Goal: Task Accomplishment & Management: Use online tool/utility

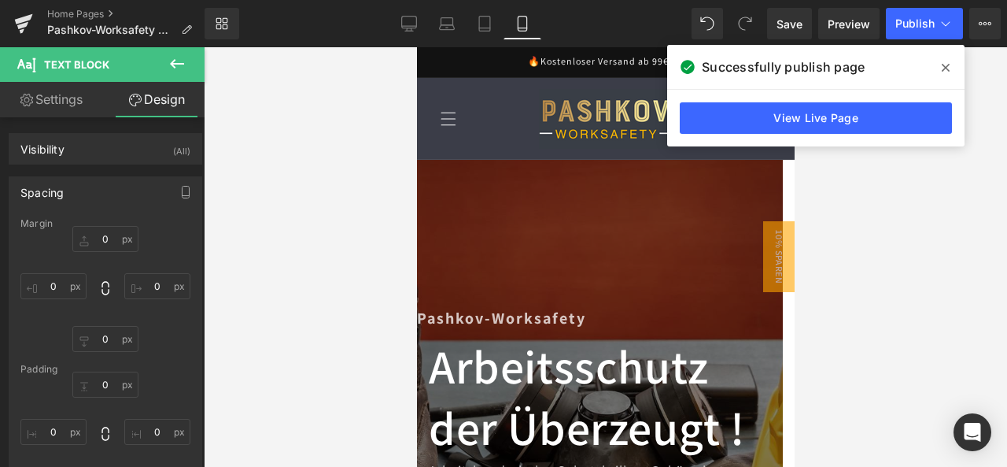
drag, startPoint x: 951, startPoint y: 72, endPoint x: 934, endPoint y: 61, distance: 20.3
click at [951, 72] on span at bounding box center [945, 67] width 25 height 25
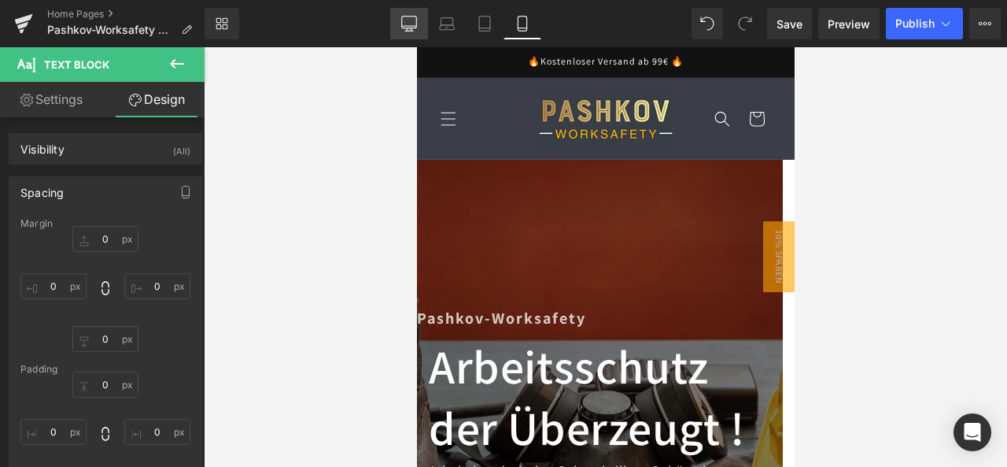
click at [412, 12] on link "Desktop" at bounding box center [409, 23] width 38 height 31
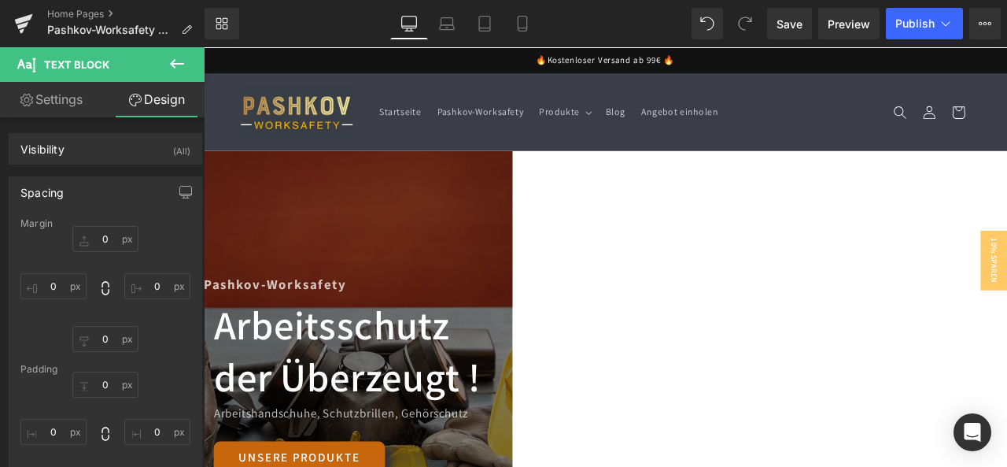
type input "0"
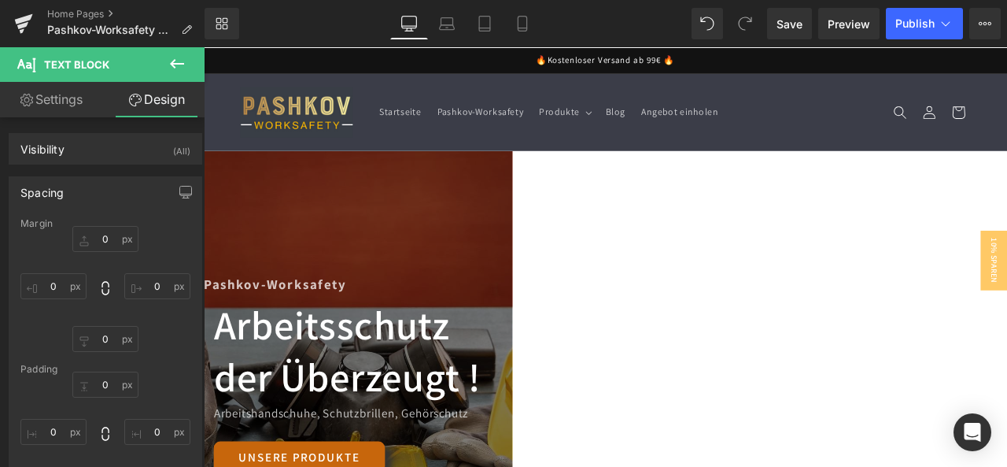
type input "0"
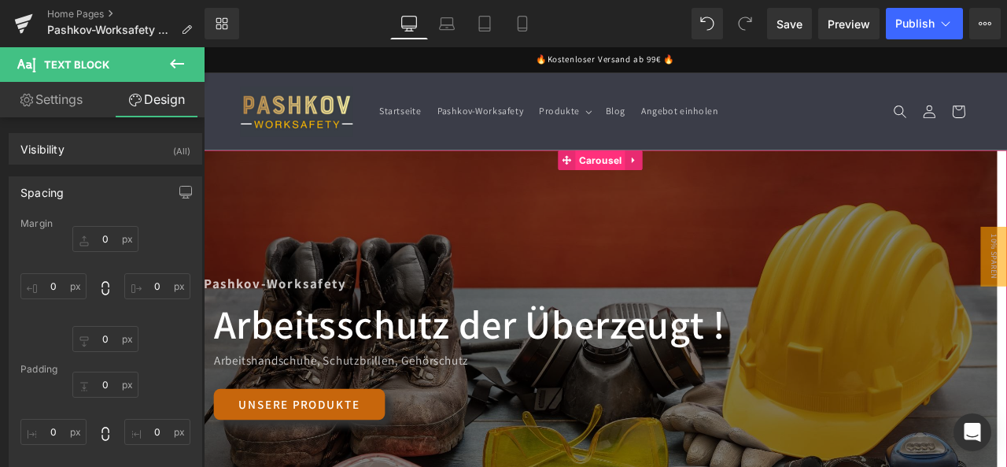
click at [675, 174] on span "Carousel" at bounding box center [674, 181] width 58 height 24
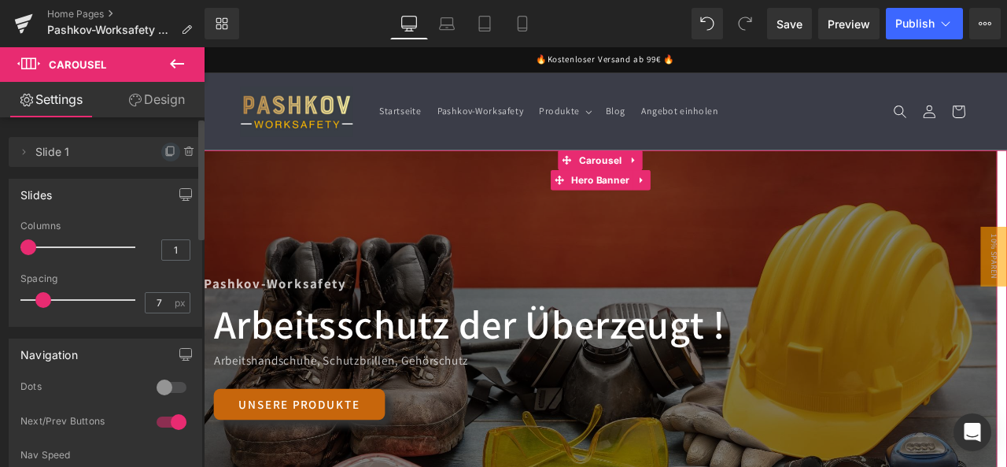
click at [165, 144] on span at bounding box center [170, 151] width 19 height 19
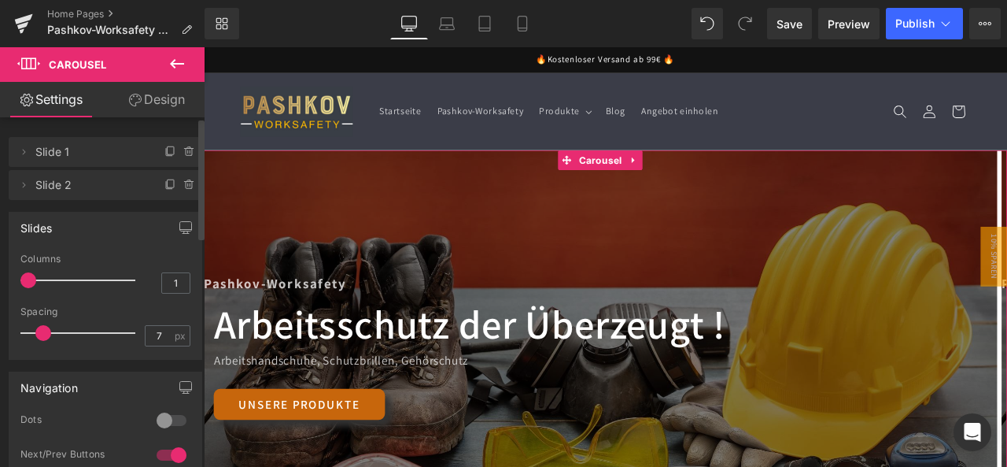
click at [65, 175] on span "Slide 2" at bounding box center [89, 185] width 109 height 30
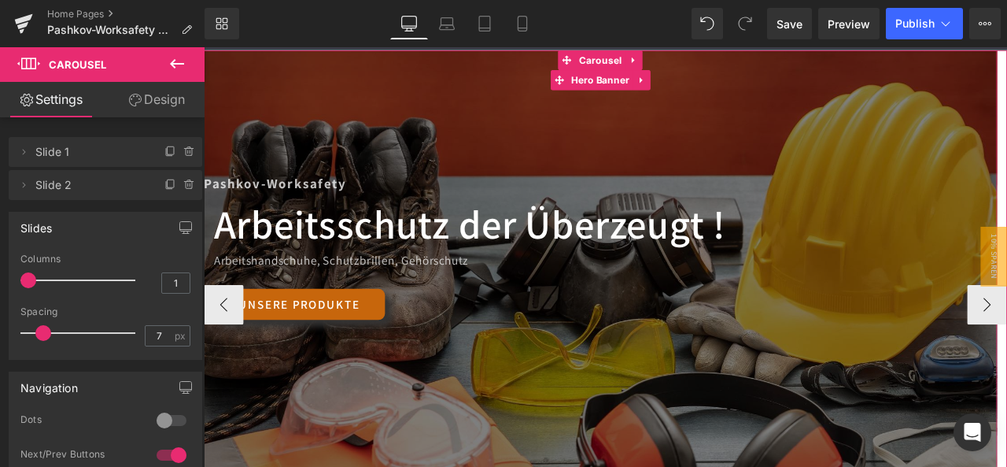
scroll to position [157, 0]
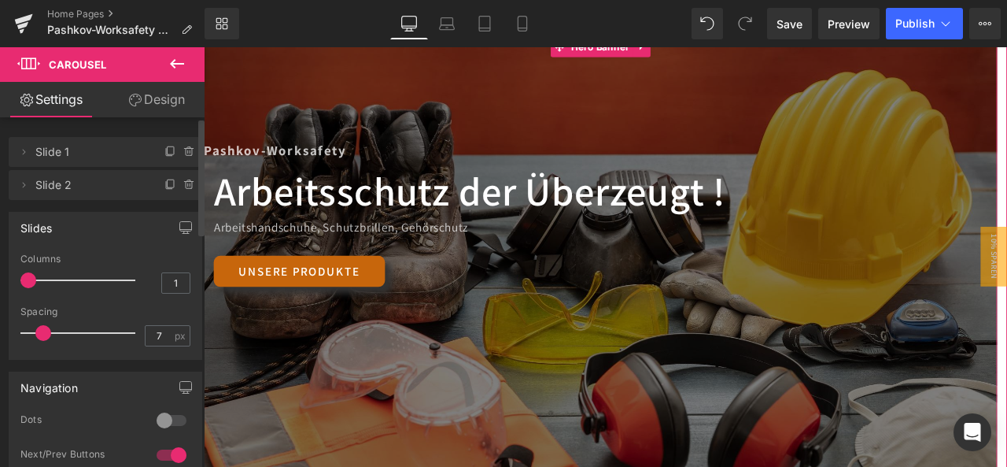
click at [72, 193] on span "Slide 2" at bounding box center [89, 185] width 109 height 30
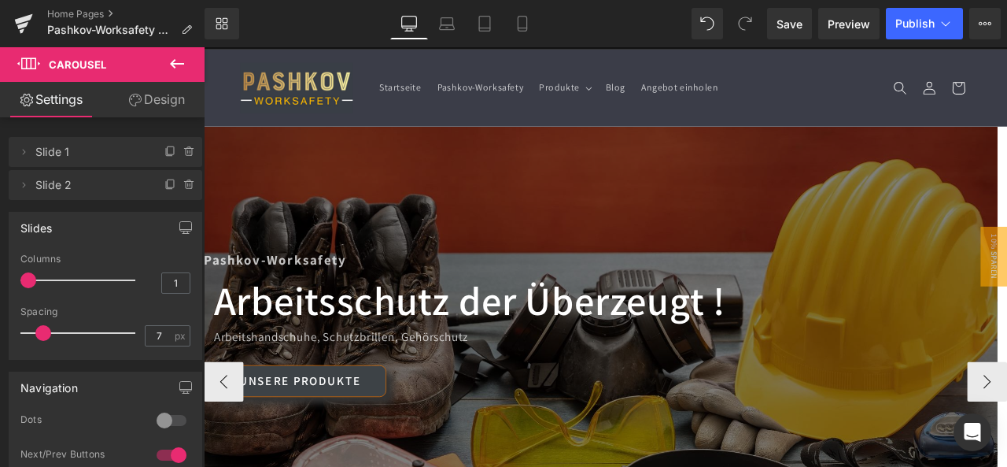
scroll to position [0, 0]
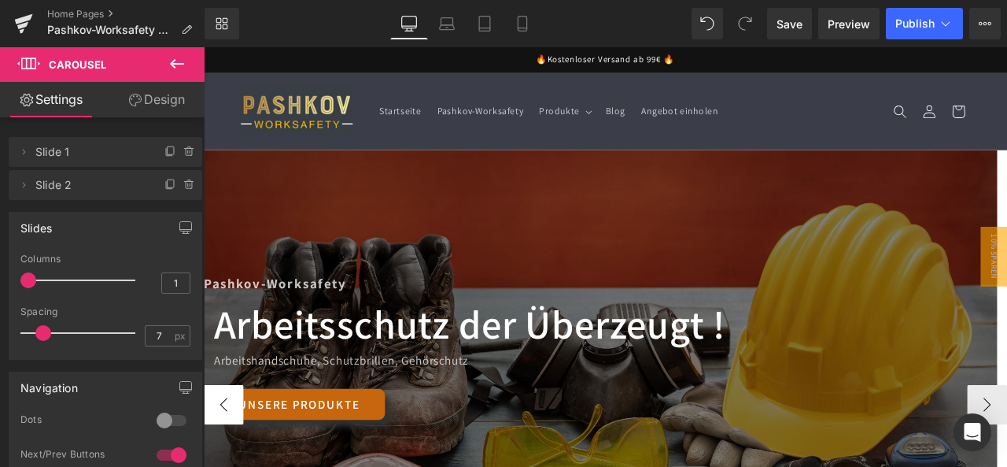
click at [228, 458] on button "‹" at bounding box center [227, 470] width 47 height 47
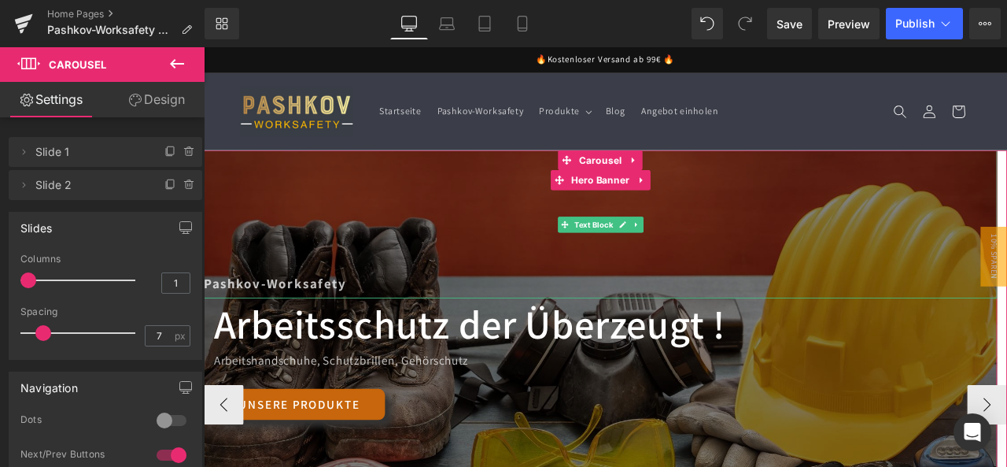
click at [615, 286] on div "Pashkov-Worksafety" at bounding box center [674, 257] width 941 height 176
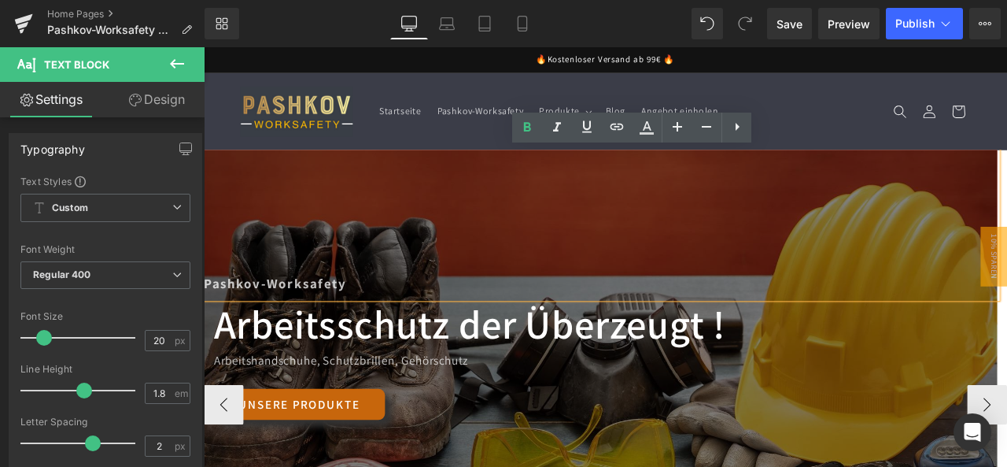
click at [303, 271] on div "Pashkov-Worksafety" at bounding box center [674, 257] width 941 height 176
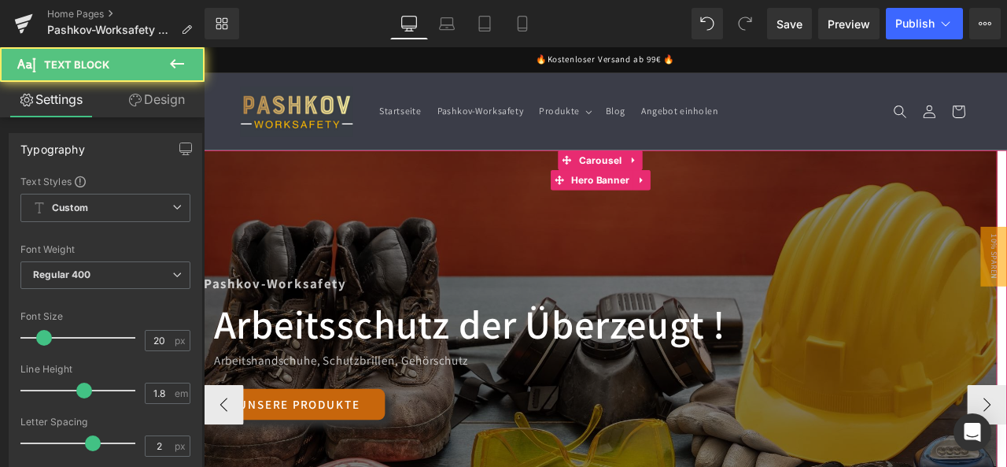
click at [844, 252] on div "Pashkov-Worksafety" at bounding box center [674, 257] width 941 height 176
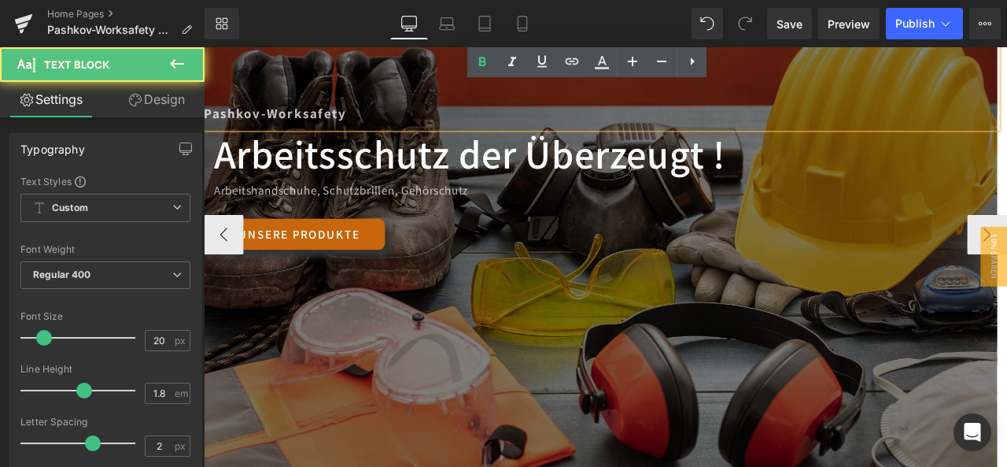
scroll to position [236, 0]
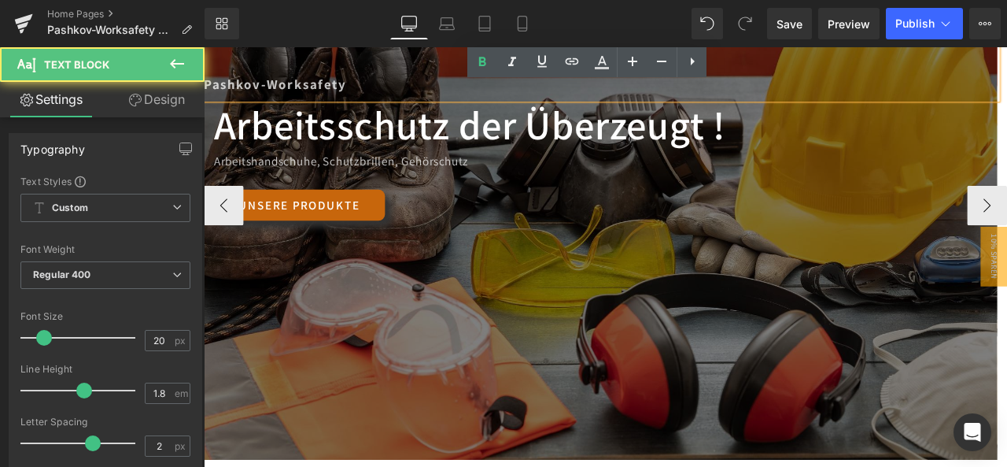
click at [572, 259] on div "Arbeitsschutz der Überzeugt ! Heading Arbeitshandschuhe, Schutzbrillen, Gehörsc…" at bounding box center [674, 190] width 941 height 163
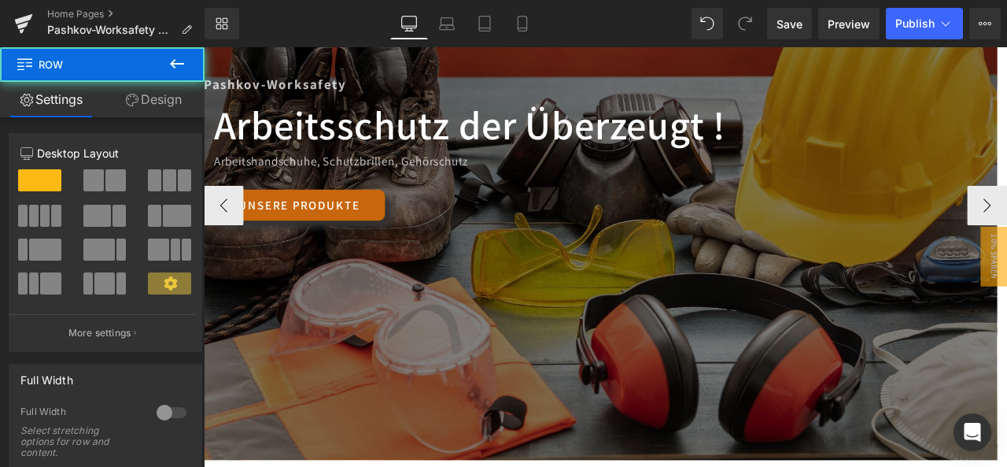
scroll to position [0, 0]
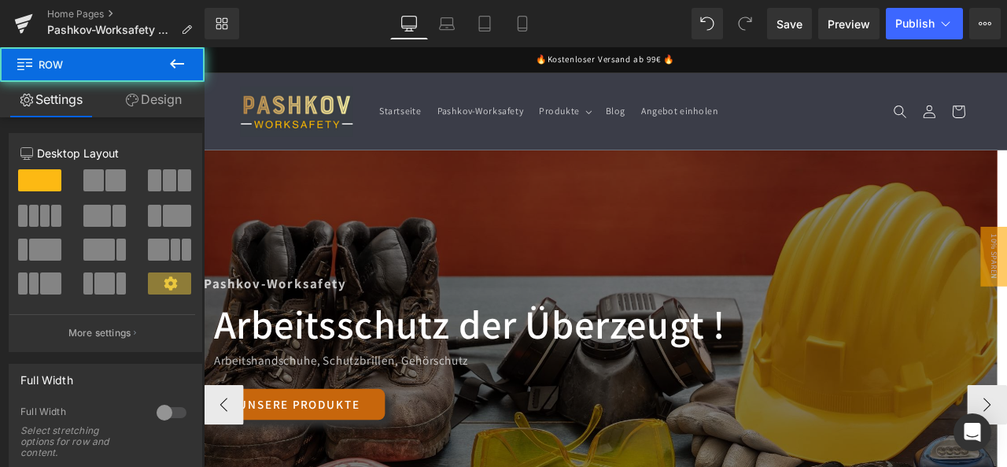
click at [625, 211] on div "Pashkov-Worksafety Text Block Arbeitsschutz der Überzeugt ! Heading Arbeitshand…" at bounding box center [674, 470] width 941 height 603
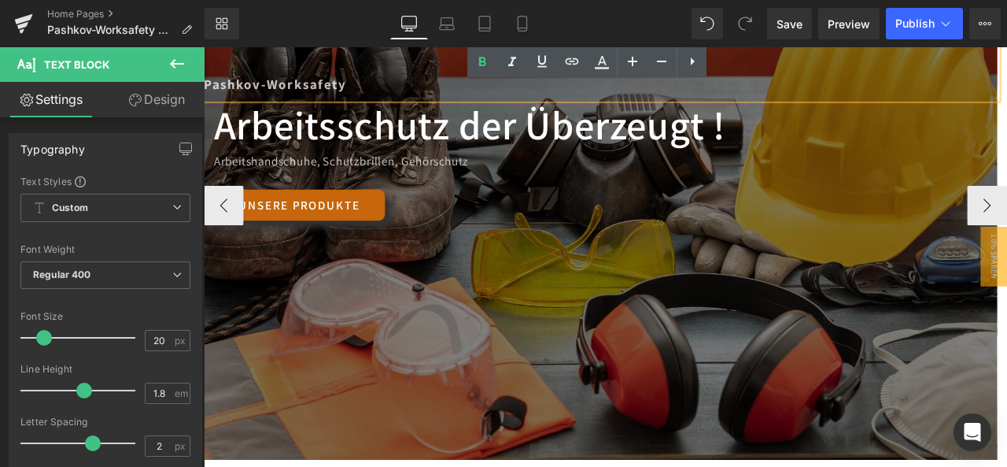
click at [704, 374] on div at bounding box center [674, 234] width 941 height 603
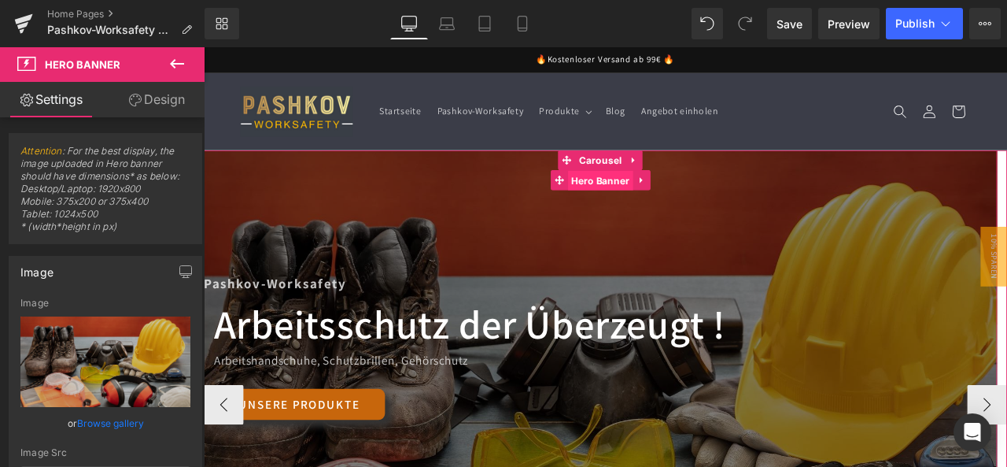
click at [679, 205] on span "Hero Banner" at bounding box center [673, 206] width 77 height 24
click at [719, 209] on icon at bounding box center [723, 205] width 11 height 12
click at [735, 208] on icon at bounding box center [733, 204] width 11 height 11
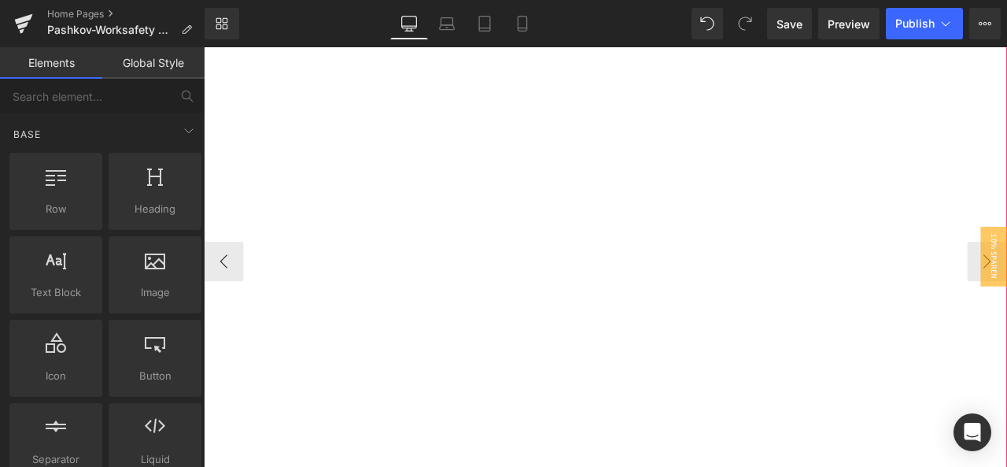
scroll to position [236, 0]
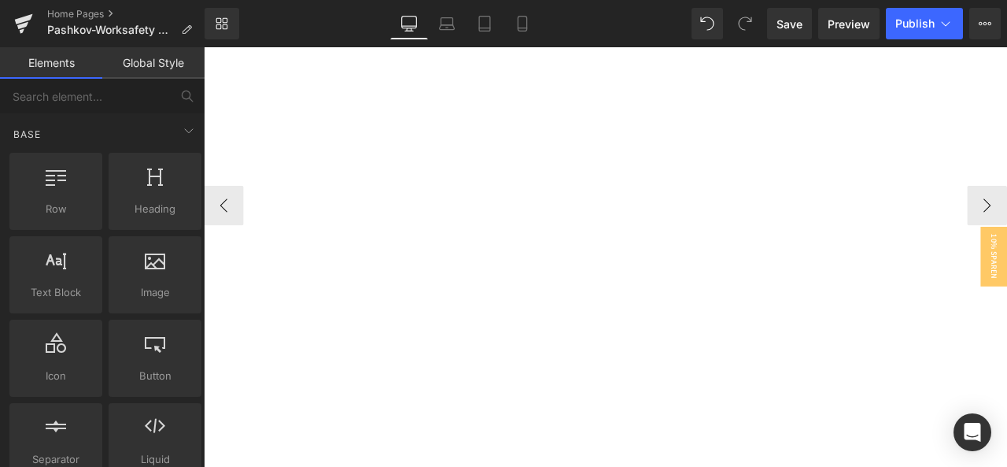
click at [755, 235] on div "Pashkov-Worksafety Text Block Arbeitsschutz der Überzeugt ! Heading Arbeitshand…" at bounding box center [204, 234] width 1892 height 603
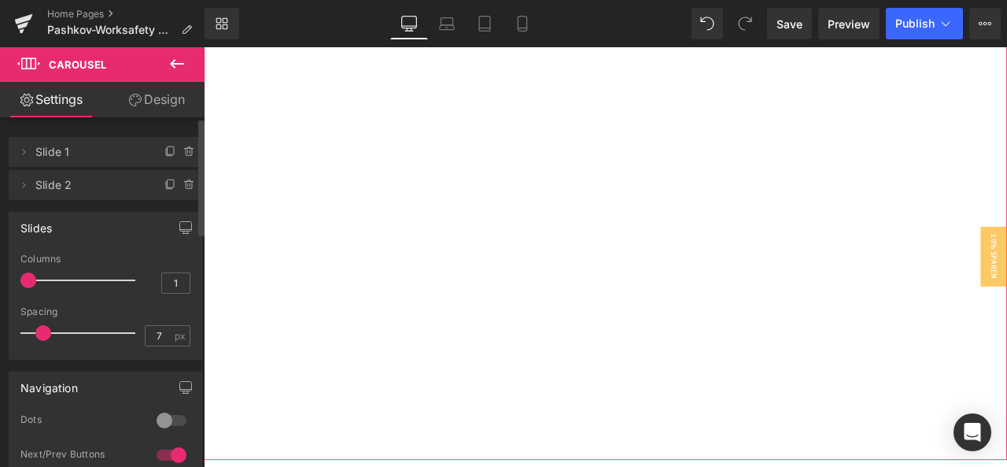
click at [72, 189] on span "Slide 2" at bounding box center [89, 185] width 109 height 30
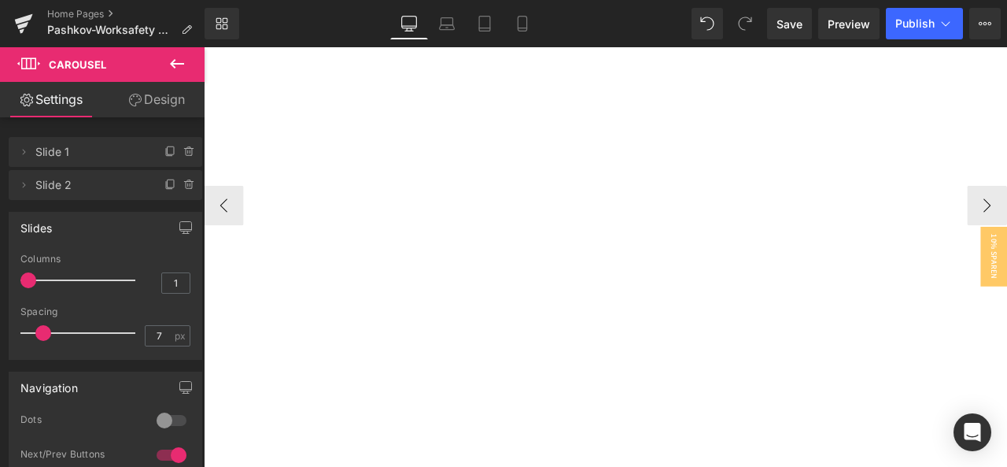
click at [844, 233] on div "Pashkov-Worksafety Text Block Arbeitsschutz der Überzeugt ! Heading Arbeitshand…" at bounding box center [204, 234] width 1892 height 603
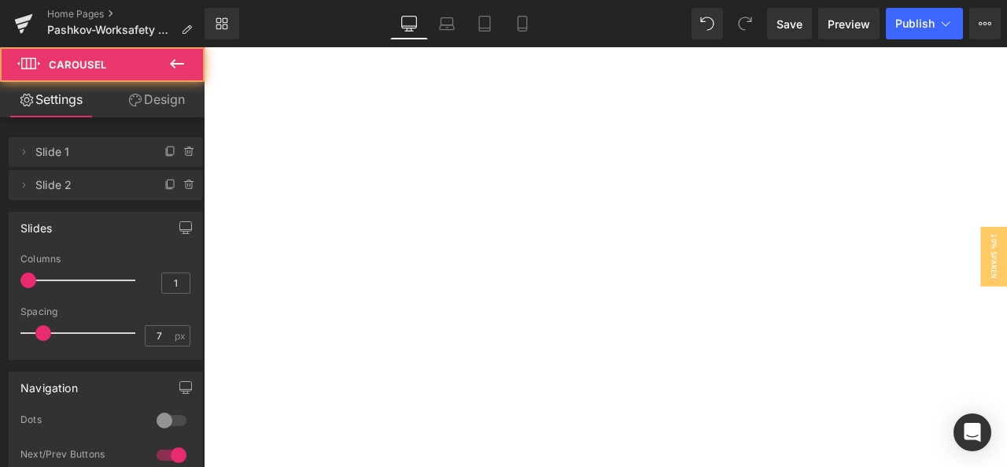
click at [173, 59] on icon at bounding box center [177, 63] width 19 height 19
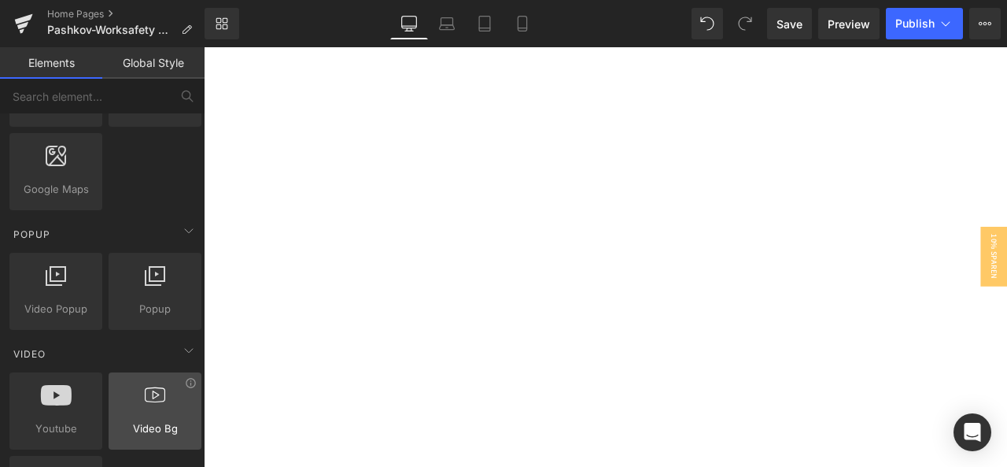
scroll to position [1023, 0]
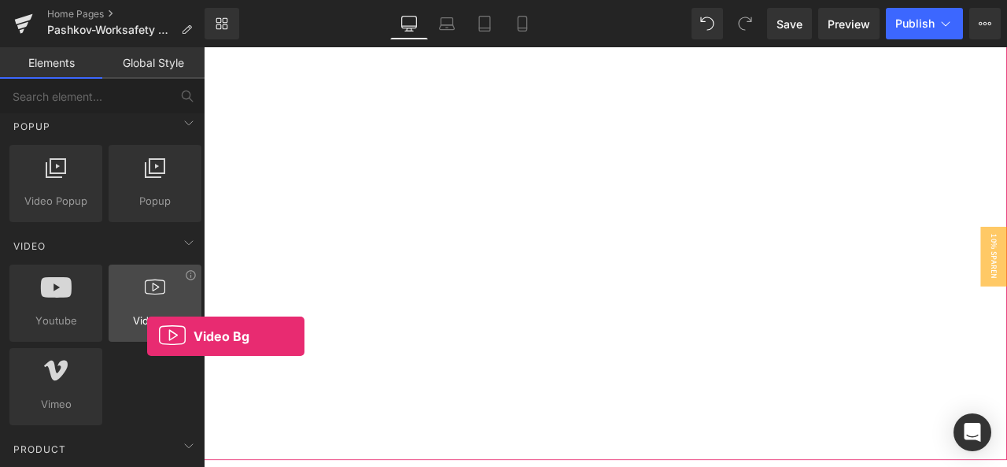
drag, startPoint x: 186, startPoint y: 303, endPoint x: 147, endPoint y: 299, distance: 38.8
click at [147, 299] on div "Video Bg videos, backgrounds, youtube, vimeo" at bounding box center [155, 302] width 93 height 77
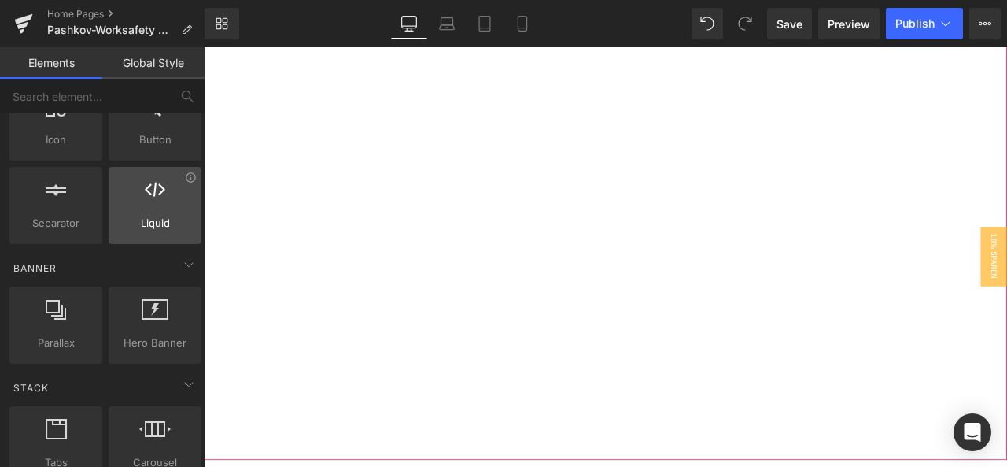
scroll to position [0, 0]
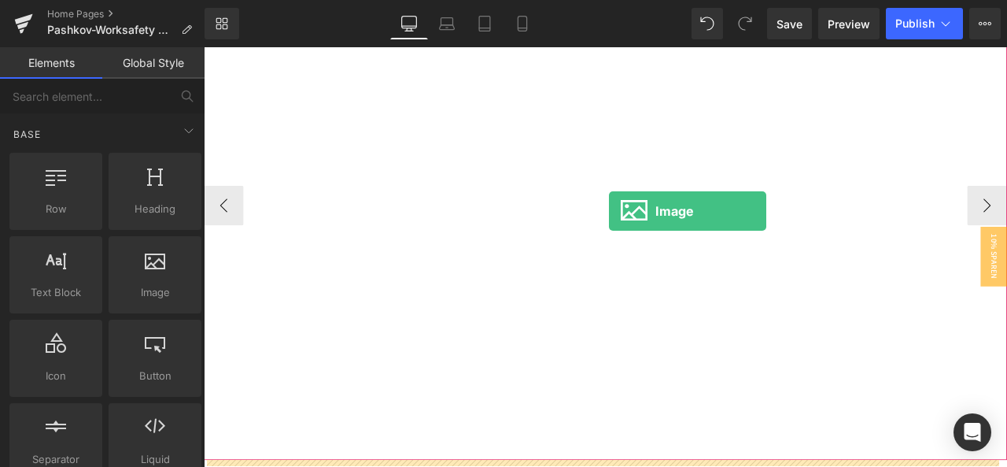
drag, startPoint x: 352, startPoint y: 324, endPoint x: 679, endPoint y: 235, distance: 339.5
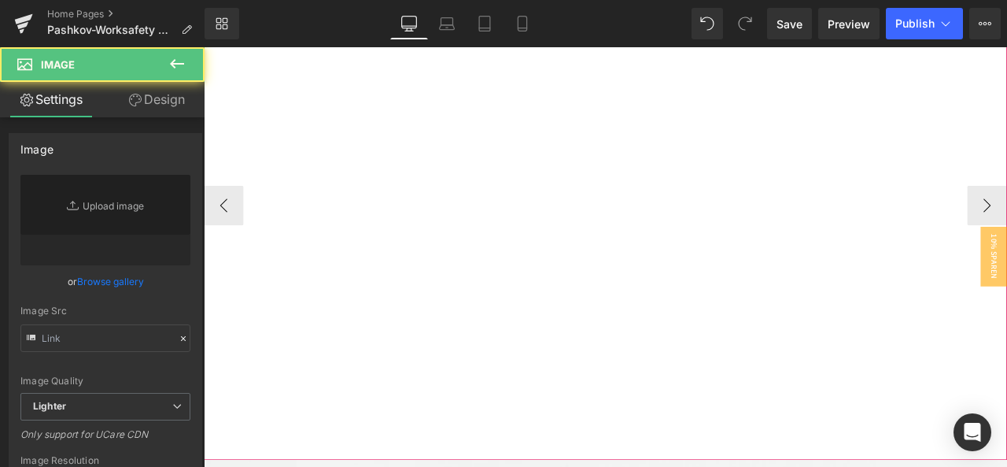
type input "//d1um8515vdn9kb.cloudfront.net/images/parallax.jpg"
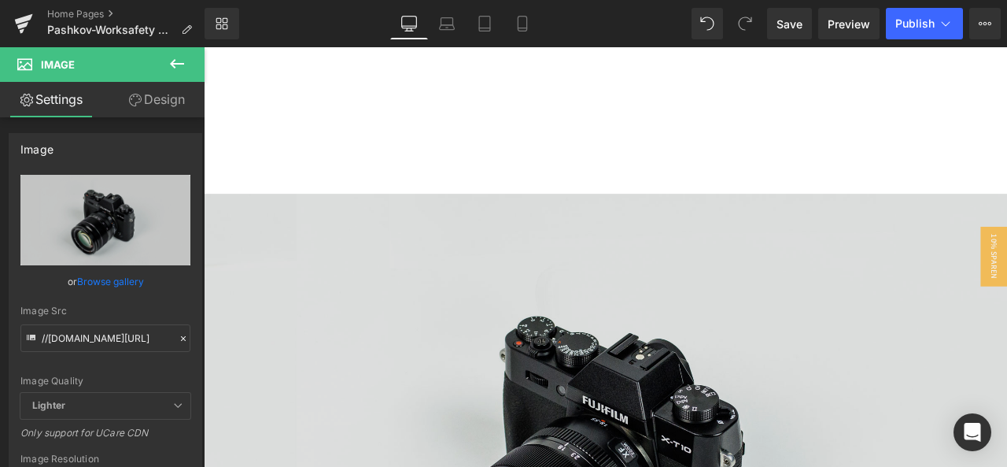
scroll to position [787, 0]
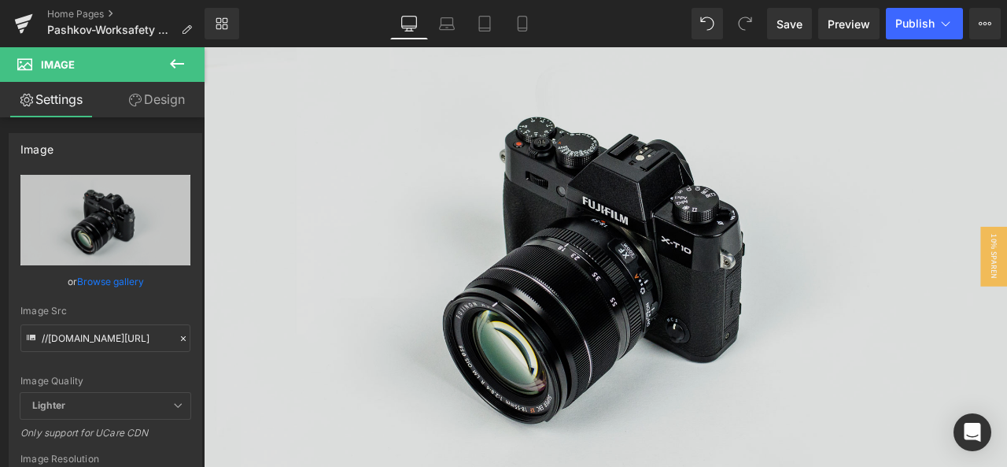
click at [759, 264] on img at bounding box center [680, 300] width 952 height 631
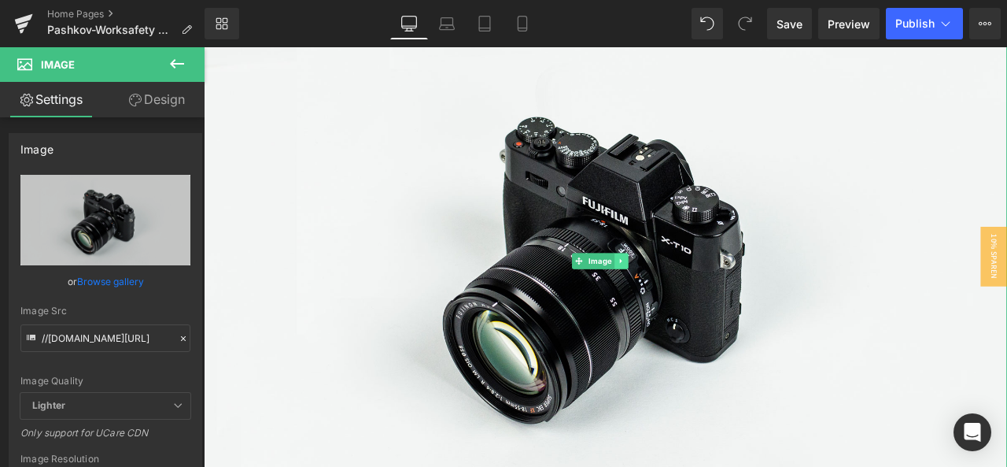
click at [695, 296] on icon at bounding box center [699, 300] width 9 height 9
click at [711, 301] on link at bounding box center [707, 300] width 17 height 19
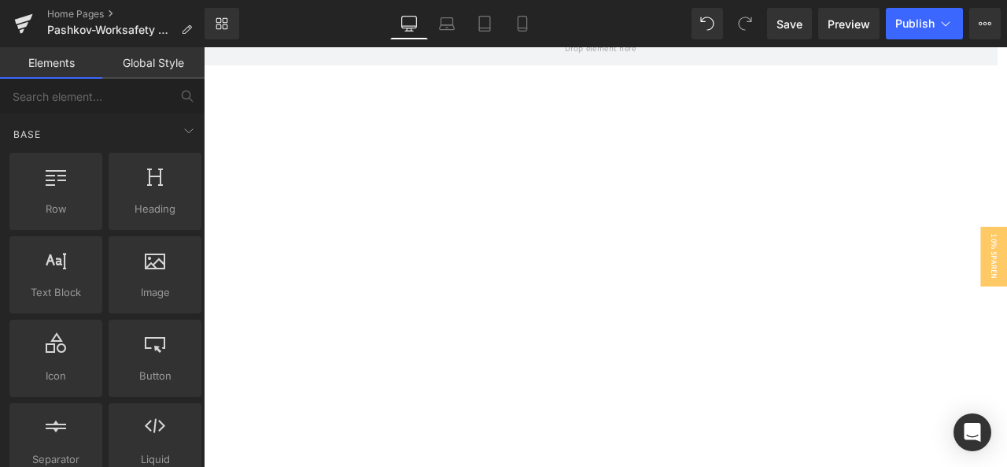
scroll to position [0, 0]
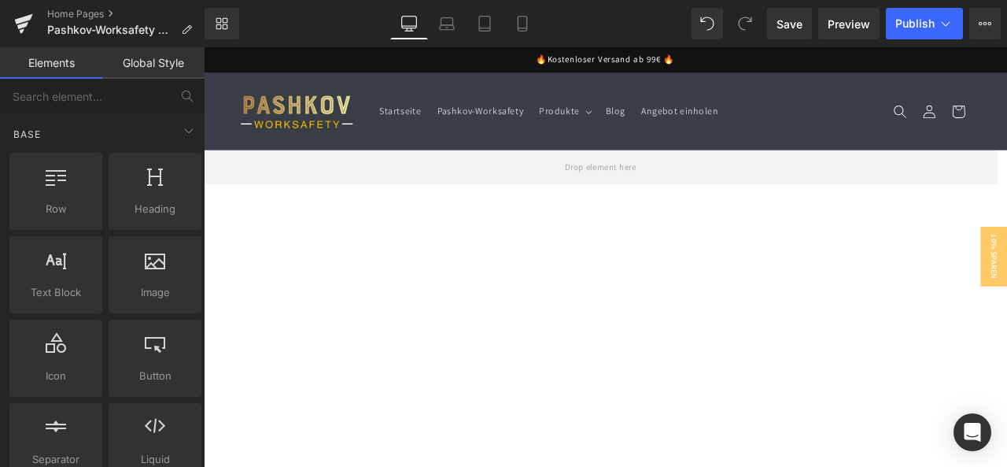
click at [705, 39] on div "Library Desktop Desktop Laptop Tablet Mobile Save Preview Publish Scheduled Upg…" at bounding box center [606, 23] width 803 height 47
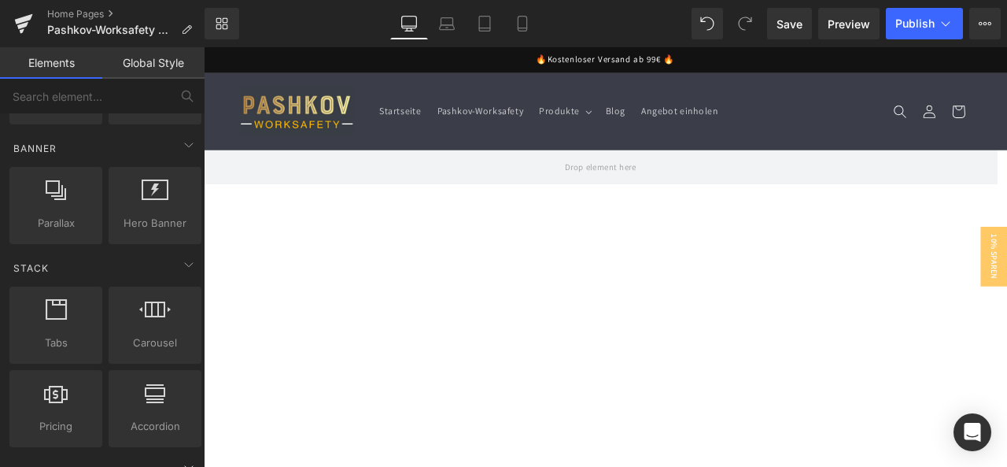
scroll to position [315, 0]
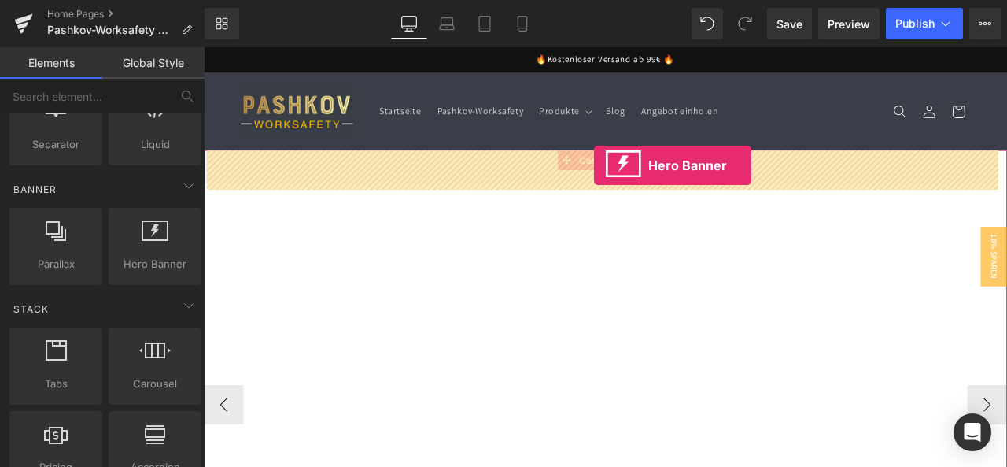
drag, startPoint x: 369, startPoint y: 290, endPoint x: 667, endPoint y: 187, distance: 314.6
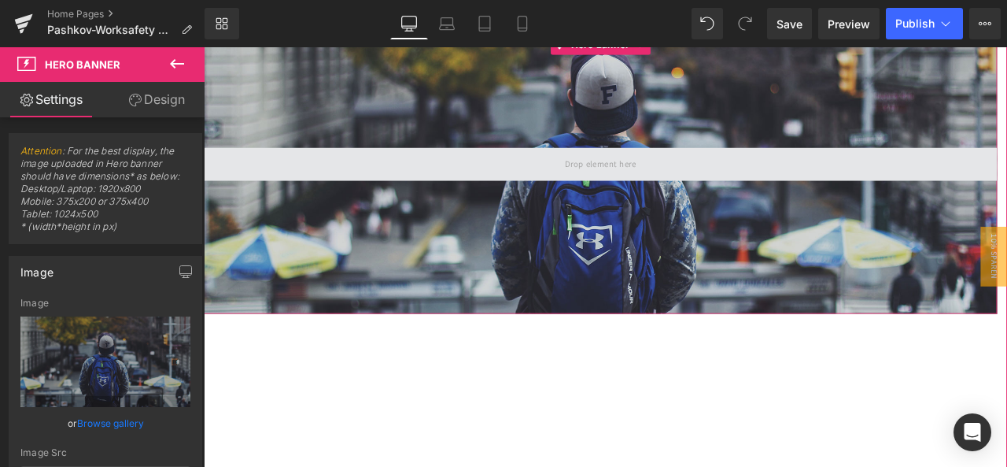
scroll to position [79, 0]
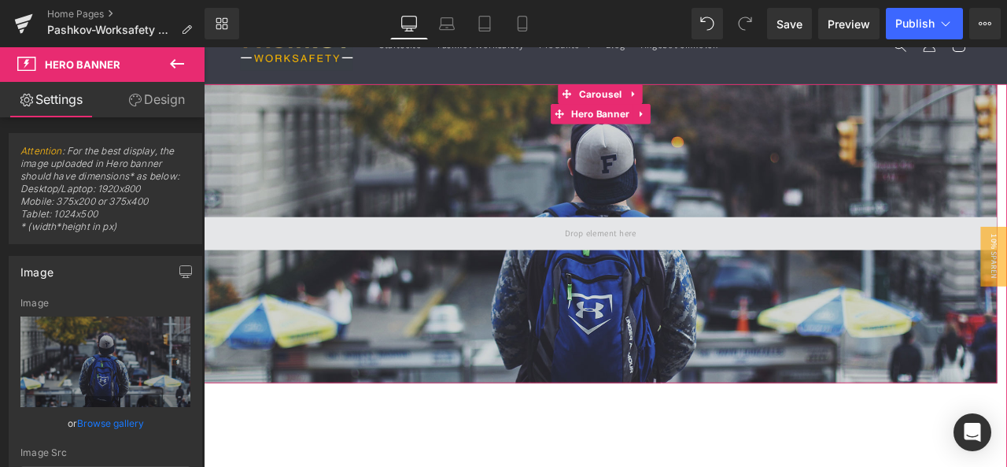
click at [723, 275] on span at bounding box center [674, 267] width 941 height 39
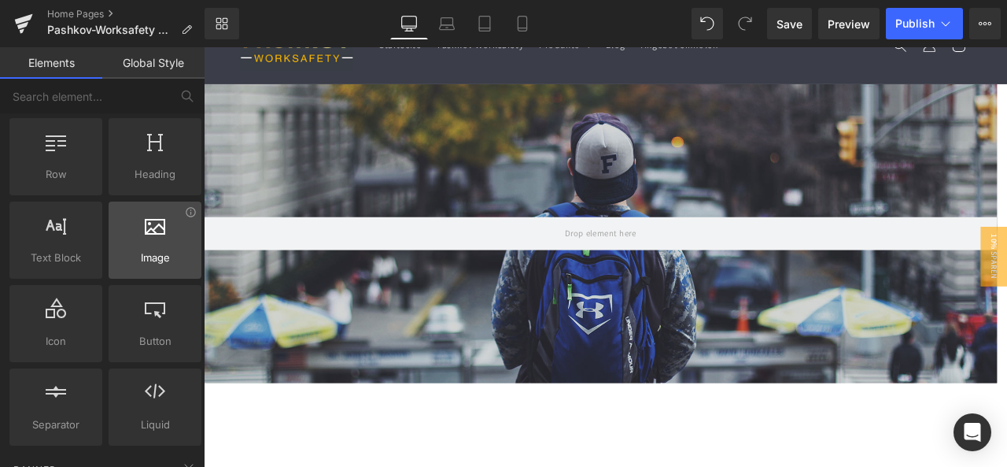
scroll to position [0, 0]
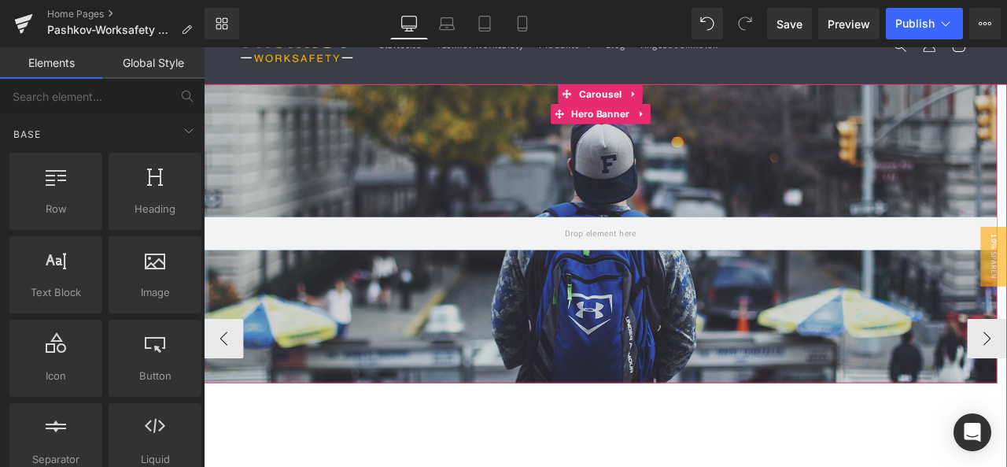
click at [564, 348] on div at bounding box center [674, 268] width 941 height 354
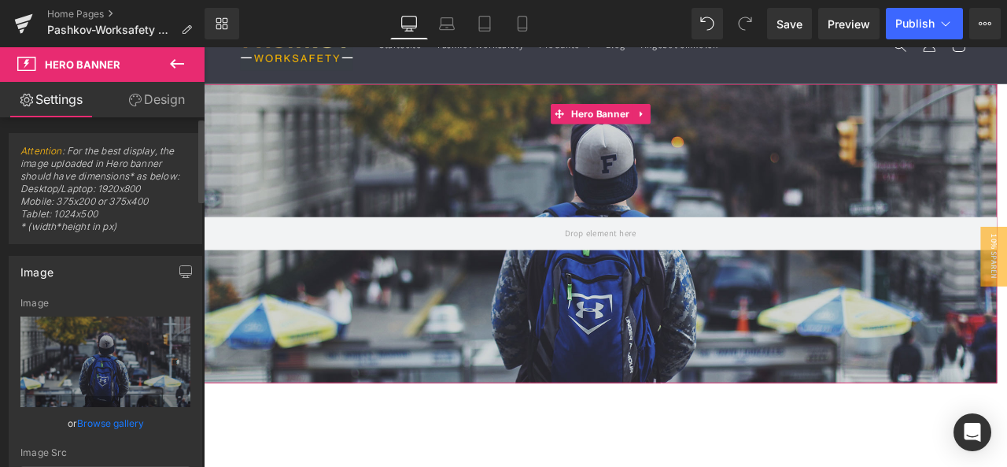
click at [121, 423] on link "Browse gallery" at bounding box center [110, 423] width 67 height 28
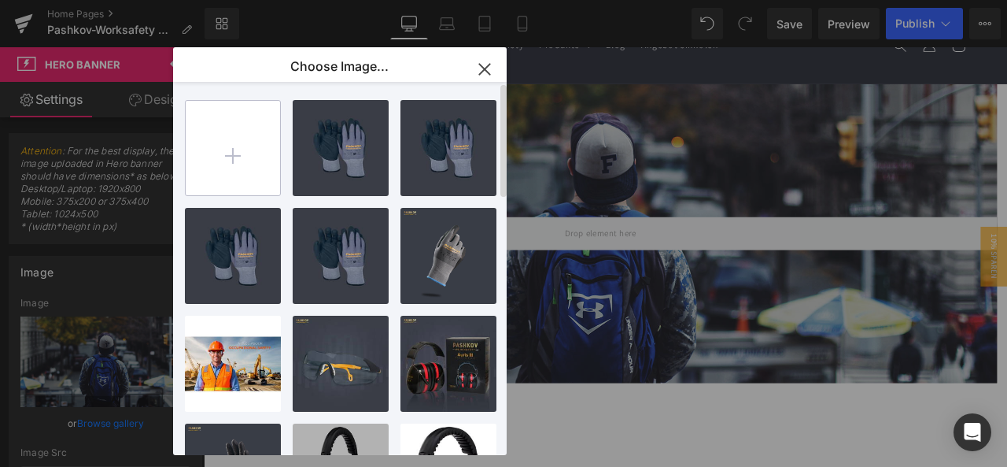
click at [211, 161] on input "file" at bounding box center [233, 148] width 94 height 94
type input "C:\fakepath\wetransfer_image00001-jpeg_2025-09-02_1107.zip"
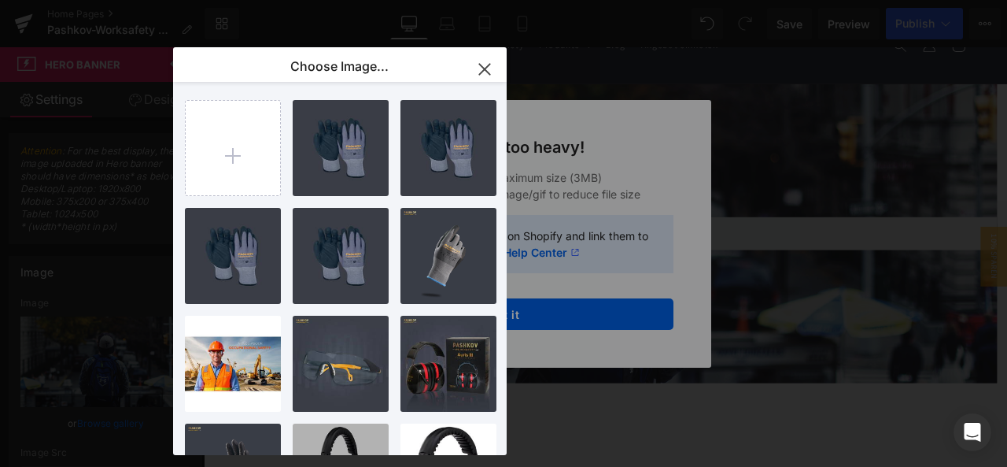
click at [494, 73] on icon "button" at bounding box center [484, 69] width 25 height 25
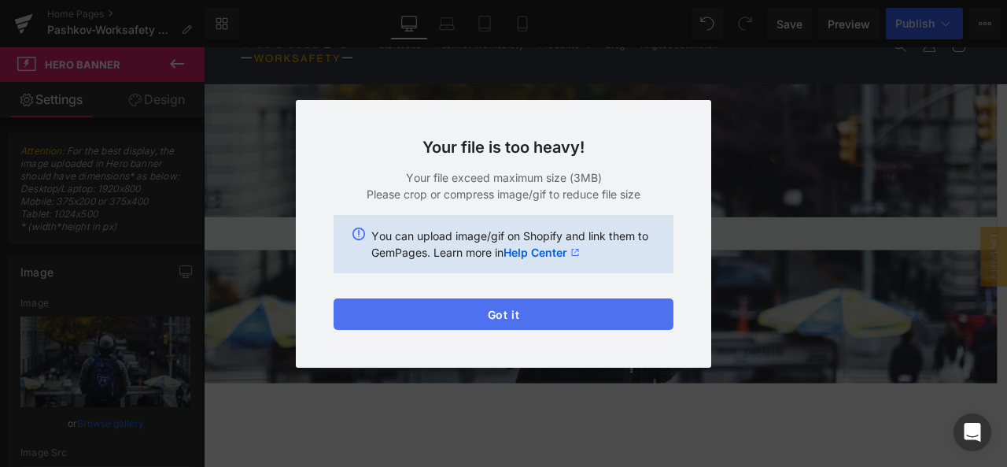
click at [515, 322] on button "Got it" at bounding box center [504, 313] width 340 height 31
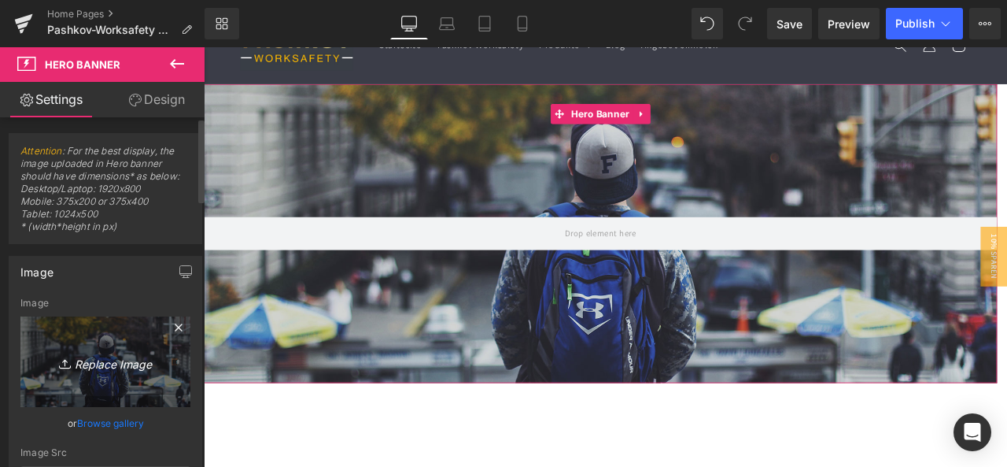
click at [113, 328] on link "Replace Image" at bounding box center [105, 361] width 170 height 91
click at [138, 358] on icon "Replace Image" at bounding box center [106, 362] width 126 height 20
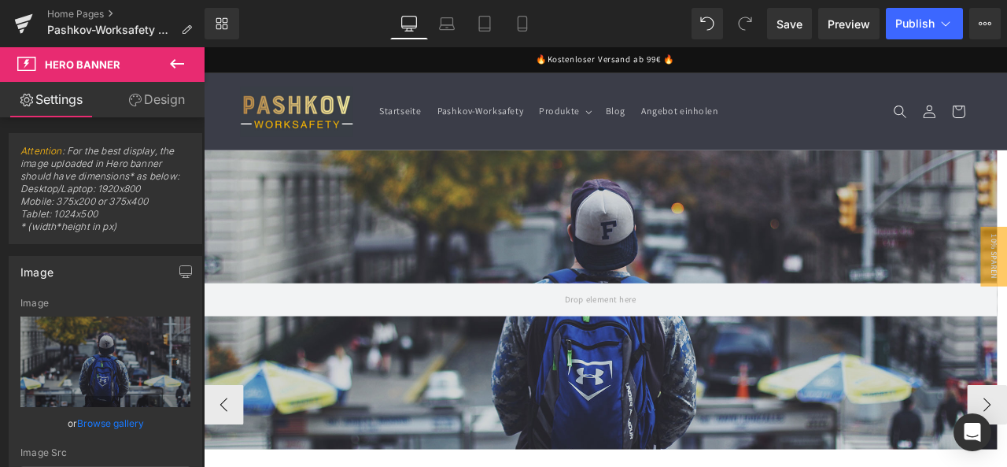
click at [456, 386] on div "Hero Banner 200px" at bounding box center [674, 346] width 941 height 354
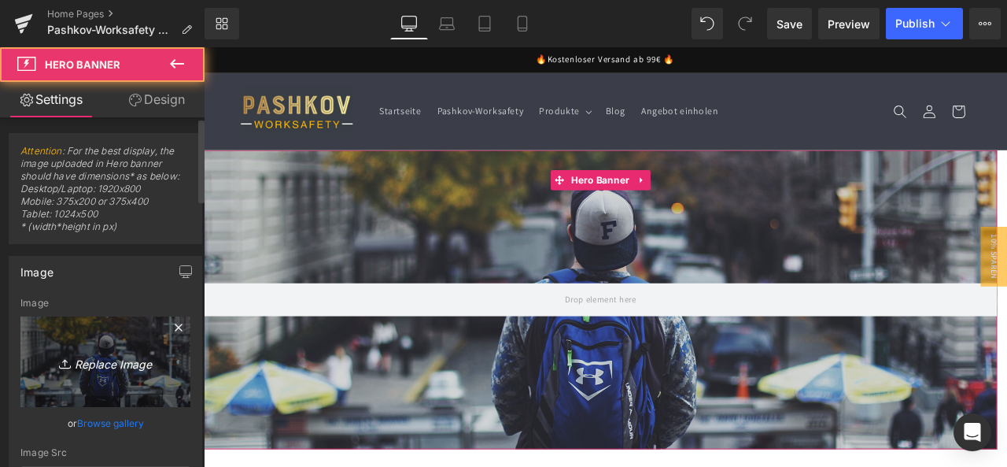
click at [31, 349] on link "Replace Image" at bounding box center [105, 361] width 170 height 91
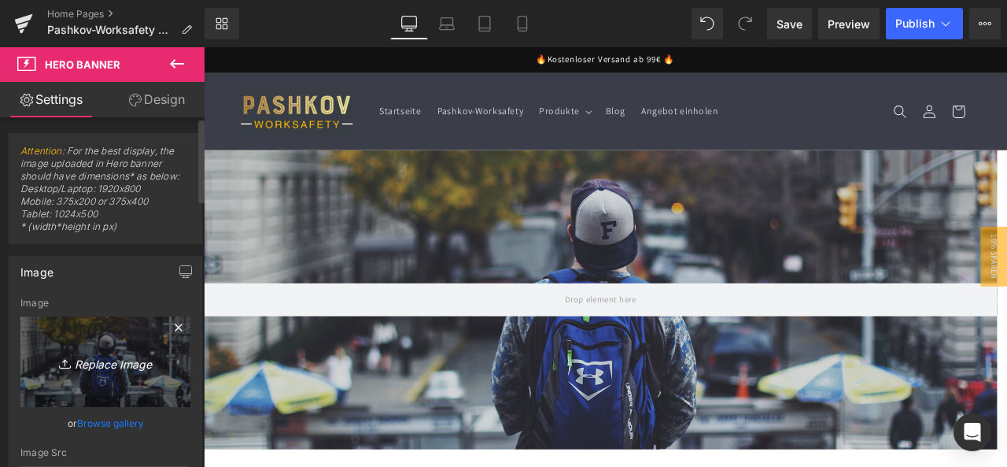
click at [116, 333] on link "Replace Image" at bounding box center [105, 361] width 170 height 91
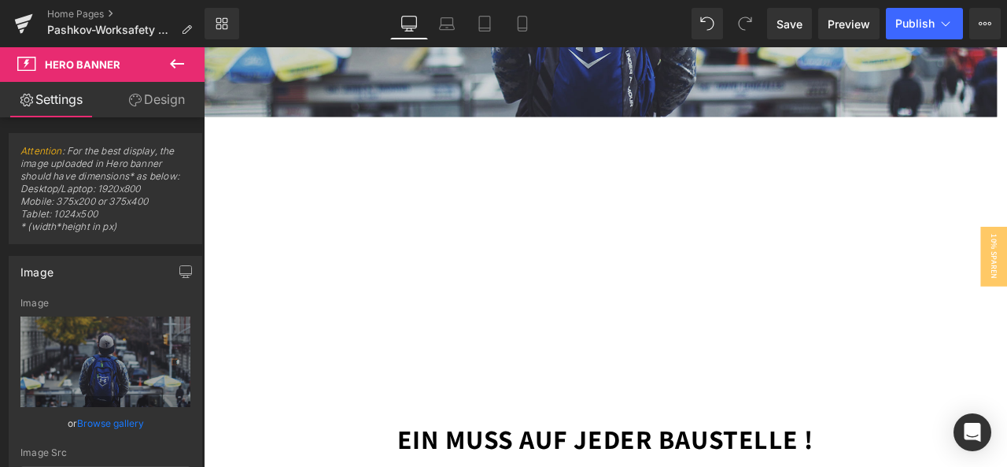
scroll to position [79, 0]
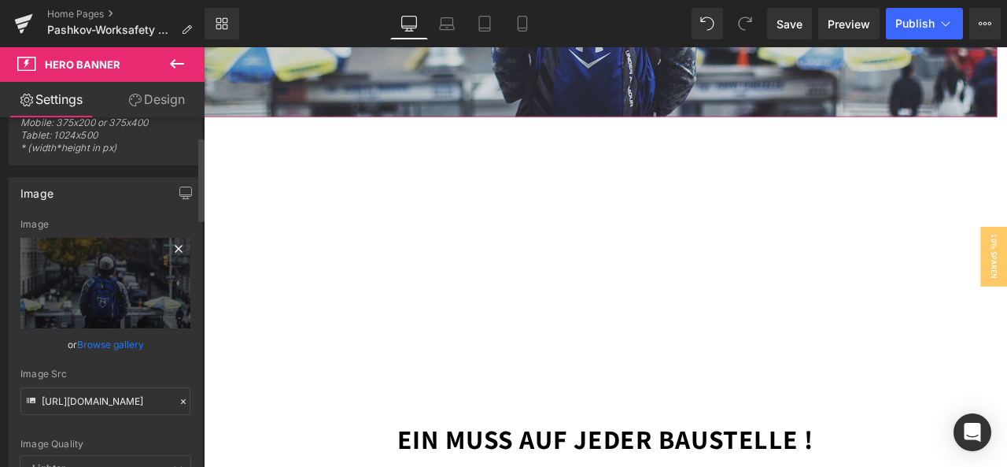
click at [150, 231] on div "Image Replace Image Upload image" at bounding box center [105, 273] width 170 height 109
click at [142, 257] on link "Replace Image" at bounding box center [105, 283] width 170 height 91
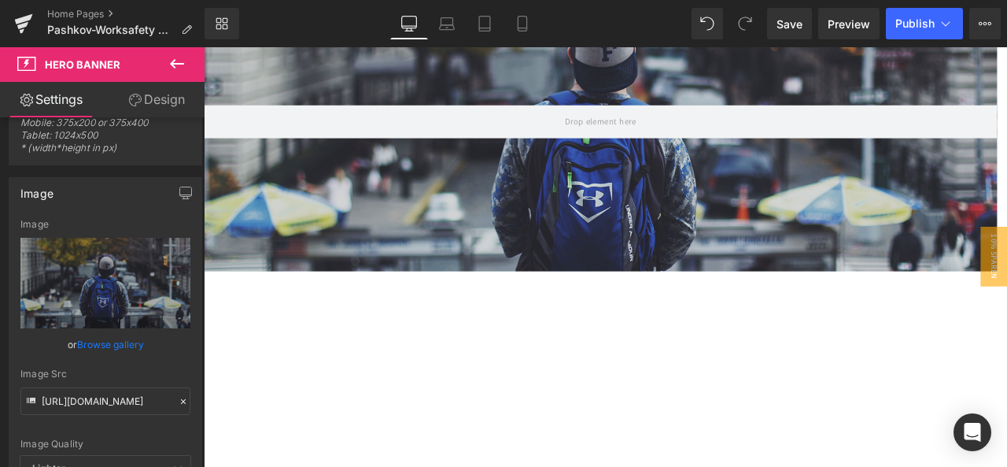
scroll to position [0, 0]
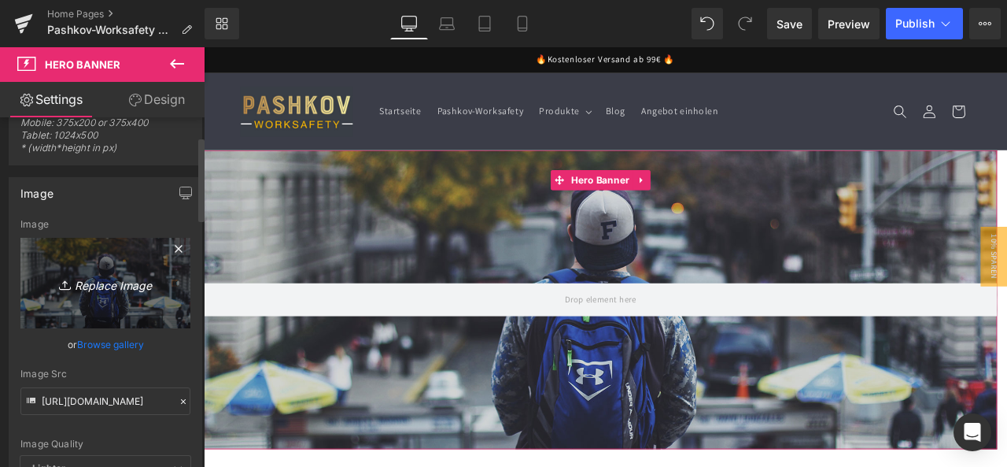
click at [153, 317] on link "Replace Image" at bounding box center [105, 283] width 170 height 91
click at [167, 264] on link "Replace Image" at bounding box center [105, 283] width 170 height 91
type input "C:\fakepath\image00079.jpeg"
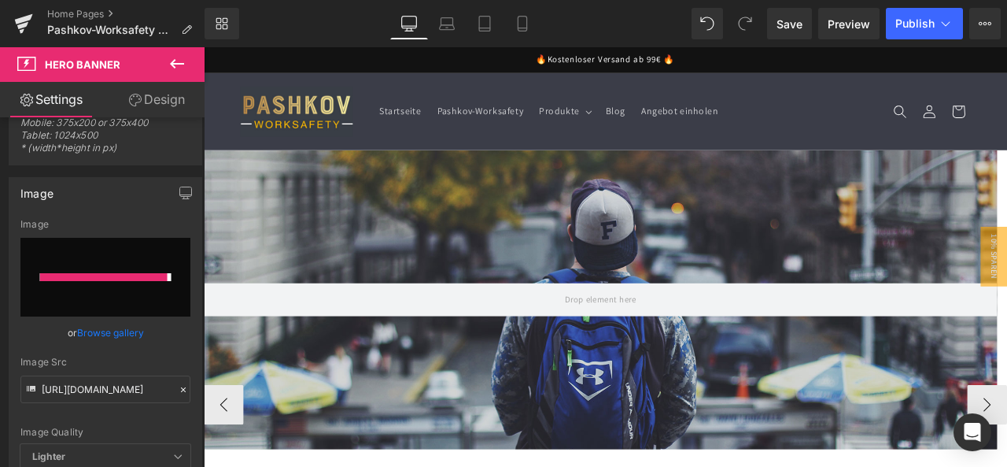
type input "[URL][DOMAIN_NAME]"
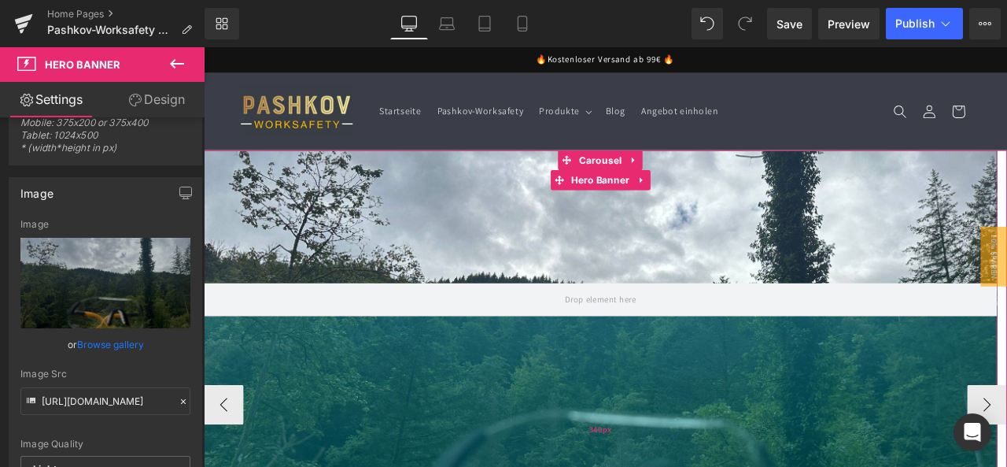
drag, startPoint x: 726, startPoint y: 407, endPoint x: 759, endPoint y: 517, distance: 114.8
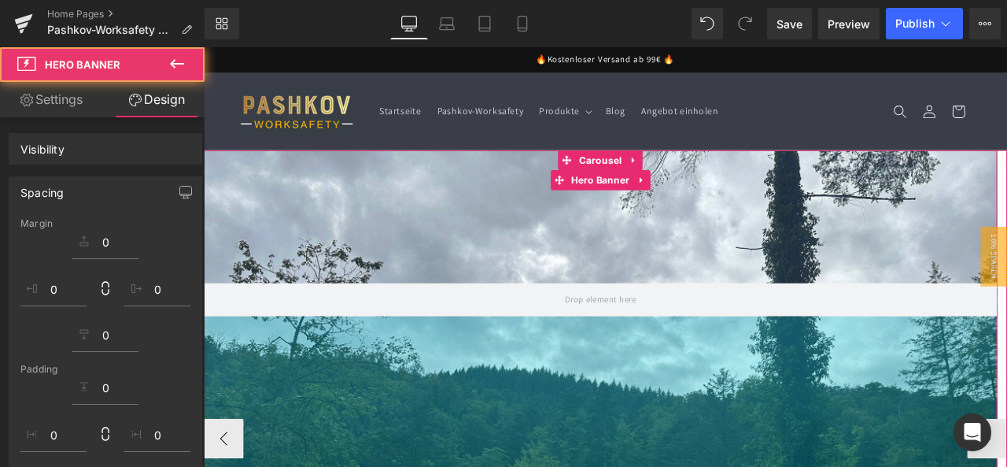
drag, startPoint x: 769, startPoint y: 448, endPoint x: 737, endPoint y: 316, distance: 135.2
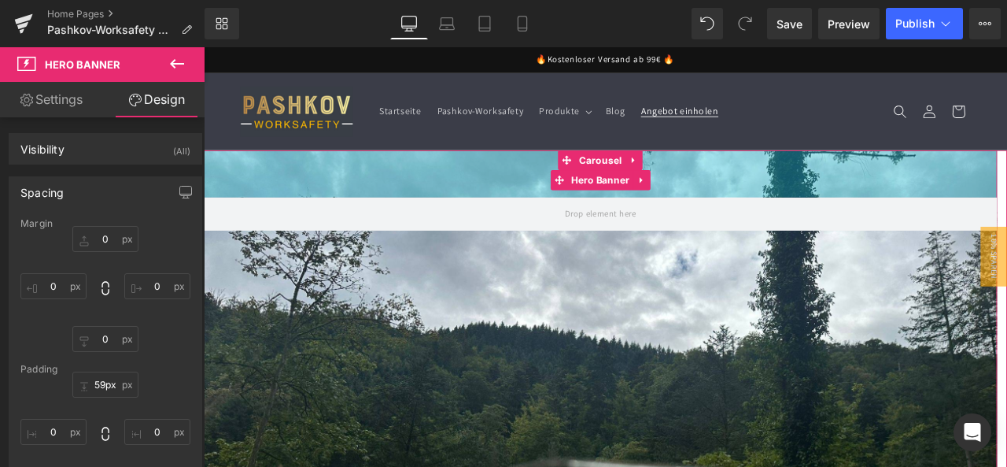
drag, startPoint x: 794, startPoint y: 232, endPoint x: 789, endPoint y: 128, distance: 104.8
type input "50px"
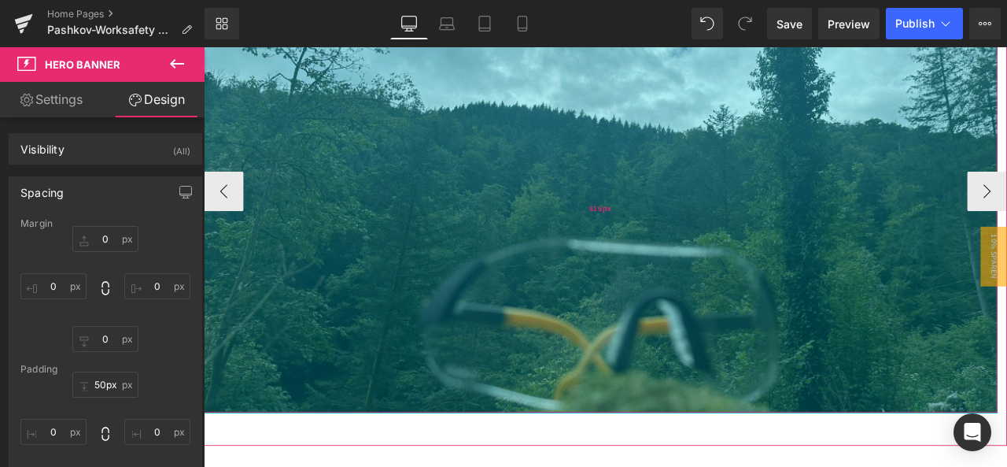
scroll to position [315, 0]
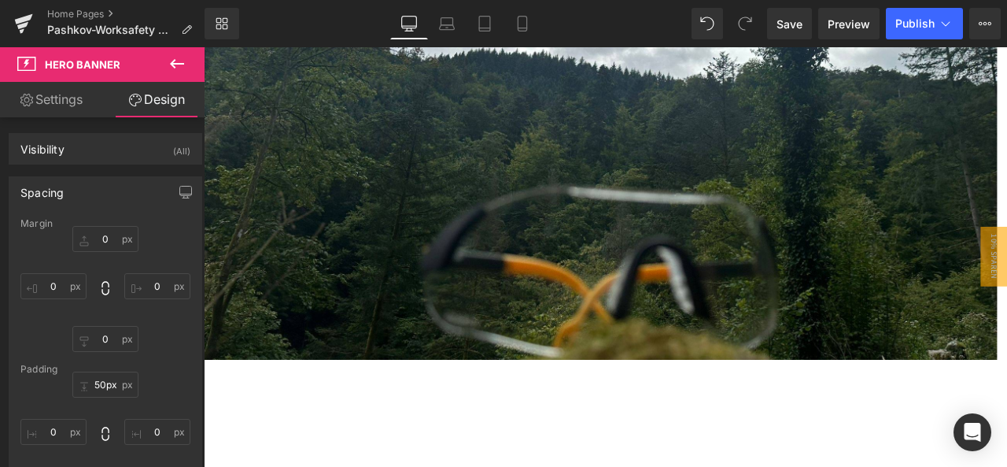
click at [175, 61] on icon at bounding box center [177, 63] width 19 height 19
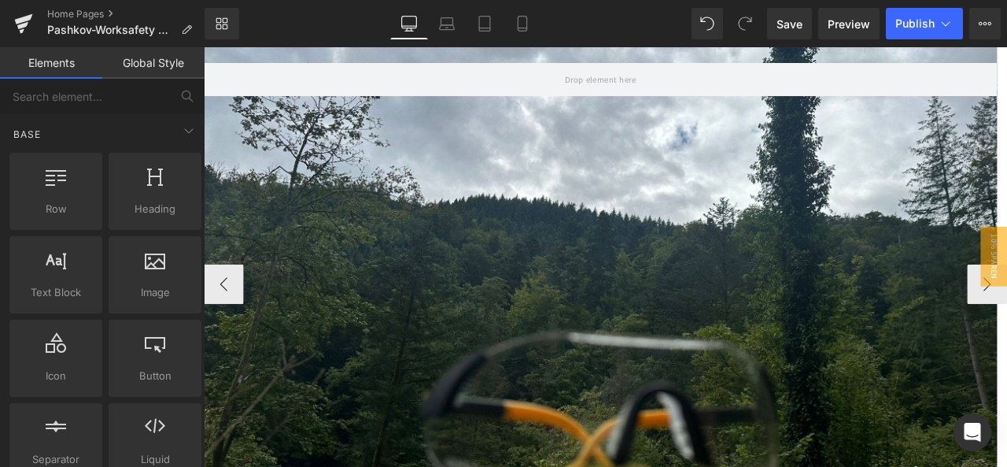
scroll to position [0, 0]
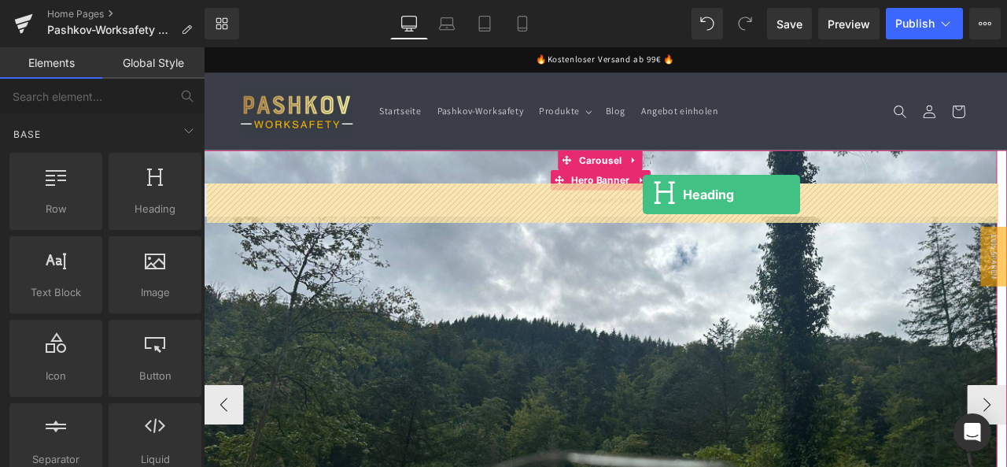
drag, startPoint x: 339, startPoint y: 262, endPoint x: 724, endPoint y: 222, distance: 387.0
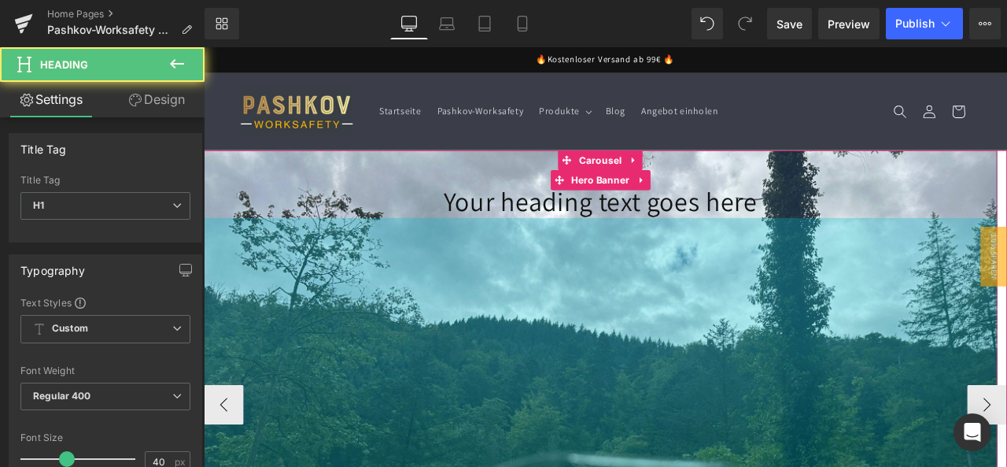
click at [600, 235] on h1 "Your heading text goes here" at bounding box center [674, 229] width 941 height 41
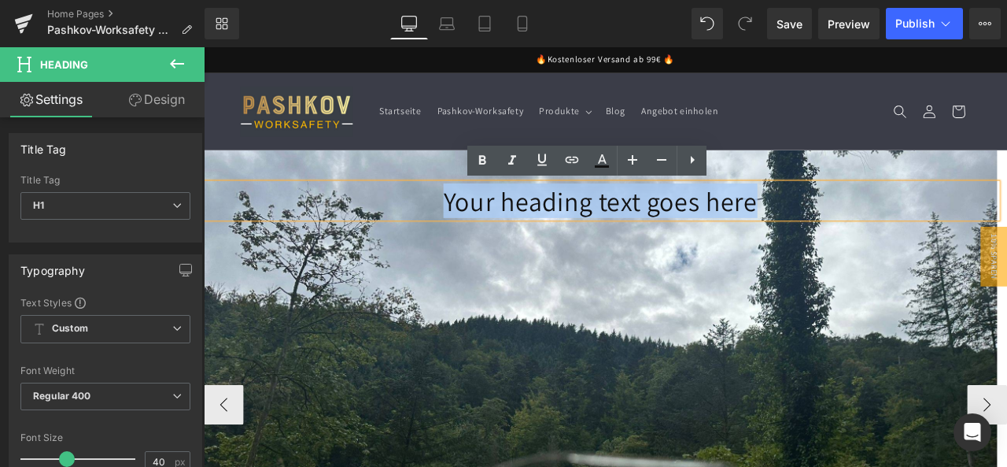
drag, startPoint x: 492, startPoint y: 209, endPoint x: 988, endPoint y: 253, distance: 497.8
click at [988, 253] on div "Your heading text goes here Heading Hero Banner 50px 616px" at bounding box center [674, 451] width 941 height 565
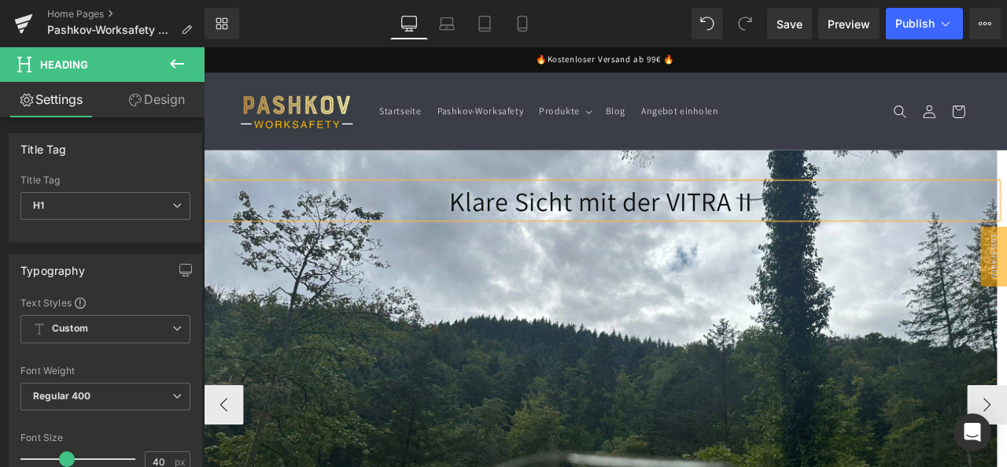
click at [810, 382] on div at bounding box center [674, 451] width 941 height 565
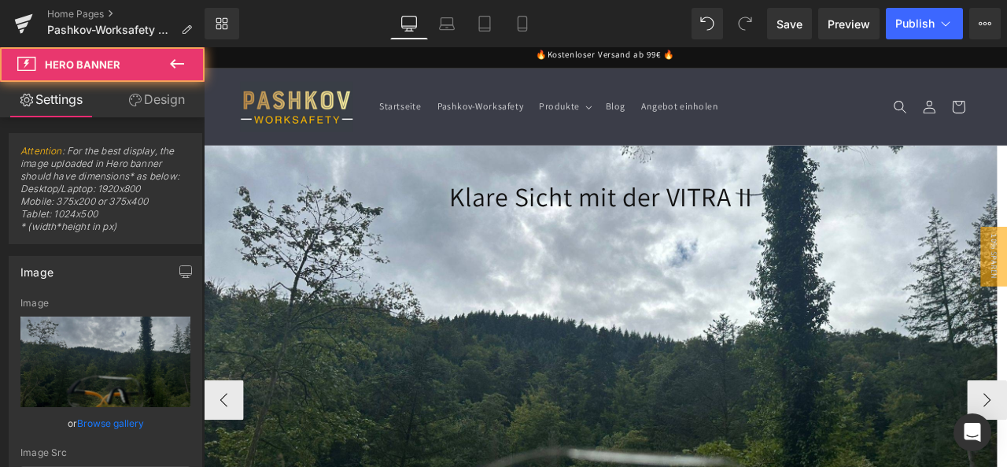
scroll to position [79, 0]
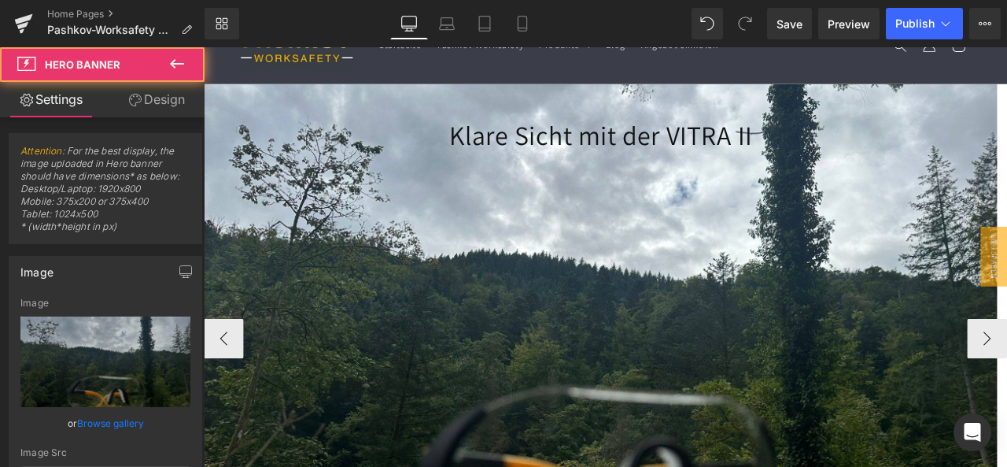
click at [715, 145] on div "Klare Sicht mit der VITRA II Heading" at bounding box center [674, 150] width 941 height 41
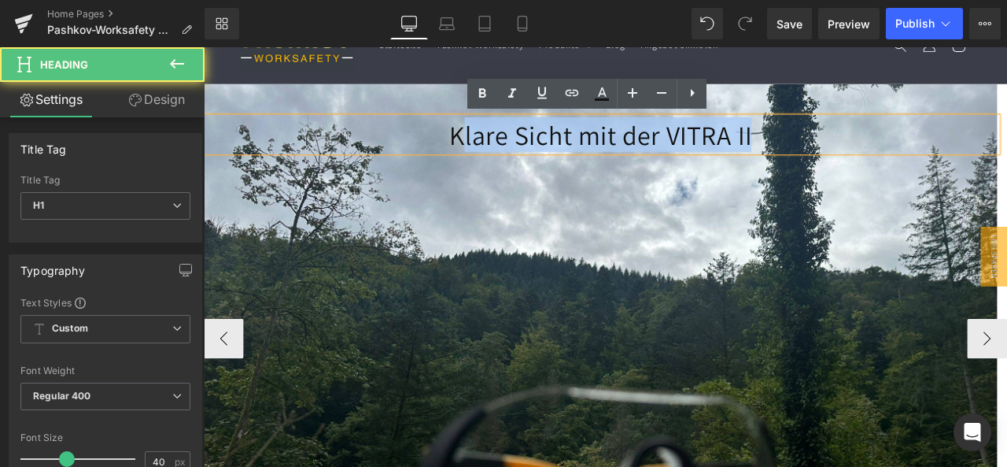
drag, startPoint x: 505, startPoint y: 153, endPoint x: 1022, endPoint y: 153, distance: 517.1
click at [1007, 153] on h1 "Klare Sicht mit der VITRA II" at bounding box center [674, 150] width 941 height 41
click at [547, 186] on div at bounding box center [674, 373] width 941 height 565
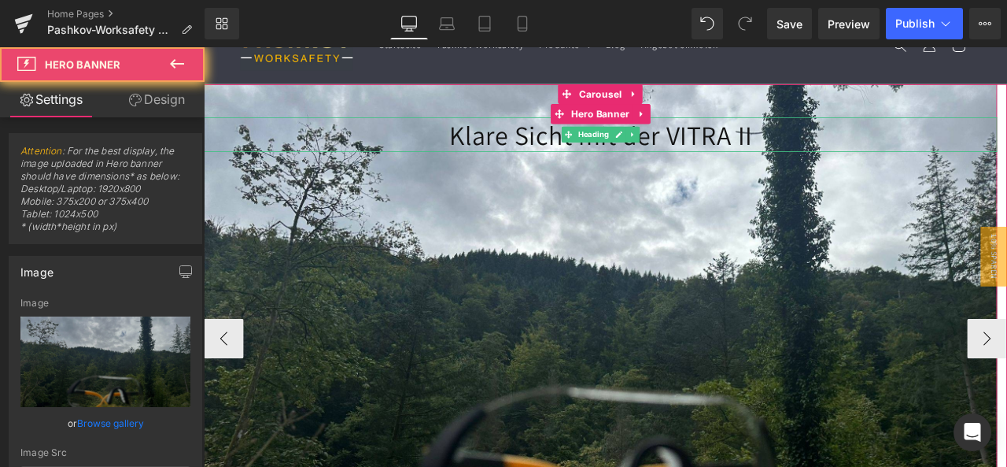
click at [478, 160] on h1 "Klare Sicht mit der VITRA II" at bounding box center [674, 150] width 941 height 41
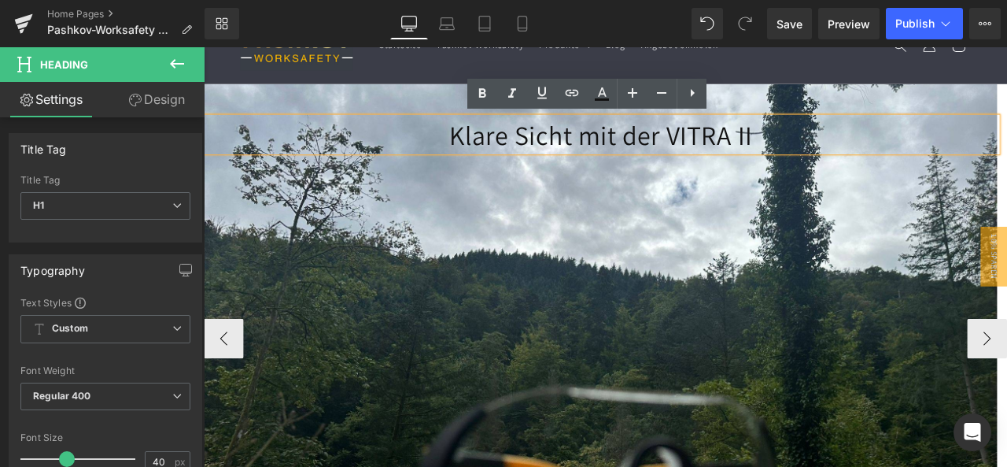
click at [597, 342] on div at bounding box center [674, 373] width 941 height 565
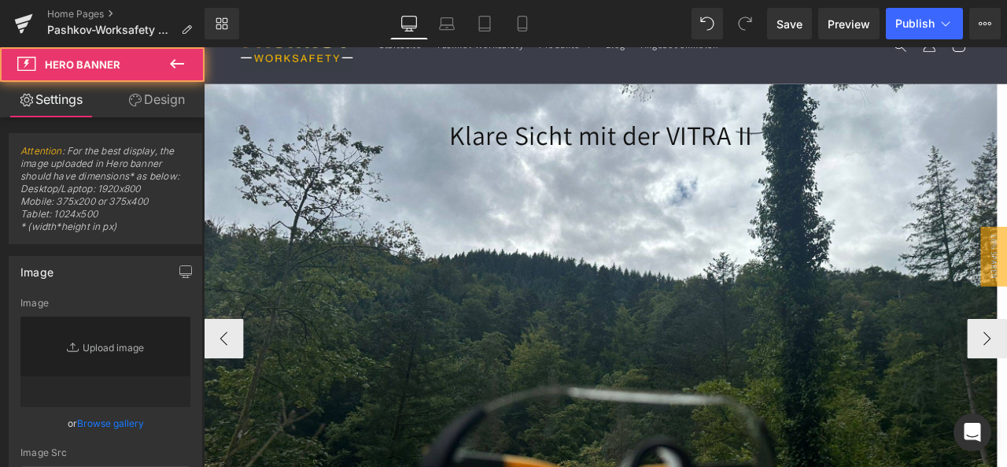
type input "[URL][DOMAIN_NAME]"
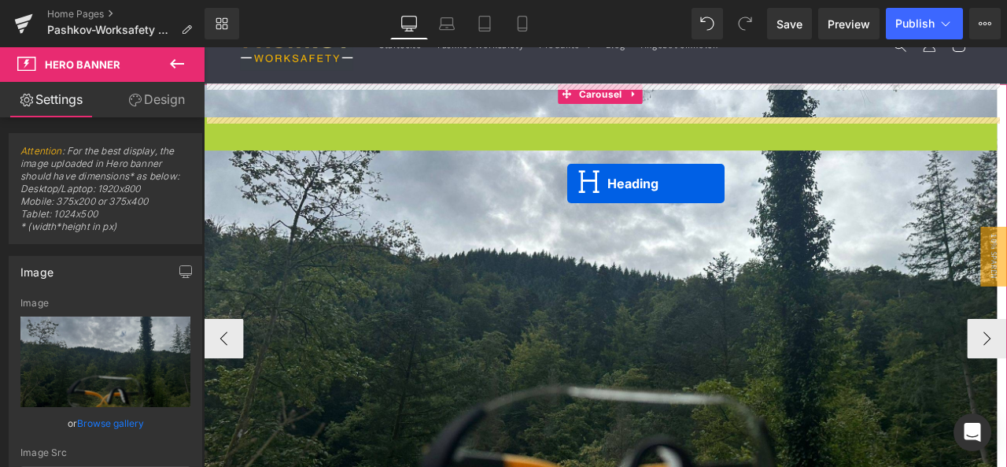
drag, startPoint x: 634, startPoint y: 149, endPoint x: 630, endPoint y: 229, distance: 80.4
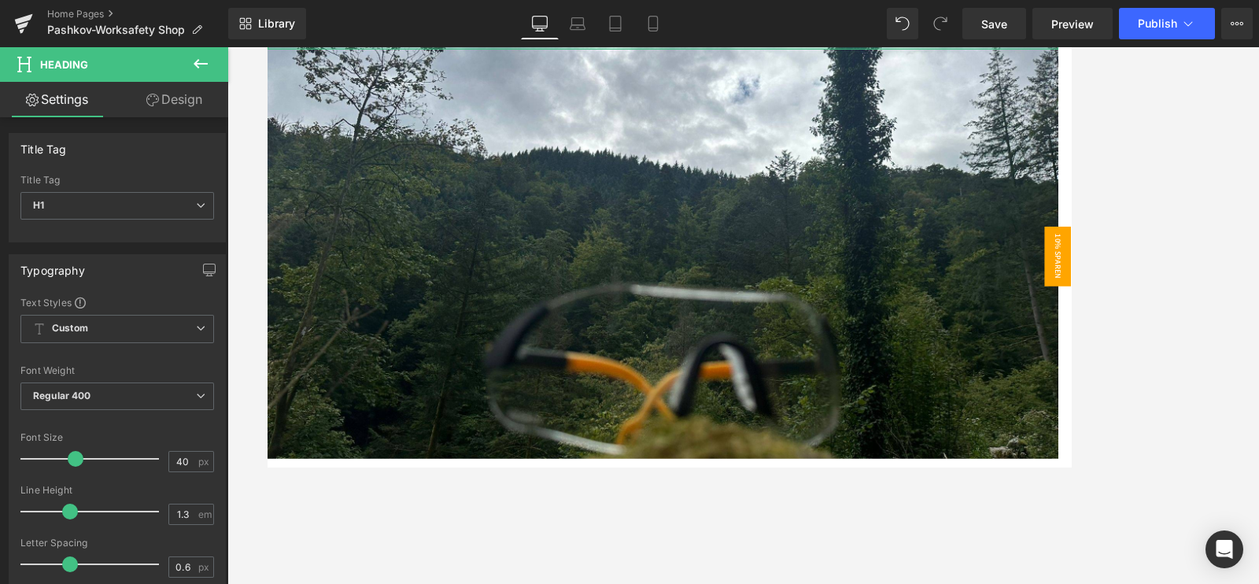
scroll to position [196, 0]
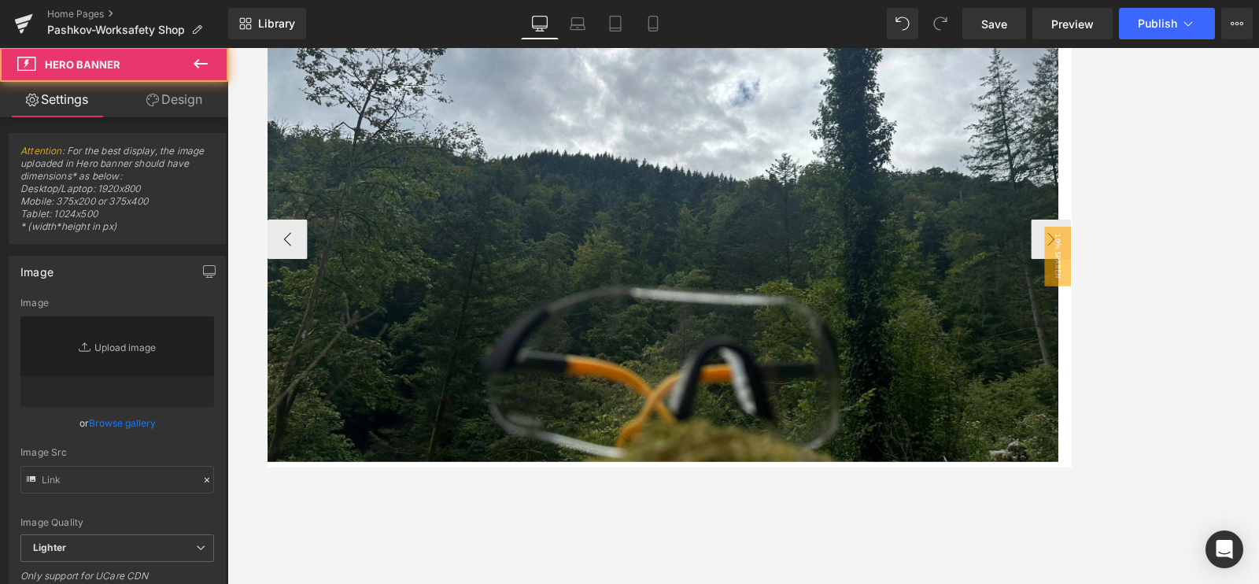
drag, startPoint x: 633, startPoint y: 289, endPoint x: 674, endPoint y: 299, distance: 42.9
click at [267, 47] on div "616px" at bounding box center [267, 47] width 0 height 0
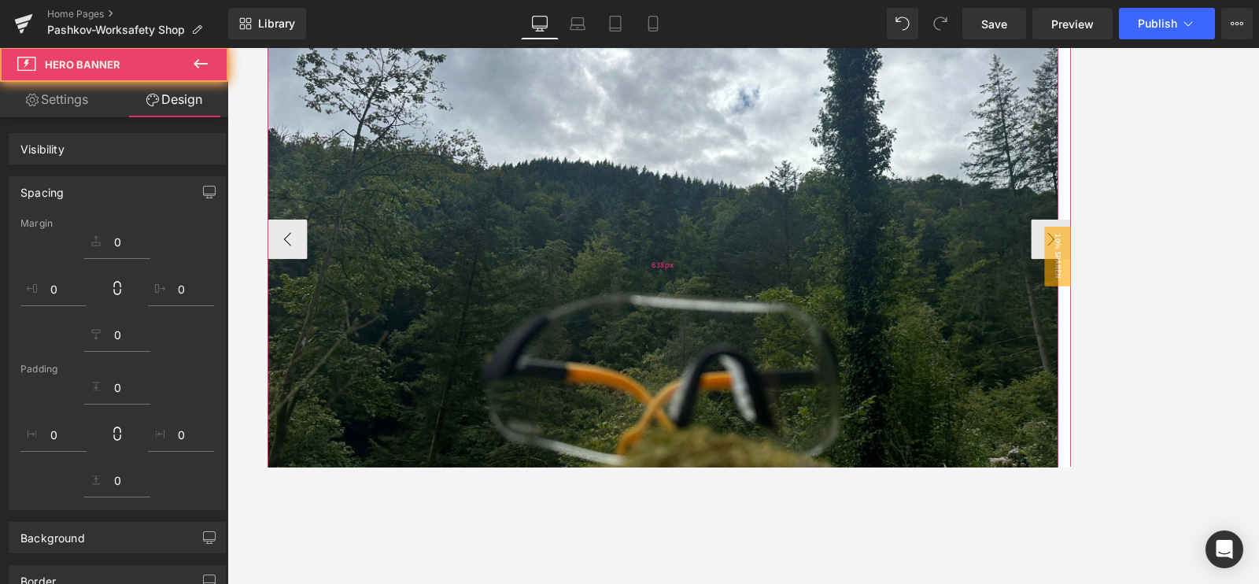
click at [610, 296] on div "638px" at bounding box center [735, 305] width 937 height 502
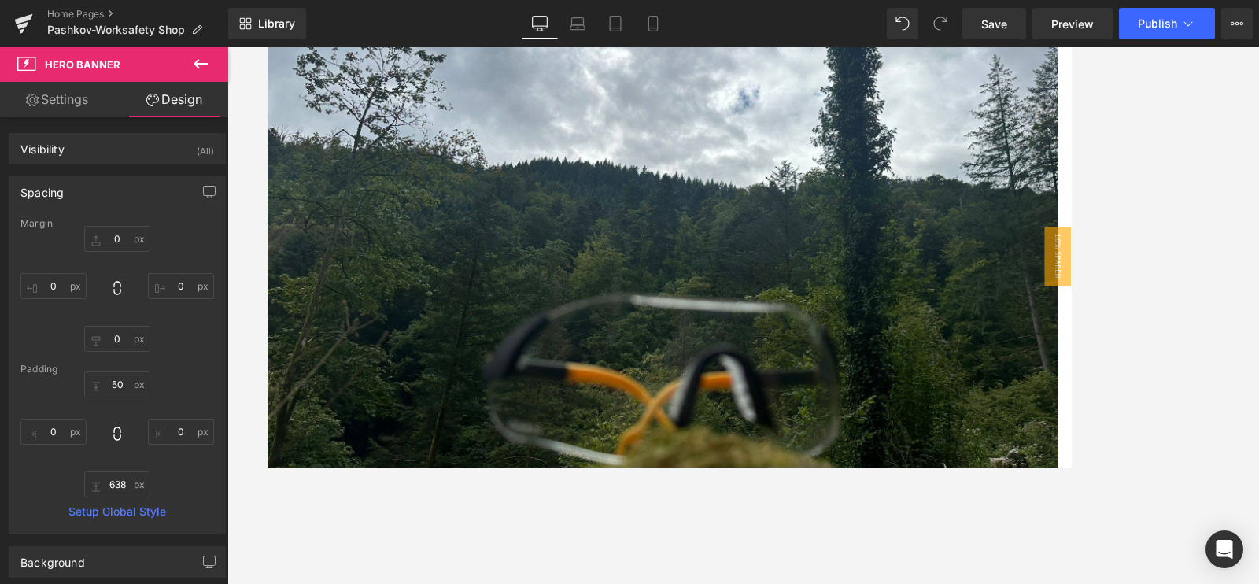
click at [522, 466] on div at bounding box center [743, 315] width 1032 height 537
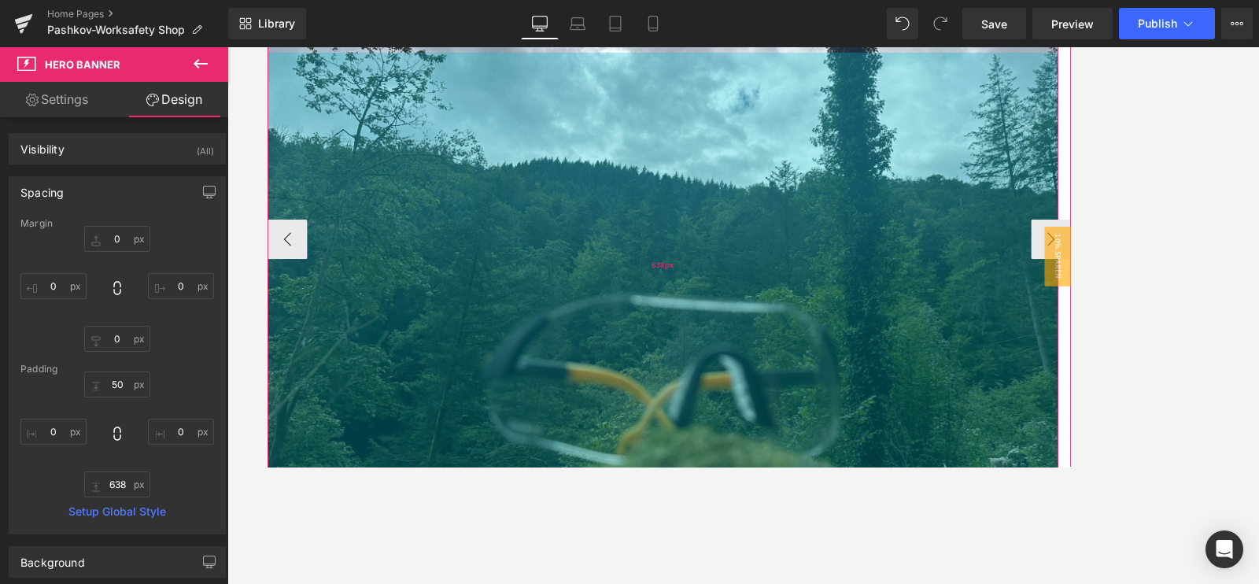
click at [717, 237] on div "638px" at bounding box center [735, 305] width 937 height 502
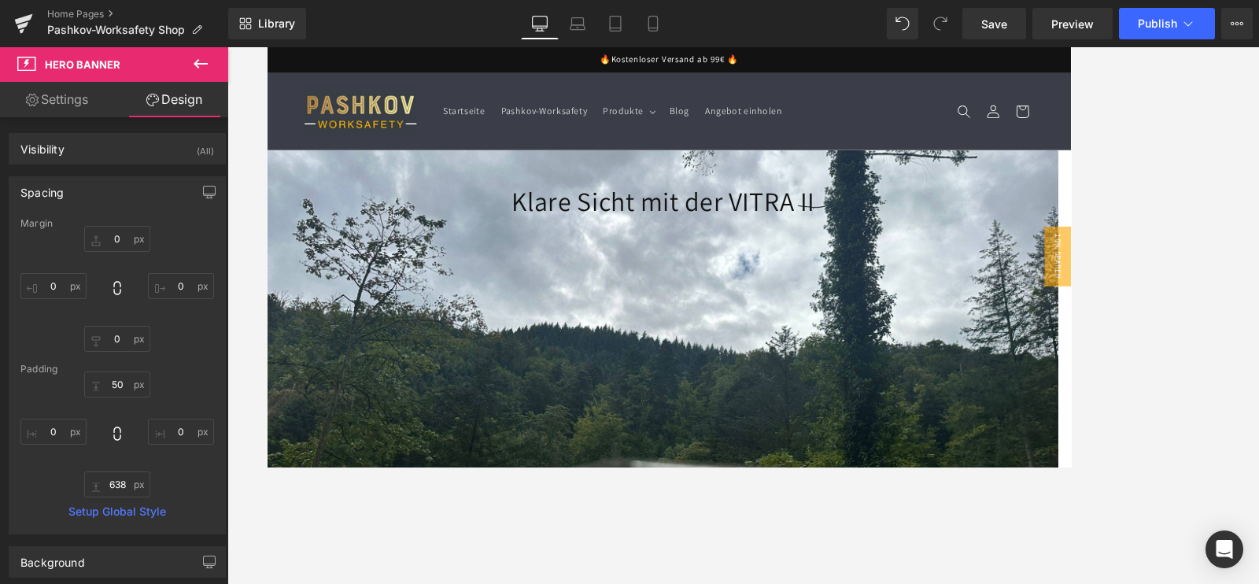
scroll to position [393, 0]
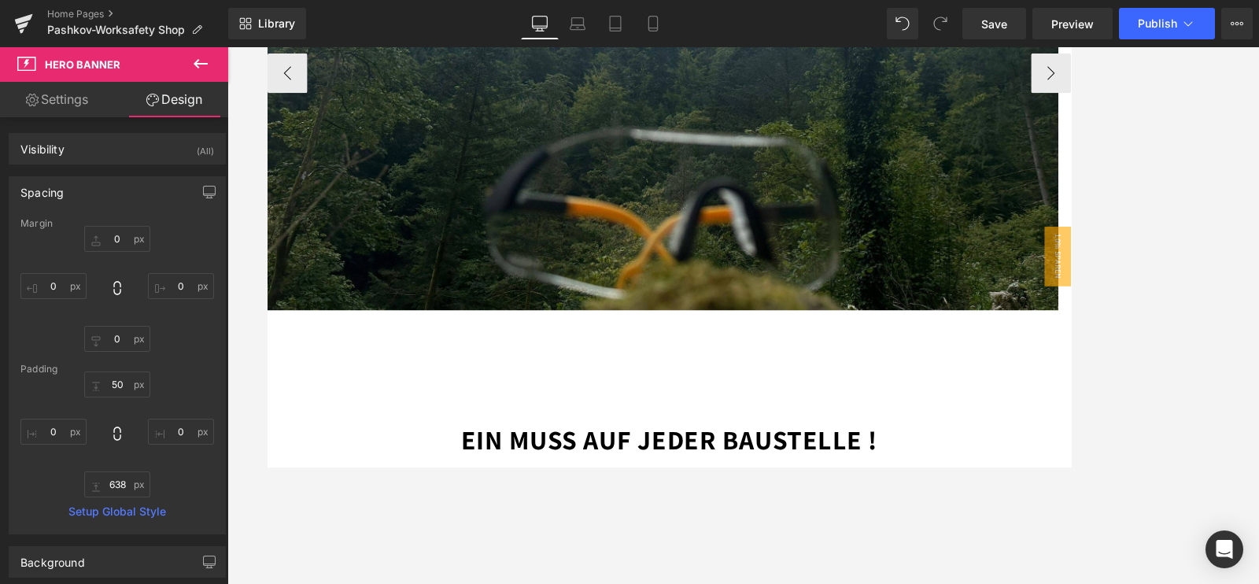
click at [1007, 278] on div "Klare Sicht mit der VITRA II Heading Hero Banner 50px 638px" at bounding box center [735, 67] width 937 height 582
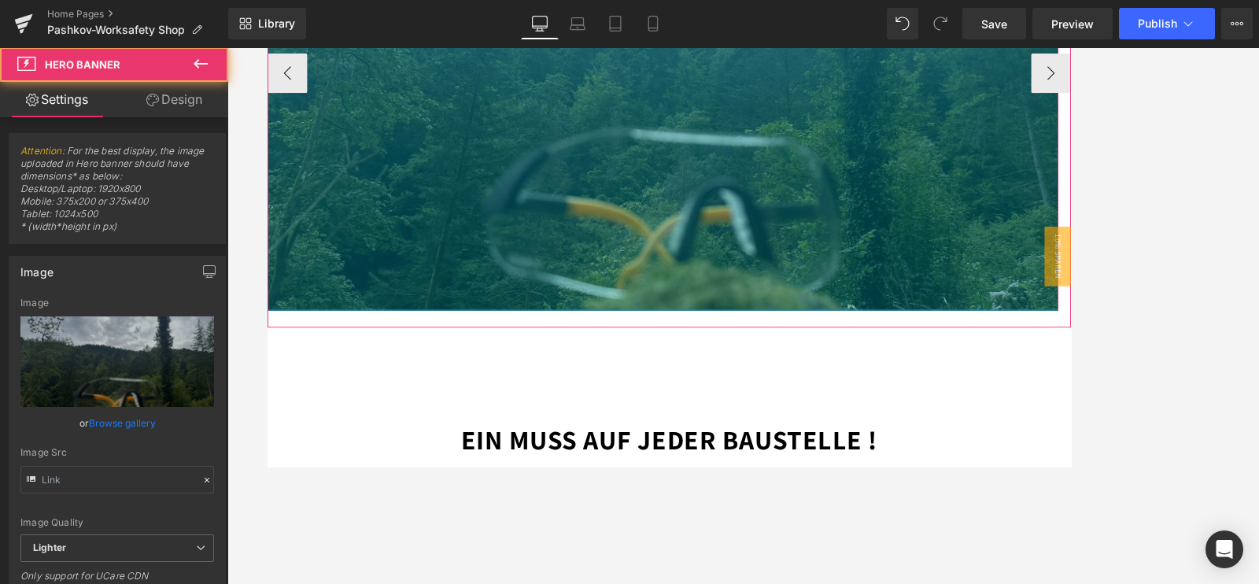
type input "[URL][DOMAIN_NAME]"
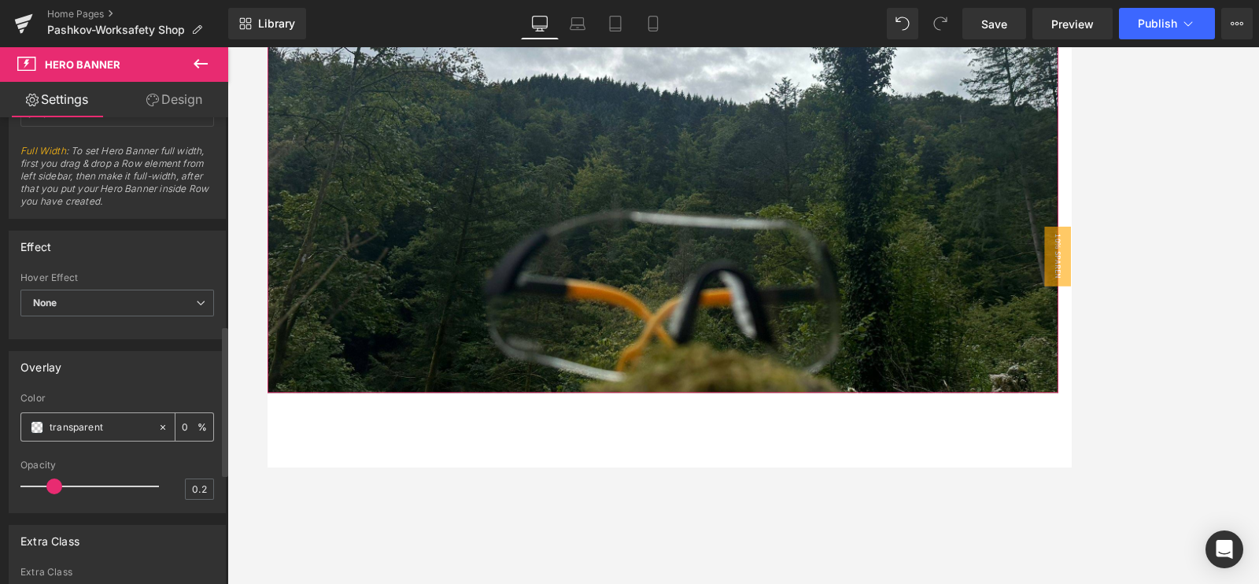
scroll to position [885, 0]
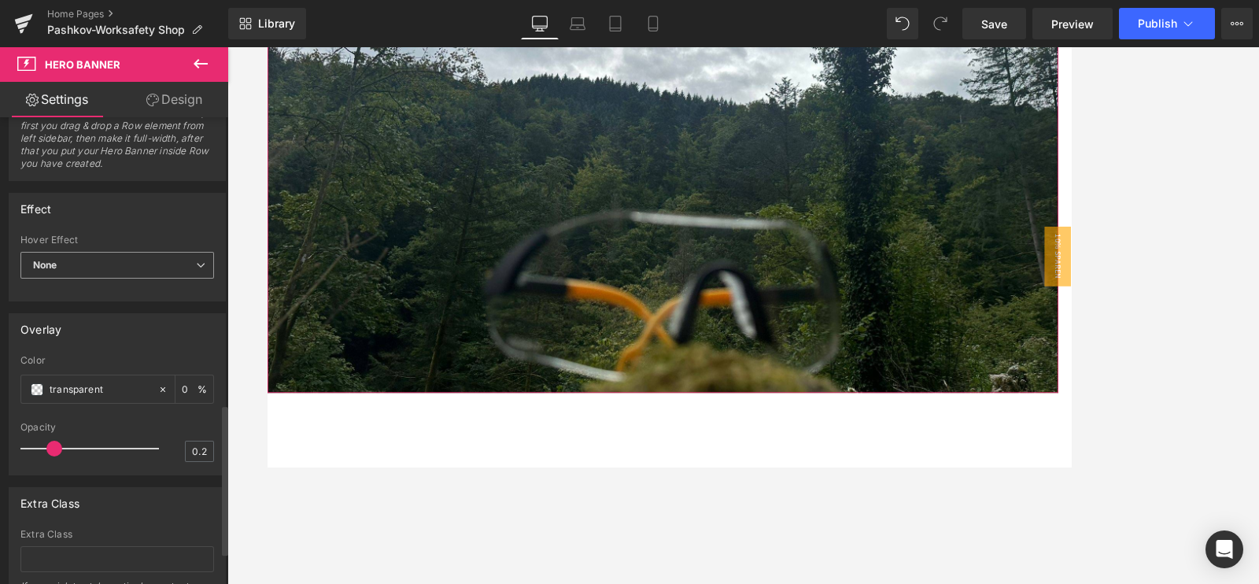
click at [95, 263] on span "None" at bounding box center [117, 266] width 194 height 28
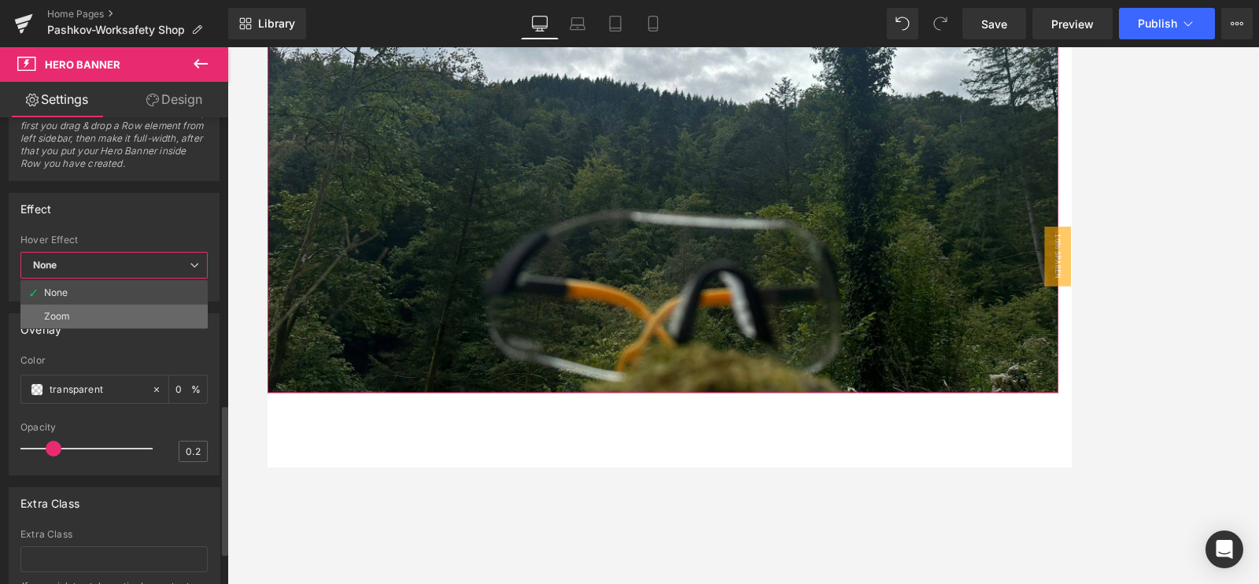
click at [87, 305] on li "Zoom" at bounding box center [113, 317] width 187 height 24
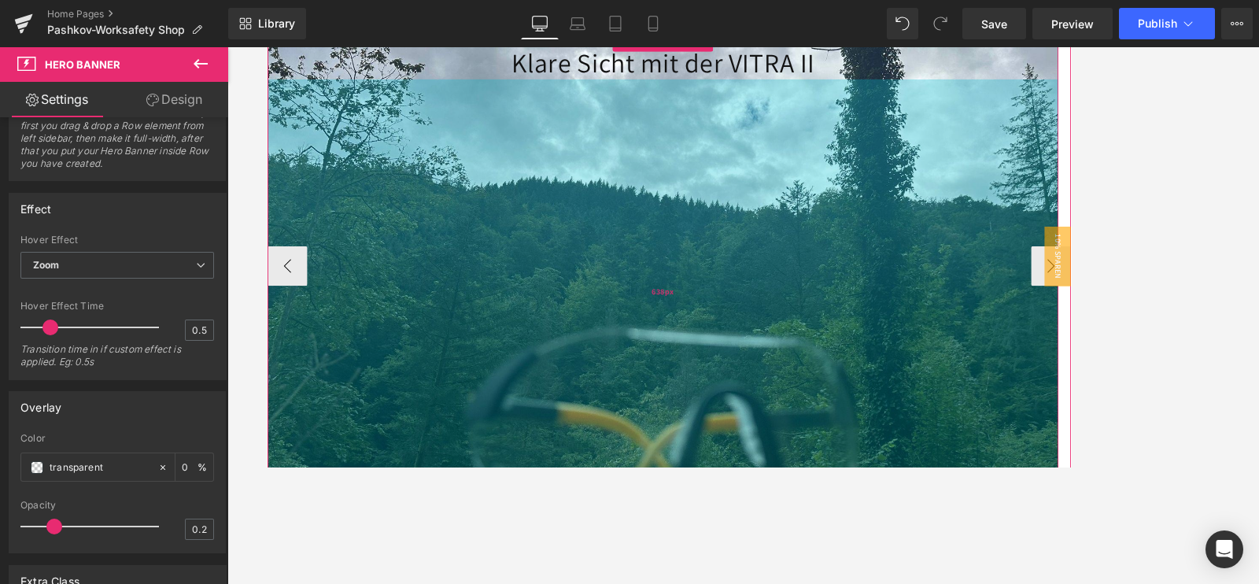
scroll to position [98, 0]
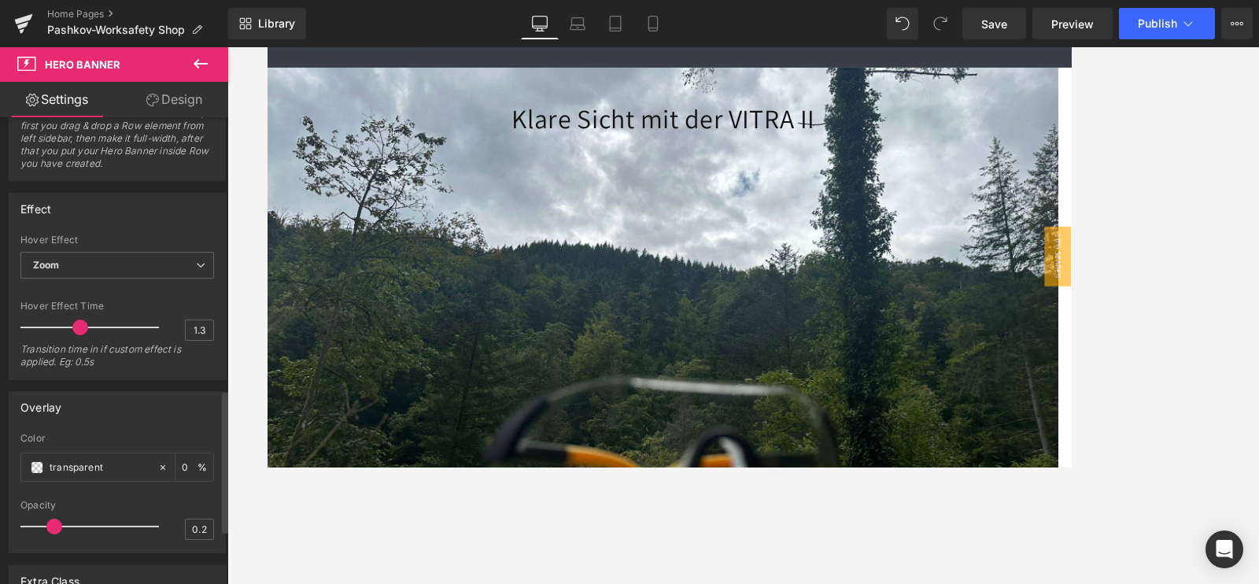
type input "1.4"
drag, startPoint x: 47, startPoint y: 324, endPoint x: 183, endPoint y: 327, distance: 135.4
click at [87, 327] on span at bounding box center [89, 328] width 16 height 16
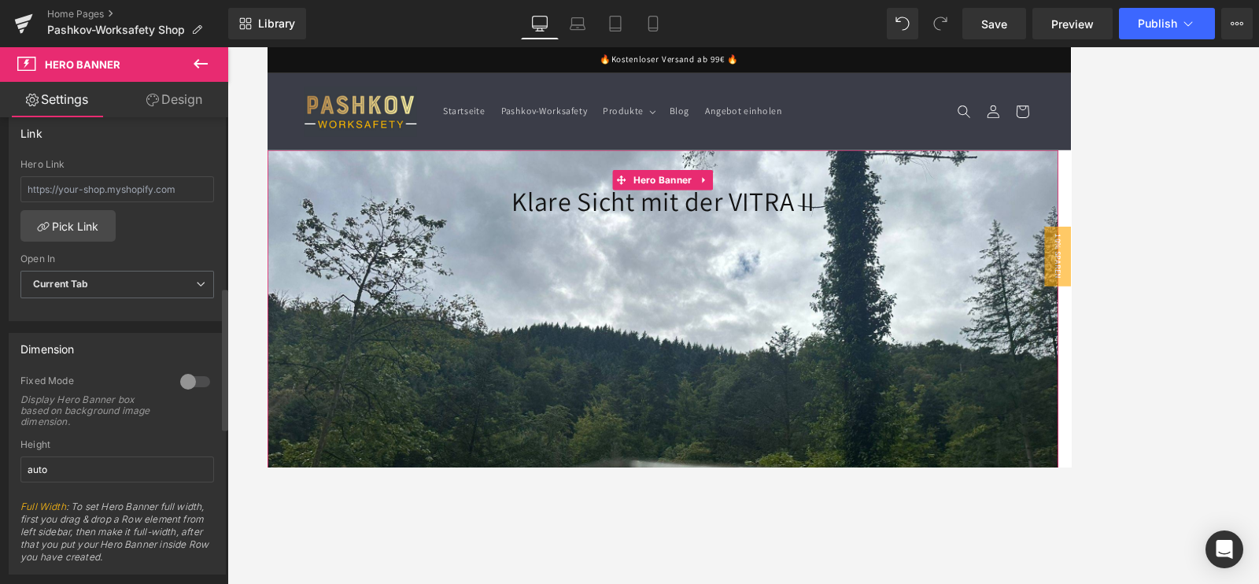
scroll to position [492, 0]
click at [176, 373] on div at bounding box center [195, 381] width 38 height 25
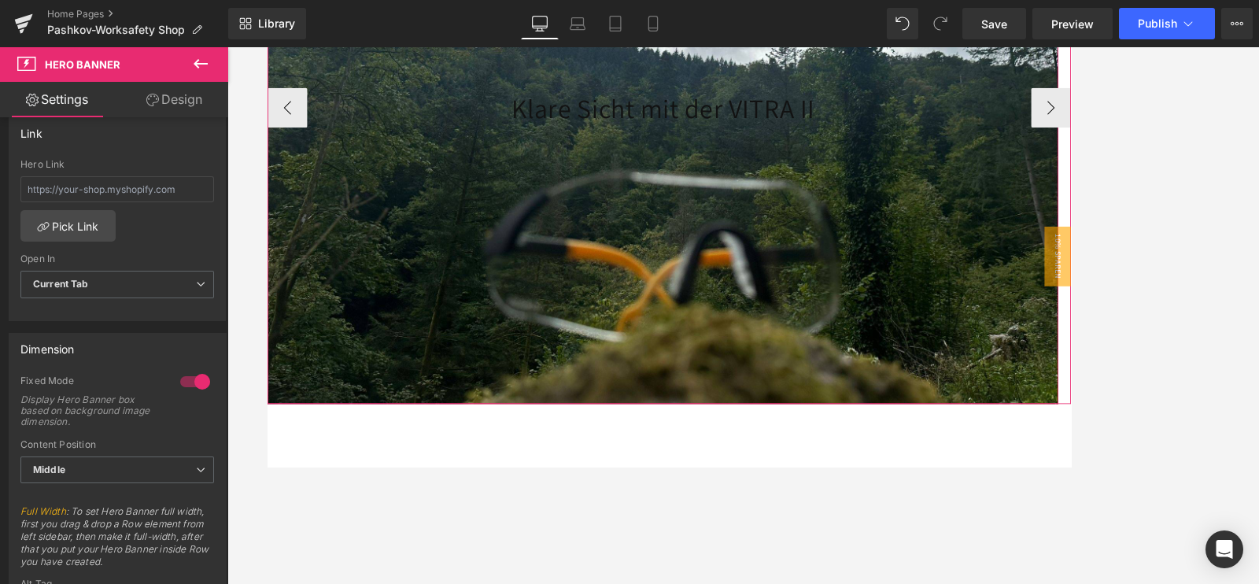
scroll to position [98, 0]
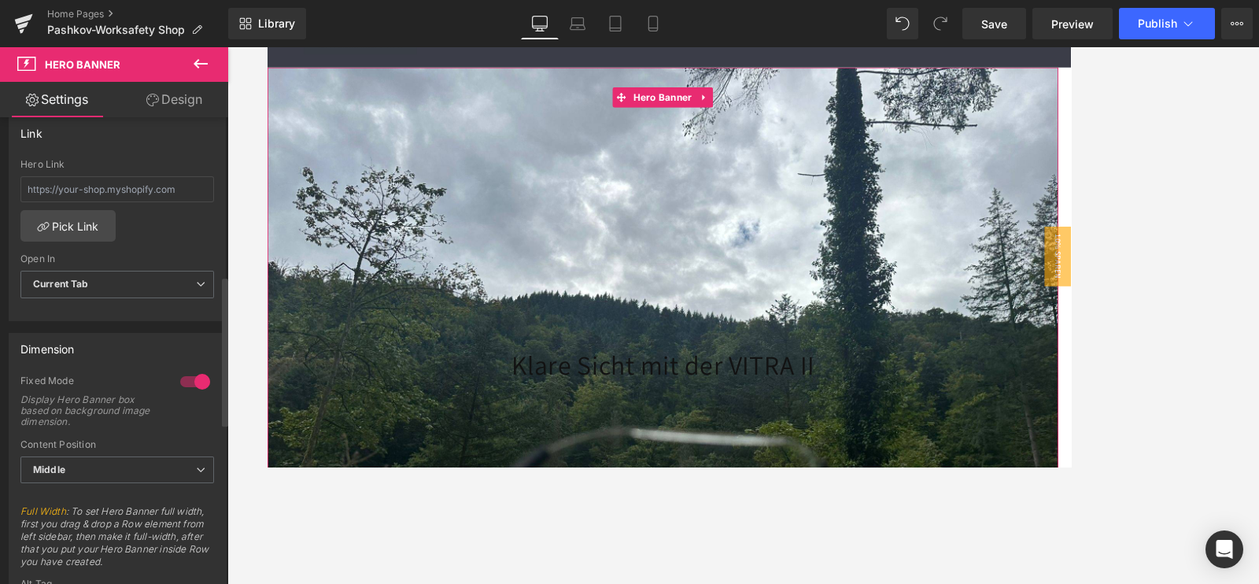
click at [183, 373] on div at bounding box center [195, 381] width 38 height 25
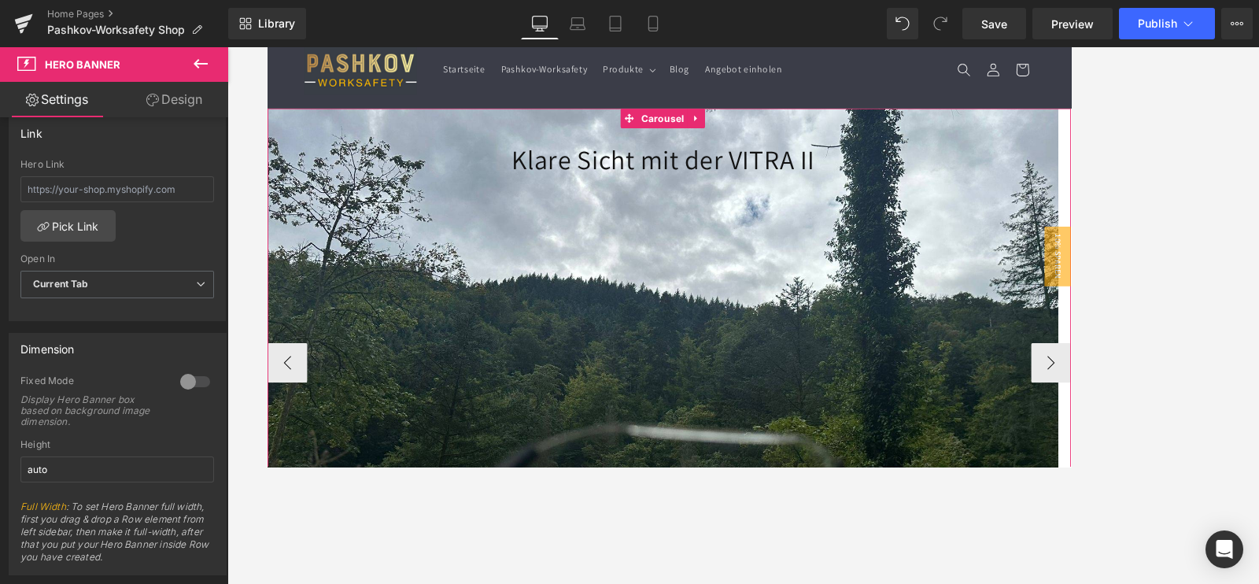
scroll to position [0, 0]
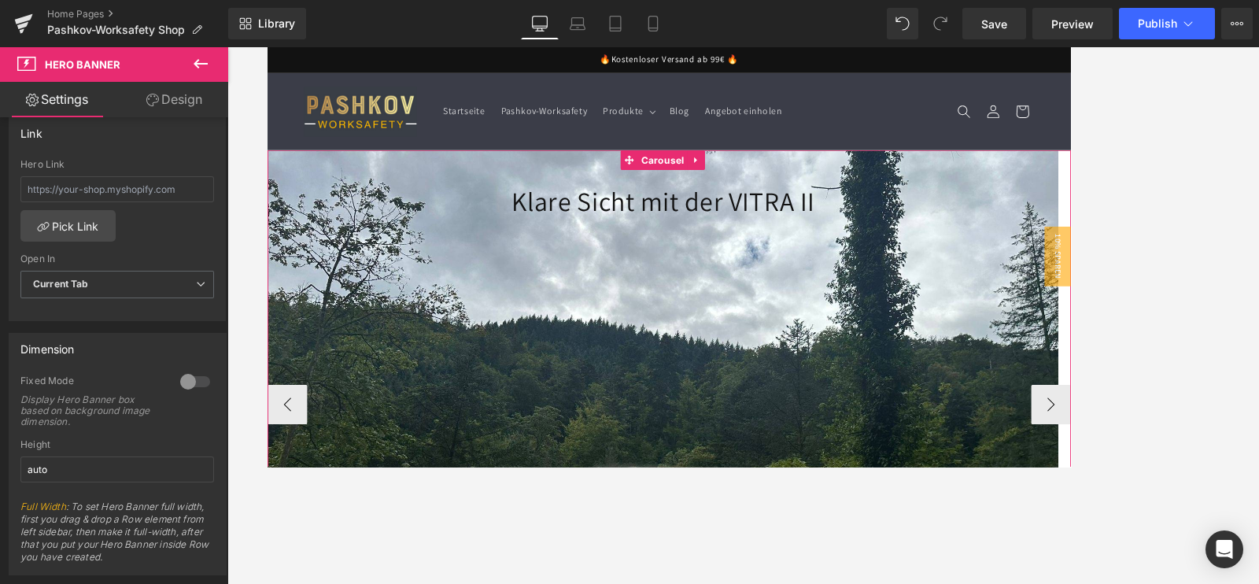
click at [267, 47] on div "638px" at bounding box center [267, 47] width 0 height 0
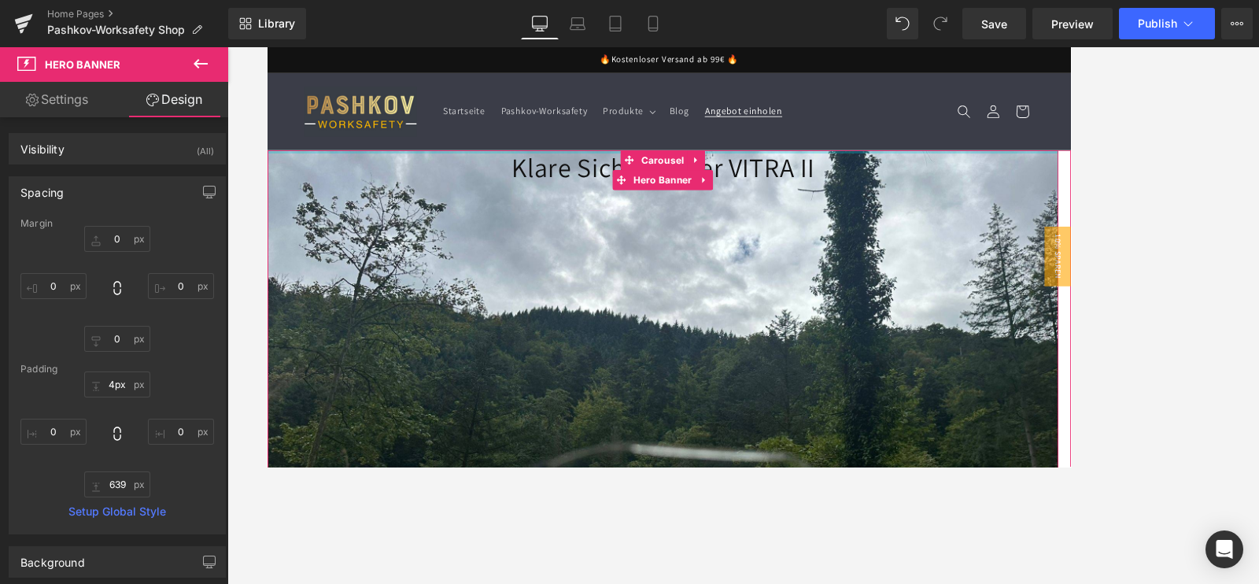
type input "0px"
drag, startPoint x: 834, startPoint y: 176, endPoint x: 835, endPoint y: 144, distance: 32.3
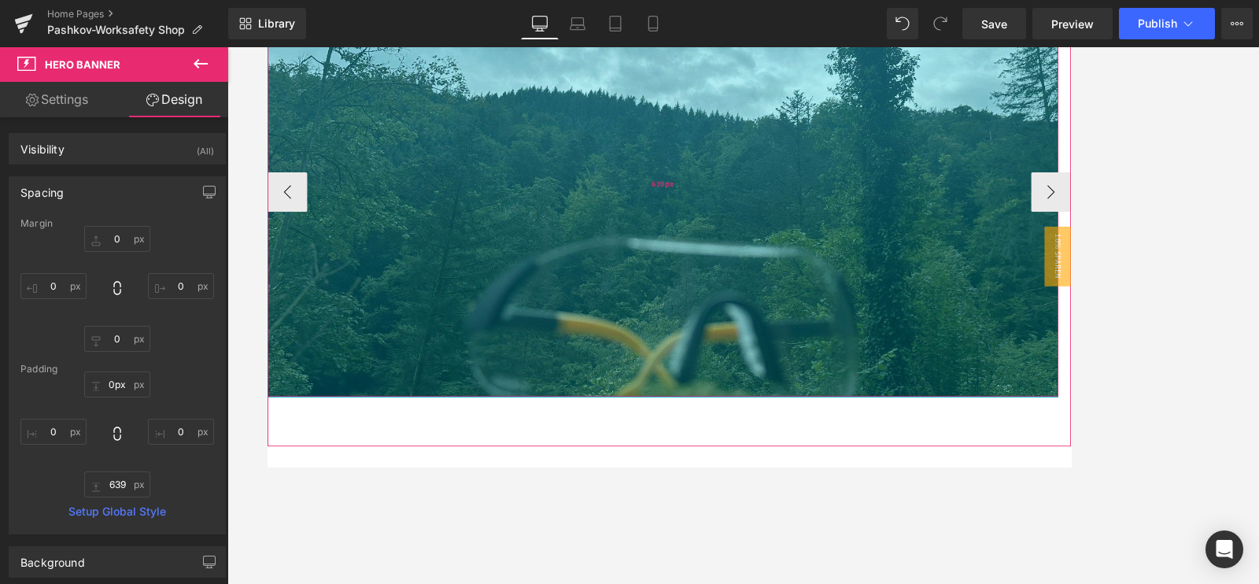
scroll to position [295, 0]
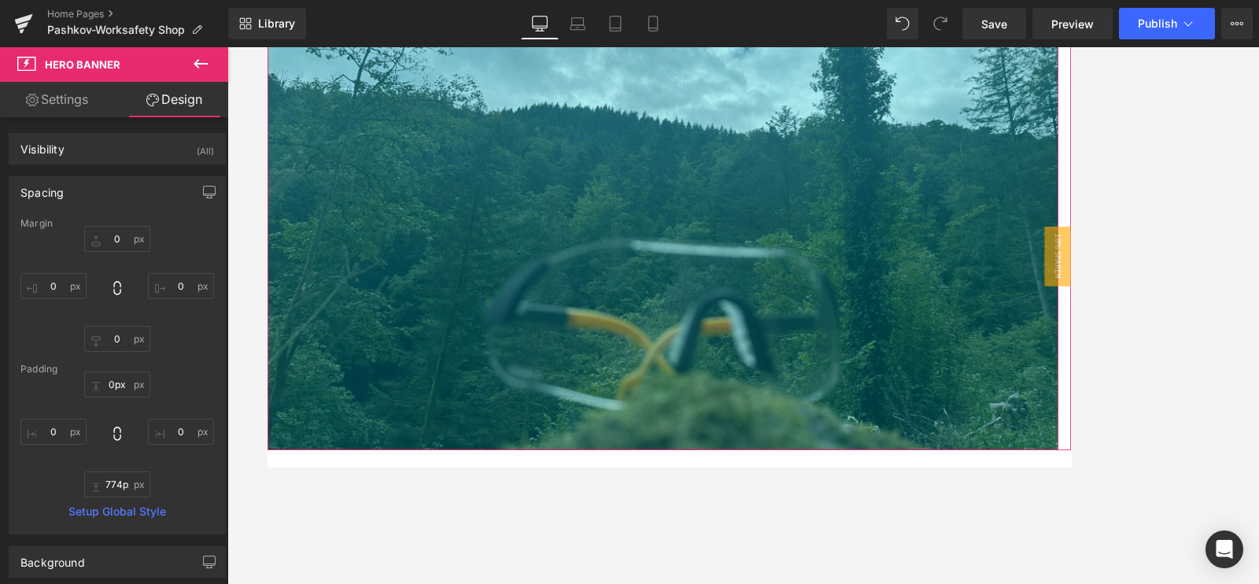
drag, startPoint x: 895, startPoint y: 411, endPoint x: 991, endPoint y: 638, distance: 246.9
click at [991, 249] on html "Direkt zum Inhalt 🔥Kostenloser Versand ab 99€ 🔥 Startseite Pashkov-Worksafety P…" at bounding box center [743, 0] width 952 height 497
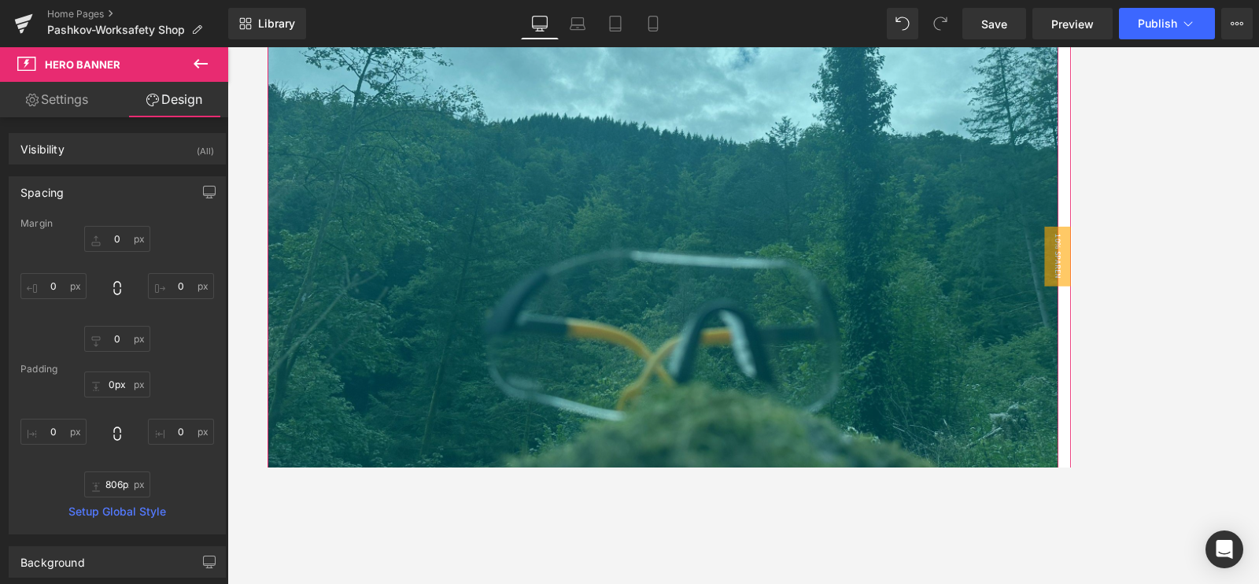
click at [1007, 305] on div at bounding box center [743, 315] width 1032 height 537
drag, startPoint x: 1191, startPoint y: 316, endPoint x: 1185, endPoint y: 305, distance: 12.7
click at [1007, 316] on div at bounding box center [743, 315] width 1032 height 537
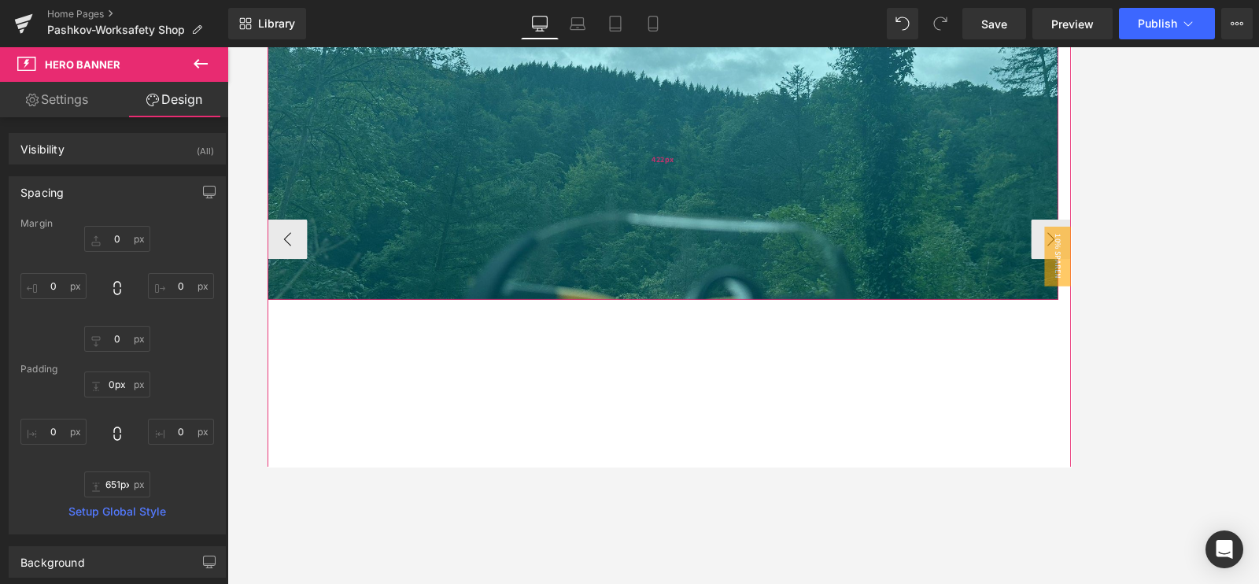
scroll to position [393, 0]
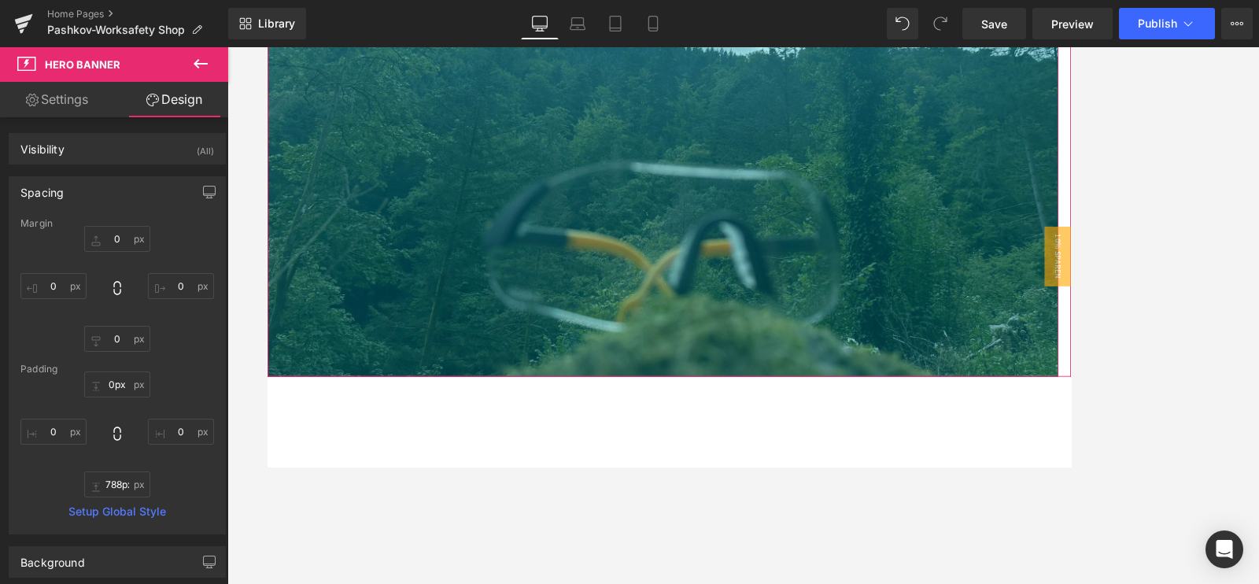
type input "798px"
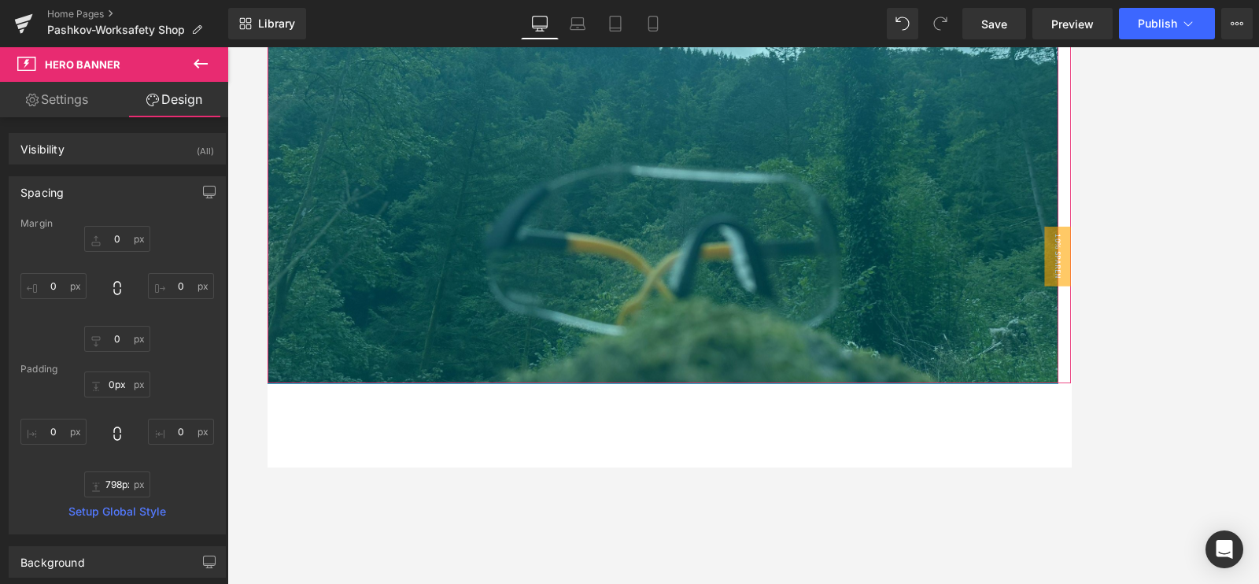
click at [1007, 438] on div "798px" at bounding box center [735, 131] width 937 height 628
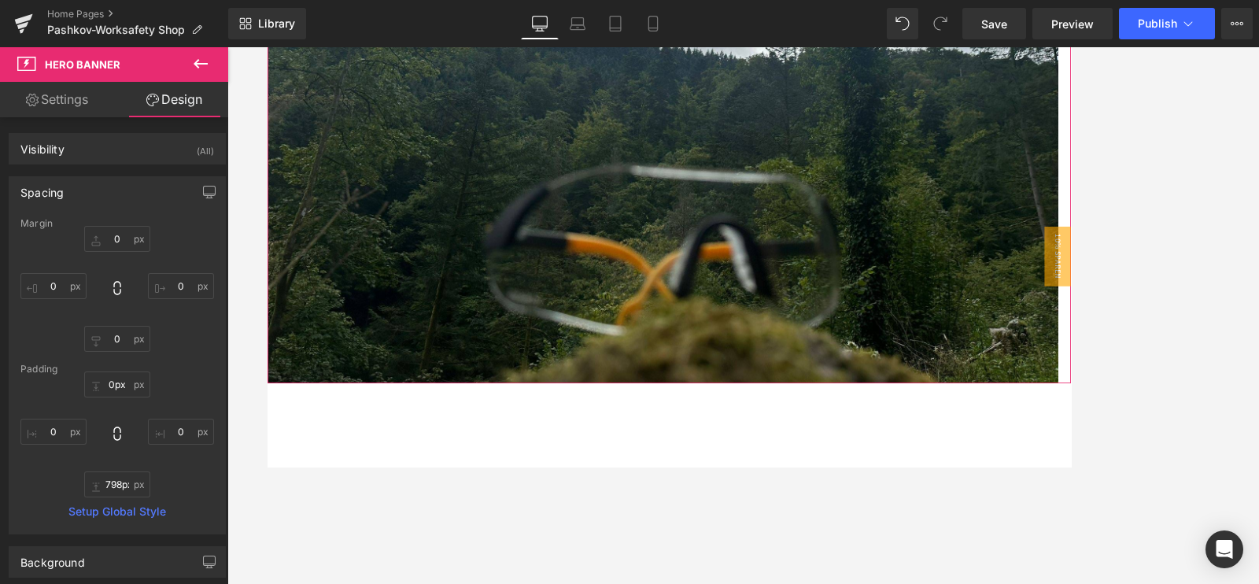
scroll to position [0, 0]
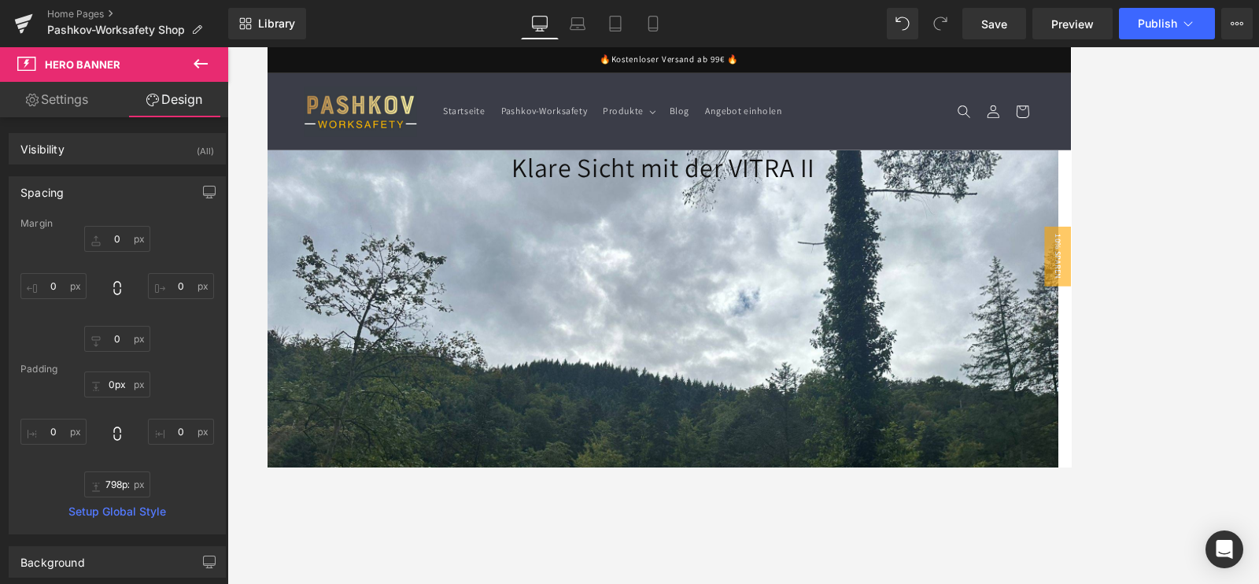
click at [1007, 141] on div at bounding box center [743, 315] width 1032 height 537
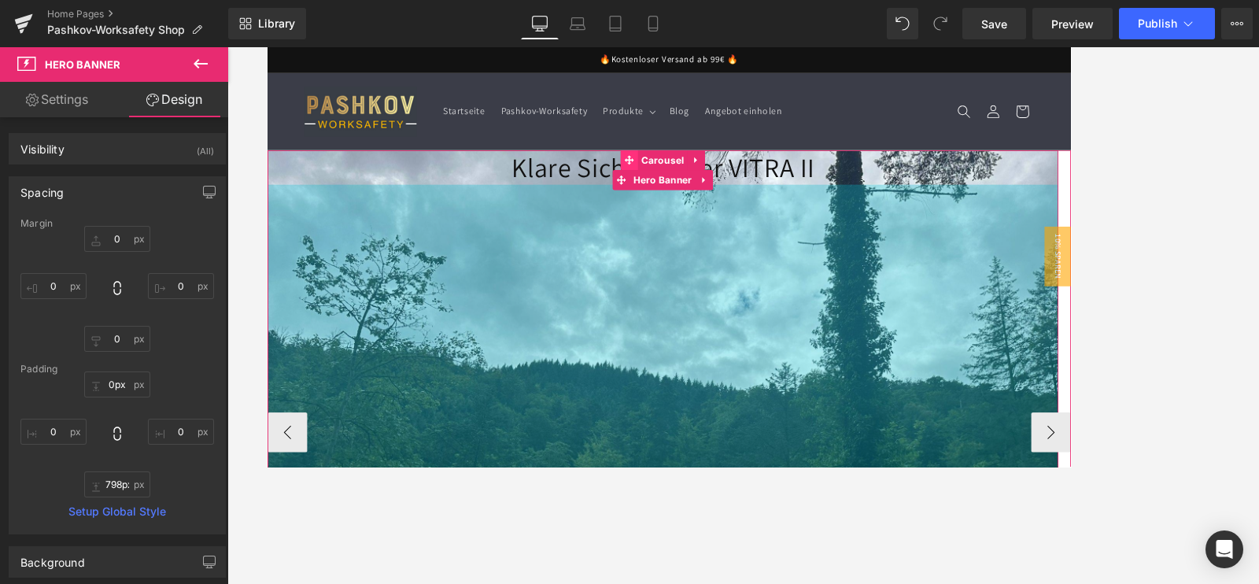
drag, startPoint x: 703, startPoint y: 184, endPoint x: 686, endPoint y: 178, distance: 17.7
click at [703, 183] on span at bounding box center [696, 181] width 20 height 24
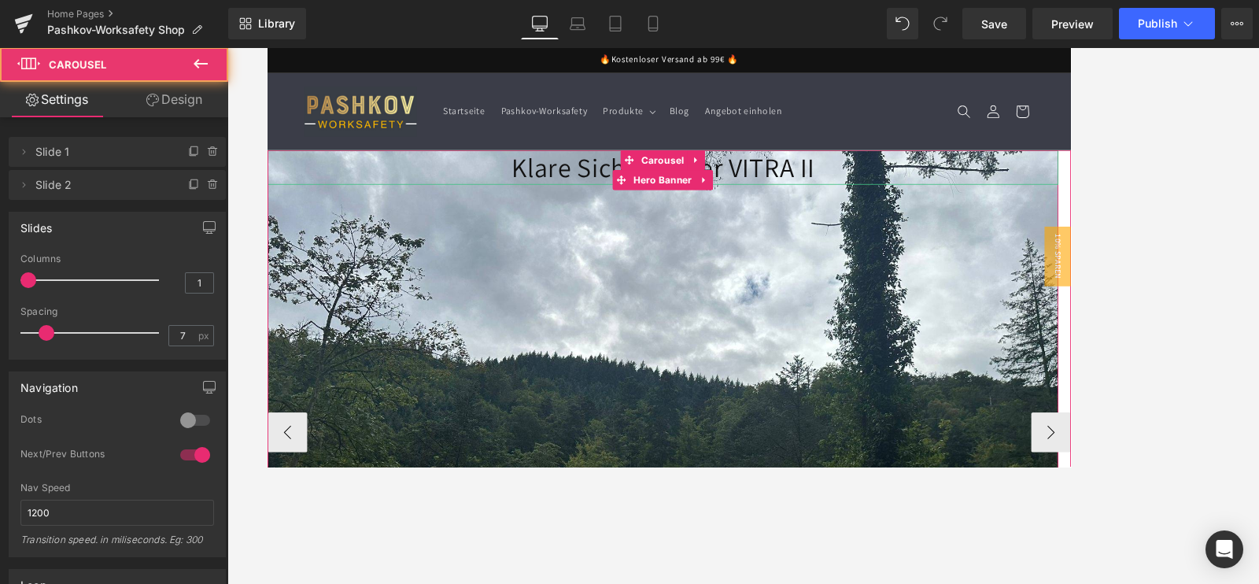
click at [582, 203] on h1 "Klare Sicht mit der VITRA II" at bounding box center [735, 189] width 937 height 41
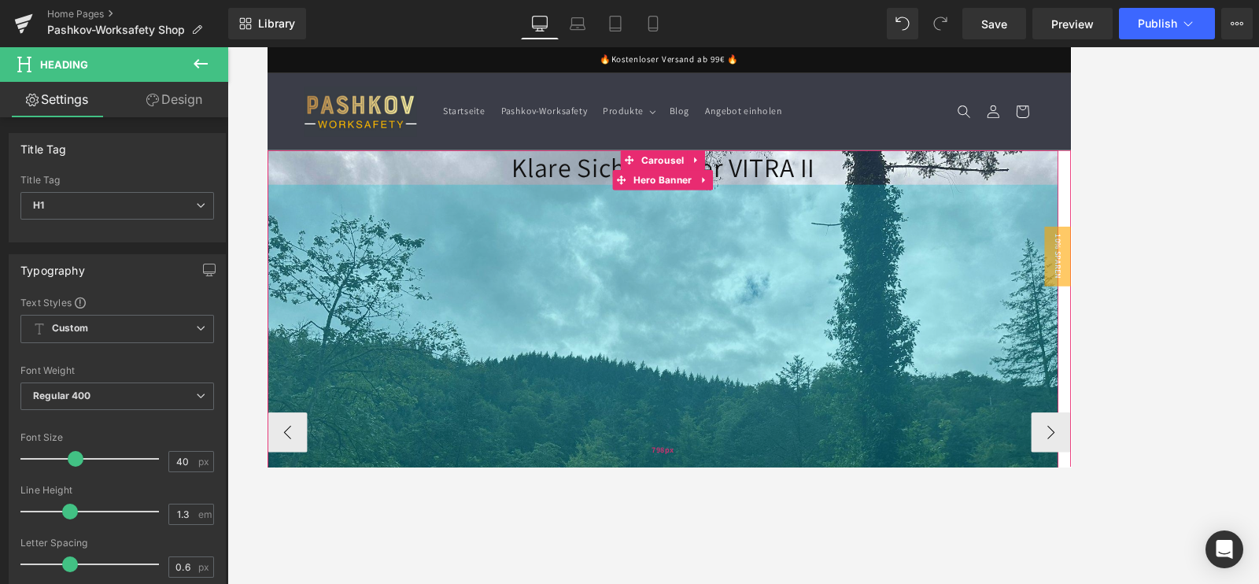
click at [590, 451] on div "798px" at bounding box center [735, 524] width 937 height 628
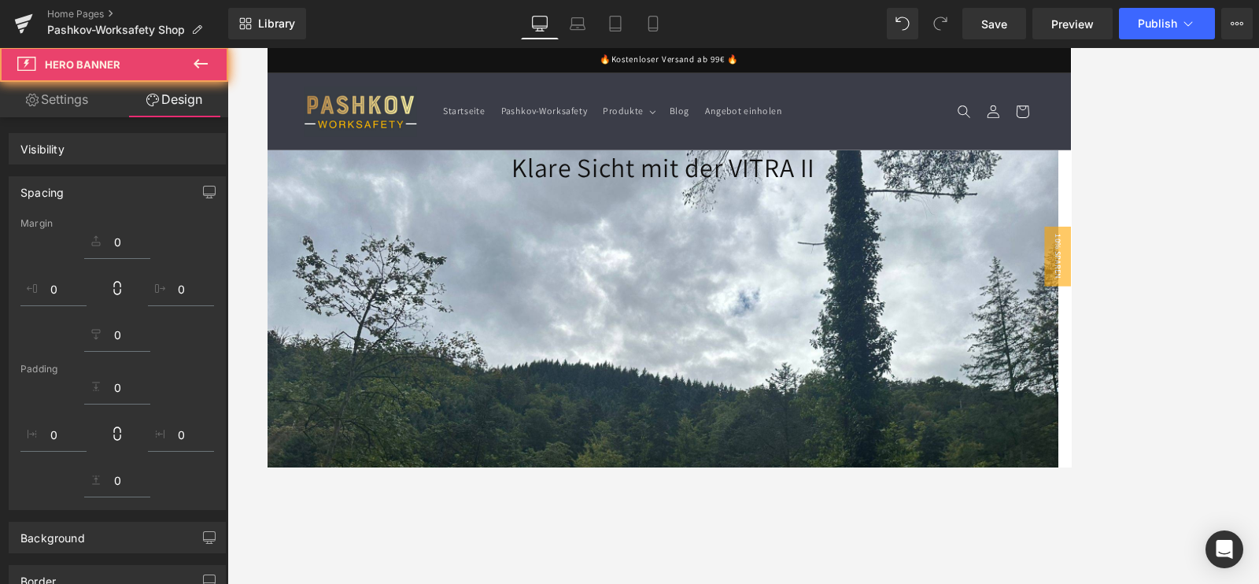
click at [215, 62] on button at bounding box center [200, 64] width 55 height 35
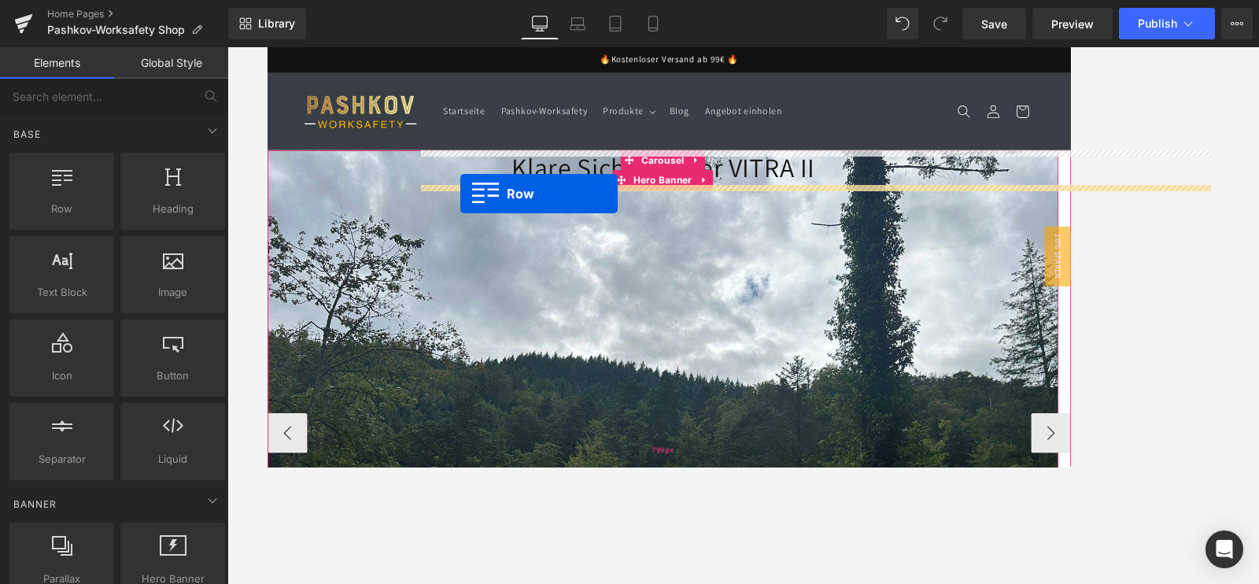
drag, startPoint x: 357, startPoint y: 246, endPoint x: 496, endPoint y: 218, distance: 141.4
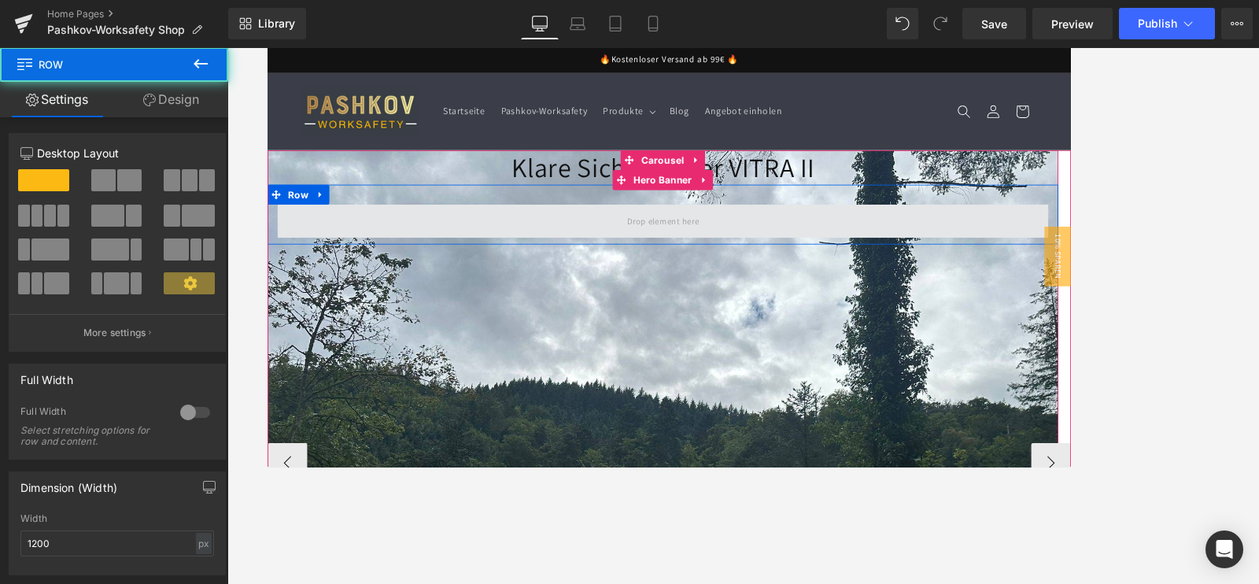
click at [662, 267] on span at bounding box center [736, 253] width 914 height 39
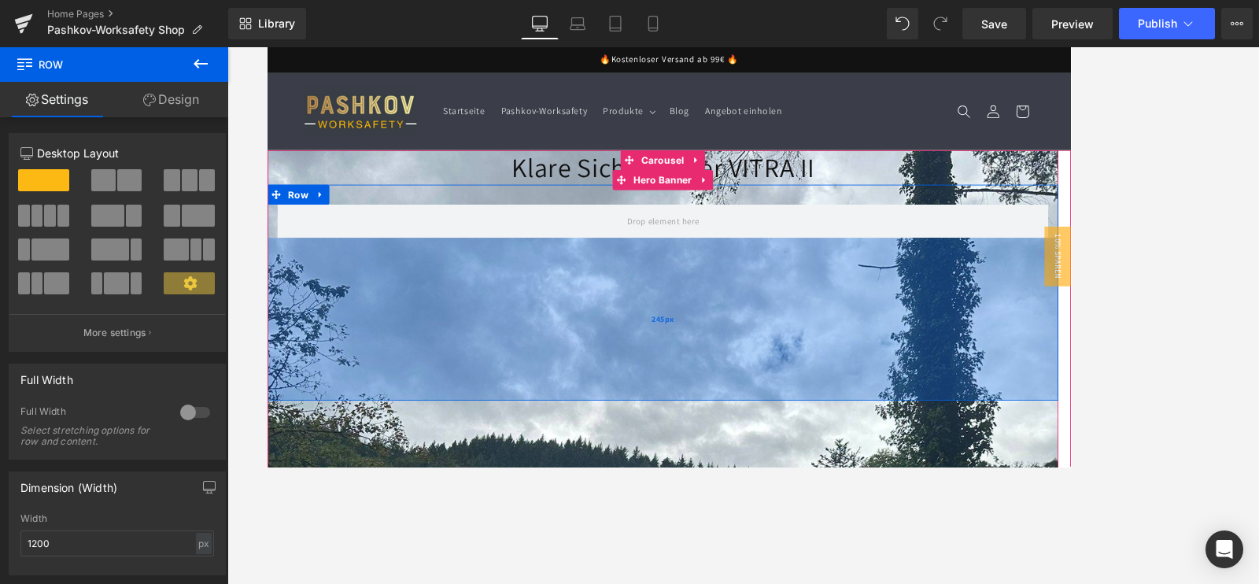
drag, startPoint x: 332, startPoint y: 293, endPoint x: 482, endPoint y: 460, distance: 225.2
click at [482, 460] on div "245px" at bounding box center [735, 369] width 937 height 193
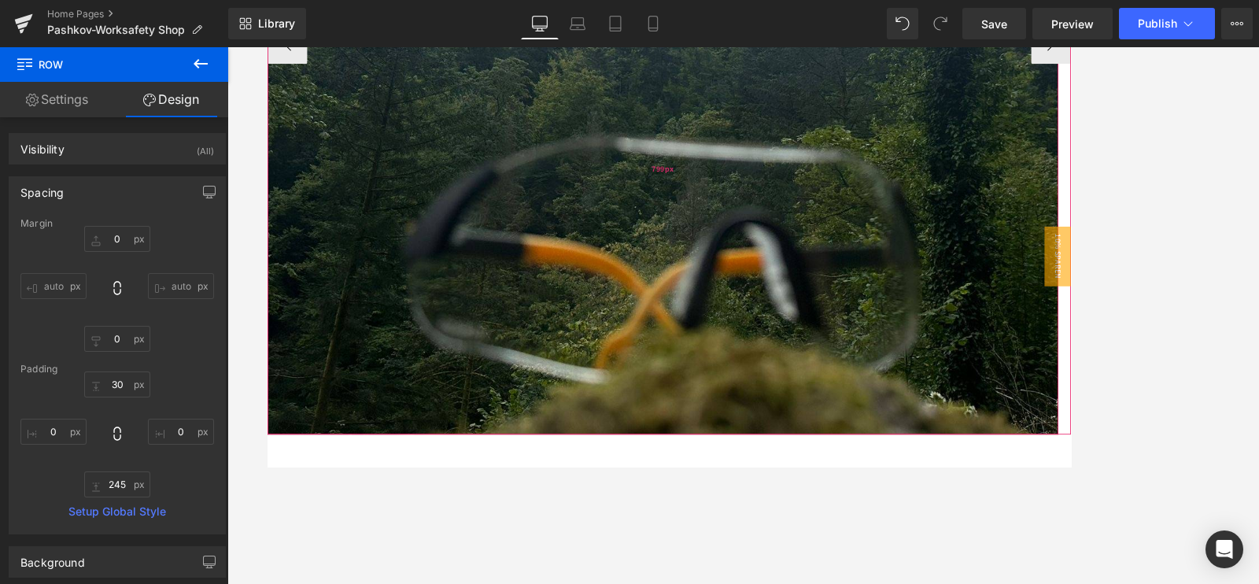
scroll to position [590, 0]
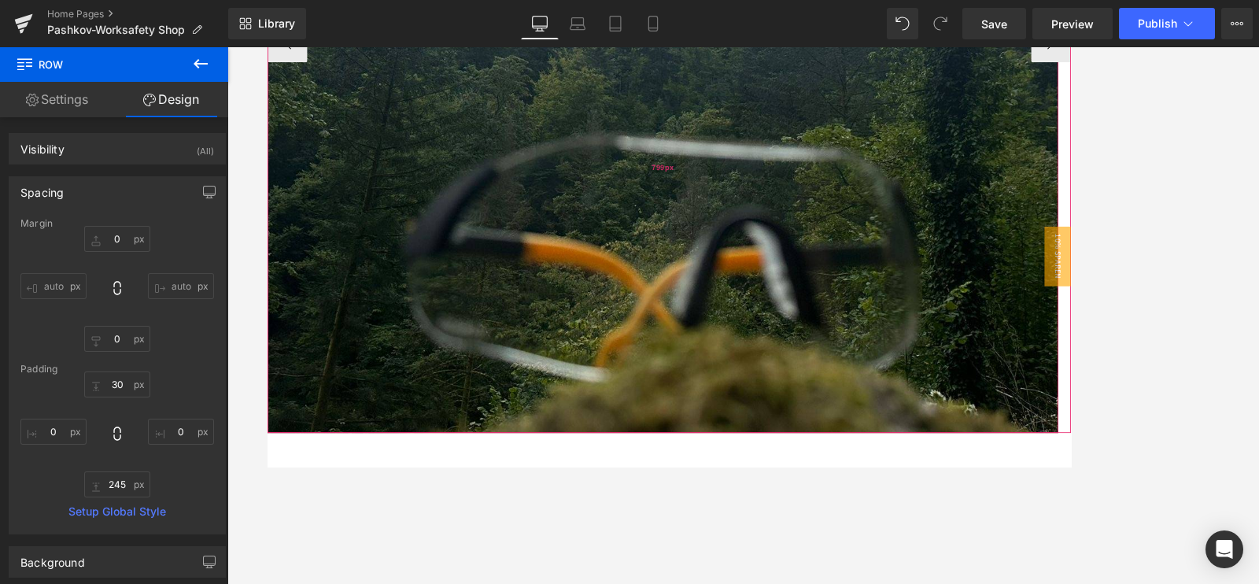
click at [1007, 346] on div "799px" at bounding box center [735, 190] width 937 height 629
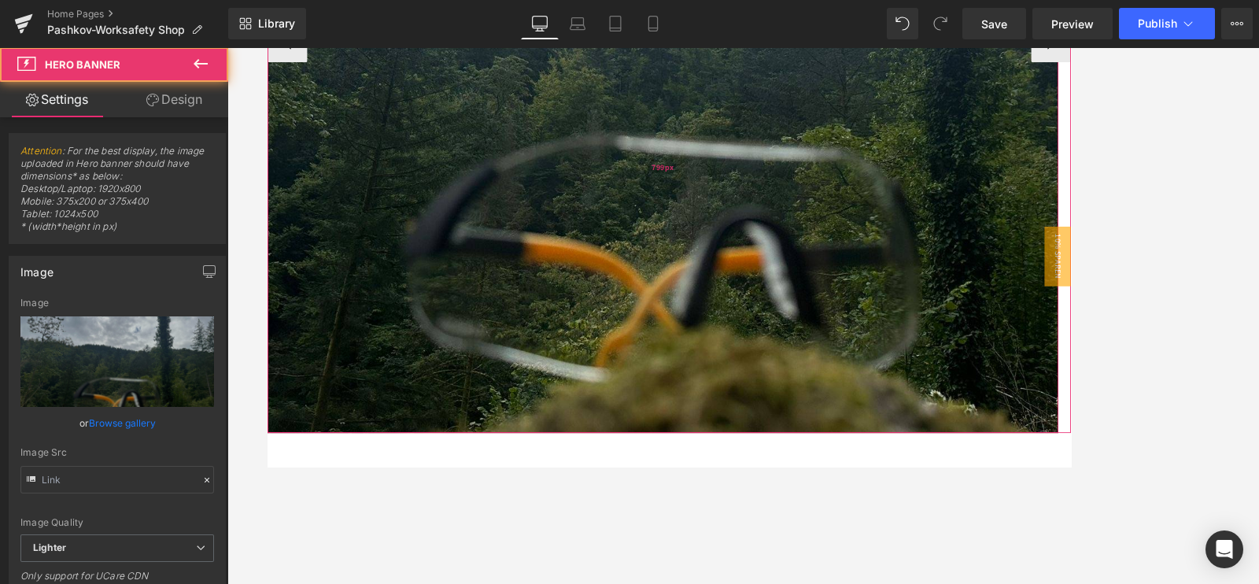
type input "[URL][DOMAIN_NAME]"
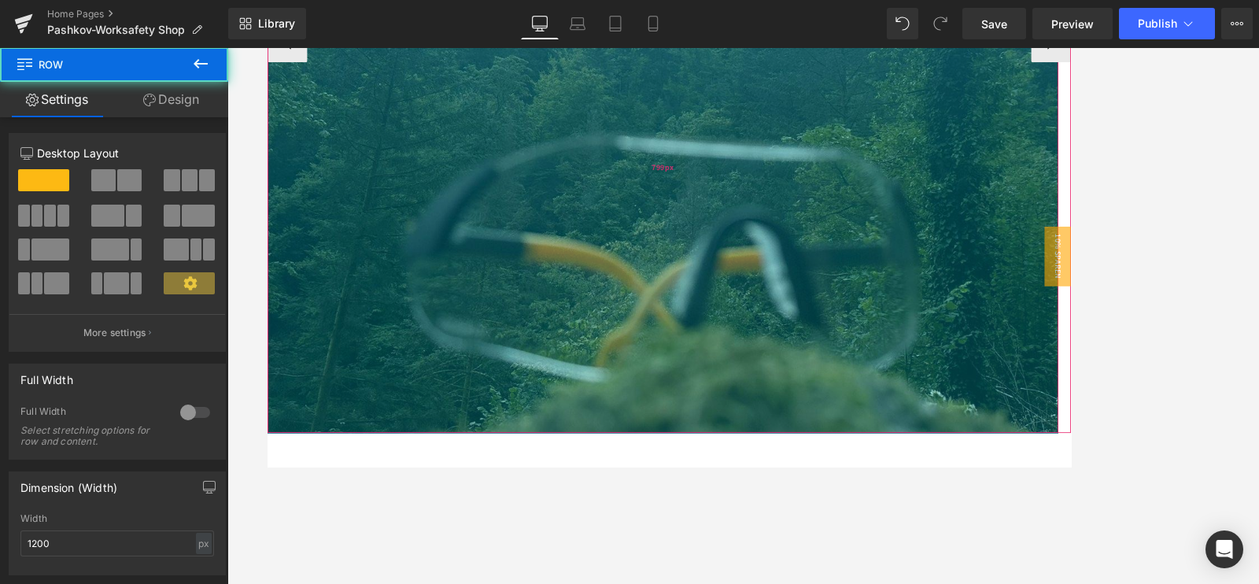
drag, startPoint x: 756, startPoint y: 419, endPoint x: 737, endPoint y: 251, distance: 169.6
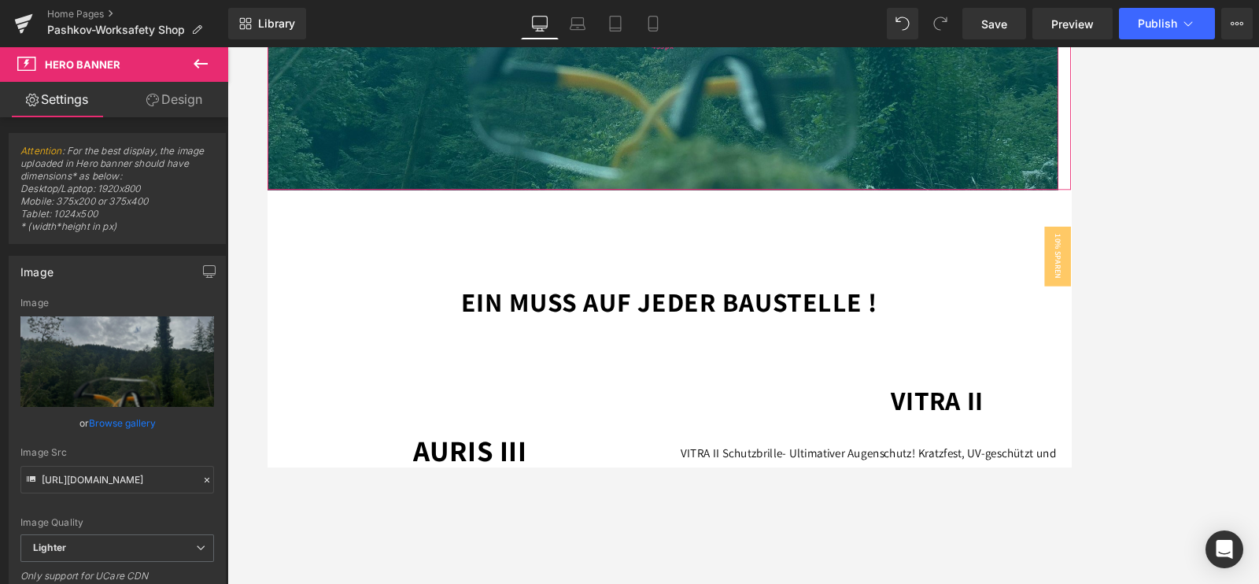
drag, startPoint x: 793, startPoint y: 431, endPoint x: 767, endPoint y: 209, distance: 223.5
click at [767, 209] on div "433px" at bounding box center [735, 46] width 937 height 341
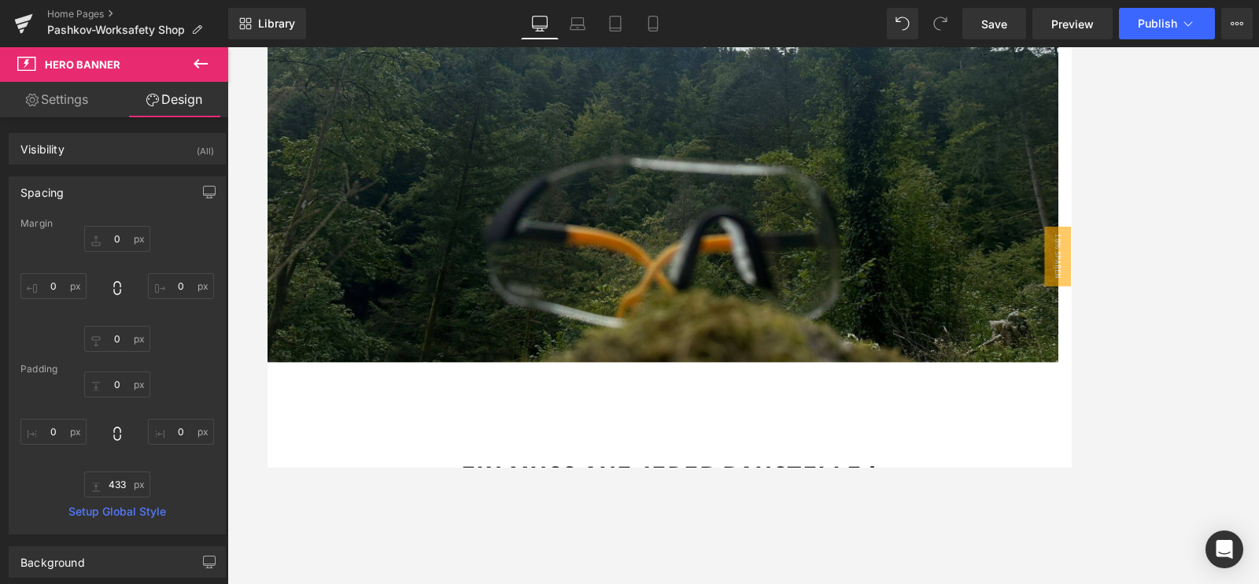
scroll to position [393, 0]
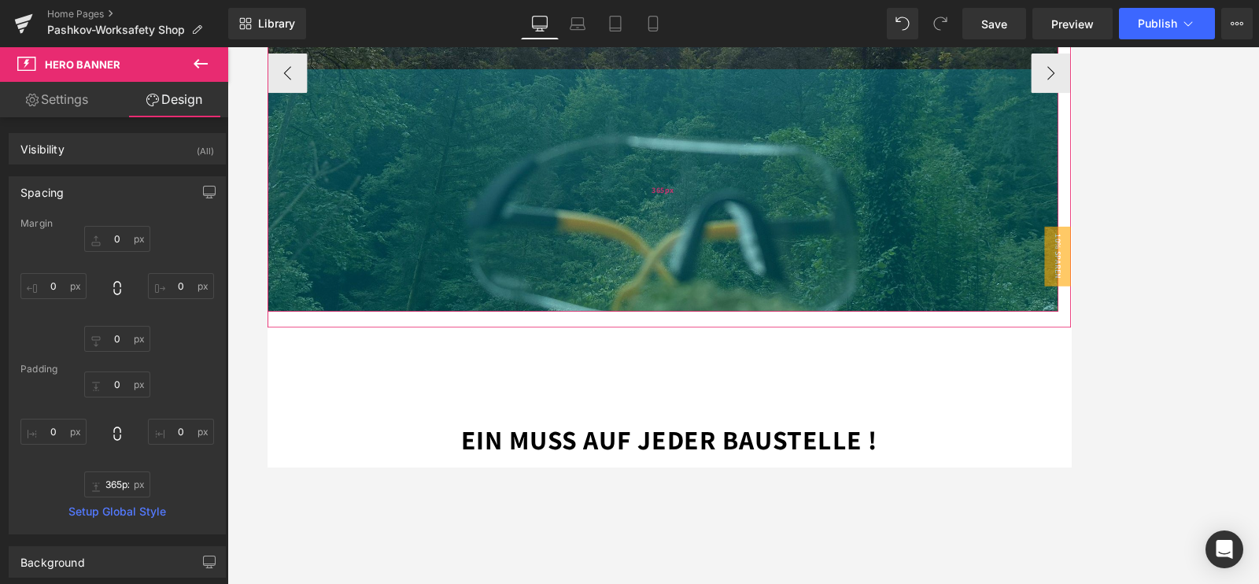
type input "364px"
drag, startPoint x: 819, startPoint y: 406, endPoint x: 826, endPoint y: 352, distance: 54.7
click at [826, 352] on div "365px" at bounding box center [735, 216] width 937 height 287
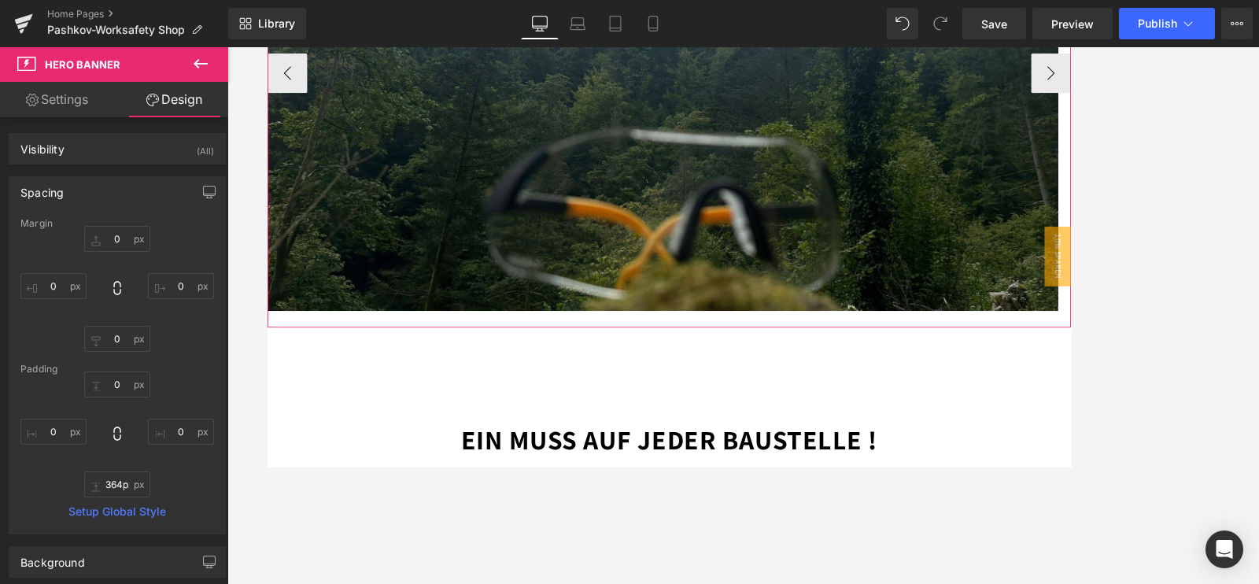
click at [837, 366] on div "Pashkov-Worksafety Text Block Arbeitsschutz der Überzeugt ! Heading Arbeitshand…" at bounding box center [267, 77] width 1886 height 603
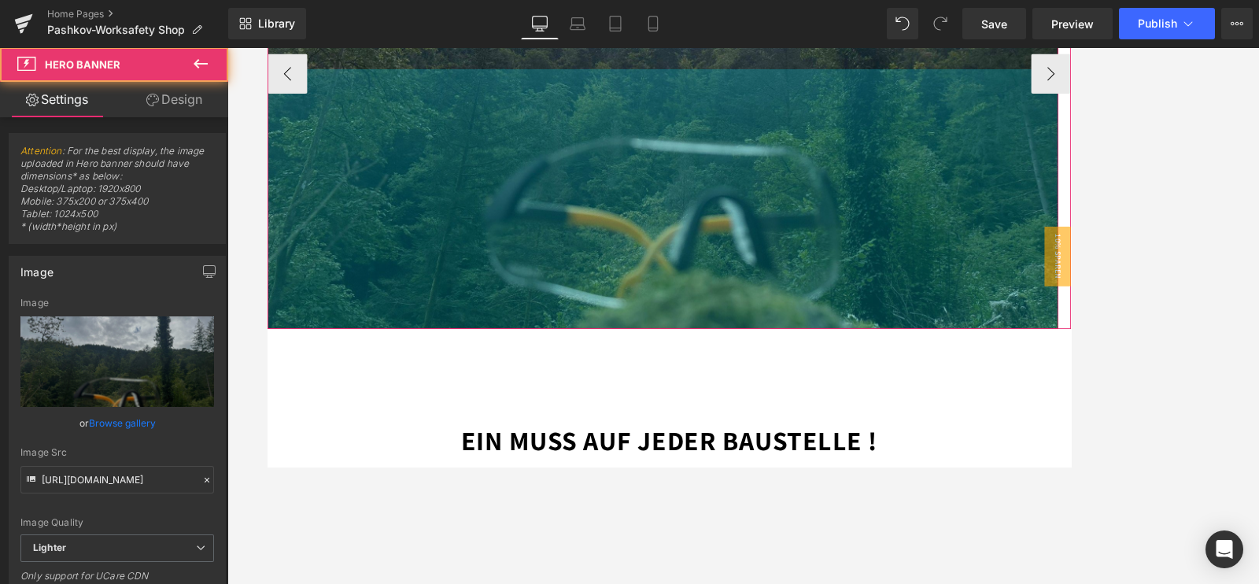
drag, startPoint x: 835, startPoint y: 356, endPoint x: 840, endPoint y: 377, distance: 21.8
click at [840, 377] on div "Pashkov-Worksafety Text Block Arbeitsschutz der Überzeugt ! Heading Arbeitshand…" at bounding box center [743, 78] width 952 height 604
click at [1007, 436] on div "Ein muss auf jeder Baustelle ! Text Block Row 144px" at bounding box center [743, 456] width 944 height 151
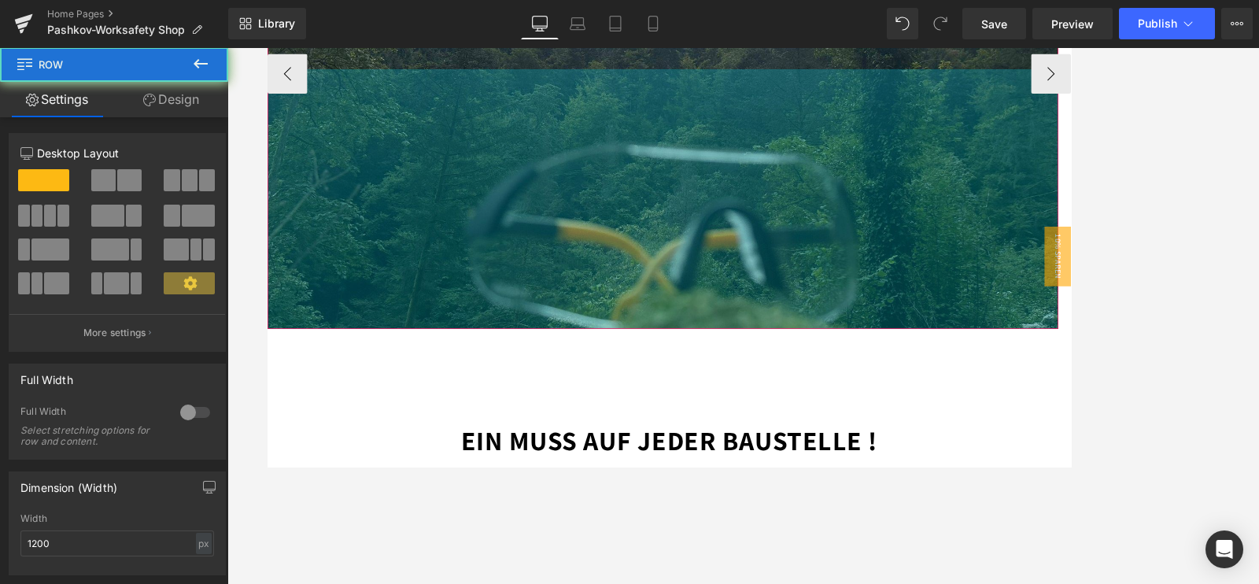
scroll to position [0, 0]
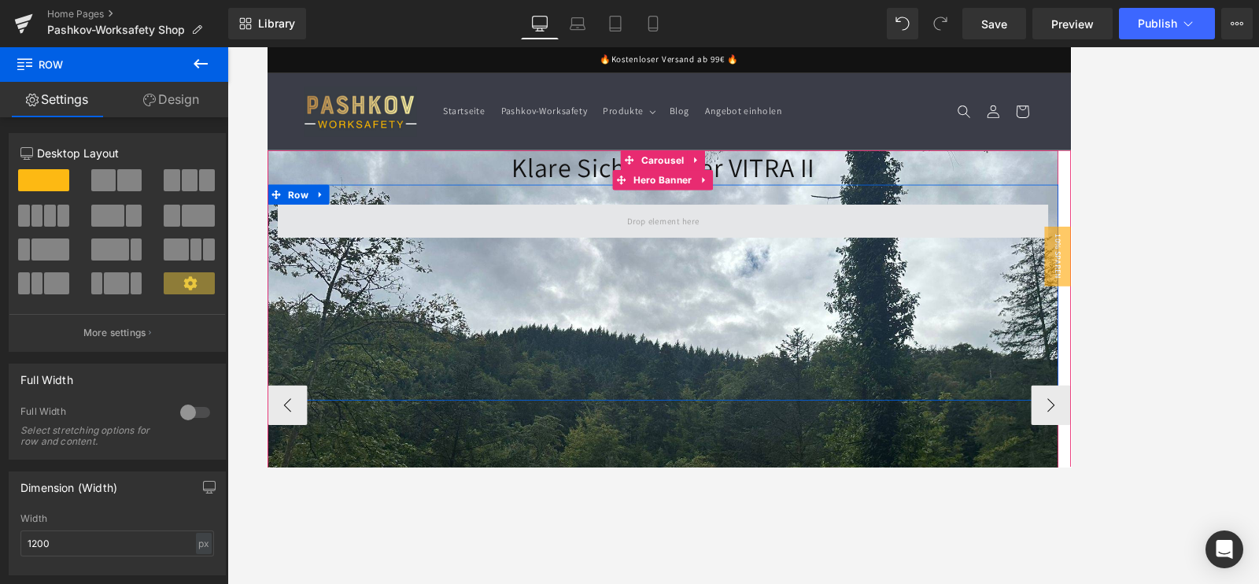
click at [422, 242] on span at bounding box center [736, 253] width 914 height 39
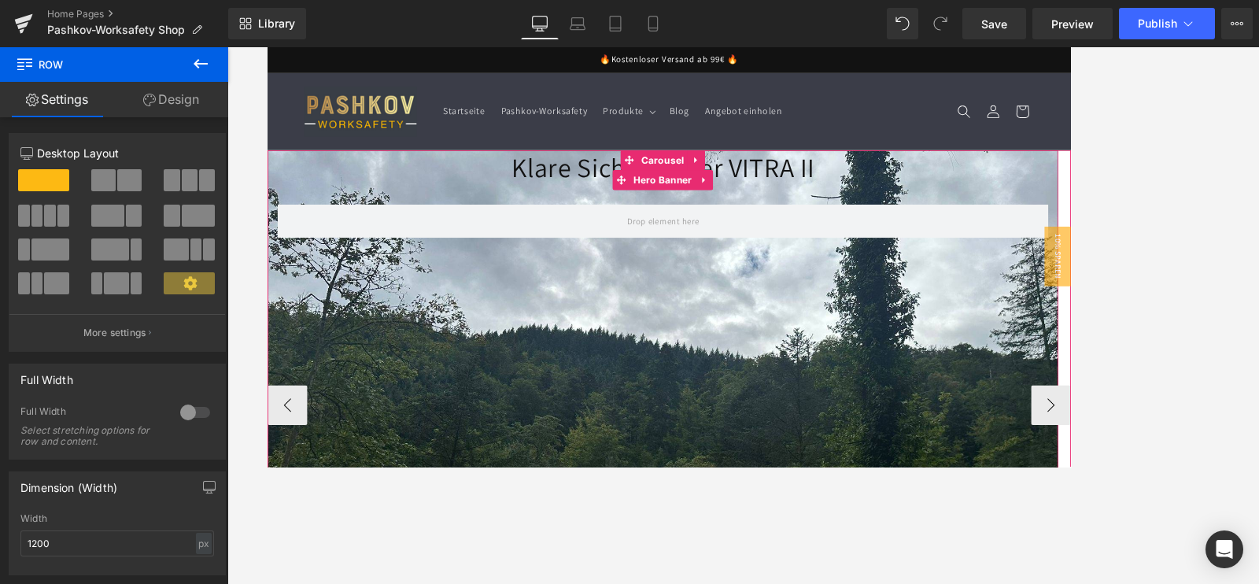
click at [583, 181] on h1 "Klare Sicht mit der VITRA II" at bounding box center [735, 189] width 937 height 41
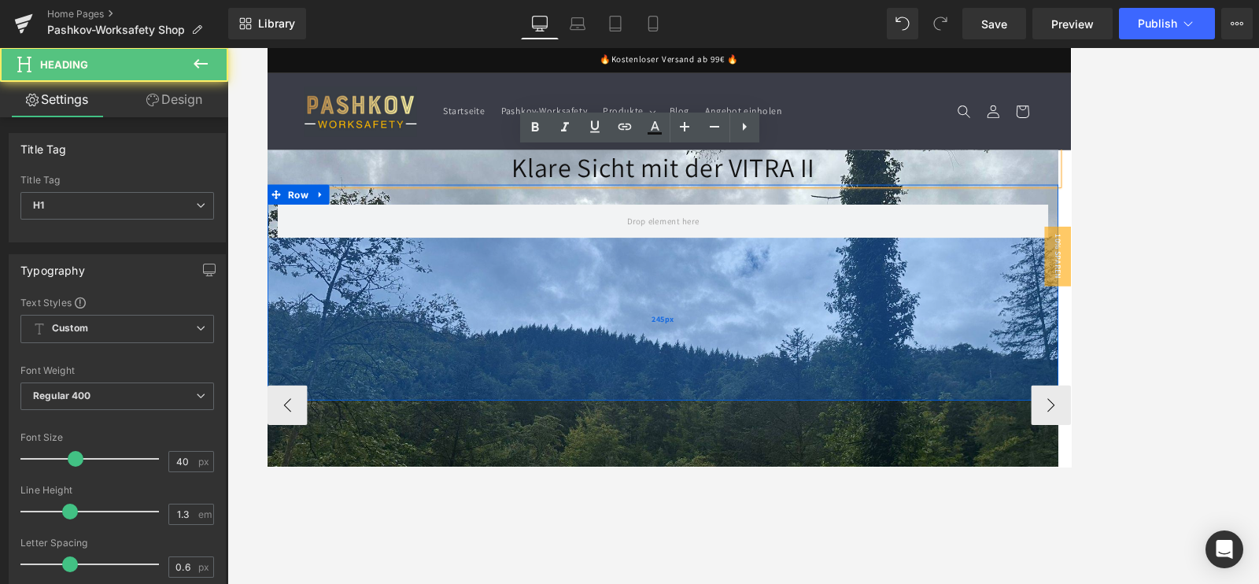
click at [394, 274] on div "245px" at bounding box center [735, 369] width 937 height 193
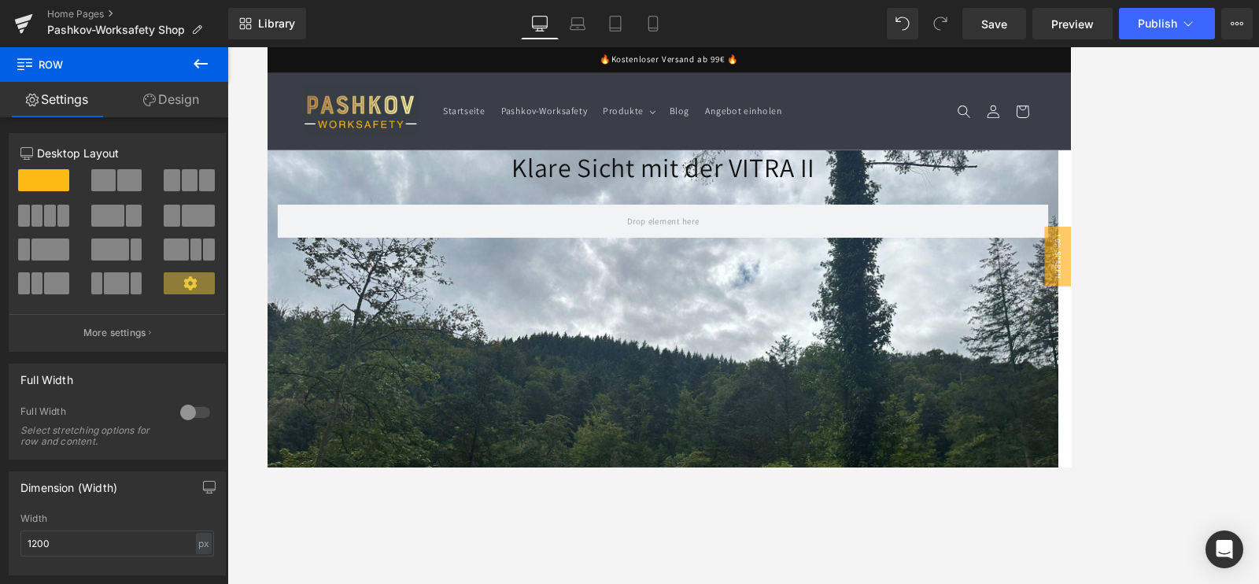
click at [202, 61] on icon at bounding box center [200, 63] width 19 height 19
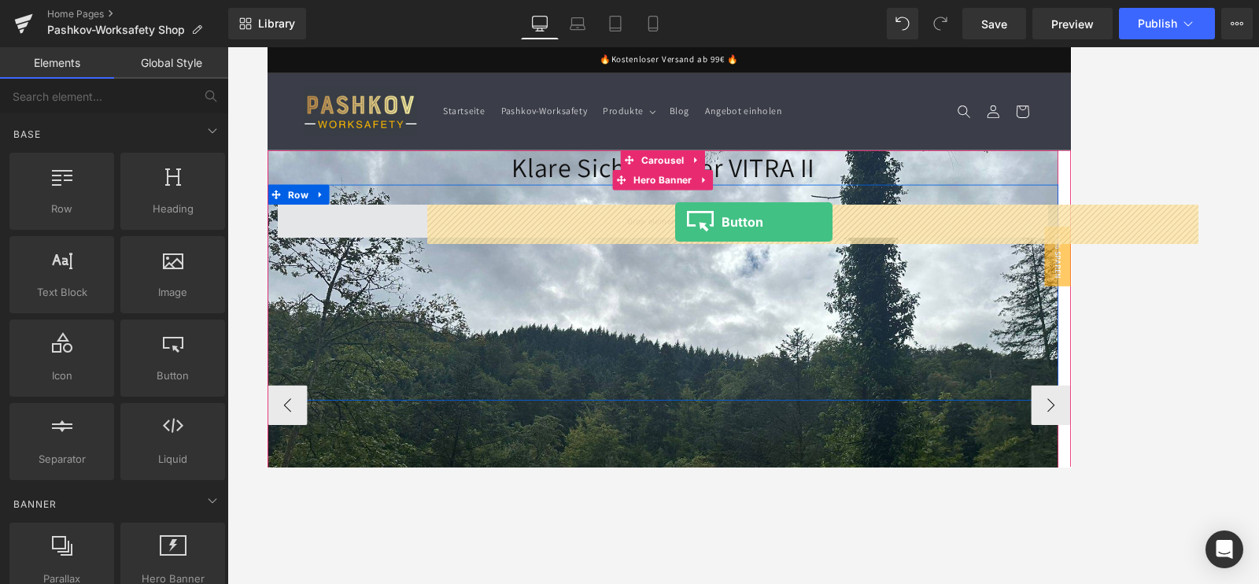
drag, startPoint x: 480, startPoint y: 400, endPoint x: 750, endPoint y: 254, distance: 306.7
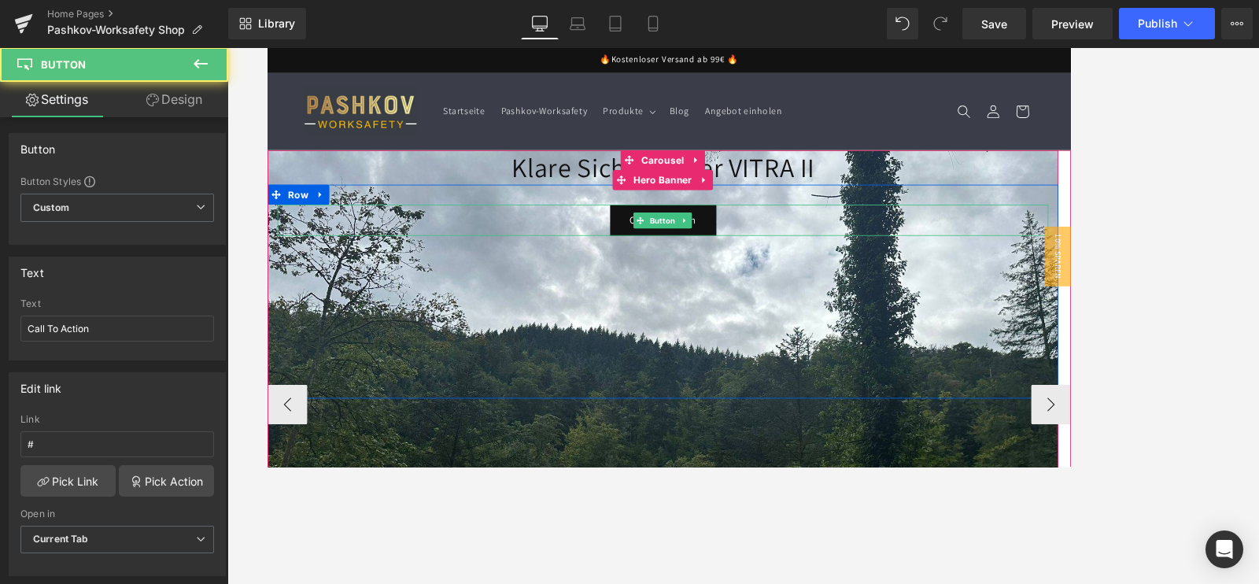
click at [727, 262] on link "Call To Action" at bounding box center [736, 252] width 126 height 37
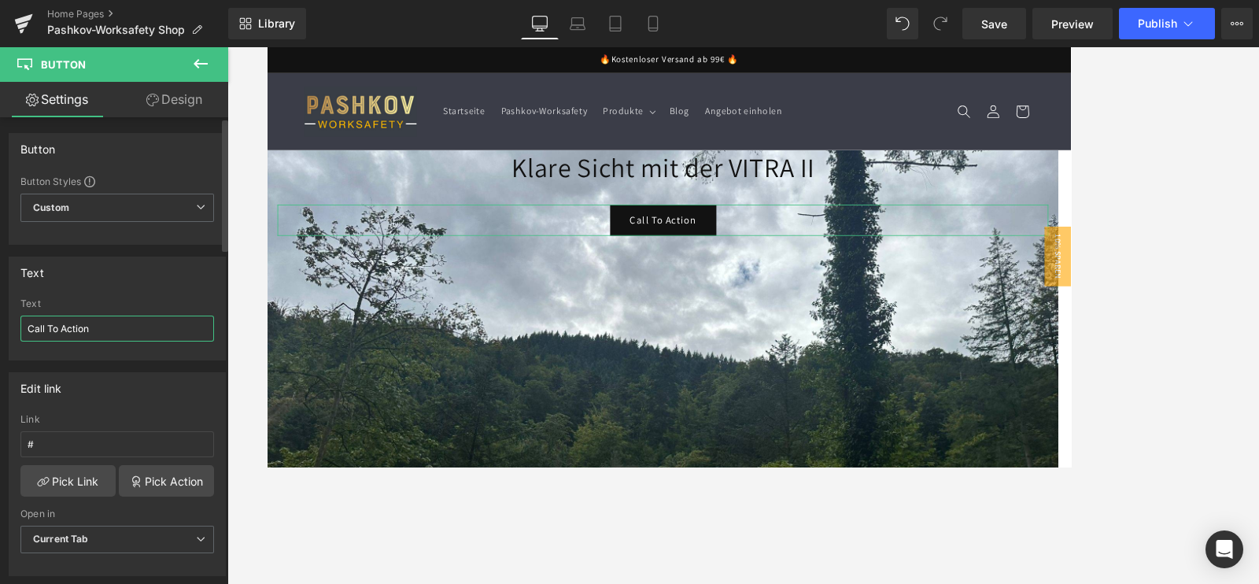
drag, startPoint x: 101, startPoint y: 328, endPoint x: 20, endPoint y: 323, distance: 81.3
click at [21, 324] on input "Call To Action" at bounding box center [117, 329] width 194 height 26
type input "Zur klaren Sicht !"
click at [1007, 172] on div at bounding box center [743, 315] width 1032 height 537
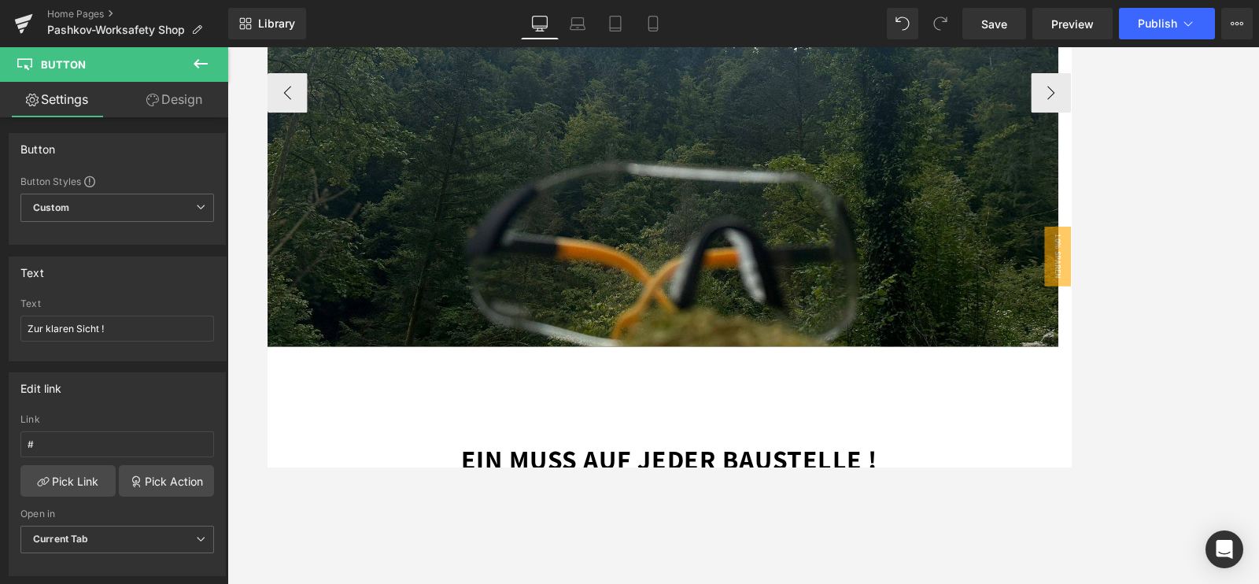
scroll to position [393, 0]
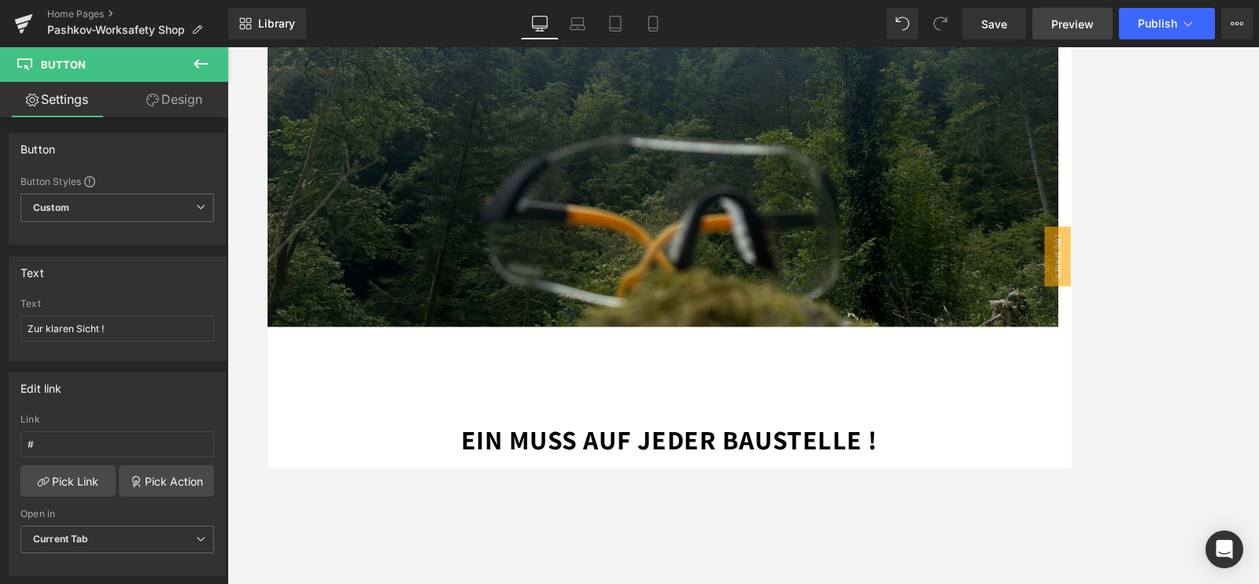
click at [1007, 16] on span "Preview" at bounding box center [1072, 24] width 43 height 17
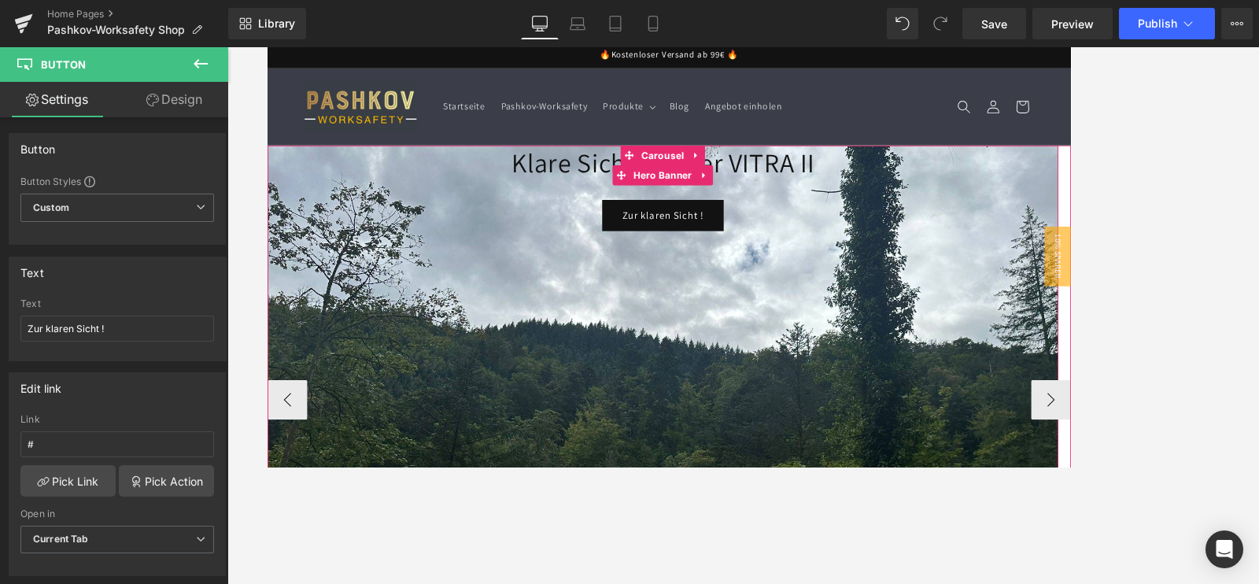
scroll to position [98, 0]
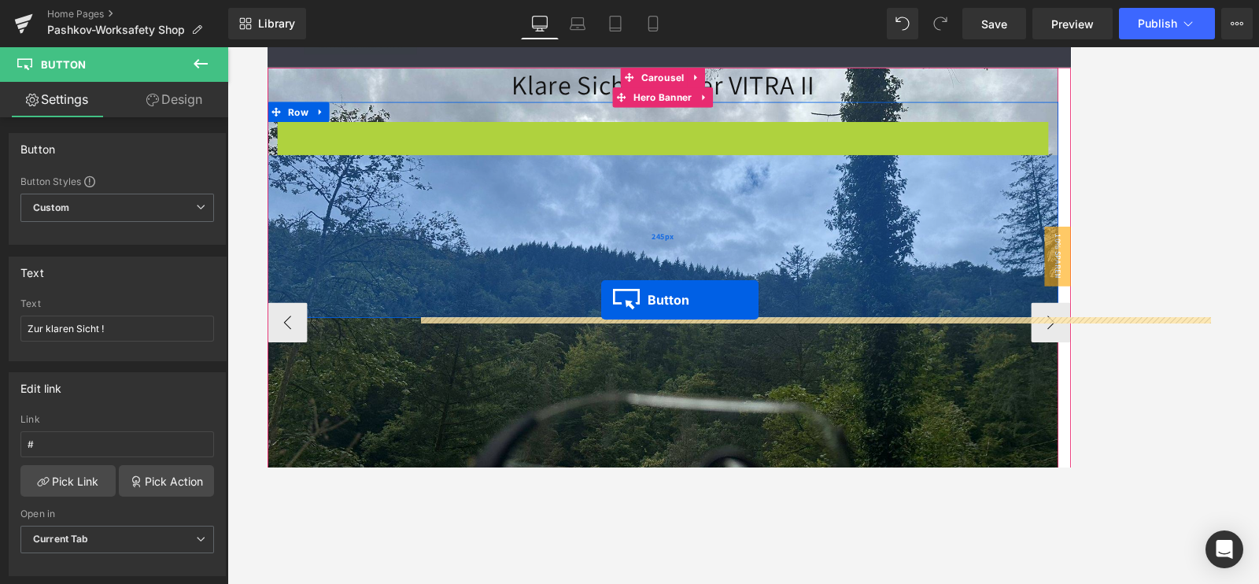
drag, startPoint x: 709, startPoint y: 187, endPoint x: 662, endPoint y: 349, distance: 168.9
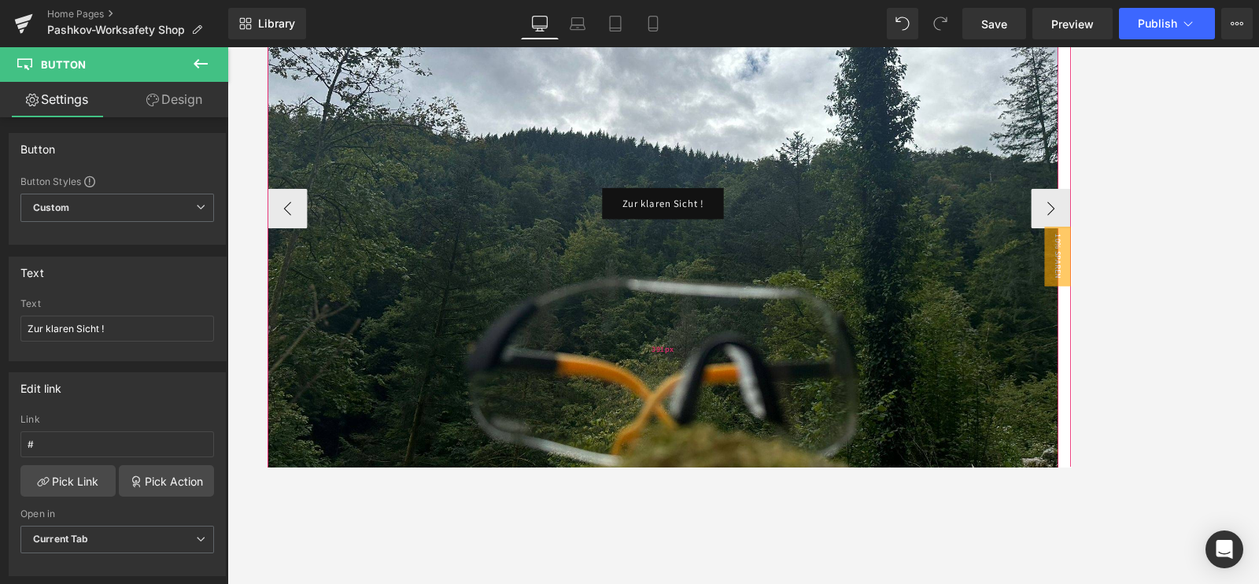
scroll to position [295, 0]
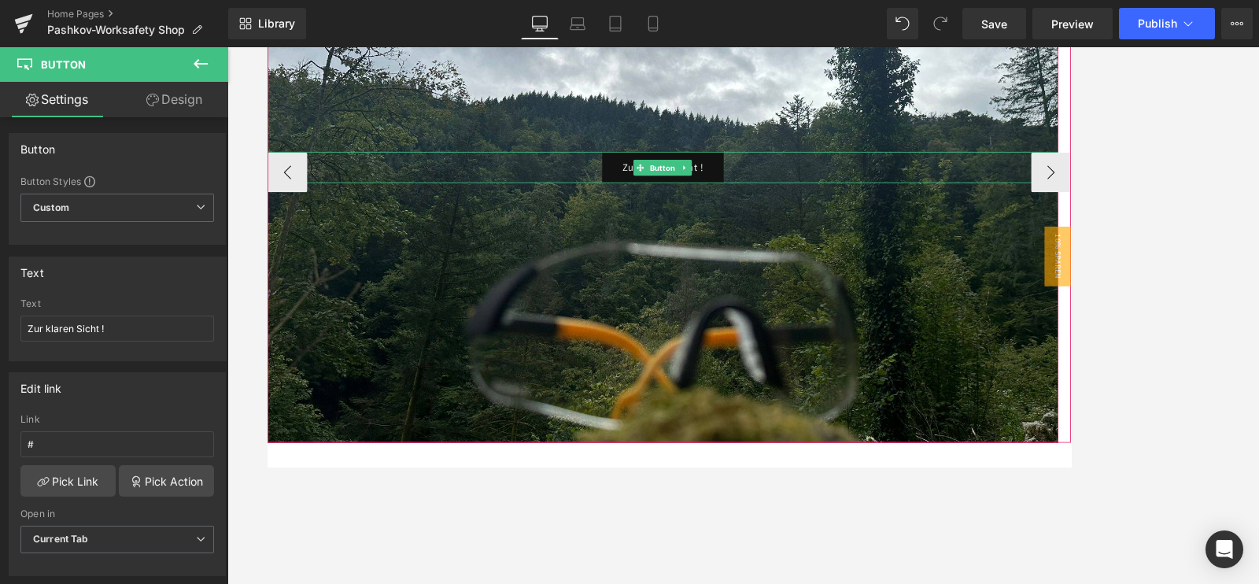
click at [728, 196] on span "Button" at bounding box center [735, 189] width 36 height 19
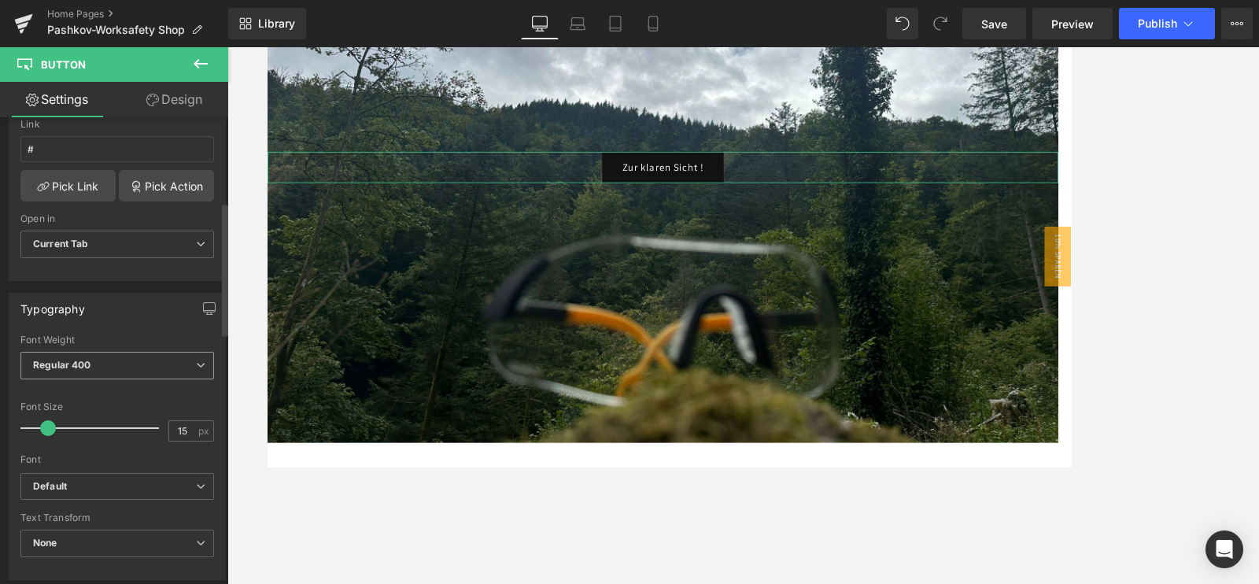
click at [87, 359] on b "Regular 400" at bounding box center [62, 365] width 58 height 12
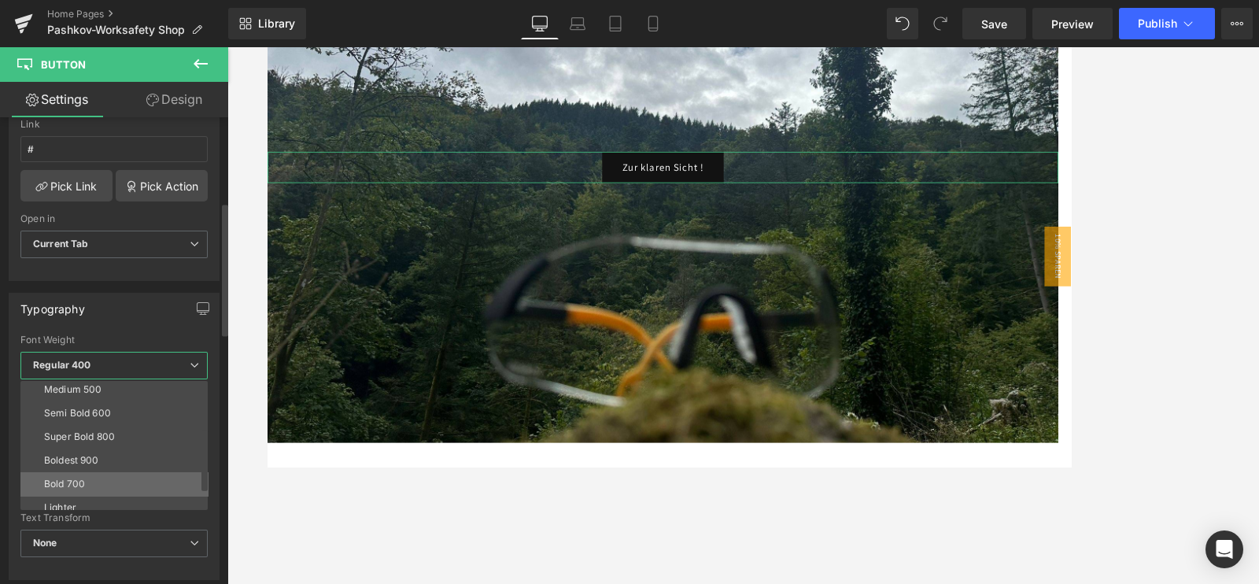
scroll to position [130, 0]
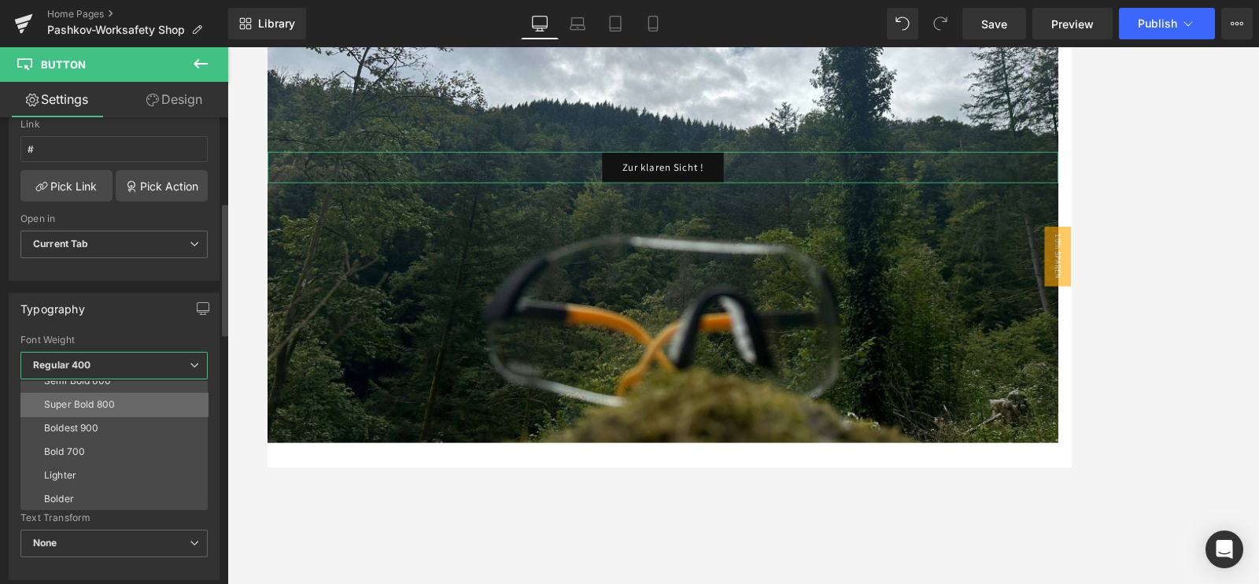
click at [113, 401] on div "Super Bold 800" at bounding box center [79, 404] width 71 height 11
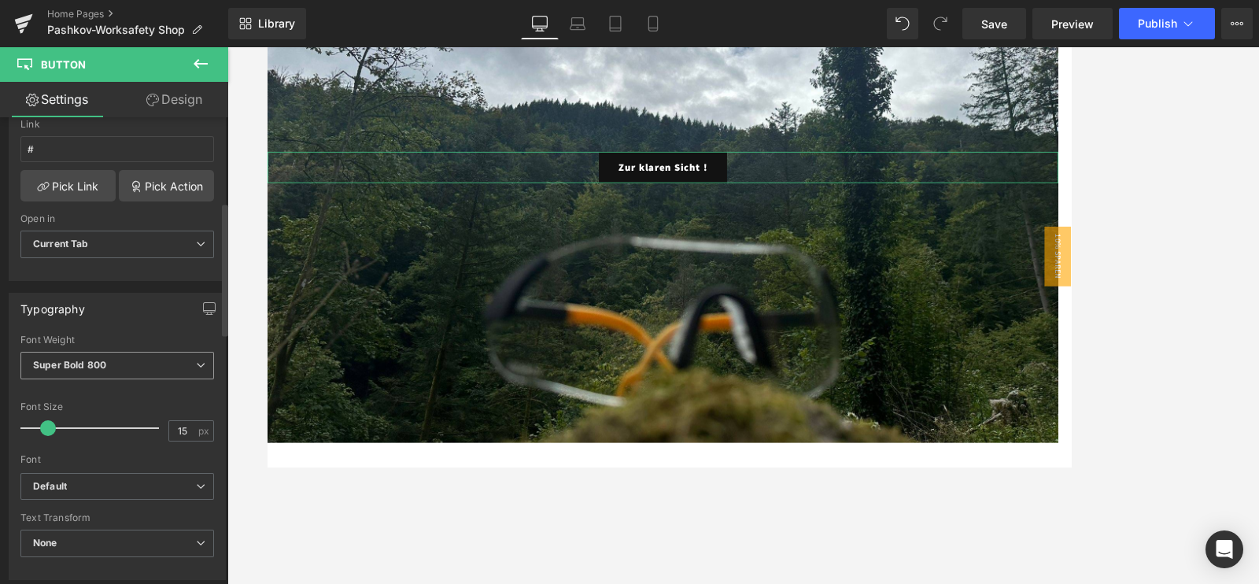
click at [108, 355] on span "Super Bold 800" at bounding box center [117, 366] width 194 height 28
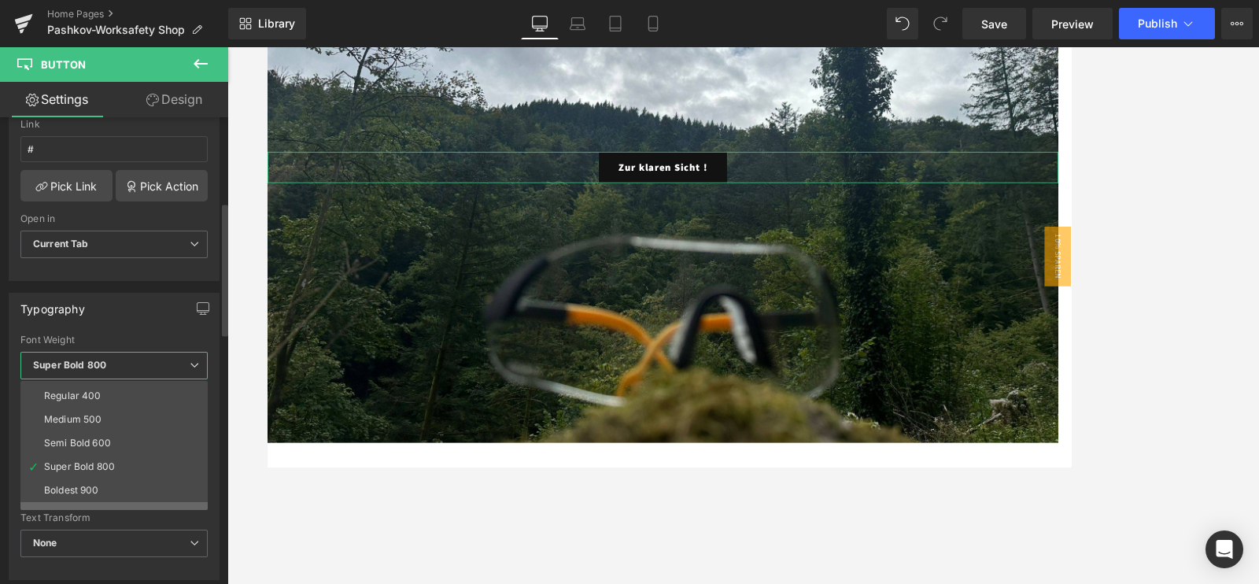
scroll to position [98, 0]
click at [103, 408] on div "Semi Bold 600" at bounding box center [77, 413] width 67 height 11
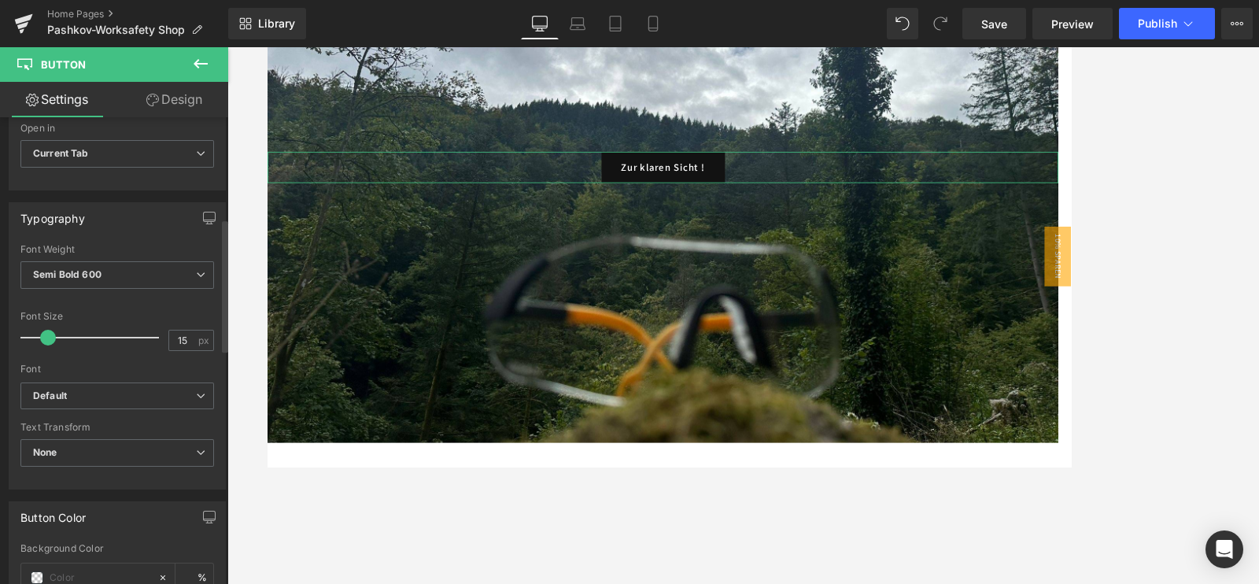
scroll to position [492, 0]
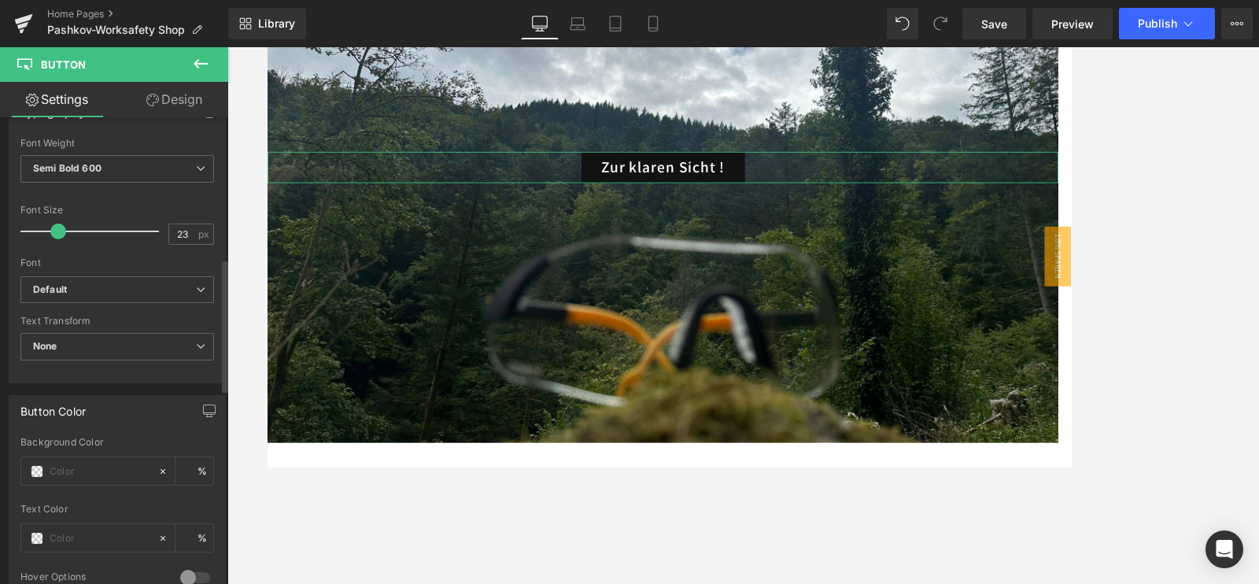
type input "21"
drag, startPoint x: 46, startPoint y: 226, endPoint x: 53, endPoint y: 235, distance: 11.2
click at [53, 235] on span at bounding box center [56, 232] width 16 height 16
click at [105, 466] on input "text" at bounding box center [100, 471] width 101 height 17
click at [39, 465] on span at bounding box center [37, 471] width 13 height 13
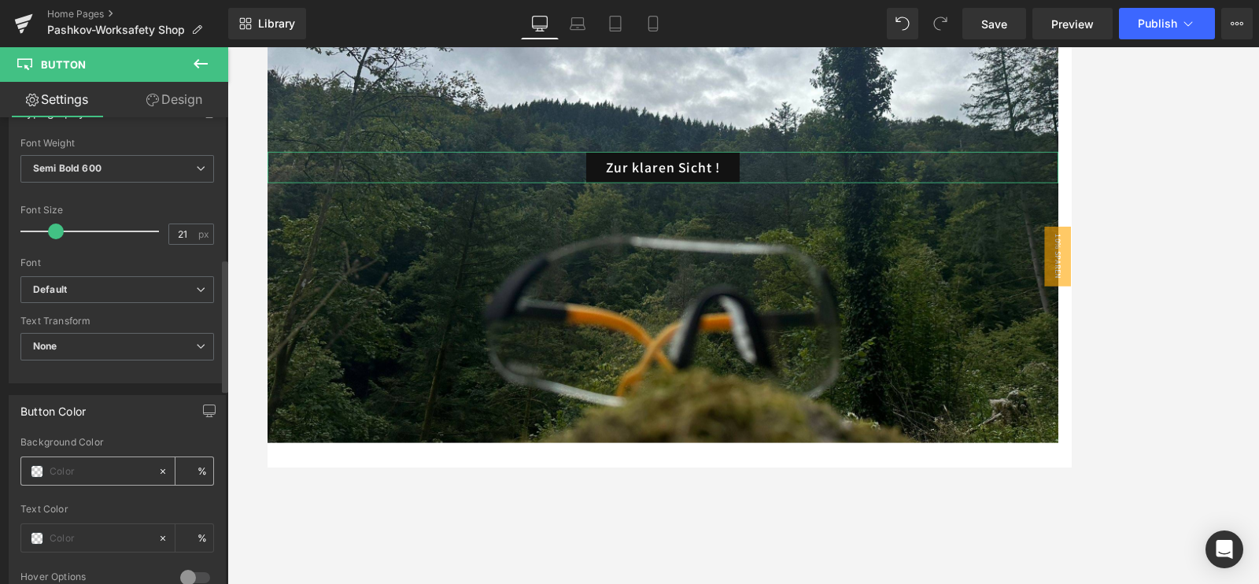
type input "0"
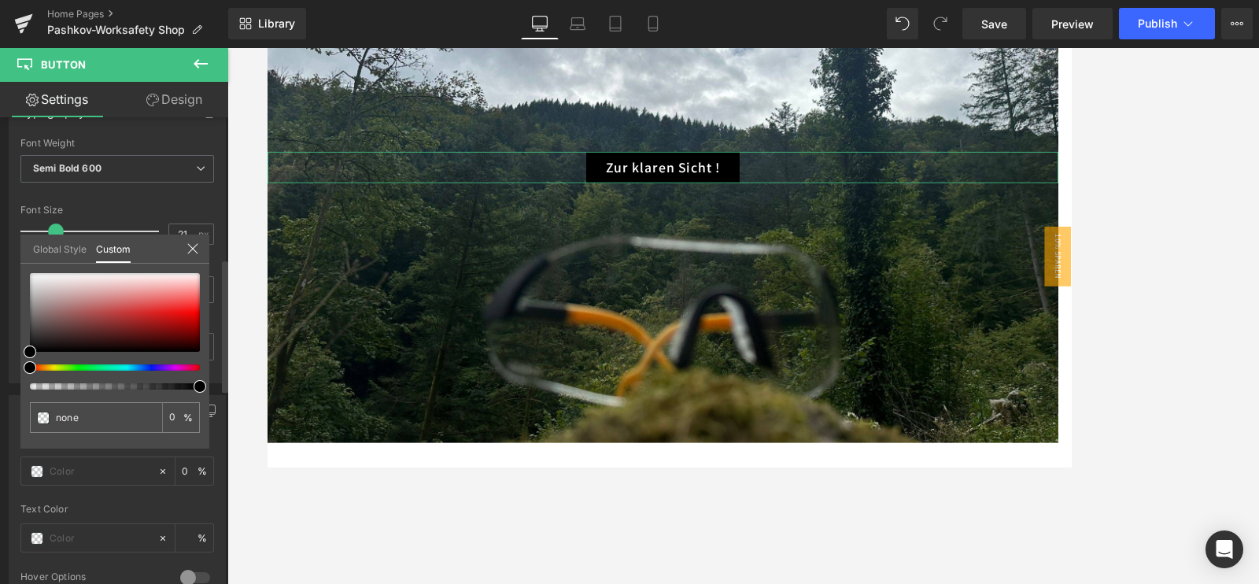
type input "#000000"
type input "100"
type input "#000000"
type input "100"
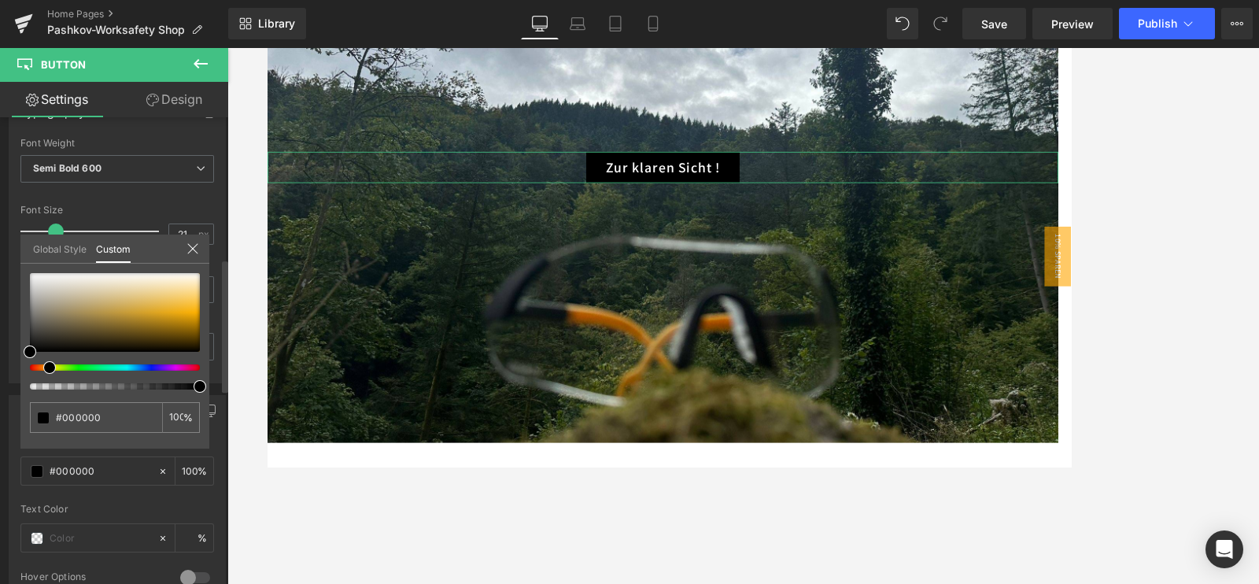
drag, startPoint x: 30, startPoint y: 365, endPoint x: 43, endPoint y: 371, distance: 14.5
click at [43, 371] on span at bounding box center [49, 367] width 13 height 13
click at [187, 244] on div "Global Style Custom" at bounding box center [114, 249] width 189 height 29
click at [196, 246] on icon at bounding box center [193, 248] width 13 height 13
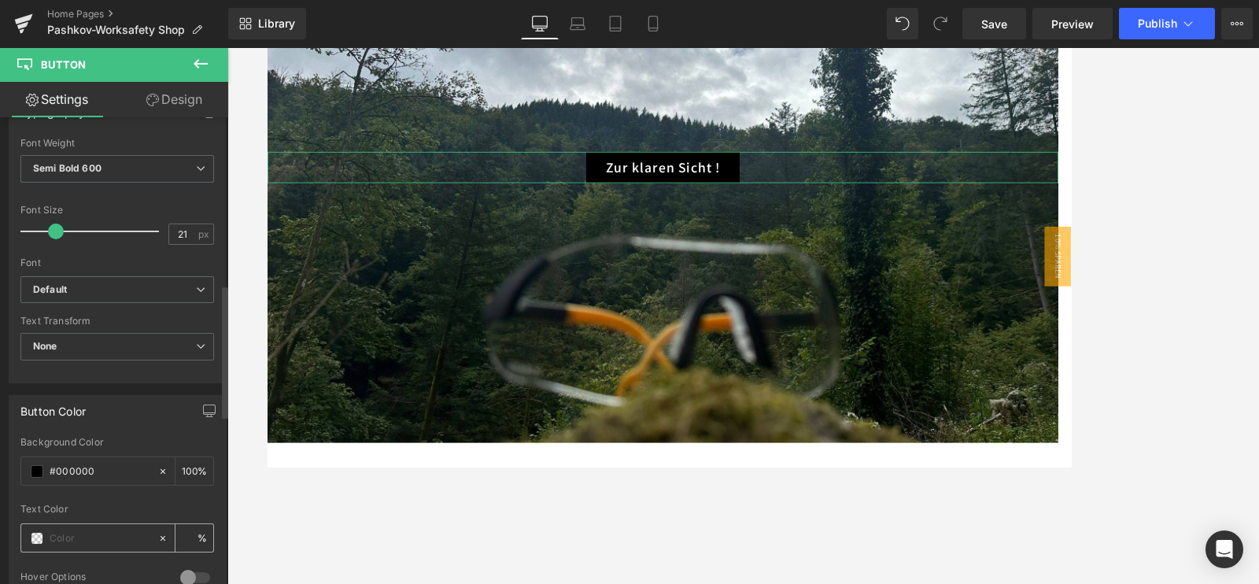
scroll to position [590, 0]
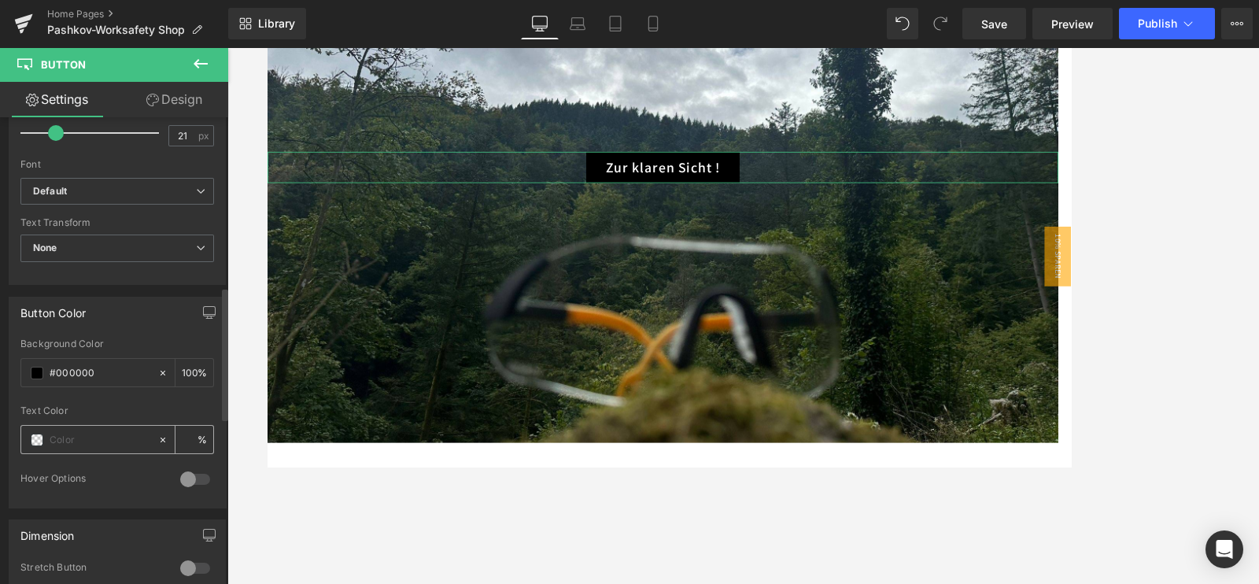
click at [35, 439] on span at bounding box center [37, 440] width 13 height 13
click at [32, 373] on span at bounding box center [37, 373] width 13 height 13
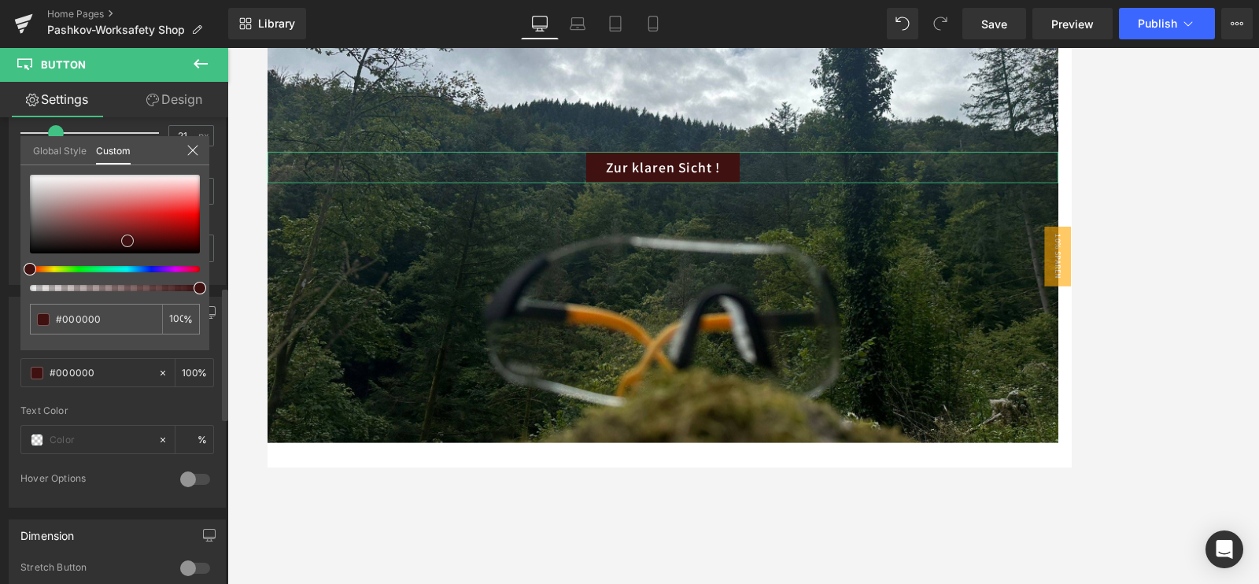
type input "#401111"
type input "#791515"
type input "#7c1616"
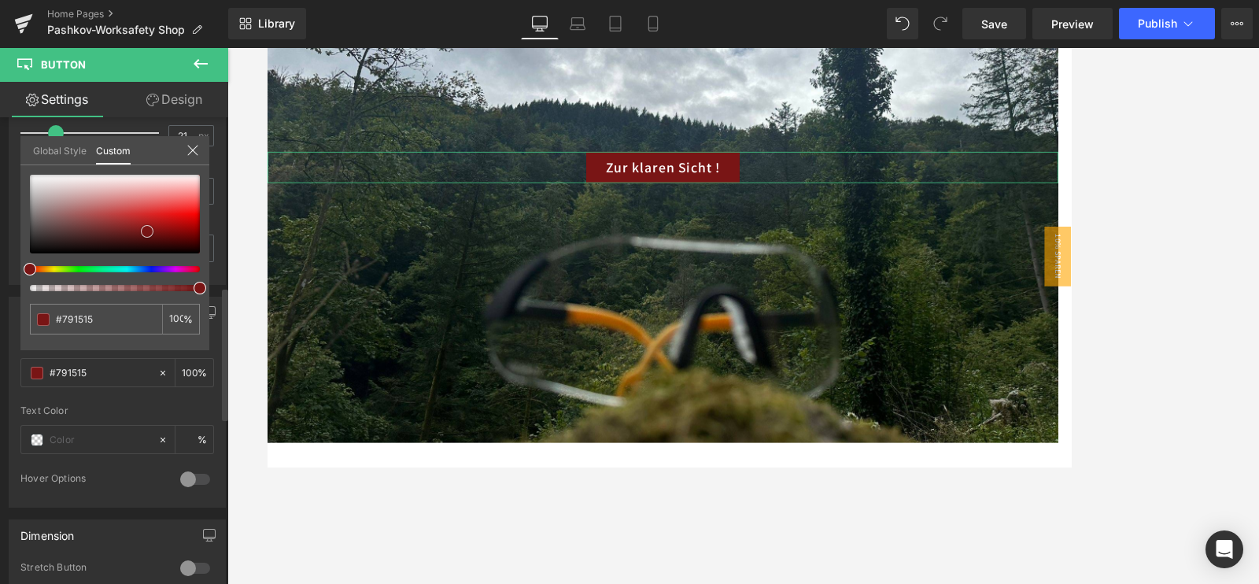
type input "#7c1616"
type input "#8a1818"
type input "#a31e1e"
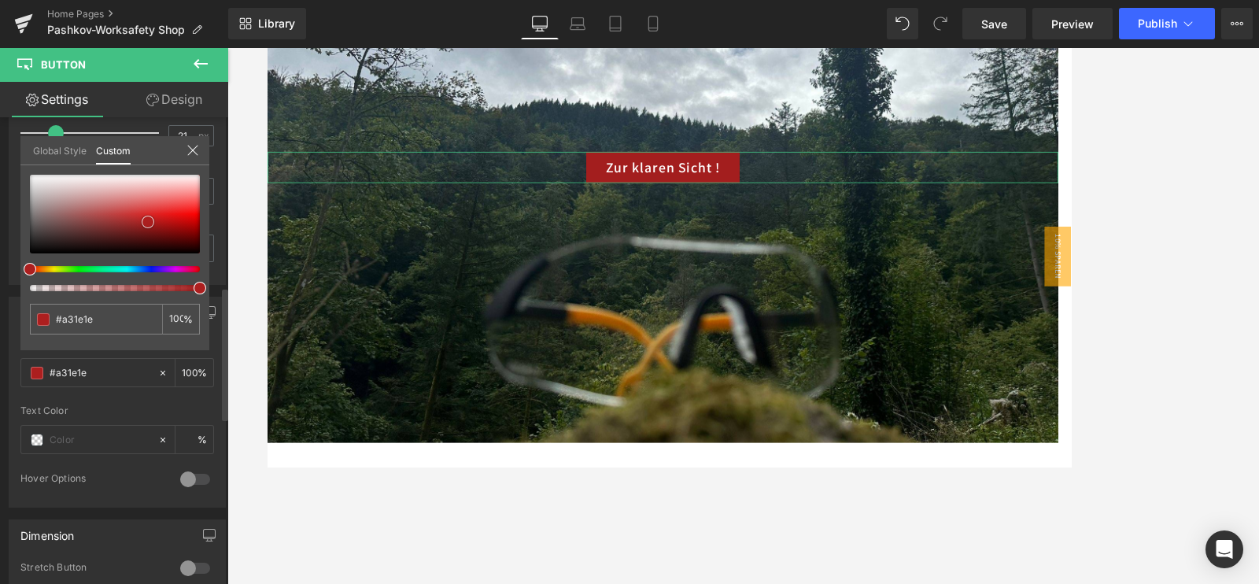
type input "#c12323"
type input "#ce2525"
type input "#da5c5c"
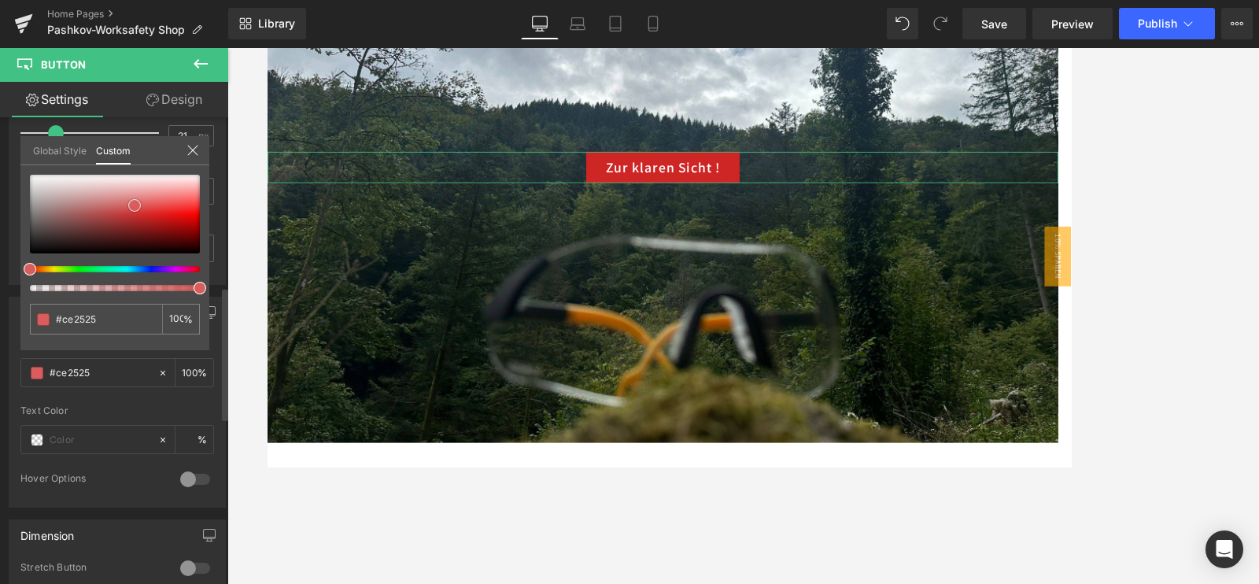
type input "#da5c5c"
type input "#da6262"
type input "#db7575"
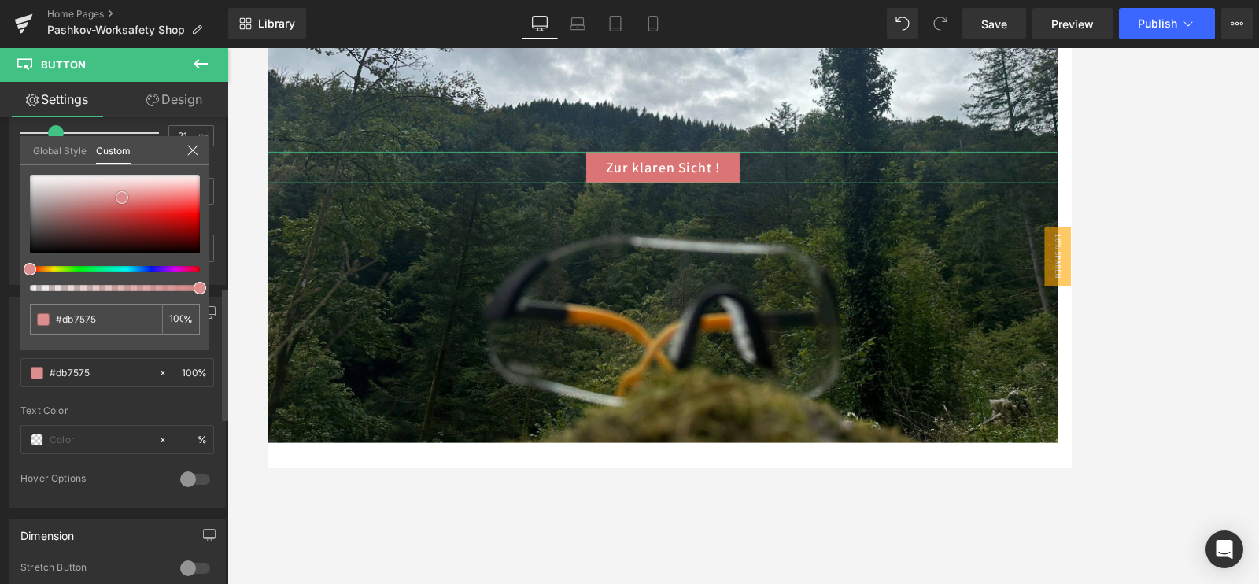
type input "#dc8d8d"
type input "#db8989"
type input "#a42727"
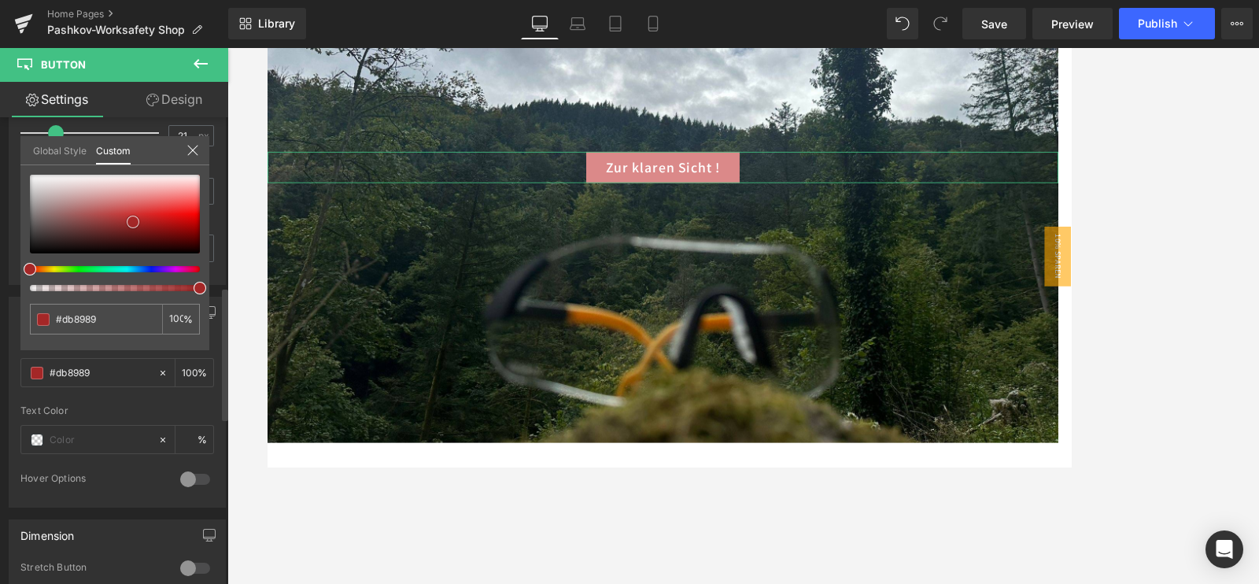
type input "#a42727"
type input "#671818"
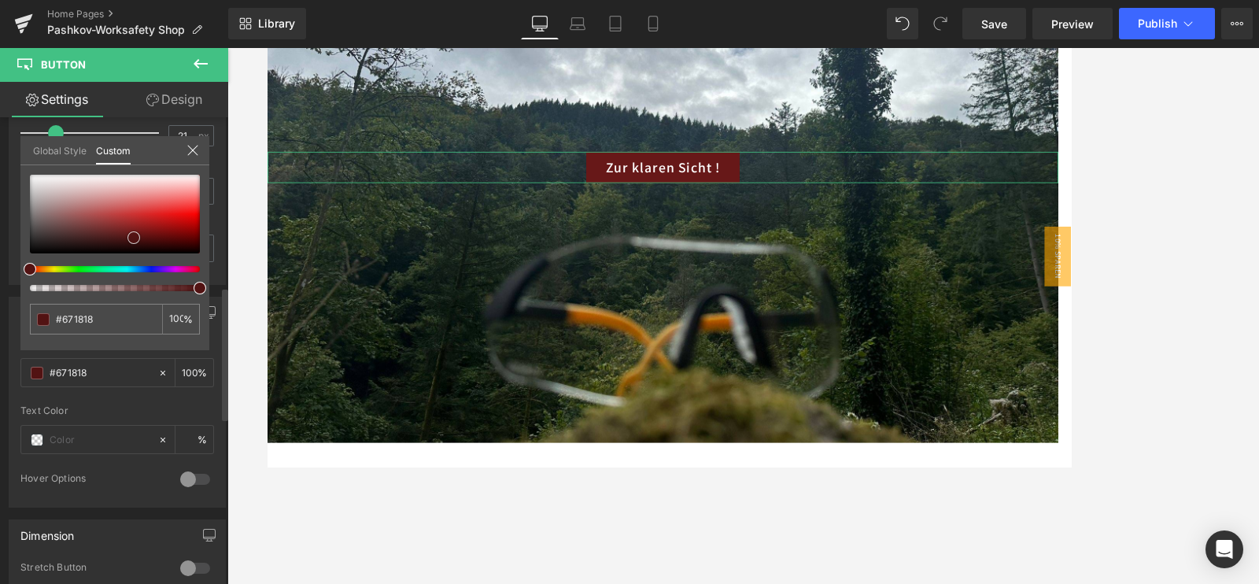
type input "#350d0d"
type input "#310b0b"
type input "#140505"
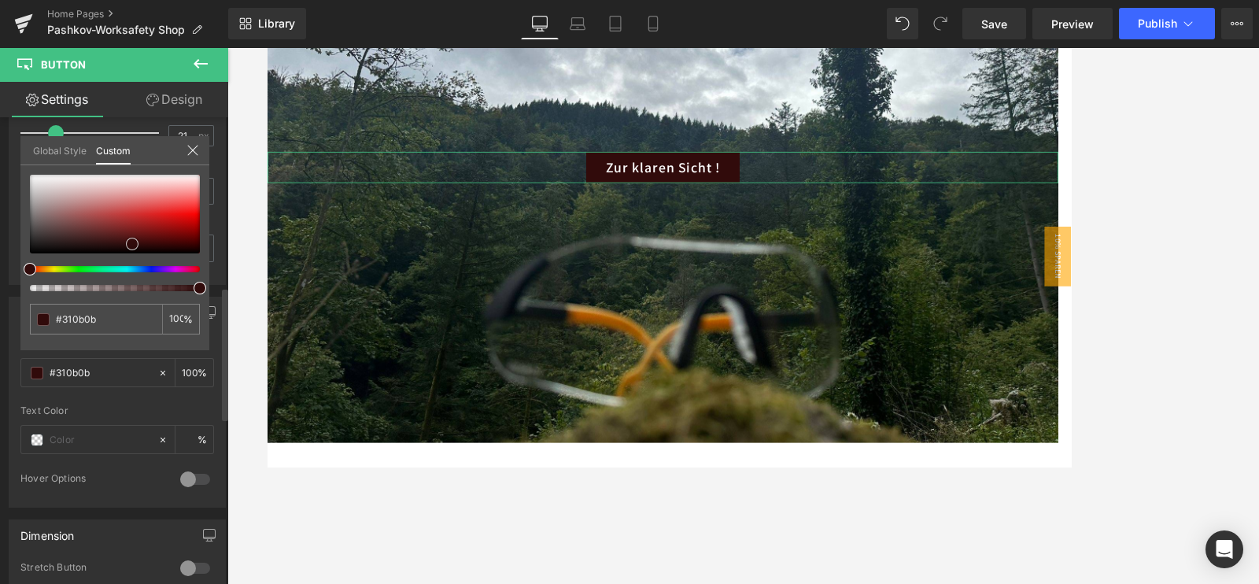
type input "#140505"
type input "#110303"
type input "#310707"
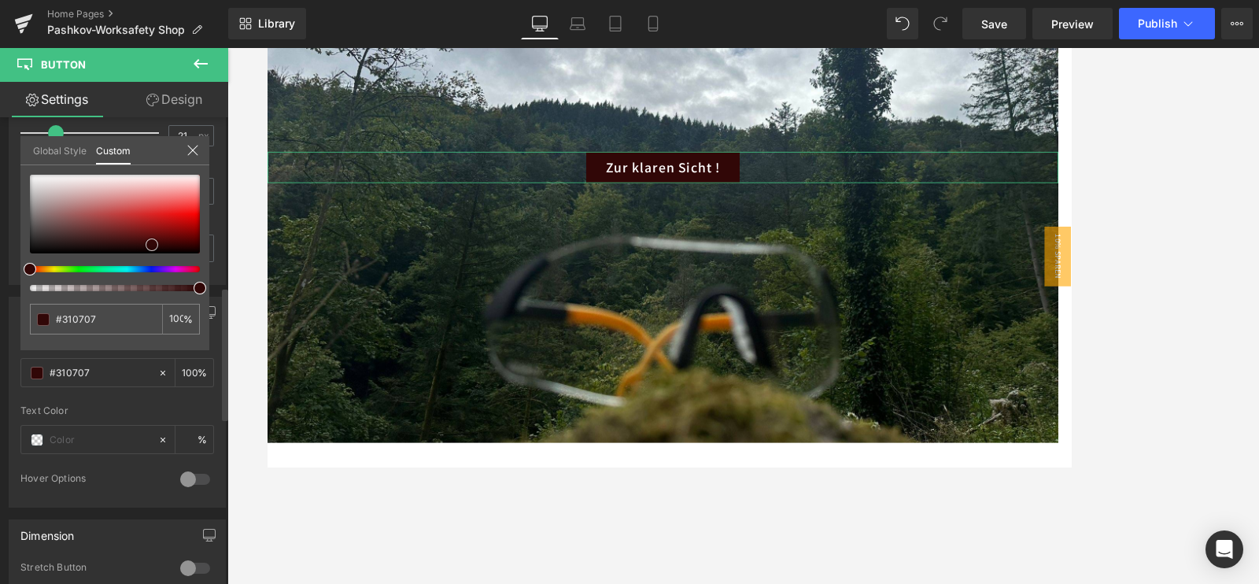
type input "#460b0b"
drag, startPoint x: 31, startPoint y: 249, endPoint x: 91, endPoint y: 255, distance: 59.3
click at [156, 230] on span at bounding box center [156, 236] width 13 height 13
type input "#620d0d"
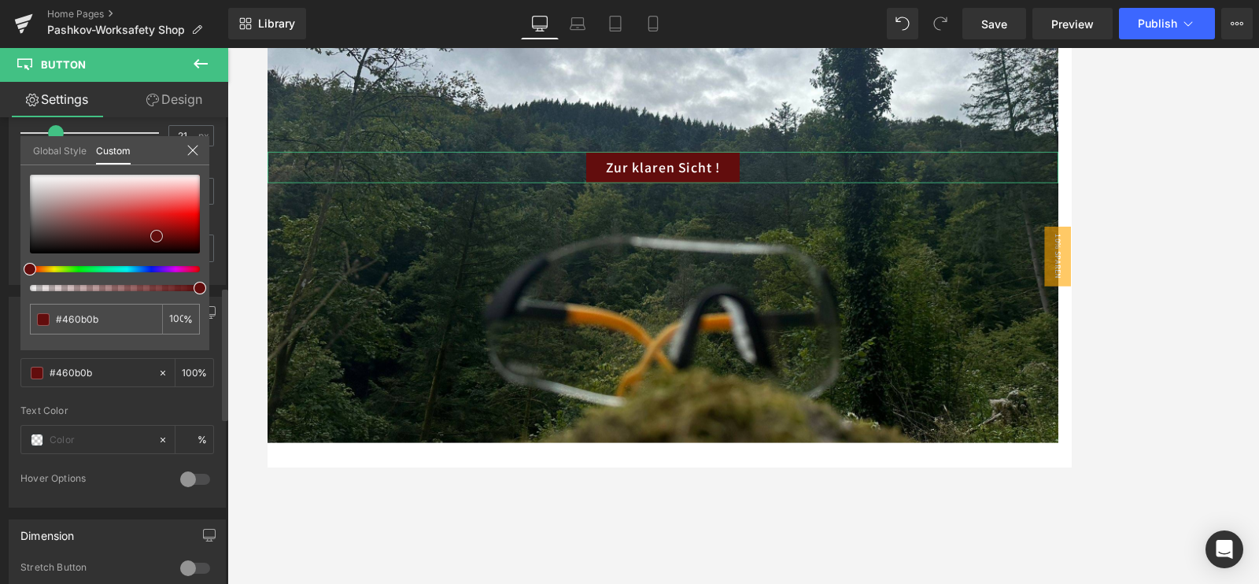
type input "#620d0d"
type input "#7c2911"
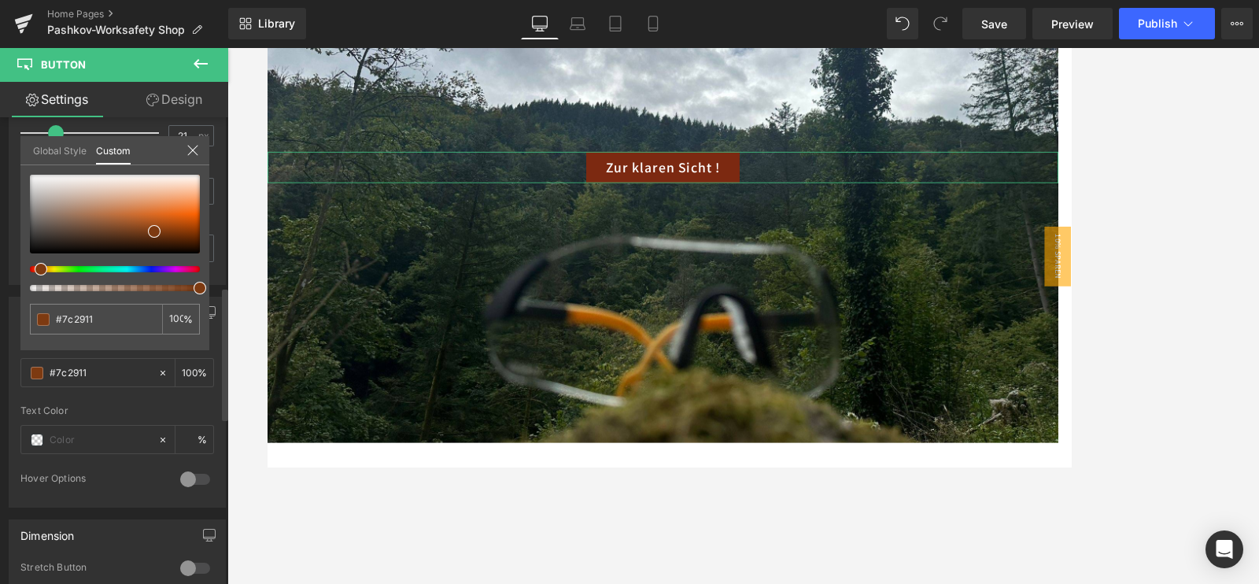
type input "#7d3511"
type input "#7d4111"
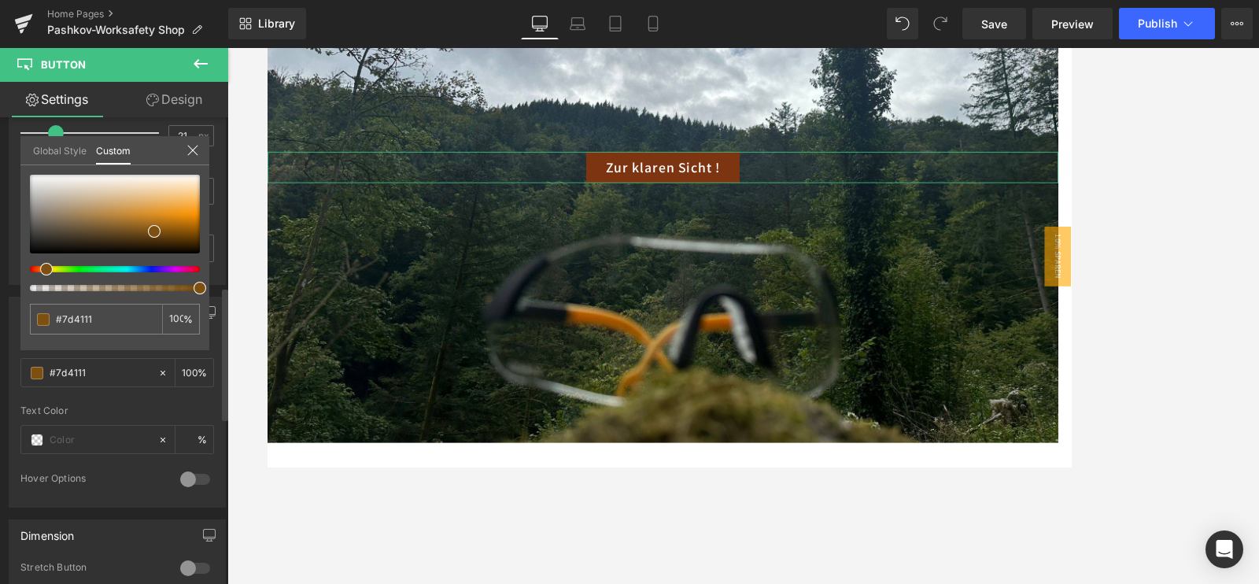
type input "#7d5011"
type input "#7d5411"
type input "#7d5d11"
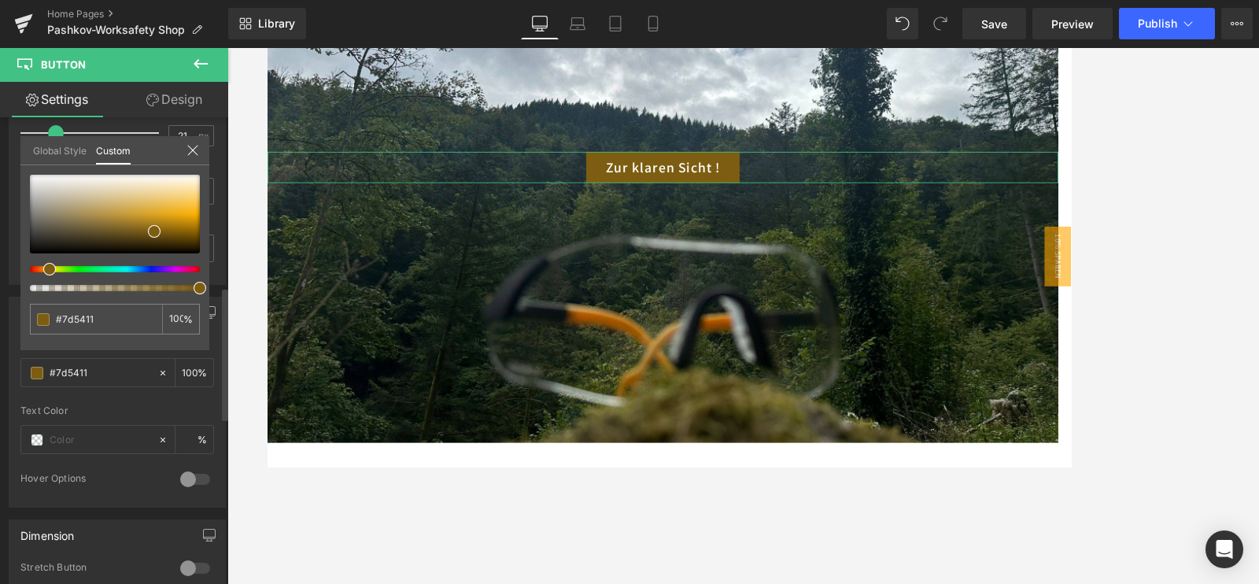
type input "#7d5d11"
type input "#7d5e11"
type input "#7d6f11"
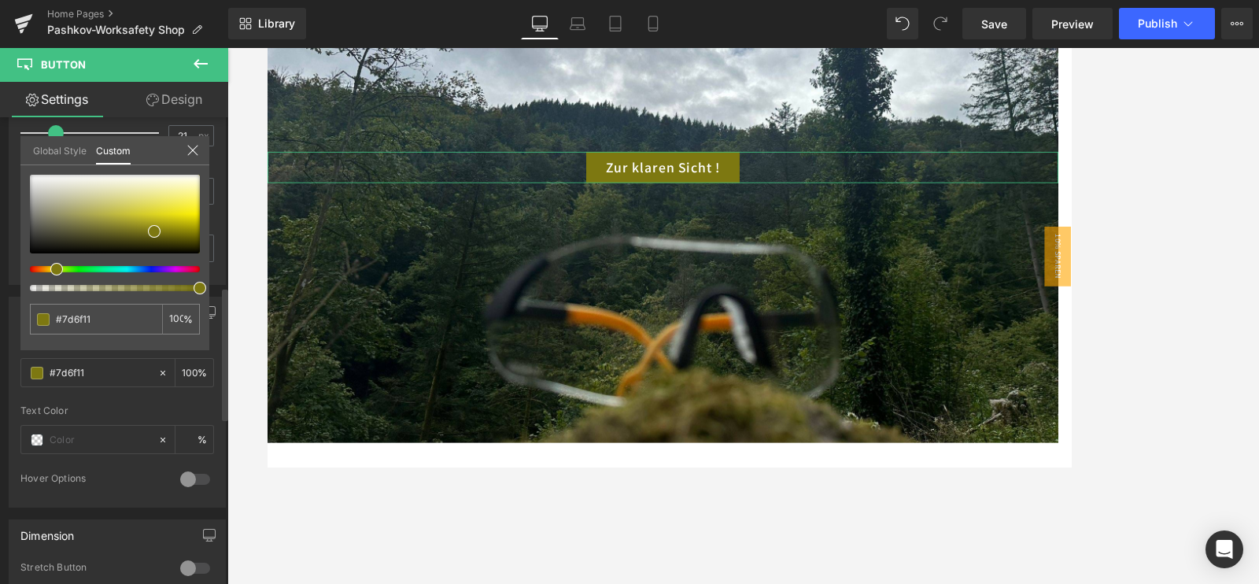
type input "#7d7811"
type input "#7d7d11"
type input "#7a7d11"
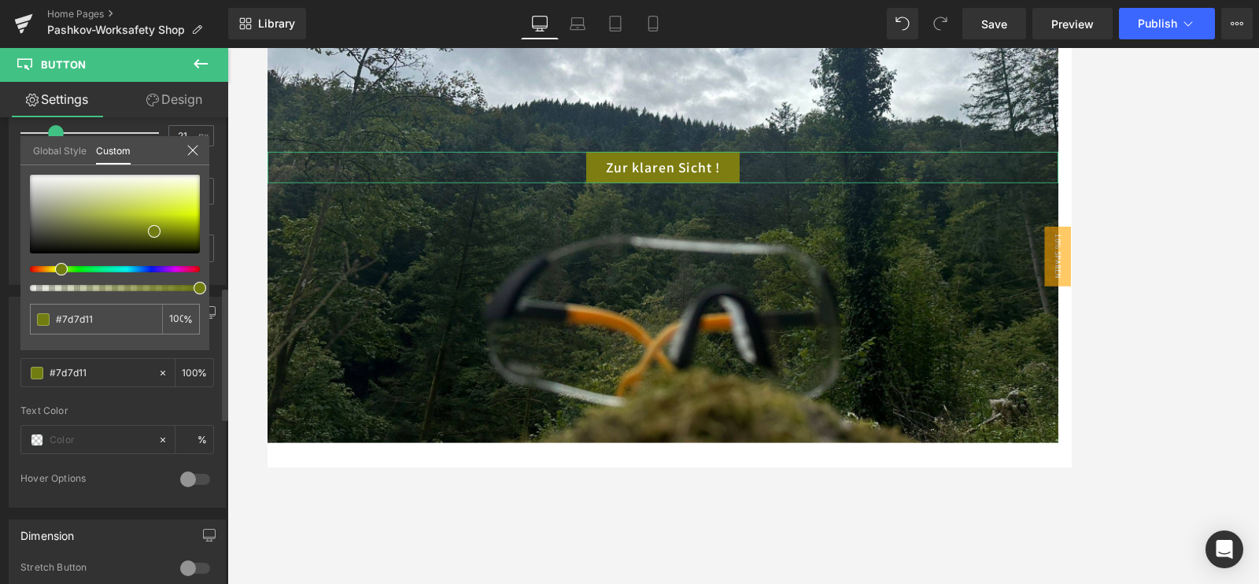
type input "#7a7d11"
type input "#747d11"
type input "#7d7411"
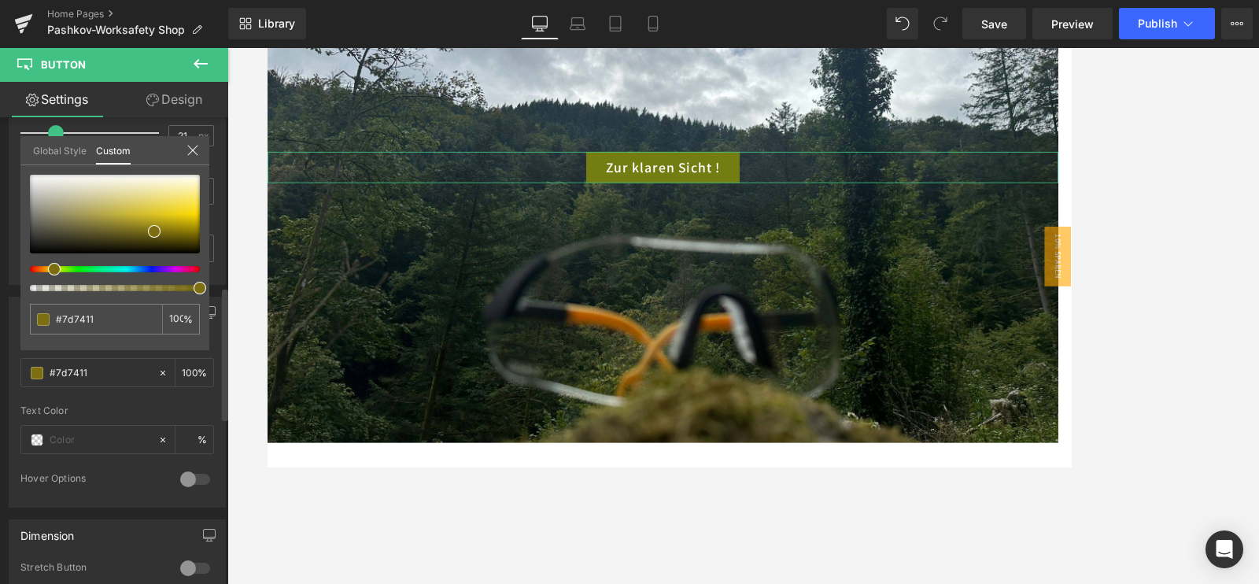
type input "#7d6f11"
type input "#7d6211"
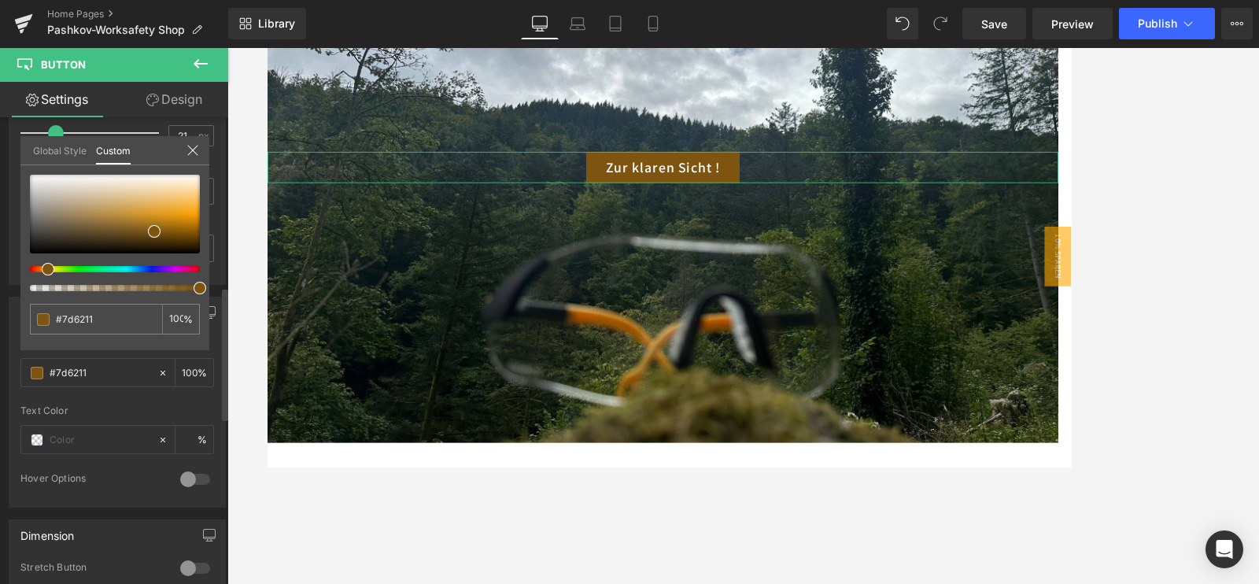
type input "#7d5511"
type input "#7d4c11"
type input "#7d4b11"
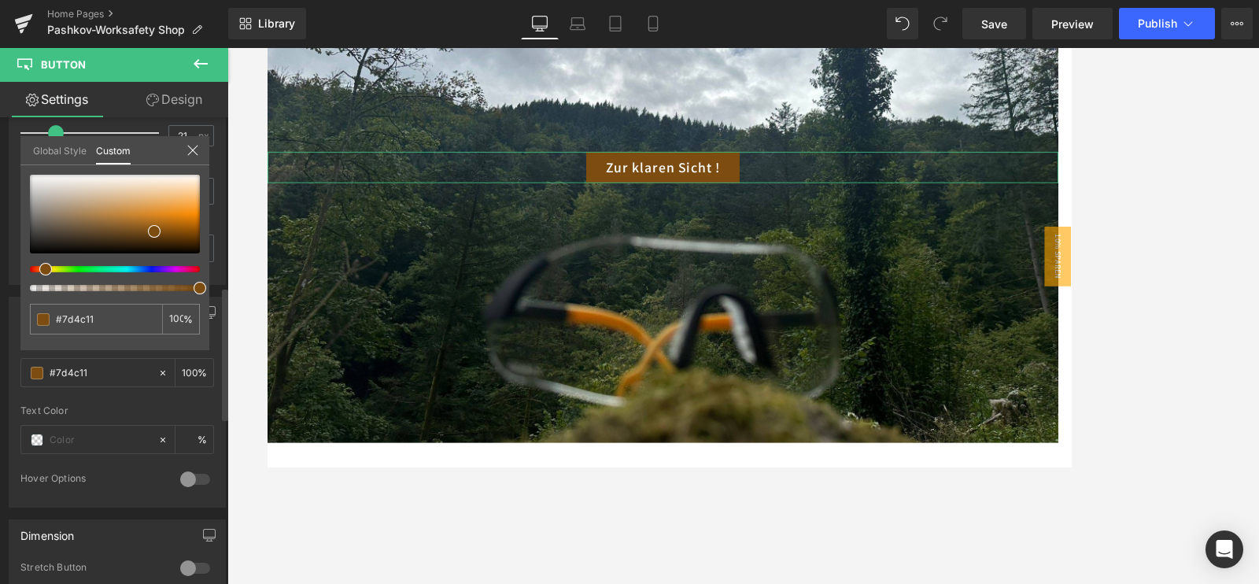
type input "#7d4b11"
type input "#7d4711"
drag, startPoint x: 33, startPoint y: 271, endPoint x: 42, endPoint y: 272, distance: 8.7
click at [42, 272] on span at bounding box center [44, 269] width 13 height 13
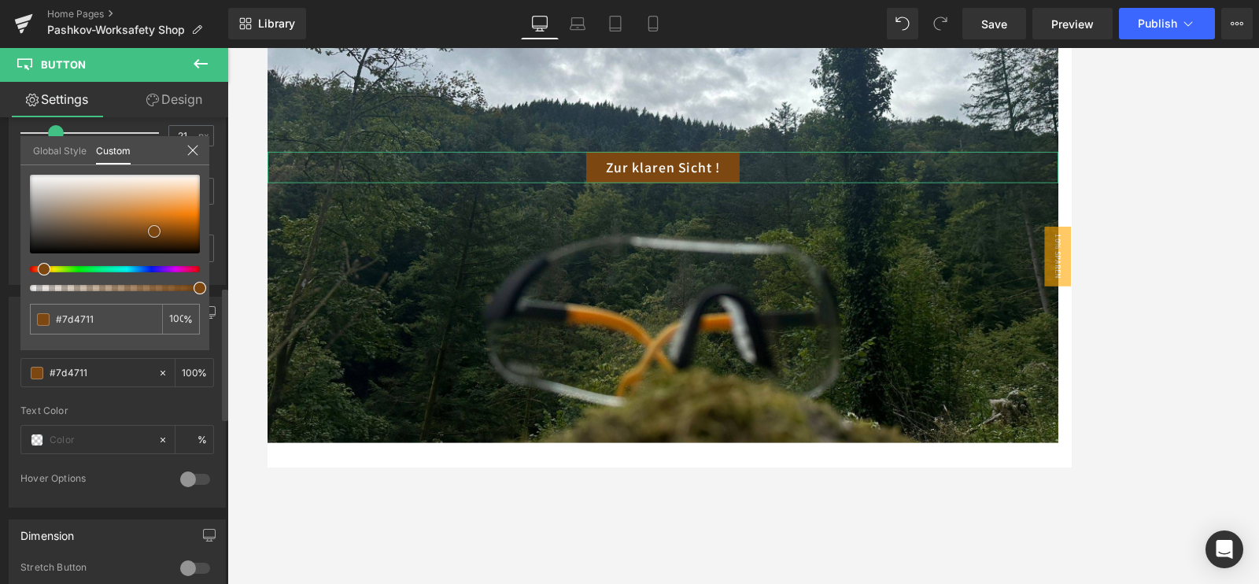
type input "#7c4711"
type input "#c5680b"
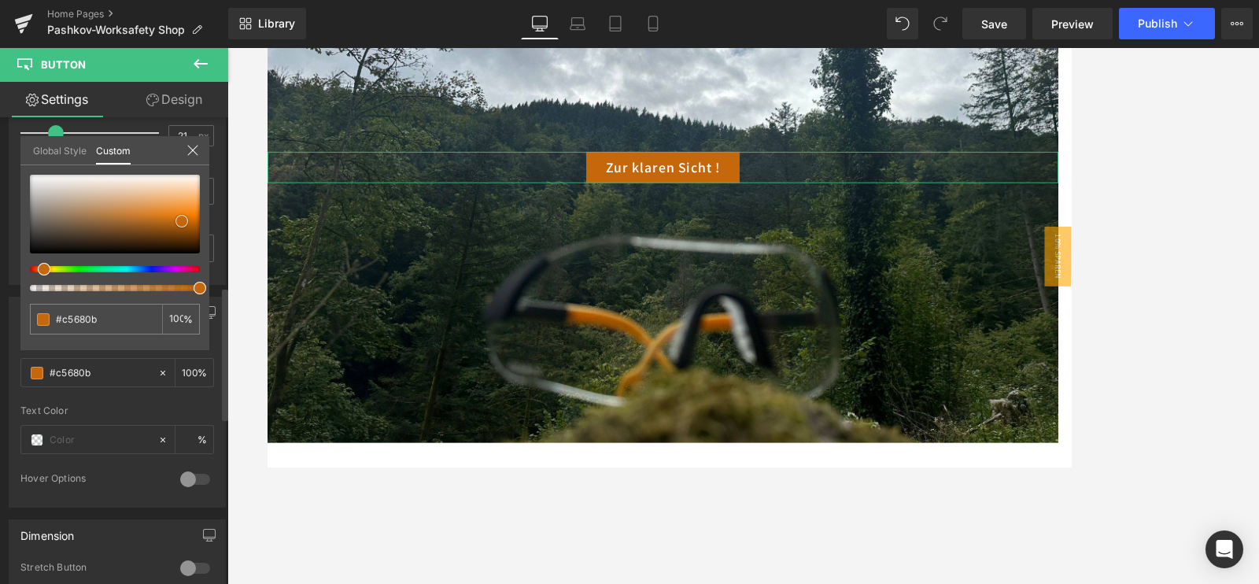
type input "#f97f05"
type input "#fc840c"
type input "#ff840a"
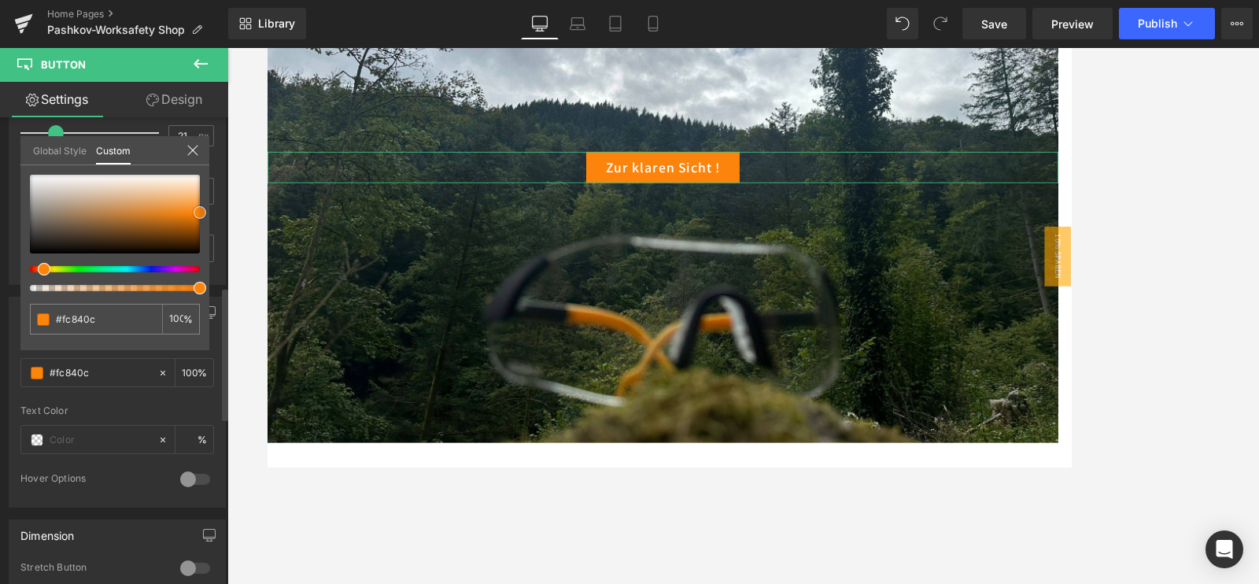
type input "#ff840a"
type input "#fc840c"
type input "#f77c02"
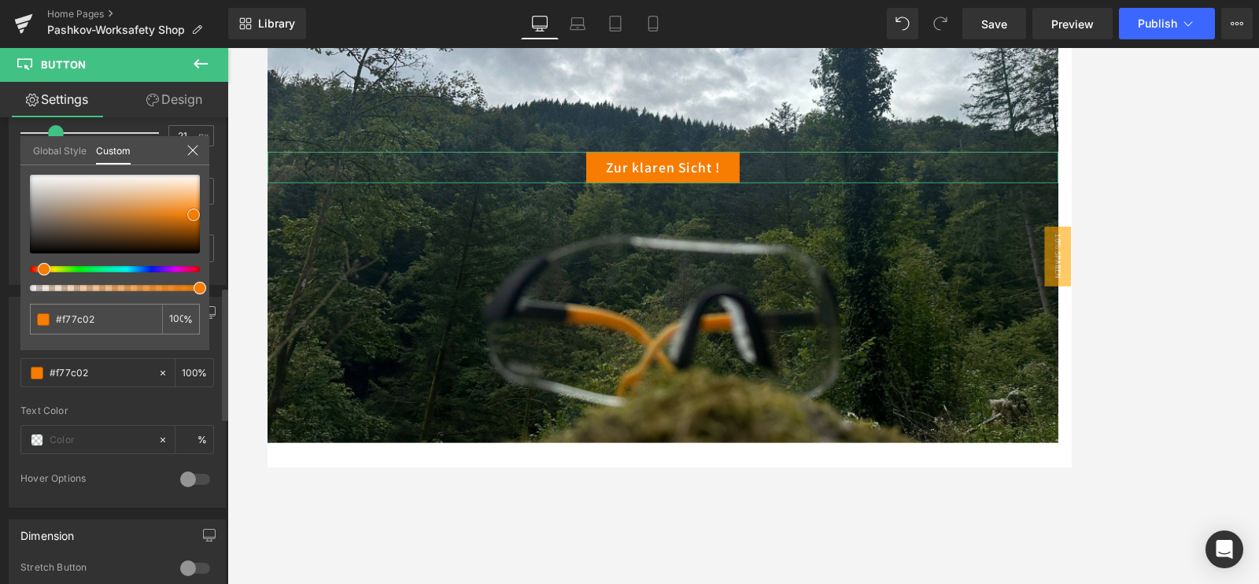
type input "#f67c03"
drag, startPoint x: 178, startPoint y: 217, endPoint x: 190, endPoint y: 211, distance: 13.4
click at [190, 211] on span at bounding box center [193, 215] width 13 height 13
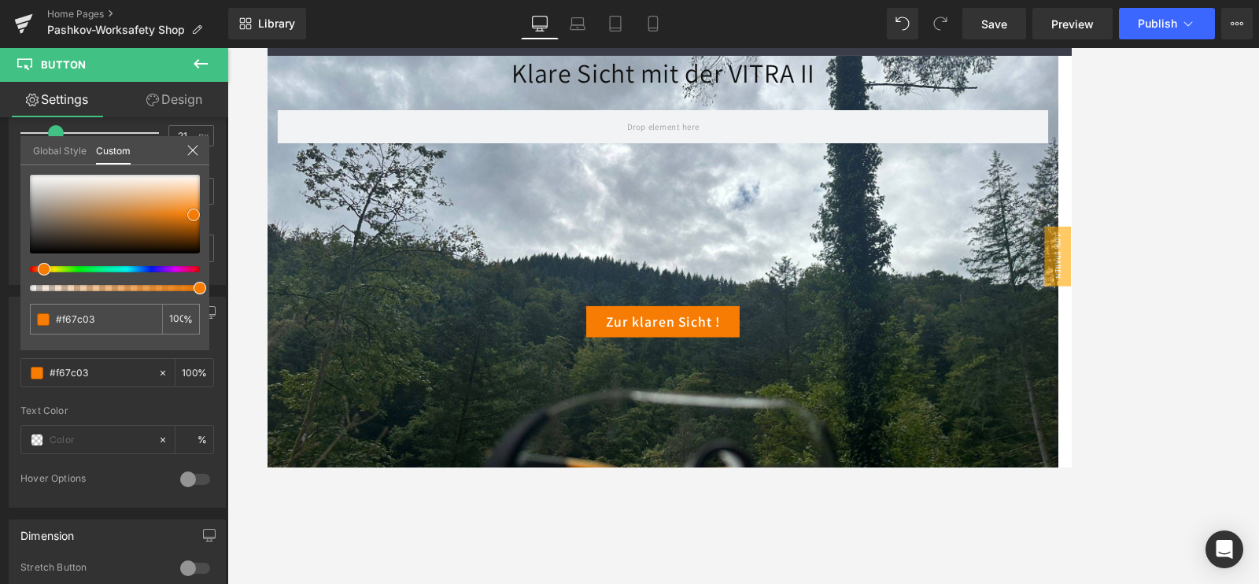
scroll to position [295, 0]
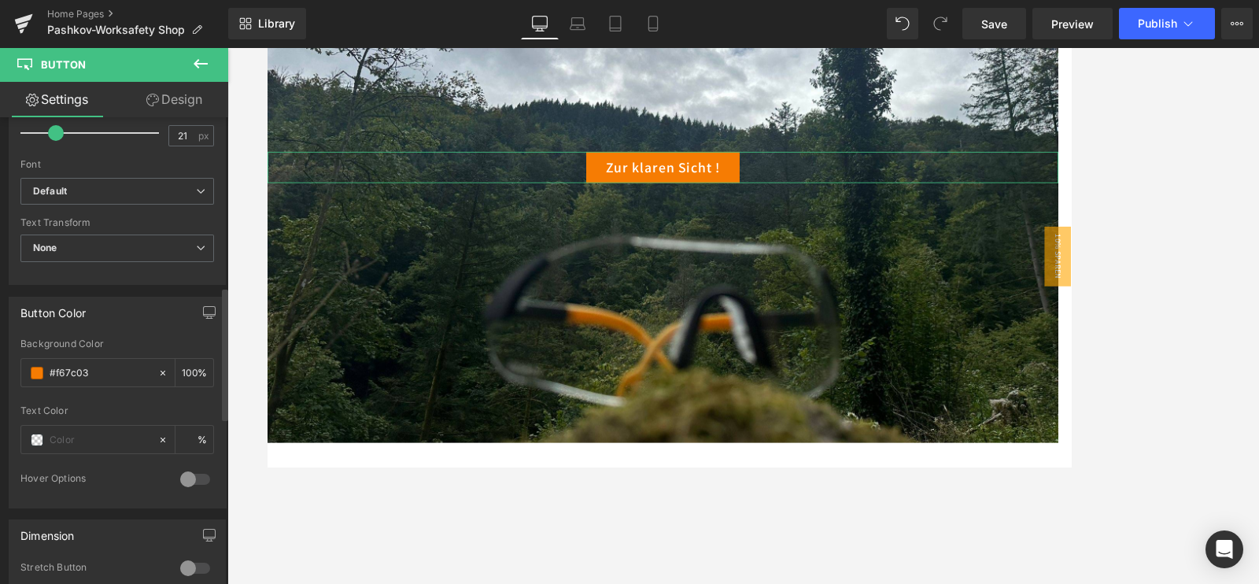
click at [193, 466] on div at bounding box center [195, 479] width 38 height 25
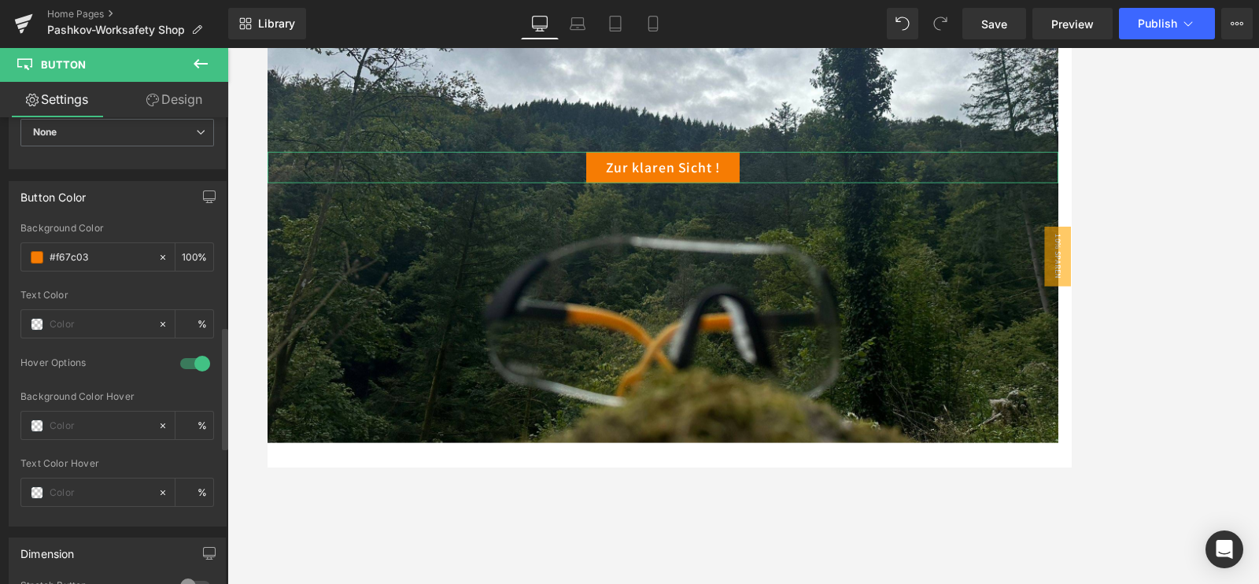
scroll to position [786, 0]
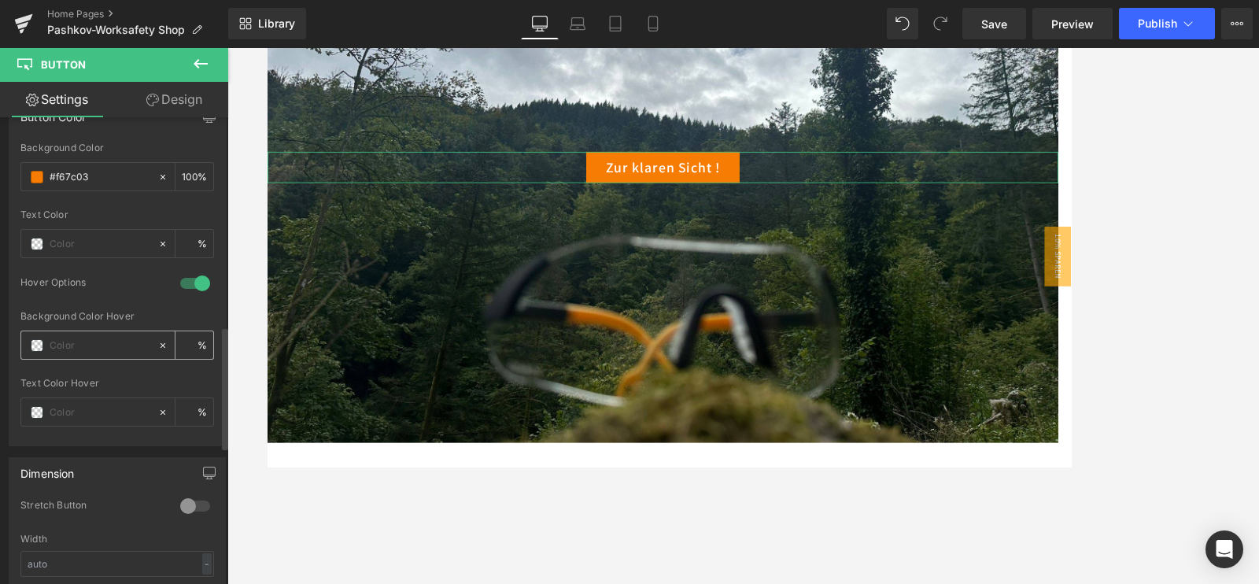
click at [32, 340] on span at bounding box center [37, 345] width 13 height 13
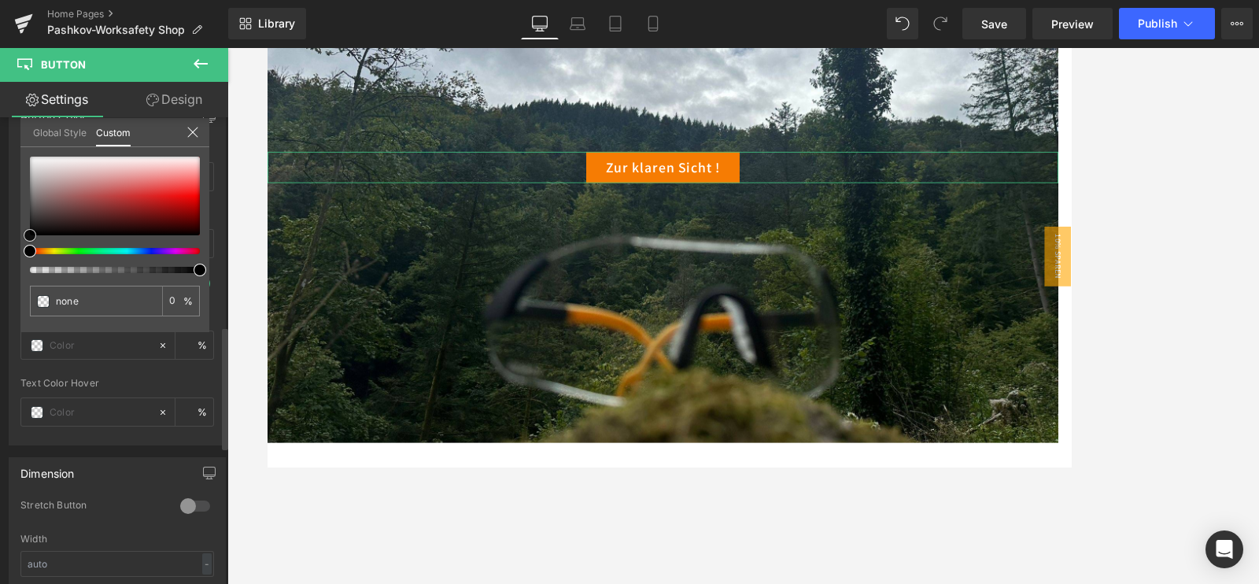
type input "#000000"
type input "100"
type input "#000000"
type input "100"
type input "#020202"
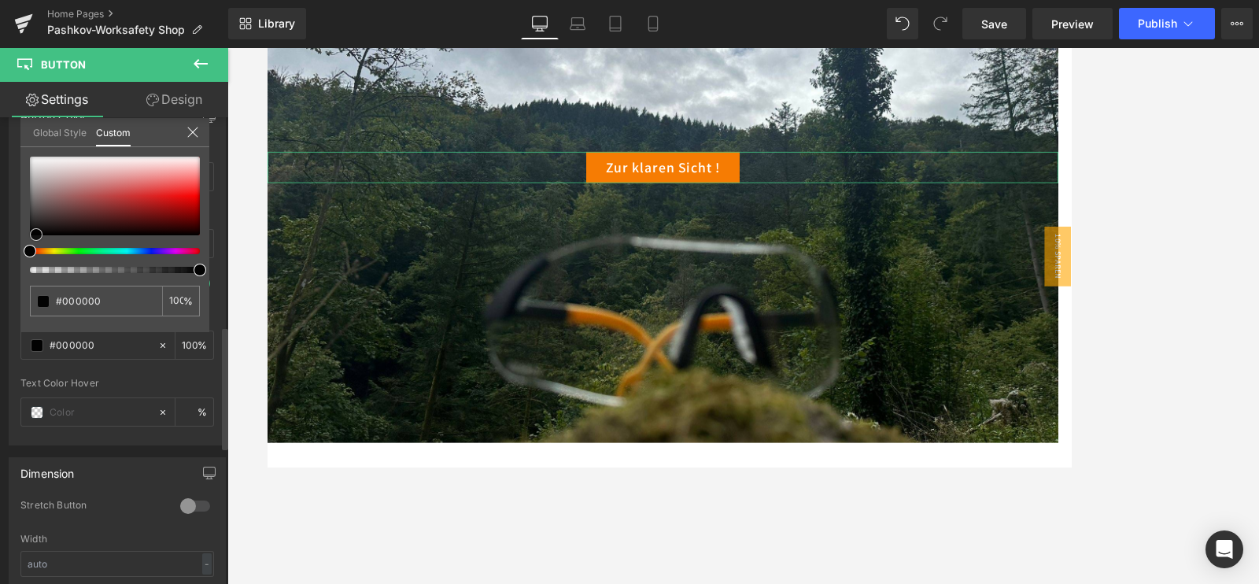
type input "#020202"
drag, startPoint x: 39, startPoint y: 230, endPoint x: 168, endPoint y: 175, distance: 140.3
click at [39, 228] on span at bounding box center [36, 234] width 13 height 13
type input "#050404"
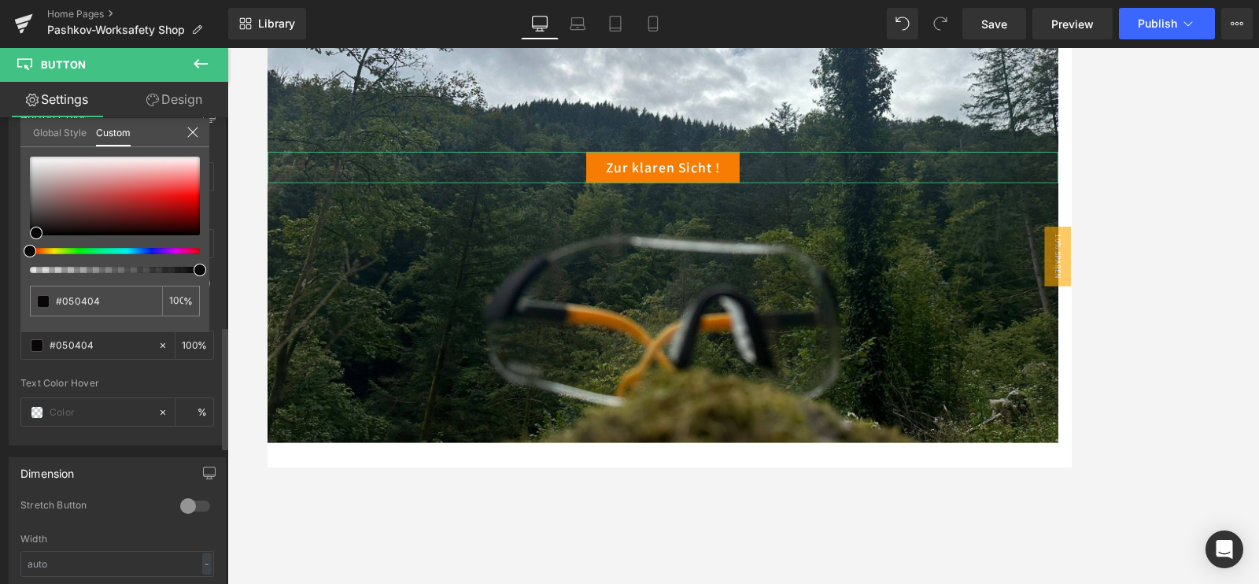
click at [195, 129] on icon at bounding box center [193, 132] width 13 height 13
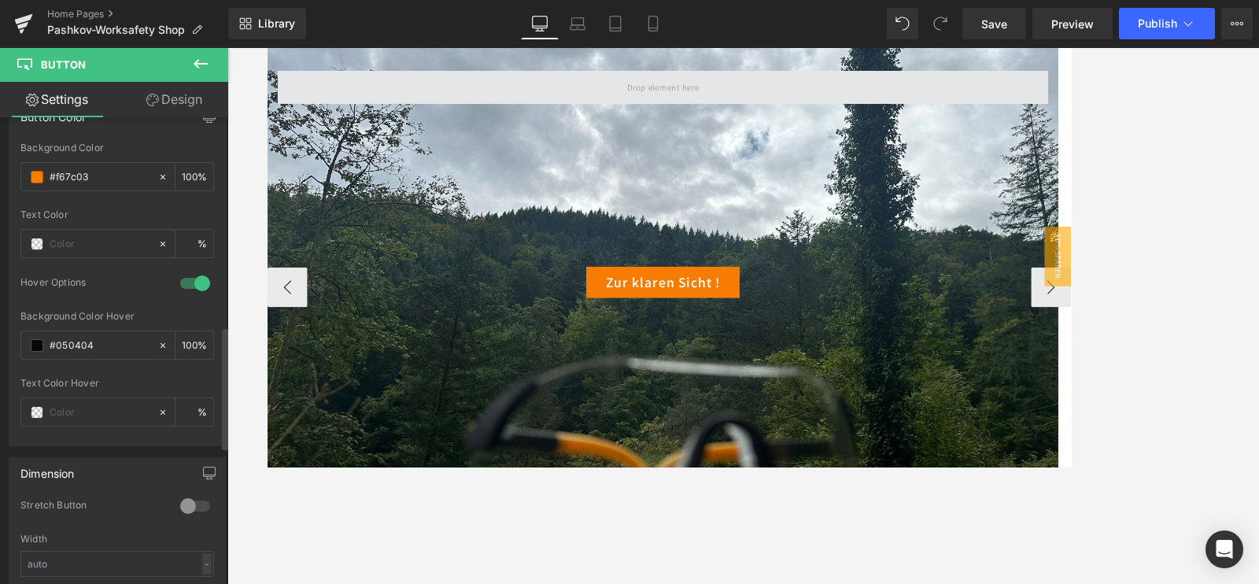
scroll to position [98, 0]
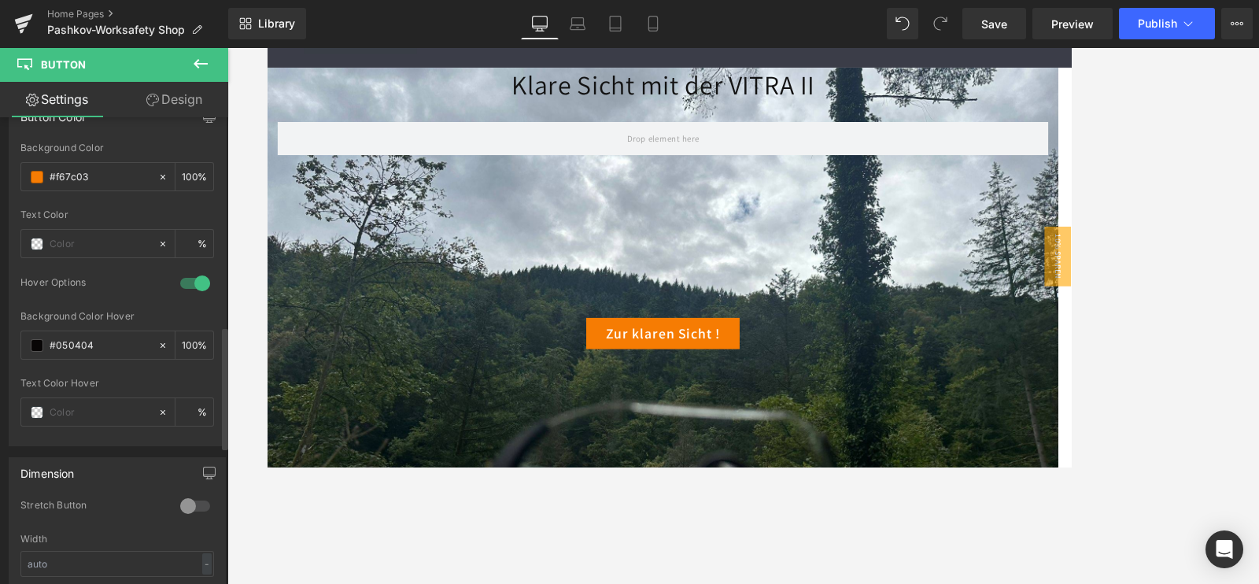
click at [203, 68] on icon at bounding box center [200, 63] width 19 height 19
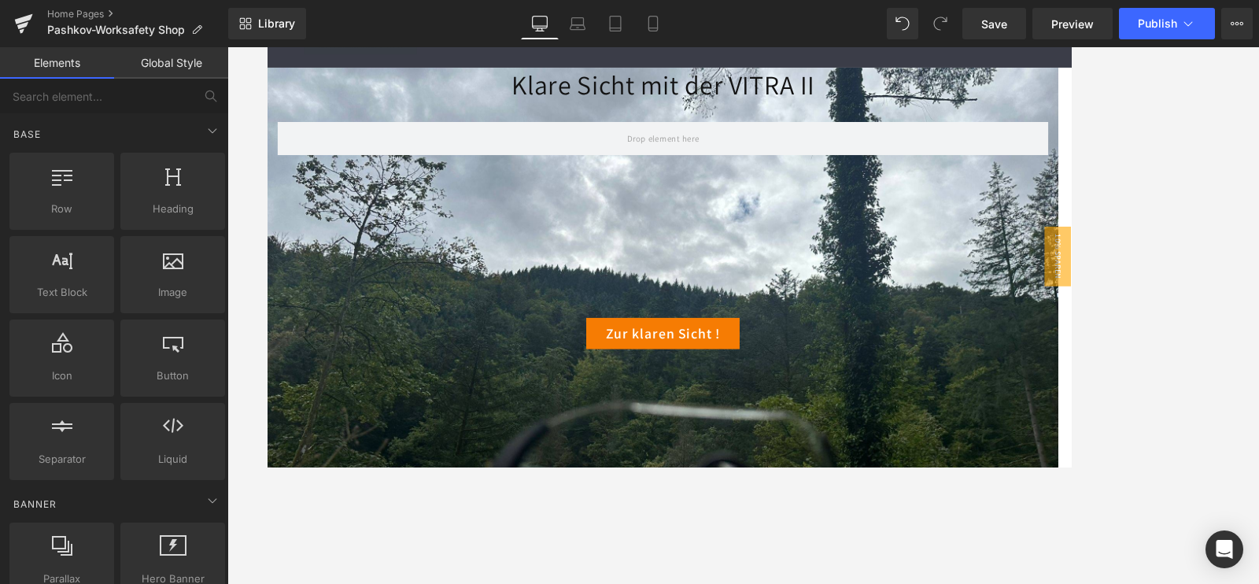
click at [117, 170] on div "Heading headings, titles, h1,h2,h3,h4,h5,h6" at bounding box center [172, 191] width 111 height 83
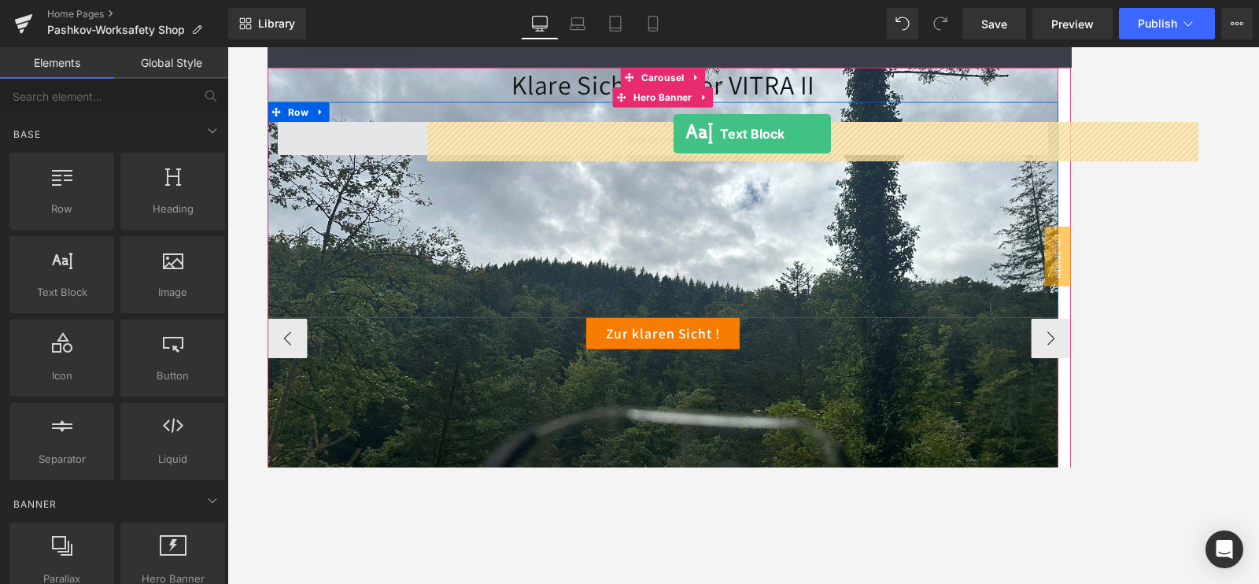
drag, startPoint x: 394, startPoint y: 314, endPoint x: 748, endPoint y: 150, distance: 390.5
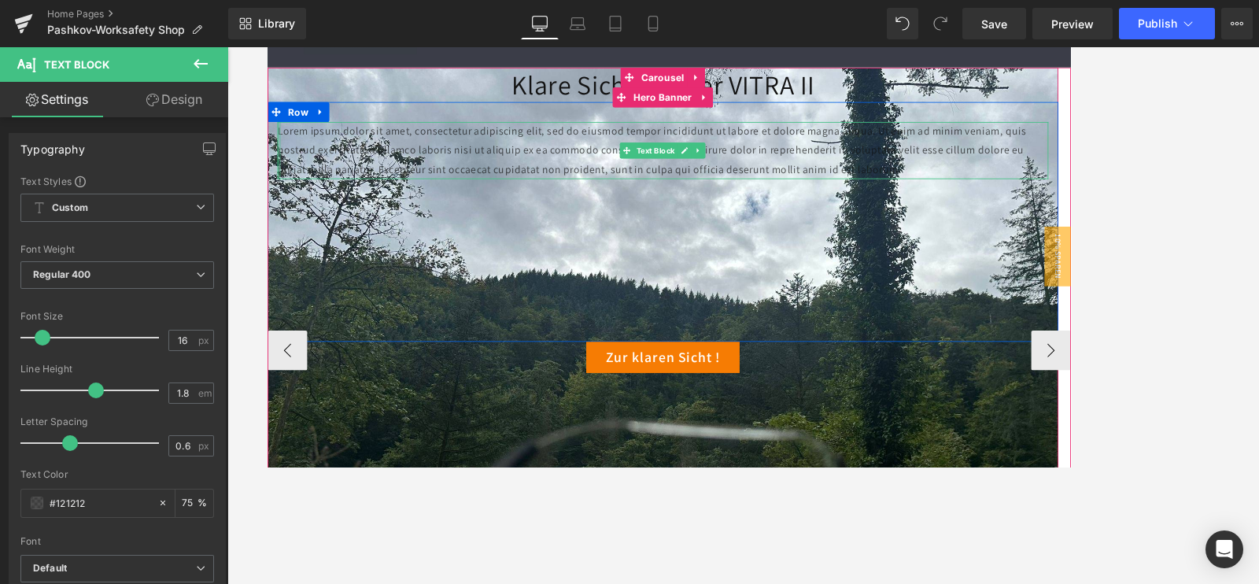
click at [279, 143] on div at bounding box center [281, 170] width 4 height 68
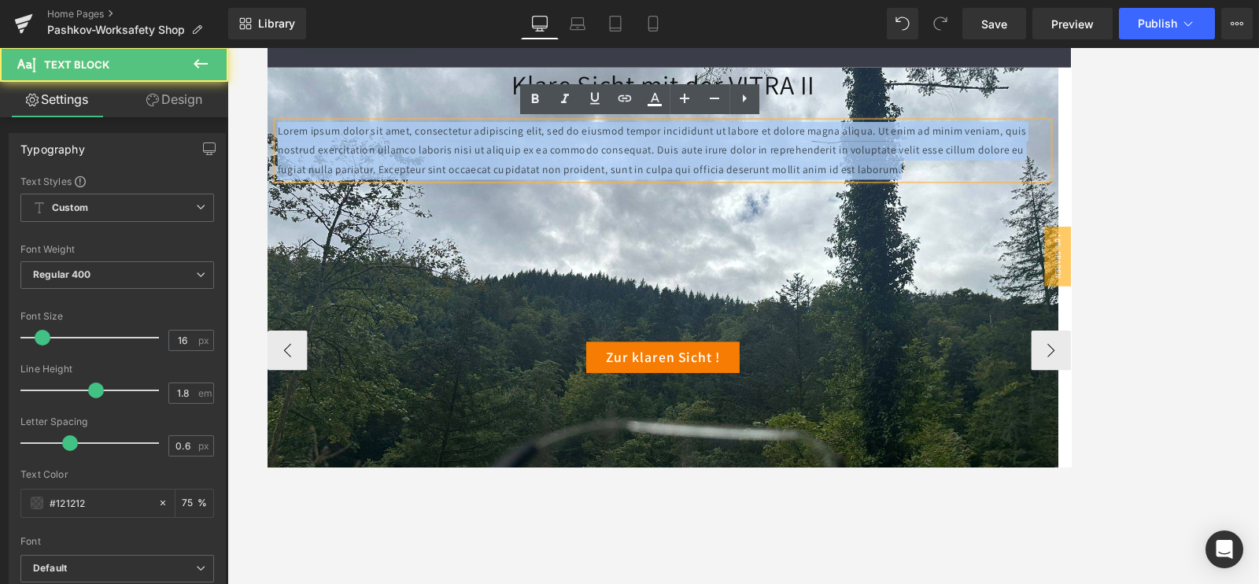
drag, startPoint x: 282, startPoint y: 150, endPoint x: 1007, endPoint y: 202, distance: 727.6
click at [1007, 202] on p "Lorem ipsum dolor sit amet, consectetur adipiscing elit, sed do eiusmod tempor …" at bounding box center [736, 170] width 914 height 68
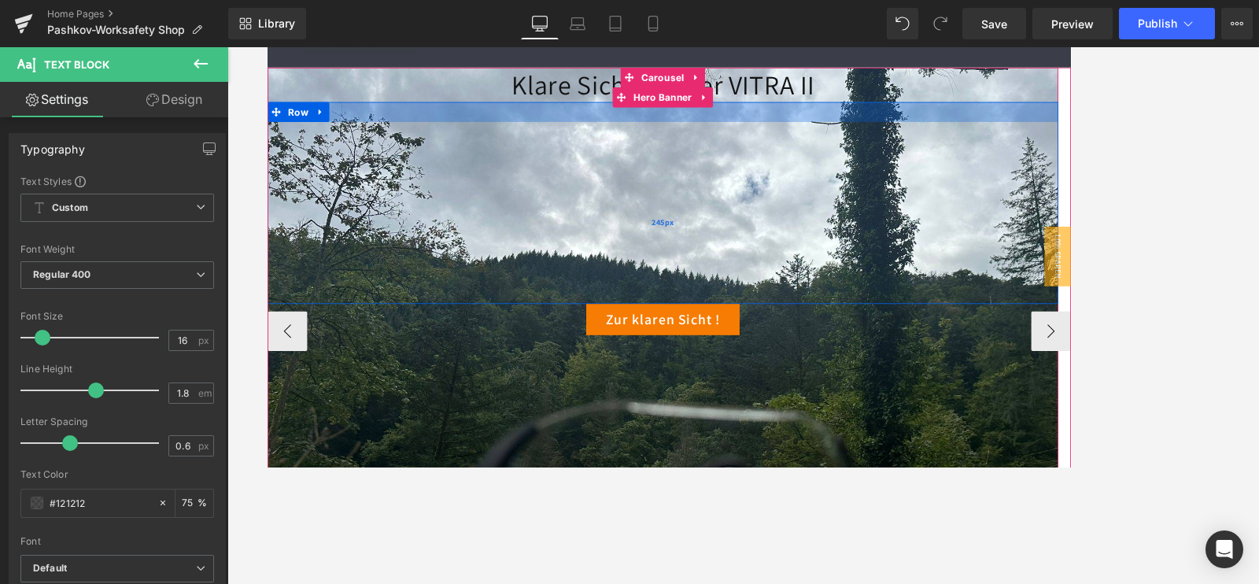
click at [644, 208] on div "245px" at bounding box center [735, 255] width 937 height 193
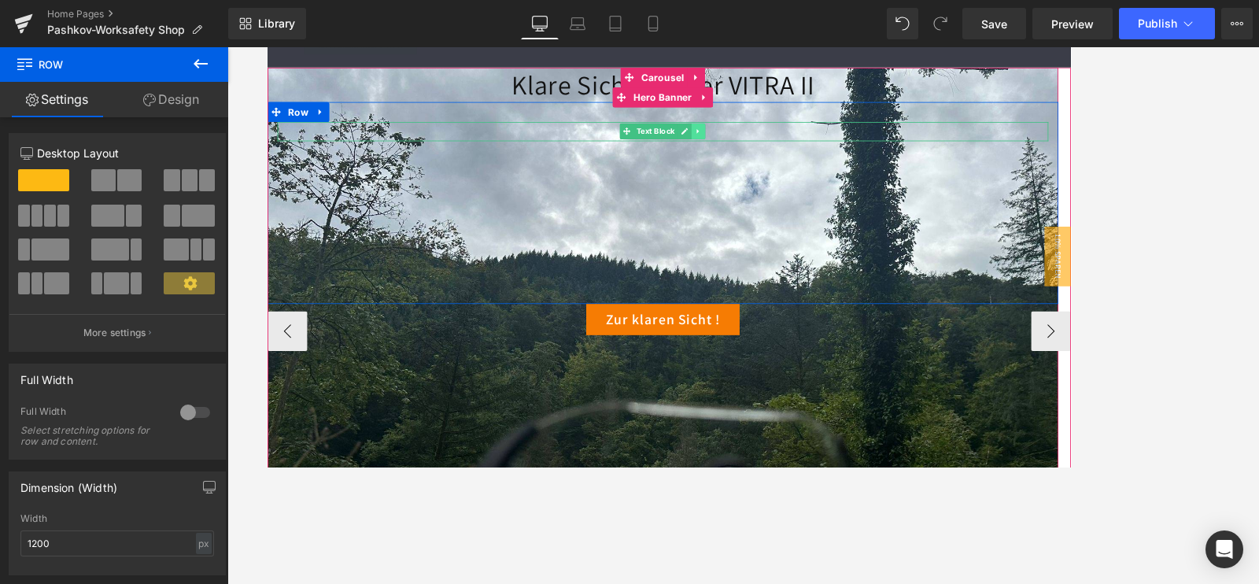
click at [780, 149] on icon at bounding box center [778, 146] width 9 height 9
click at [779, 150] on link at bounding box center [786, 147] width 17 height 19
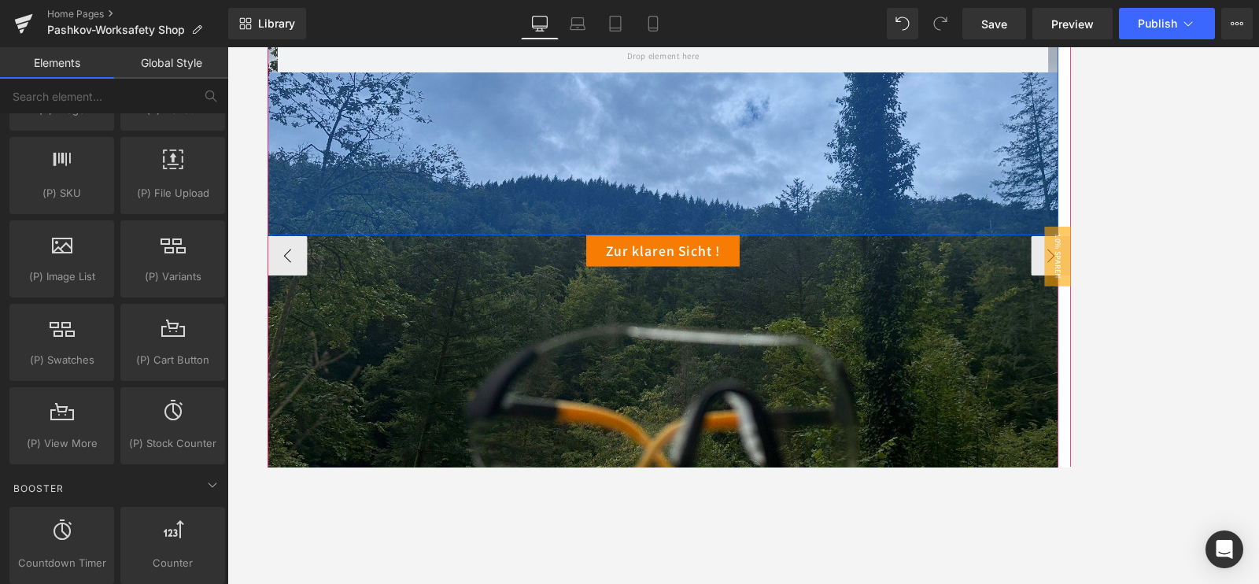
scroll to position [0, 0]
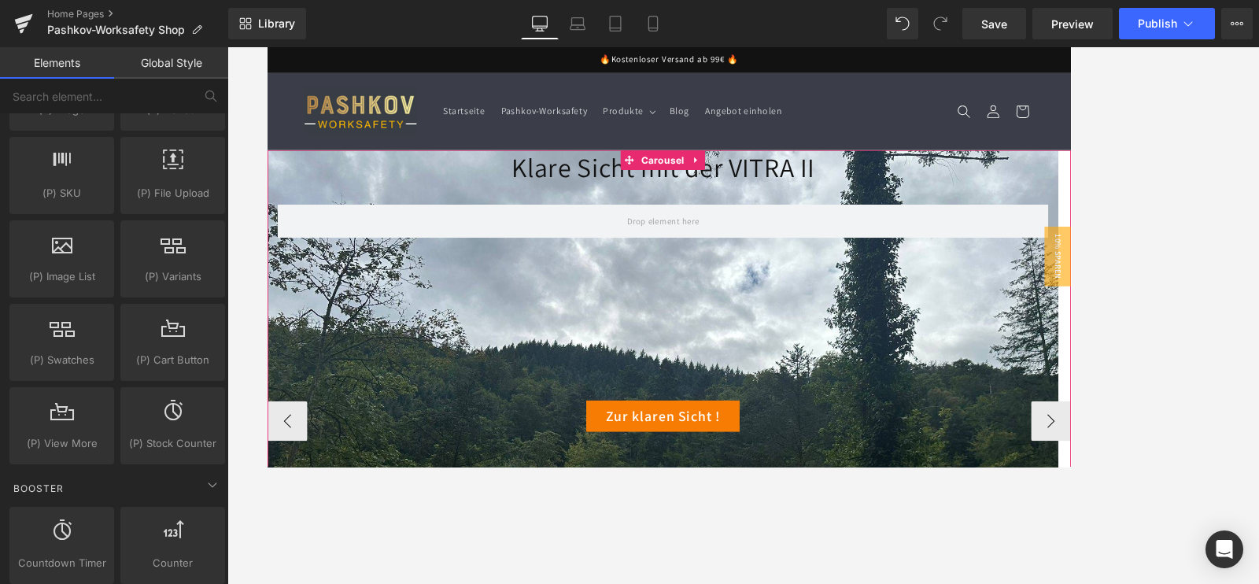
click at [848, 179] on h1 "Klare Sicht mit der VITRA II" at bounding box center [735, 189] width 937 height 41
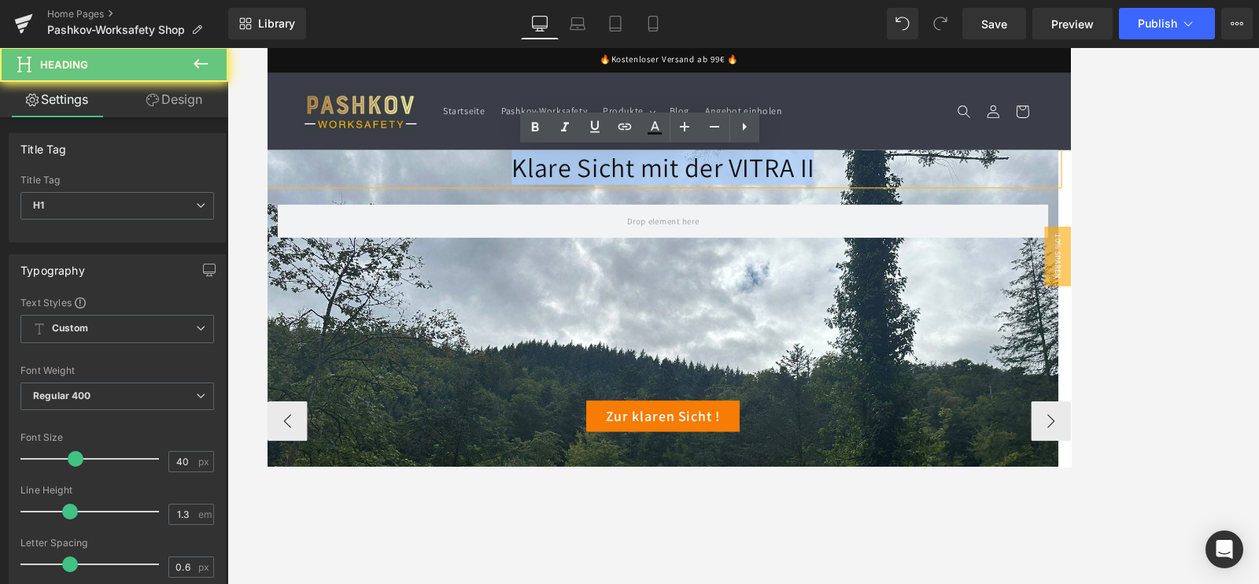
drag, startPoint x: 930, startPoint y: 195, endPoint x: 312, endPoint y: 173, distance: 619.0
click at [312, 173] on h1 "Klare Sicht mit der VITRA II" at bounding box center [735, 189] width 937 height 41
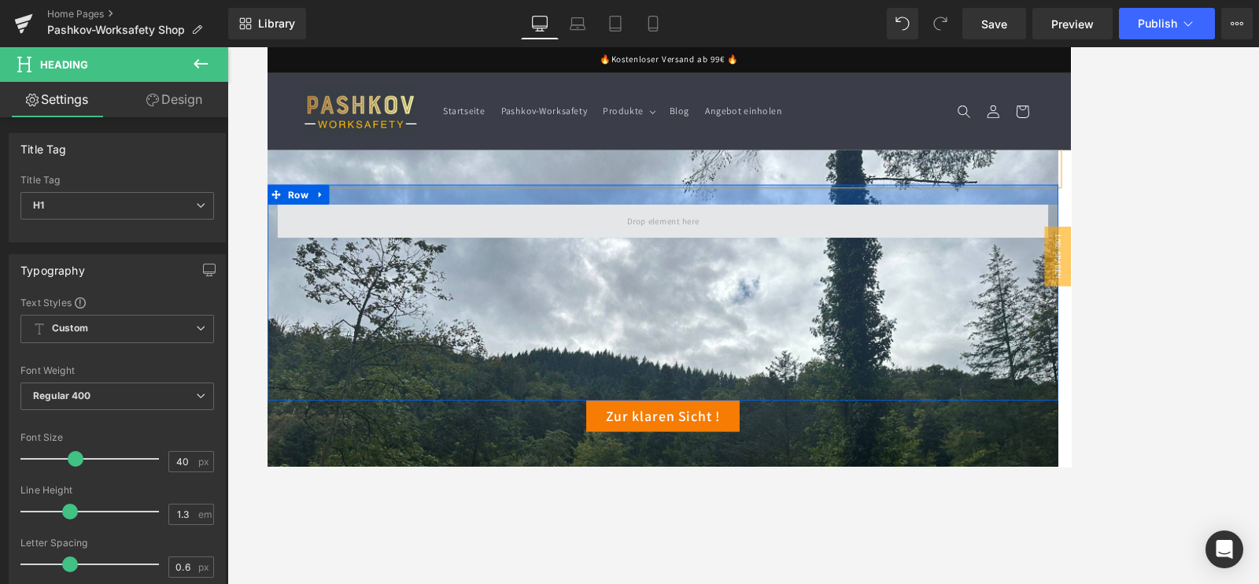
click at [632, 261] on span at bounding box center [736, 253] width 914 height 39
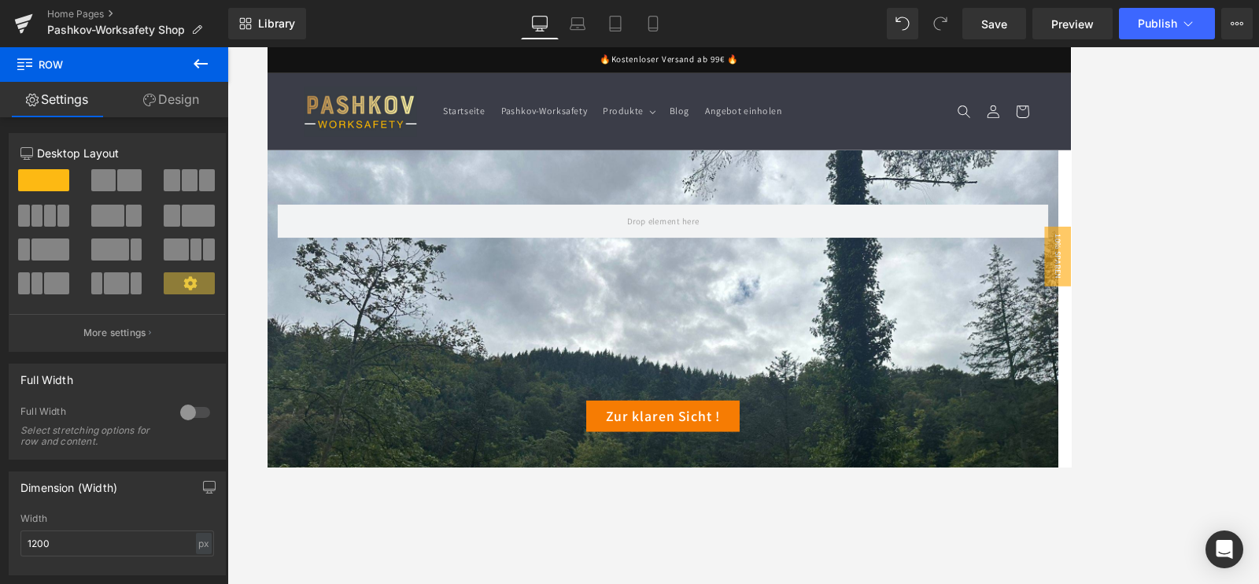
click at [213, 65] on button at bounding box center [200, 64] width 55 height 35
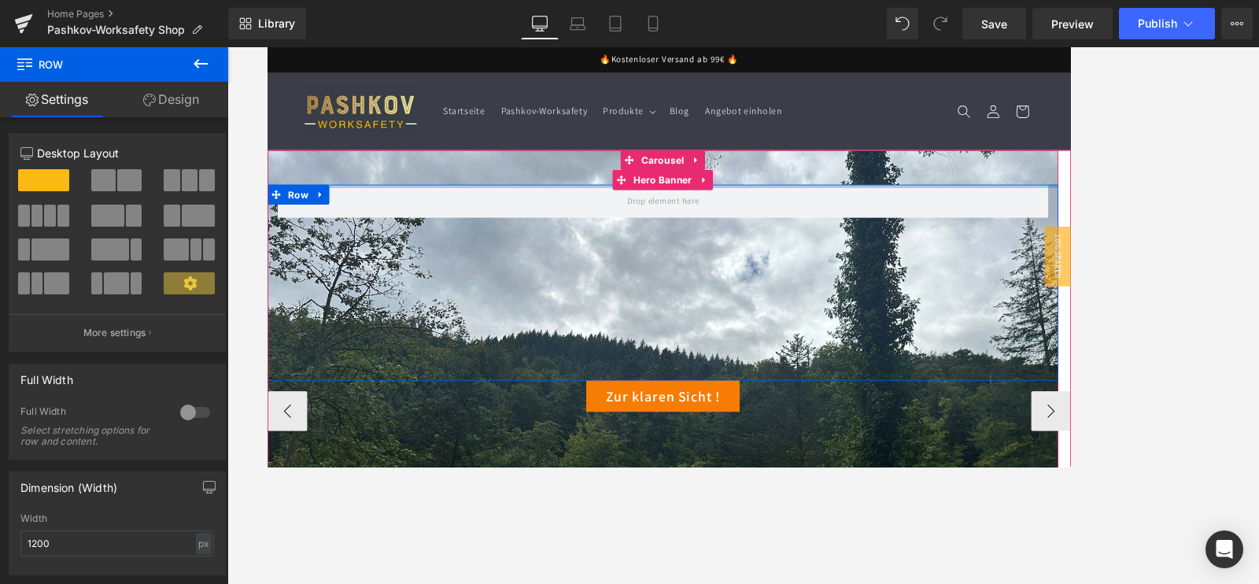
drag, startPoint x: 358, startPoint y: 213, endPoint x: 391, endPoint y: 185, distance: 43.0
click at [391, 185] on span "Heading Row 245px Zur klaren Sicht ! Button" at bounding box center [735, 324] width 937 height 310
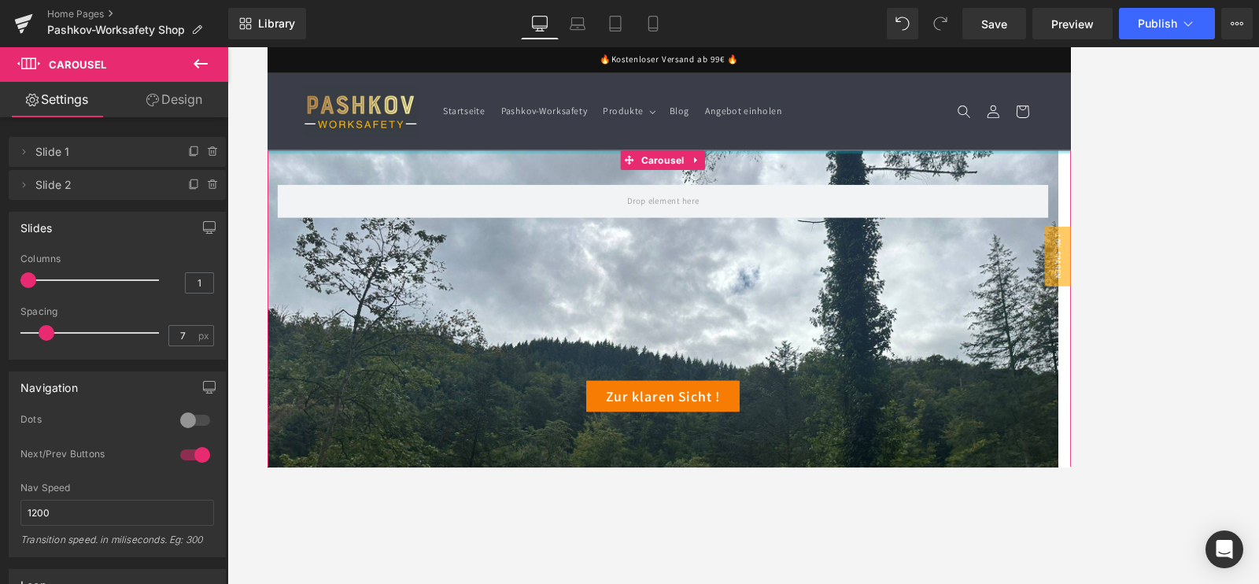
drag, startPoint x: 861, startPoint y: 169, endPoint x: 879, endPoint y: 89, distance: 82.3
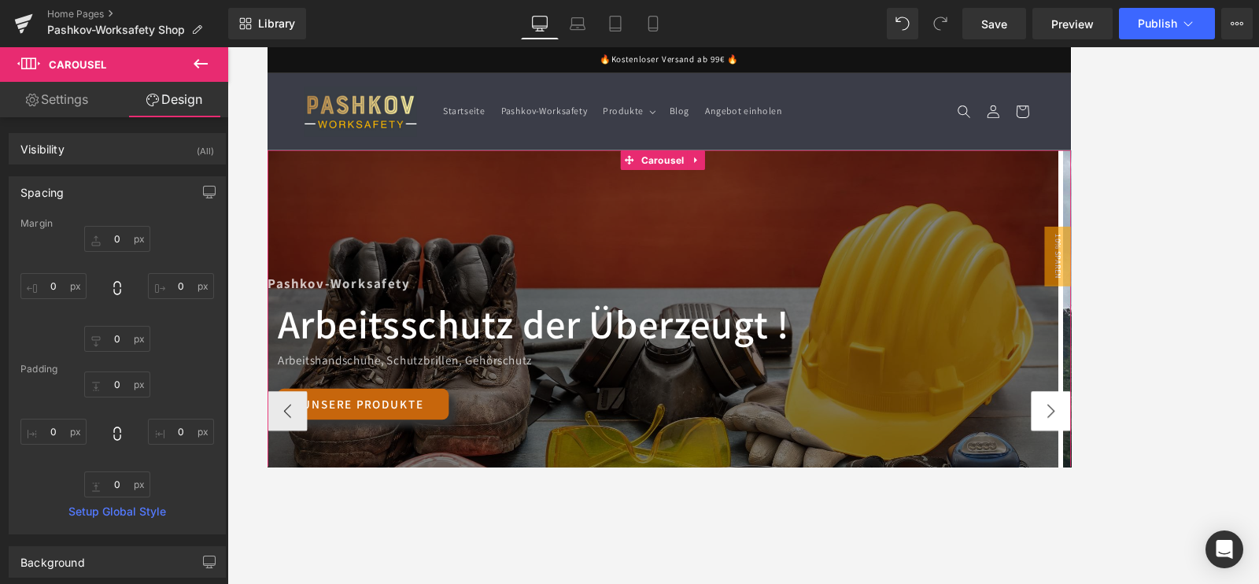
click at [1007, 466] on button "›" at bounding box center [1195, 478] width 47 height 47
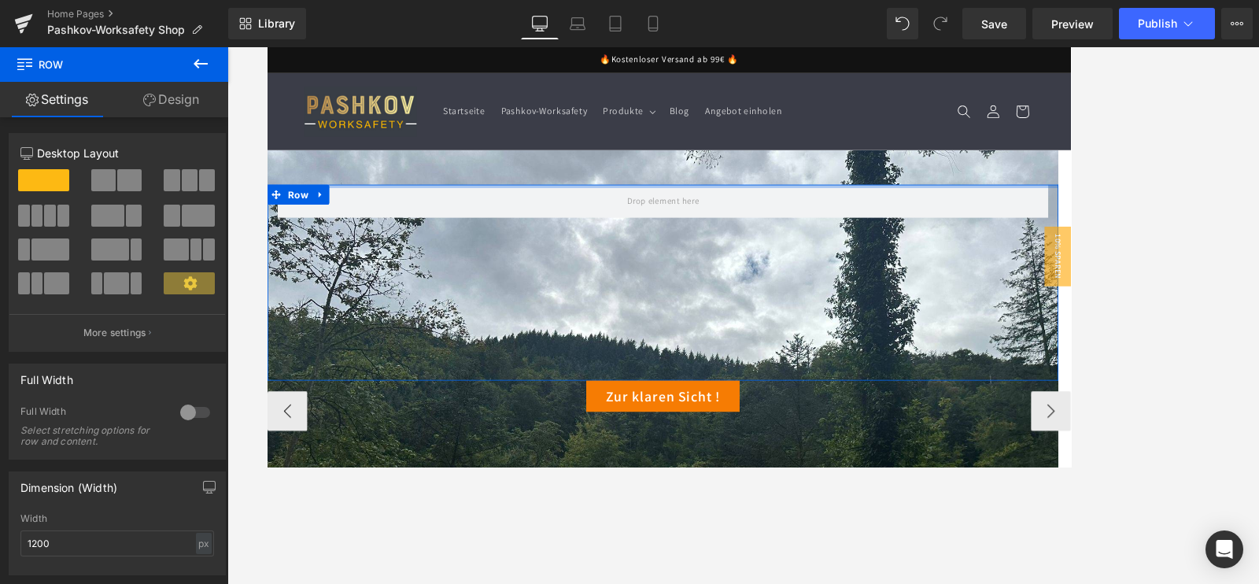
drag, startPoint x: 911, startPoint y: 237, endPoint x: 919, endPoint y: 365, distance: 128.5
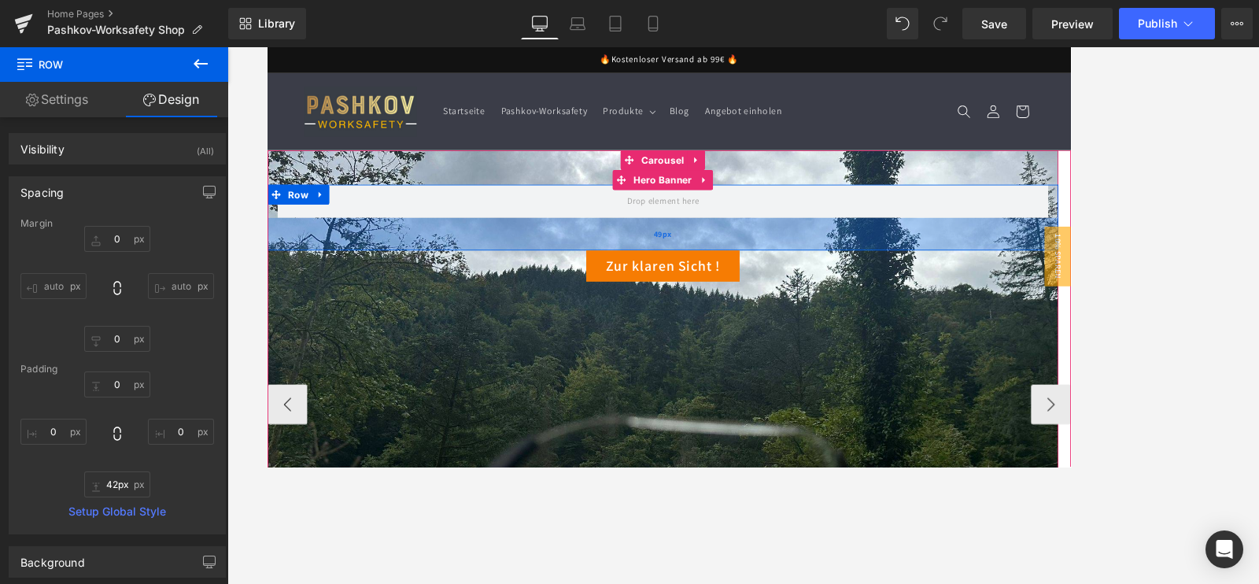
type input "40px"
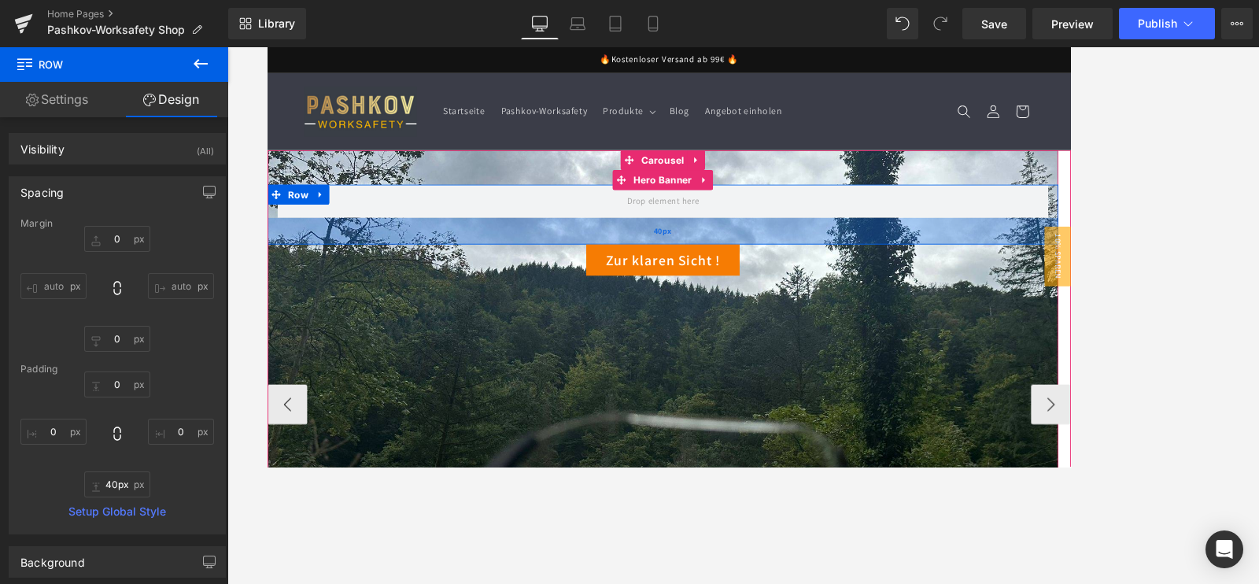
drag, startPoint x: 936, startPoint y: 442, endPoint x: 915, endPoint y: 280, distance: 162.6
click at [915, 280] on span "Heading Row 40px Zur klaren Sicht ! Button" at bounding box center [735, 243] width 937 height 149
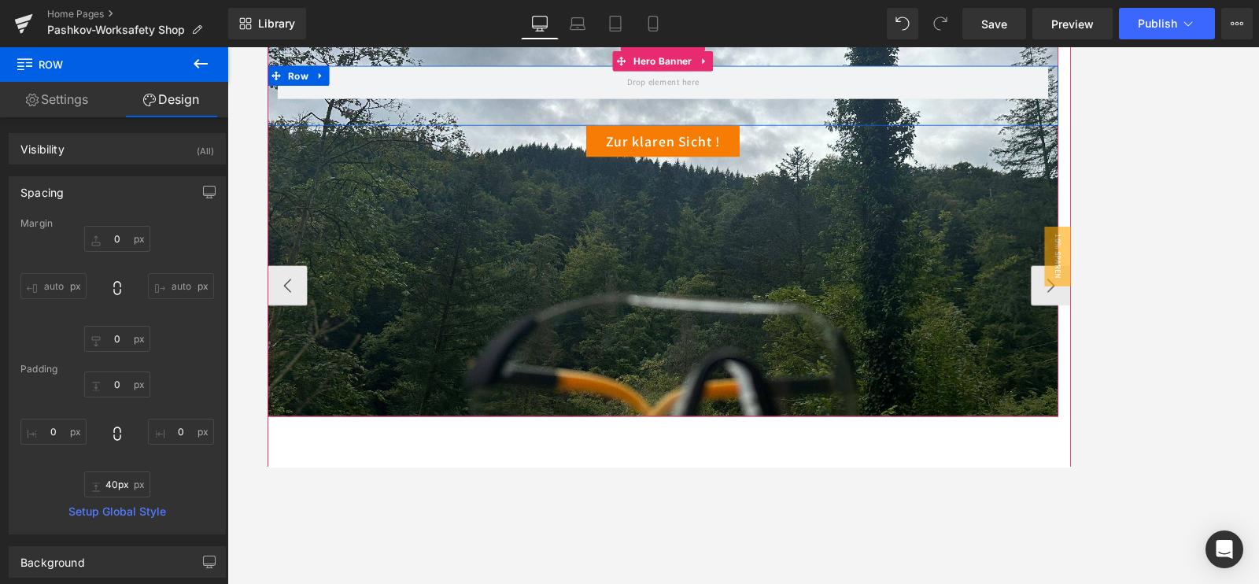
scroll to position [98, 0]
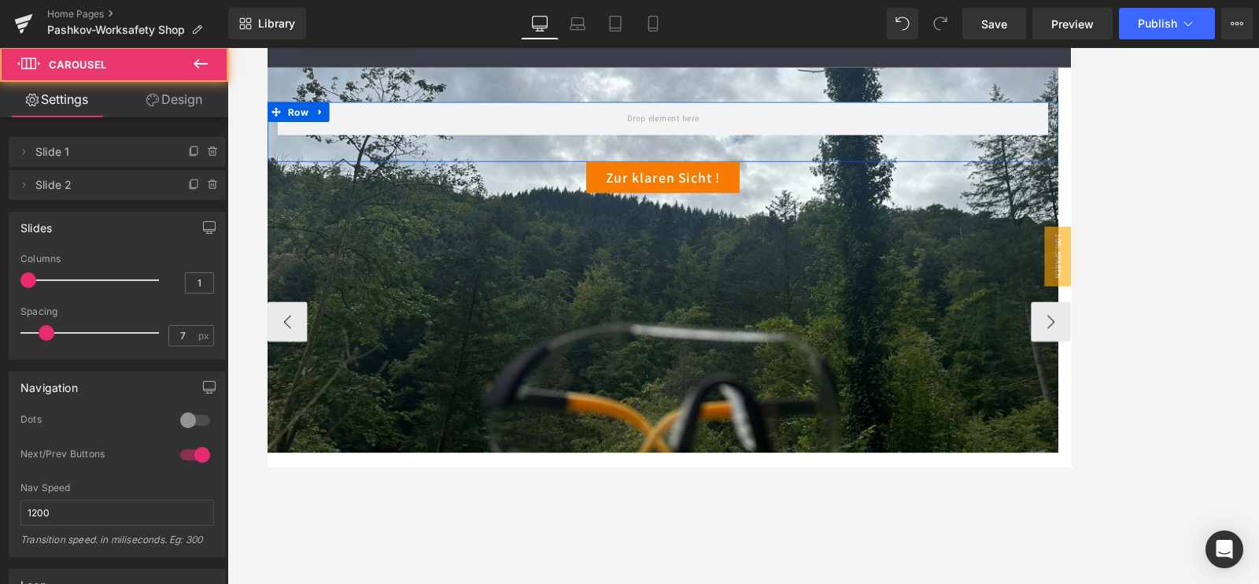
drag, startPoint x: 856, startPoint y: 527, endPoint x: 859, endPoint y: 536, distance: 9.5
click at [859, 466] on div "Pashkov-Worksafety Text Block Arbeitsschutz der Überzeugt ! Heading Arbeitshand…" at bounding box center [267, 373] width 1886 height 603
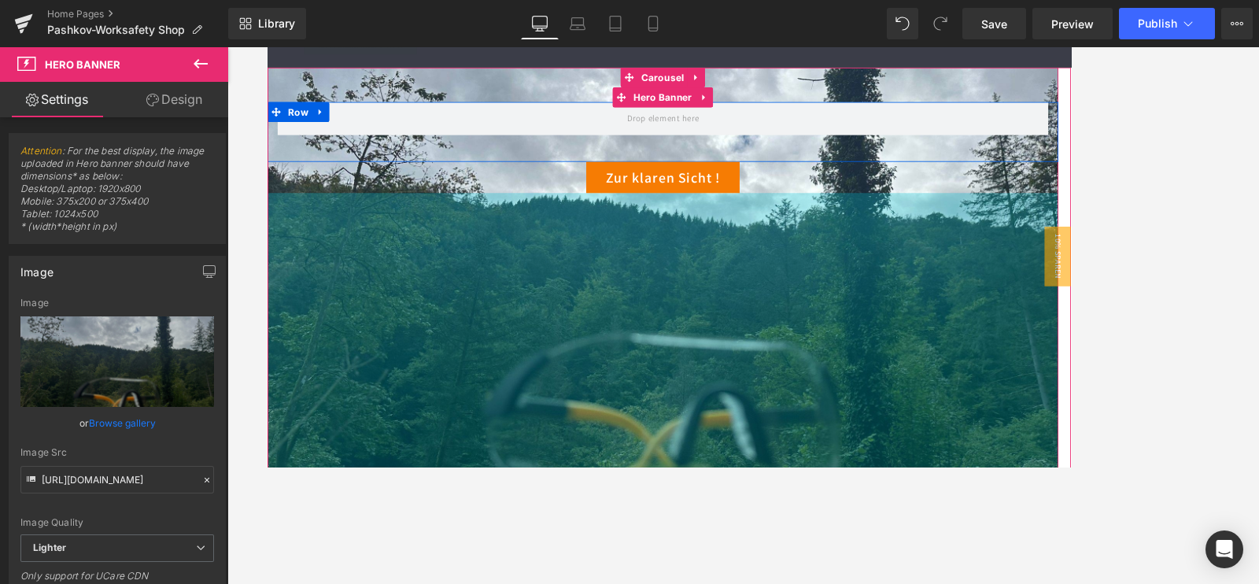
drag, startPoint x: 896, startPoint y: 524, endPoint x: 905, endPoint y: 556, distance: 33.4
click at [905, 447] on html "Direkt zum Inhalt 🔥Kostenloser Versand ab 99€ 🔥 Startseite Pashkov-Worksafety P…" at bounding box center [743, 198] width 952 height 497
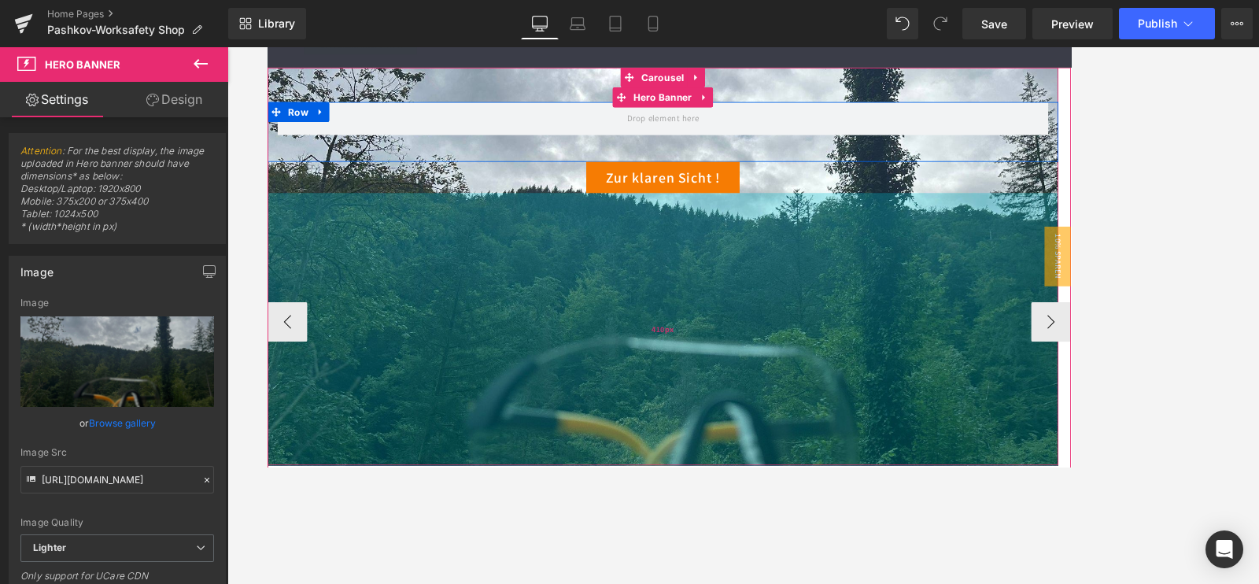
drag, startPoint x: 907, startPoint y: 538, endPoint x: 1123, endPoint y: 375, distance: 270.3
click at [908, 466] on div "410px" at bounding box center [735, 381] width 937 height 323
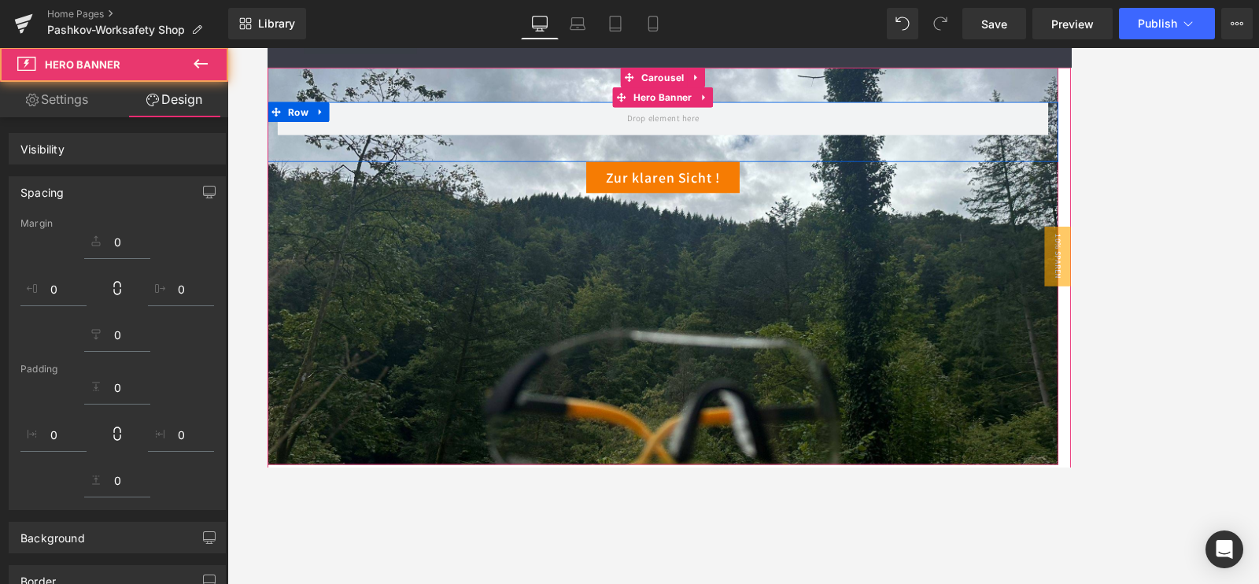
click at [1007, 265] on div at bounding box center [743, 315] width 1032 height 537
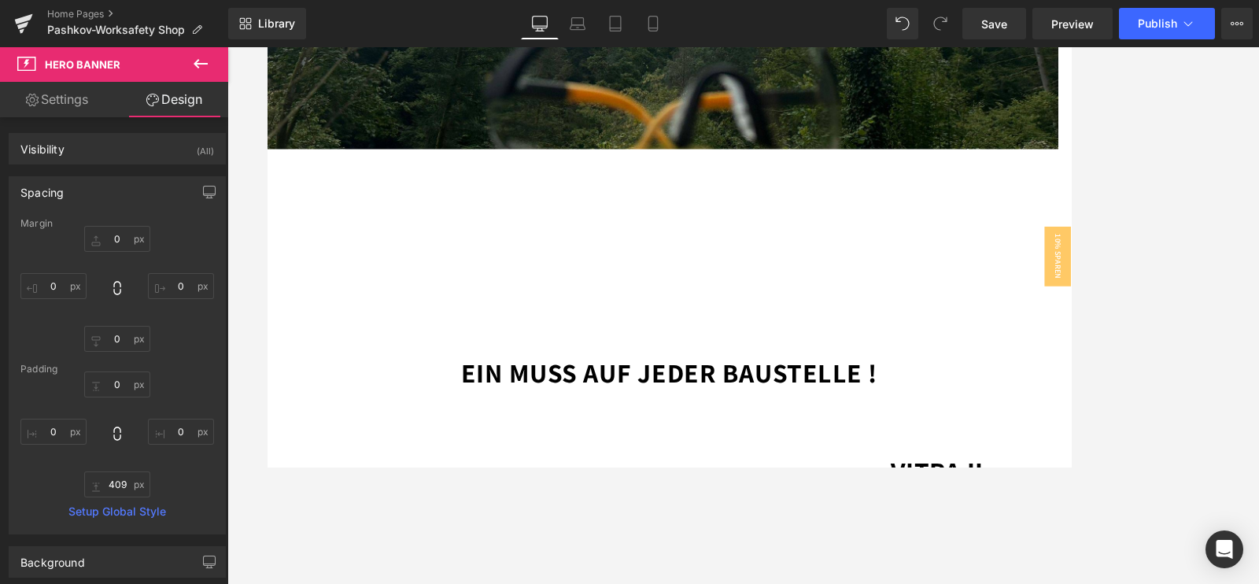
scroll to position [393, 0]
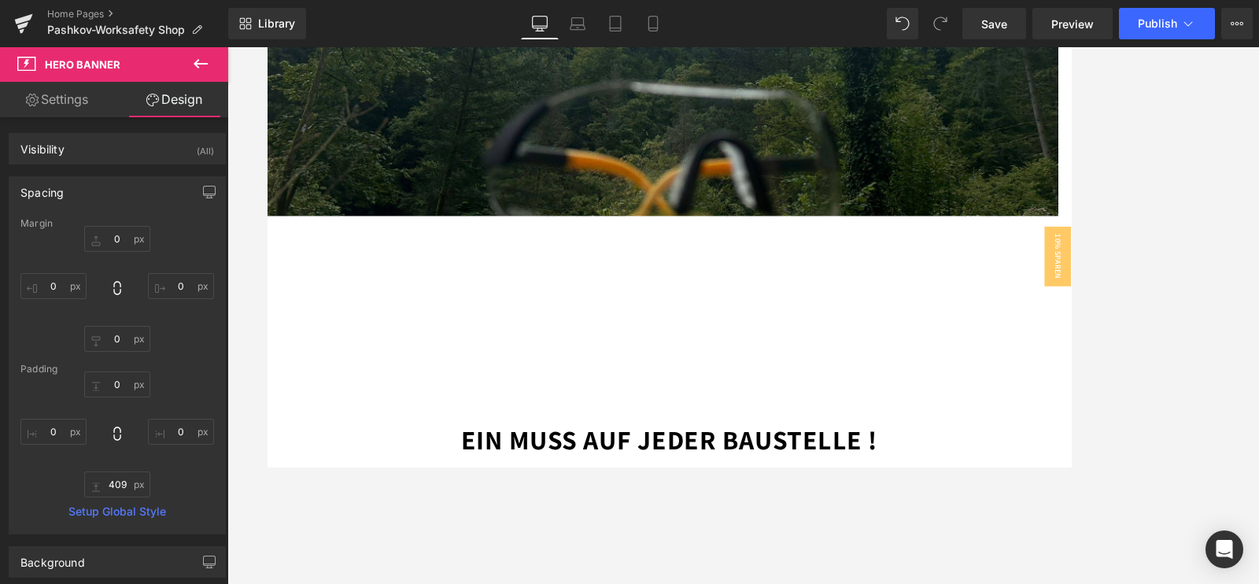
click at [661, 380] on div "Ein muss auf jeder Baustelle ! Text Block Row 144px" at bounding box center [743, 454] width 944 height 151
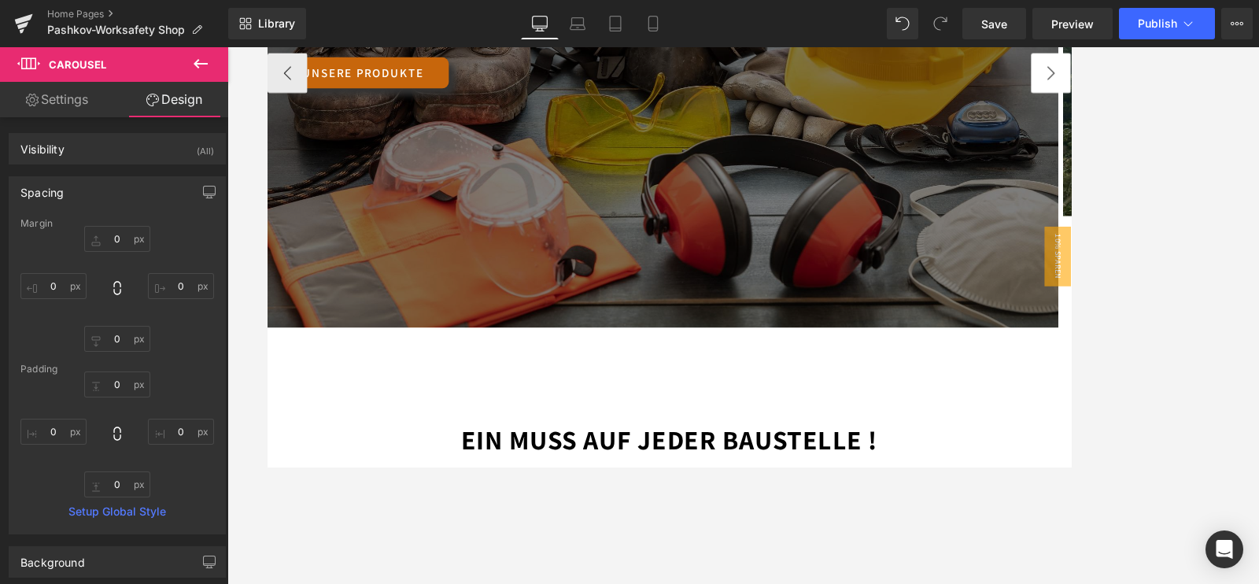
click at [1007, 90] on button "›" at bounding box center [1195, 77] width 47 height 47
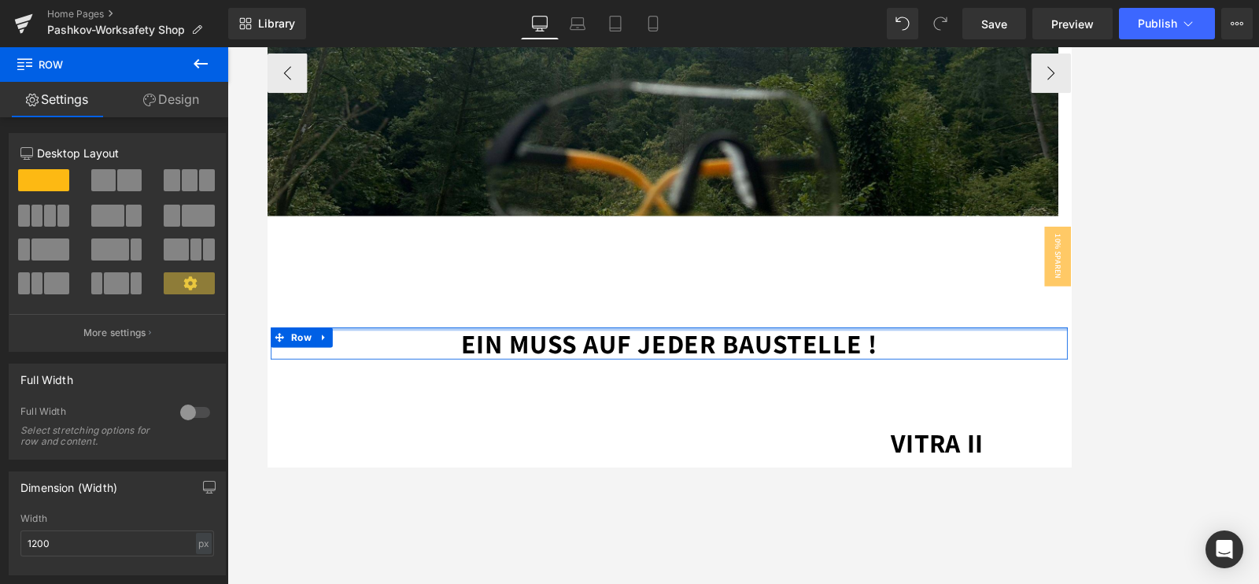
drag, startPoint x: 808, startPoint y: 379, endPoint x: 821, endPoint y: 264, distance: 116.4
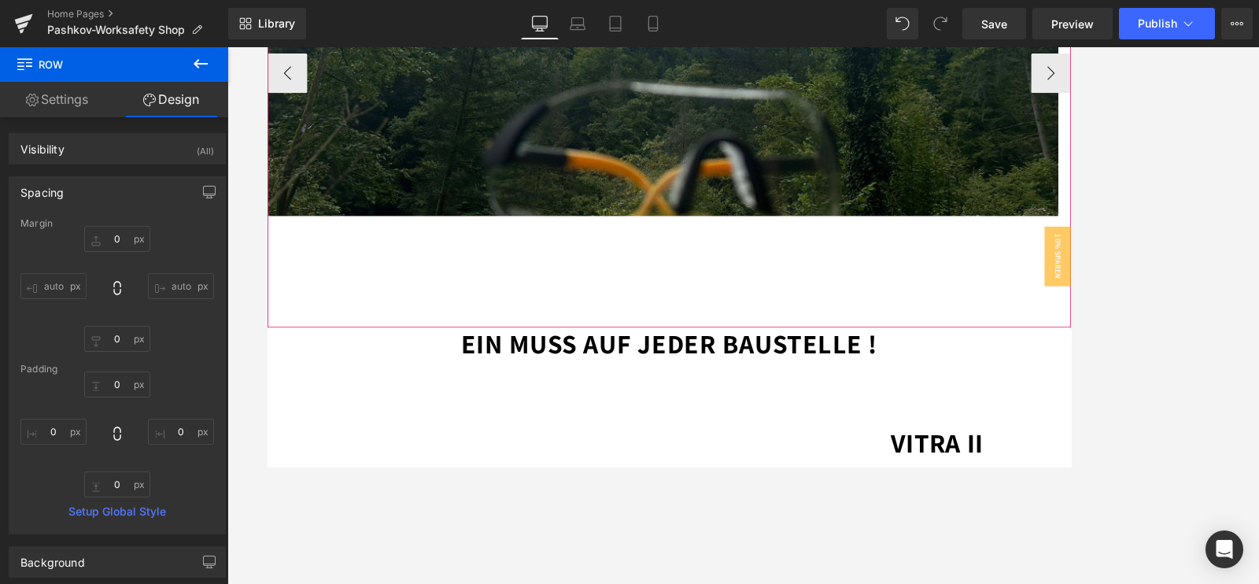
click at [802, 298] on div "Pashkov-Worksafety Text Block Arbeitsschutz der Überzeugt ! Heading Arbeitshand…" at bounding box center [267, 77] width 1886 height 603
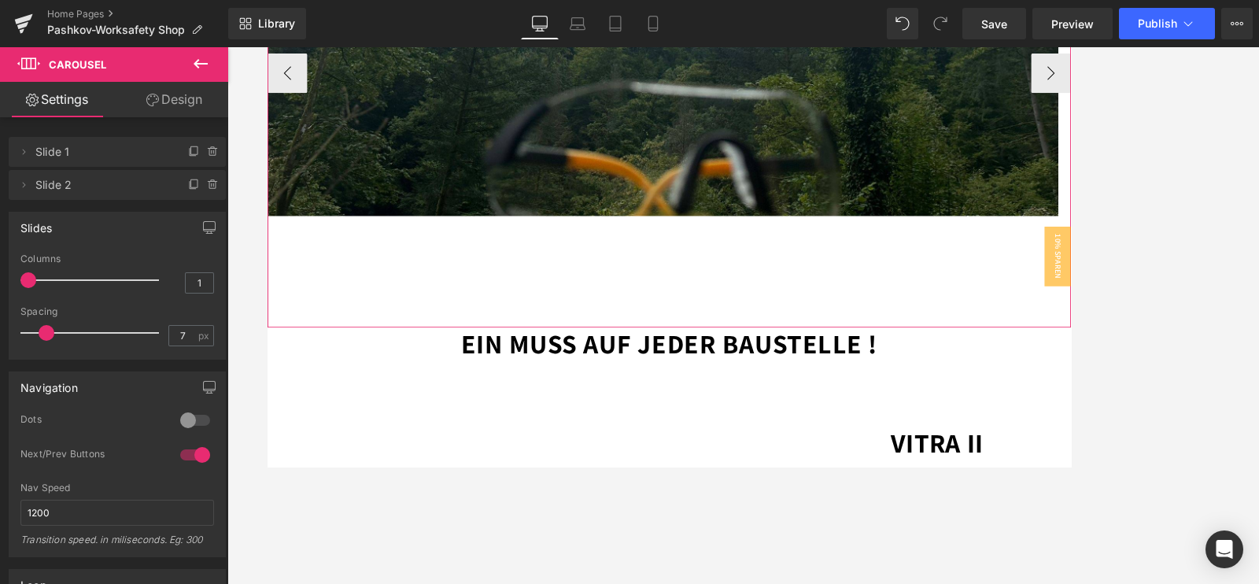
drag, startPoint x: 1118, startPoint y: 377, endPoint x: 1115, endPoint y: 336, distance: 41.0
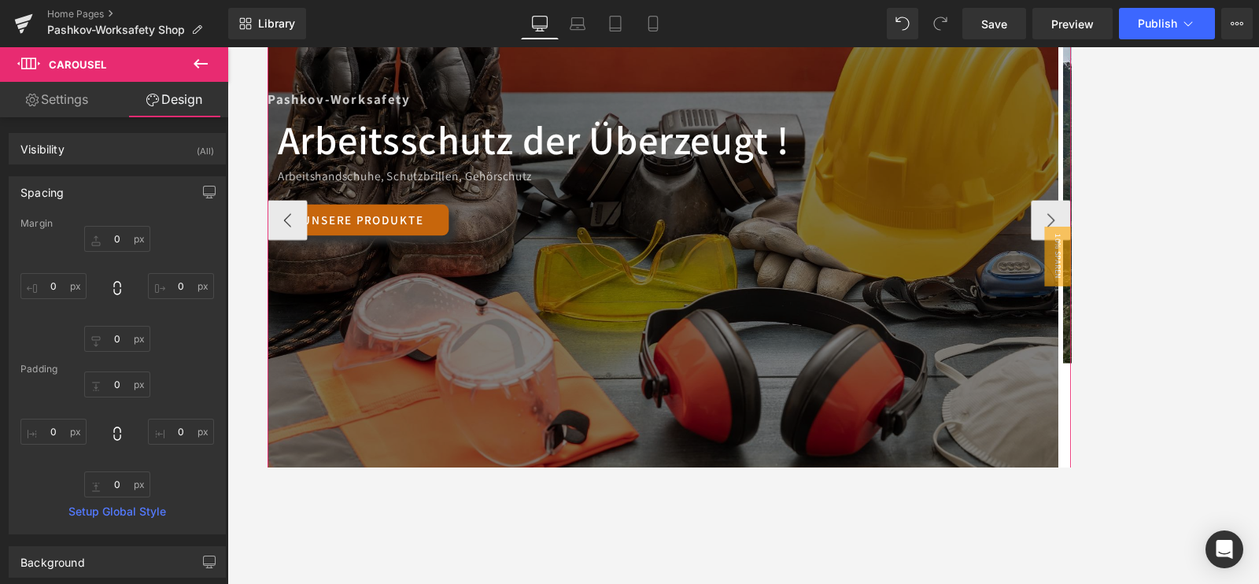
scroll to position [295, 0]
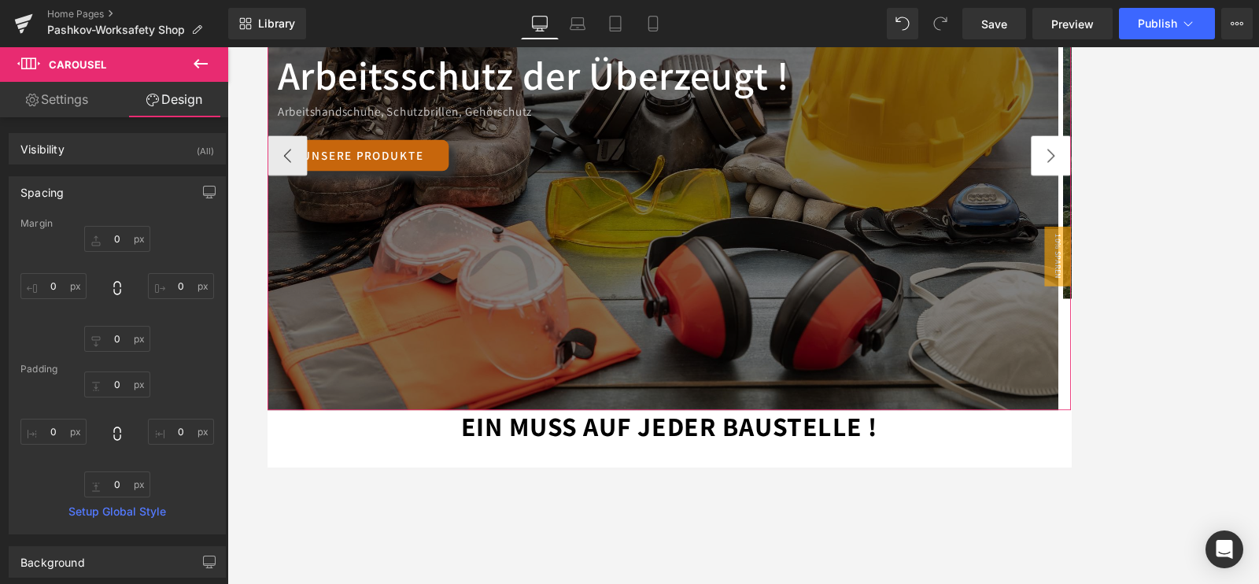
click at [1007, 183] on button "›" at bounding box center [1195, 175] width 47 height 47
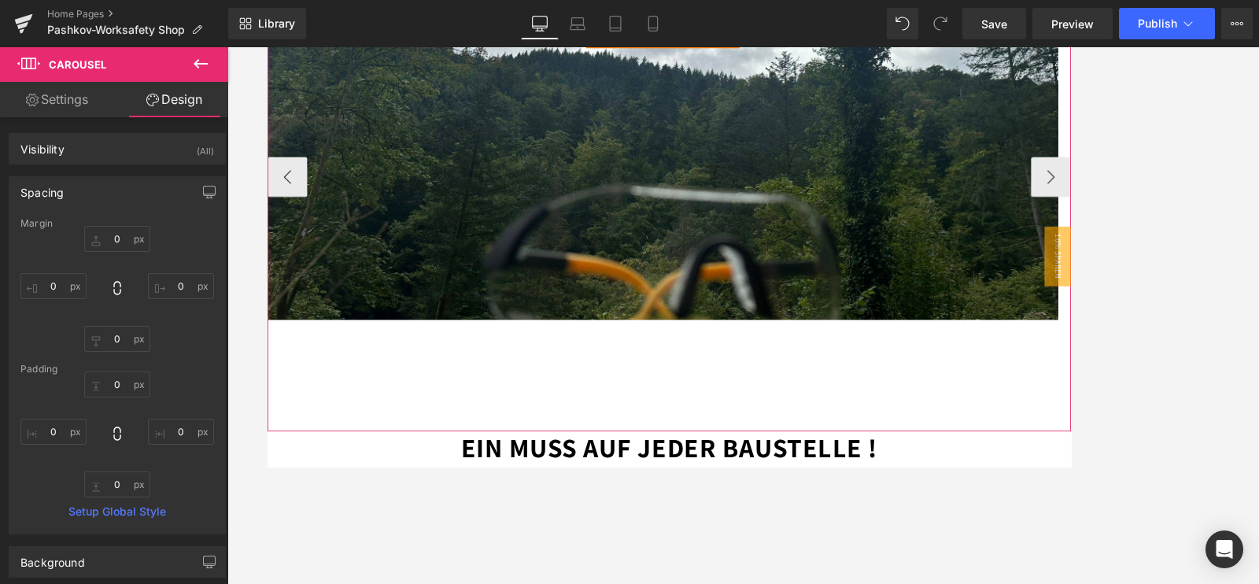
scroll to position [393, 0]
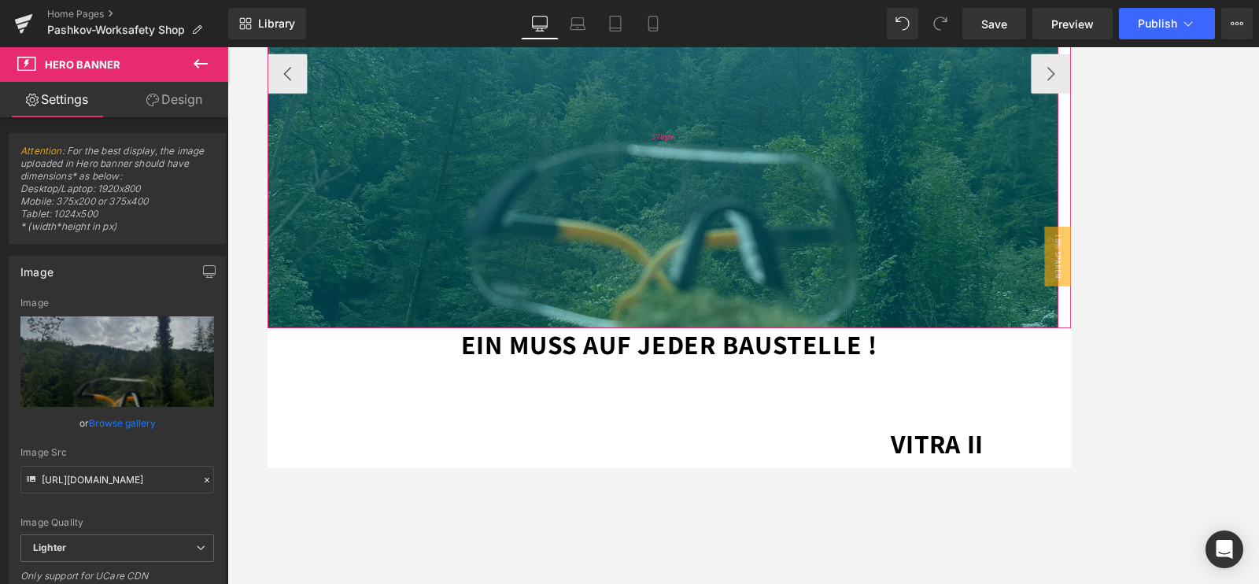
drag, startPoint x: 808, startPoint y: 240, endPoint x: 836, endPoint y: 373, distance: 136.0
click at [836, 373] on div "578px" at bounding box center [735, 152] width 937 height 455
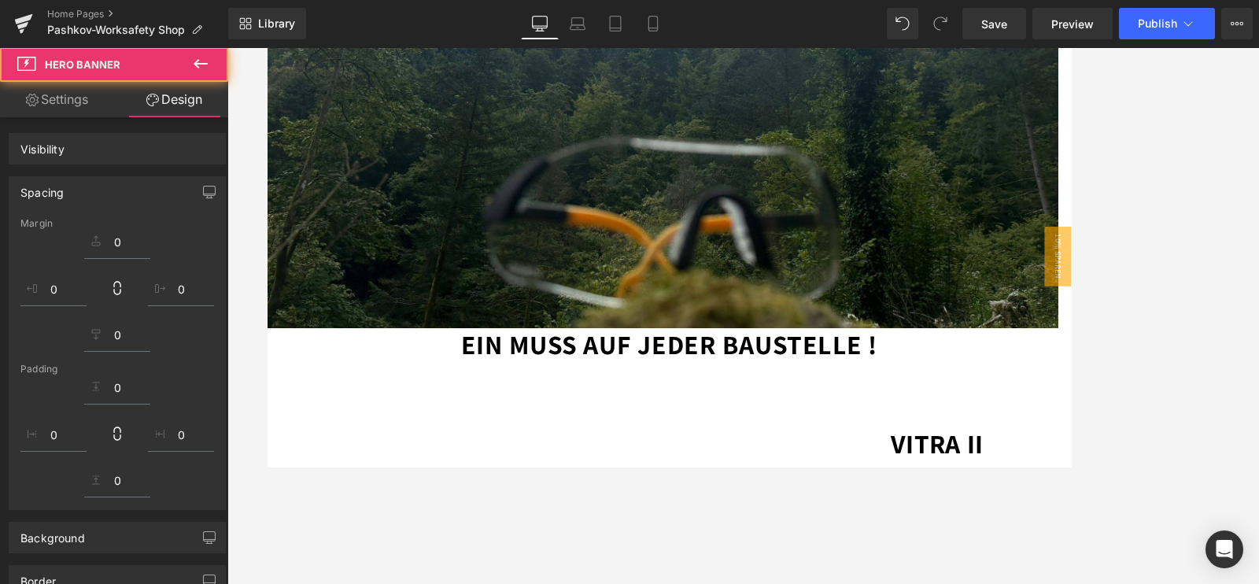
click at [1007, 411] on p "Ein muss auf jeder Baustelle !" at bounding box center [743, 399] width 921 height 38
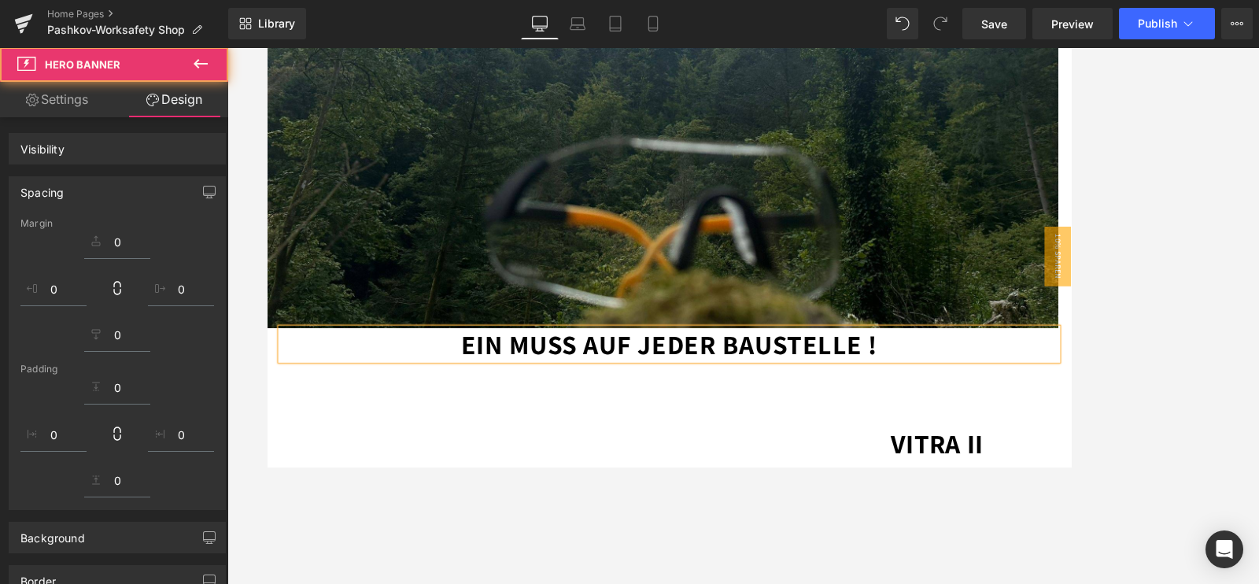
click at [821, 437] on div "Text Block" at bounding box center [743, 430] width 921 height 23
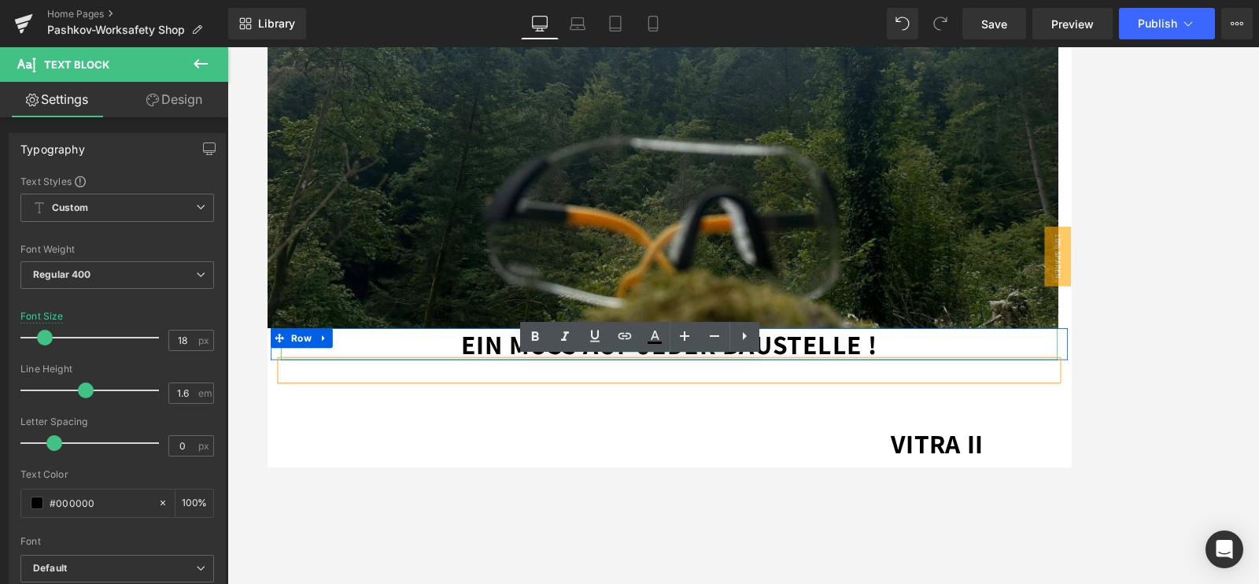
click at [996, 386] on p "Ein muss auf jeder Baustelle !" at bounding box center [743, 399] width 921 height 38
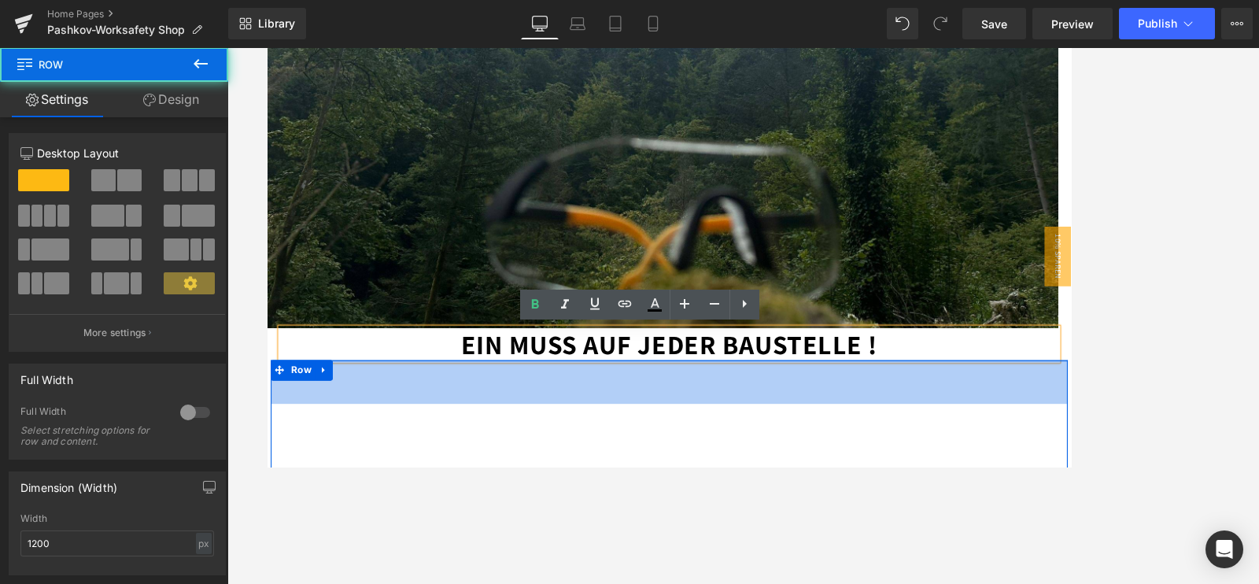
drag, startPoint x: 1047, startPoint y: 421, endPoint x: 1047, endPoint y: 472, distance: 51.2
click at [1007, 466] on div "Text Block VITRA II Text Block 59px Row 65px" at bounding box center [743, 507] width 944 height 177
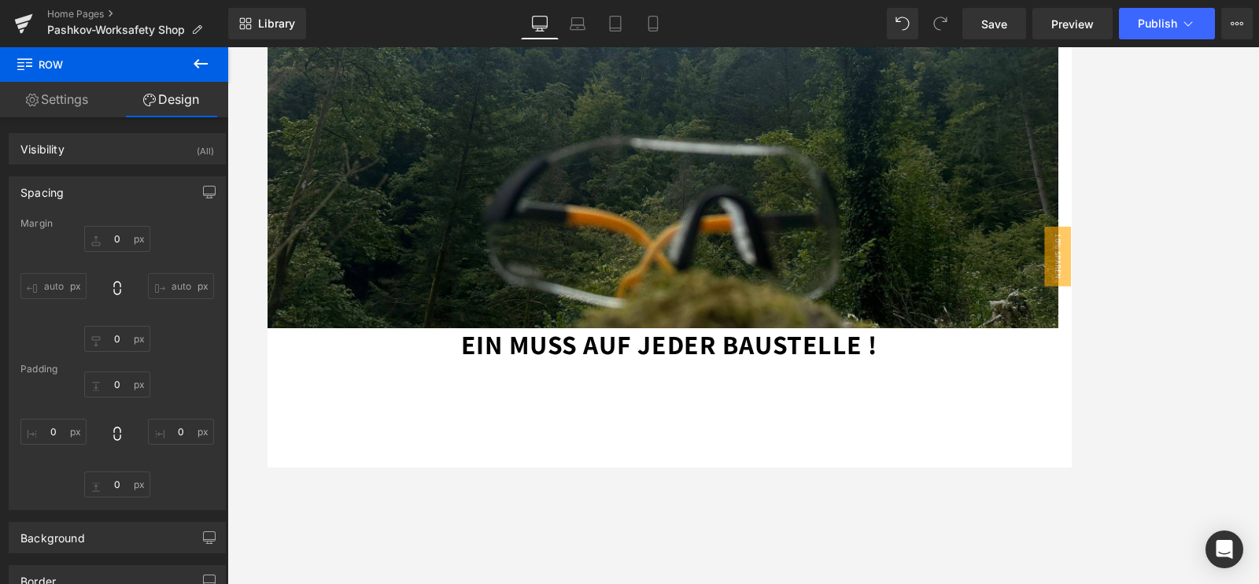
type input "0"
type input "65"
type input "0"
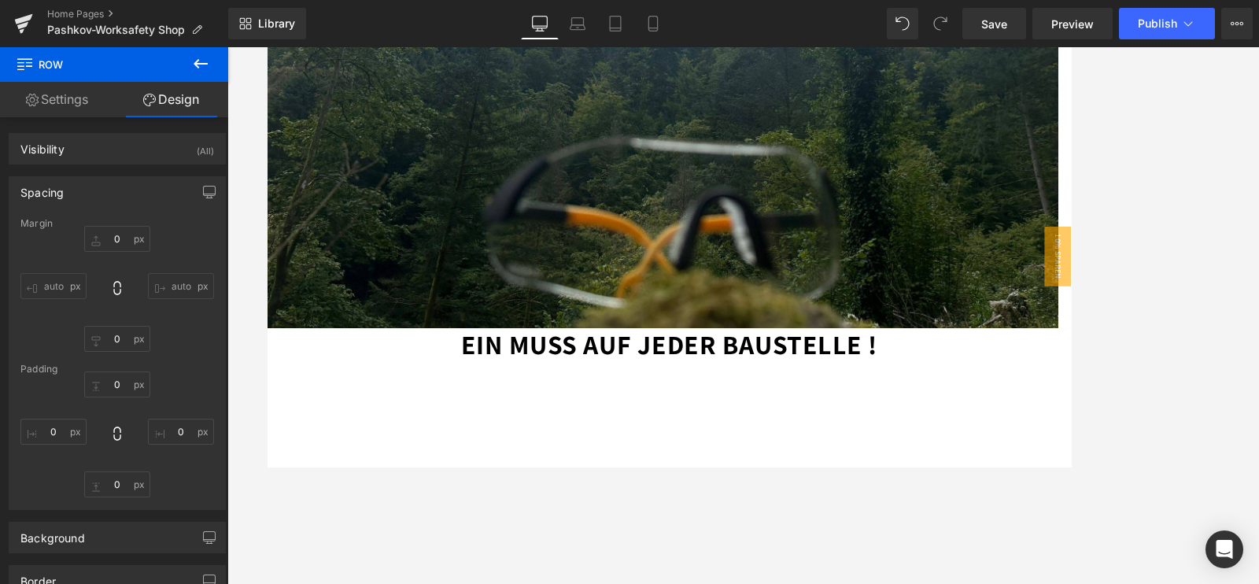
type input "0"
click at [1007, 398] on p "Ein muss auf jeder Baustelle !" at bounding box center [743, 399] width 921 height 38
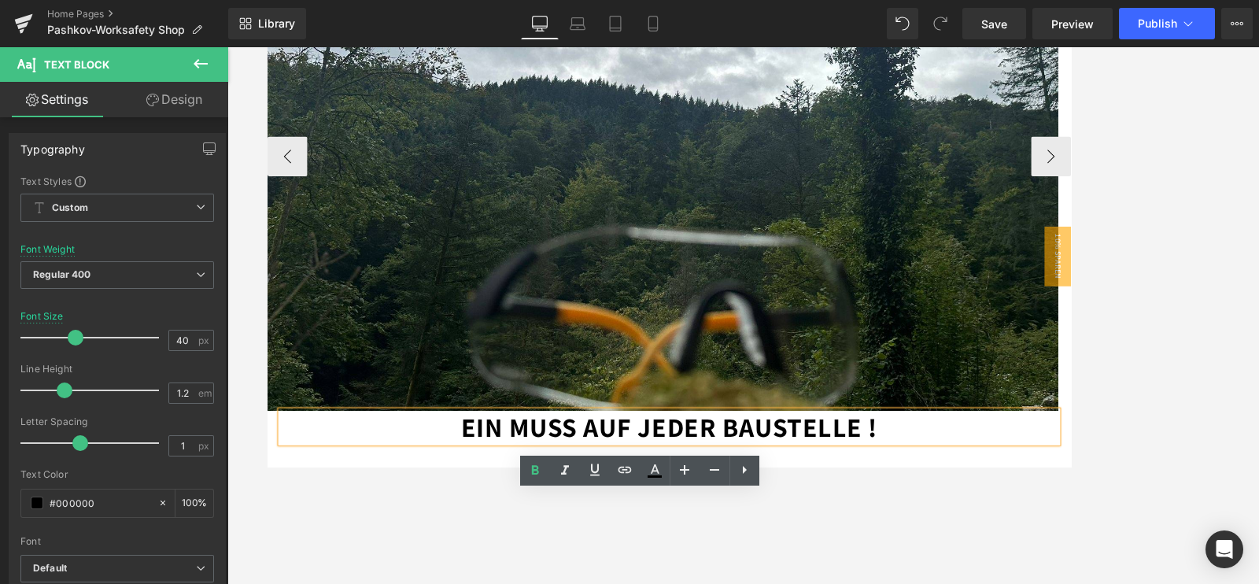
scroll to position [196, 0]
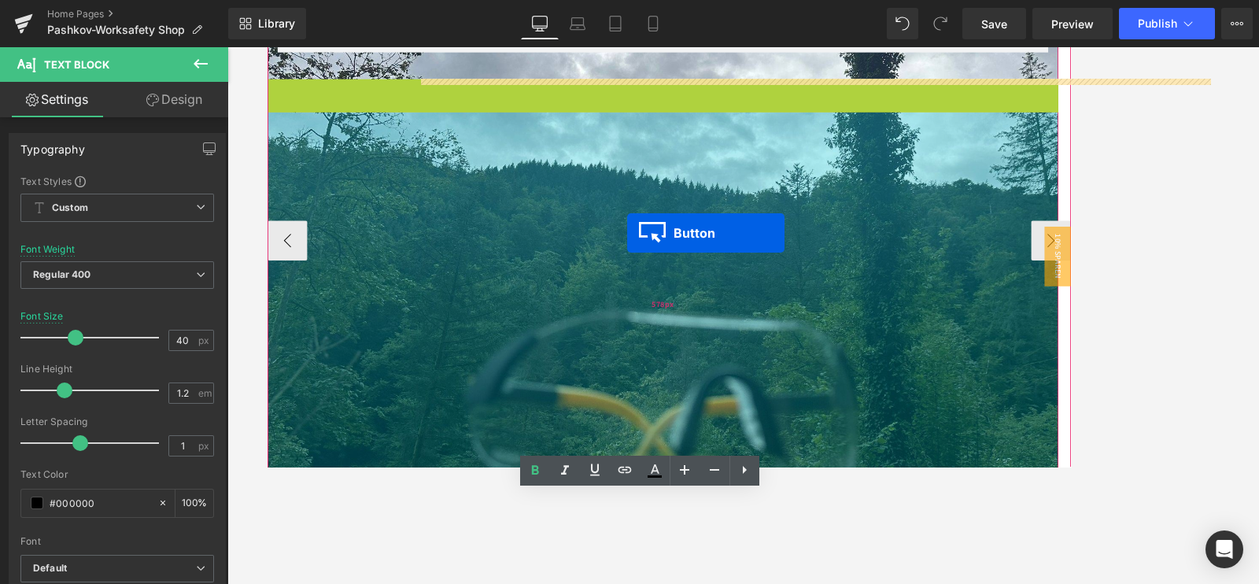
drag, startPoint x: 707, startPoint y: 100, endPoint x: 693, endPoint y: 268, distance: 168.2
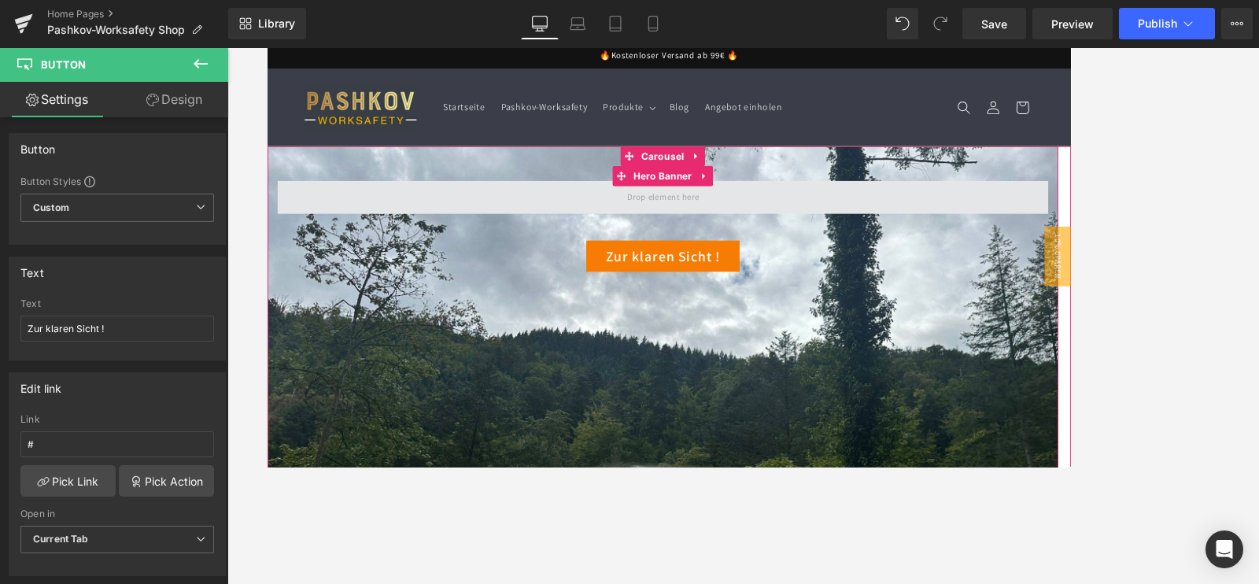
scroll to position [0, 0]
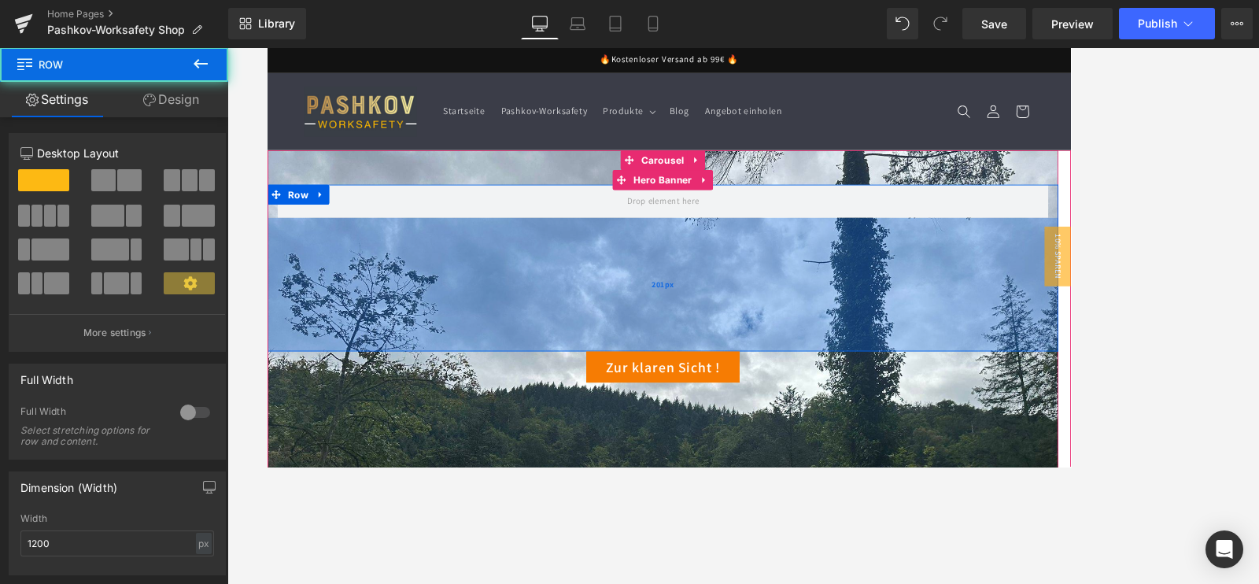
drag, startPoint x: 464, startPoint y: 358, endPoint x: 508, endPoint y: 369, distance: 45.4
click at [464, 404] on div "201px" at bounding box center [735, 328] width 937 height 158
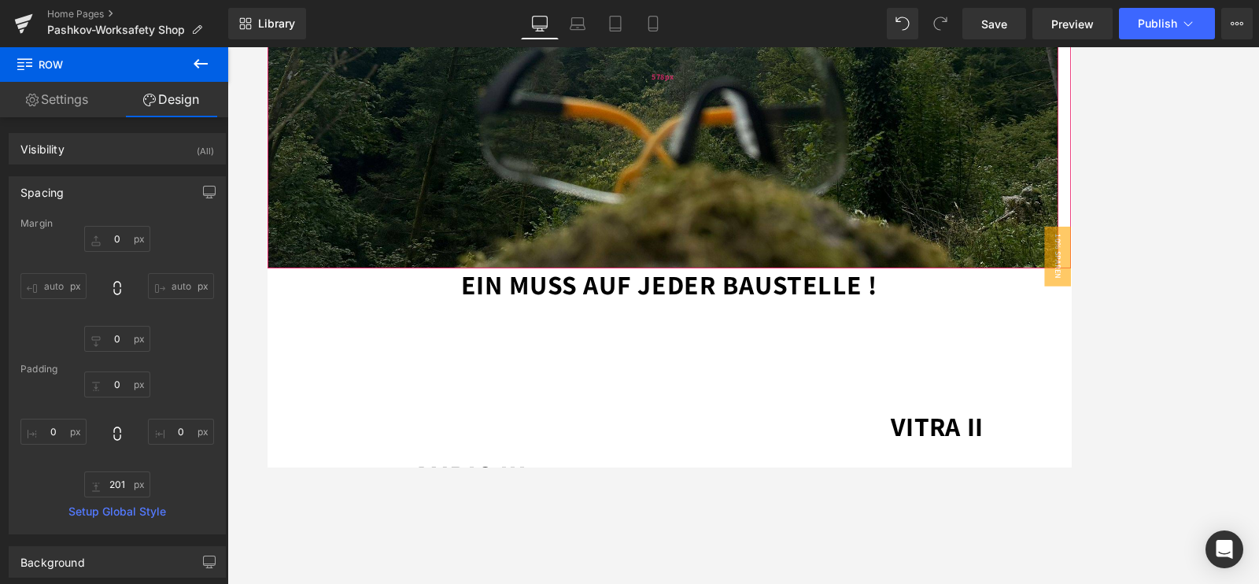
scroll to position [295, 0]
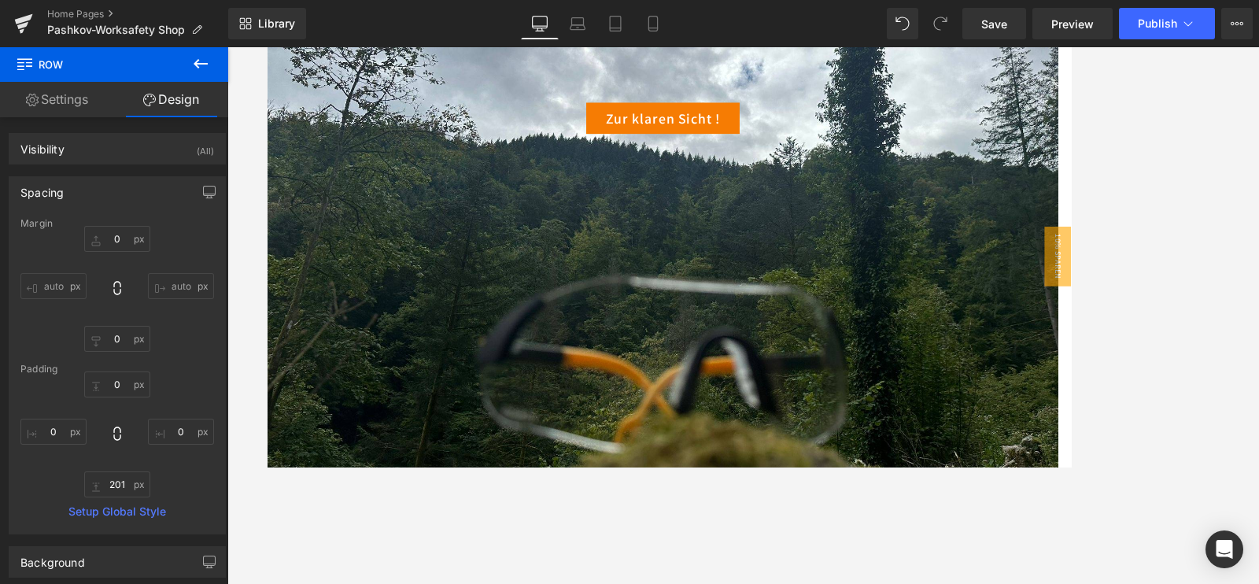
click at [267, 238] on button "‹" at bounding box center [243, 239] width 47 height 47
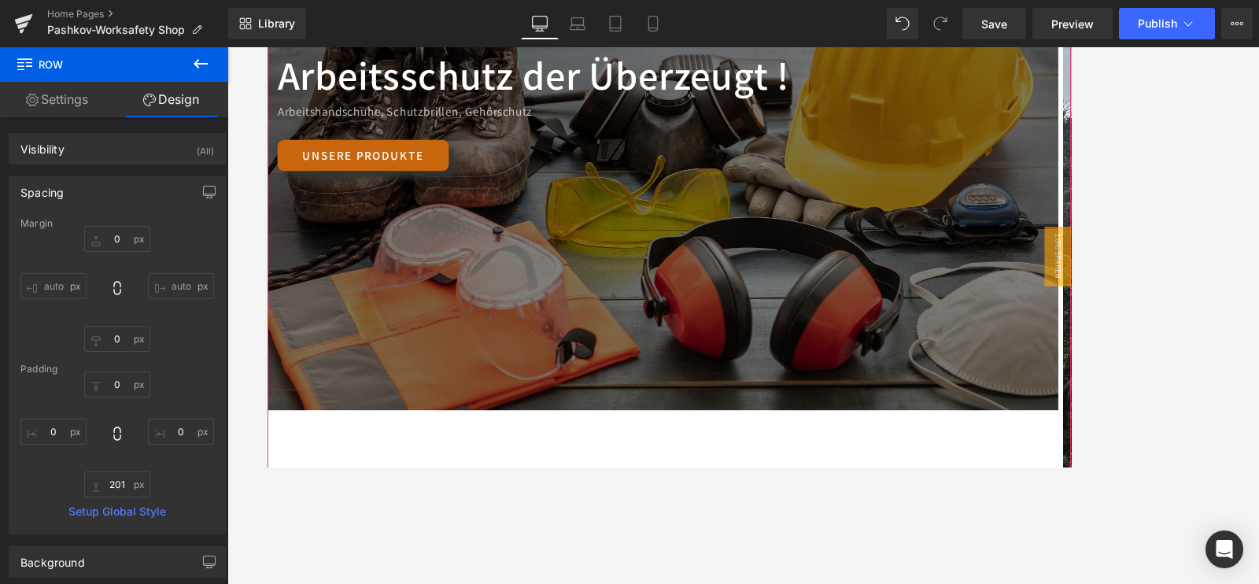
click at [1007, 235] on button "›" at bounding box center [1242, 239] width 47 height 47
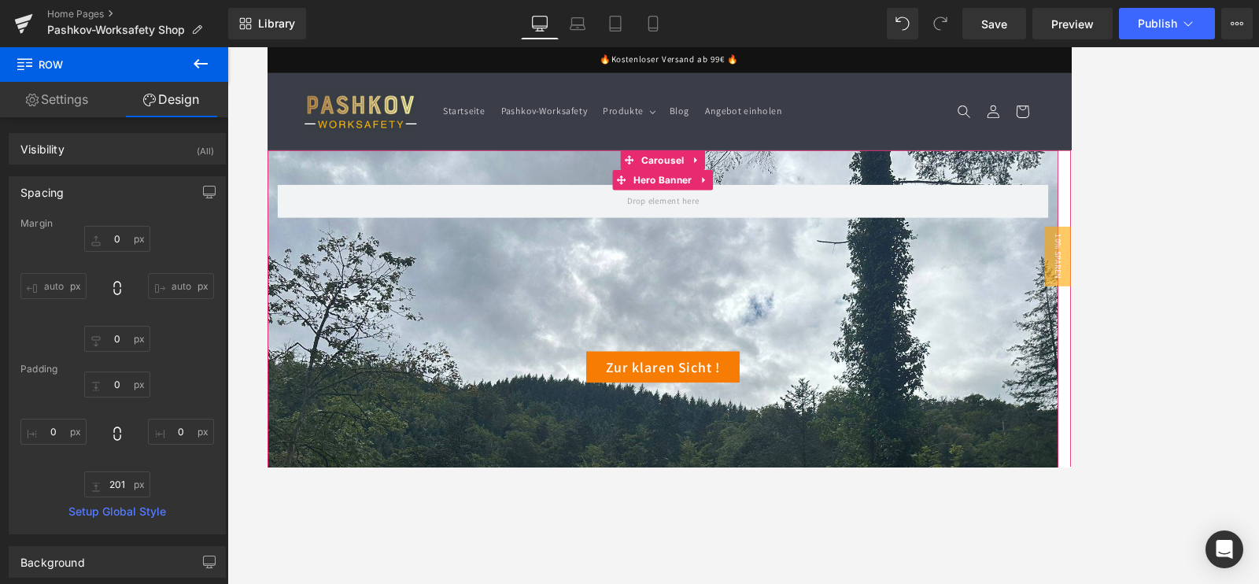
scroll to position [492, 0]
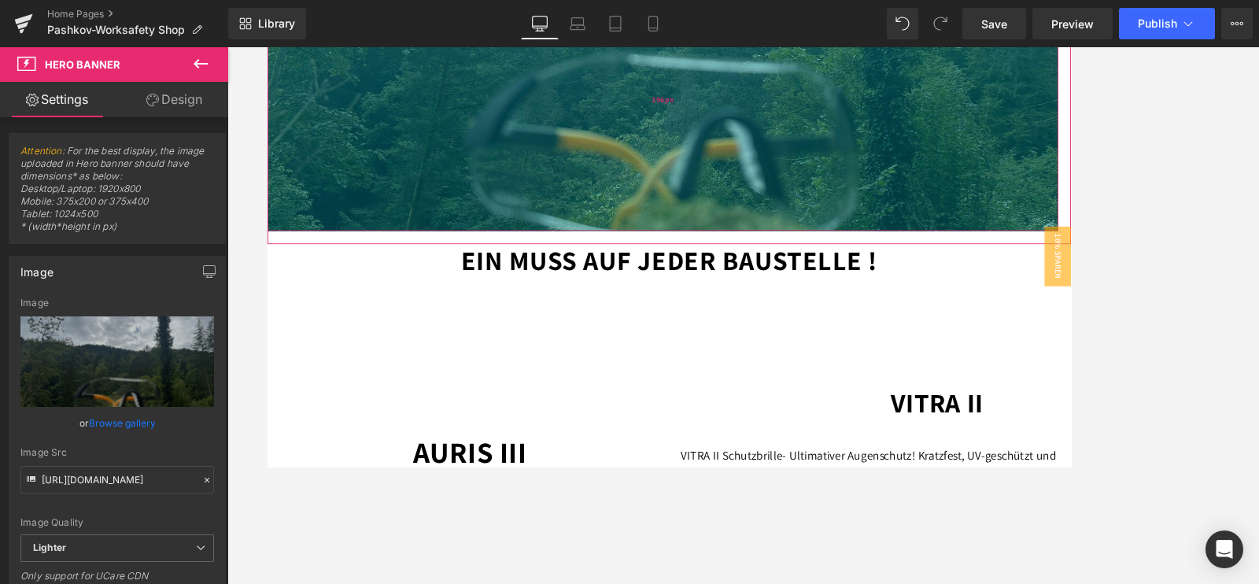
drag, startPoint x: 819, startPoint y: 400, endPoint x: 846, endPoint y: 257, distance: 144.9
click at [846, 257] on div "396px" at bounding box center [735, 109] width 937 height 312
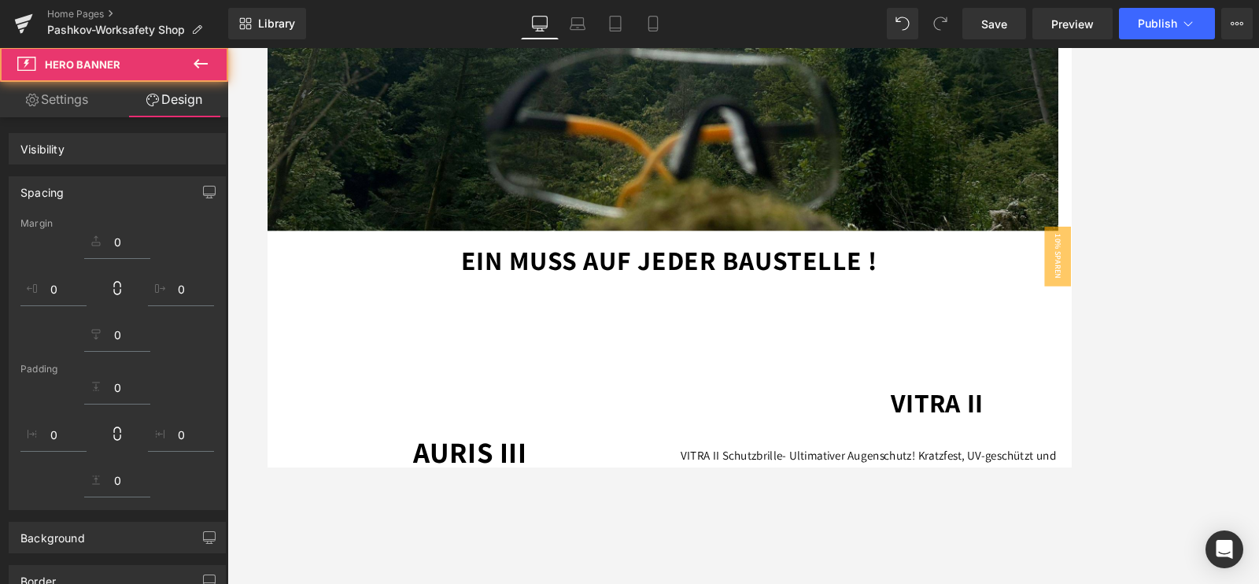
click at [1007, 386] on p at bounding box center [743, 381] width 921 height 23
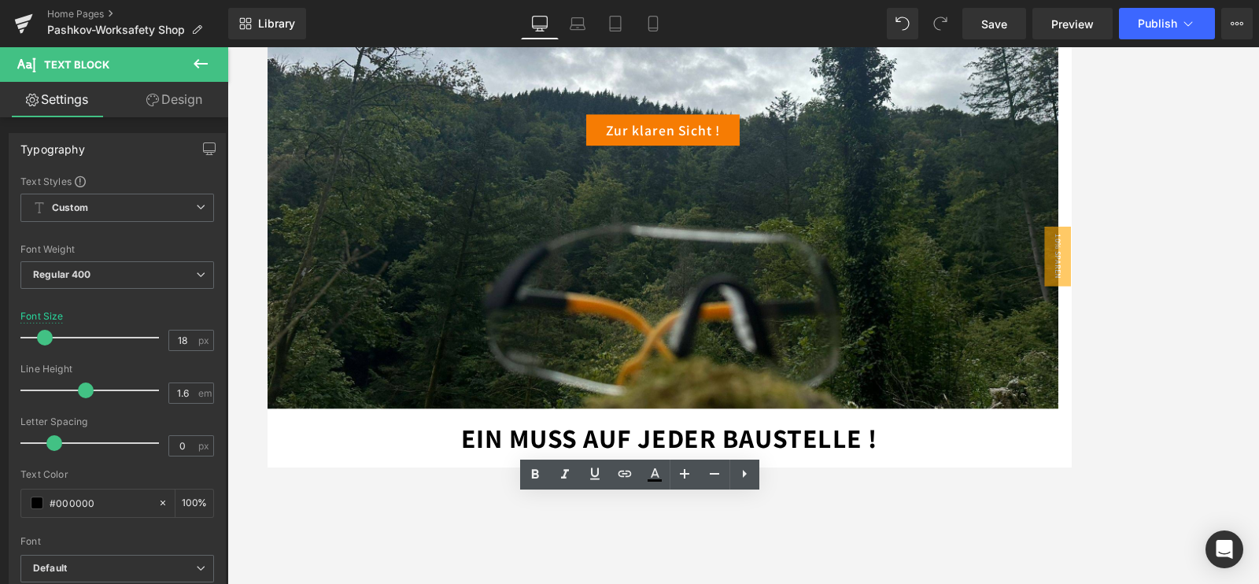
scroll to position [98, 0]
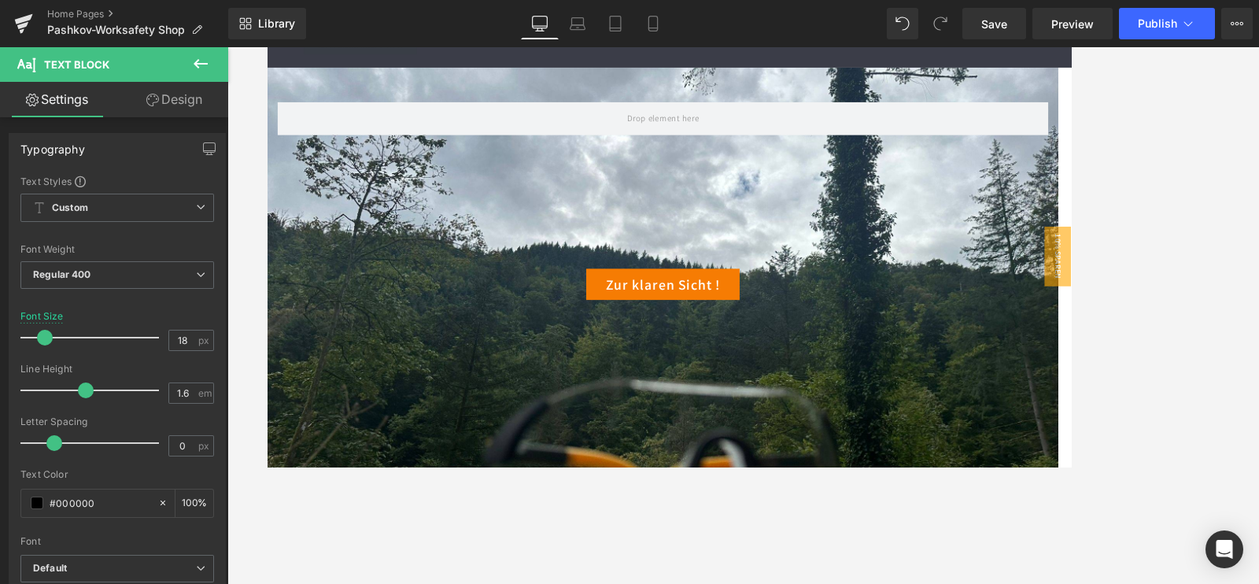
click at [198, 55] on icon at bounding box center [200, 63] width 19 height 19
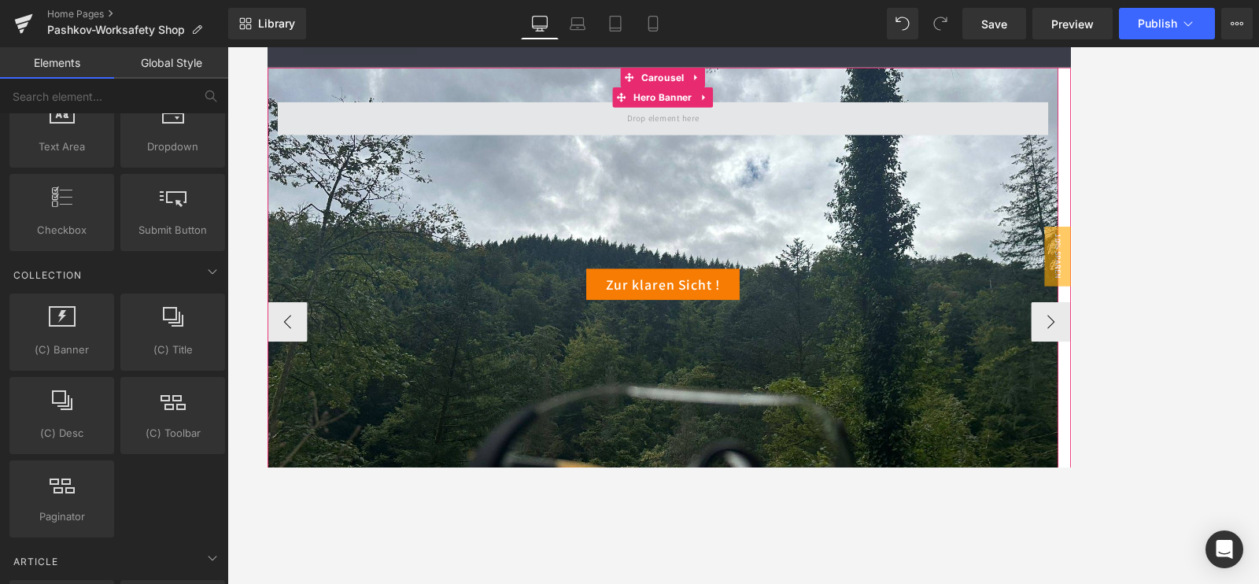
click at [884, 116] on span at bounding box center [736, 132] width 914 height 39
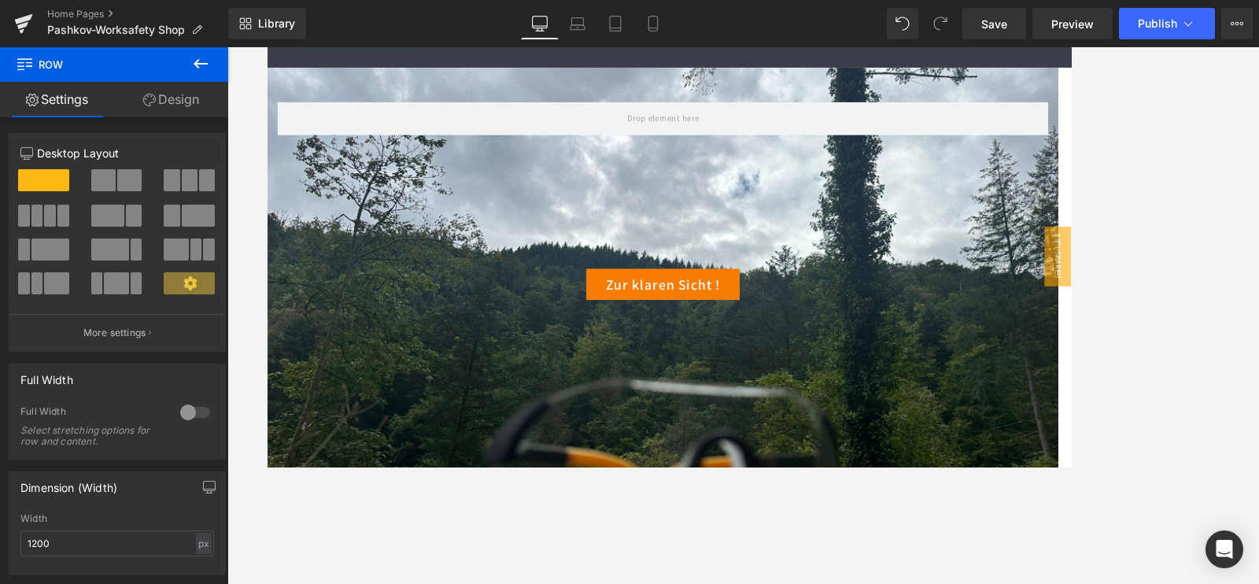
click at [196, 65] on icon at bounding box center [201, 63] width 14 height 9
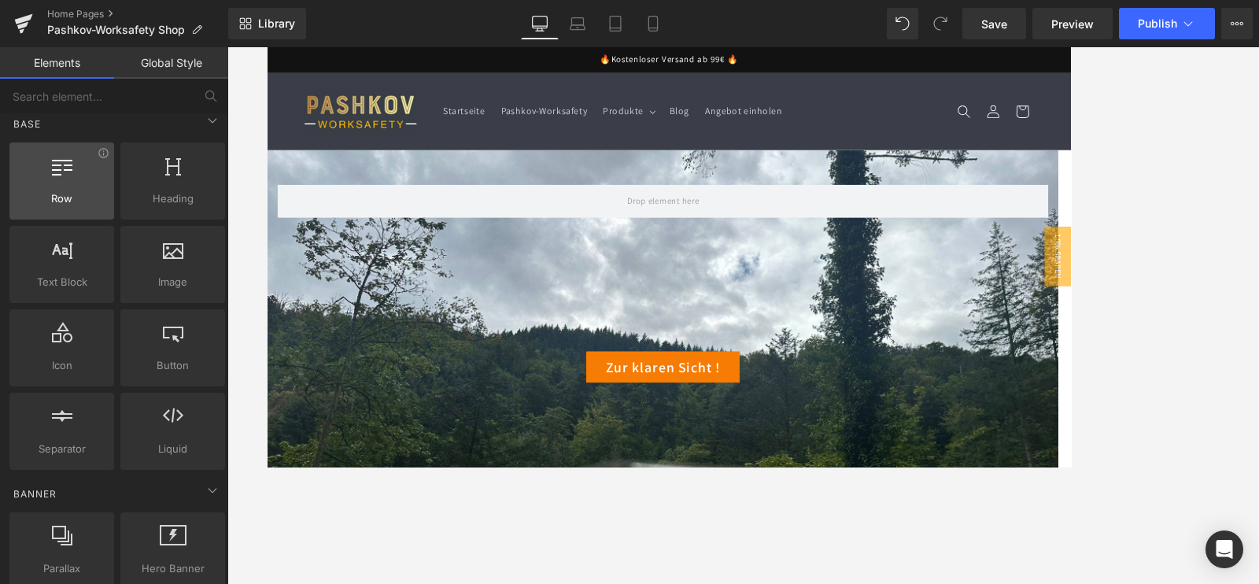
scroll to position [0, 0]
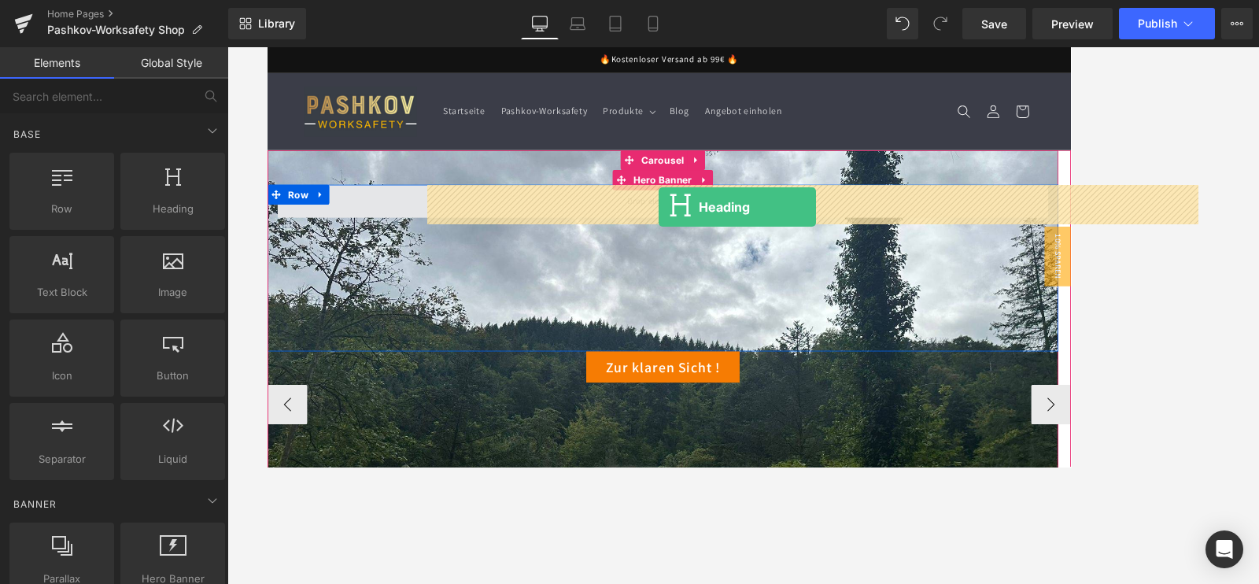
drag, startPoint x: 418, startPoint y: 265, endPoint x: 730, endPoint y: 237, distance: 313.7
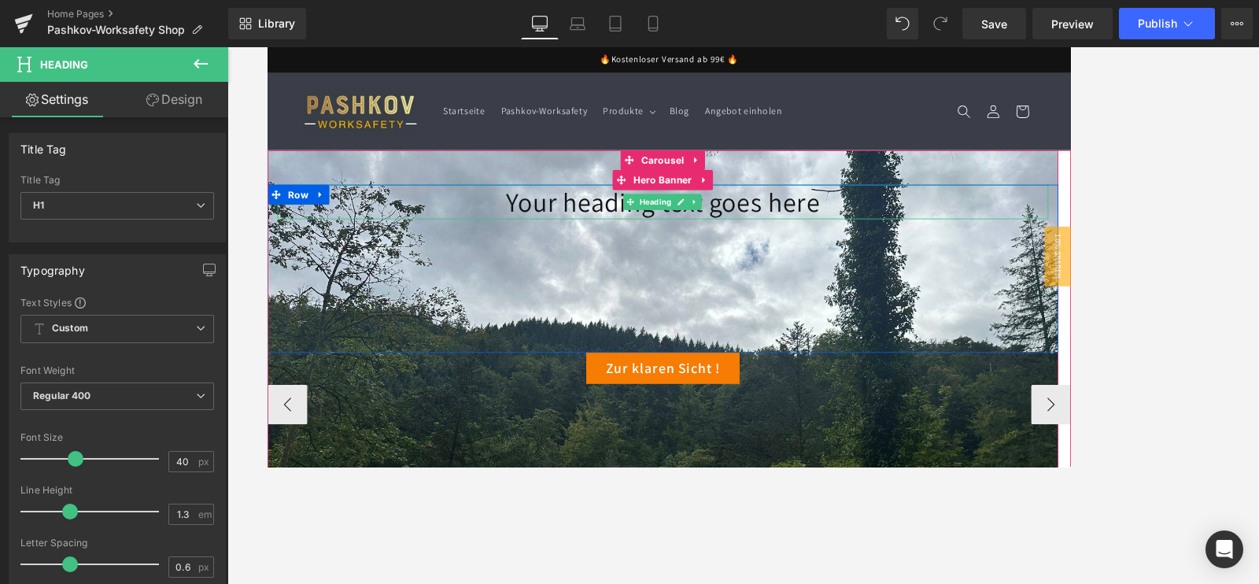
click at [540, 233] on h1 "Your heading text goes here" at bounding box center [736, 230] width 914 height 41
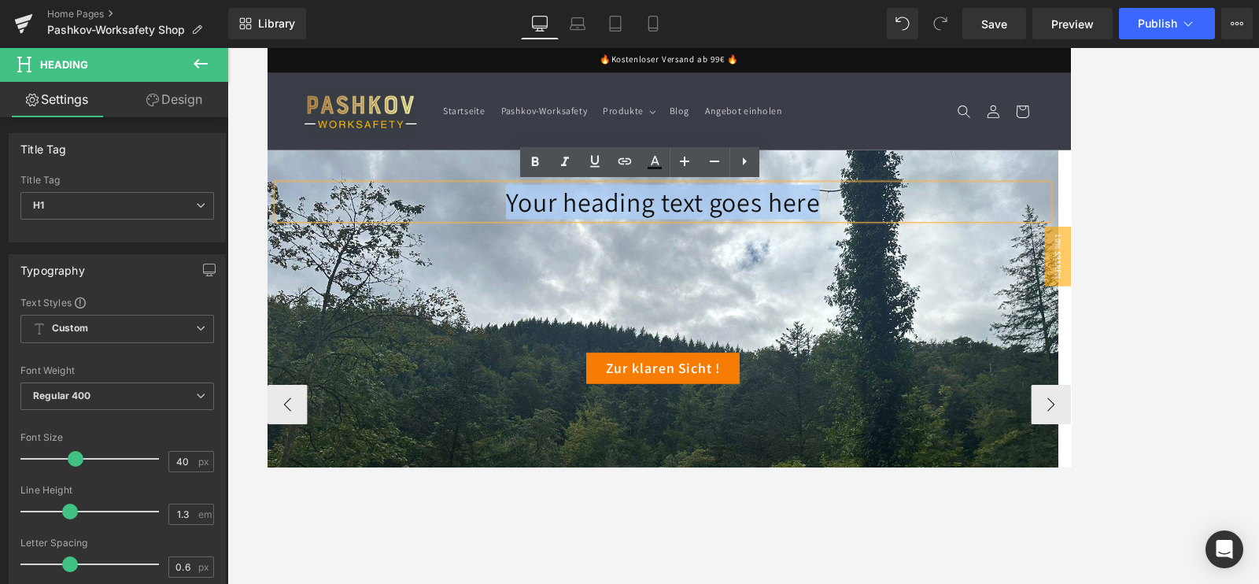
drag, startPoint x: 538, startPoint y: 238, endPoint x: 916, endPoint y: 250, distance: 378.8
click at [916, 250] on h1 "Your heading text goes here" at bounding box center [736, 230] width 914 height 41
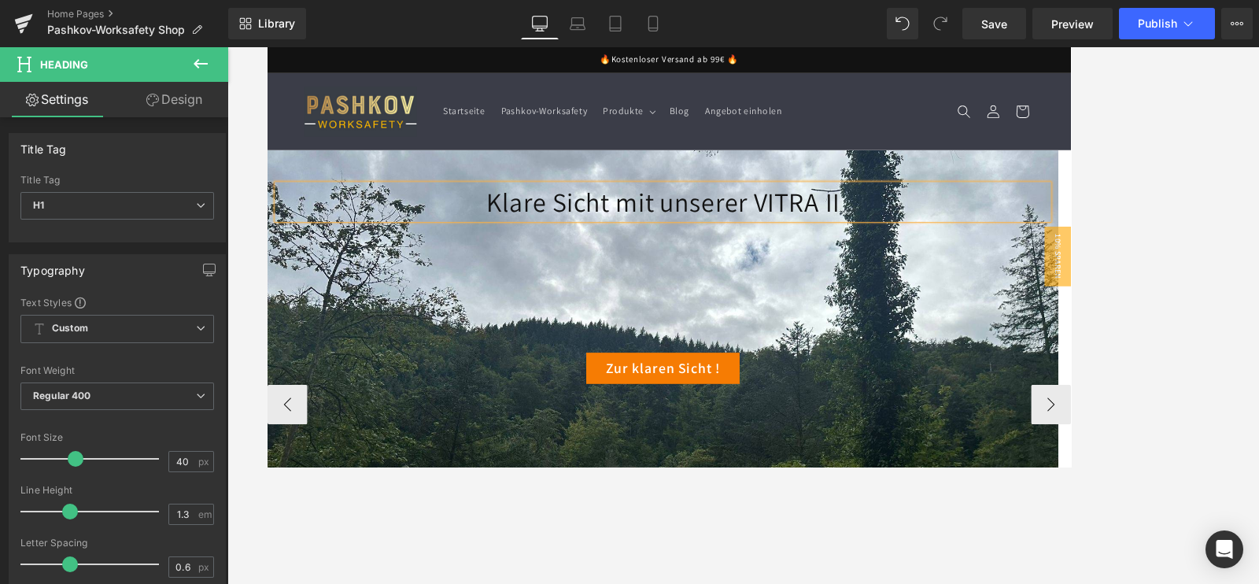
click at [993, 364] on div "Klare Sicht mit unserer VITRA II Heading Row 201px" at bounding box center [735, 309] width 937 height 199
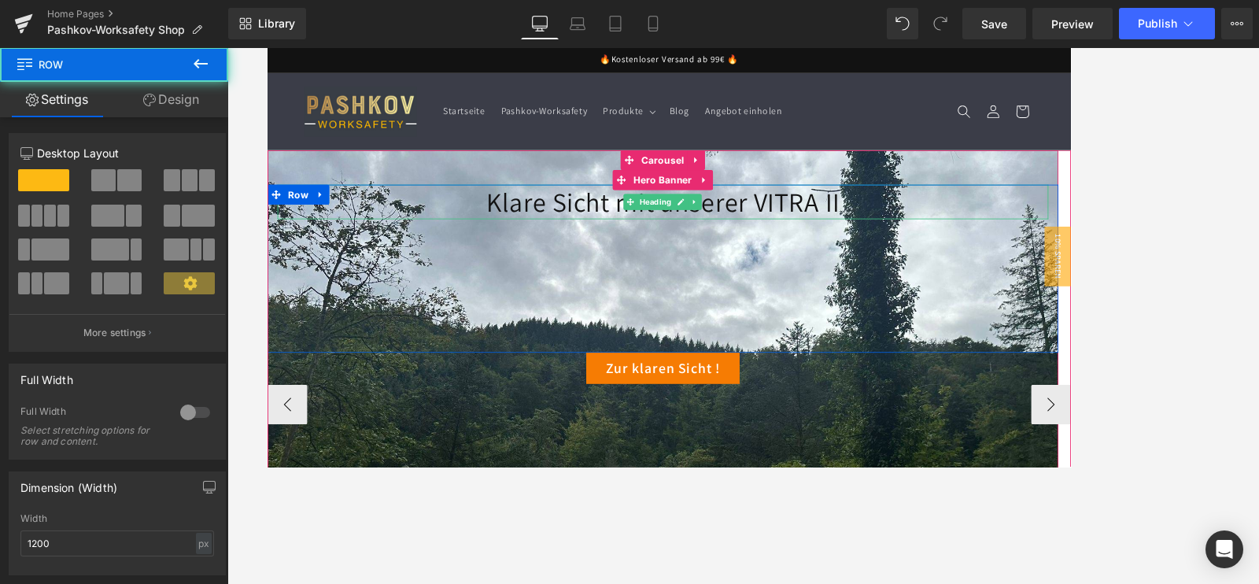
click at [964, 235] on h1 "Klare Sicht mit unserer VITRA II" at bounding box center [736, 230] width 914 height 41
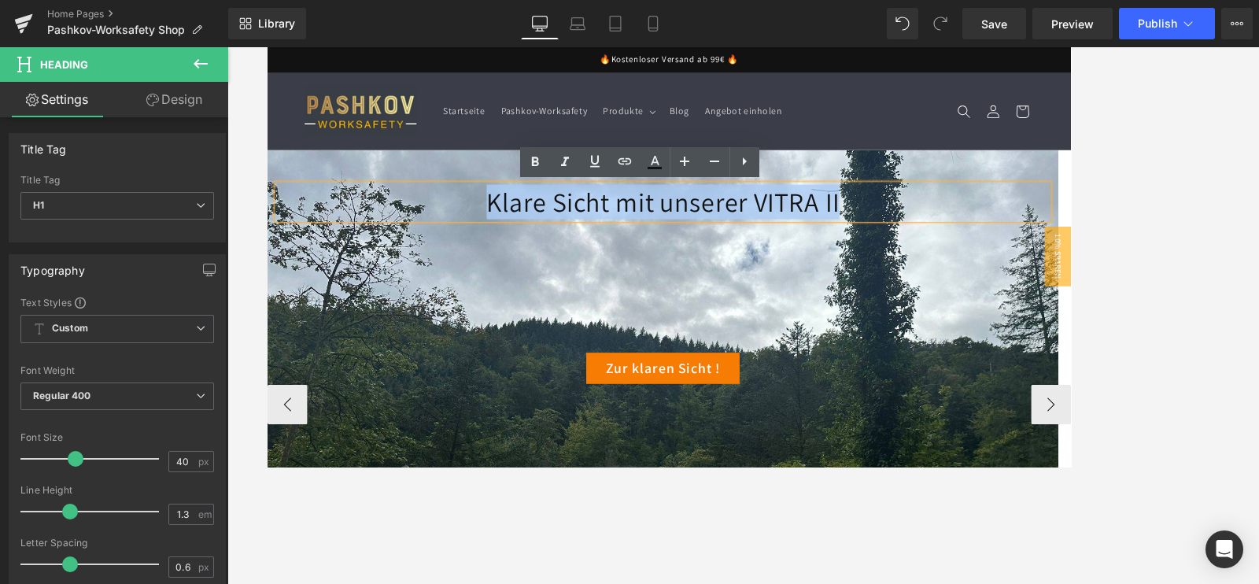
drag, startPoint x: 954, startPoint y: 227, endPoint x: 536, endPoint y: 229, distance: 417.9
click at [536, 229] on h1 "Klare Sicht mit unserer VITRA II" at bounding box center [736, 230] width 914 height 41
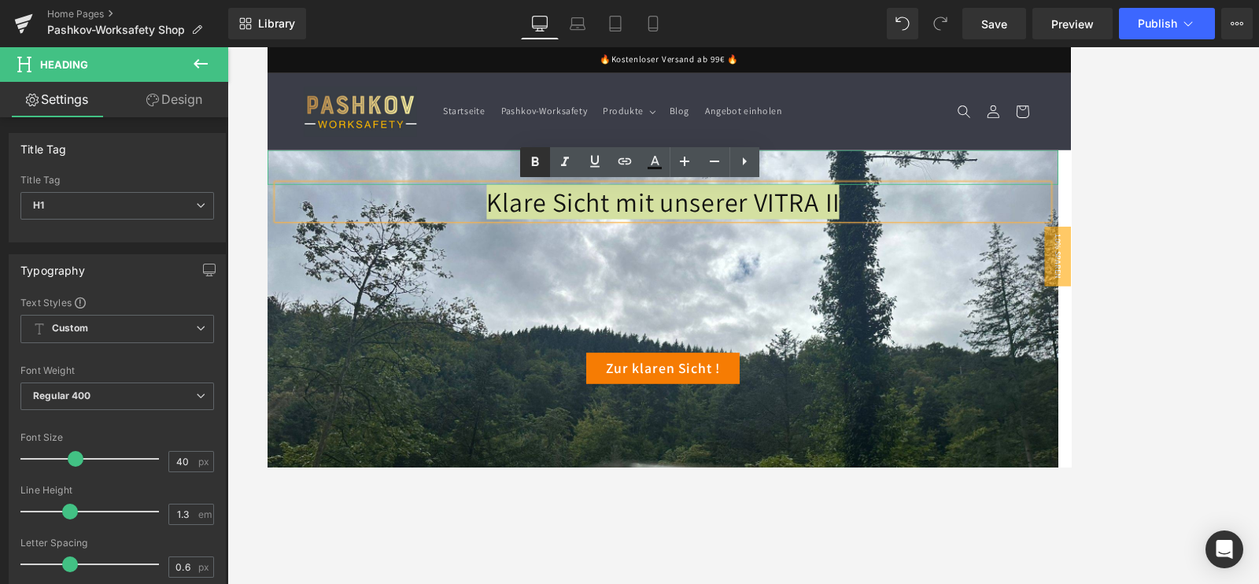
click at [524, 172] on link at bounding box center [535, 162] width 30 height 30
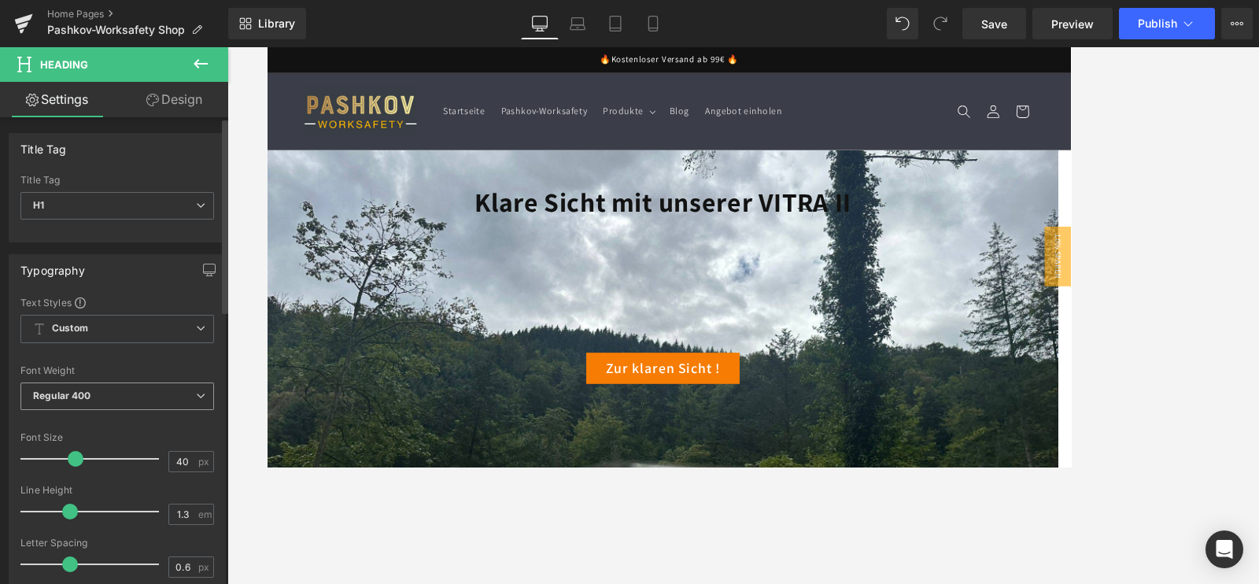
click at [126, 393] on span "Regular 400" at bounding box center [117, 397] width 194 height 28
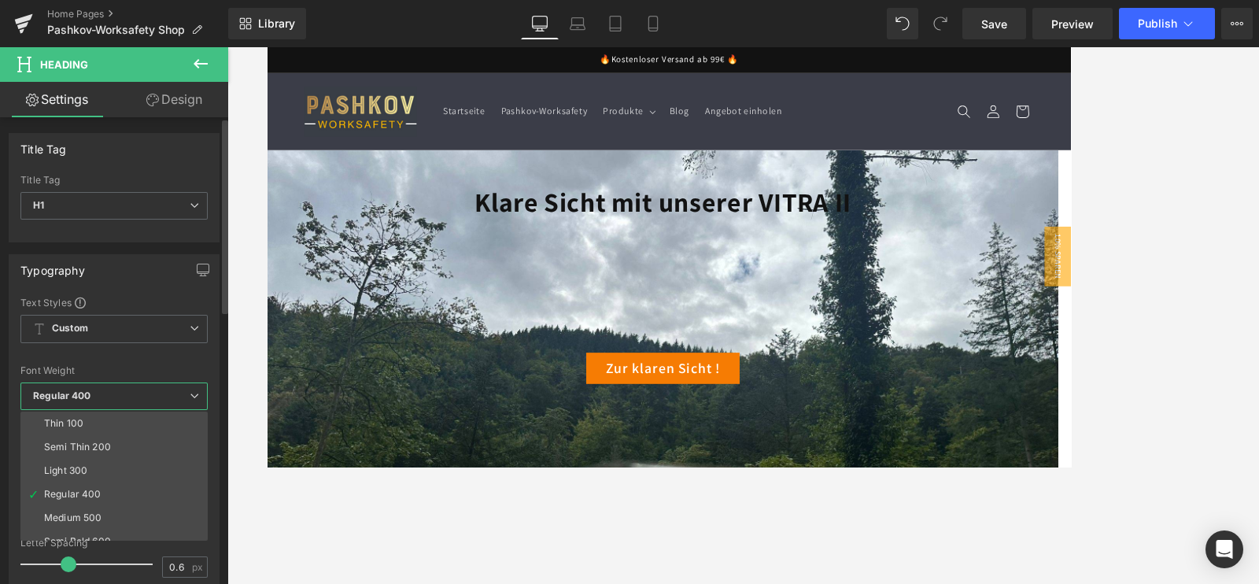
click at [92, 466] on li "Semi Bold 600" at bounding box center [117, 542] width 194 height 24
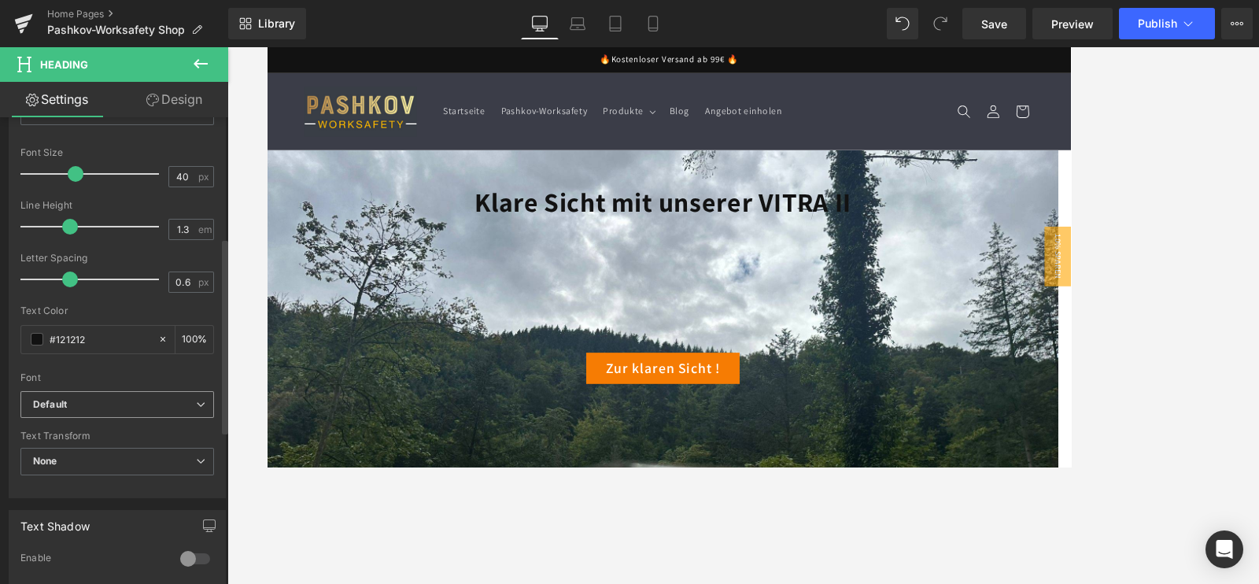
scroll to position [295, 0]
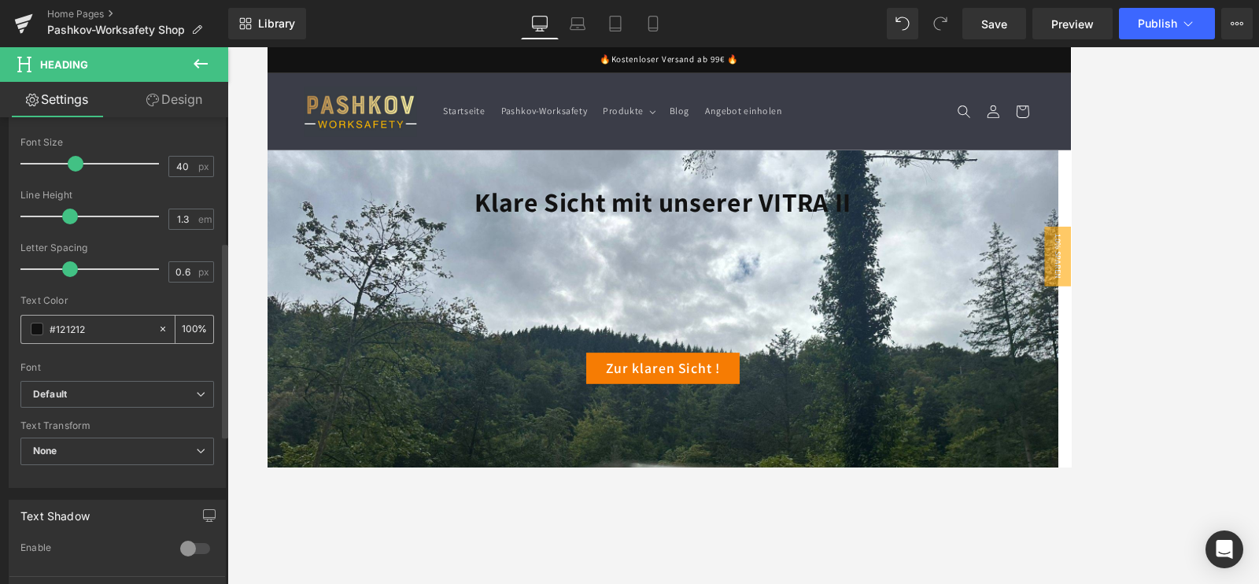
click at [43, 328] on div "#121212" at bounding box center [89, 330] width 136 height 28
click at [38, 331] on span at bounding box center [37, 329] width 13 height 13
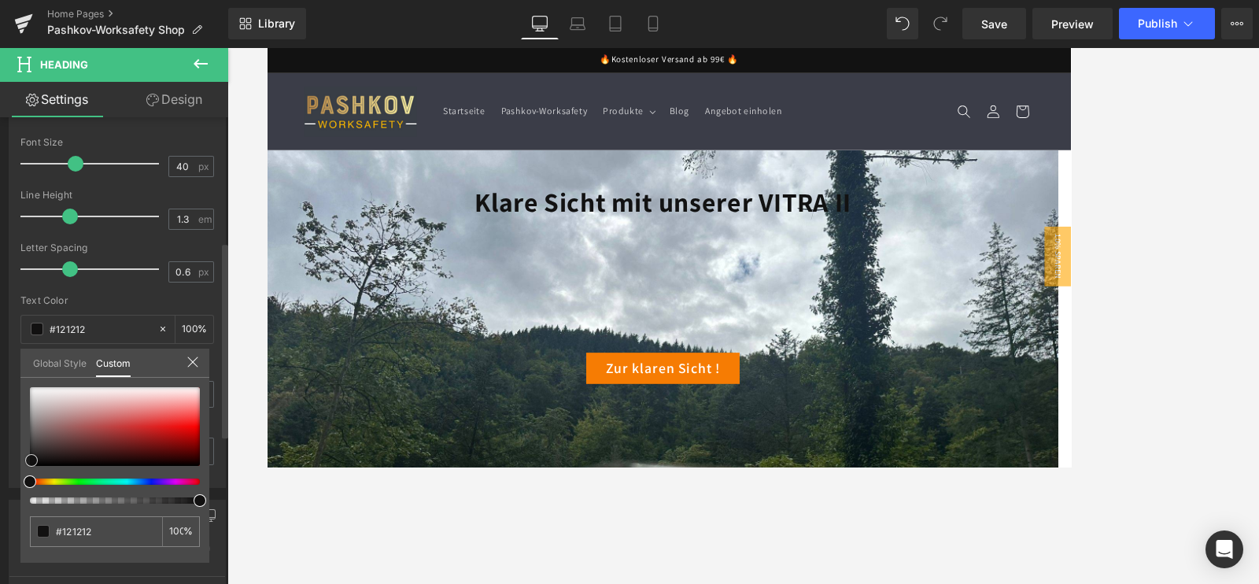
type input "#121111"
type input "#ffffff"
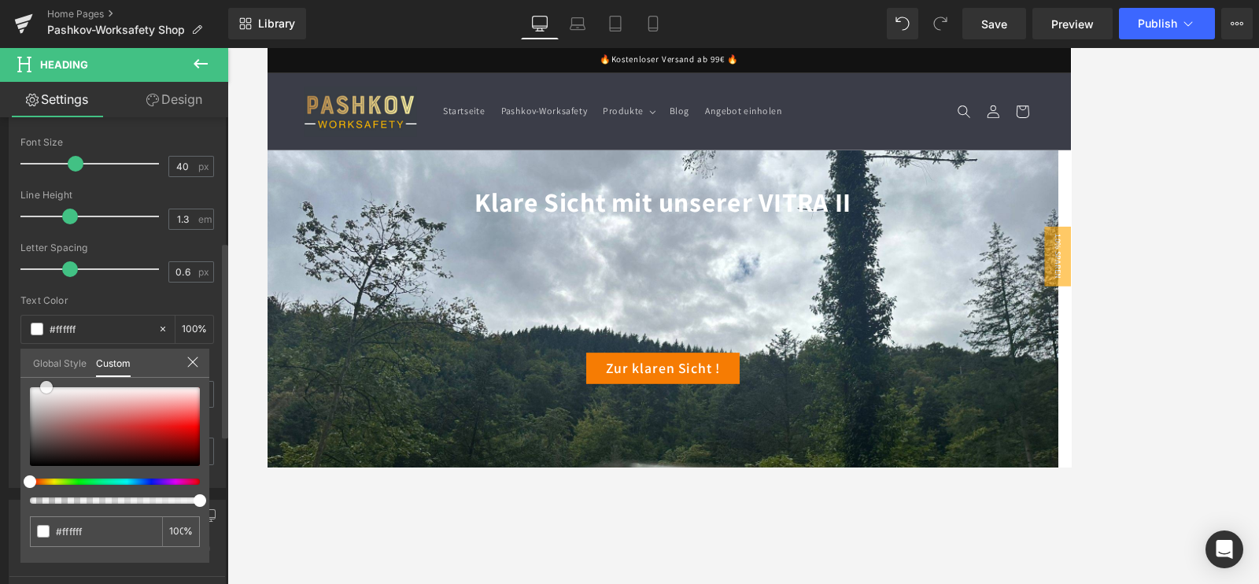
drag, startPoint x: 28, startPoint y: 458, endPoint x: 43, endPoint y: 349, distance: 109.7
click at [43, 349] on div "Global Style Custom Setup Global Style #ffffff 100 %" at bounding box center [114, 373] width 189 height 48
type input "#fed6d6"
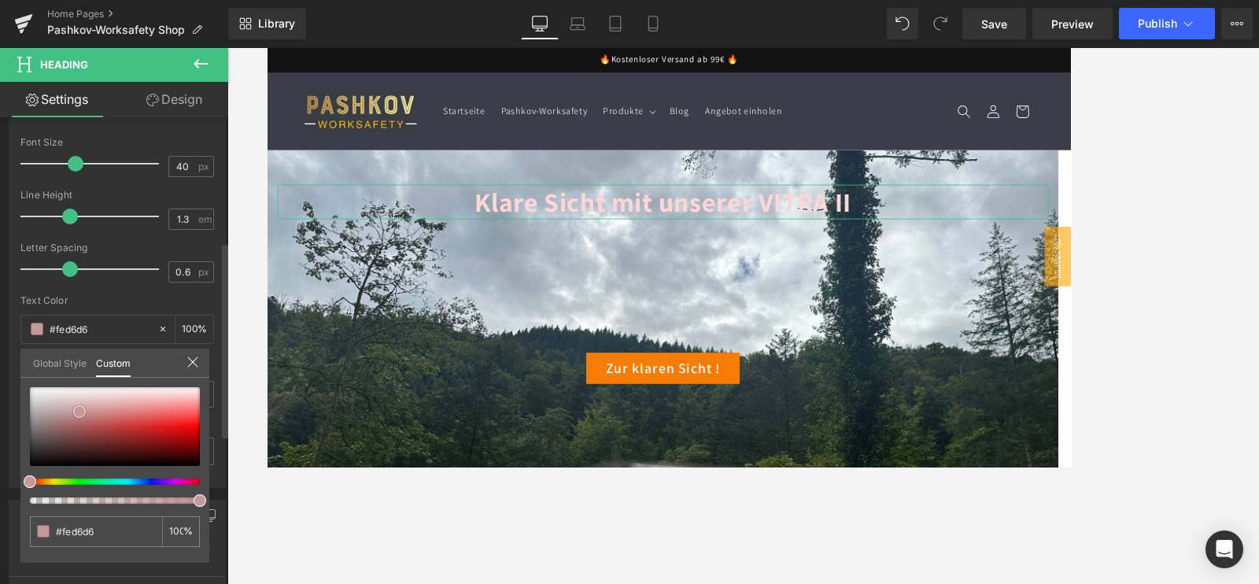
type input "#c69999"
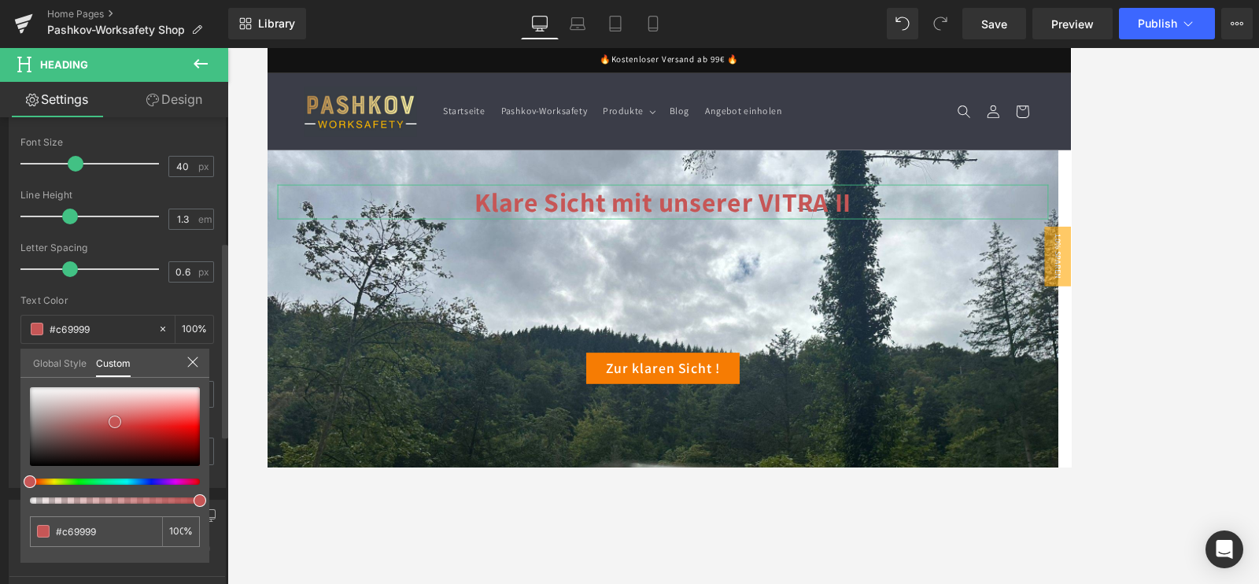
type input "#c65656"
type input "#cc4646"
type input "#c32626"
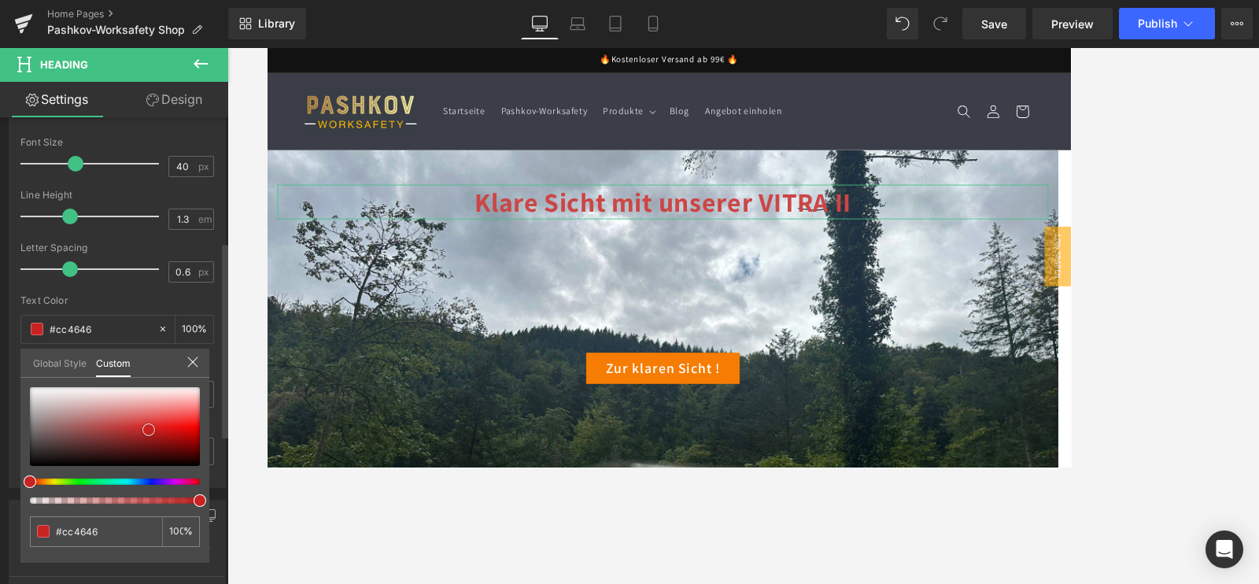
type input "#c32626"
type input "#c72323"
type input "#9d1515"
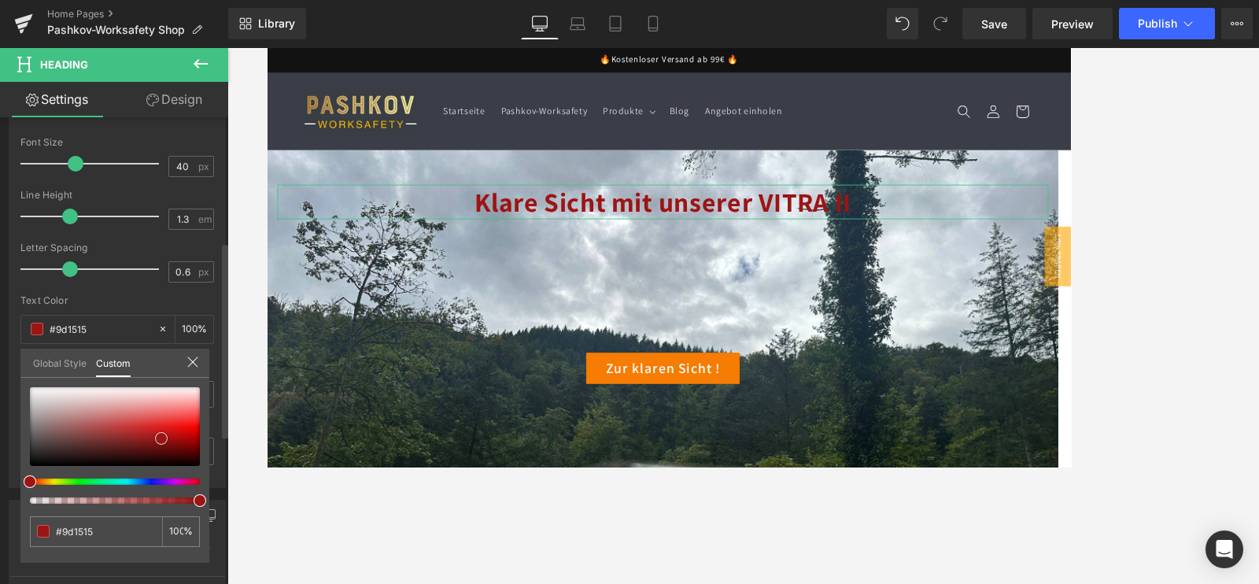
type input "#9d1414"
type input "#8b1212"
type input "#8a1313"
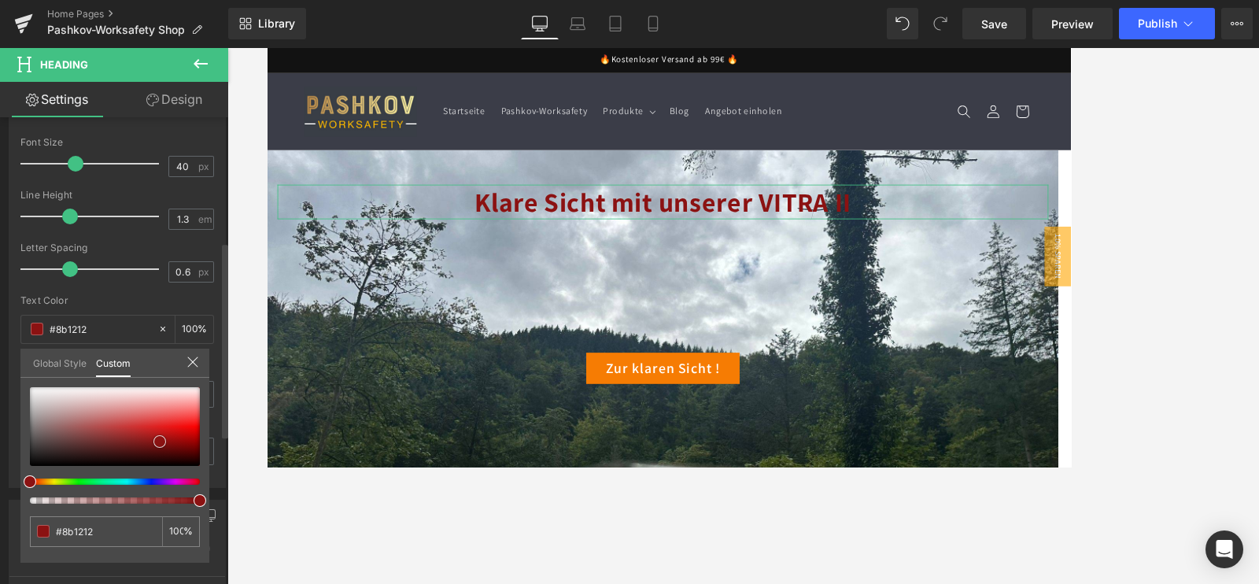
type input "#8a1313"
type input "#7d1b1b"
type input "#701d1d"
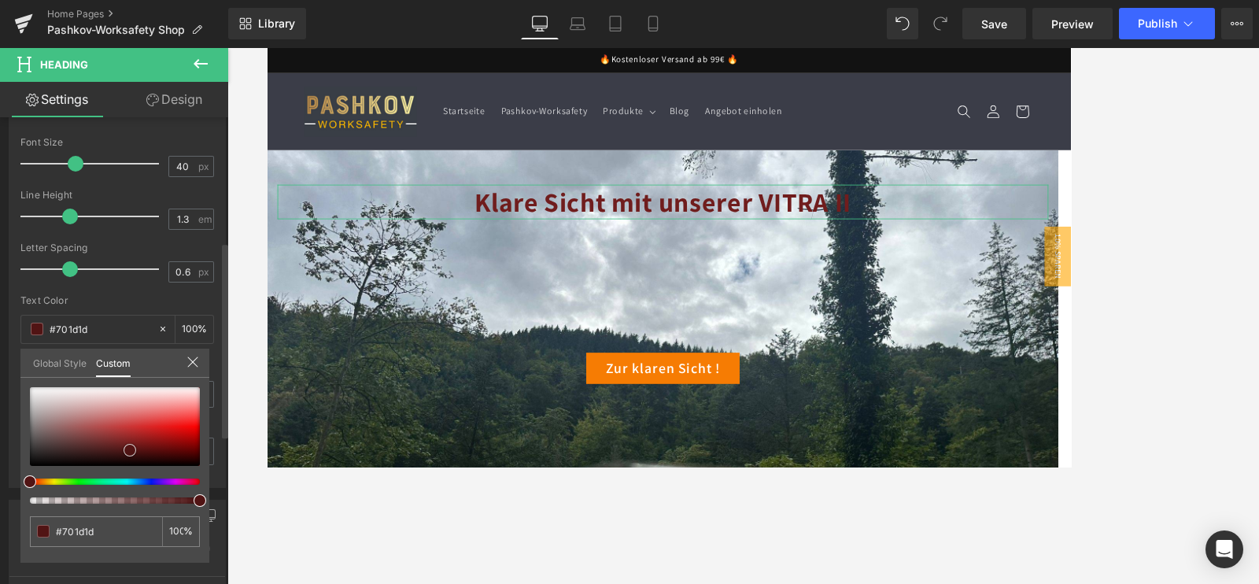
type input "#6c1c1c"
type input "#511414"
drag, startPoint x: 82, startPoint y: 412, endPoint x: 133, endPoint y: 452, distance: 64.5
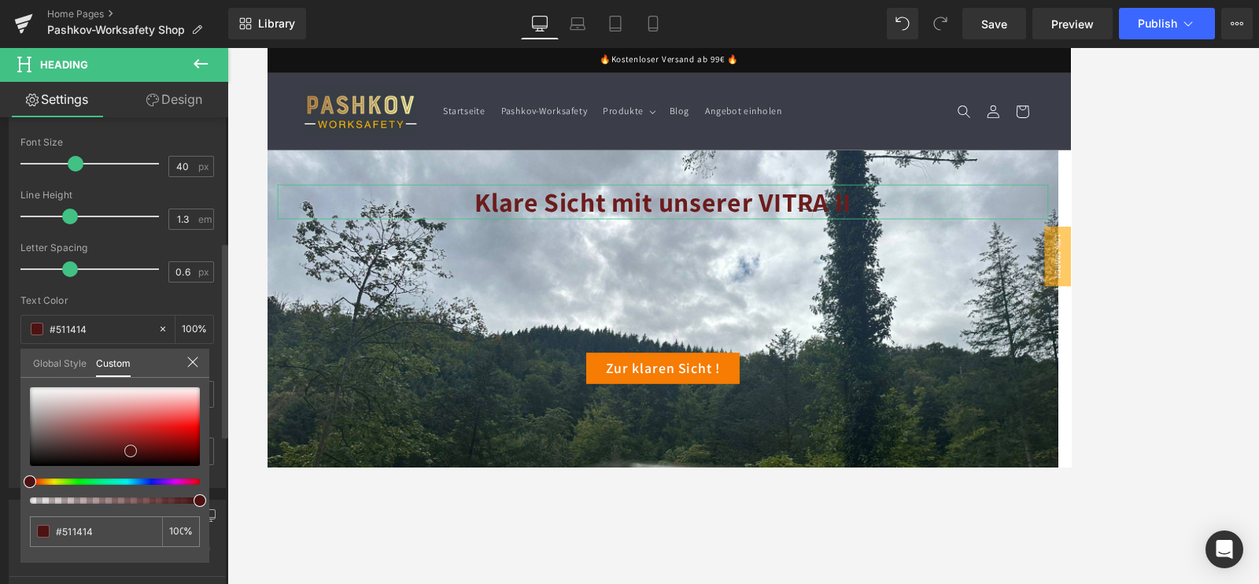
click at [133, 452] on span at bounding box center [130, 451] width 13 height 13
type input "#4d1313"
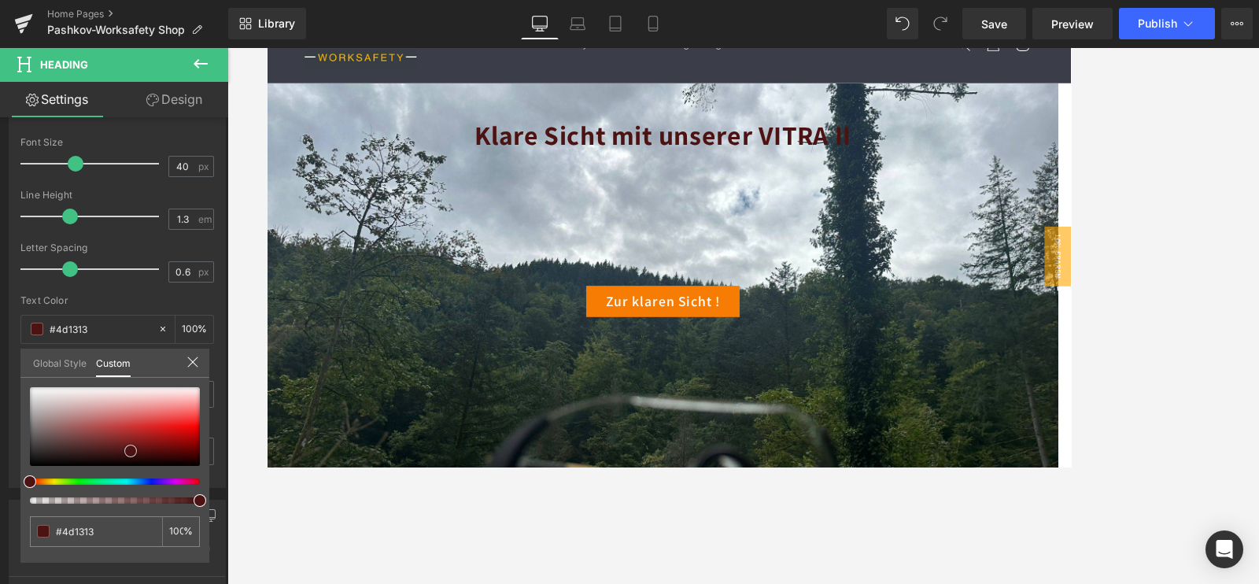
scroll to position [98, 0]
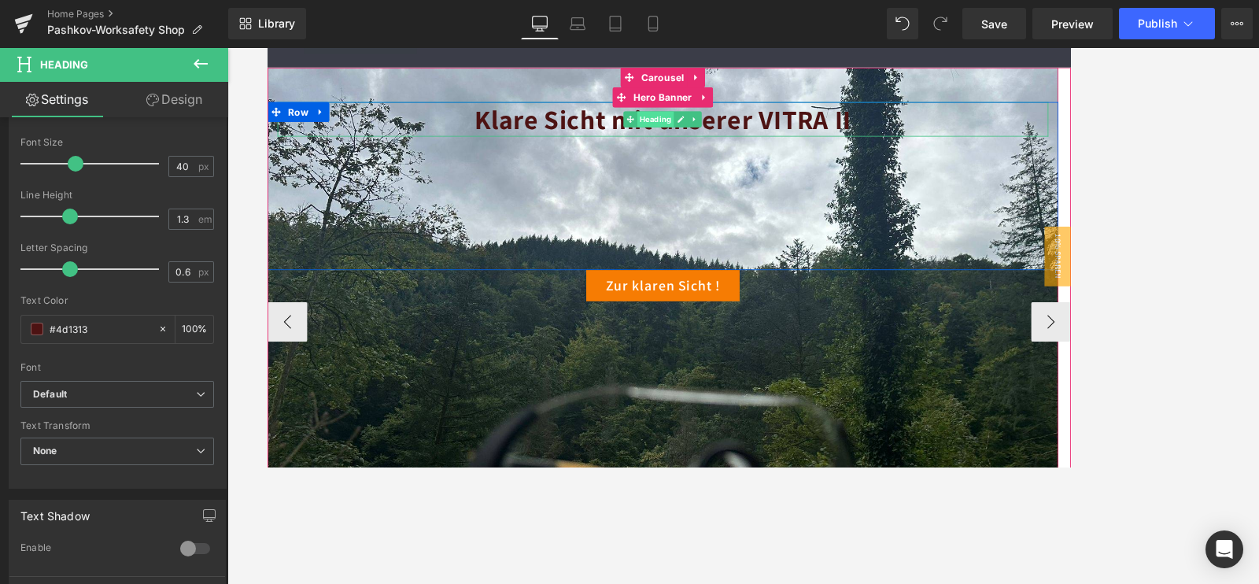
click at [711, 135] on span "Heading" at bounding box center [726, 133] width 43 height 19
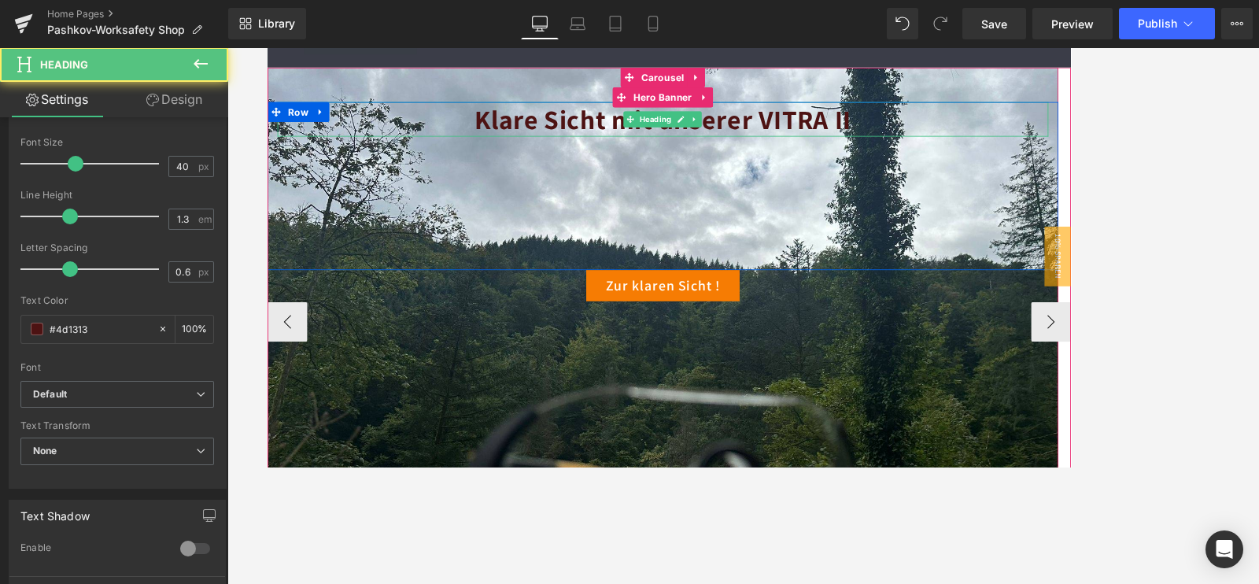
click at [620, 139] on span "Klare Sicht mit unserer VITRA II" at bounding box center [735, 133] width 446 height 41
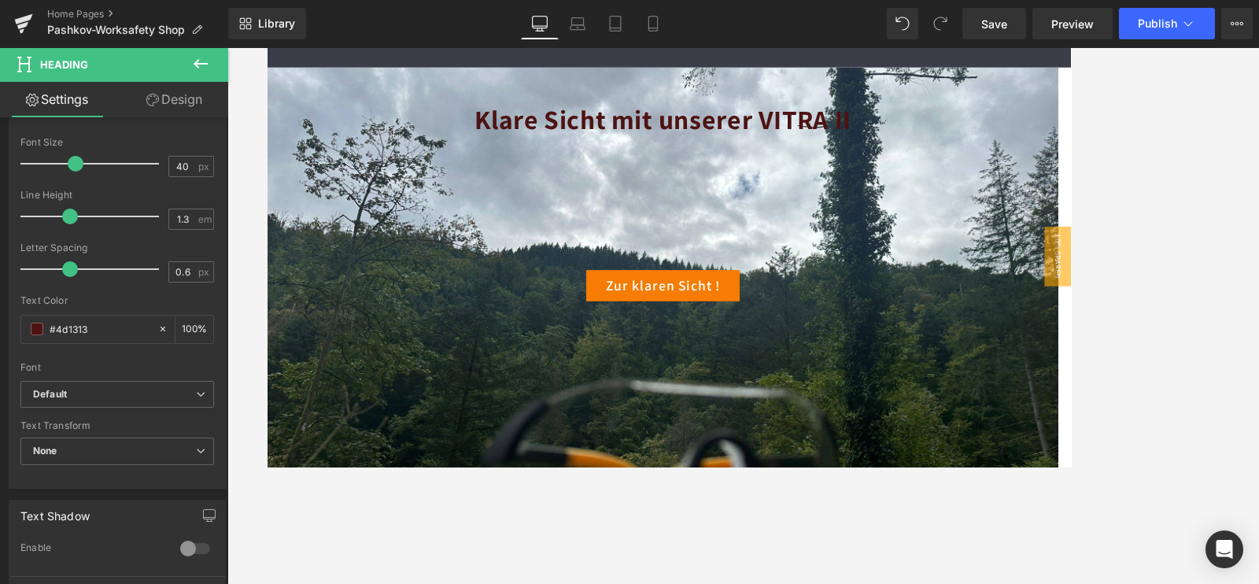
click at [205, 62] on icon at bounding box center [200, 63] width 19 height 19
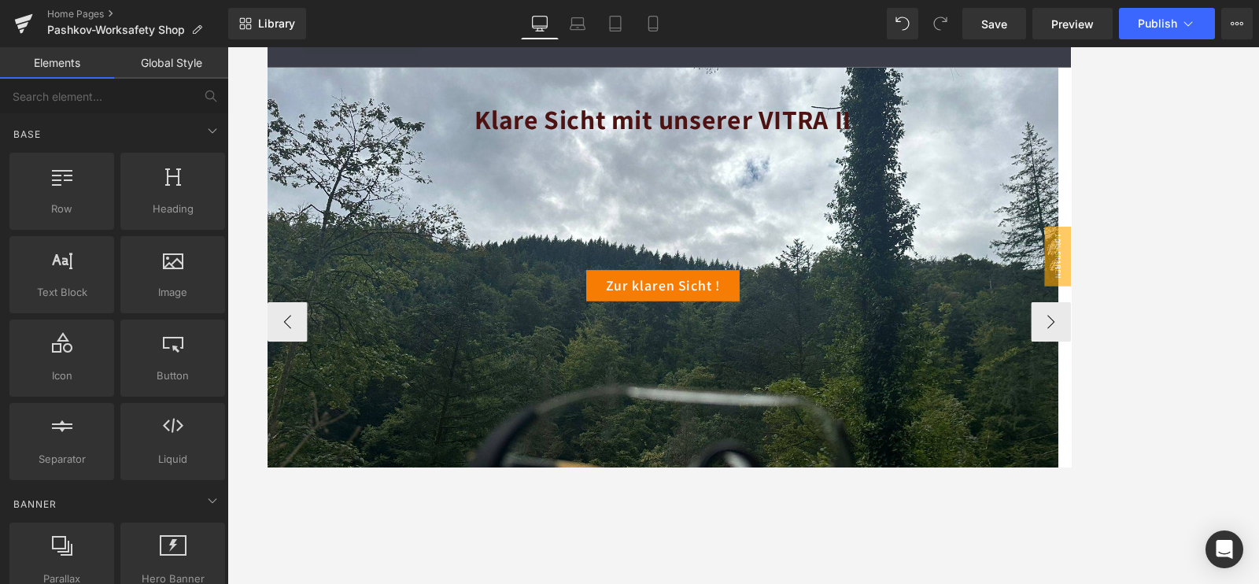
scroll to position [0, 0]
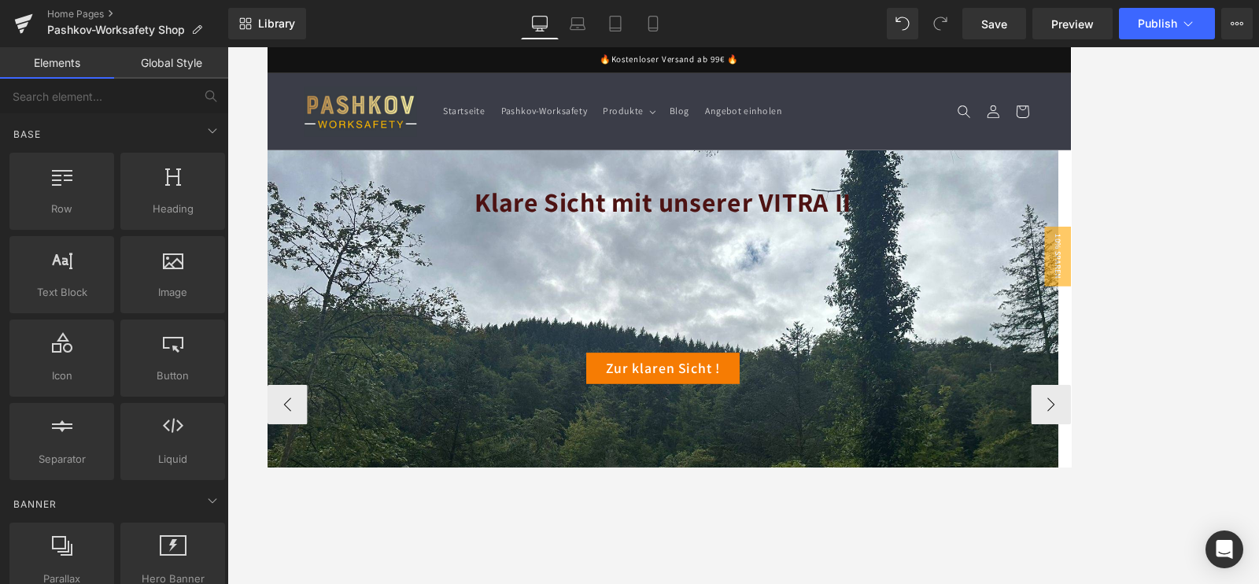
drag, startPoint x: 609, startPoint y: 209, endPoint x: 592, endPoint y: 290, distance: 82.1
click at [608, 210] on span "Klare Sicht mit unserer VITRA II" at bounding box center [735, 230] width 446 height 41
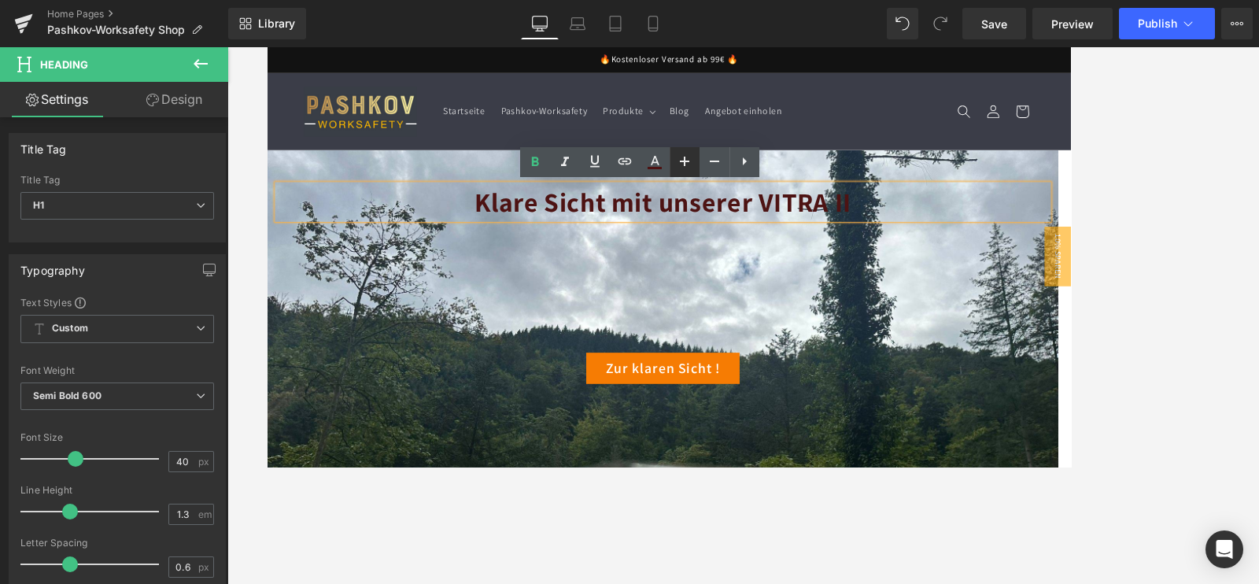
click at [690, 165] on icon at bounding box center [684, 161] width 19 height 19
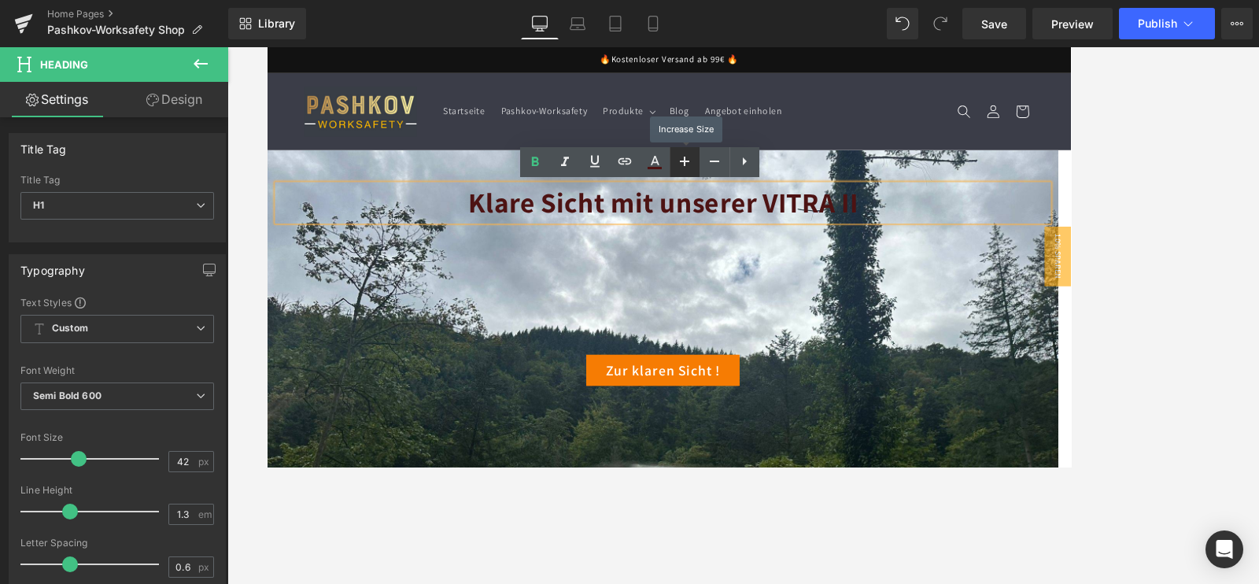
click at [689, 163] on icon at bounding box center [684, 161] width 19 height 19
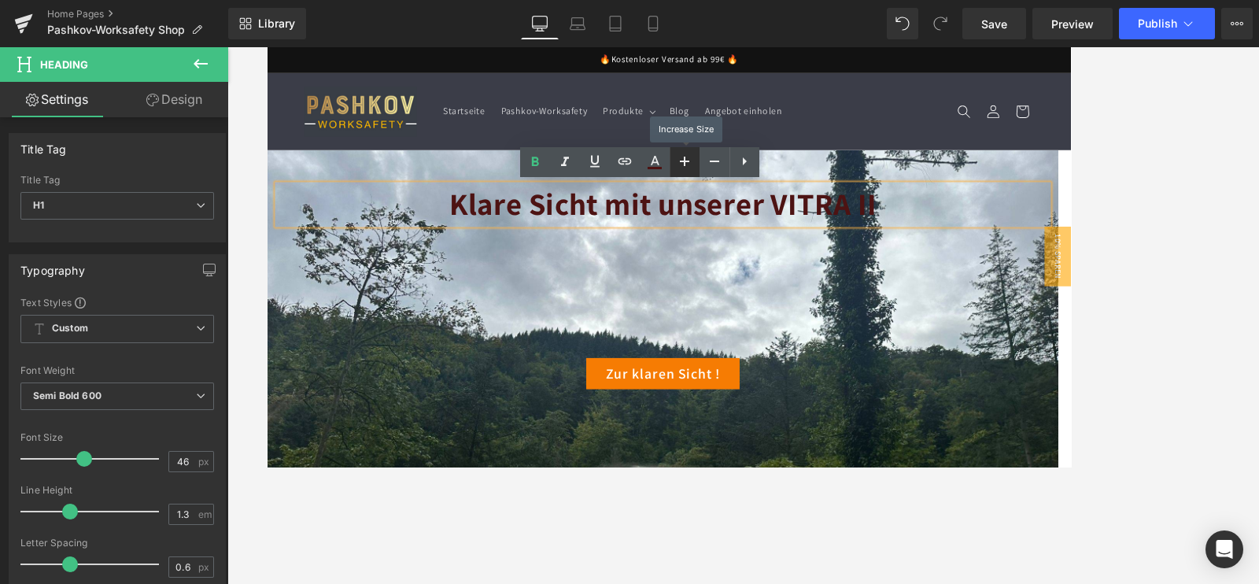
click at [688, 163] on icon at bounding box center [684, 161] width 19 height 19
type input "48"
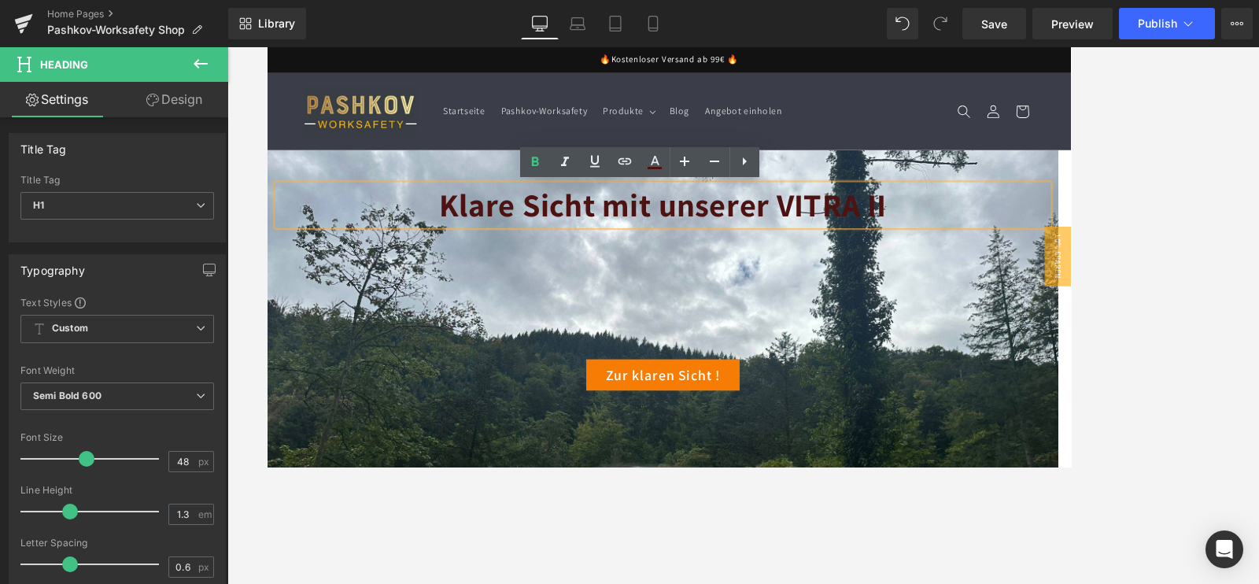
click at [1007, 205] on div at bounding box center [743, 315] width 1032 height 537
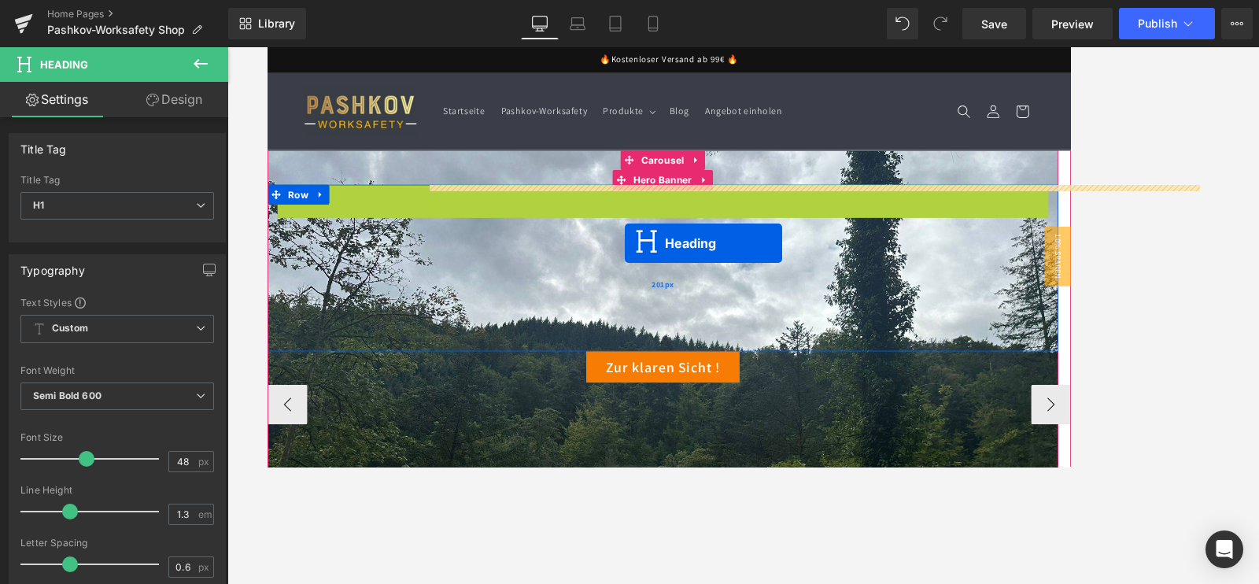
drag, startPoint x: 701, startPoint y: 231, endPoint x: 691, endPoint y: 279, distance: 49.1
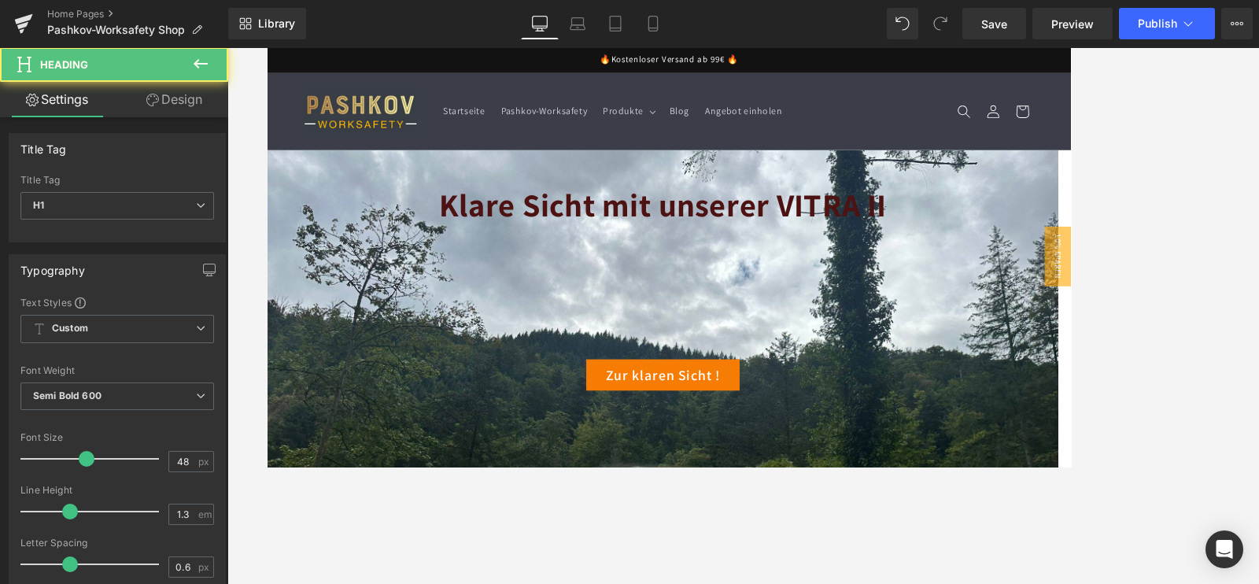
click at [1007, 195] on div at bounding box center [743, 315] width 1032 height 537
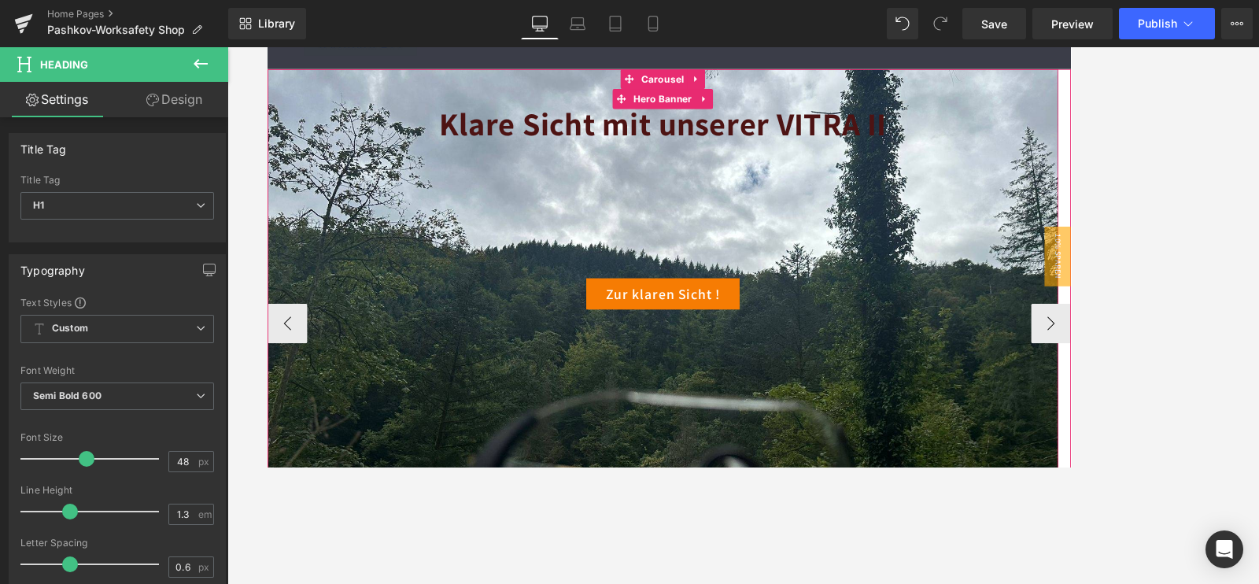
scroll to position [98, 0]
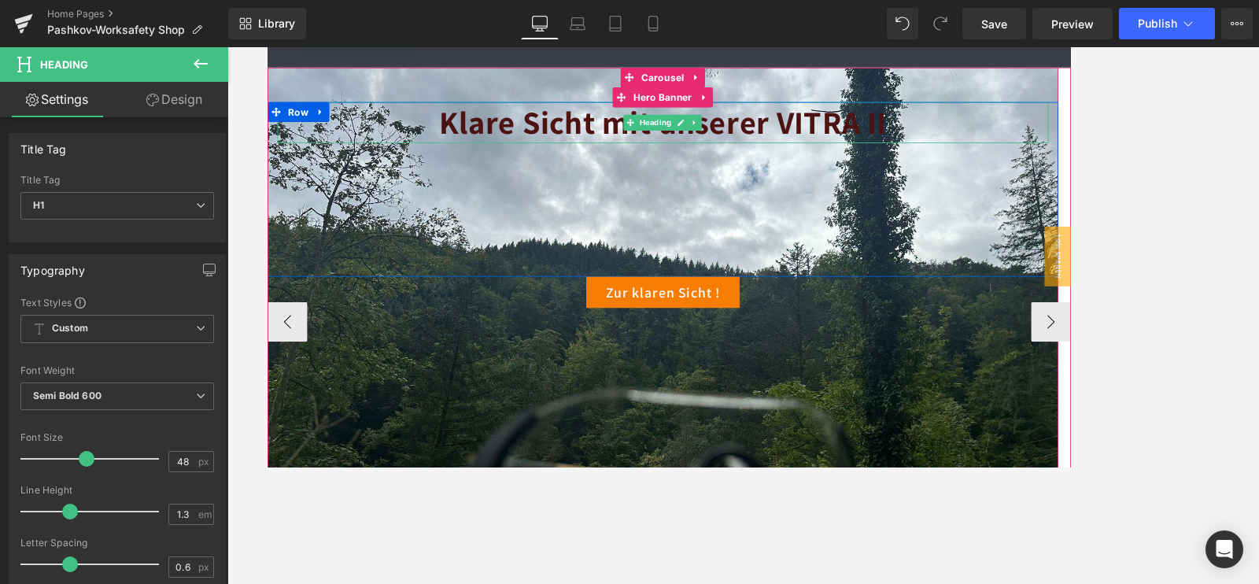
click at [860, 135] on span "Klare Sicht mit unserer VITRA II" at bounding box center [736, 137] width 530 height 50
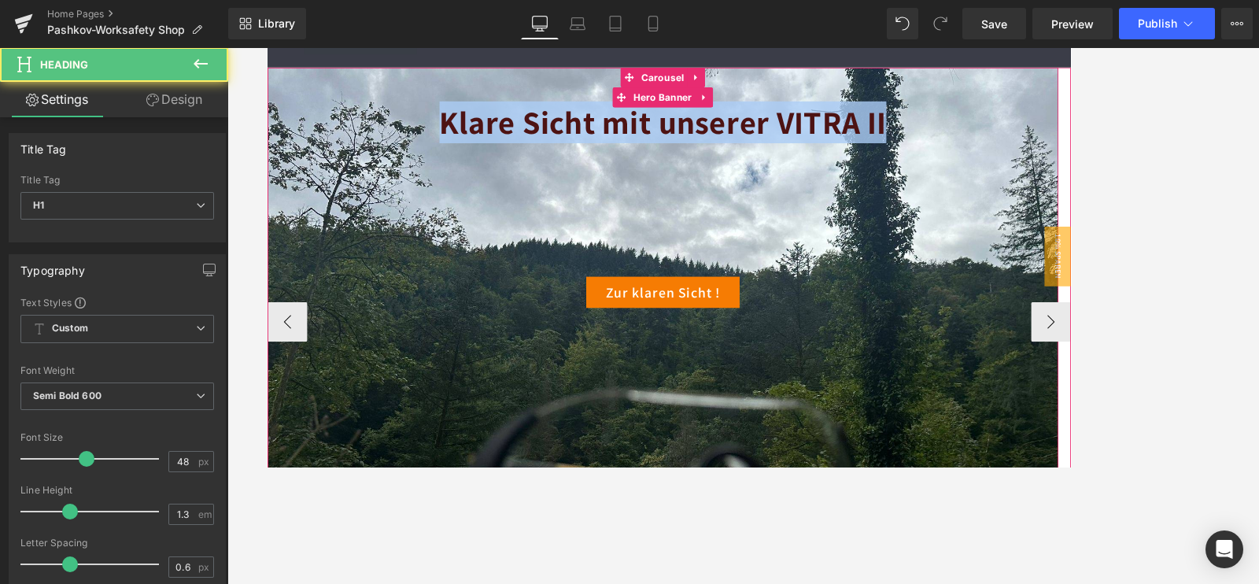
drag, startPoint x: 461, startPoint y: 124, endPoint x: 1069, endPoint y: 105, distance: 607.9
click at [1007, 105] on span "Heading Klare Sicht mit unserer VITRA II Heading Row 201px Zur klaren Sicht ! B…" at bounding box center [735, 214] width 937 height 285
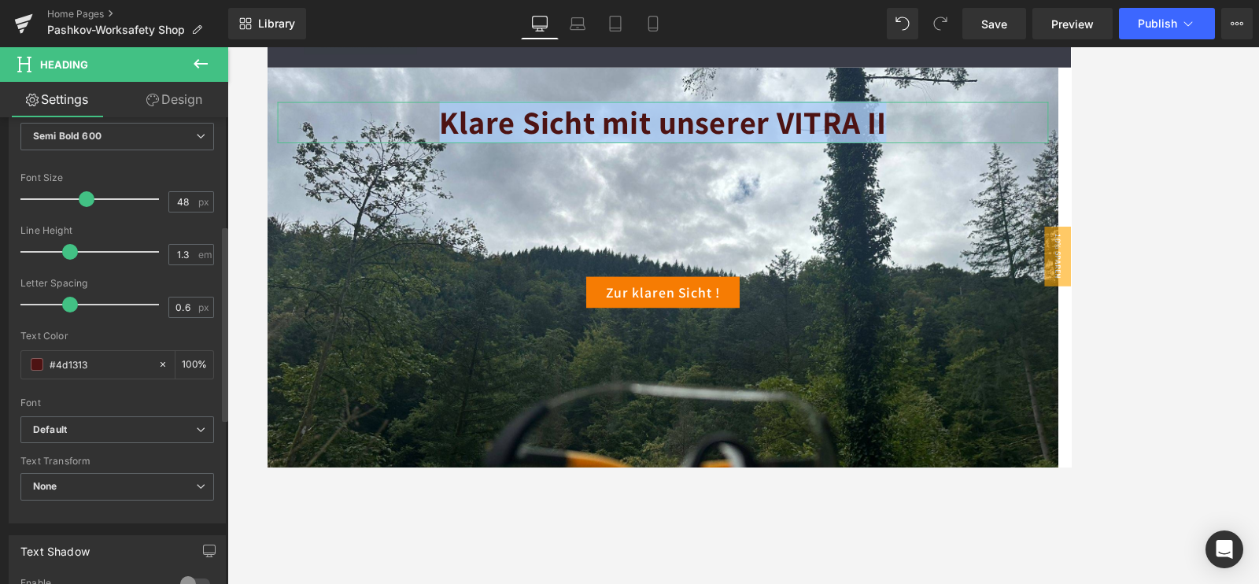
scroll to position [256, 0]
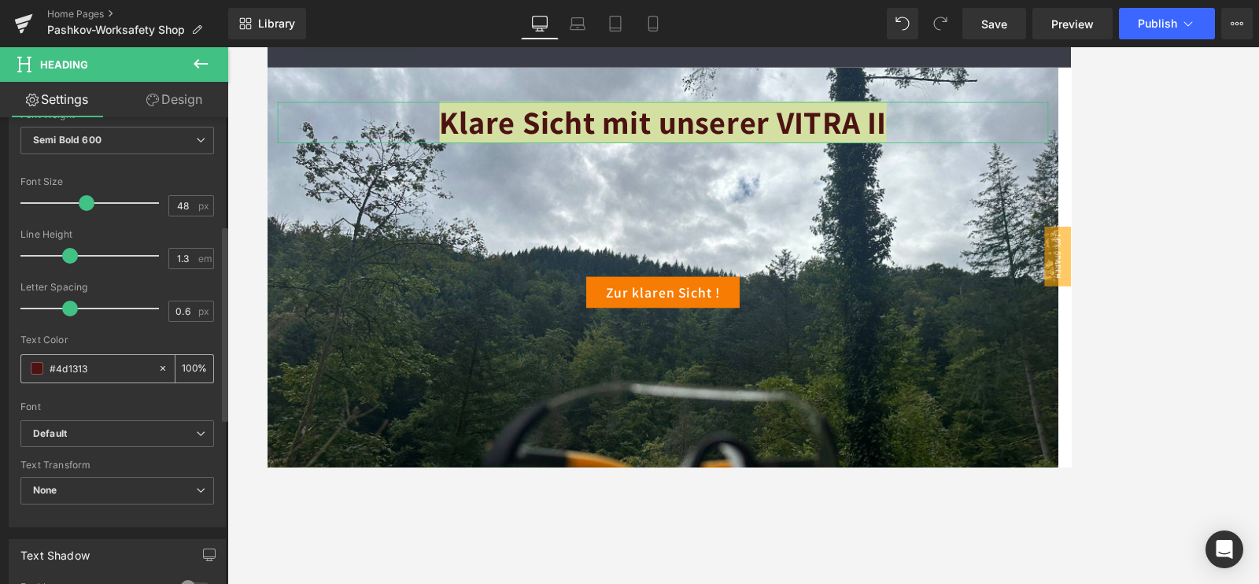
click at [39, 364] on span at bounding box center [37, 368] width 13 height 13
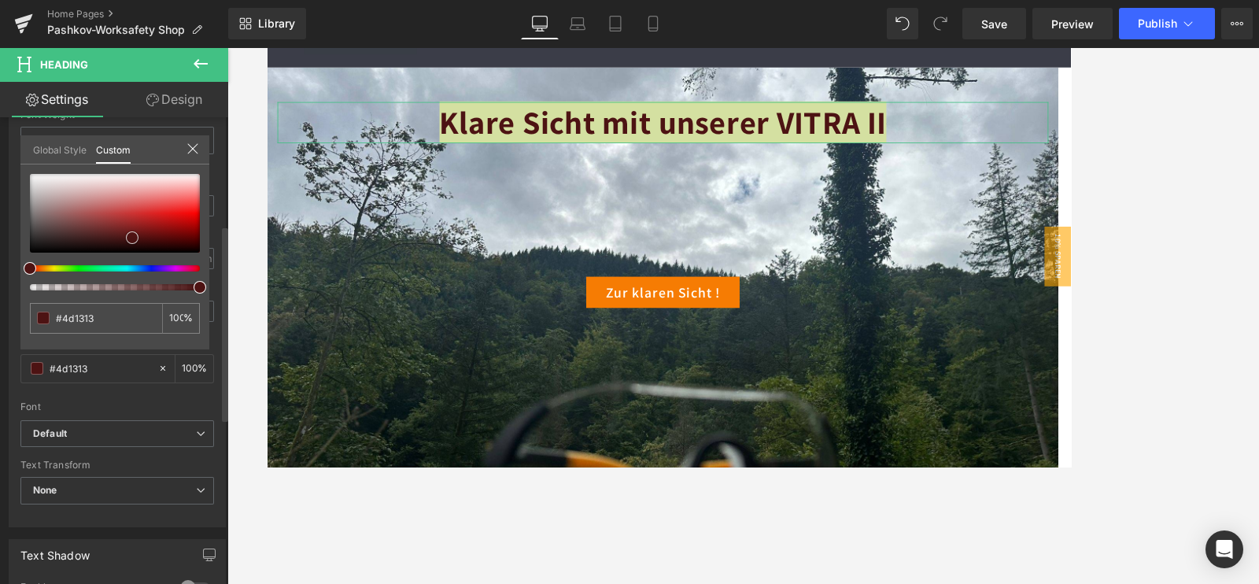
type input "#551515"
type input "#d44e4e"
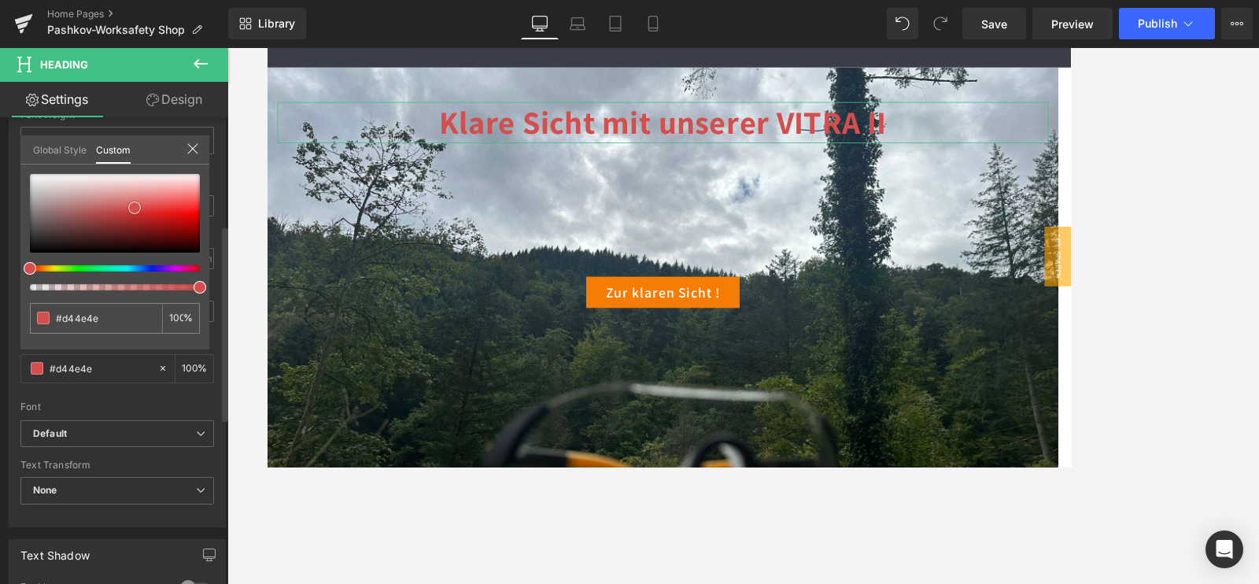
type input "#f1abab"
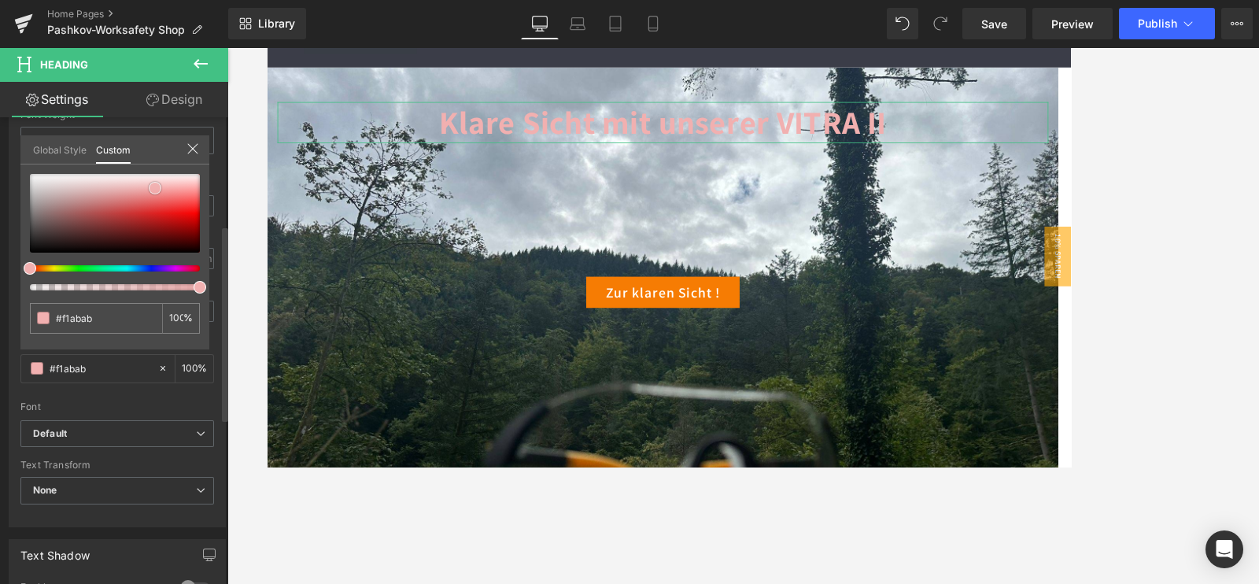
type input "#f1b0b0"
type input "#f7cece"
type input "#f8d7d7"
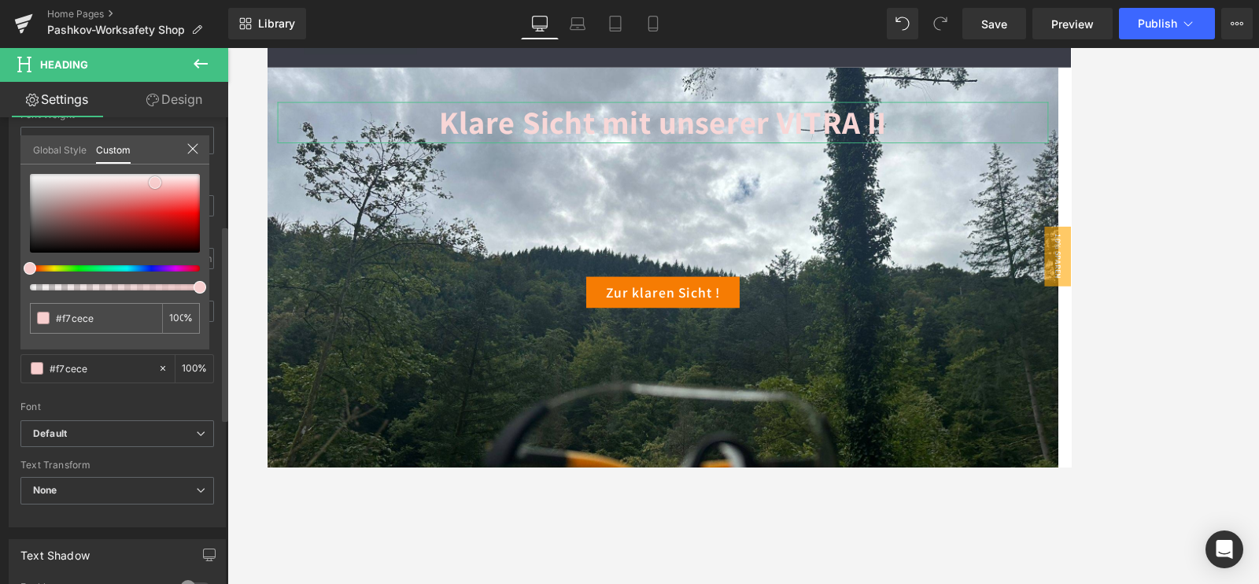
type input "#f8d7d7"
type input "#fbe4e4"
type input "#fbeded"
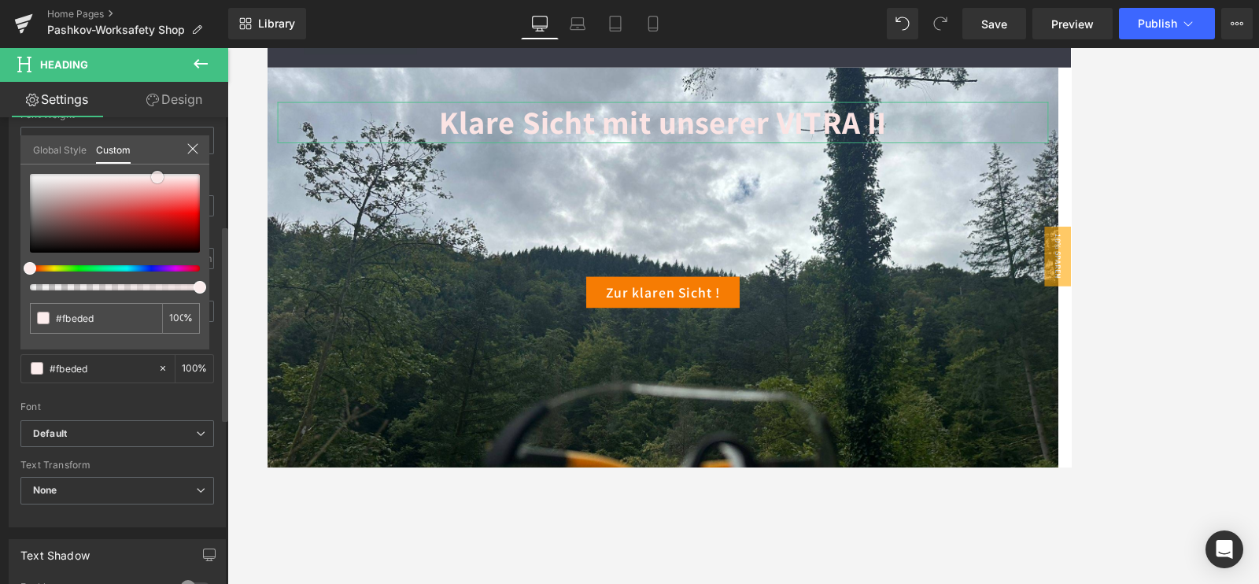
type input "#fceded"
type input "#fcf1f1"
type input "#f3c8c8"
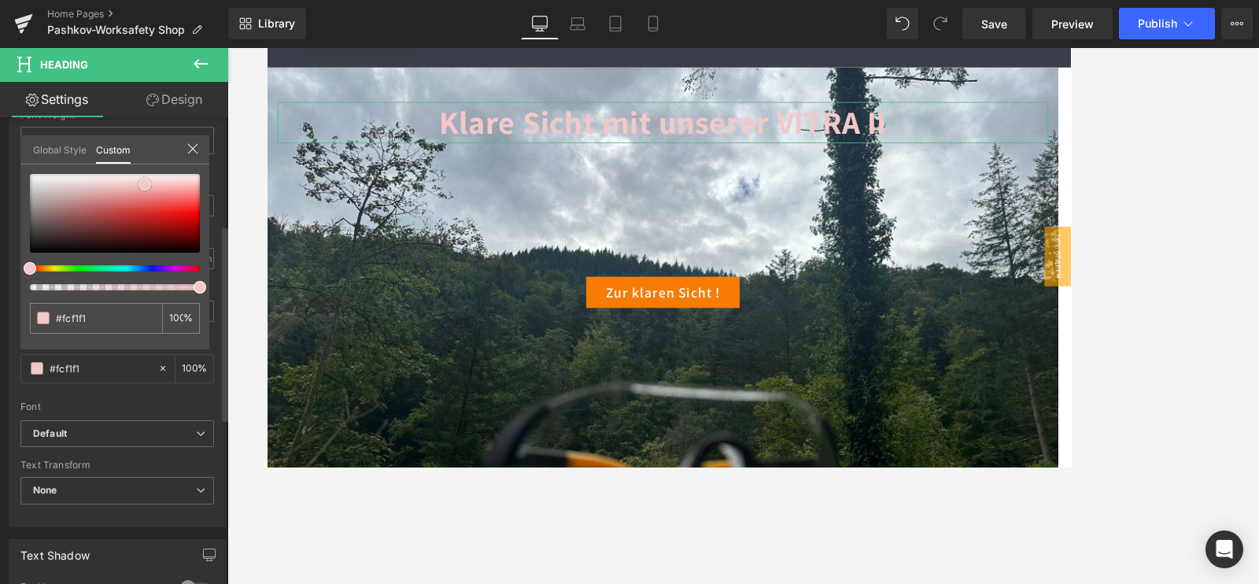
type input "#f3c8c8"
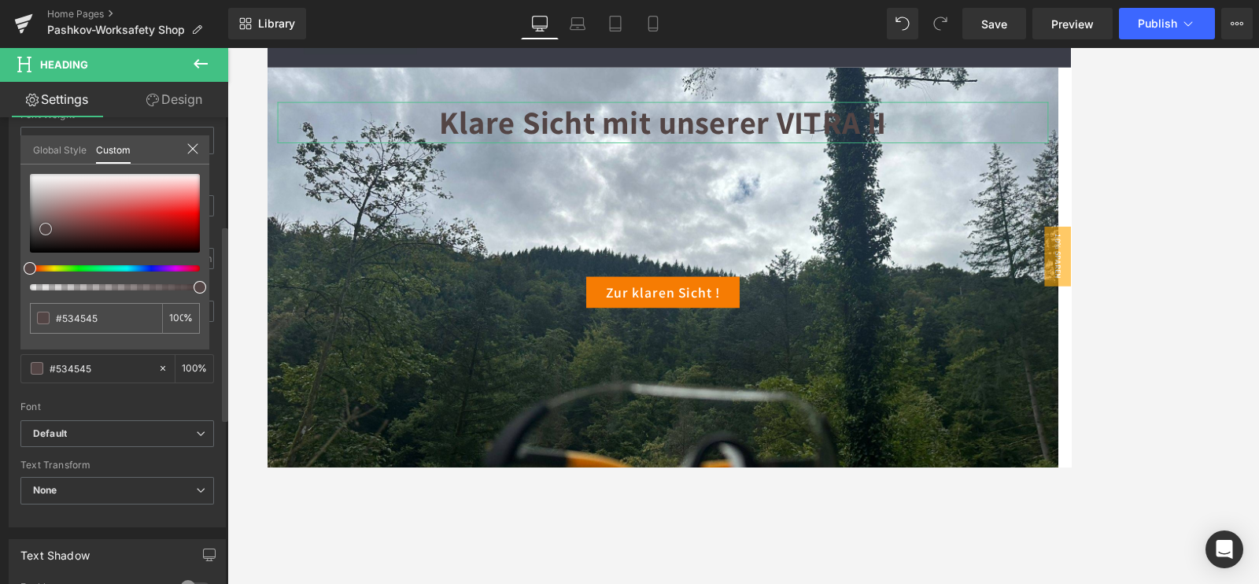
drag, startPoint x: 130, startPoint y: 221, endPoint x: 46, endPoint y: 227, distance: 84.4
click at [46, 227] on span at bounding box center [45, 229] width 13 height 13
click at [1007, 139] on div at bounding box center [743, 315] width 1032 height 537
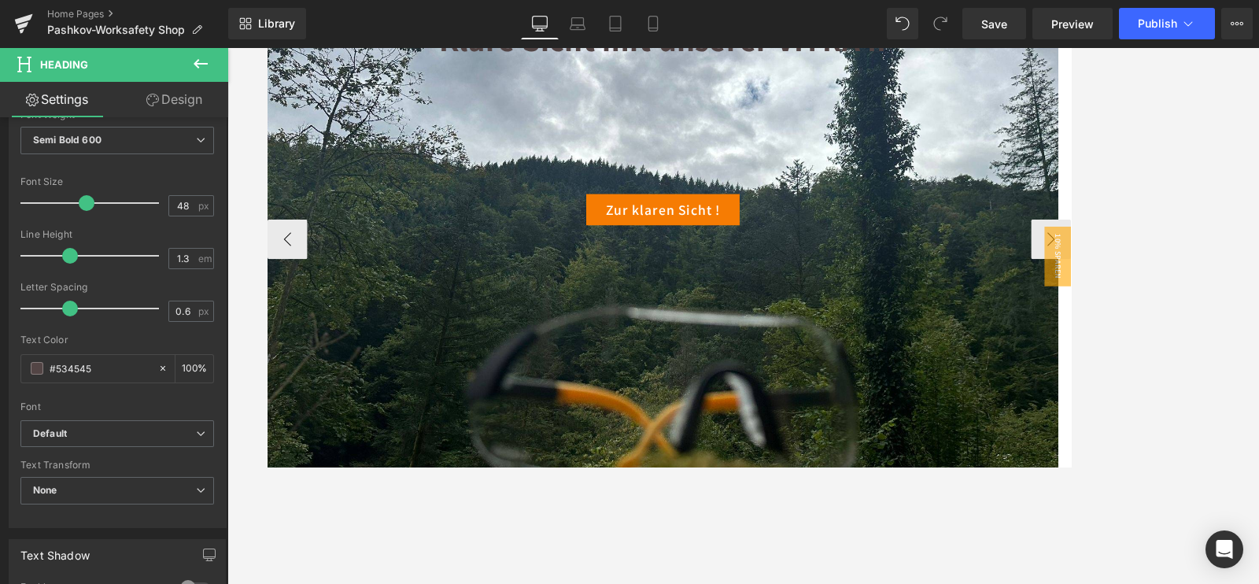
scroll to position [492, 0]
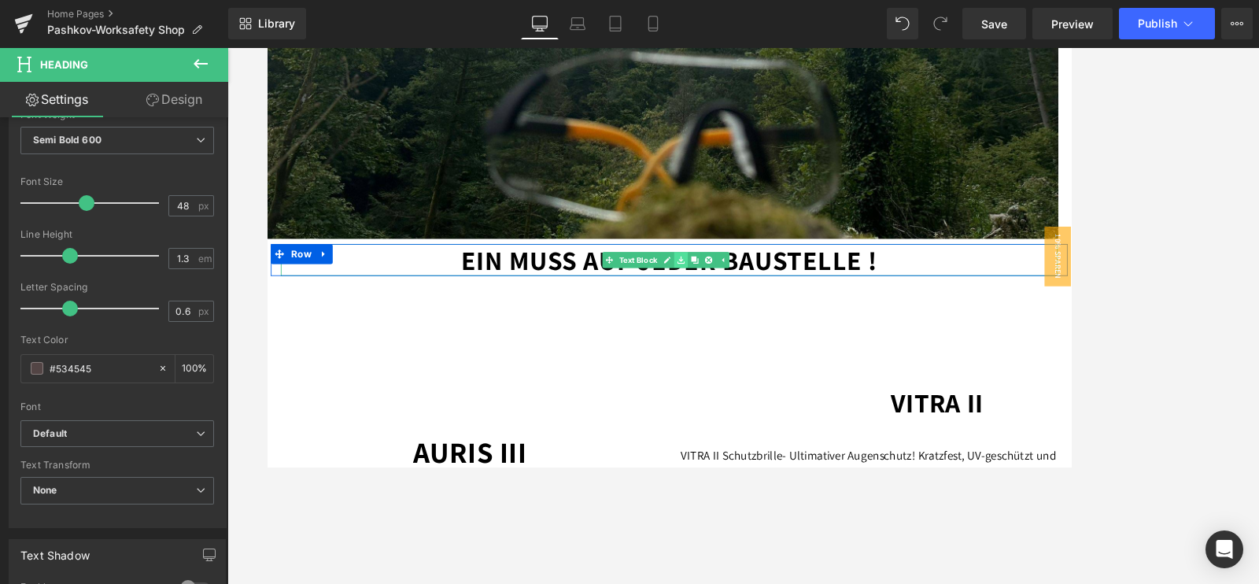
click at [760, 296] on link at bounding box center [757, 299] width 17 height 19
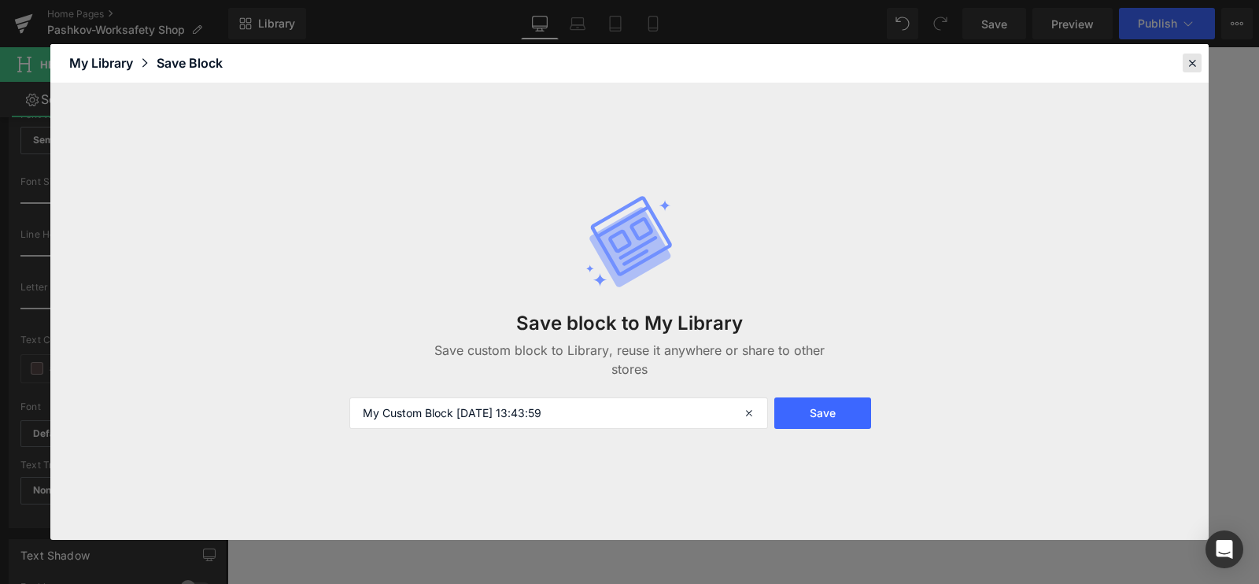
click at [1007, 58] on header "Library Elements Blocks Templates Saved Library My Library Save Block" at bounding box center [629, 63] width 1159 height 39
click at [1007, 64] on icon at bounding box center [1192, 63] width 14 height 14
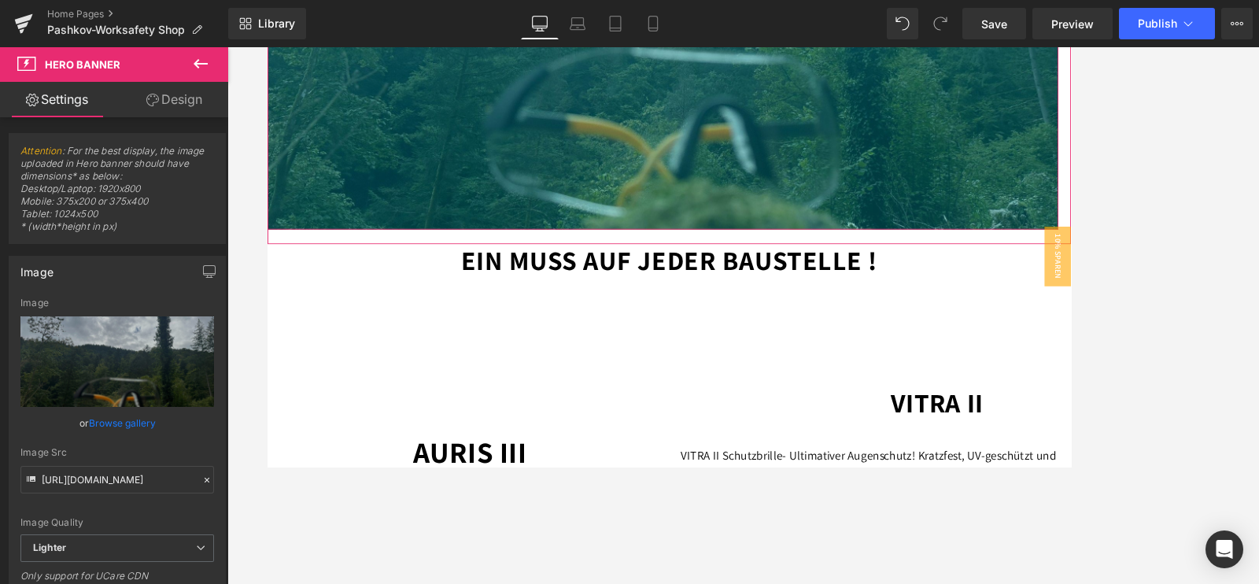
drag, startPoint x: 989, startPoint y: 270, endPoint x: 992, endPoint y: 258, distance: 12.2
click at [992, 258] on div "382px" at bounding box center [735, 112] width 937 height 301
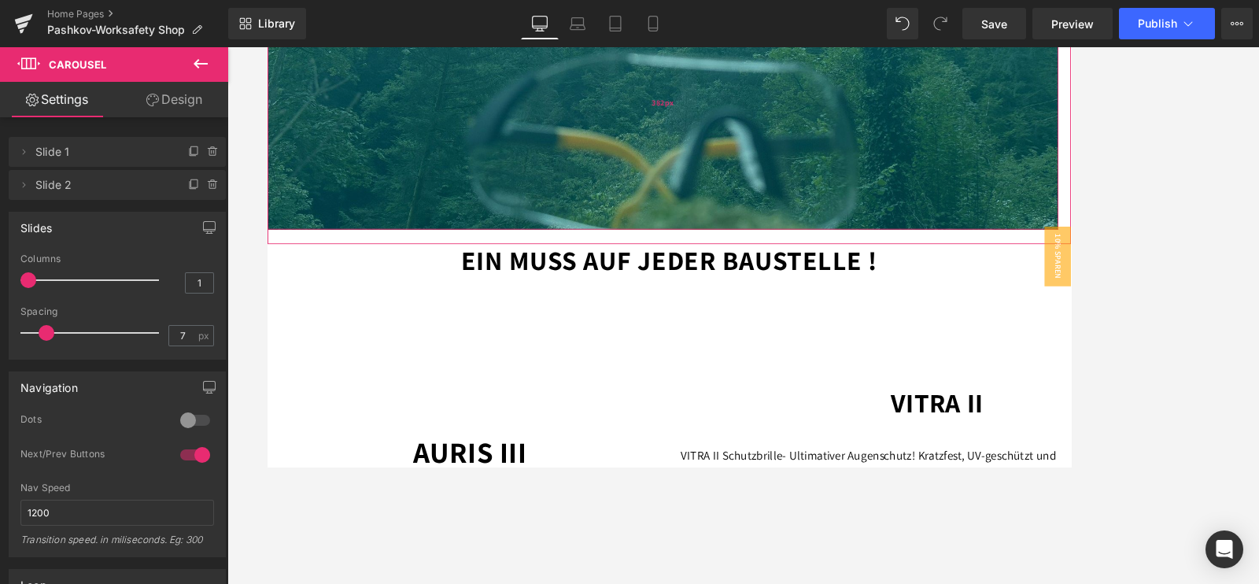
drag, startPoint x: 1000, startPoint y: 288, endPoint x: 992, endPoint y: 254, distance: 34.7
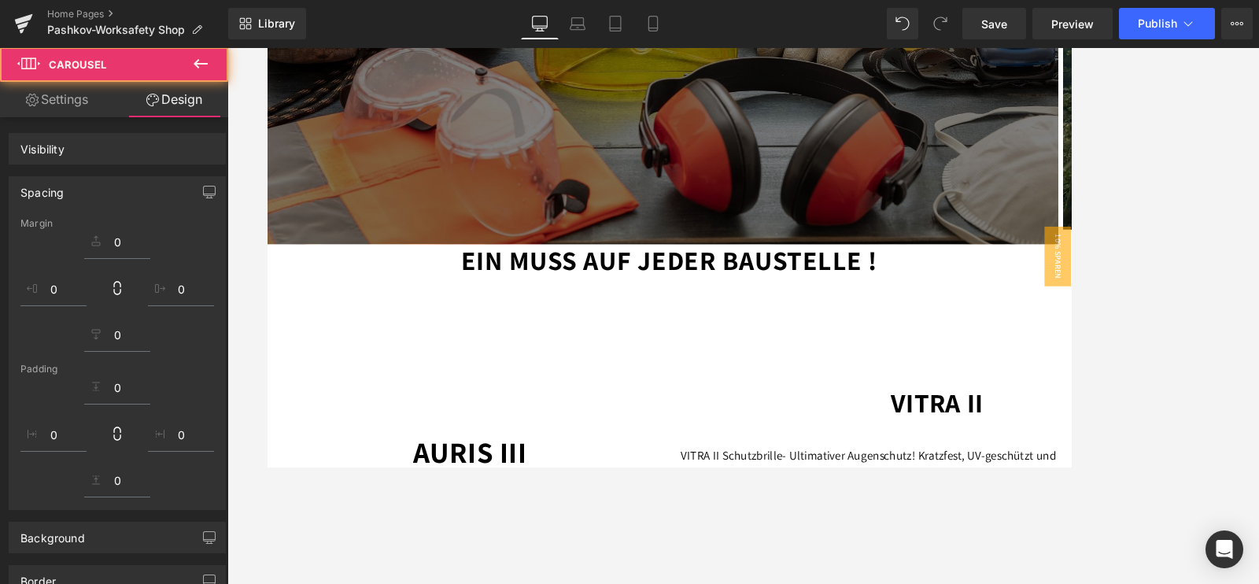
click at [998, 314] on div "Ein muss auf jeder Baustelle ! Text Block Row" at bounding box center [743, 299] width 944 height 38
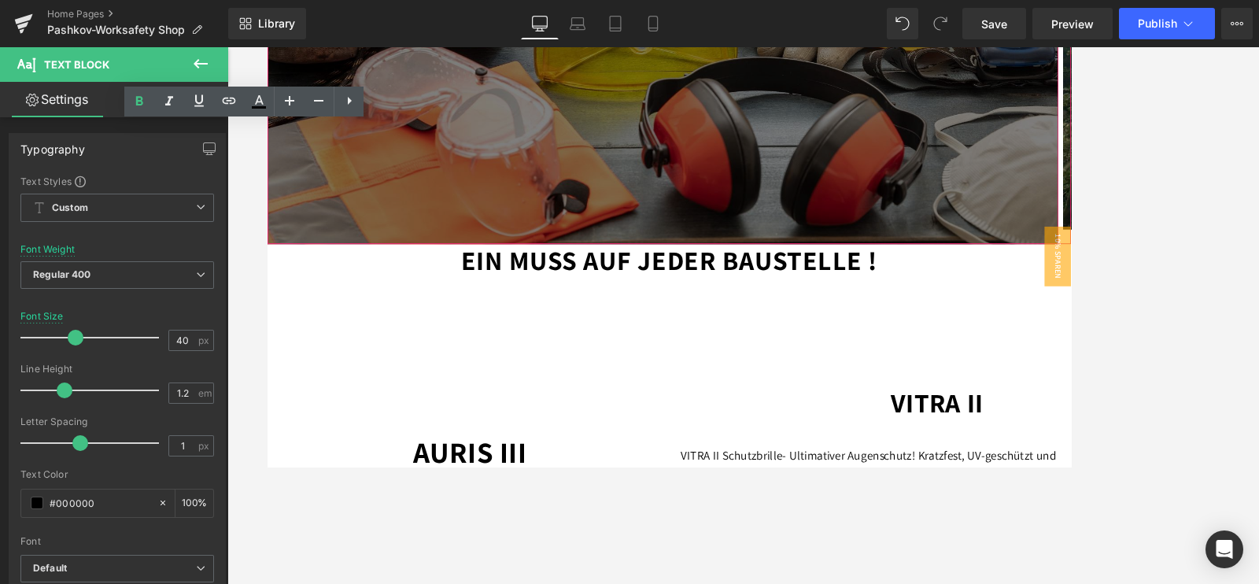
scroll to position [295, 0]
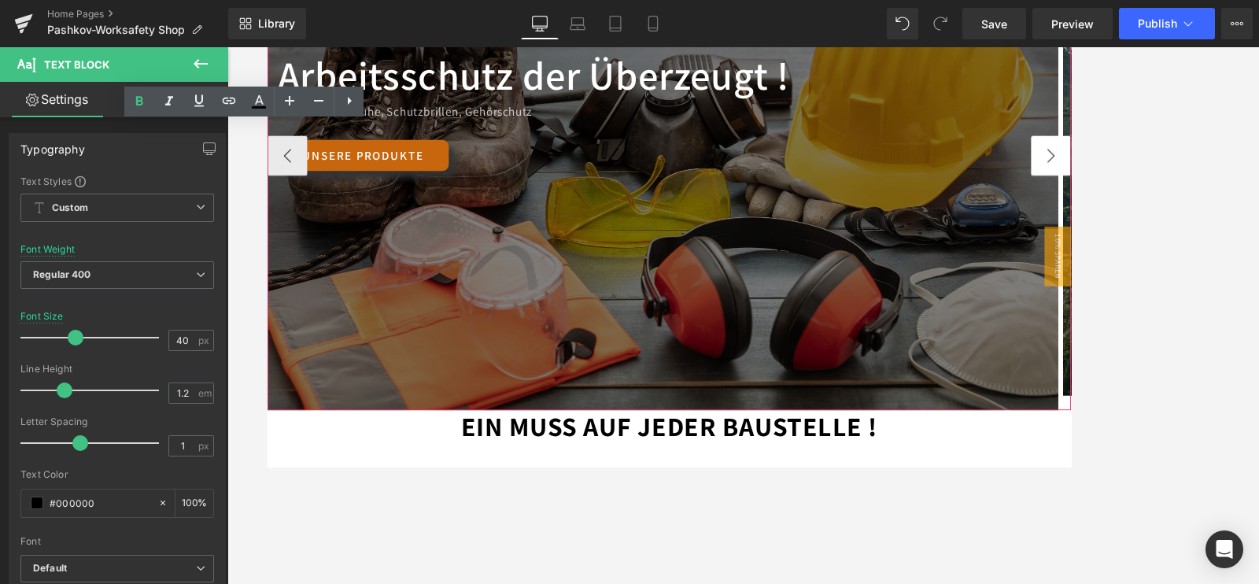
click at [1007, 173] on button "›" at bounding box center [1195, 175] width 47 height 47
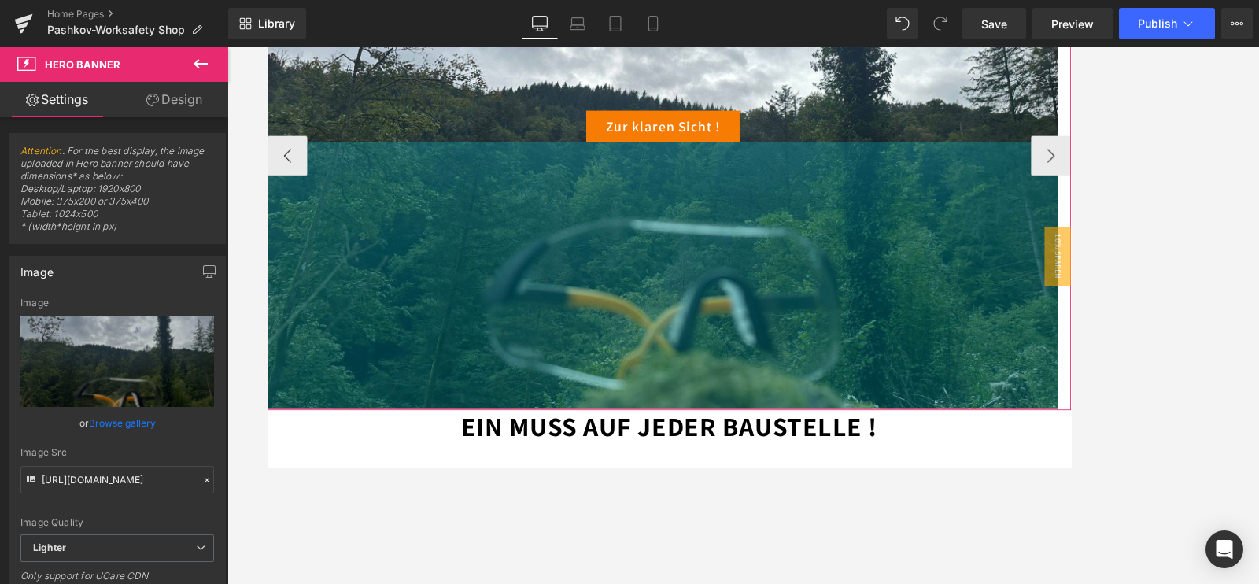
drag, startPoint x: 759, startPoint y: 459, endPoint x: 759, endPoint y: 474, distance: 15.0
click at [759, 466] on div "Pashkov-Worksafety Text Block Arbeitsschutz der Überzeugt ! Heading Arbeitshand…" at bounding box center [743, 175] width 952 height 603
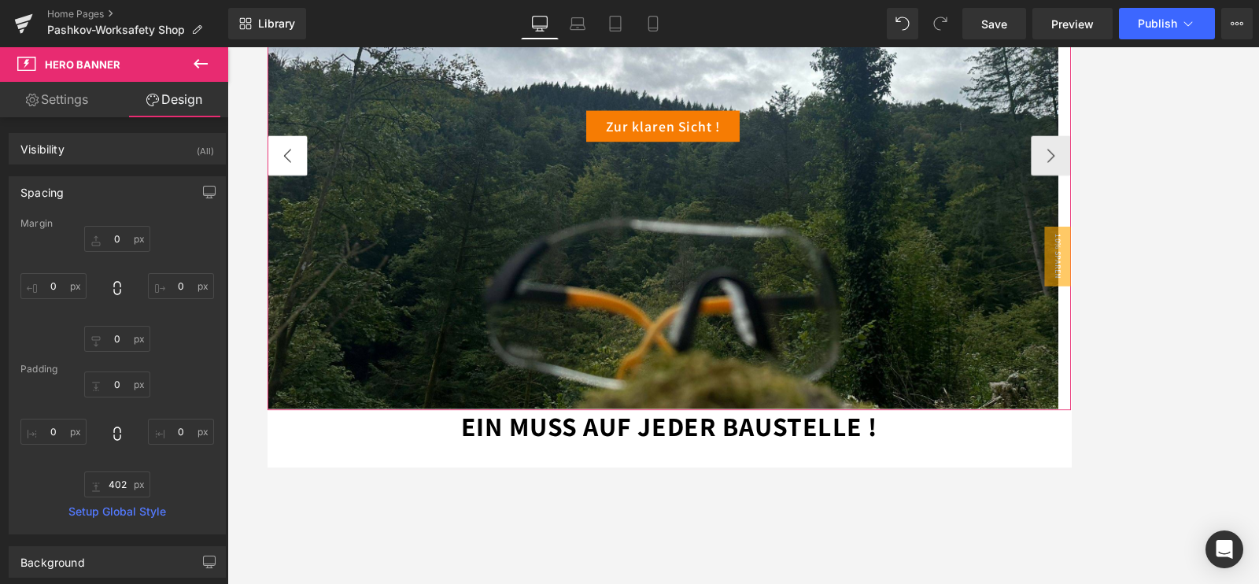
click at [295, 189] on button "‹" at bounding box center [290, 175] width 47 height 47
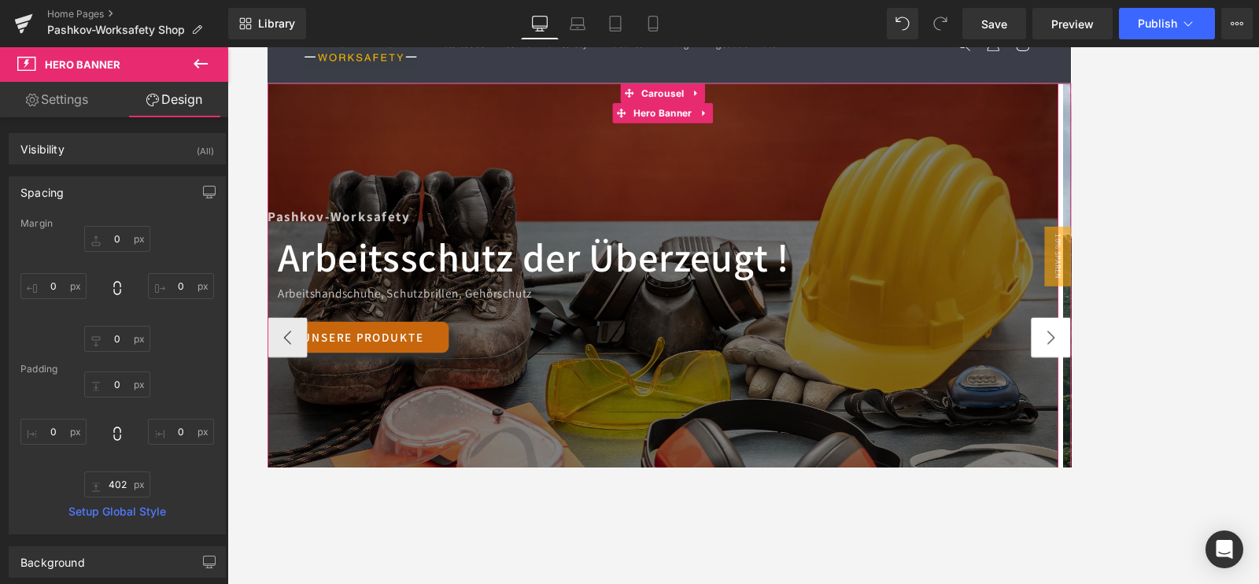
scroll to position [98, 0]
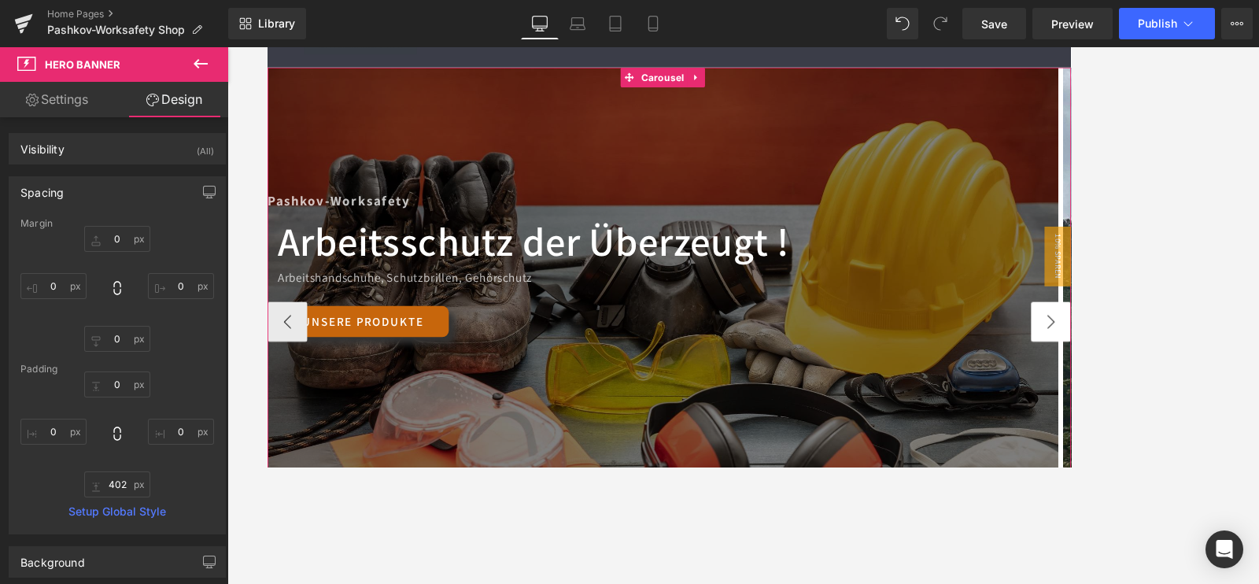
click at [1007, 377] on button "›" at bounding box center [1195, 372] width 47 height 47
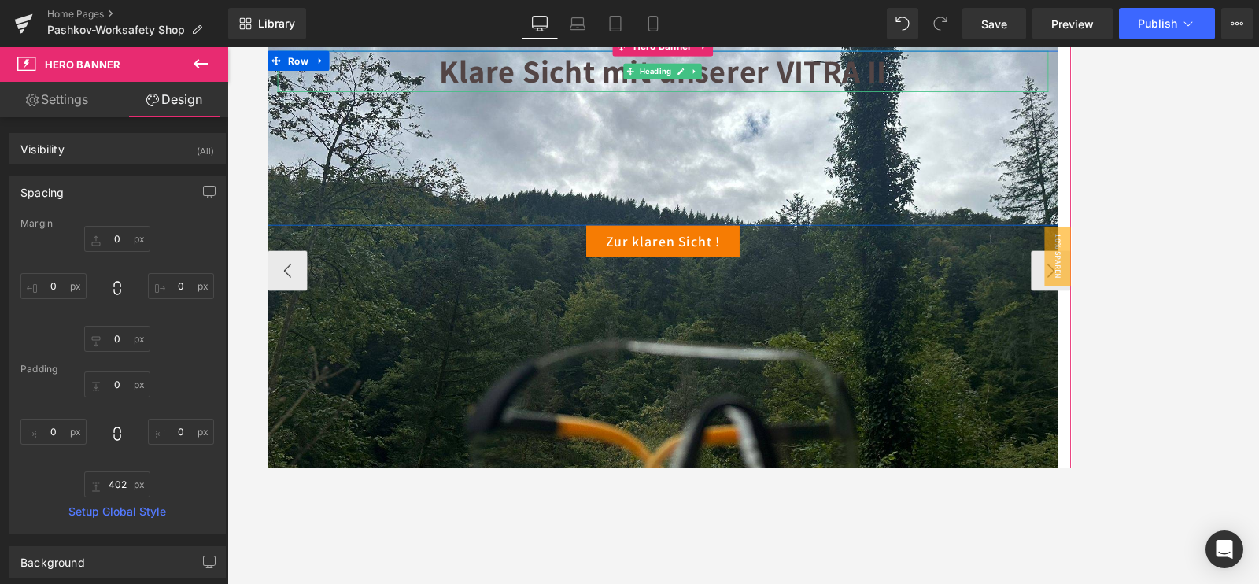
scroll to position [196, 0]
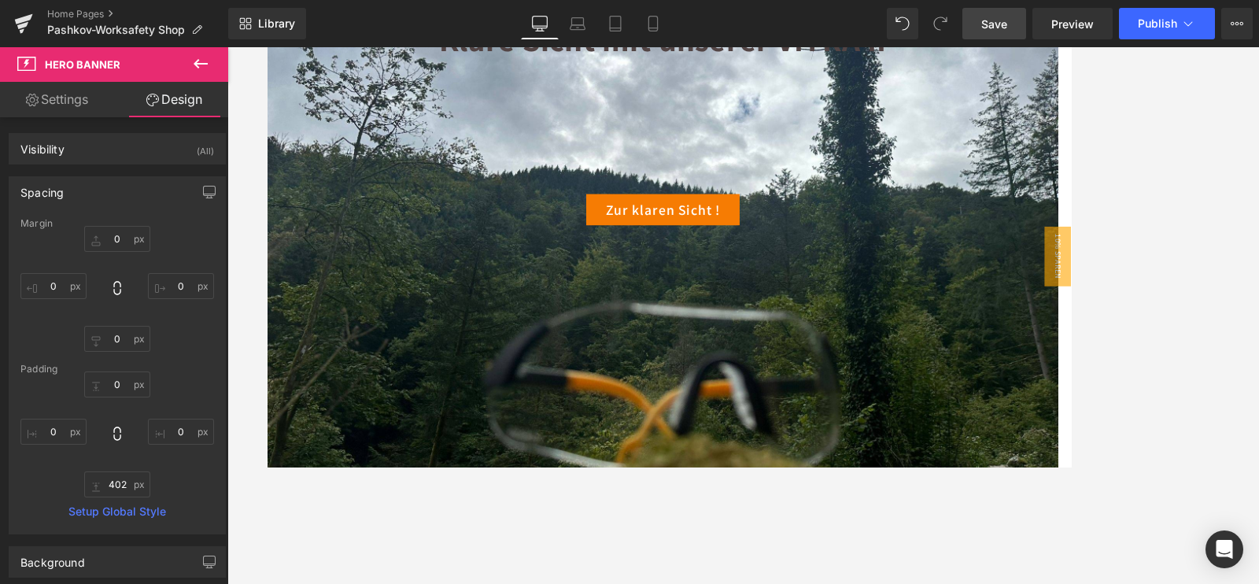
drag, startPoint x: 985, startPoint y: 19, endPoint x: 937, endPoint y: 12, distance: 47.8
click at [985, 19] on span "Save" at bounding box center [994, 24] width 26 height 17
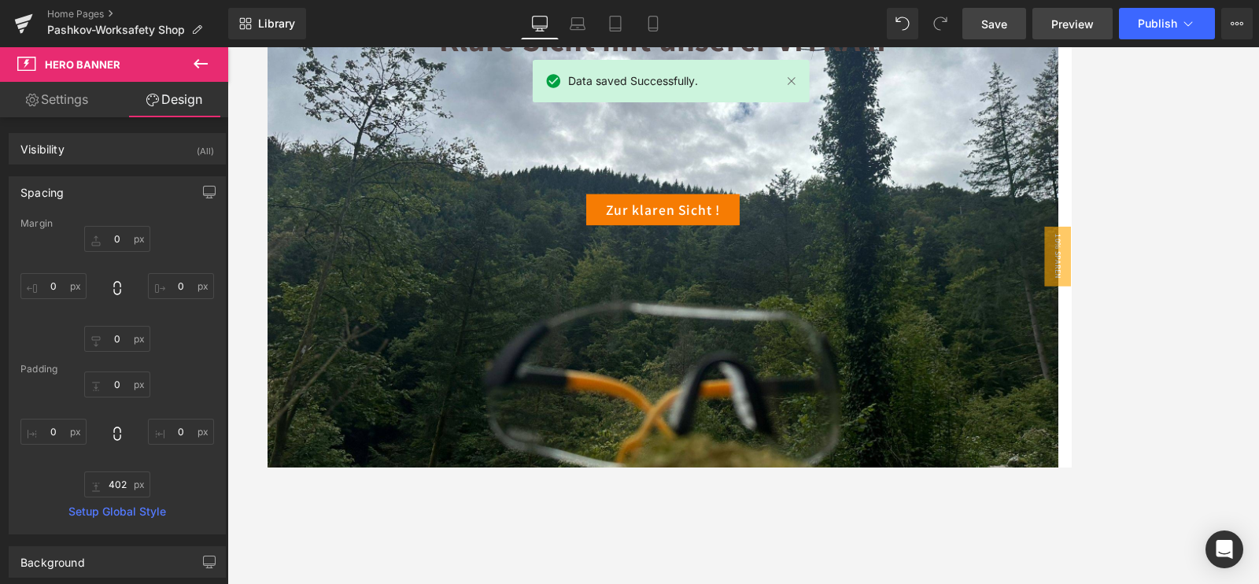
click at [1007, 22] on span "Preview" at bounding box center [1072, 24] width 43 height 17
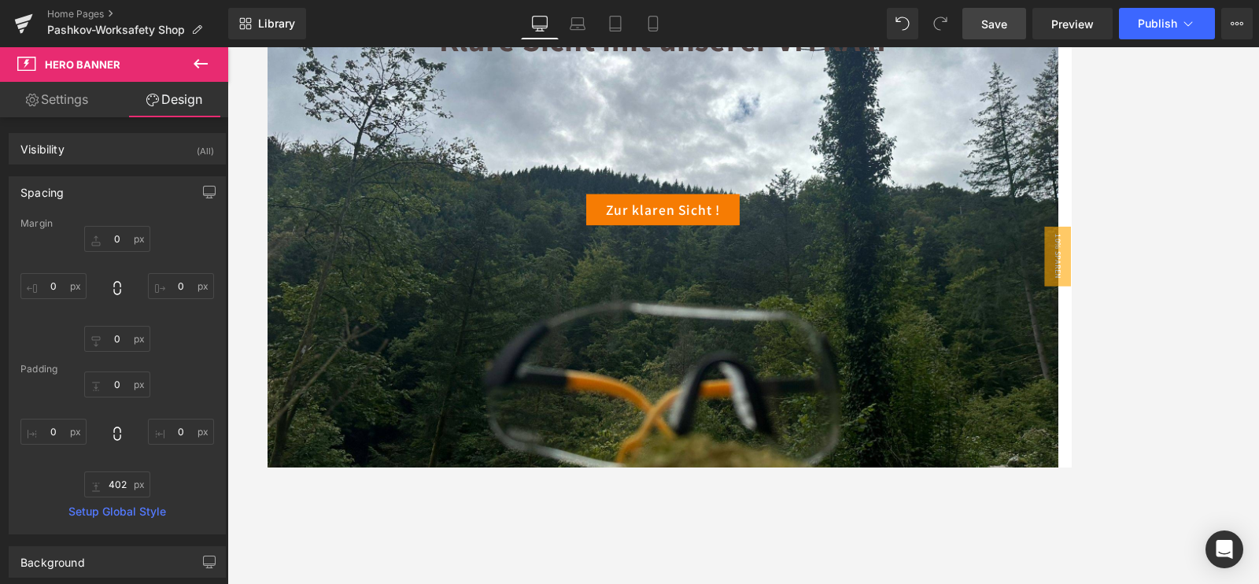
click at [1007, 178] on div at bounding box center [743, 315] width 1032 height 537
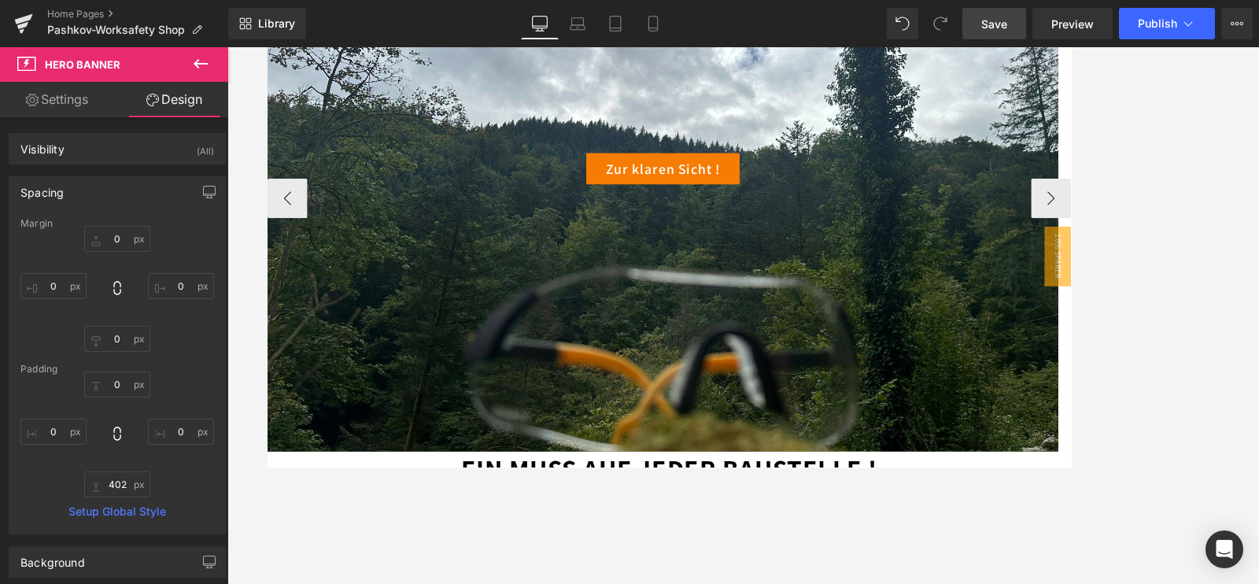
scroll to position [0, 0]
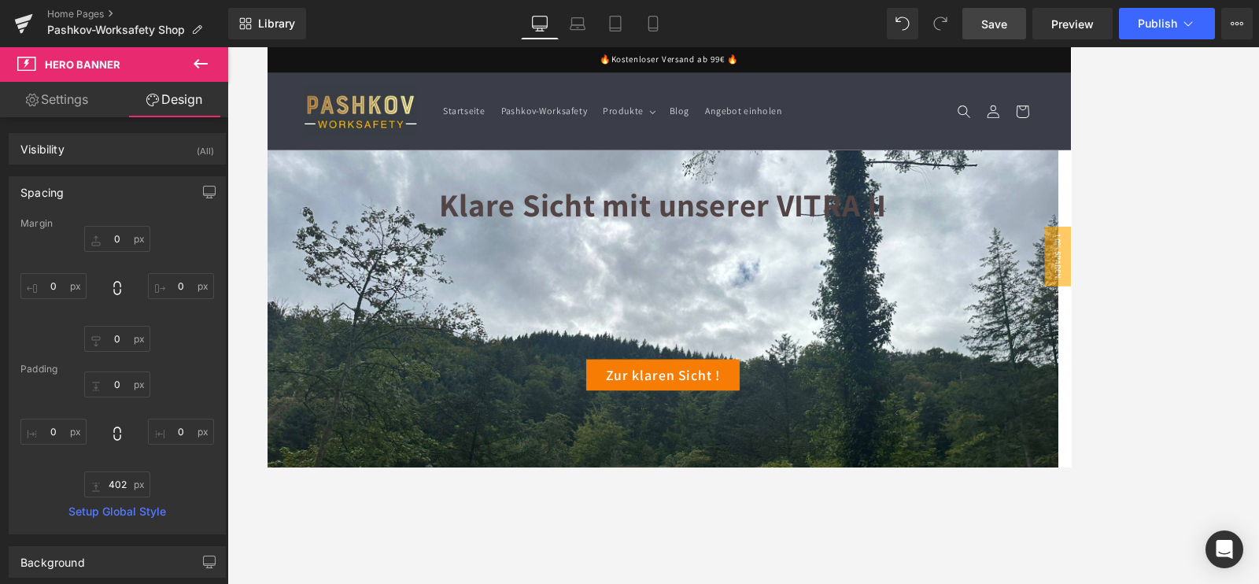
click at [207, 61] on icon at bounding box center [200, 63] width 19 height 19
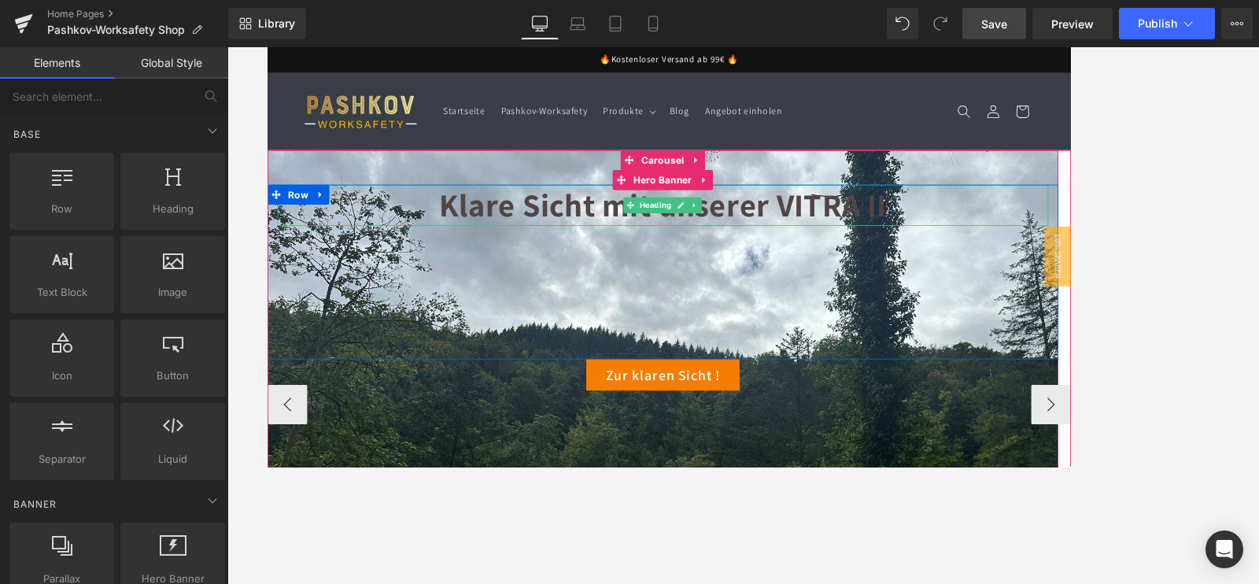
click at [802, 243] on span "Klare Sicht mit unserer VITRA II" at bounding box center [736, 234] width 530 height 50
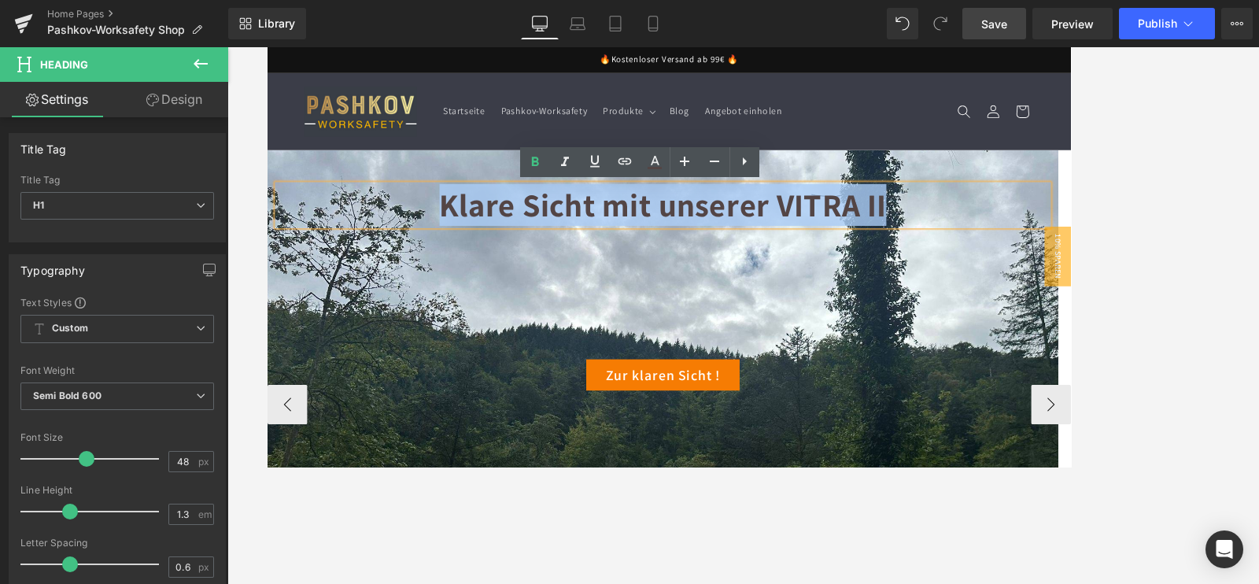
drag, startPoint x: 1003, startPoint y: 246, endPoint x: 478, endPoint y: 246, distance: 525.7
click at [478, 246] on h1 "Klare Sicht mit unserer VITRA II" at bounding box center [736, 234] width 914 height 49
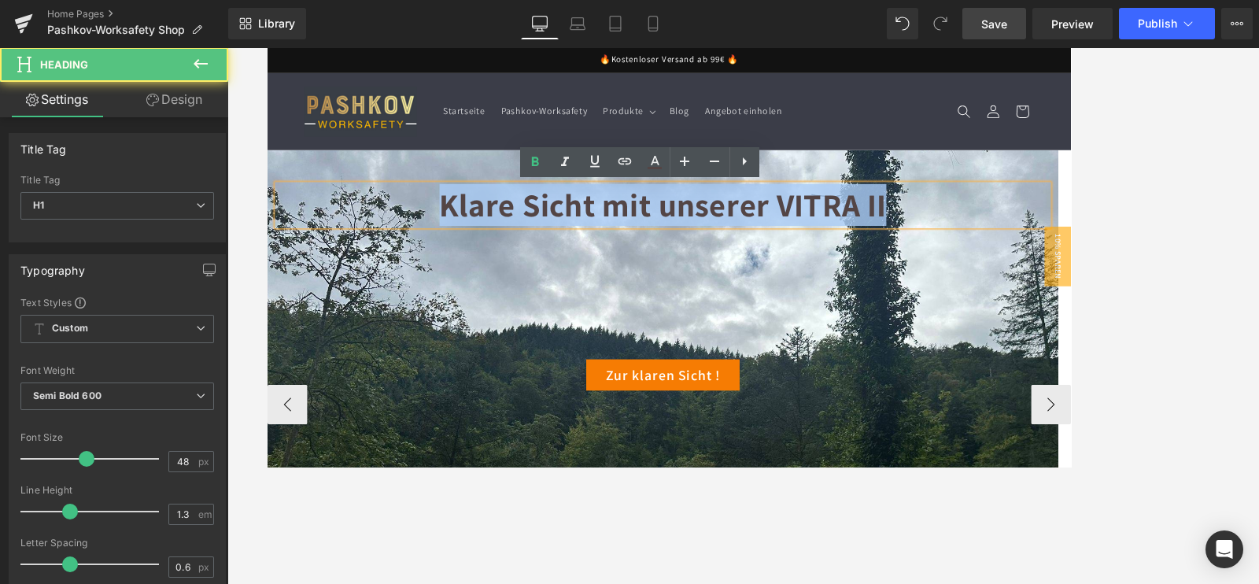
click at [911, 227] on span "Klare Sicht mit unserer VITRA II" at bounding box center [736, 234] width 530 height 50
drag, startPoint x: 1031, startPoint y: 238, endPoint x: 435, endPoint y: 249, distance: 595.9
click at [418, 250] on h1 "Klare Sicht mit unserer VITRA II" at bounding box center [736, 234] width 914 height 49
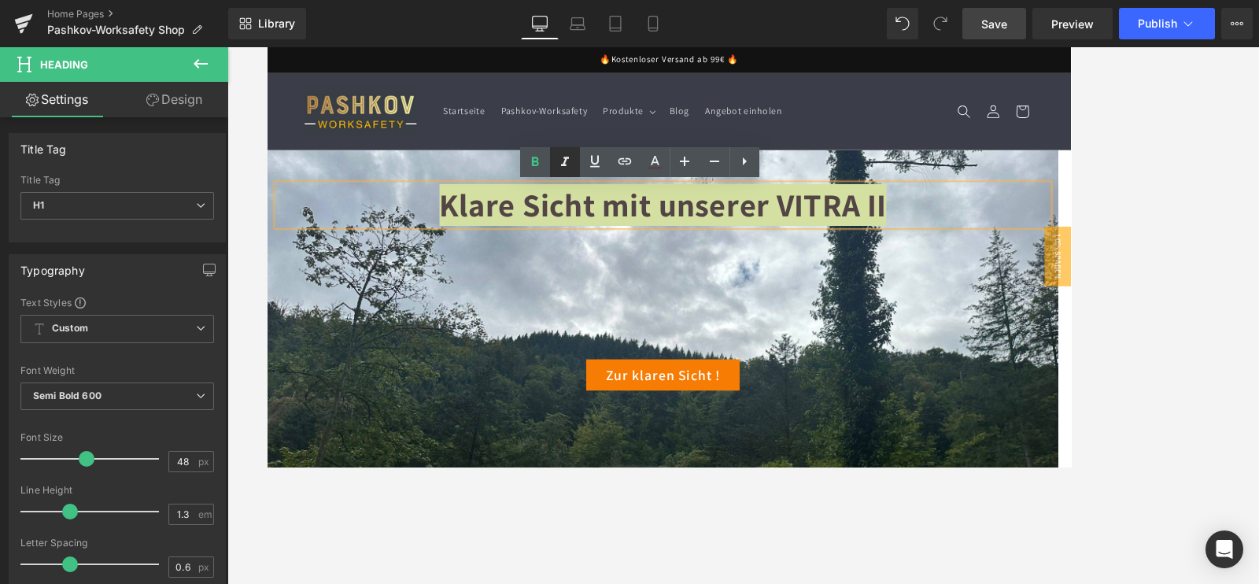
click at [569, 167] on icon at bounding box center [565, 162] width 19 height 19
click at [649, 167] on icon at bounding box center [655, 168] width 14 height 2
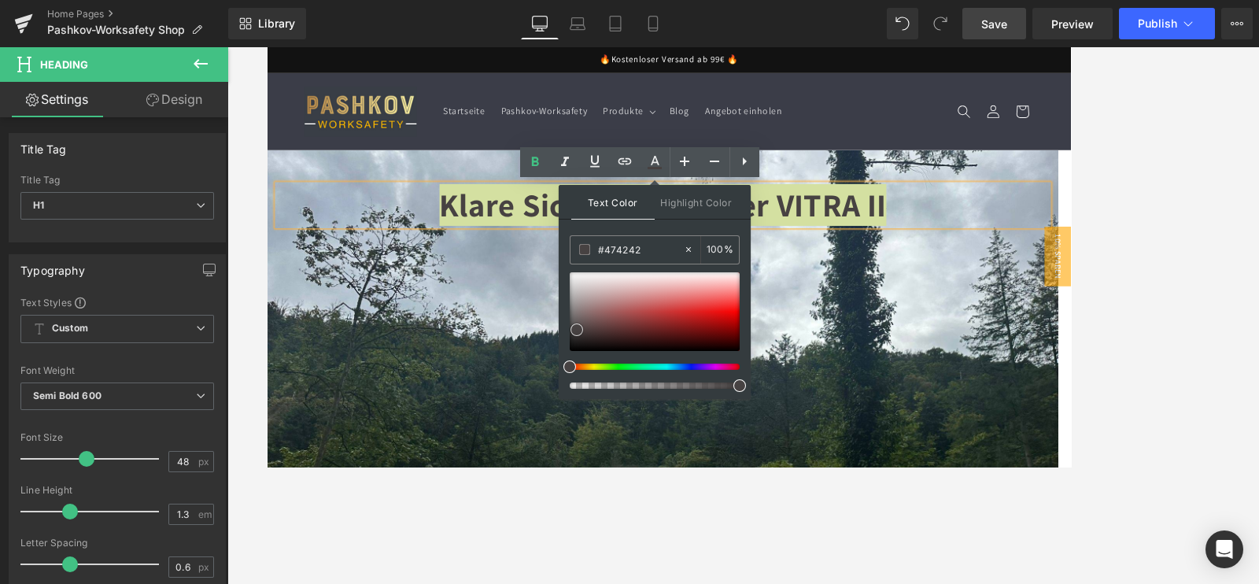
drag, startPoint x: 574, startPoint y: 273, endPoint x: 590, endPoint y: 317, distance: 47.1
click at [579, 327] on span at bounding box center [577, 329] width 13 height 13
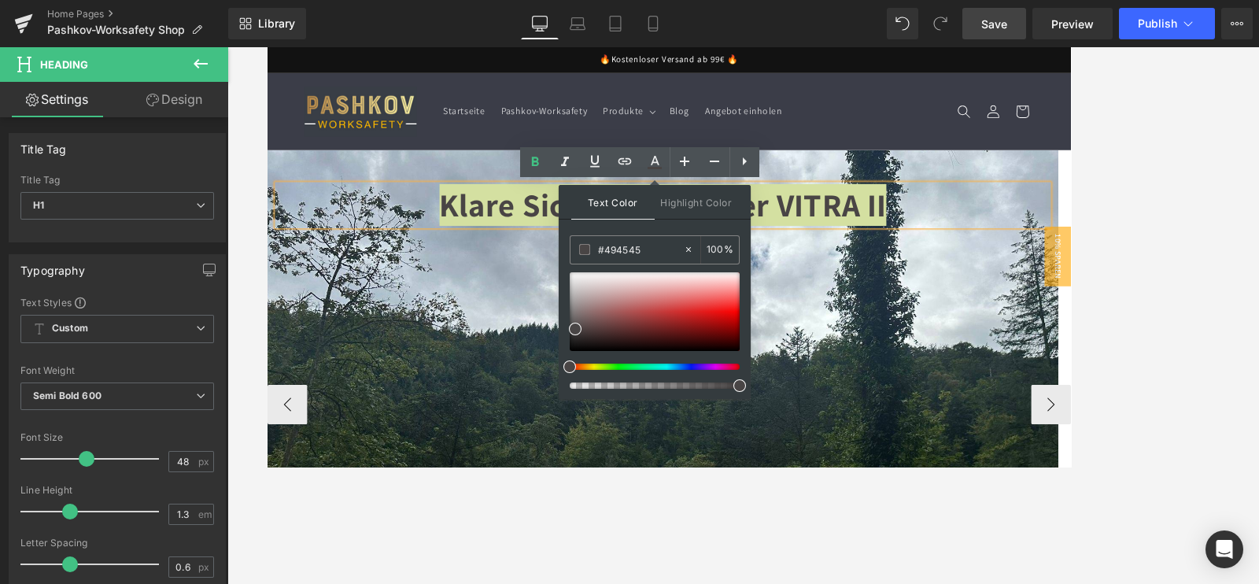
click at [1007, 259] on div at bounding box center [743, 315] width 1032 height 537
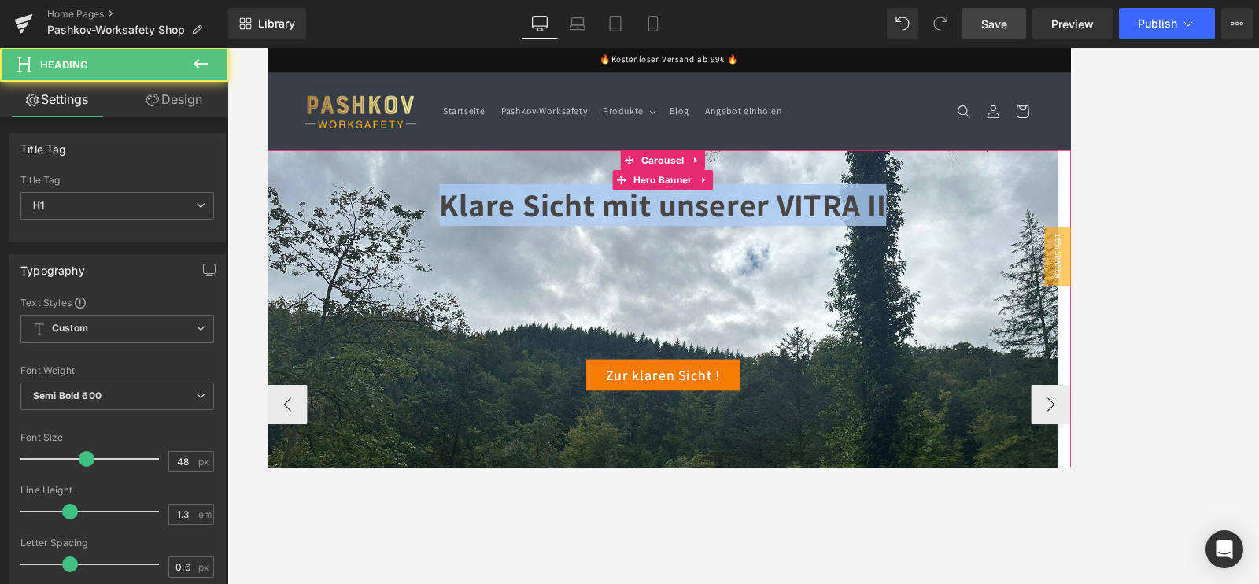
click at [844, 235] on span "Klare Sicht mit unserer VITRA II" at bounding box center [736, 234] width 530 height 50
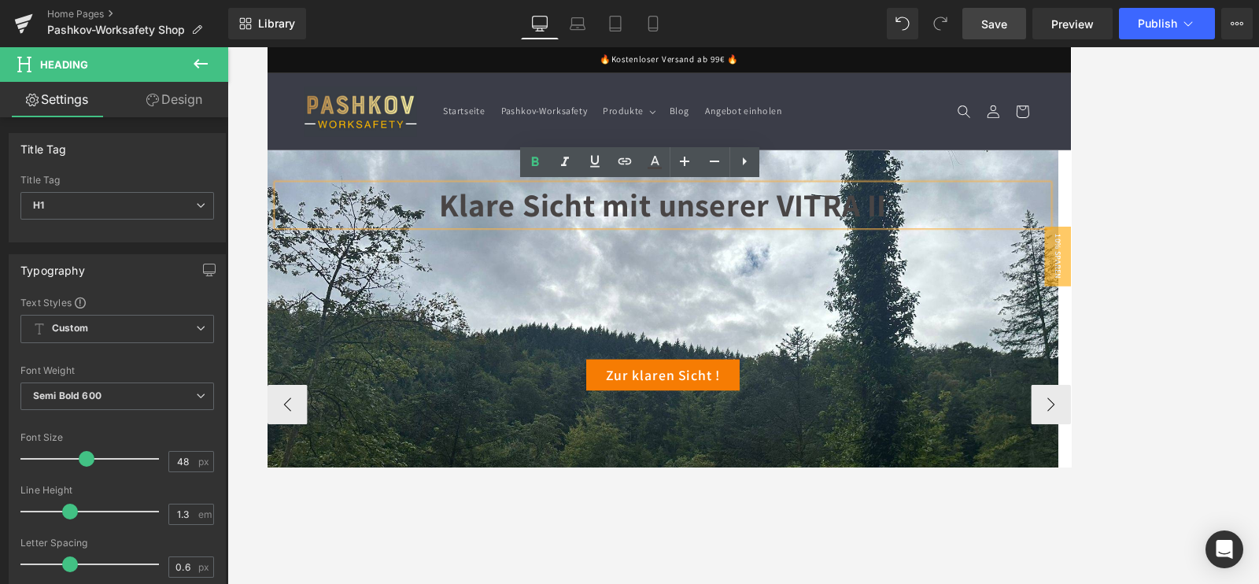
click at [1007, 316] on div "Klare Sicht mit unserer VITRA II Heading Row" at bounding box center [735, 313] width 937 height 207
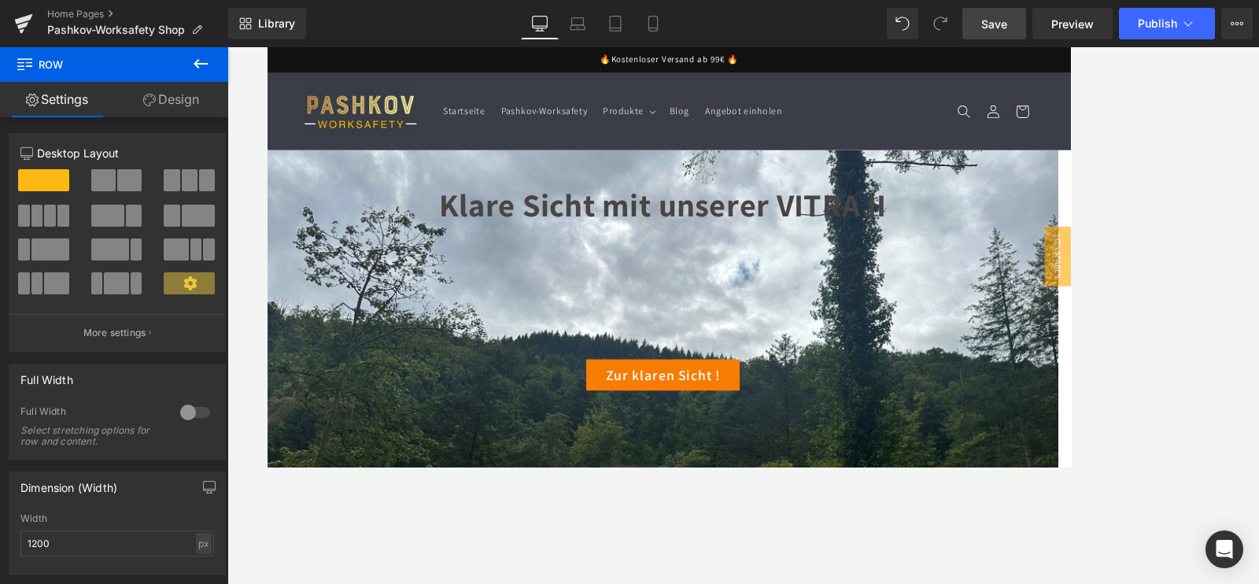
click at [1007, 178] on div at bounding box center [743, 315] width 1032 height 537
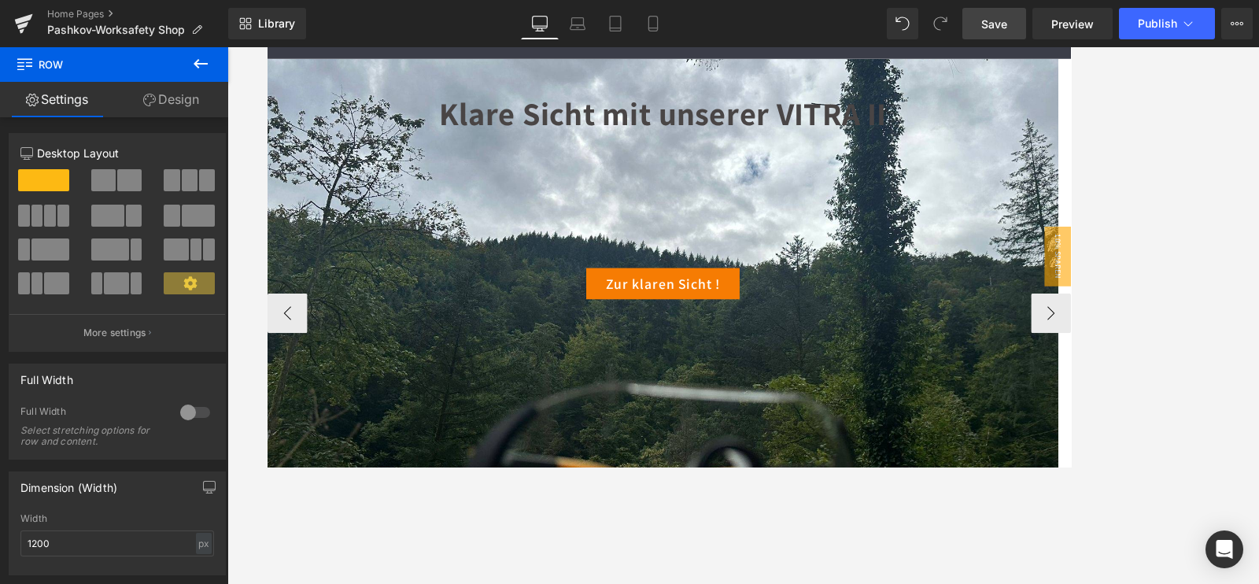
scroll to position [196, 0]
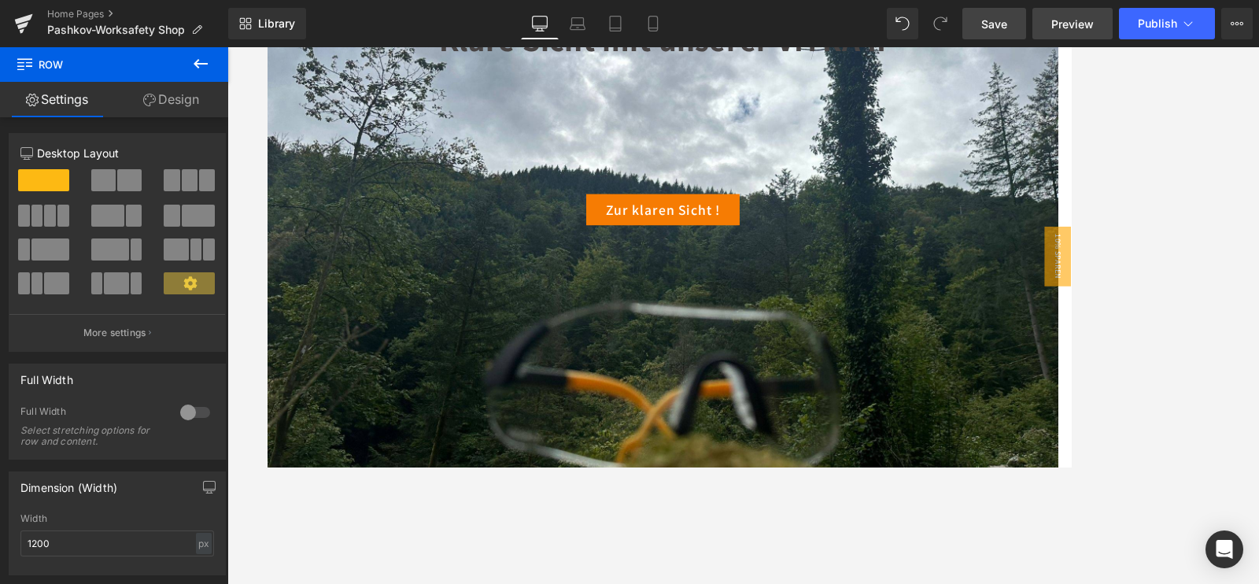
click at [1007, 21] on span "Preview" at bounding box center [1072, 24] width 43 height 17
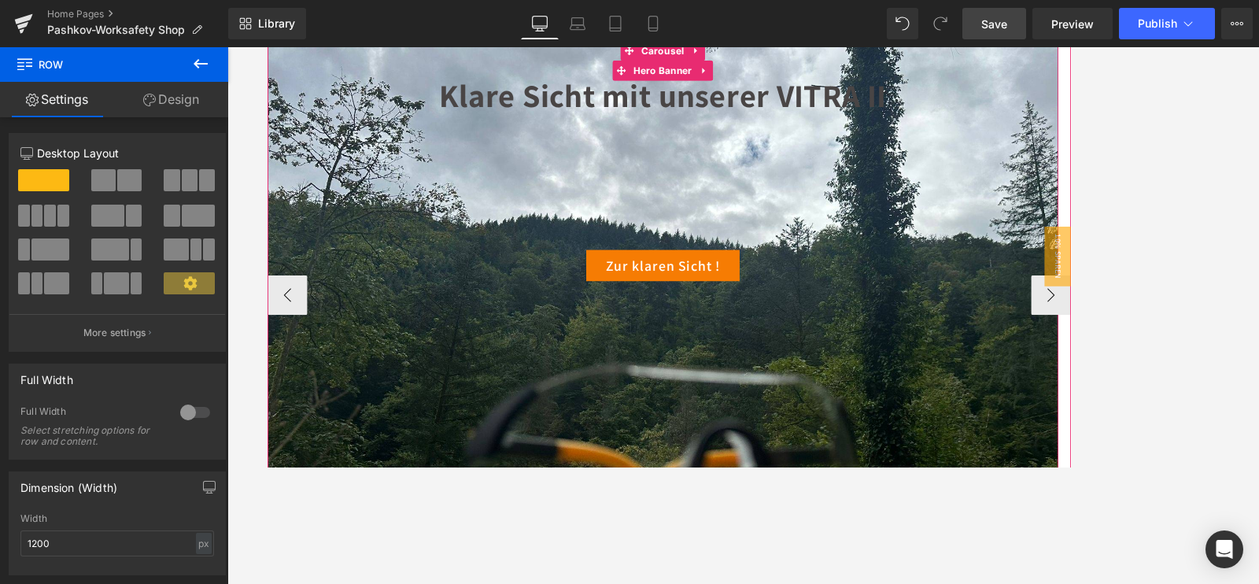
scroll to position [0, 0]
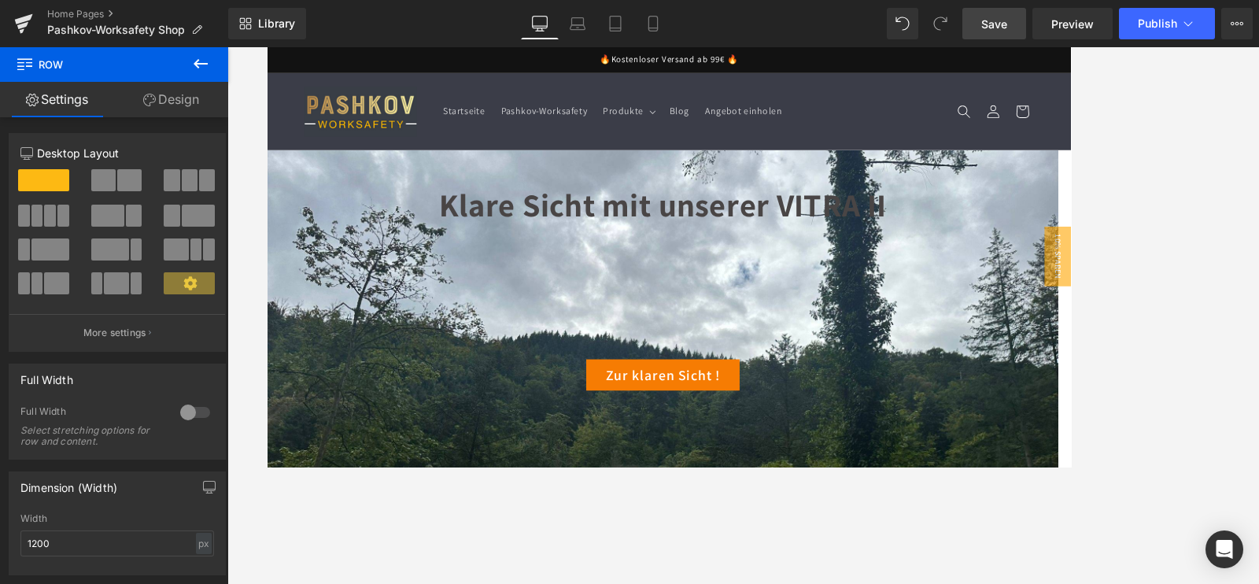
drag, startPoint x: 201, startPoint y: 57, endPoint x: 201, endPoint y: 48, distance: 8.7
click at [201, 51] on button at bounding box center [200, 64] width 55 height 35
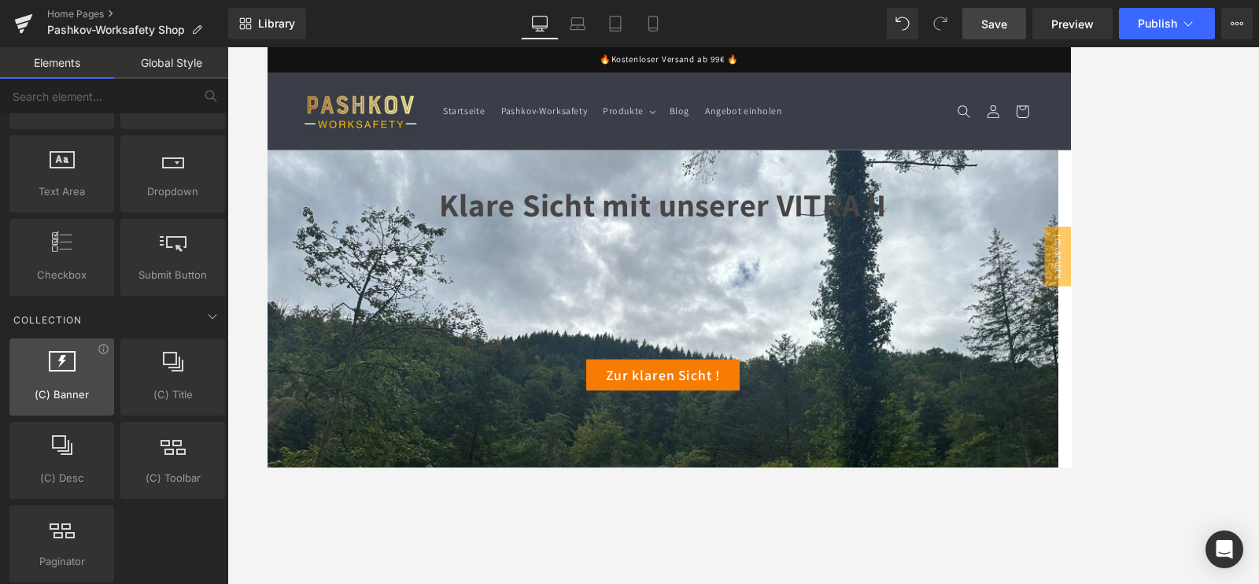
scroll to position [2557, 0]
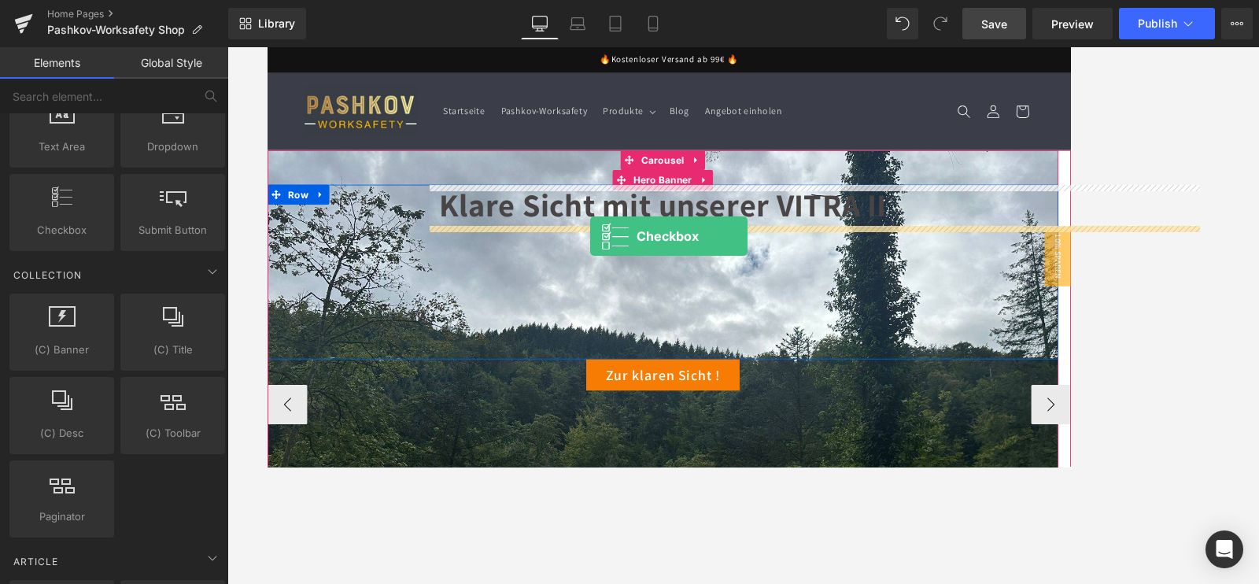
drag, startPoint x: 340, startPoint y: 264, endPoint x: 650, endPoint y: 272, distance: 310.2
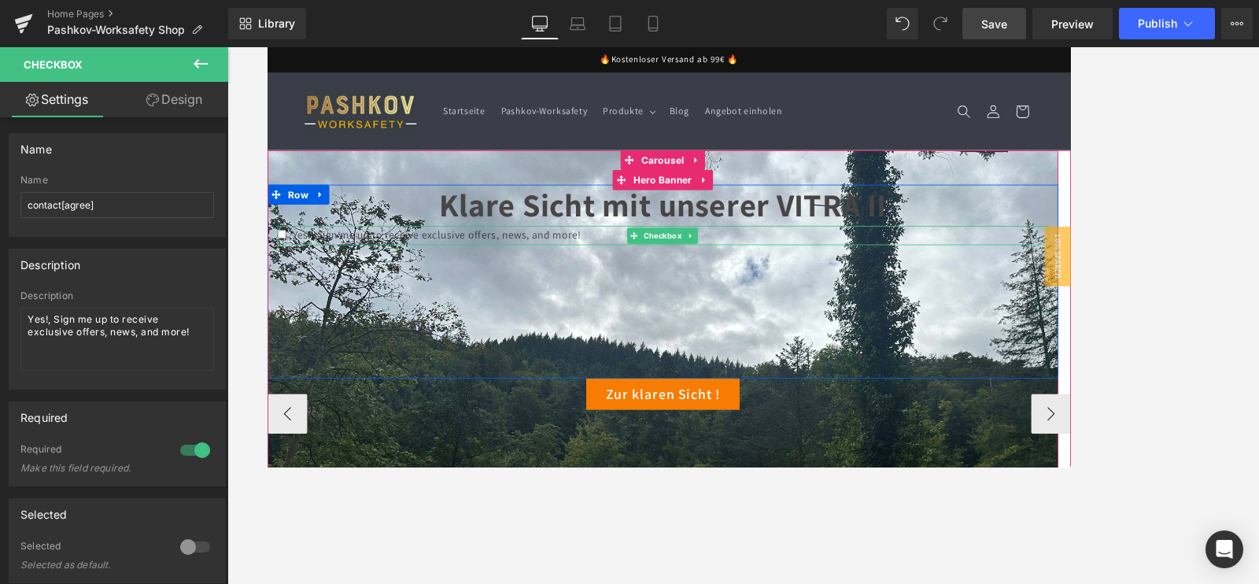
click at [543, 275] on span "Yes!, Sign me up to receive exclusive offers, news, and more!" at bounding box center [466, 269] width 346 height 17
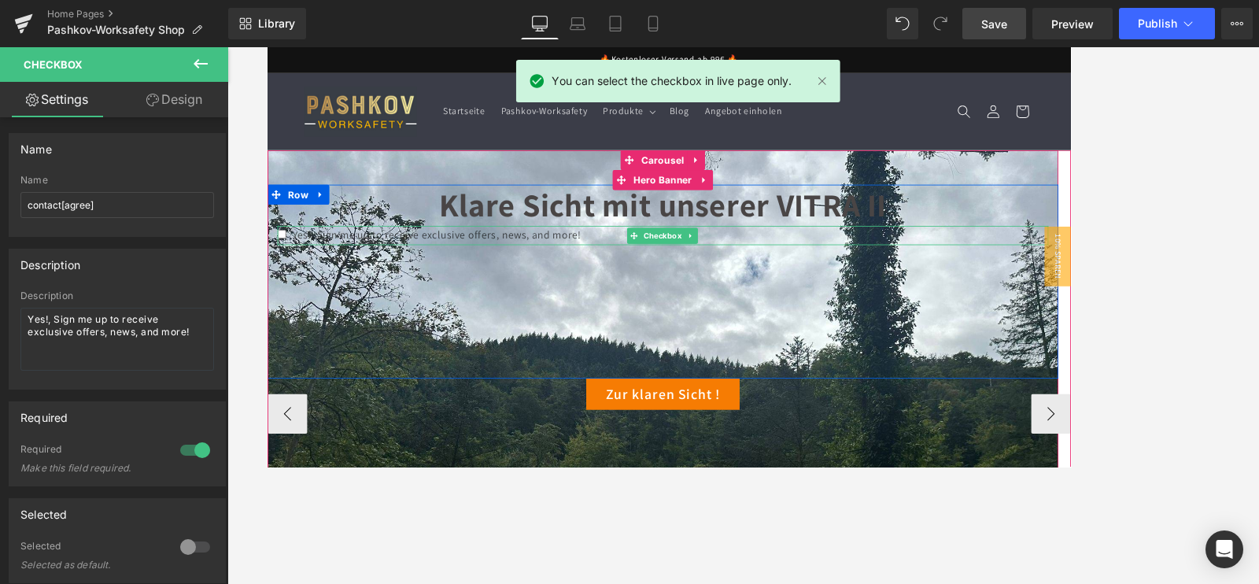
click at [640, 261] on div at bounding box center [736, 260] width 914 height 4
click at [649, 272] on div "Yes!, Sign me up to receive exclusive offers, news, and more!" at bounding box center [736, 269] width 914 height 23
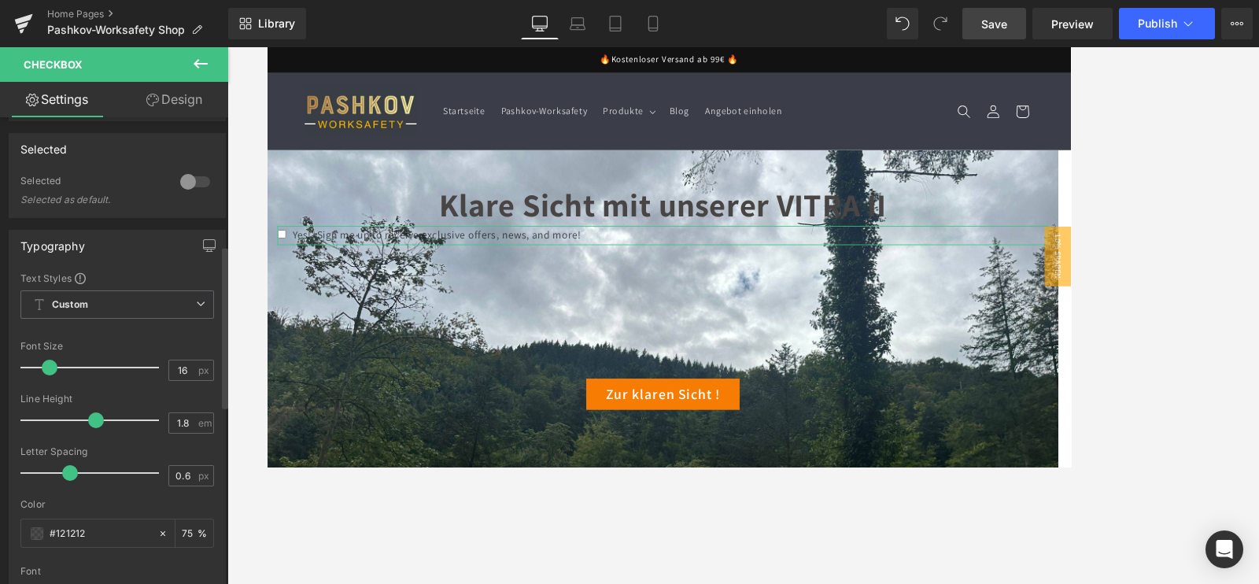
scroll to position [0, 0]
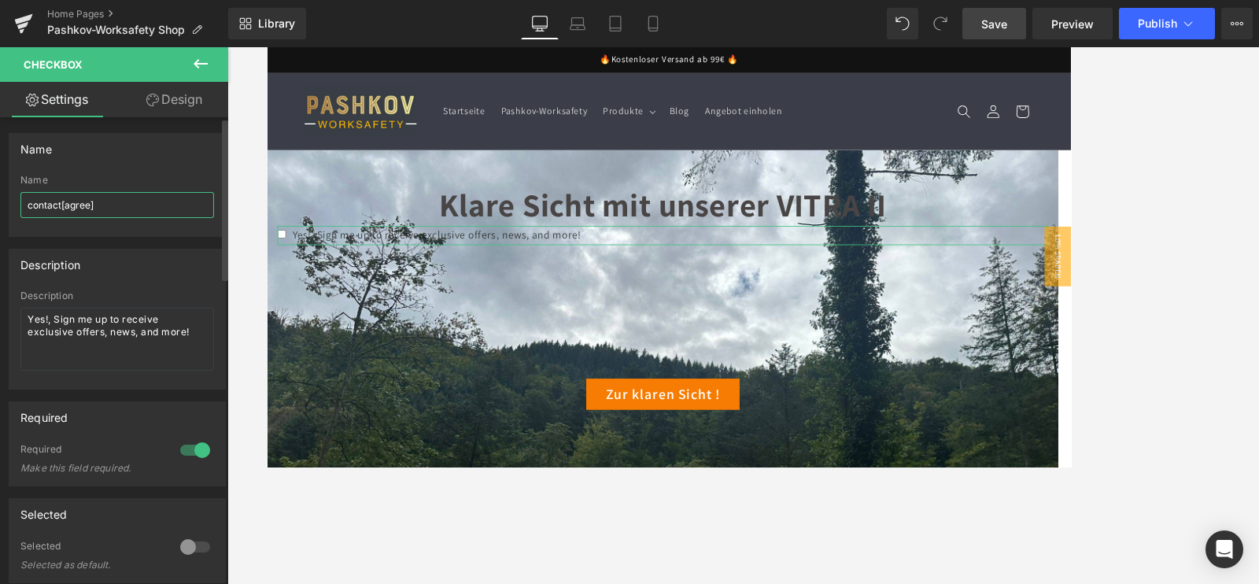
drag, startPoint x: 129, startPoint y: 201, endPoint x: 1, endPoint y: 209, distance: 128.5
click at [1, 209] on div "Name contact[agree] Name contact[agree]" at bounding box center [117, 179] width 235 height 116
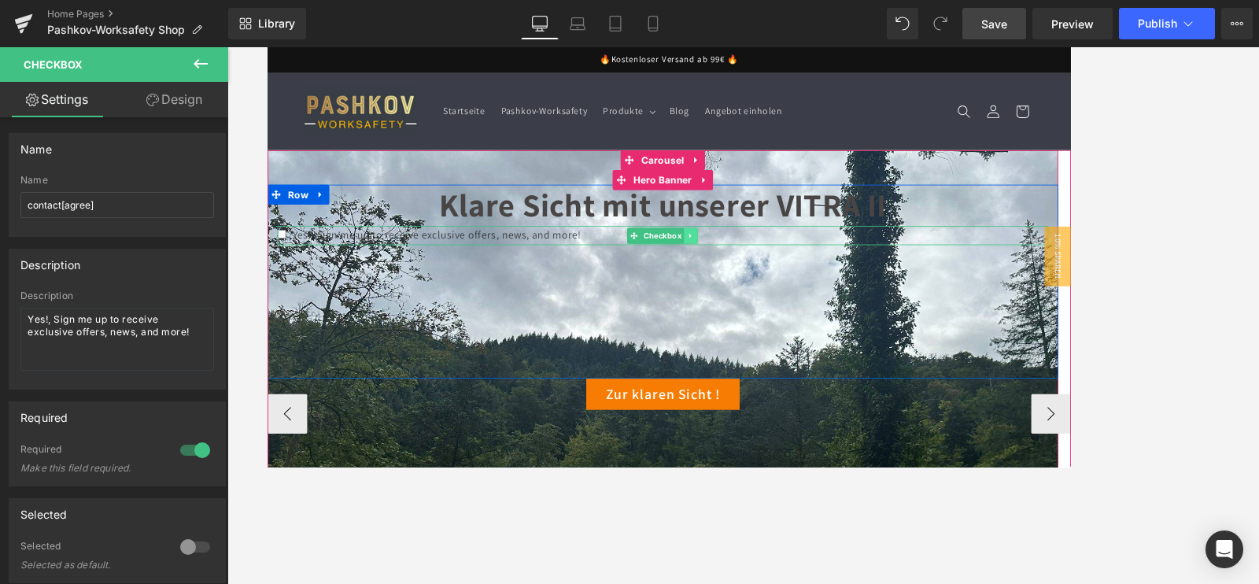
click at [762, 270] on link at bounding box center [769, 270] width 17 height 19
click at [777, 275] on link at bounding box center [777, 270] width 17 height 19
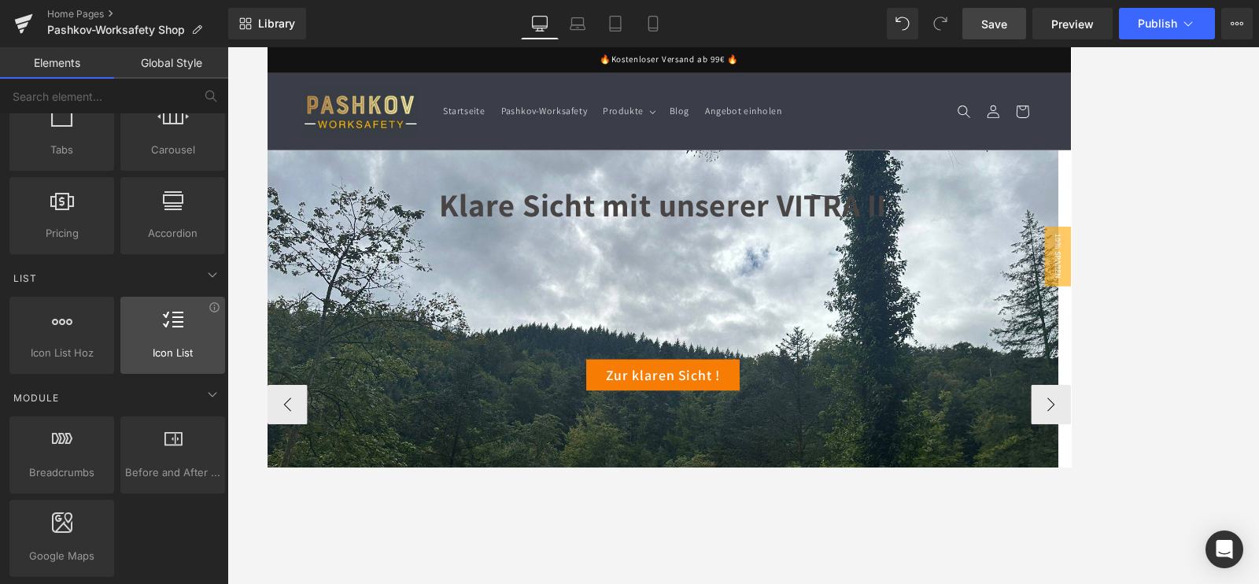
scroll to position [590, 0]
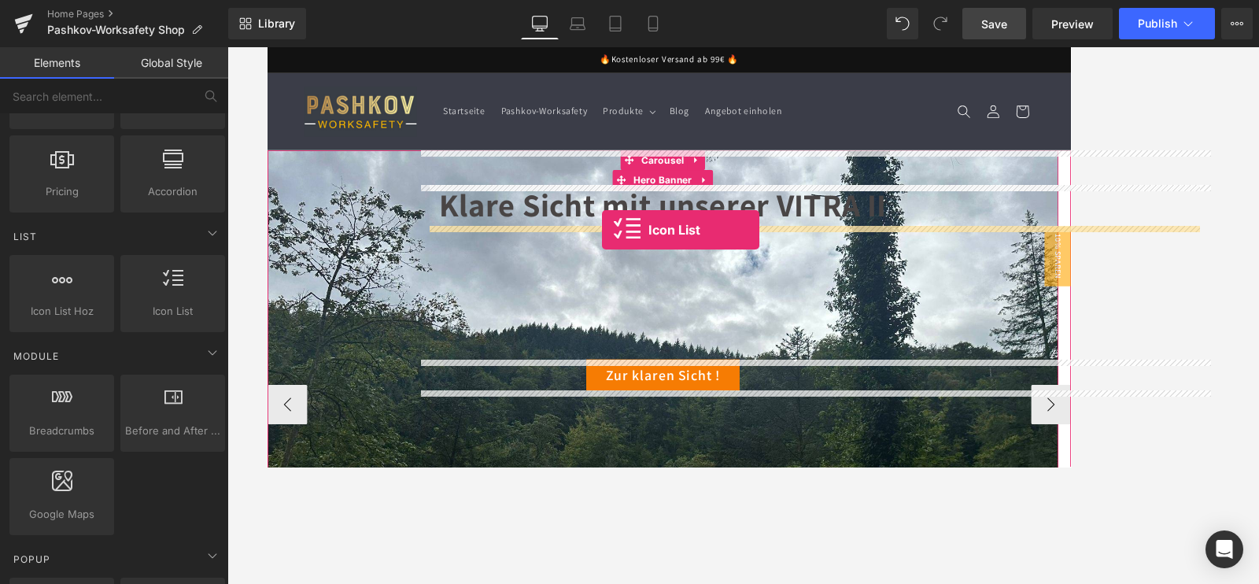
drag, startPoint x: 412, startPoint y: 348, endPoint x: 663, endPoint y: 266, distance: 263.3
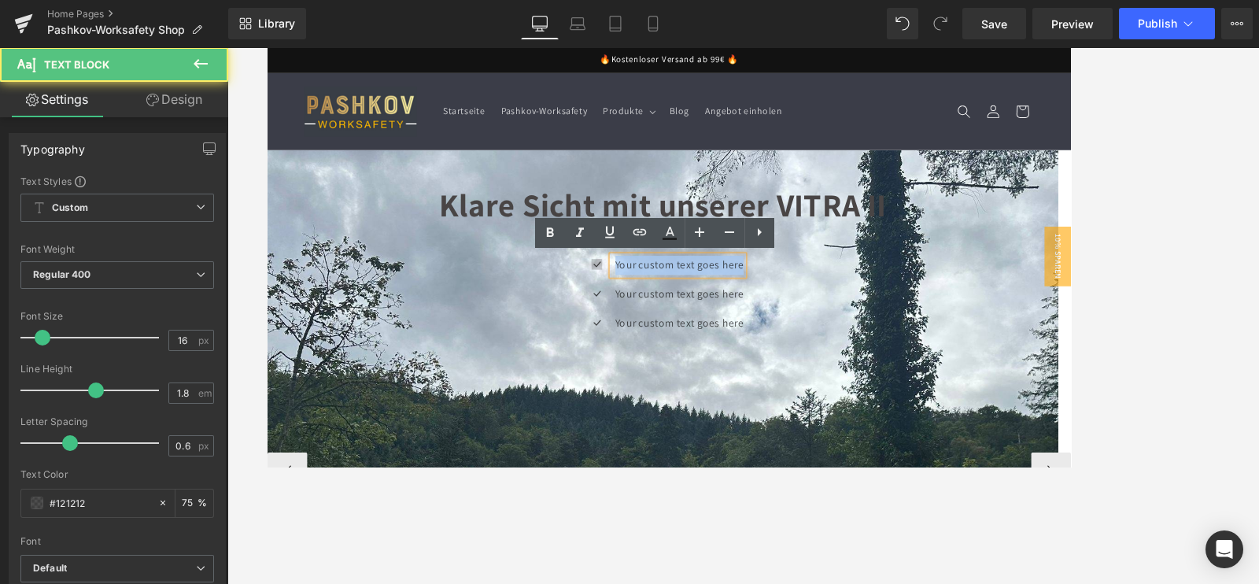
drag, startPoint x: 828, startPoint y: 309, endPoint x: 659, endPoint y: 303, distance: 169.3
click at [659, 303] on li "Icon Your custom text goes here Text Block" at bounding box center [736, 305] width 192 height 23
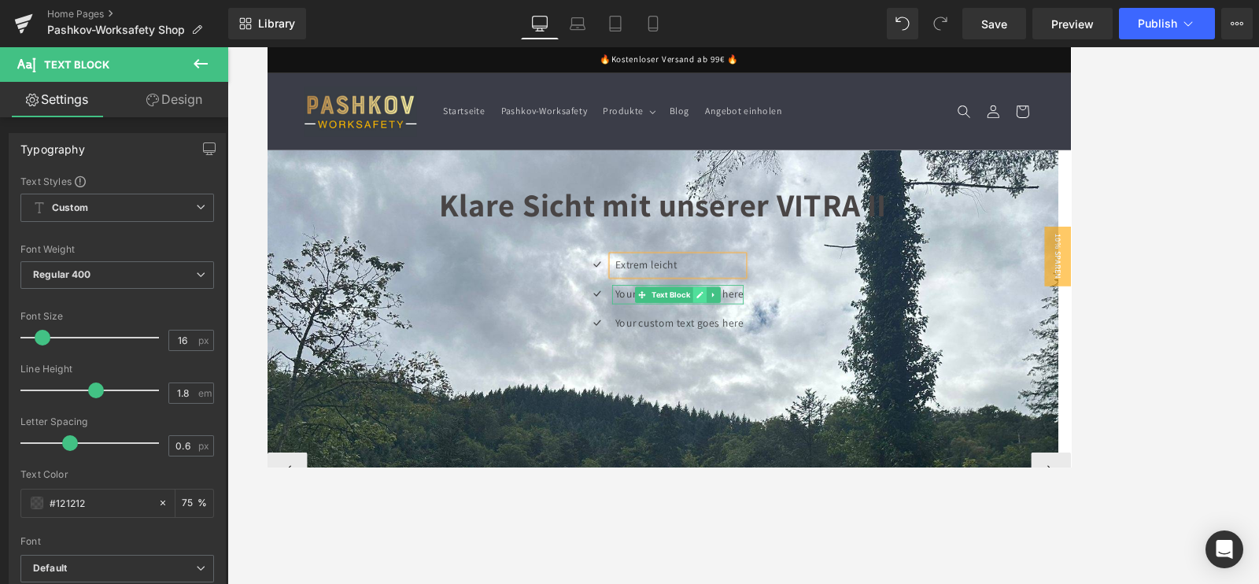
click at [781, 346] on link at bounding box center [779, 340] width 17 height 19
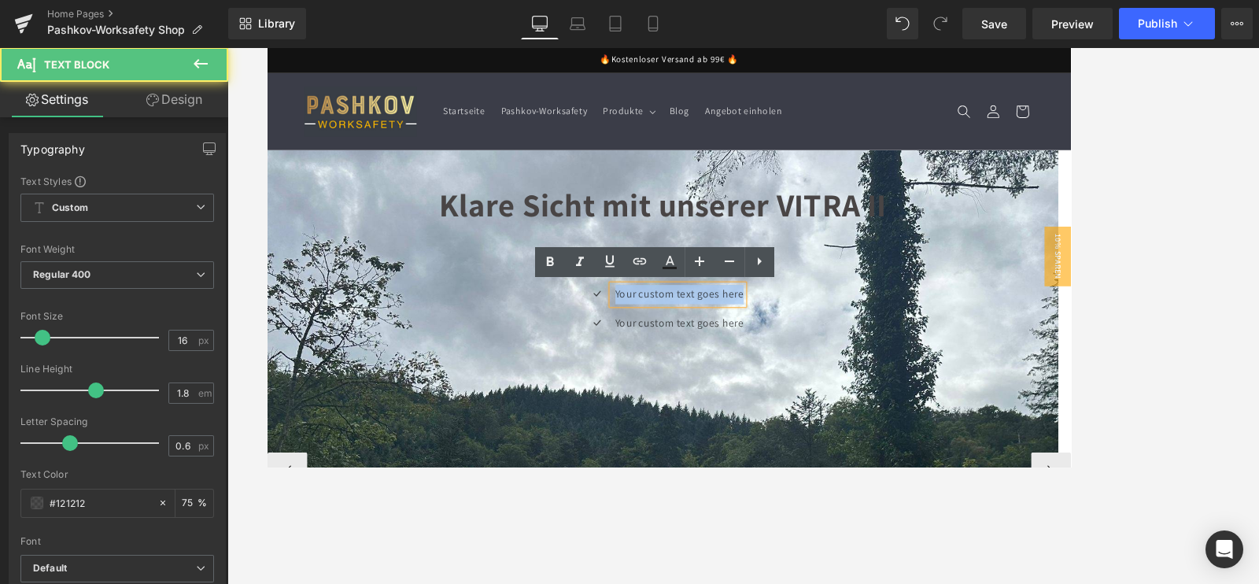
drag, startPoint x: 831, startPoint y: 339, endPoint x: 669, endPoint y: 345, distance: 162.2
click at [669, 344] on li "Icon Your custom text goes here Text Block" at bounding box center [736, 339] width 192 height 23
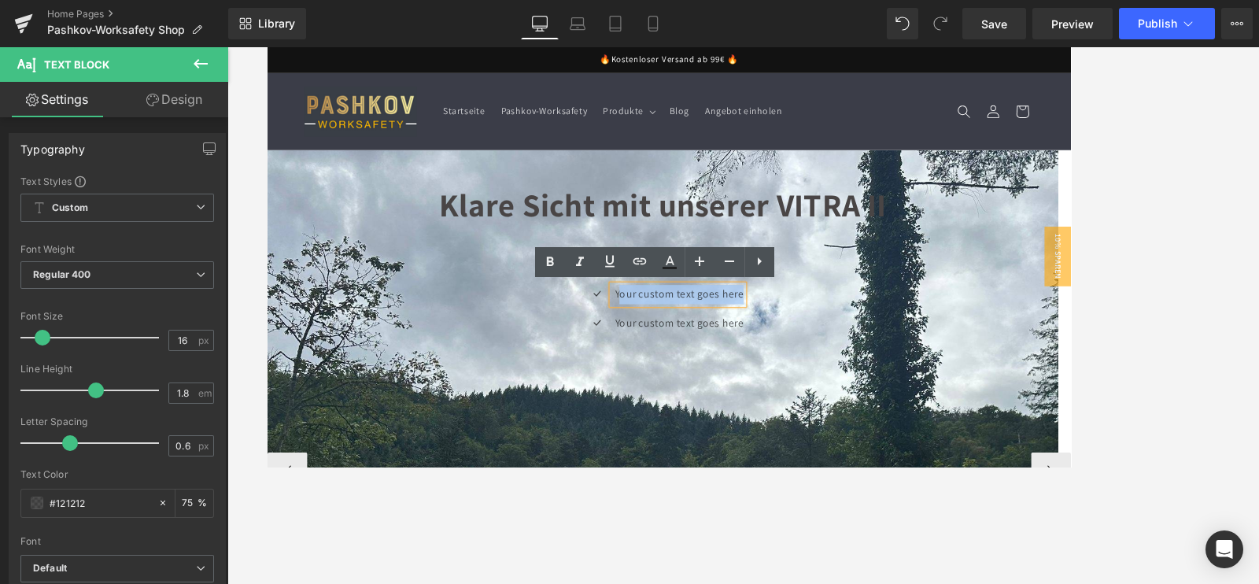
click at [816, 342] on p "Your custom text goes here" at bounding box center [755, 339] width 153 height 23
drag, startPoint x: 828, startPoint y: 342, endPoint x: 656, endPoint y: 329, distance: 172.8
click at [678, 339] on div "Your custom text goes here" at bounding box center [753, 339] width 157 height 23
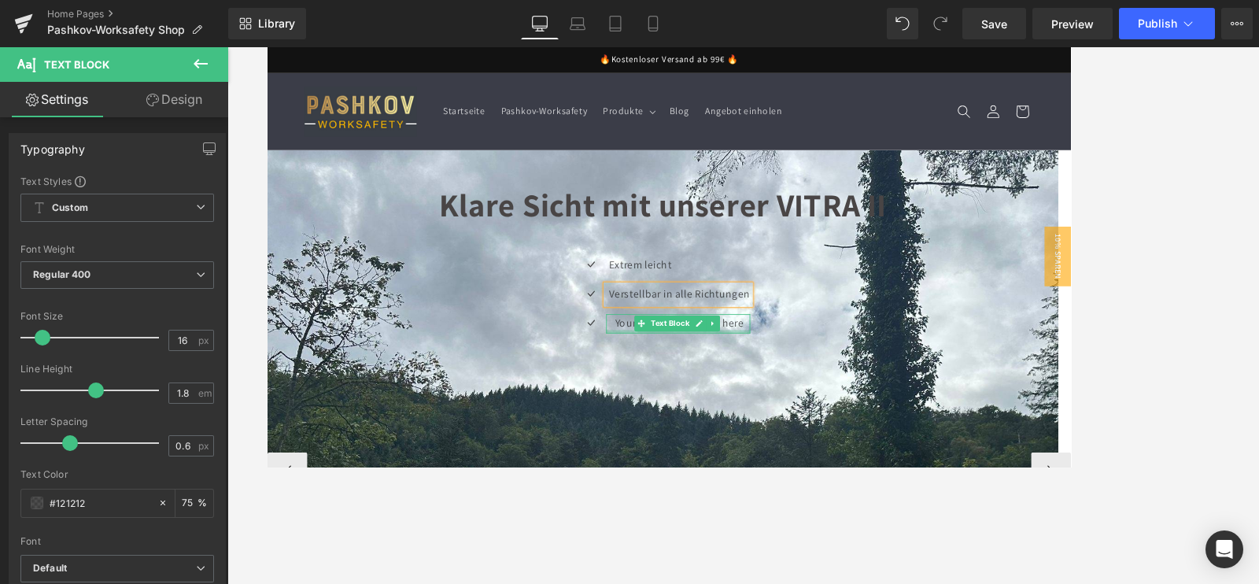
click at [719, 379] on span "Text Block" at bounding box center [745, 373] width 52 height 19
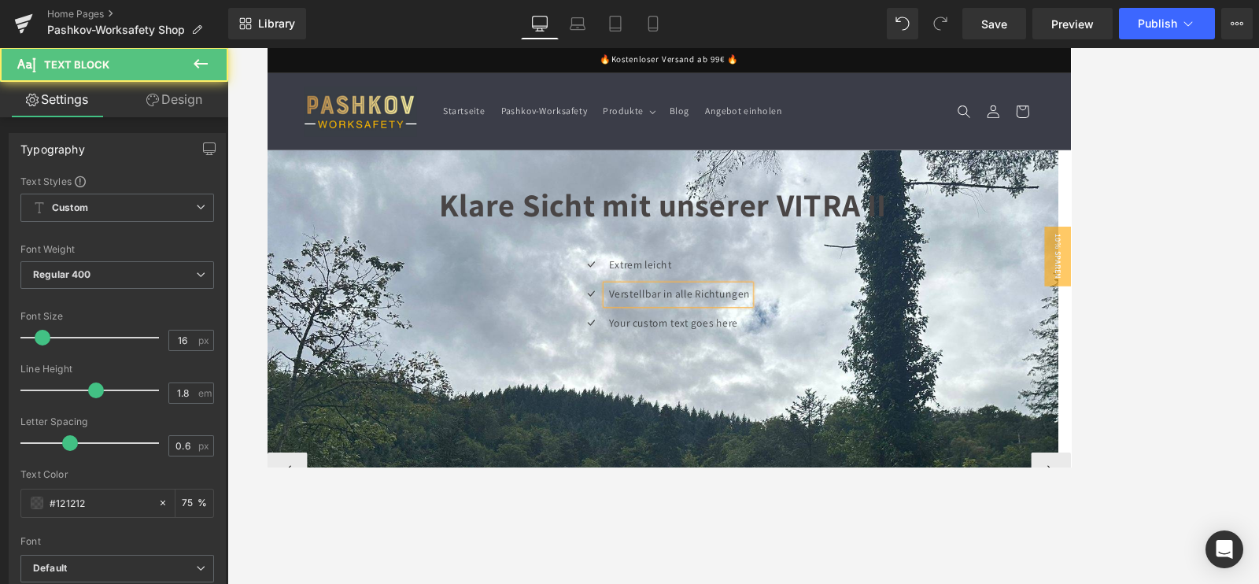
click at [823, 379] on p "Your custom text goes here" at bounding box center [755, 374] width 167 height 23
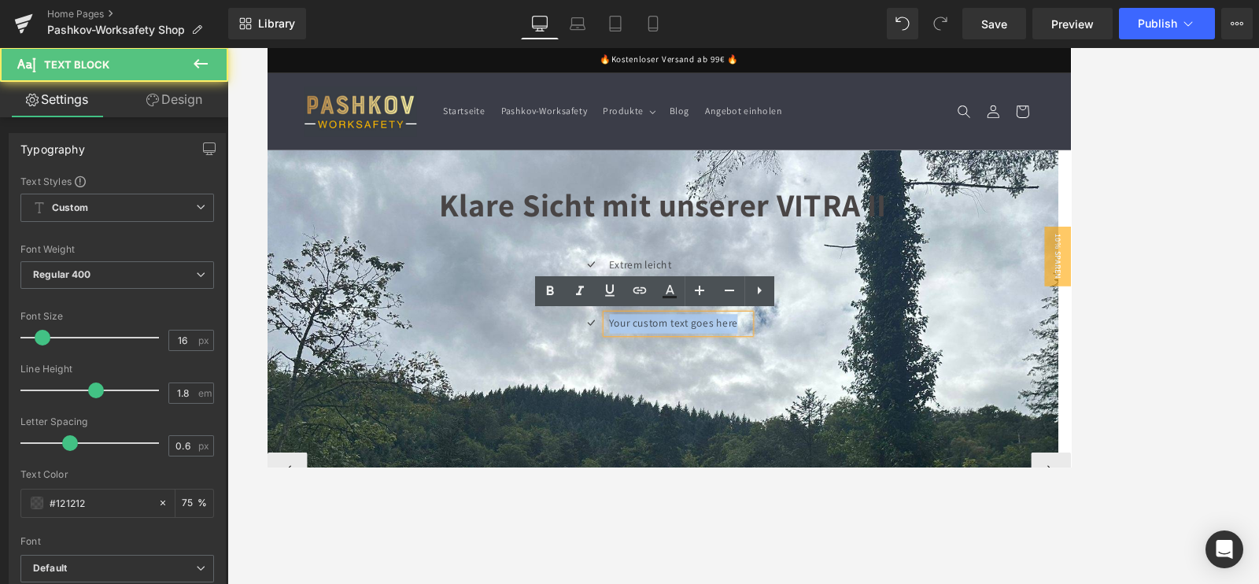
drag, startPoint x: 830, startPoint y: 377, endPoint x: 655, endPoint y: 364, distance: 175.2
click at [647, 371] on li "Icon Your custom text goes here Text Block" at bounding box center [736, 374] width 206 height 23
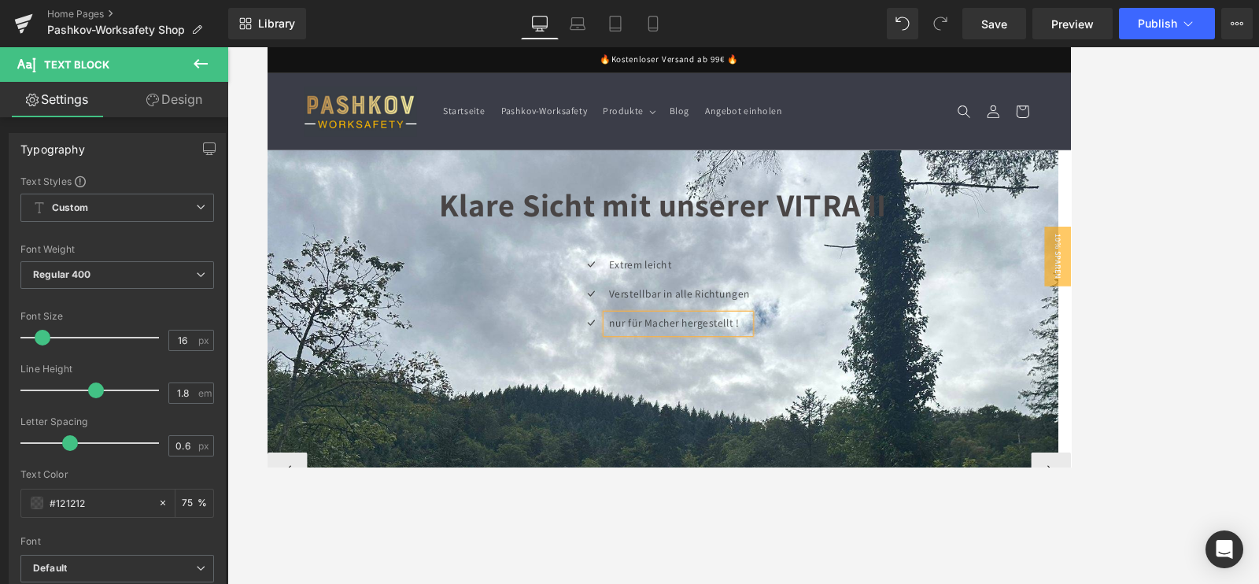
click at [646, 360] on ul "Icon Extrem leicht Text Block Icon Verstellbar in alle Richtungen Text Block Ic…" at bounding box center [736, 345] width 206 height 103
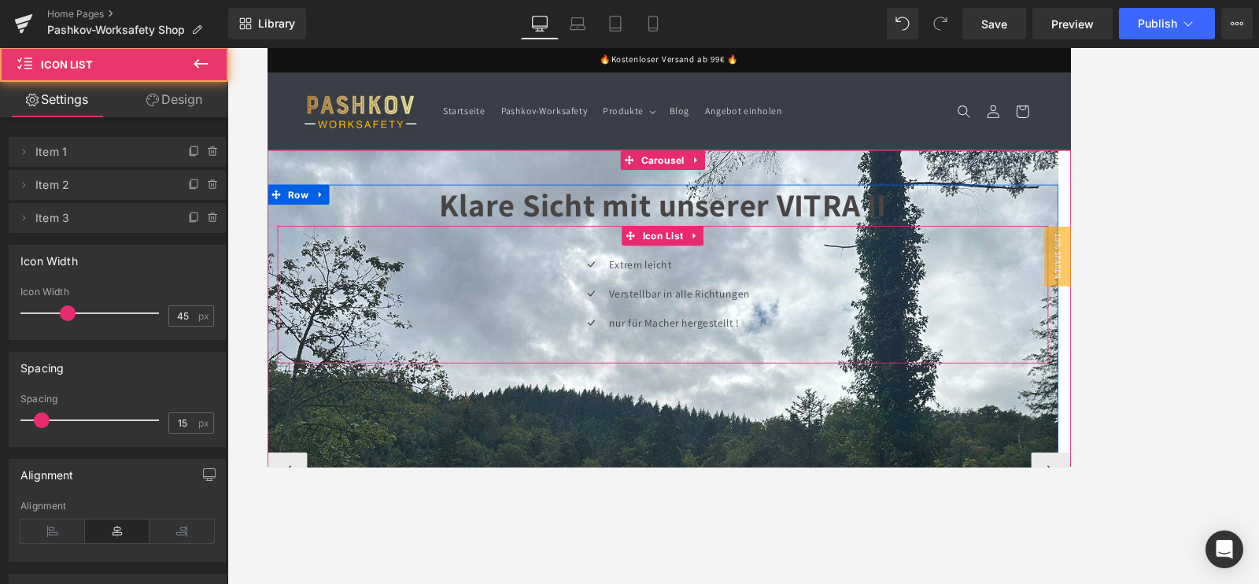
drag, startPoint x: 634, startPoint y: 301, endPoint x: 659, endPoint y: 322, distance: 31.8
click at [667, 347] on div "Icon Extrem leicht Text Block Icon Verstellbar in alle Richtungen Text Block Ic…" at bounding box center [736, 345] width 914 height 103
click at [649, 301] on span "Icon" at bounding box center [651, 306] width 26 height 19
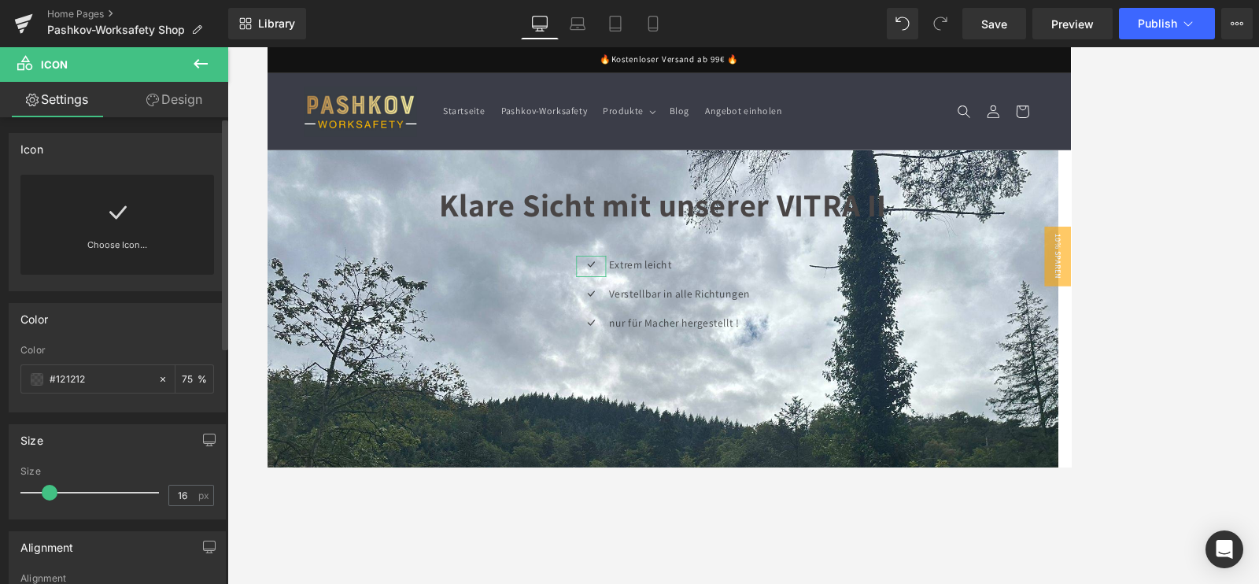
click at [106, 223] on icon at bounding box center [117, 212] width 25 height 25
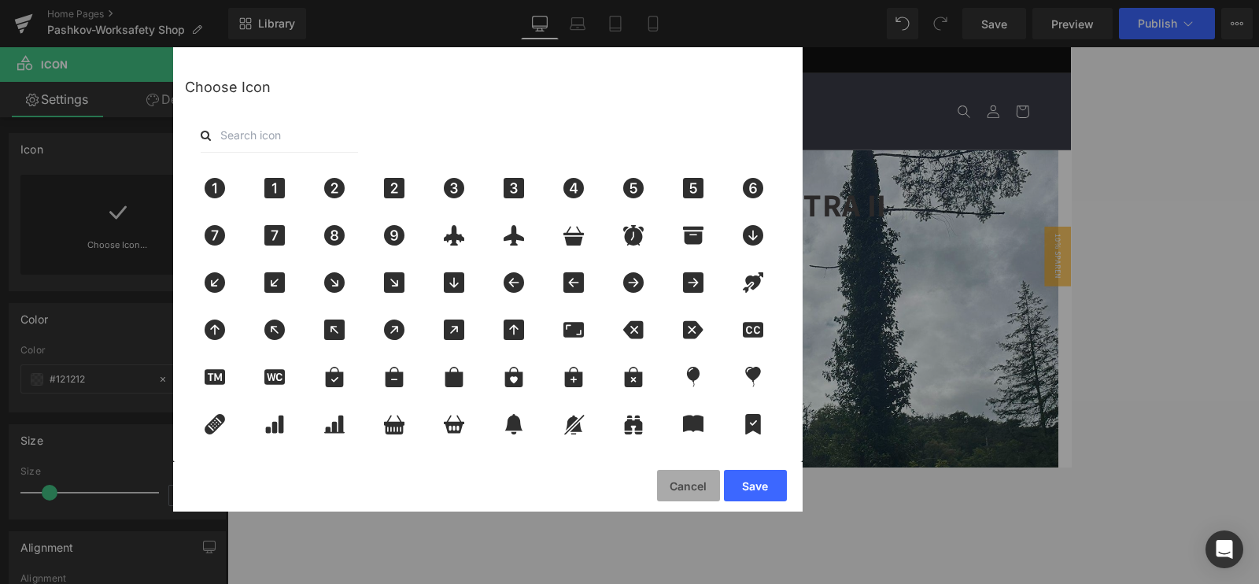
click at [681, 486] on button "Cancel" at bounding box center [688, 485] width 63 height 31
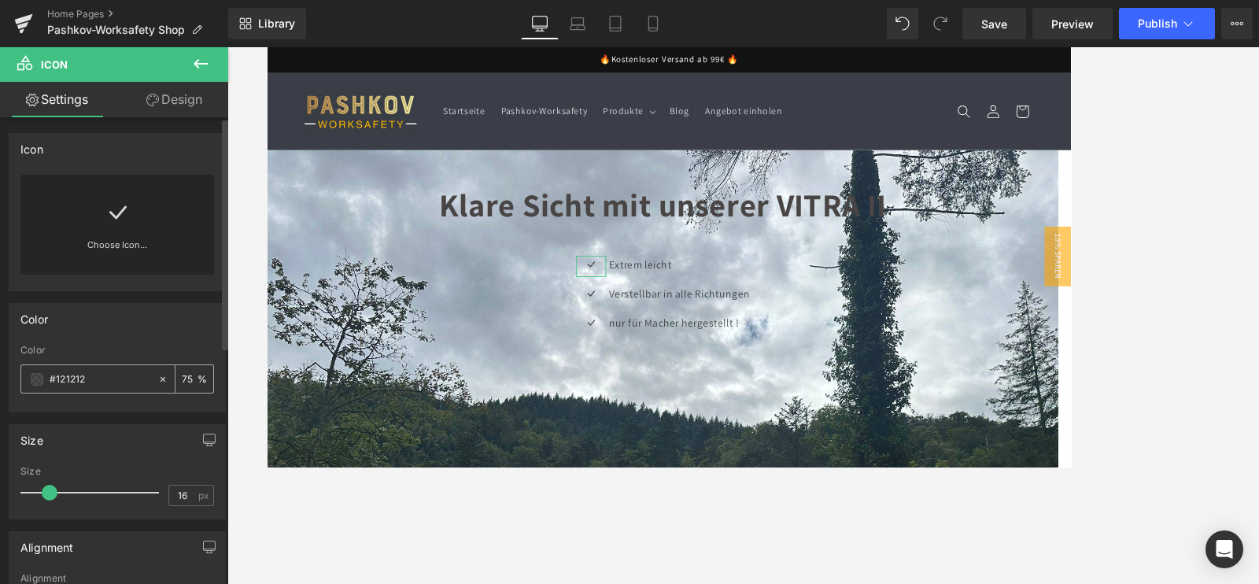
click at [35, 375] on span at bounding box center [37, 379] width 13 height 13
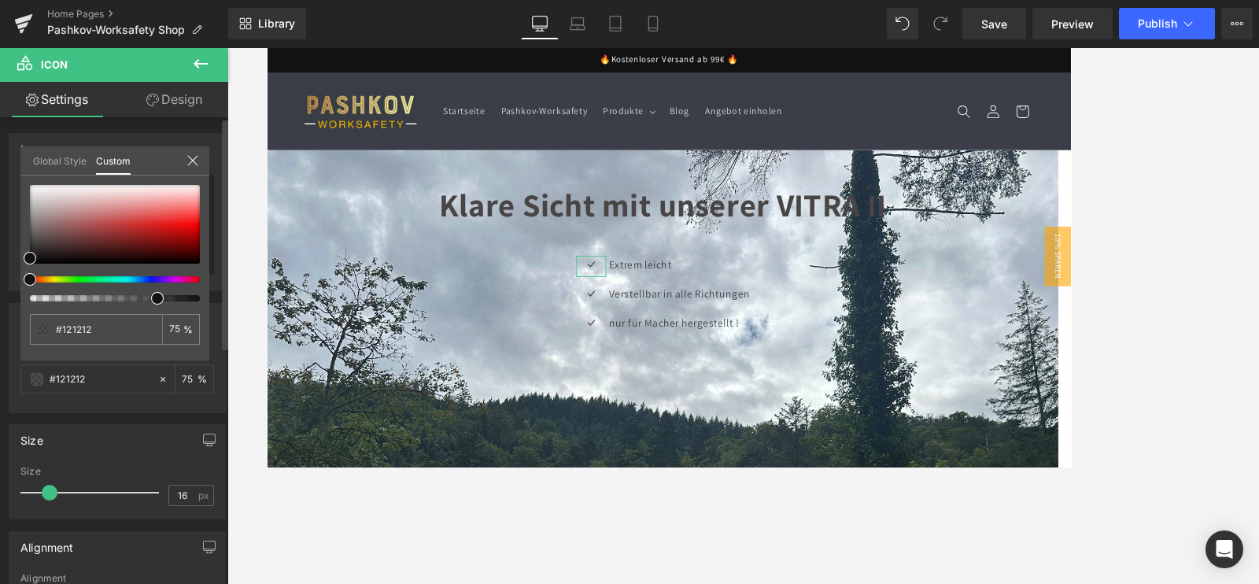
type input "#111111"
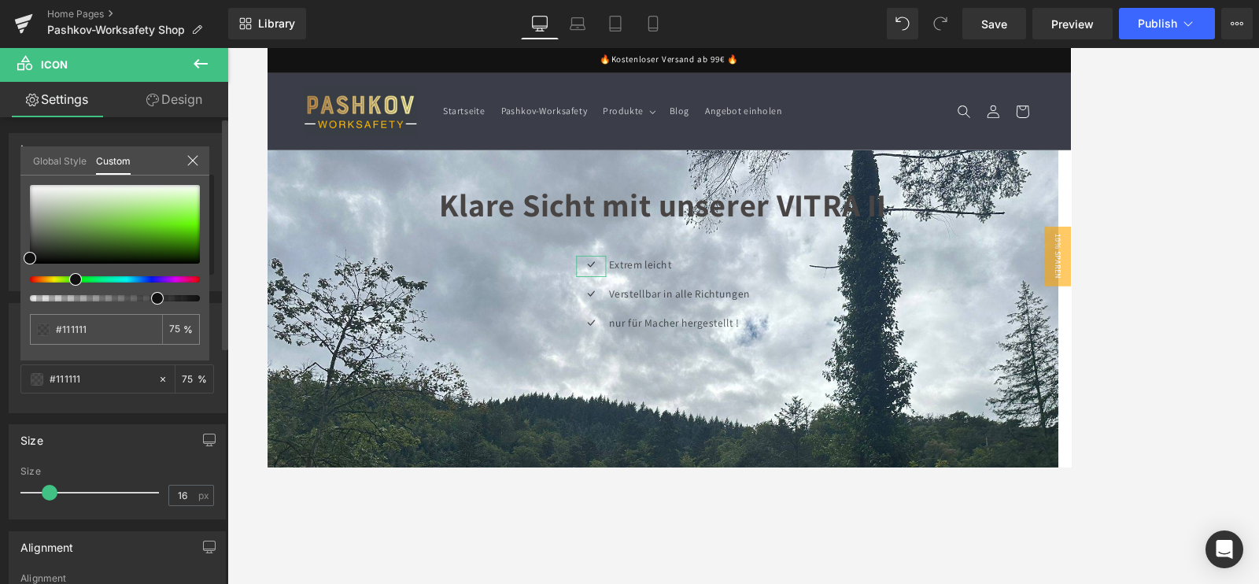
drag, startPoint x: 30, startPoint y: 279, endPoint x: 70, endPoint y: 290, distance: 41.8
click at [70, 290] on div at bounding box center [115, 243] width 170 height 116
type input "#0c0c0c"
type input "#000000"
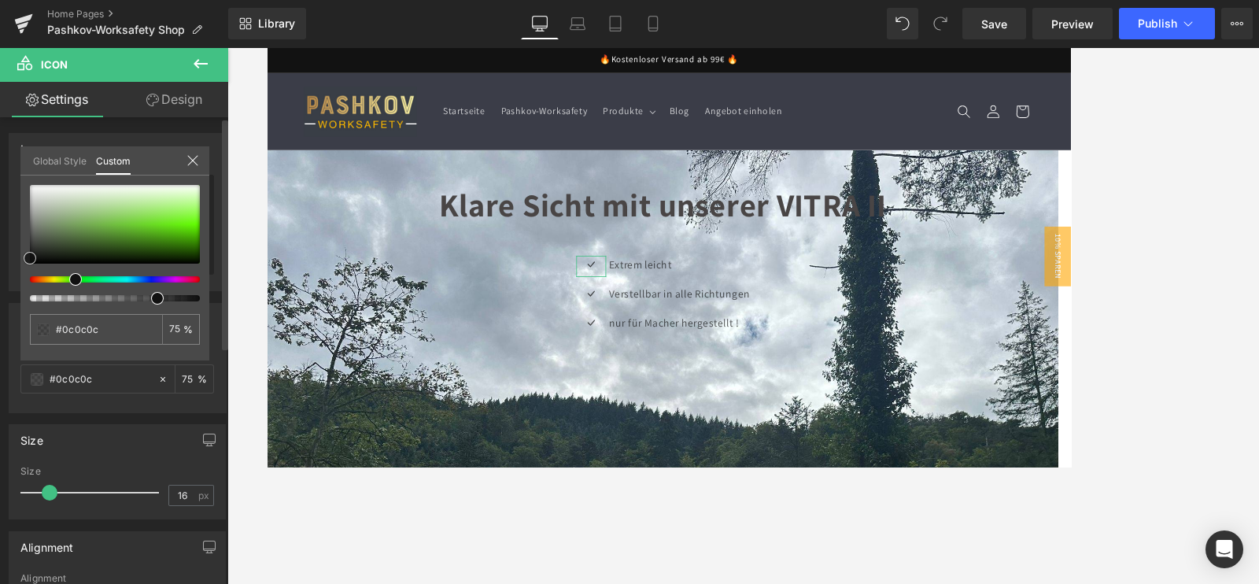
type input "#000000"
type input "#1b3809"
type input "#245605"
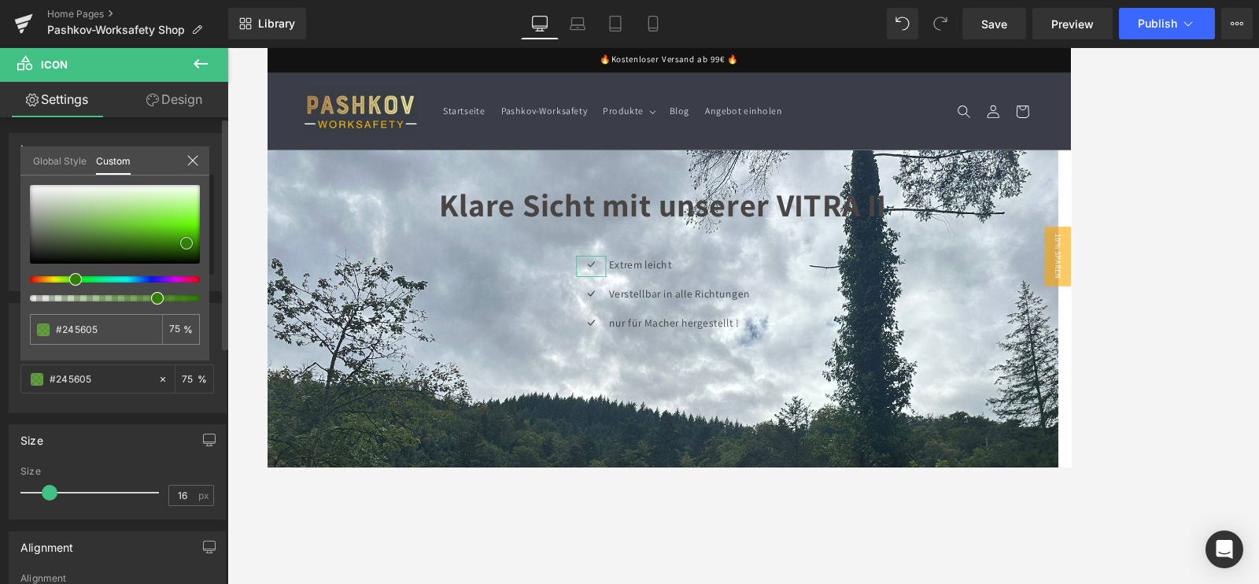
type input "#2c6b05"
type input "#3b9503"
type input "#45ae03"
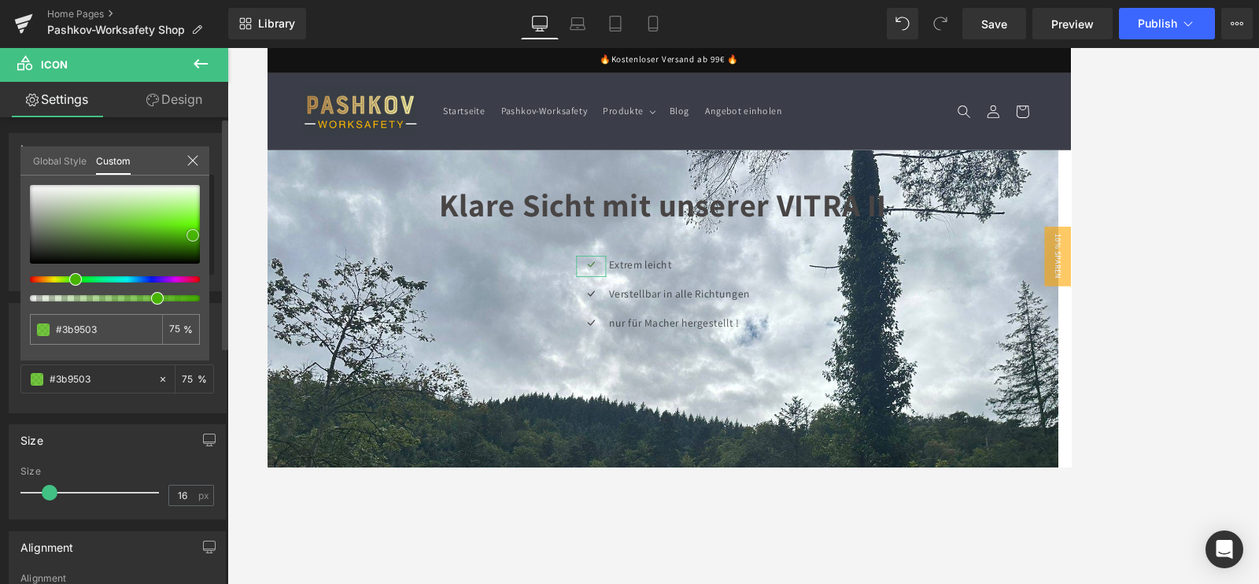
type input "#45ae03"
type input "#48b902"
type input "#4abf01"
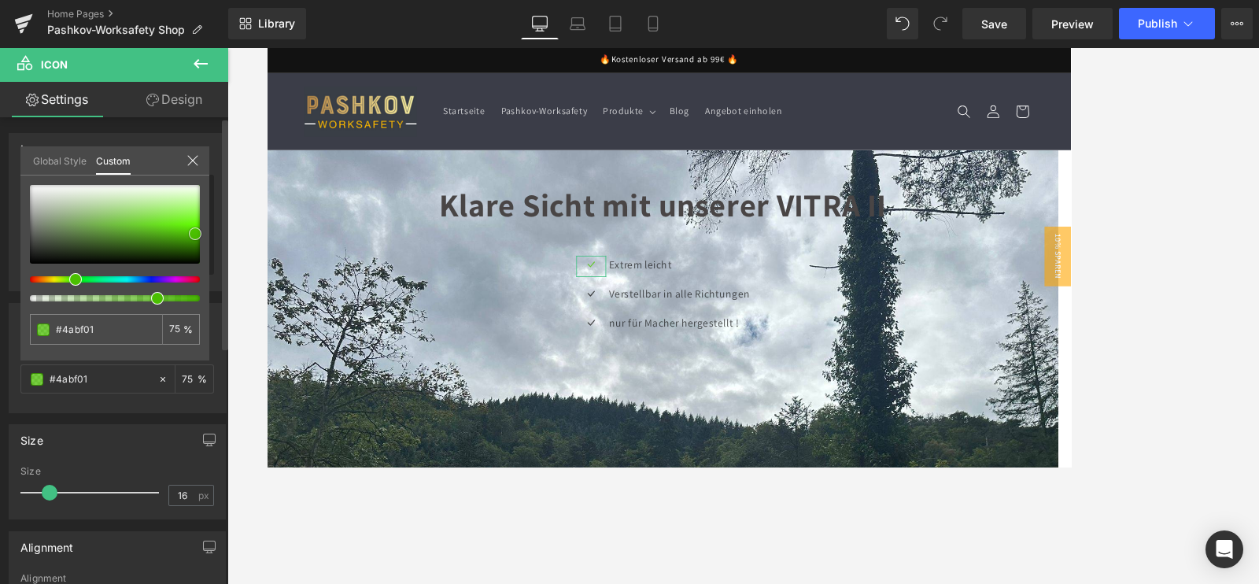
type input "#4eca01"
type input "#57e500"
type input "#5bef00"
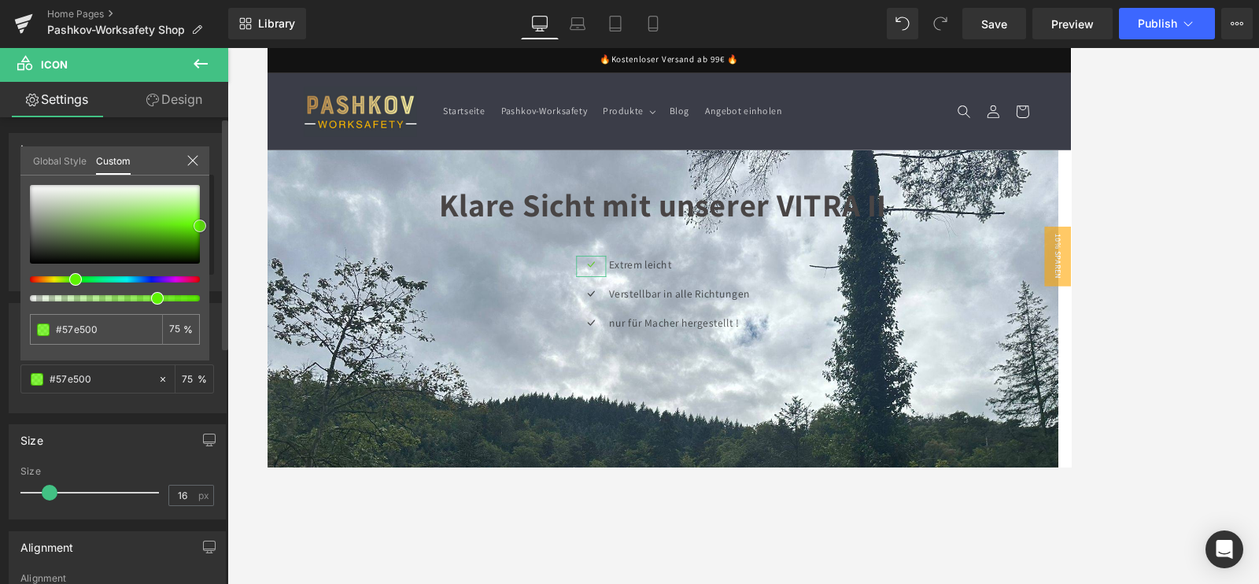
type input "#5bef00"
type input "#61ff00"
type input "#64ff05"
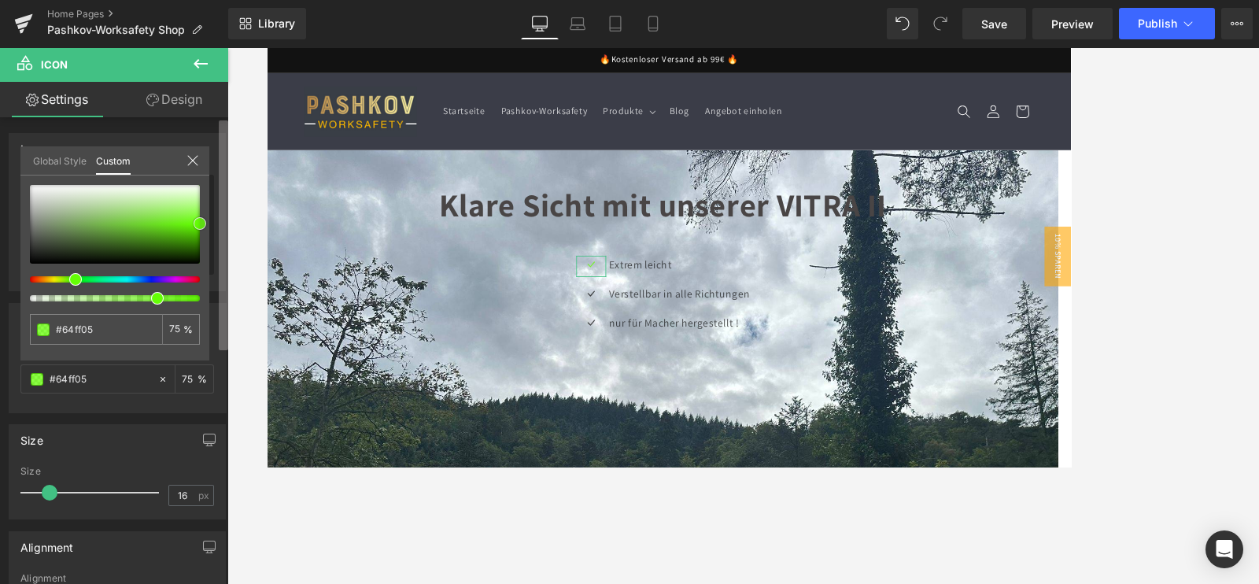
drag, startPoint x: 30, startPoint y: 253, endPoint x: 223, endPoint y: 219, distance: 195.9
click at [213, 291] on div "Color rgba(100, 255, 5, 0.75) Color #64ff05 75 % Global Style Custom Setup Glob…" at bounding box center [117, 351] width 235 height 121
click at [176, 334] on input "75" at bounding box center [176, 328] width 14 height 11
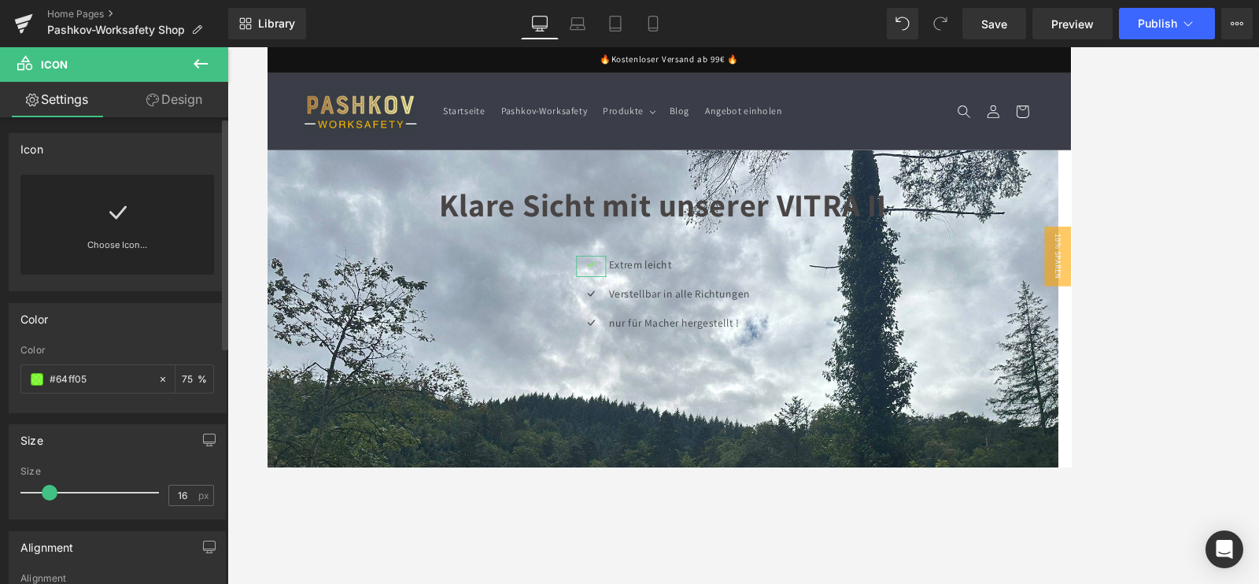
drag, startPoint x: 185, startPoint y: 374, endPoint x: 139, endPoint y: 357, distance: 48.5
click at [135, 371] on div "#64ff05 75 %" at bounding box center [117, 378] width 194 height 29
type input "100"
click at [94, 398] on div "Color #64ff05 100 %" at bounding box center [117, 378] width 194 height 67
drag, startPoint x: 104, startPoint y: 378, endPoint x: 28, endPoint y: 379, distance: 76.3
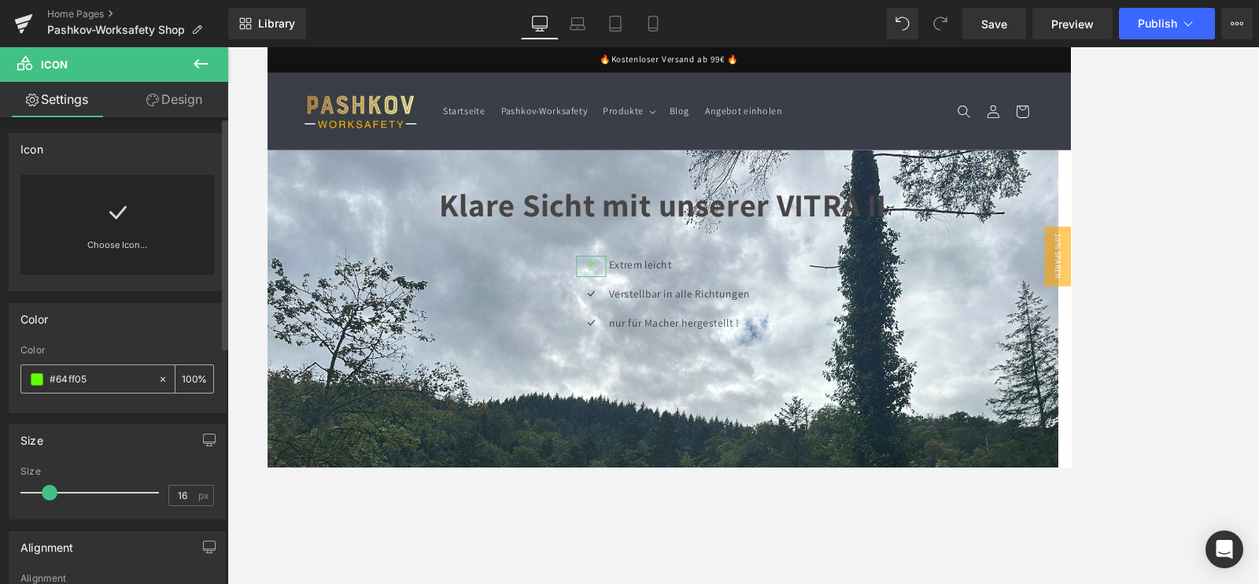
click at [28, 379] on div "#64ff05" at bounding box center [89, 379] width 136 height 28
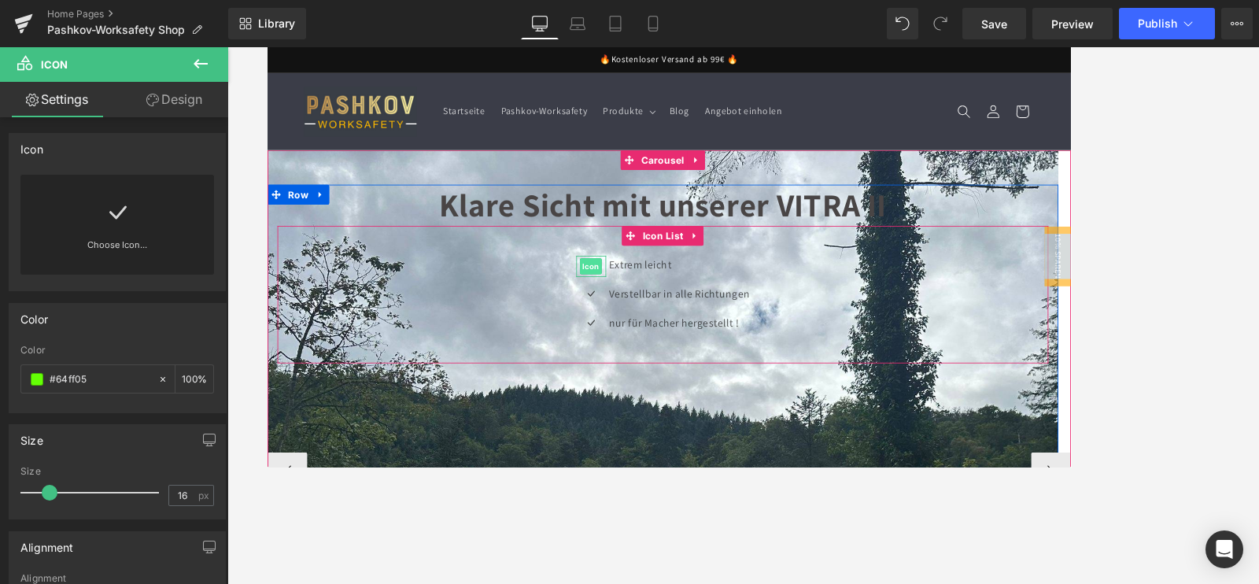
click at [656, 299] on span "Icon" at bounding box center [651, 306] width 26 height 19
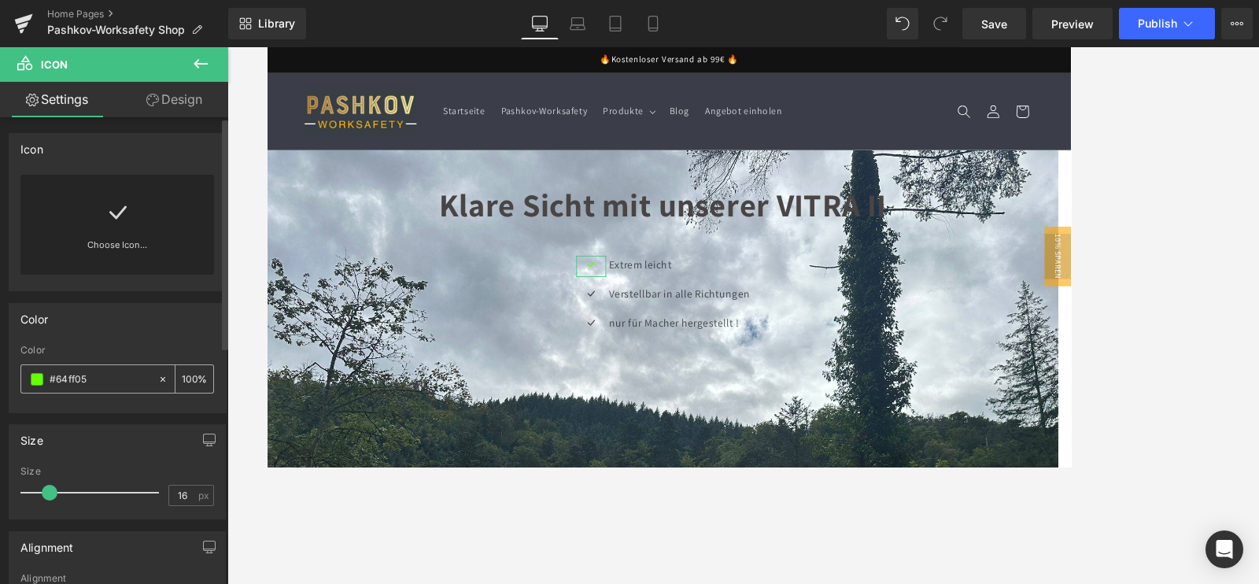
click at [43, 369] on div "#64ff05" at bounding box center [89, 379] width 136 height 28
click at [39, 377] on span at bounding box center [37, 379] width 13 height 13
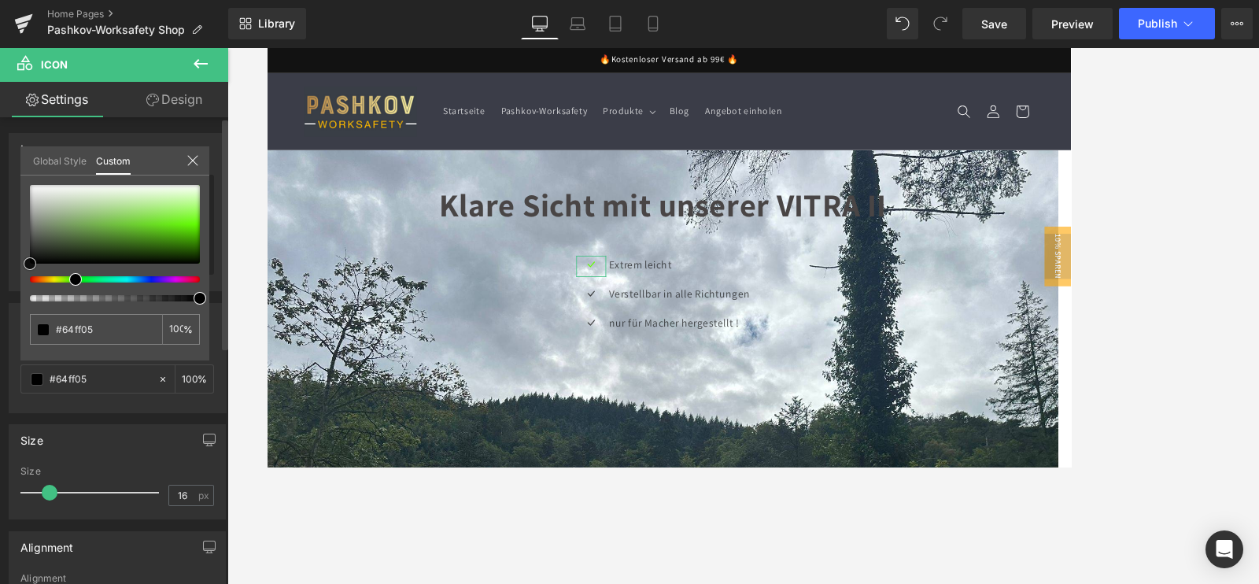
type input "#000000"
drag, startPoint x: 197, startPoint y: 226, endPoint x: 0, endPoint y: 283, distance: 205.0
click at [0, 291] on div "Color rgba(0, 0, 0, 1) Color #000000 100 % Global Style Custom Setup Global Sty…" at bounding box center [117, 351] width 235 height 121
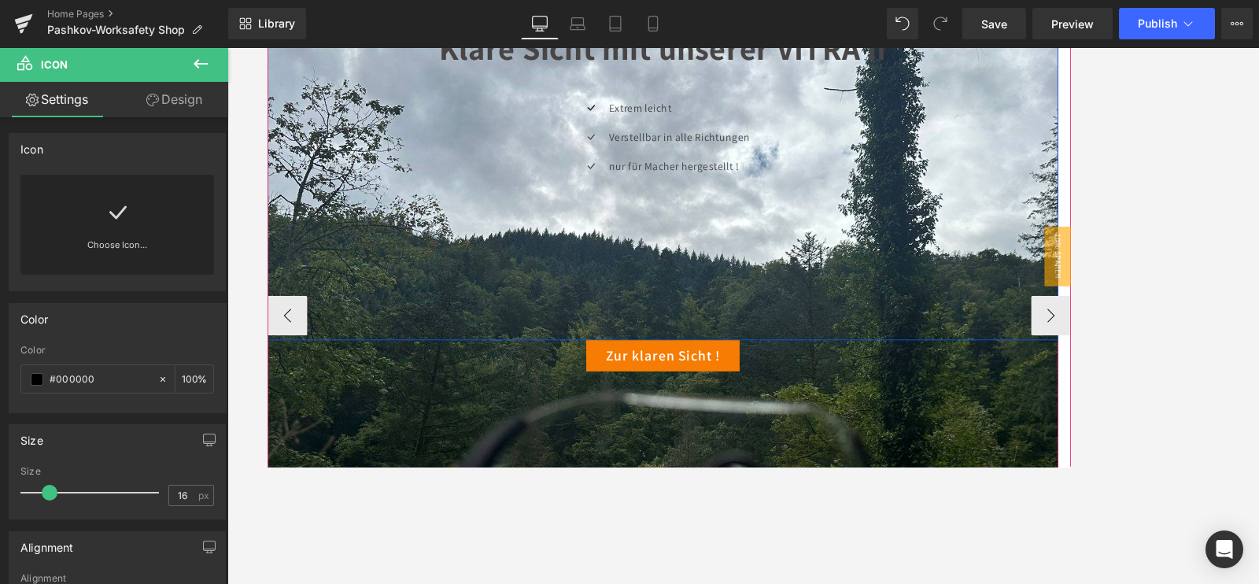
scroll to position [196, 0]
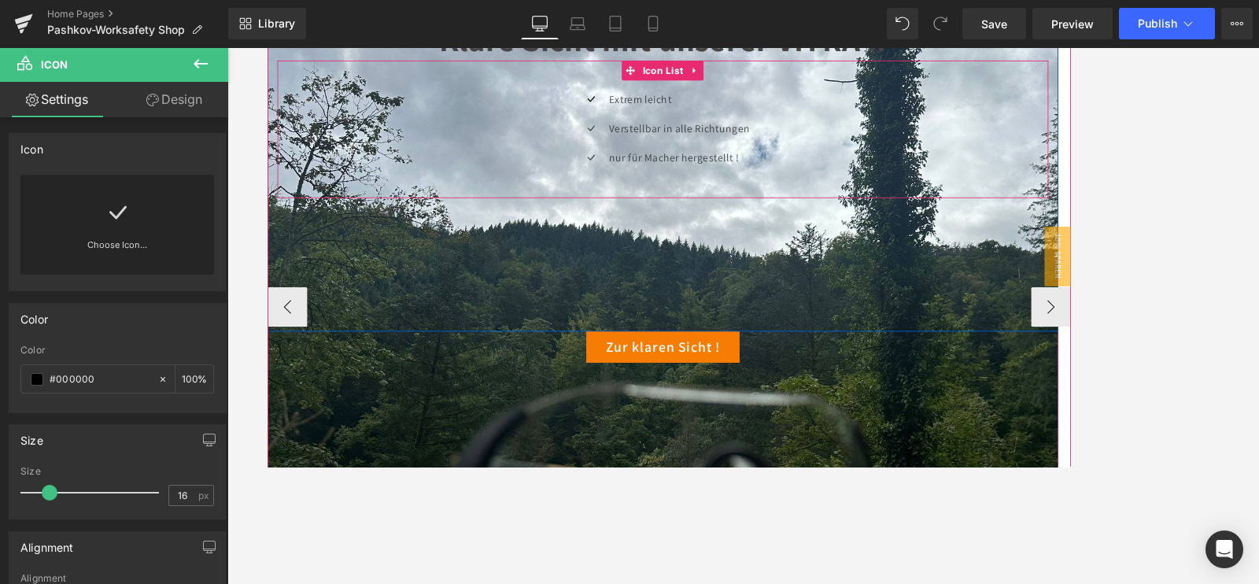
click at [690, 108] on p "Extrem leicht" at bounding box center [755, 109] width 167 height 23
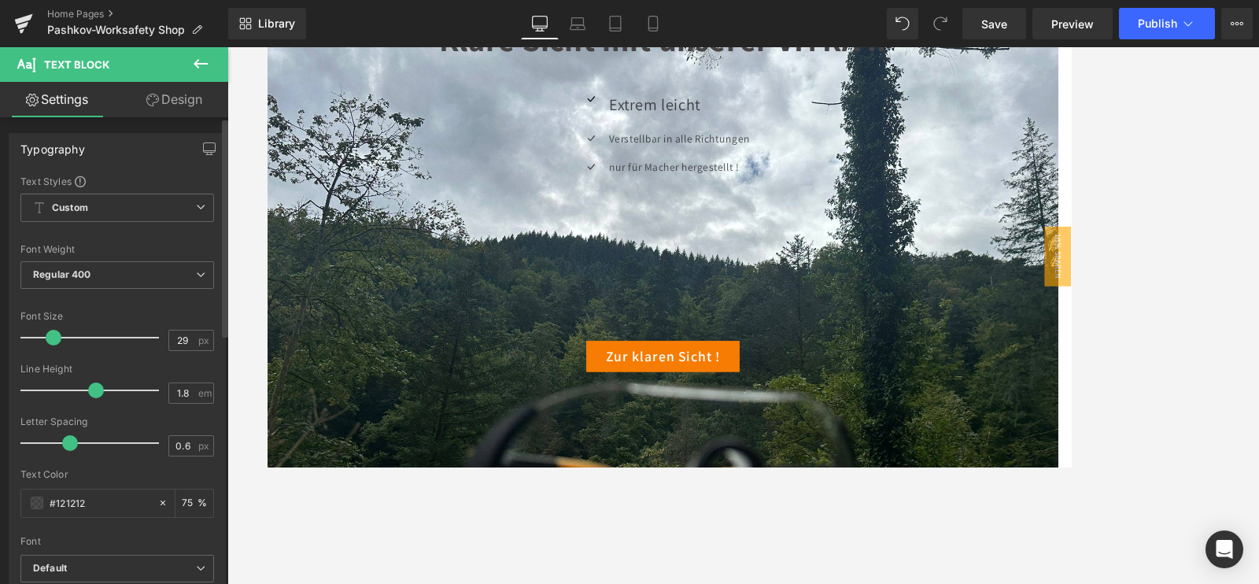
type input "30"
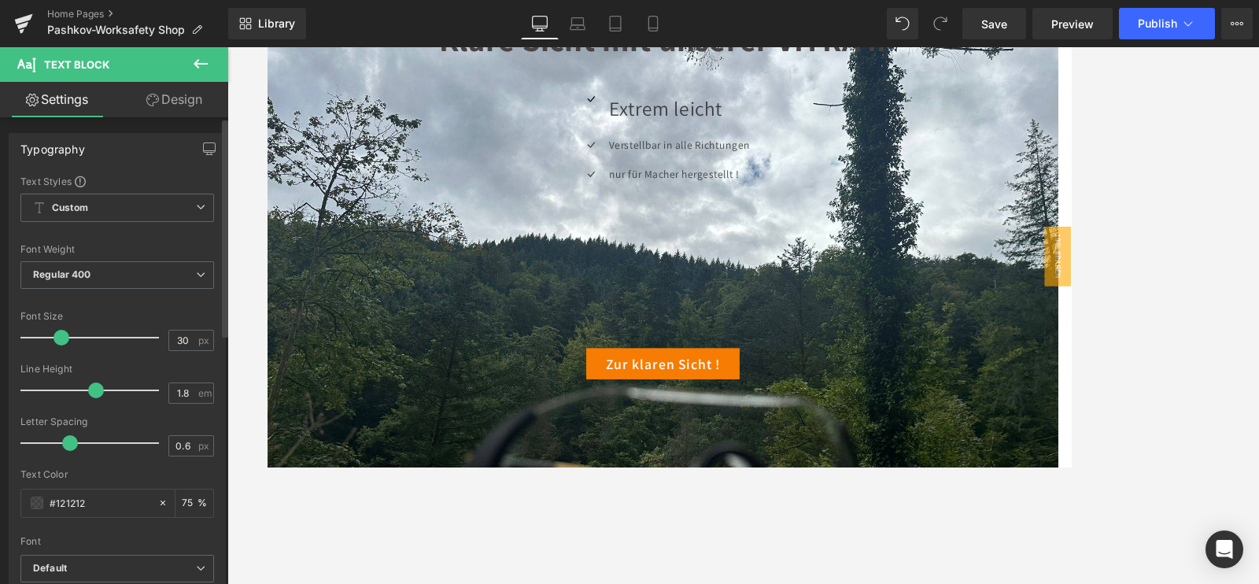
drag, startPoint x: 48, startPoint y: 334, endPoint x: 66, endPoint y: 337, distance: 18.4
click at [66, 337] on span at bounding box center [62, 338] width 16 height 16
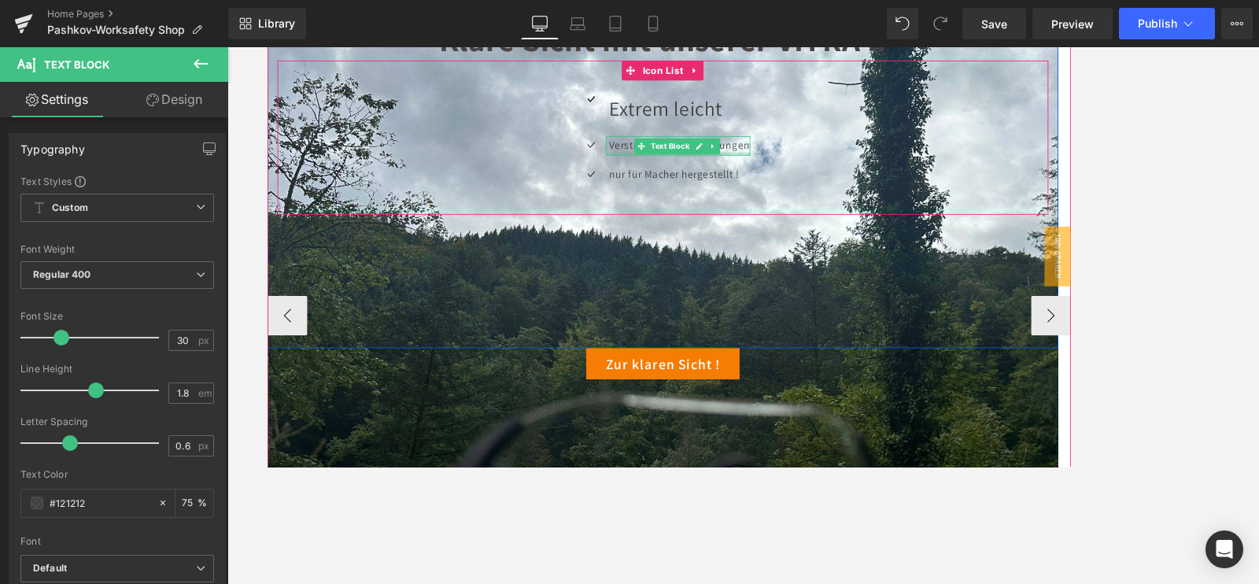
click at [689, 160] on p "Verstellbar in alle Richtungen" at bounding box center [755, 163] width 167 height 23
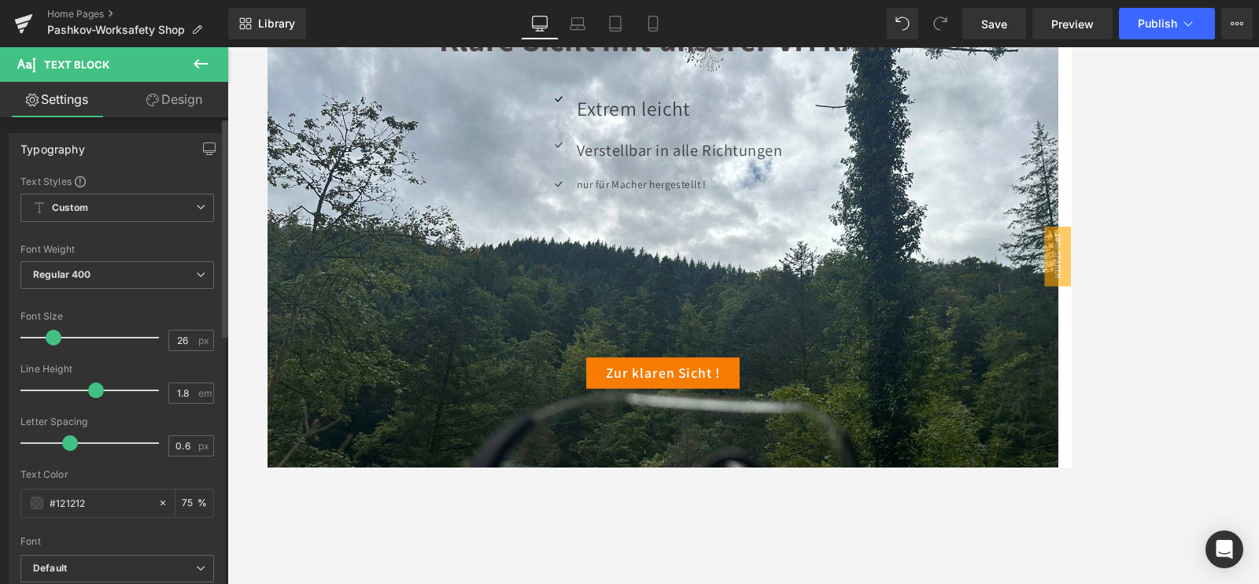
type input "27"
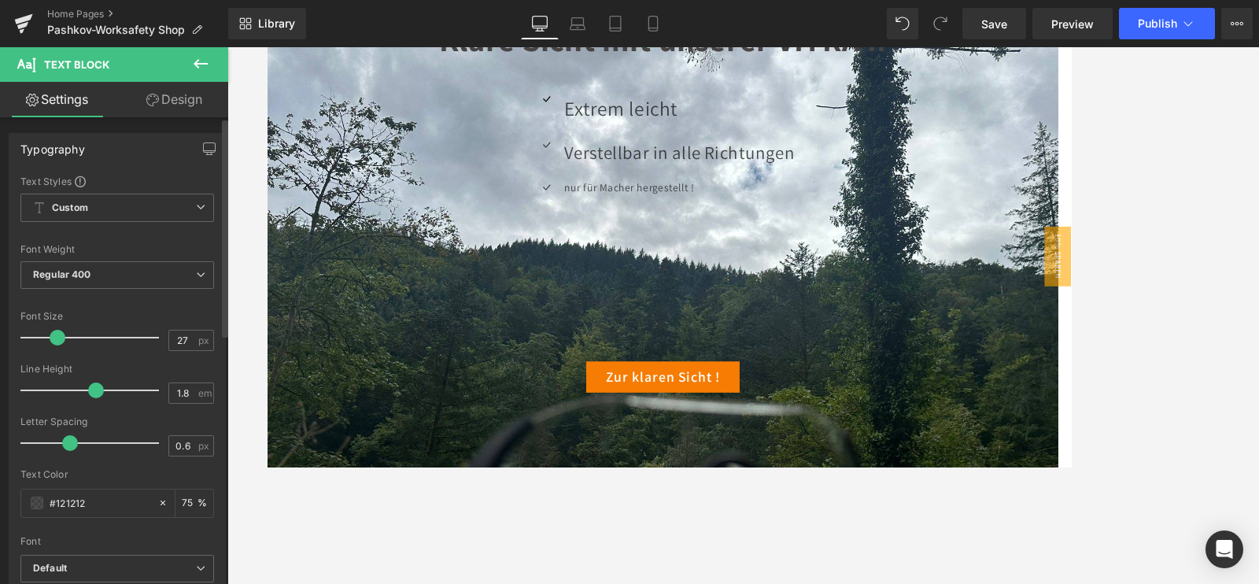
drag, startPoint x: 41, startPoint y: 330, endPoint x: 57, endPoint y: 331, distance: 15.8
click at [57, 331] on span at bounding box center [58, 338] width 16 height 16
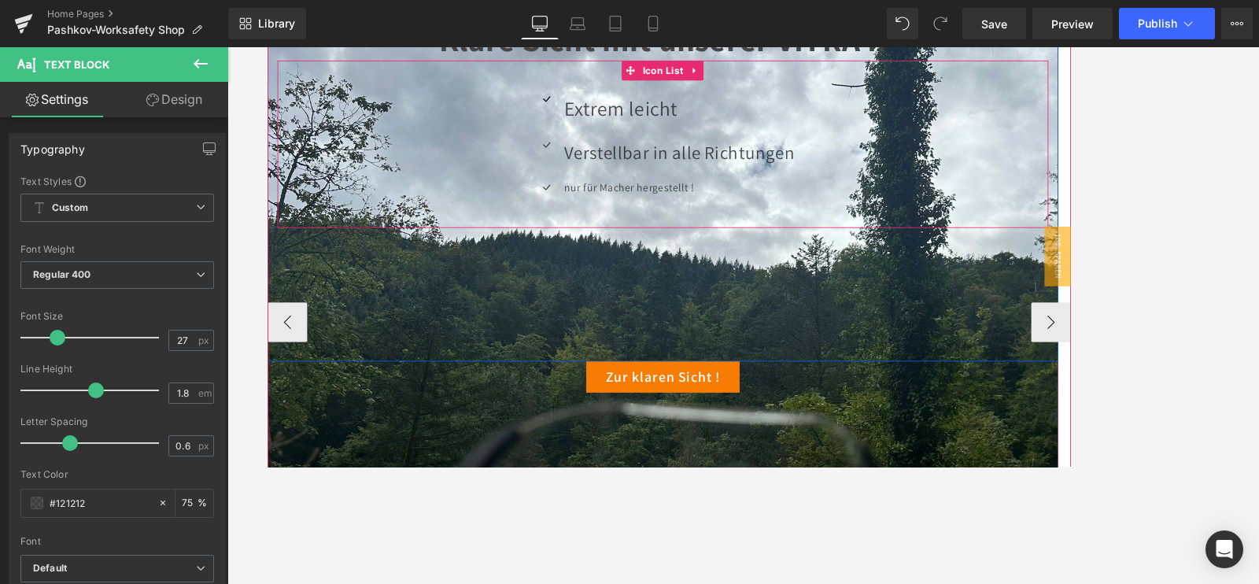
click at [662, 166] on p "Verstellbar in alle Richtungen" at bounding box center [755, 171] width 273 height 39
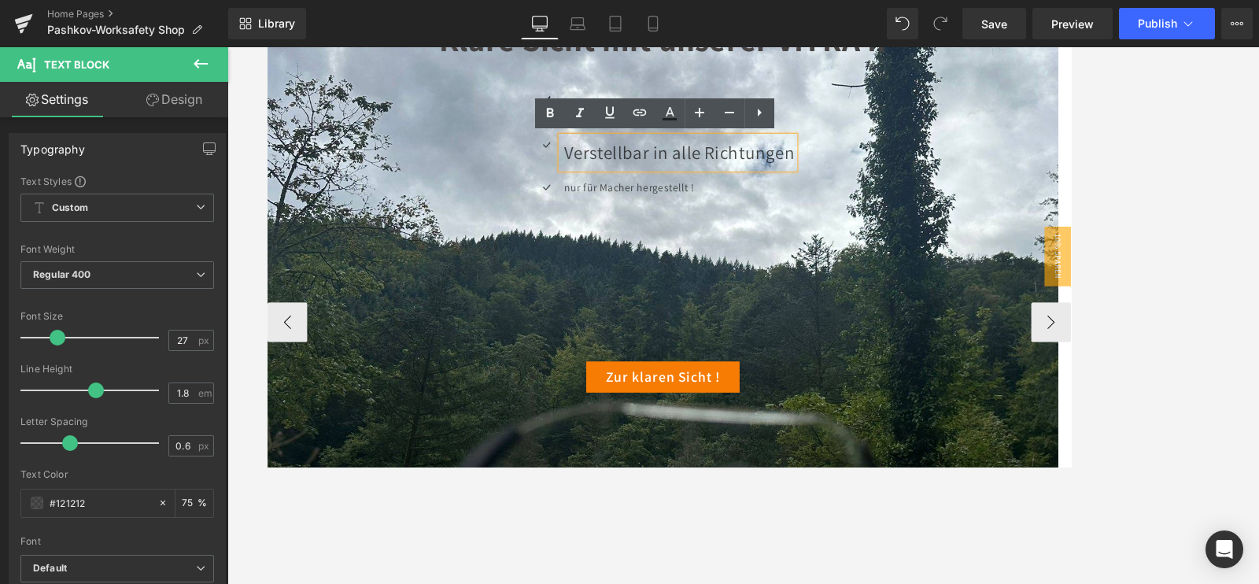
click at [1014, 126] on div "Icon Extrem leicht Text Block Icon Verstellbar in alle Richtungen Text Block Ic…" at bounding box center [736, 167] width 914 height 139
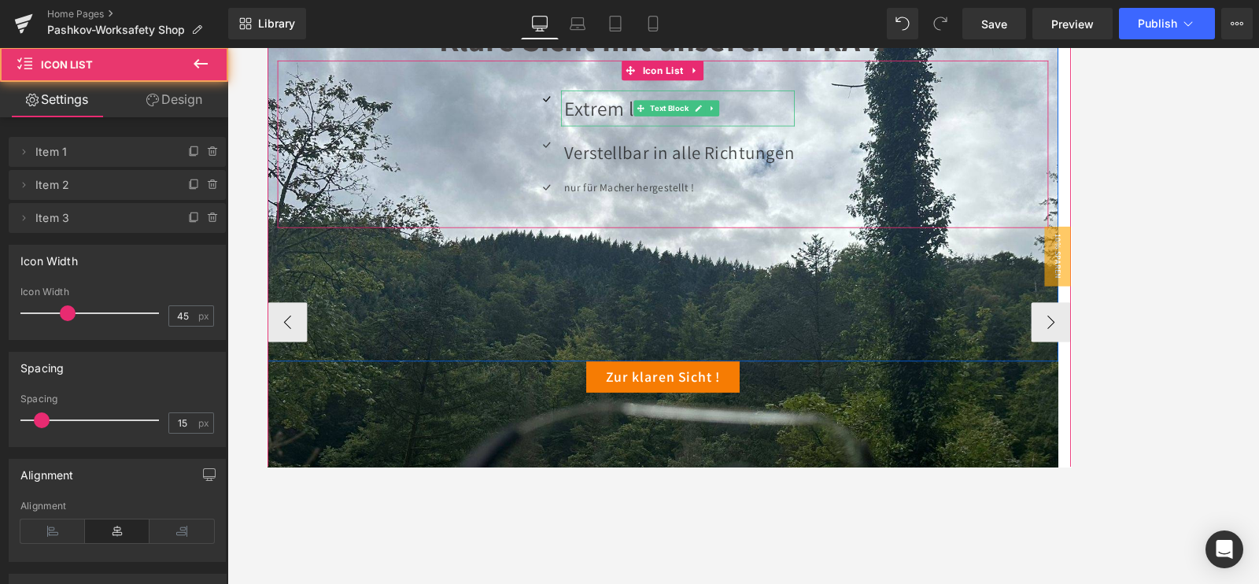
click at [649, 106] on p "Extrem leicht" at bounding box center [755, 119] width 273 height 43
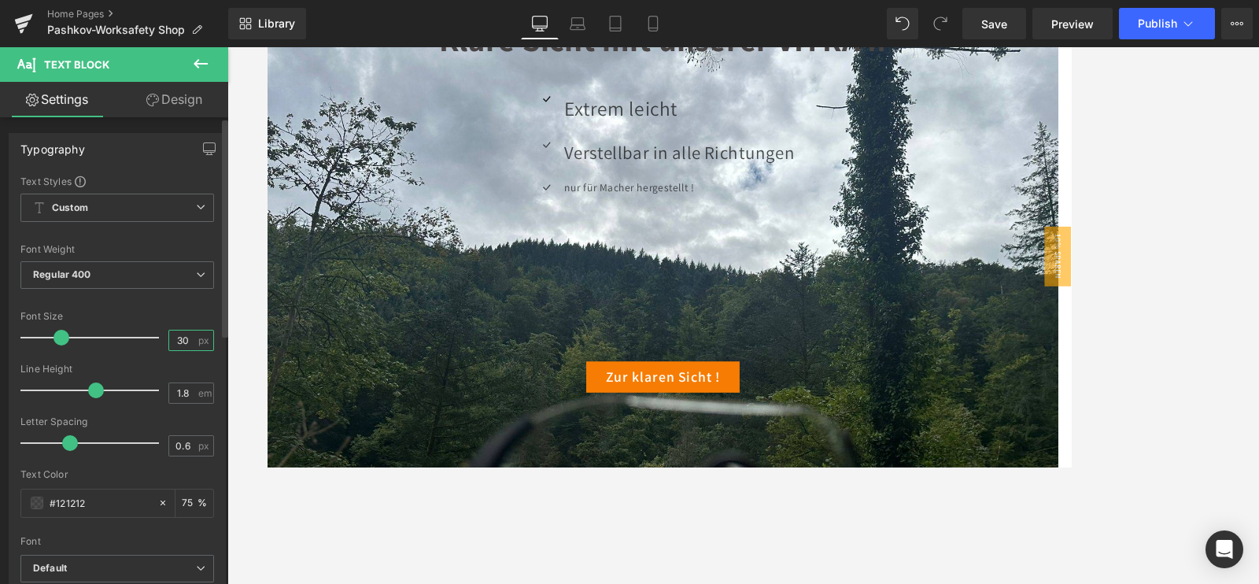
click at [177, 348] on div "30 px" at bounding box center [191, 340] width 46 height 21
click at [181, 344] on input "30" at bounding box center [183, 341] width 28 height 20
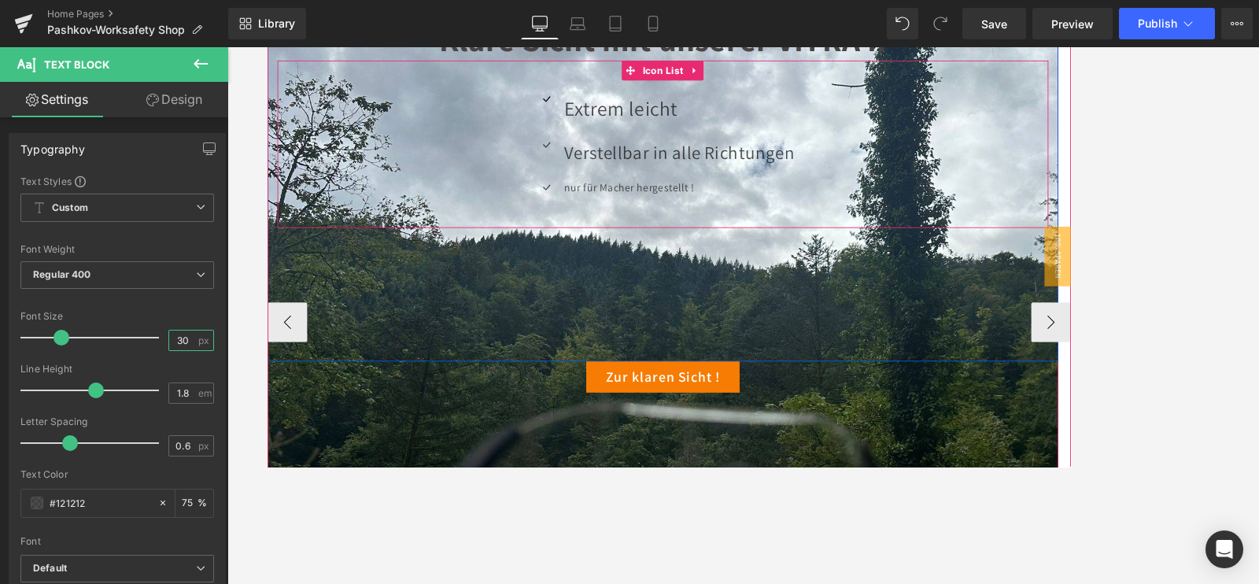
type input "3"
type input "25"
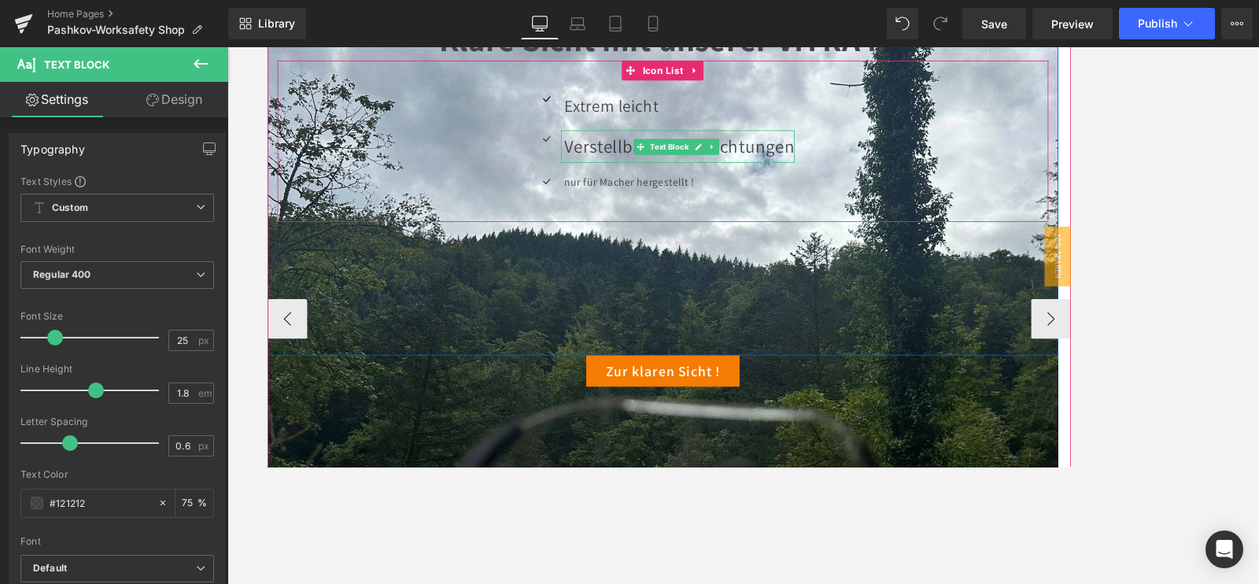
click at [669, 161] on p "Verstellbar in alle Richtungen" at bounding box center [755, 164] width 273 height 39
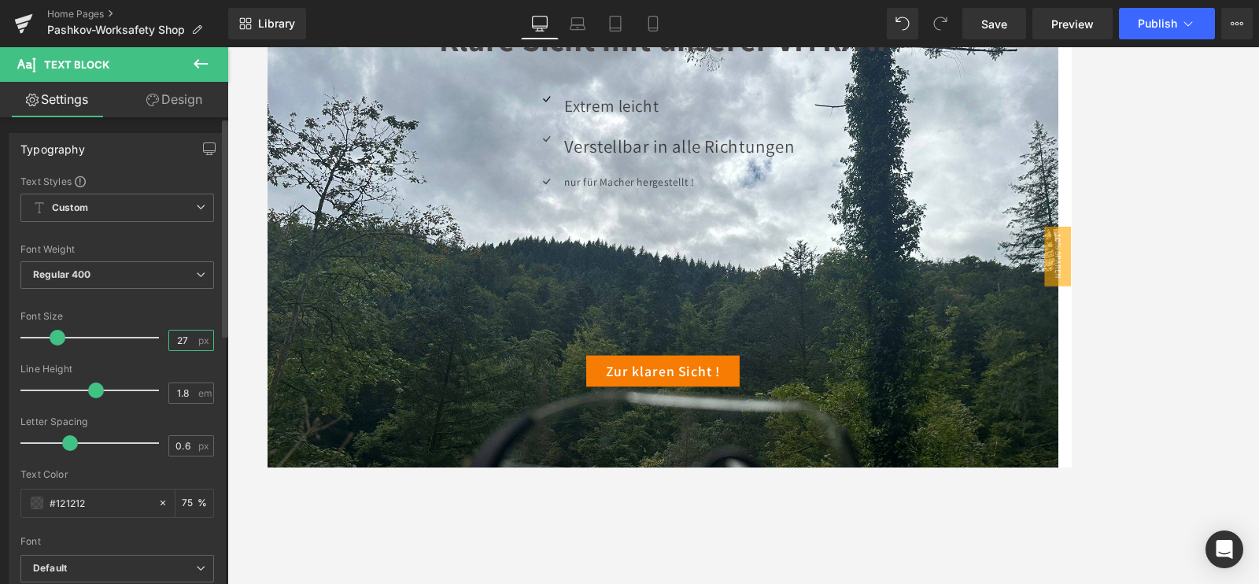
click at [181, 342] on input "27" at bounding box center [183, 341] width 28 height 20
type input "25"
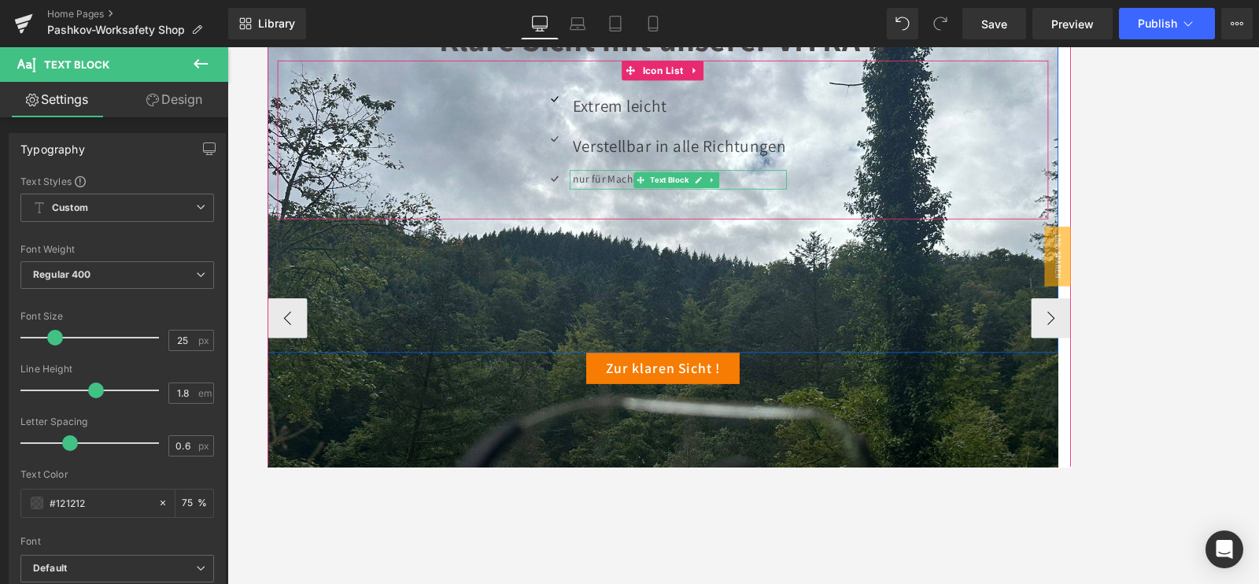
drag, startPoint x: 684, startPoint y: 204, endPoint x: 631, endPoint y: 264, distance: 79.7
click at [684, 204] on p "nur für Macher hergestellt !" at bounding box center [755, 203] width 253 height 23
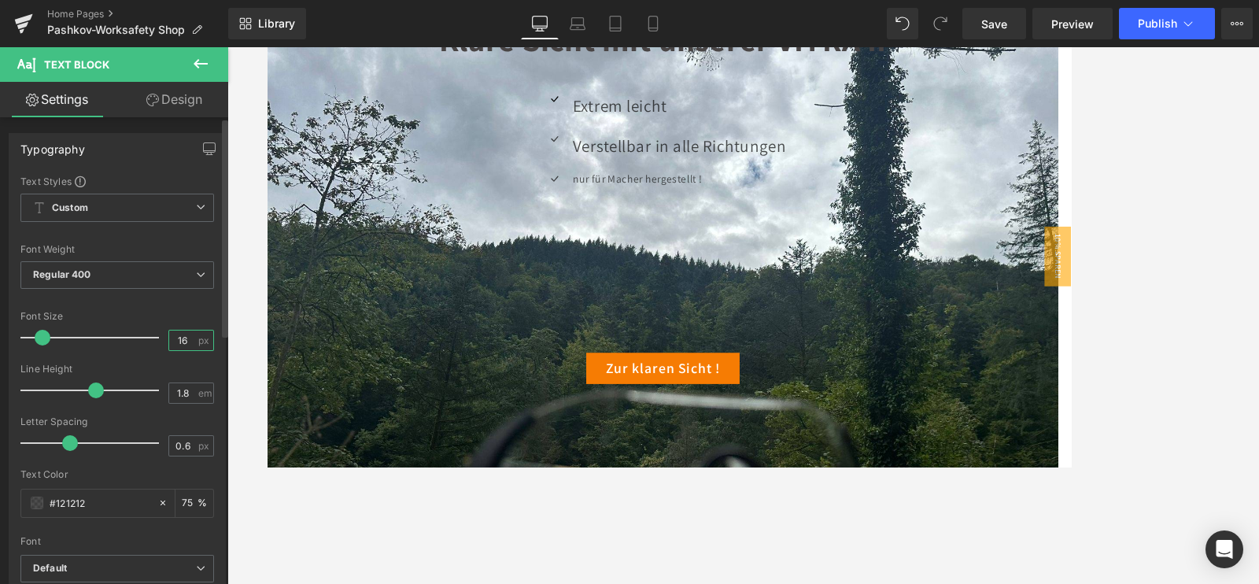
click at [180, 338] on input "16" at bounding box center [183, 341] width 28 height 20
type input "1"
type input "25"
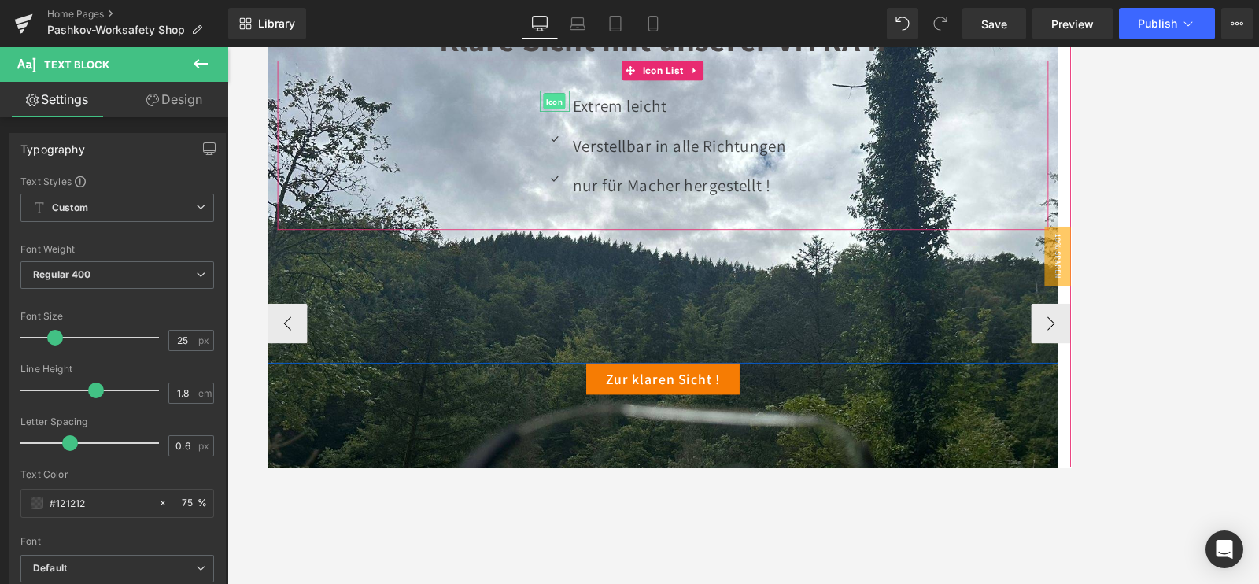
click at [607, 107] on span "Icon" at bounding box center [607, 111] width 26 height 19
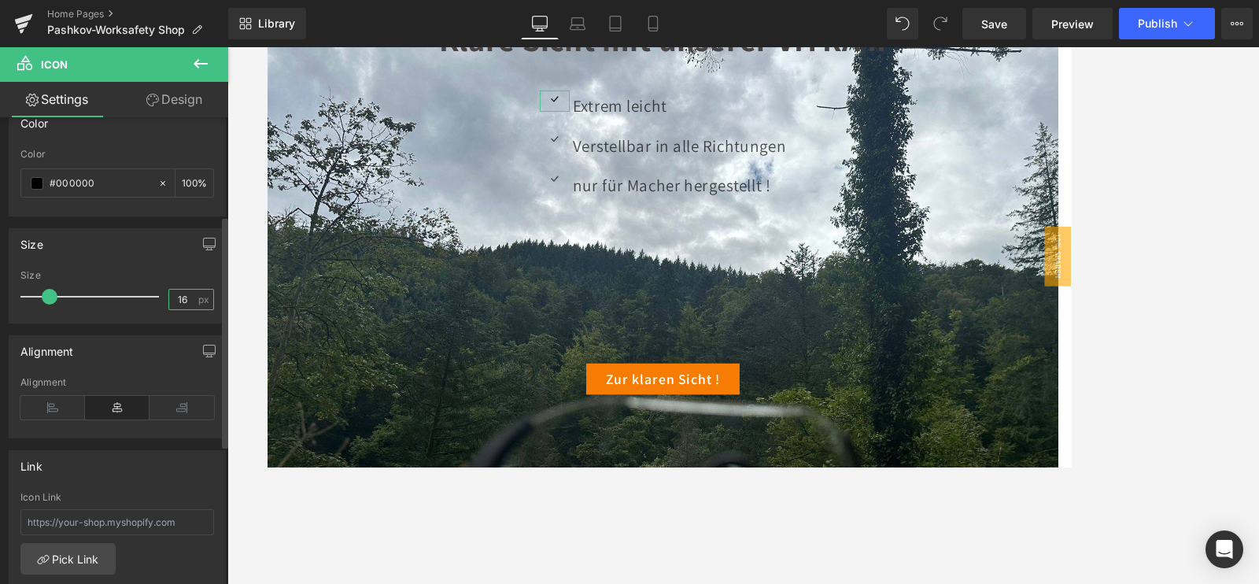
click at [180, 290] on input "16" at bounding box center [183, 300] width 28 height 20
type input "1"
type input "25"
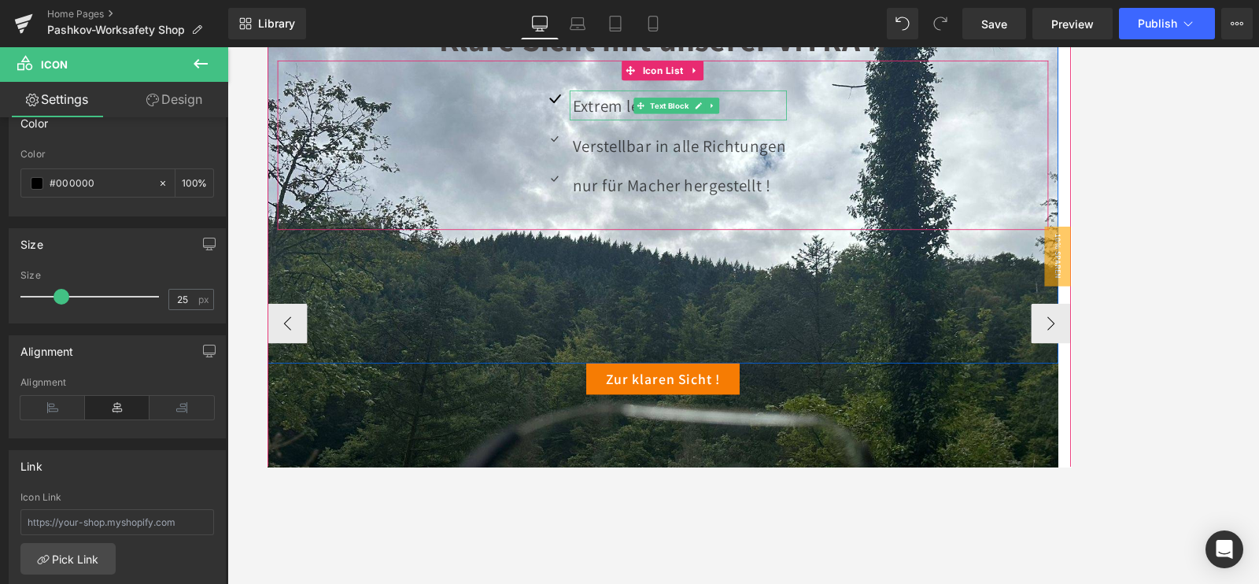
click at [652, 115] on p "Extrem leicht" at bounding box center [755, 115] width 253 height 35
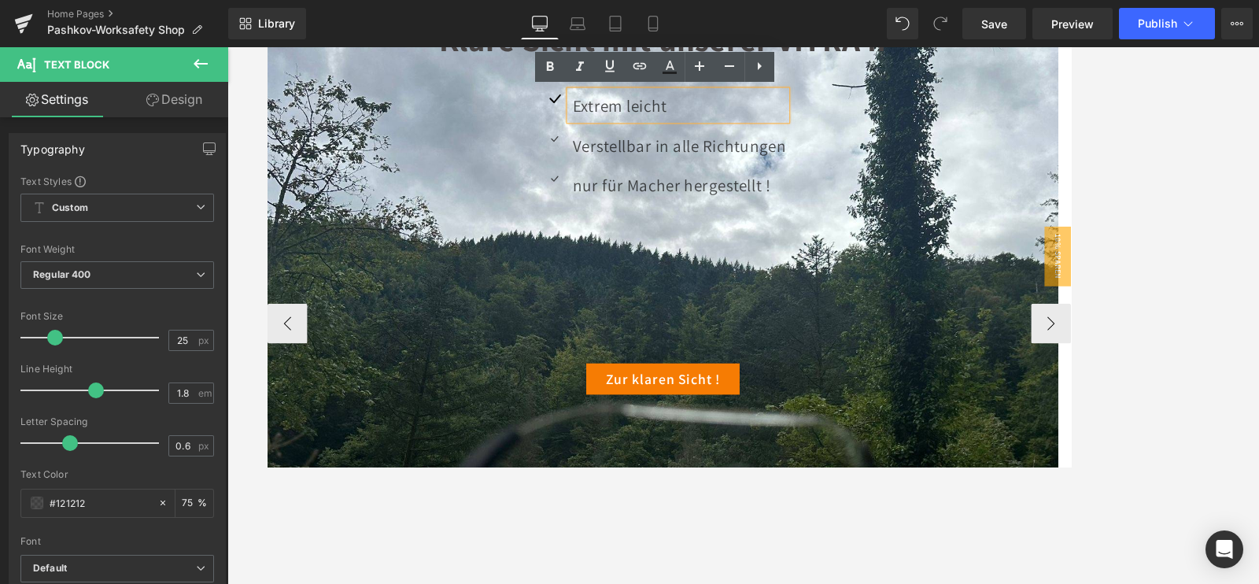
click at [493, 129] on div "Icon Extrem leicht Text Block Icon Verstellbar in alle Richtungen Text Block Ic…" at bounding box center [736, 169] width 914 height 142
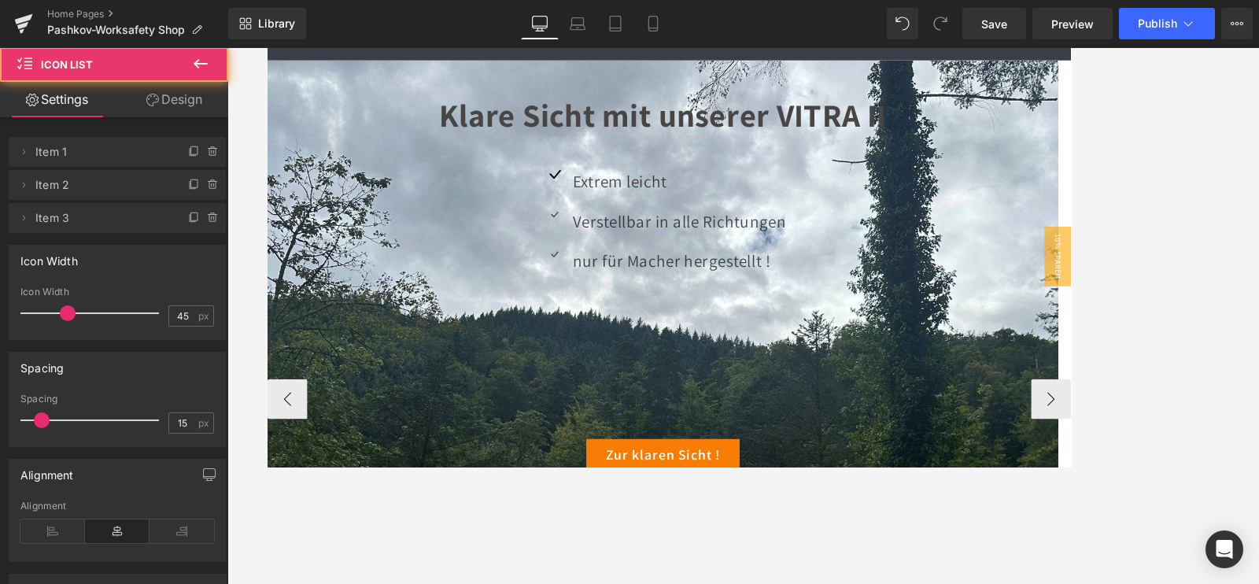
scroll to position [98, 0]
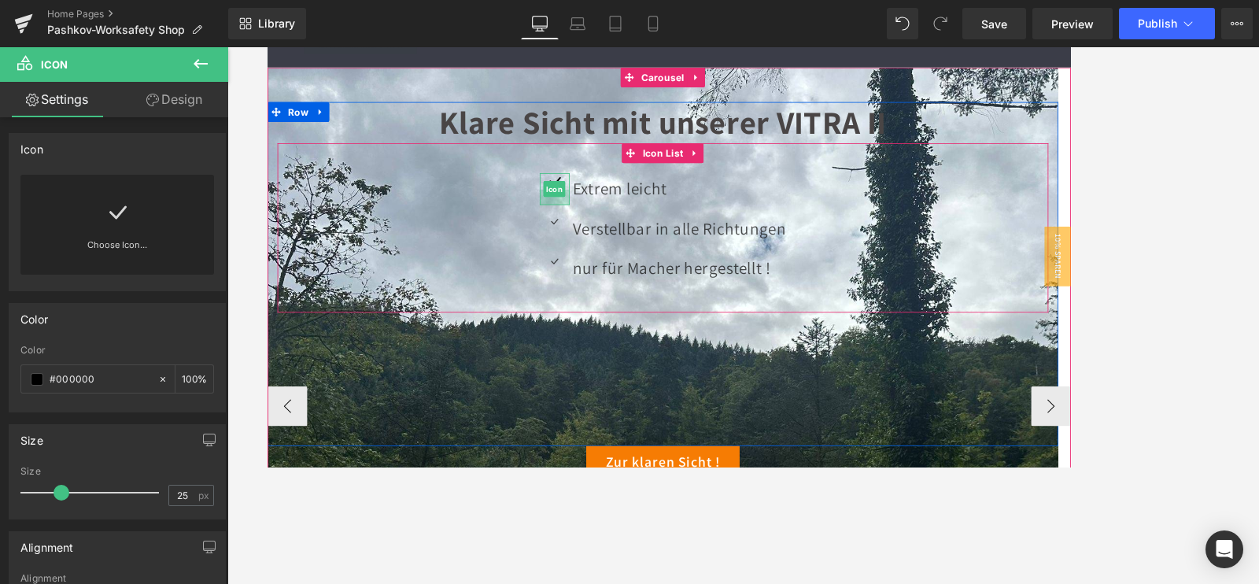
drag, startPoint x: 608, startPoint y: 220, endPoint x: 609, endPoint y: 238, distance: 18.9
click at [609, 238] on ul "Icon Extrem leicht Text Block Icon Verstellbar in alle Richtungen Text Block Ic…" at bounding box center [735, 267] width 293 height 142
click at [796, 231] on ul "Icon Extrem leicht Text Block Icon Verstellbar in alle Richtungen Text Block Ic…" at bounding box center [735, 267] width 293 height 142
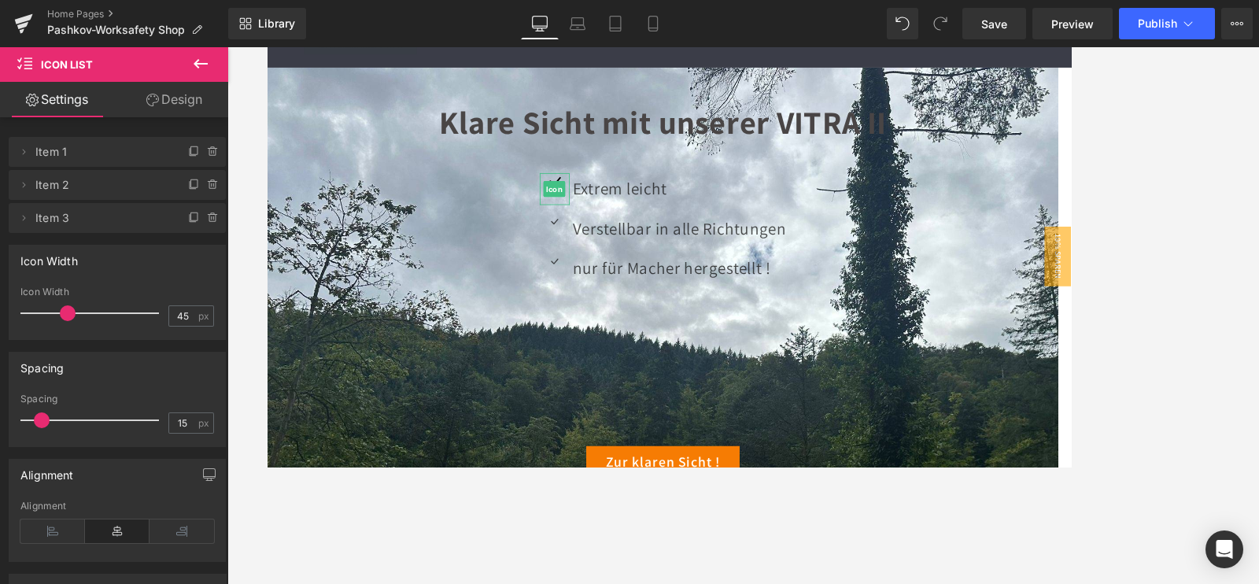
click at [1143, 194] on div at bounding box center [743, 315] width 1032 height 537
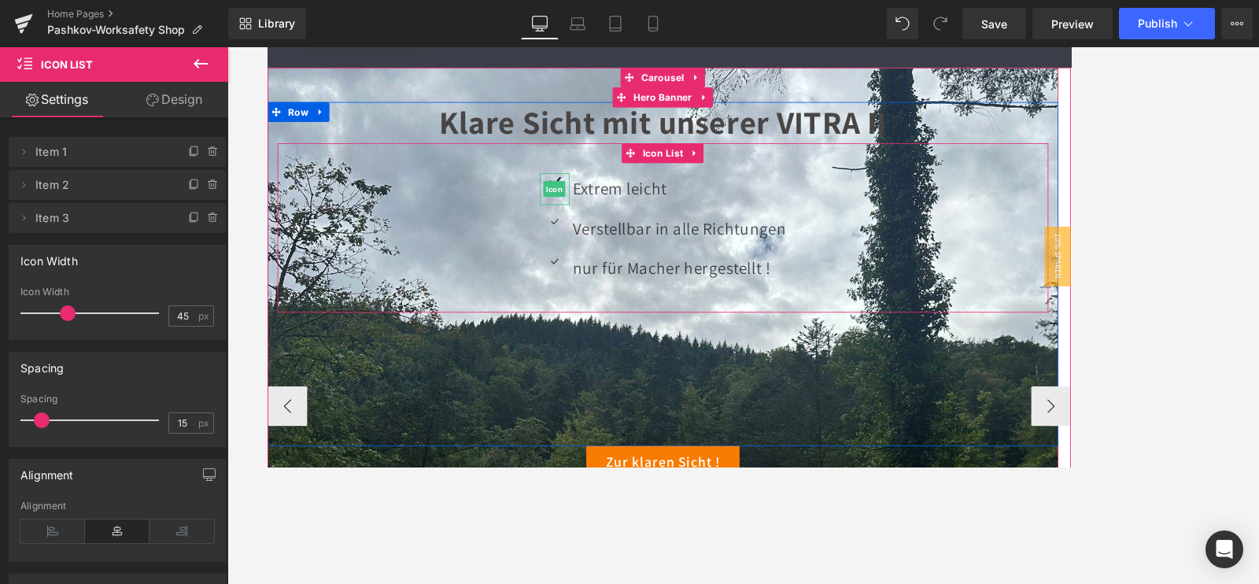
click at [613, 164] on div "Icon Extrem leicht Text Block Icon Verstellbar in alle Richtungen Text Block Ic…" at bounding box center [736, 261] width 914 height 201
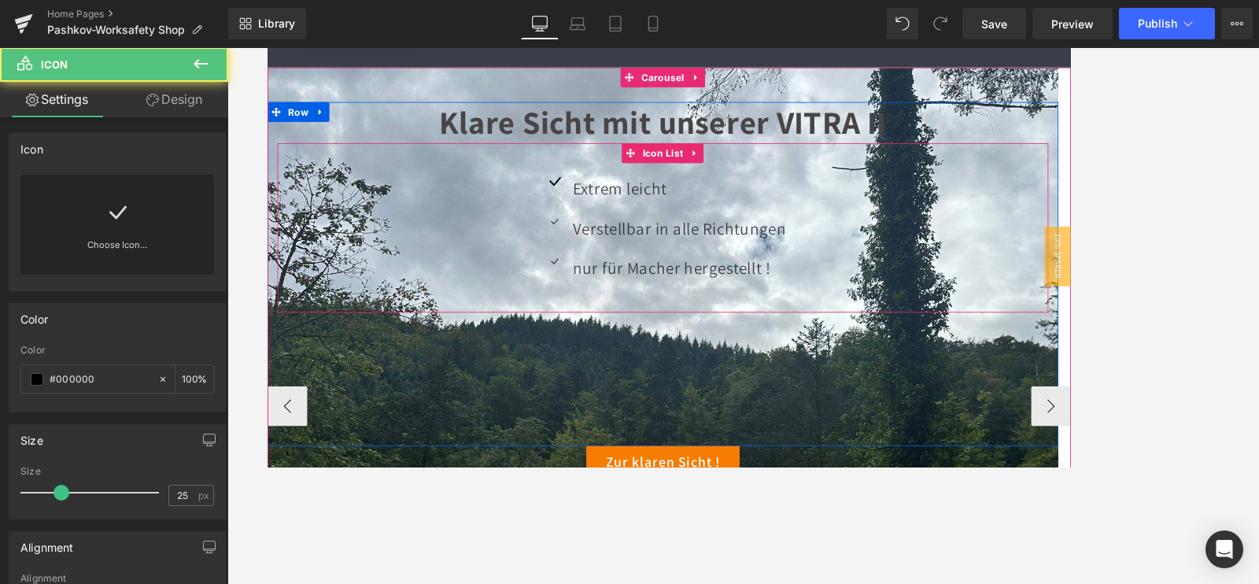
drag, startPoint x: 610, startPoint y: 201, endPoint x: 612, endPoint y: 235, distance: 33.1
click at [612, 238] on ul "Icon Extrem leicht Text Block Icon Verstellbar in alle Richtungen Text Block Ic…" at bounding box center [735, 267] width 293 height 142
click at [608, 204] on div "Icon" at bounding box center [606, 215] width 35 height 38
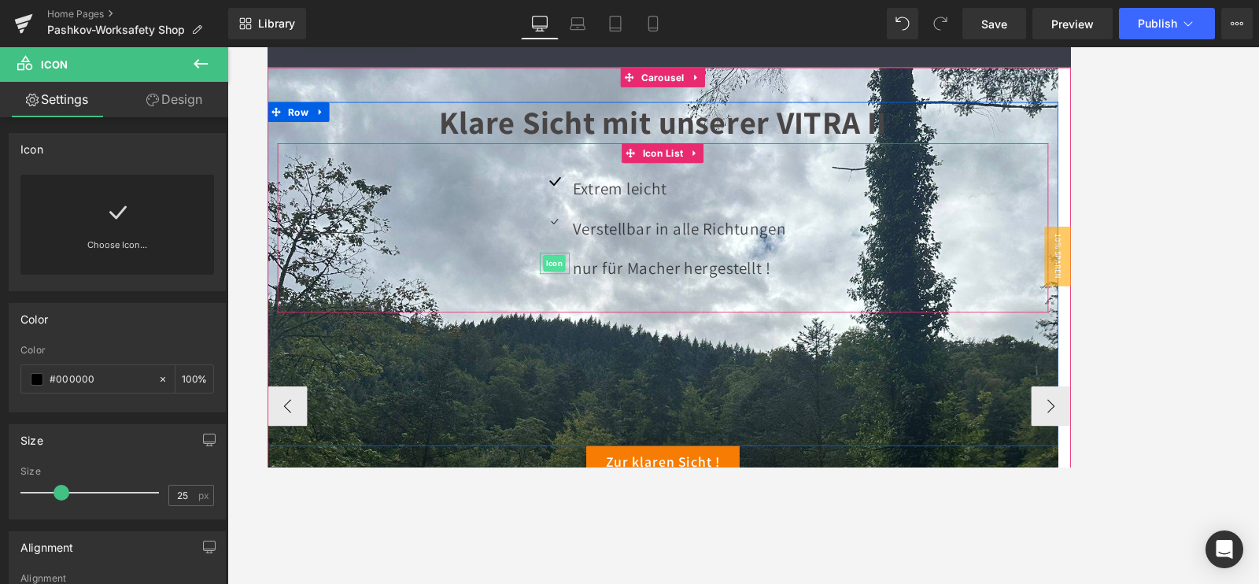
click at [608, 300] on span "Icon" at bounding box center [607, 303] width 26 height 19
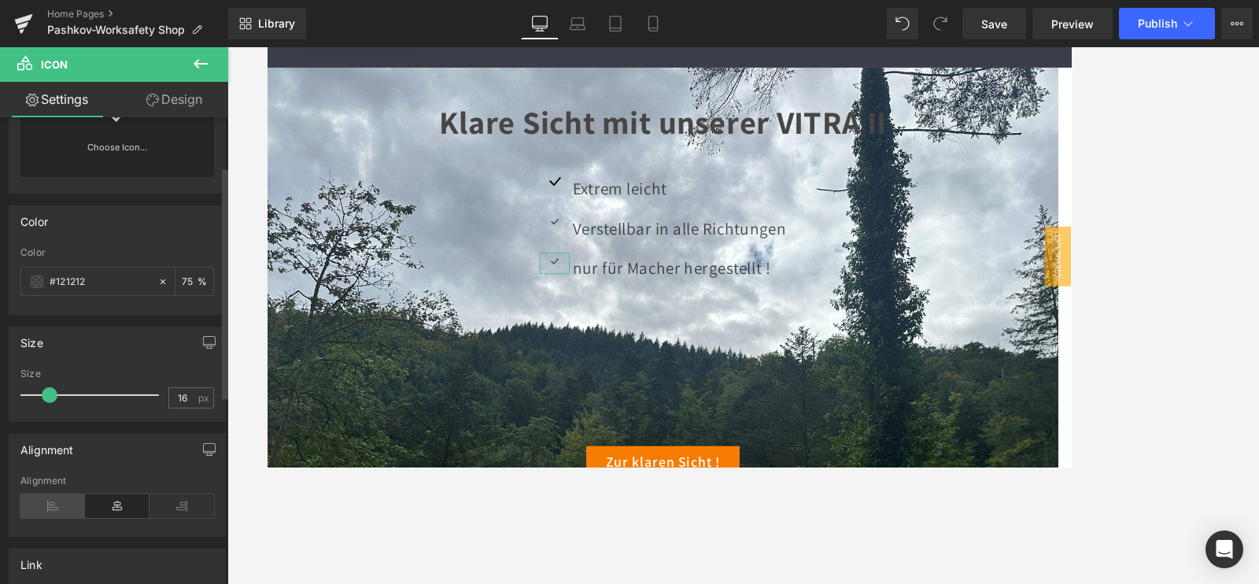
click at [57, 501] on icon at bounding box center [52, 506] width 65 height 24
click at [122, 508] on icon at bounding box center [117, 506] width 65 height 24
drag, startPoint x: 53, startPoint y: 399, endPoint x: 94, endPoint y: 398, distance: 41.7
click at [94, 398] on span at bounding box center [92, 395] width 16 height 16
type input "43"
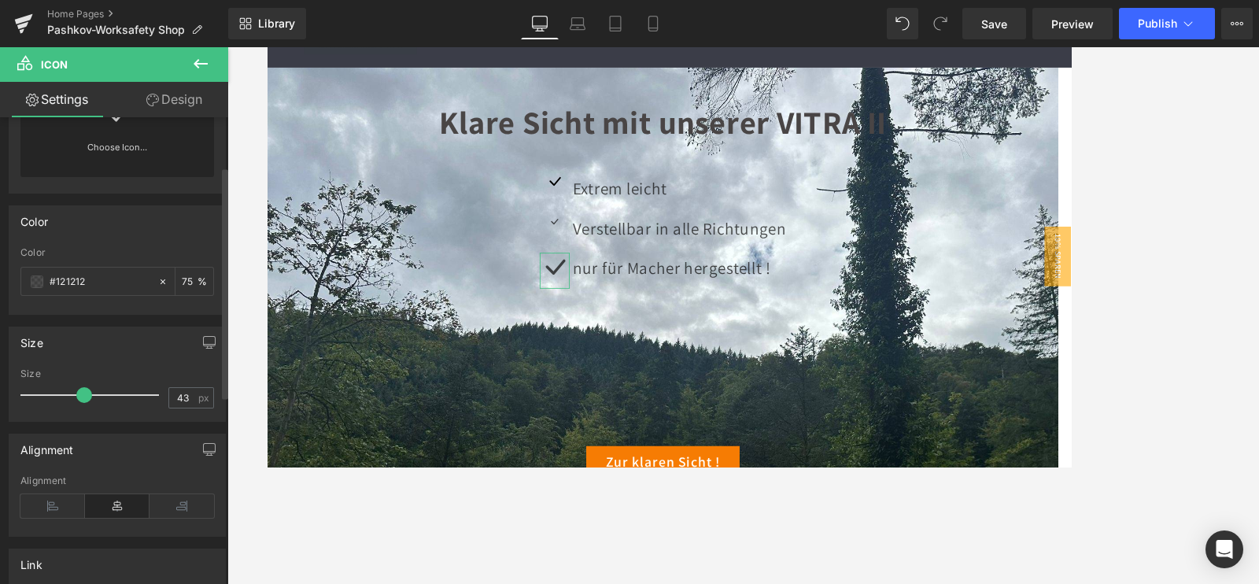
drag, startPoint x: 87, startPoint y: 394, endPoint x: 79, endPoint y: 391, distance: 8.5
click at [79, 391] on span at bounding box center [84, 395] width 16 height 16
click at [1181, 243] on div at bounding box center [743, 315] width 1032 height 537
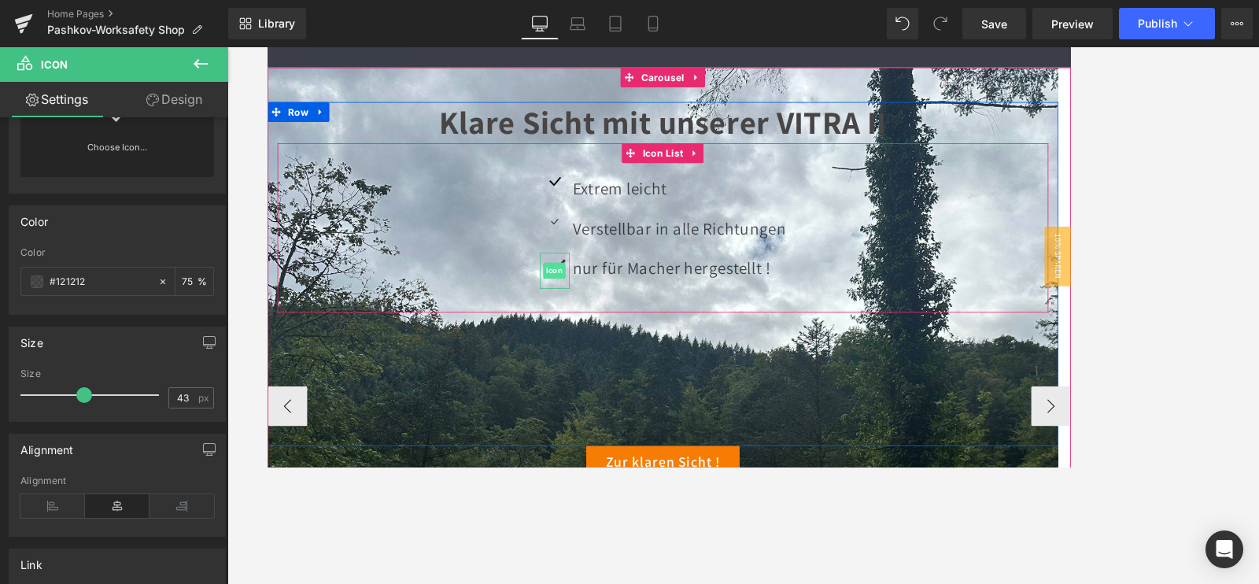
click at [611, 308] on span "Icon" at bounding box center [607, 311] width 26 height 19
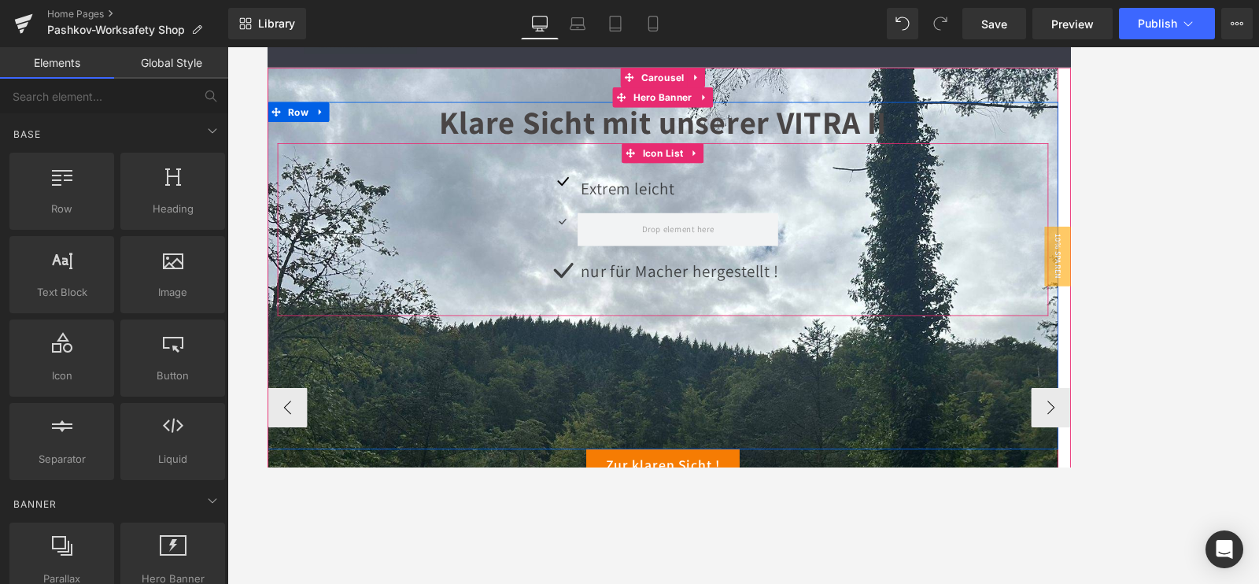
click at [711, 205] on span at bounding box center [719, 214] width 17 height 19
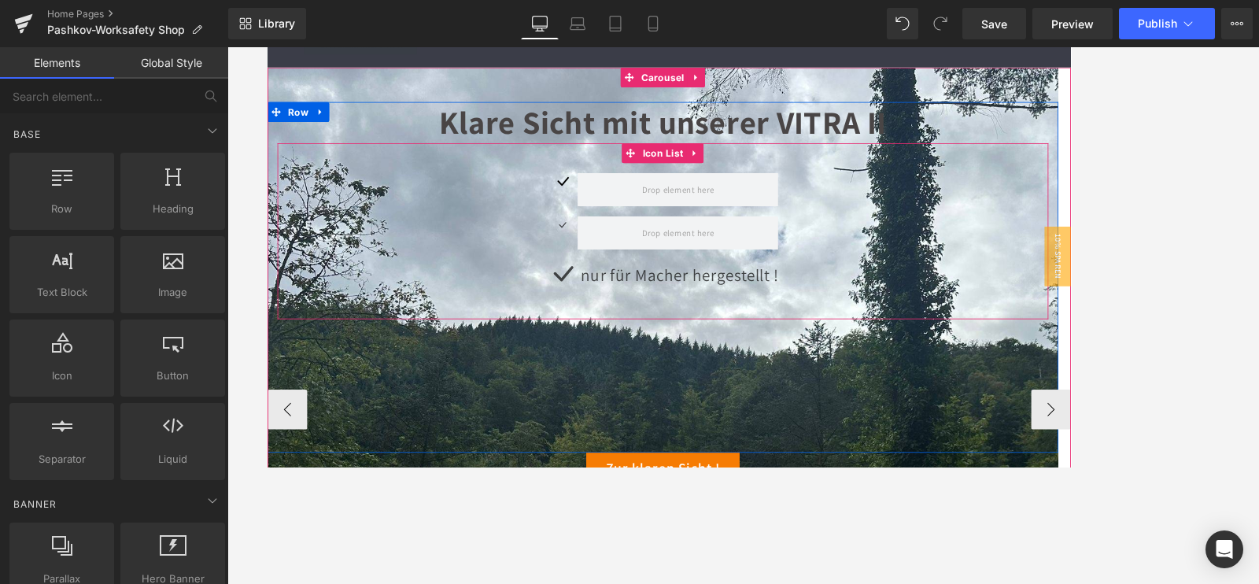
click at [626, 197] on div "Icon" at bounding box center [616, 215] width 35 height 38
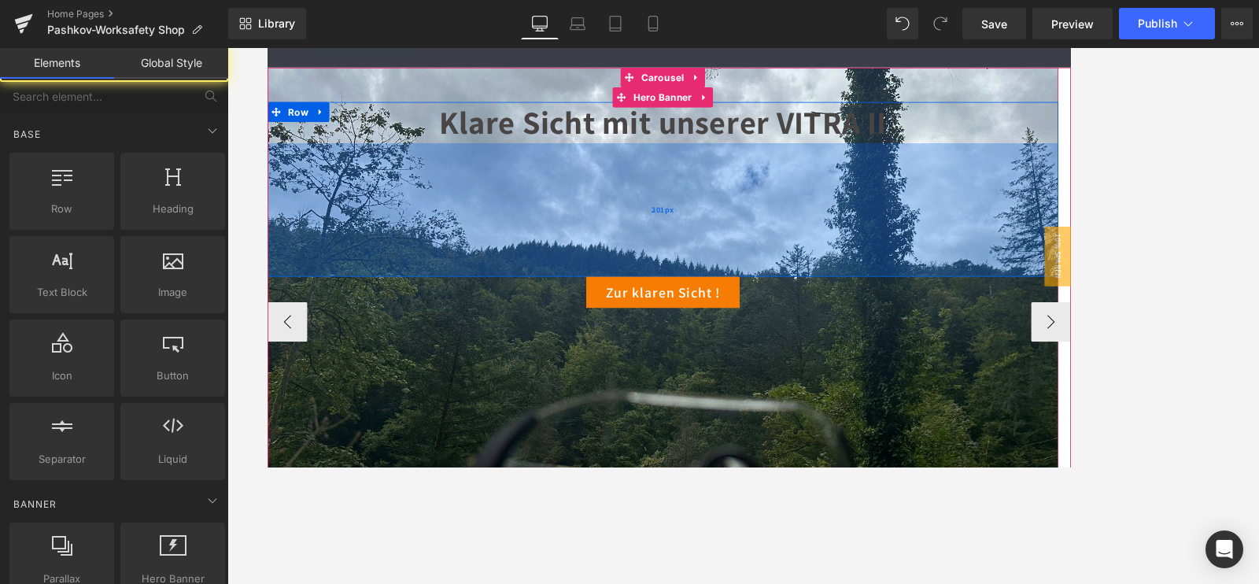
click at [748, 210] on div "201px" at bounding box center [735, 240] width 937 height 158
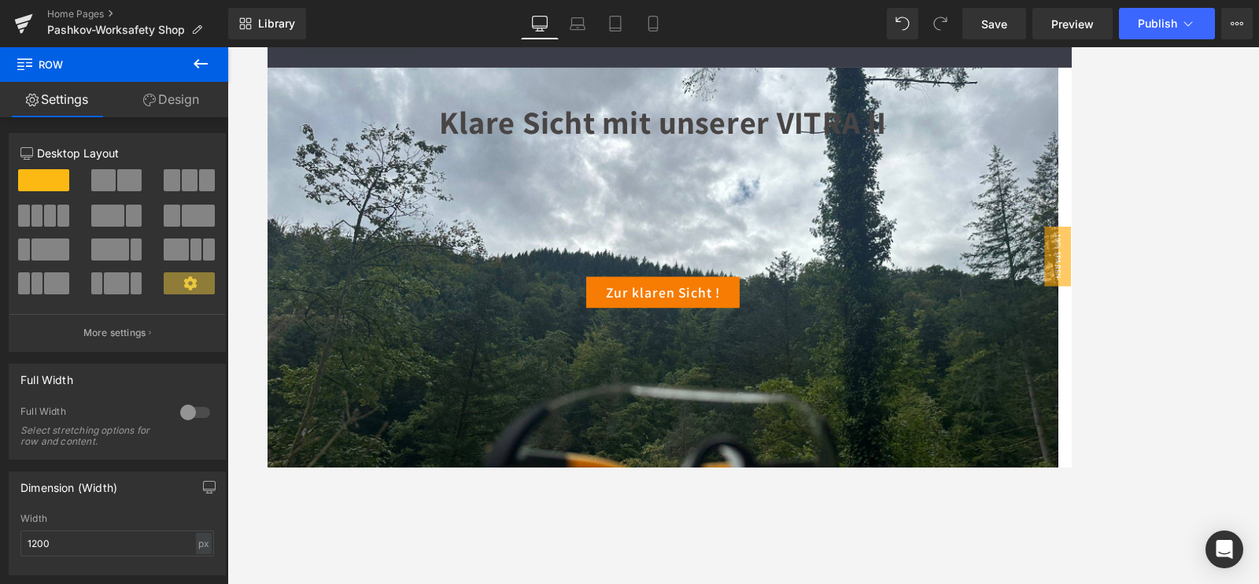
click at [1172, 190] on div at bounding box center [743, 315] width 1032 height 537
click at [205, 66] on icon at bounding box center [200, 63] width 19 height 19
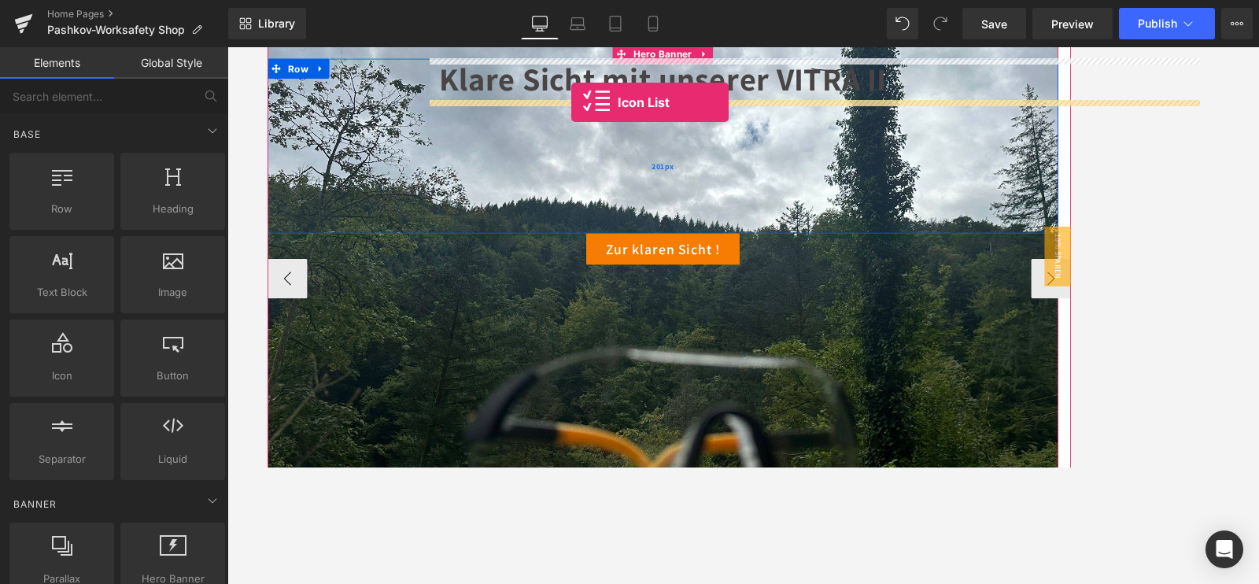
scroll to position [134, 0]
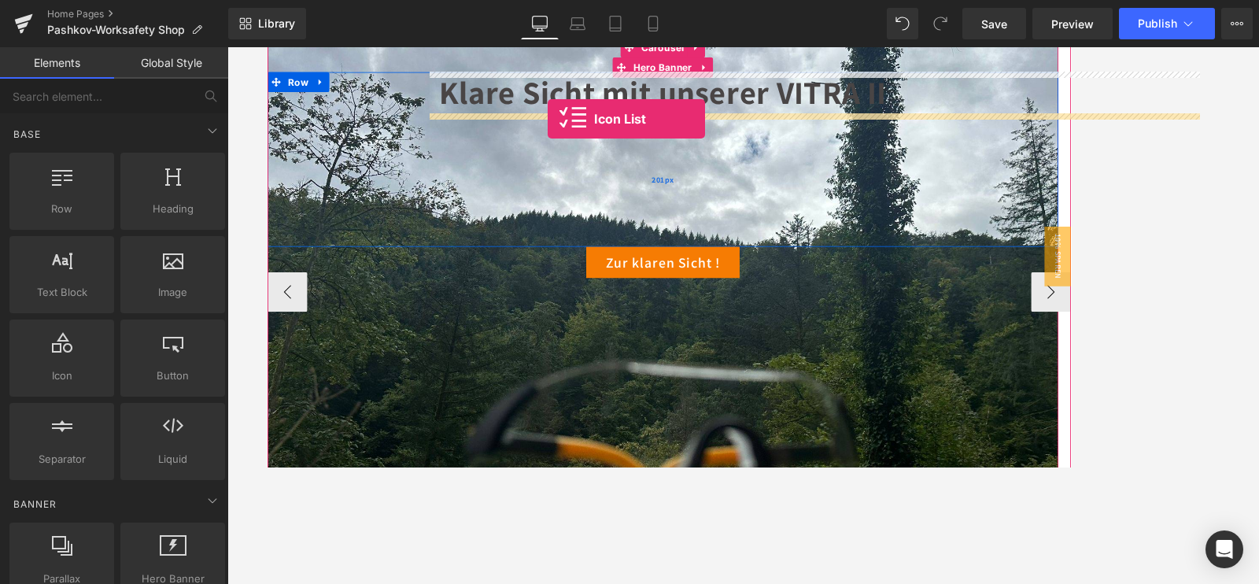
drag, startPoint x: 436, startPoint y: 335, endPoint x: 597, endPoint y: 137, distance: 255.7
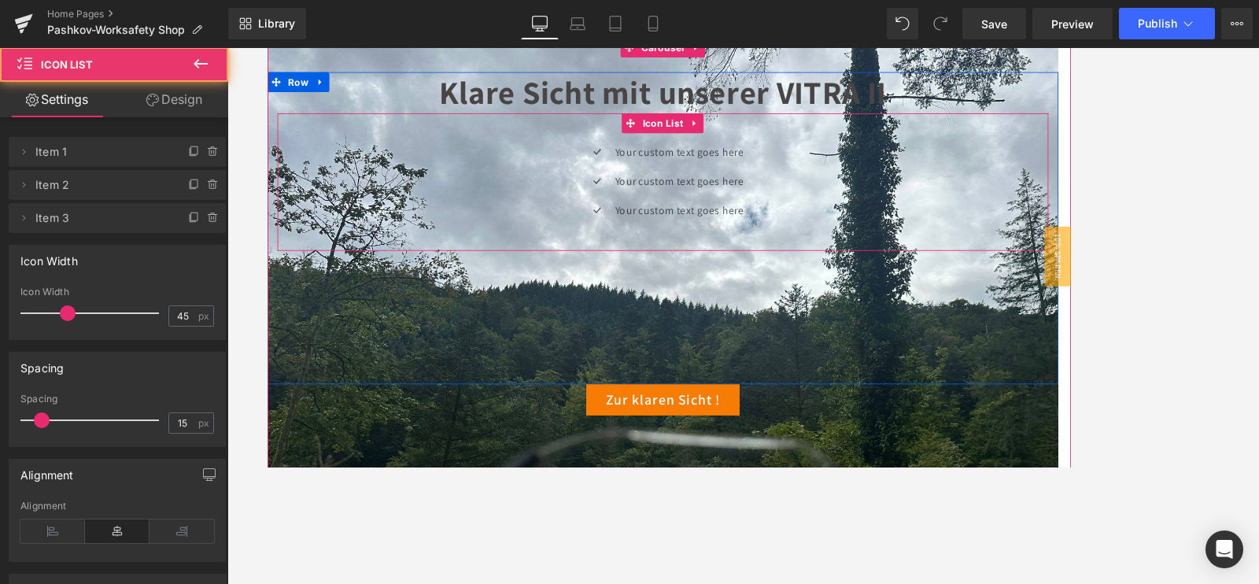
click at [726, 174] on div "Your custom text goes here Text Block" at bounding box center [753, 171] width 157 height 23
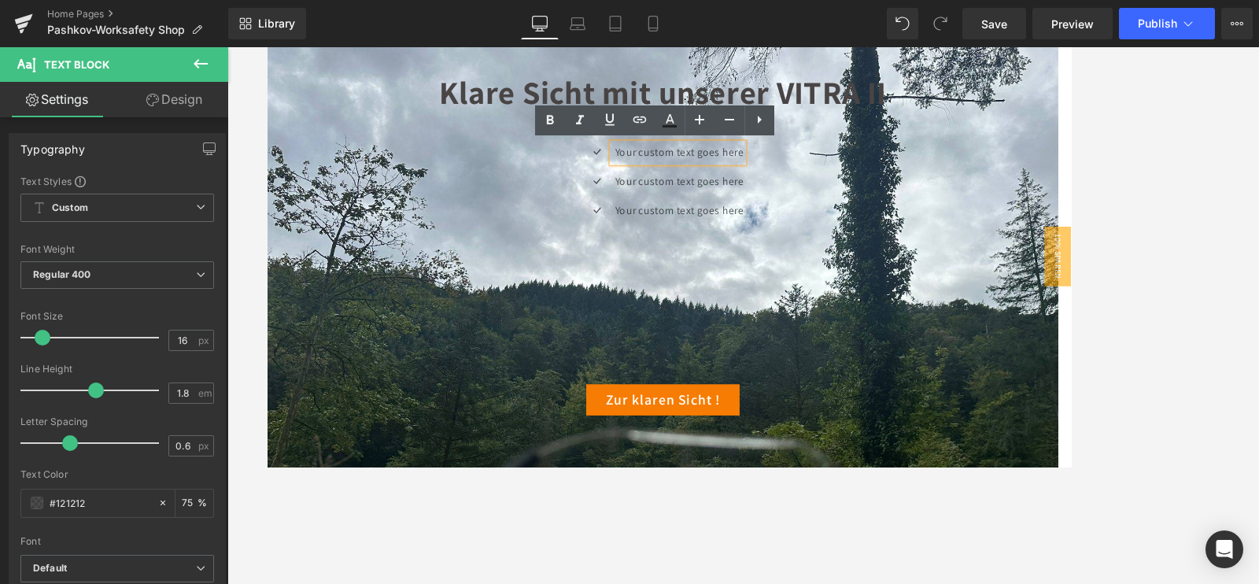
drag, startPoint x: 828, startPoint y: 172, endPoint x: 683, endPoint y: 154, distance: 145.9
click at [675, 171] on div "Your custom text goes here" at bounding box center [753, 171] width 157 height 23
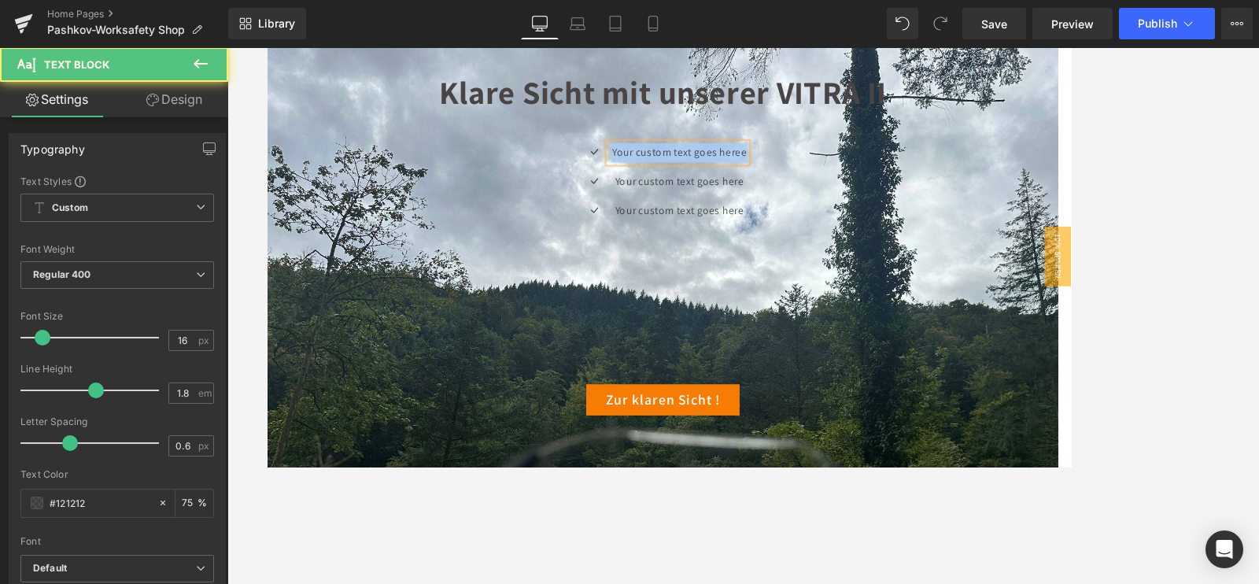
drag, startPoint x: 678, startPoint y: 161, endPoint x: 867, endPoint y: 169, distance: 189.9
click at [867, 169] on div "Icon Your custom text goes heree Text Block Icon Your custom text goes here Tex…" at bounding box center [736, 211] width 914 height 103
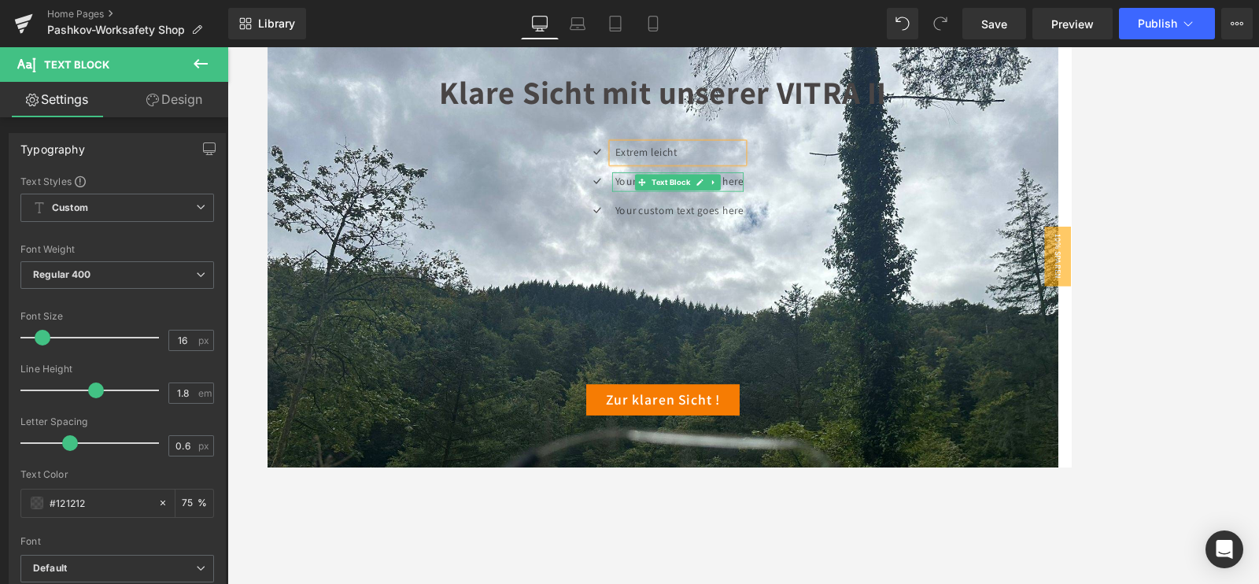
click at [827, 201] on div at bounding box center [829, 205] width 4 height 23
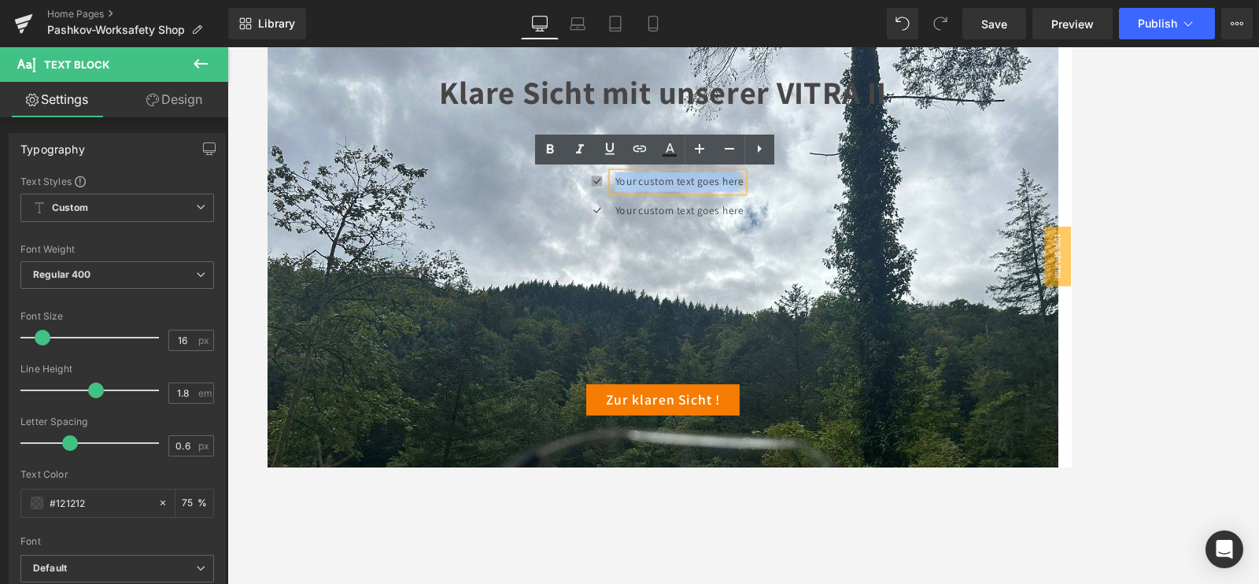
drag, startPoint x: 827, startPoint y: 204, endPoint x: 663, endPoint y: 209, distance: 163.8
click at [663, 209] on li "Icon Your custom text goes here Text Block" at bounding box center [736, 205] width 192 height 23
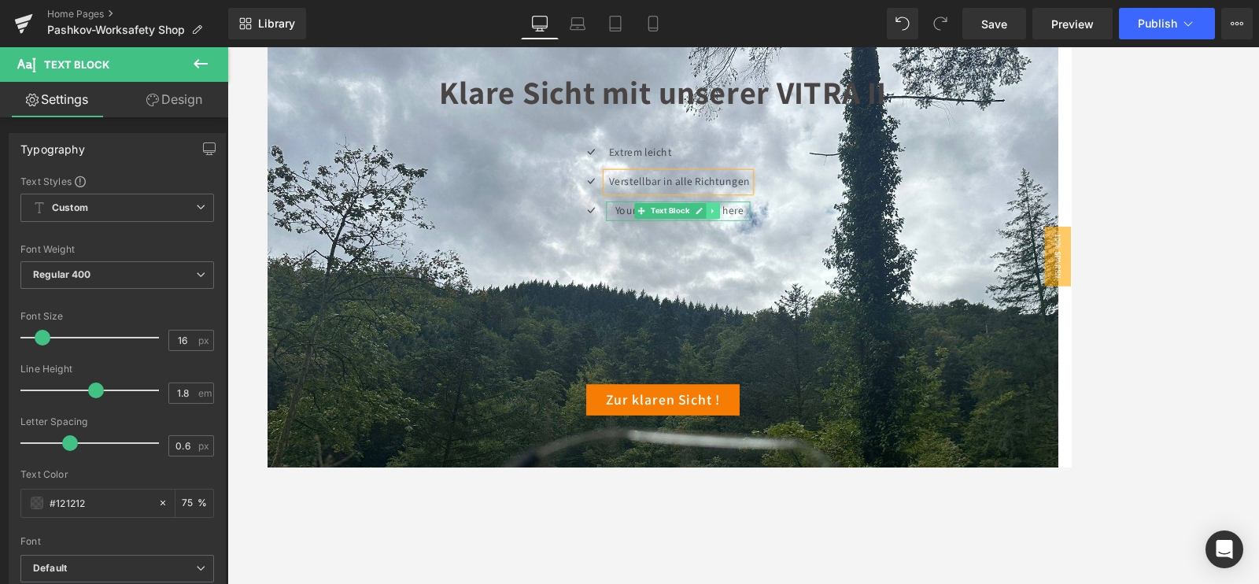
click at [791, 244] on icon at bounding box center [795, 239] width 9 height 9
click at [829, 240] on p "Your custom text goes here" at bounding box center [755, 240] width 167 height 23
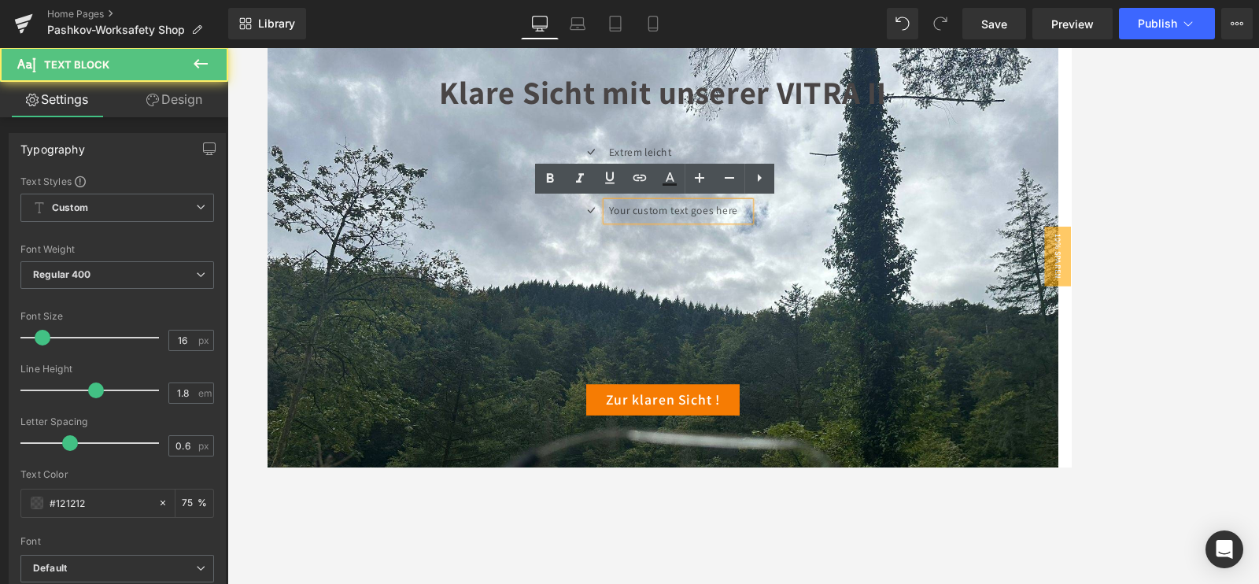
click at [829, 247] on p "Your custom text goes here" at bounding box center [755, 240] width 167 height 23
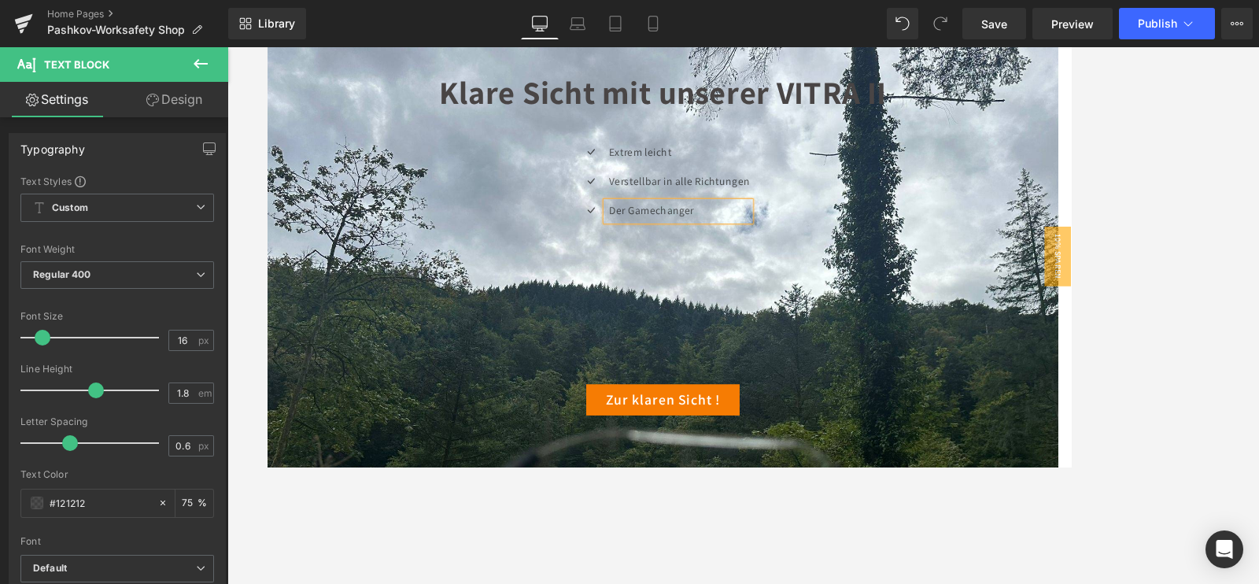
click at [1218, 160] on div at bounding box center [743, 315] width 1032 height 537
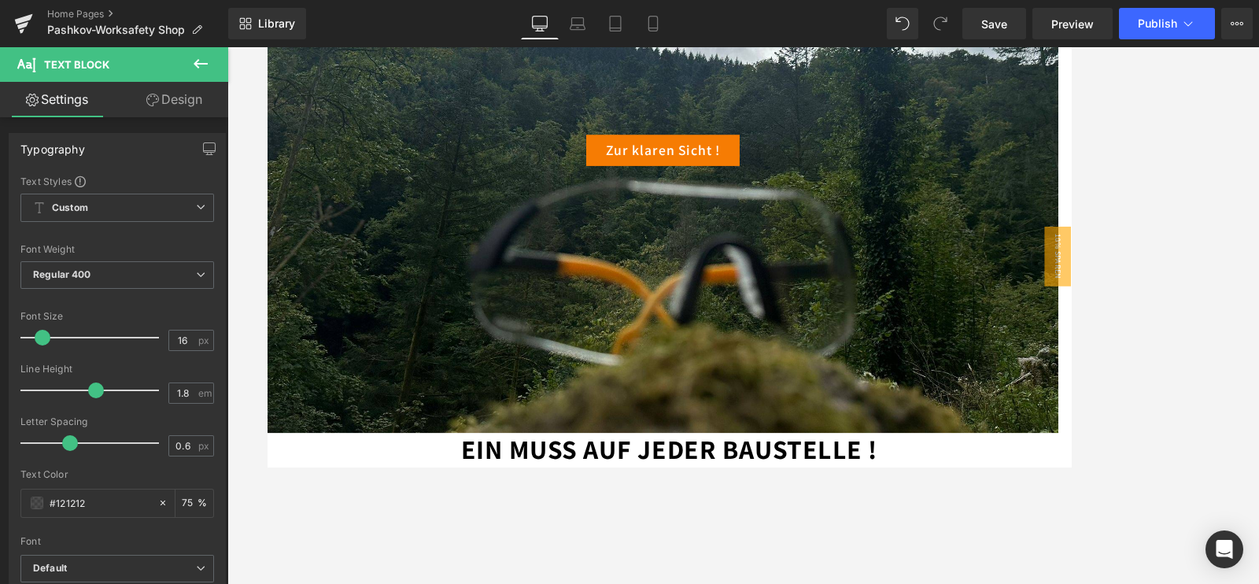
drag, startPoint x: 1096, startPoint y: 246, endPoint x: 1087, endPoint y: 246, distance: 8.7
click at [1096, 246] on div at bounding box center [743, 315] width 1032 height 537
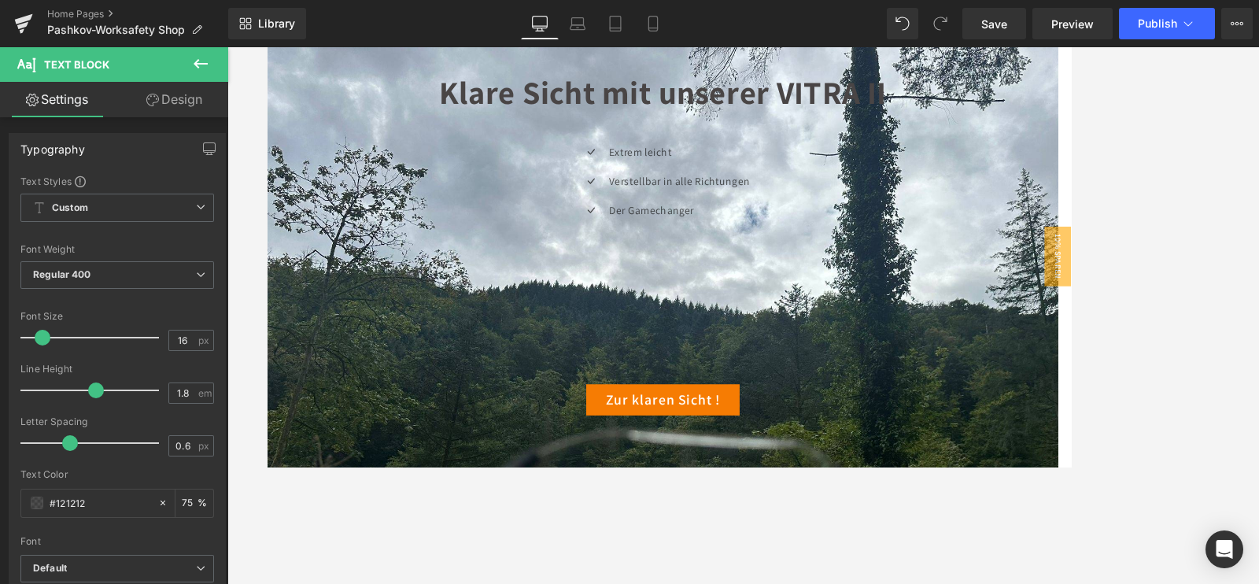
click at [201, 72] on icon at bounding box center [200, 63] width 19 height 19
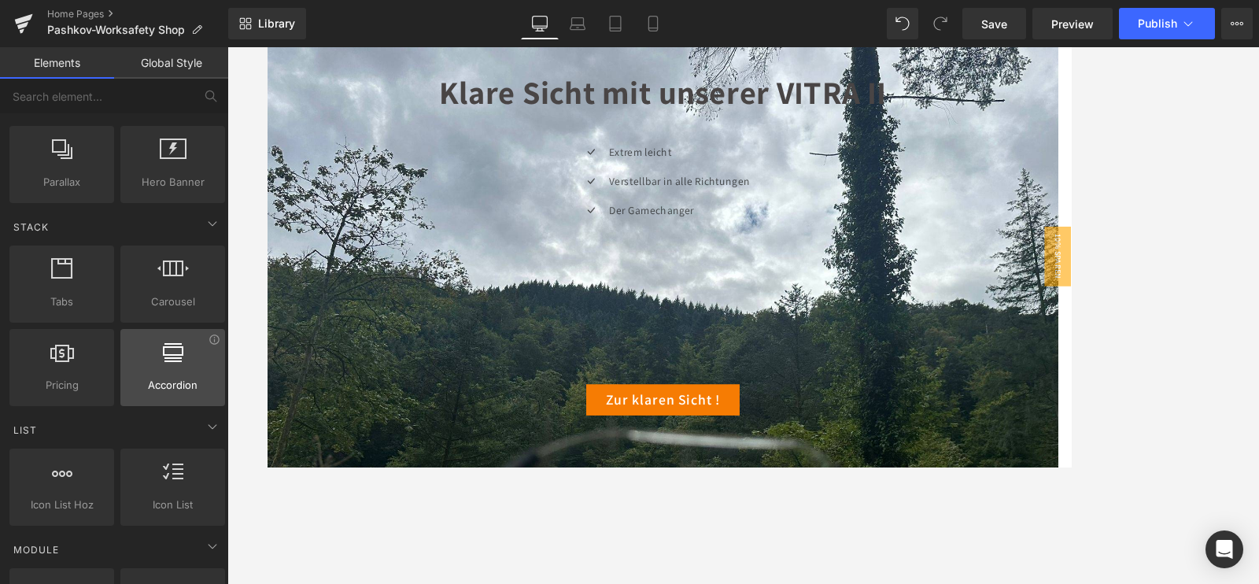
scroll to position [492, 0]
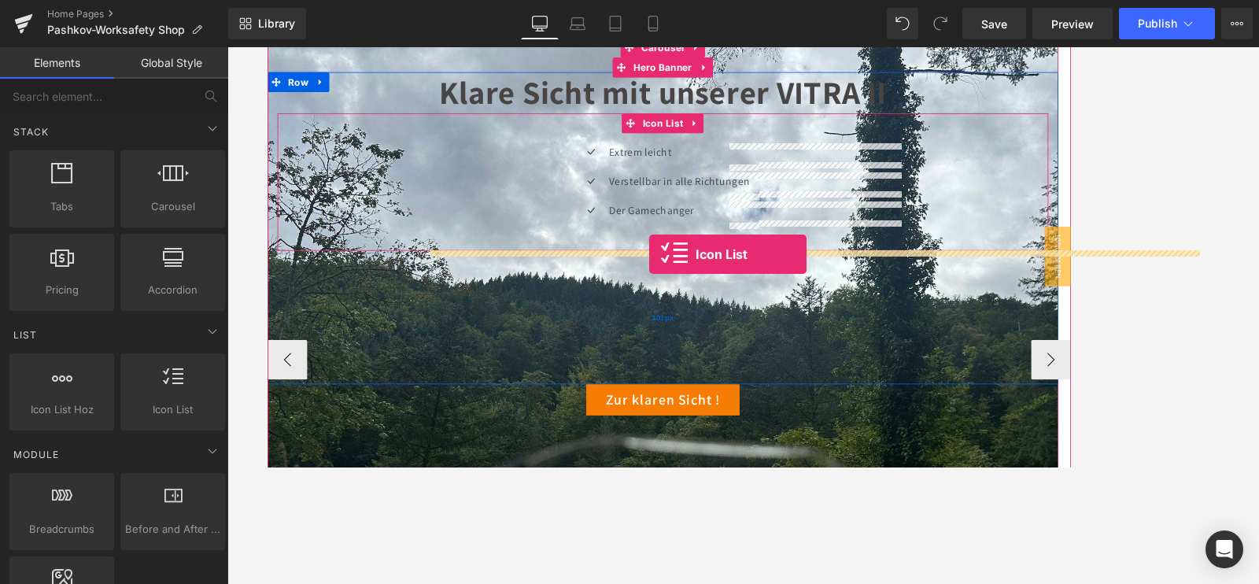
drag, startPoint x: 445, startPoint y: 446, endPoint x: 719, endPoint y: 292, distance: 314.3
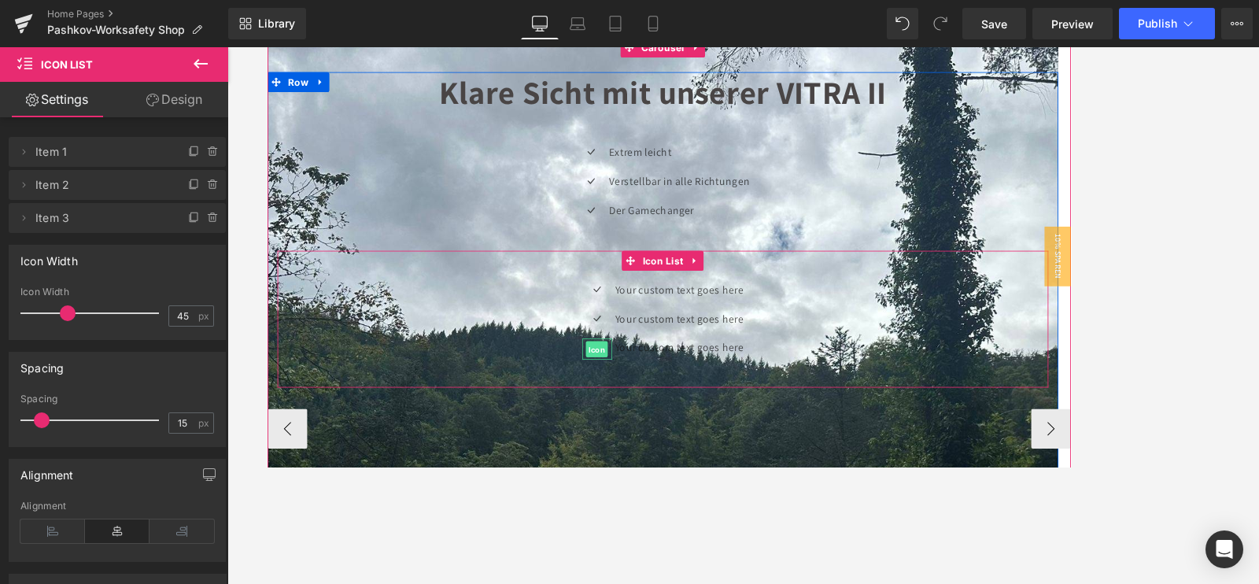
click at [660, 402] on span "Icon" at bounding box center [658, 404] width 26 height 19
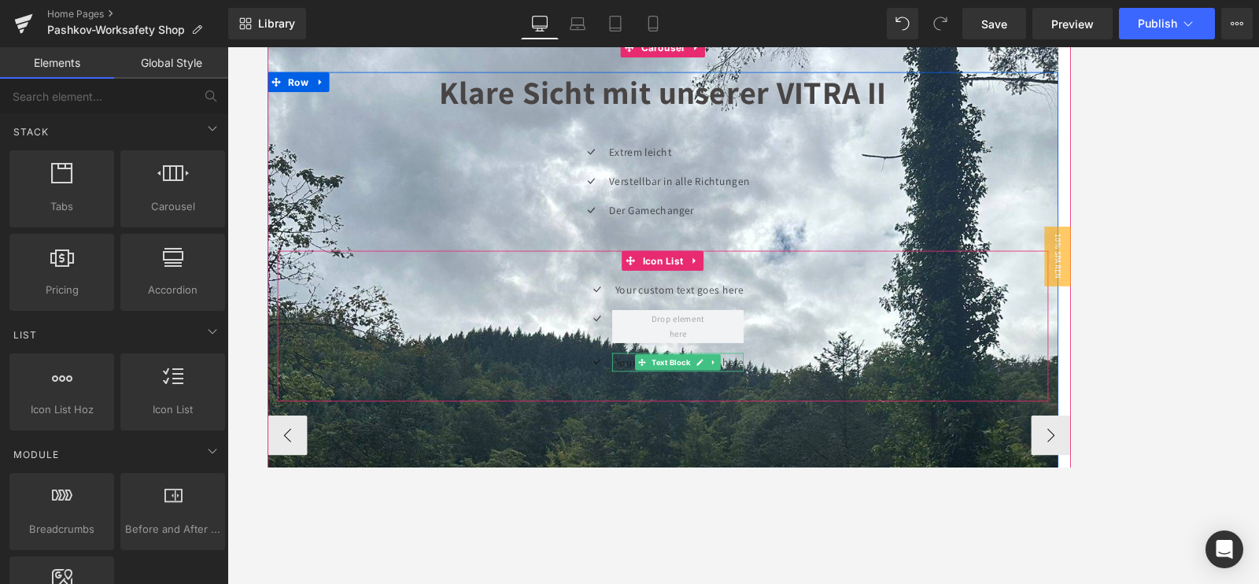
click at [734, 418] on span "Text Block" at bounding box center [745, 420] width 52 height 19
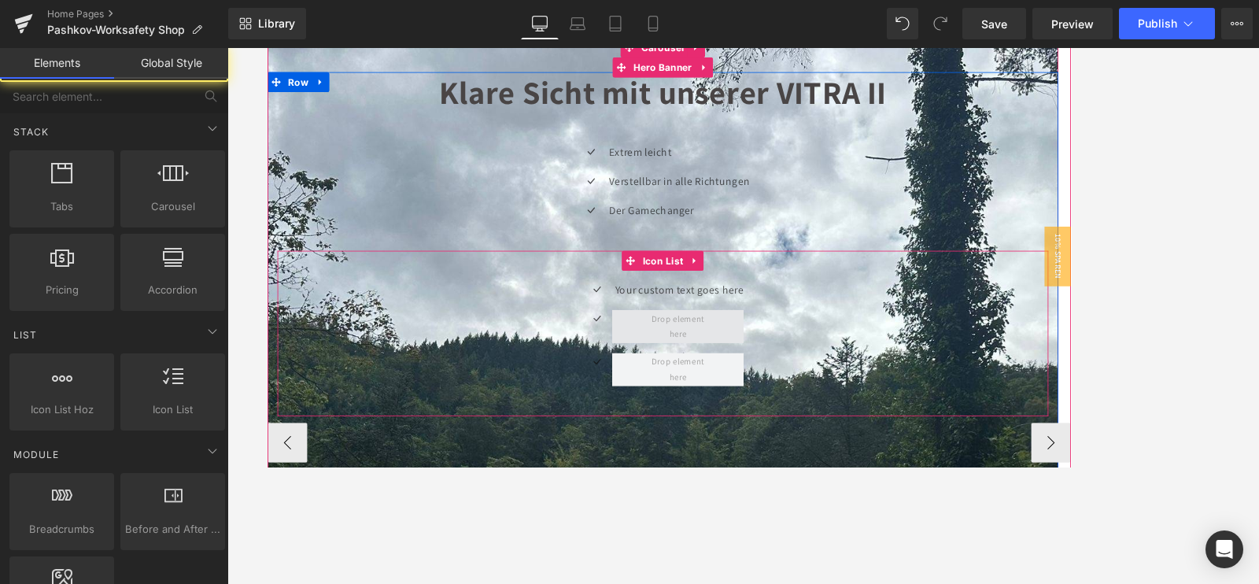
click at [759, 375] on span at bounding box center [753, 376] width 78 height 45
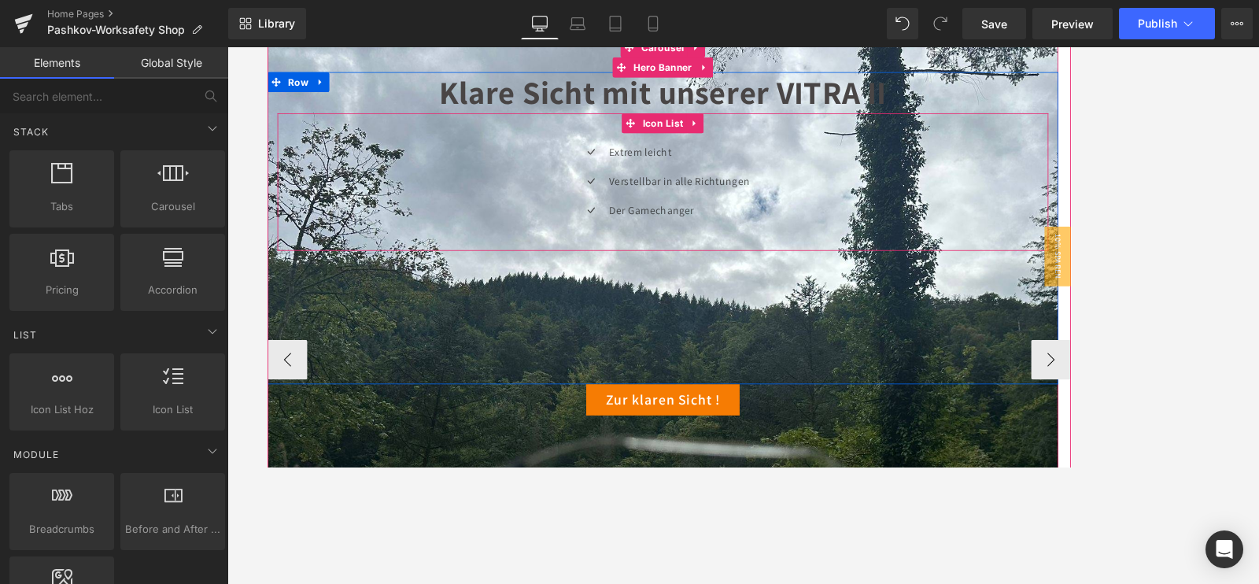
click at [267, 46] on div at bounding box center [267, 46] width 0 height 0
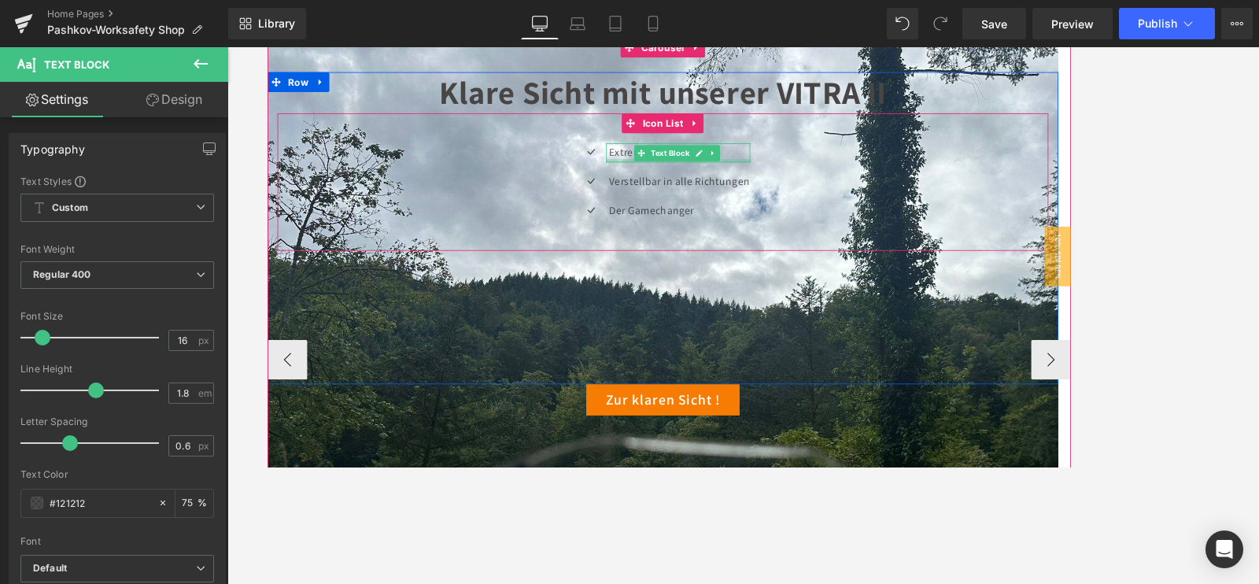
click at [682, 179] on div at bounding box center [753, 181] width 171 height 4
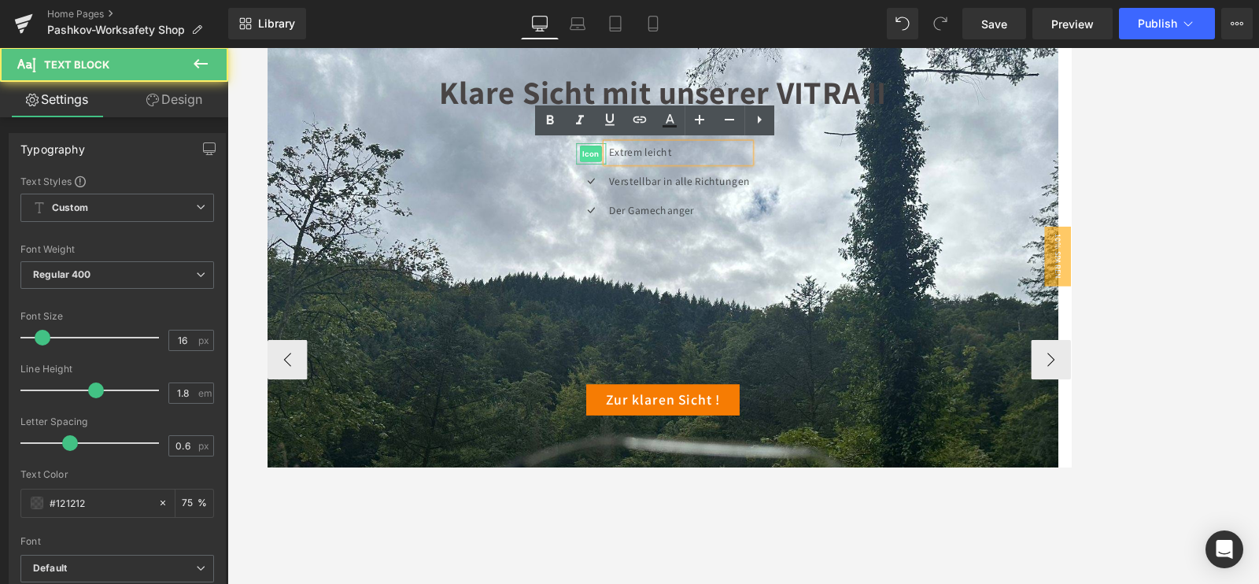
click at [656, 179] on span "Icon" at bounding box center [651, 172] width 26 height 19
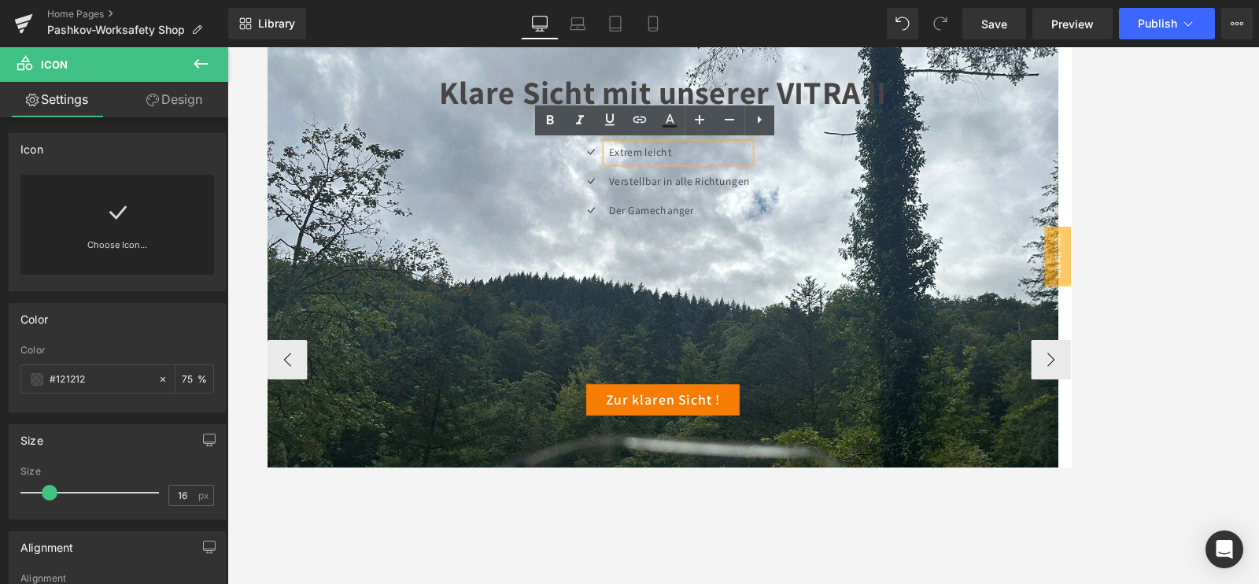
click at [726, 176] on p "Extrem leicht" at bounding box center [755, 171] width 167 height 23
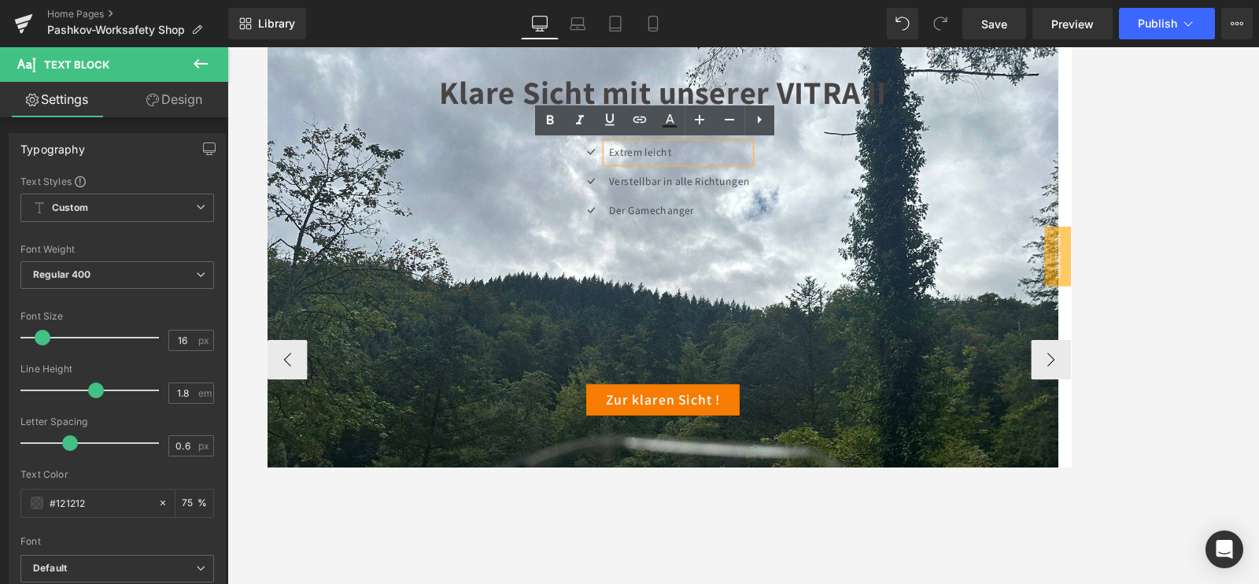
click at [693, 203] on p "Verstellbar in alle Richtungen" at bounding box center [755, 205] width 167 height 23
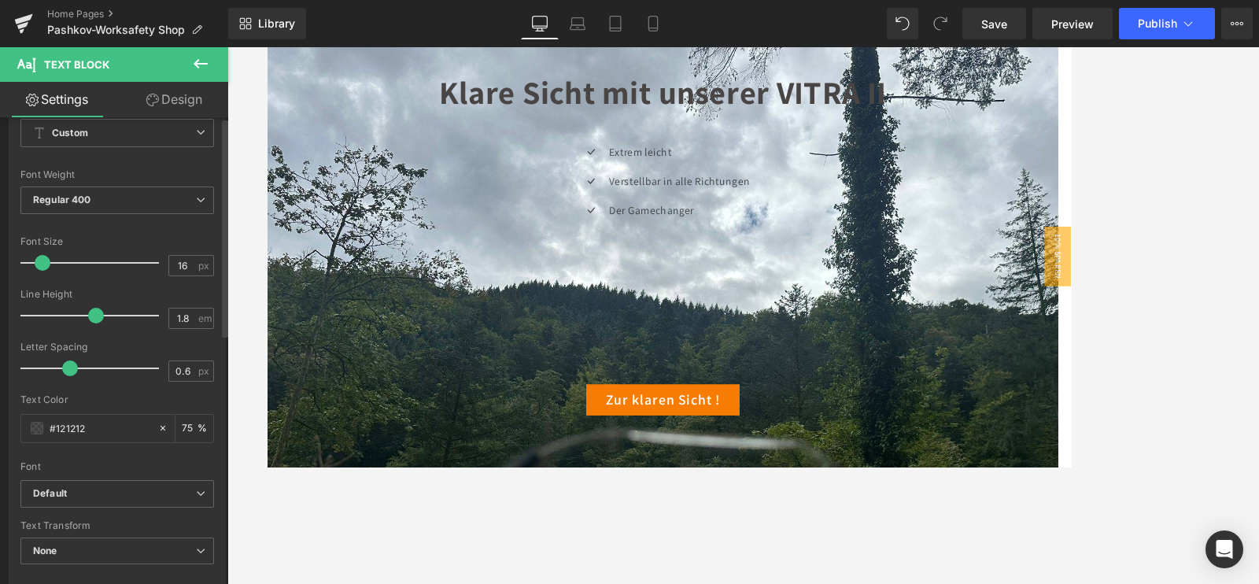
scroll to position [0, 0]
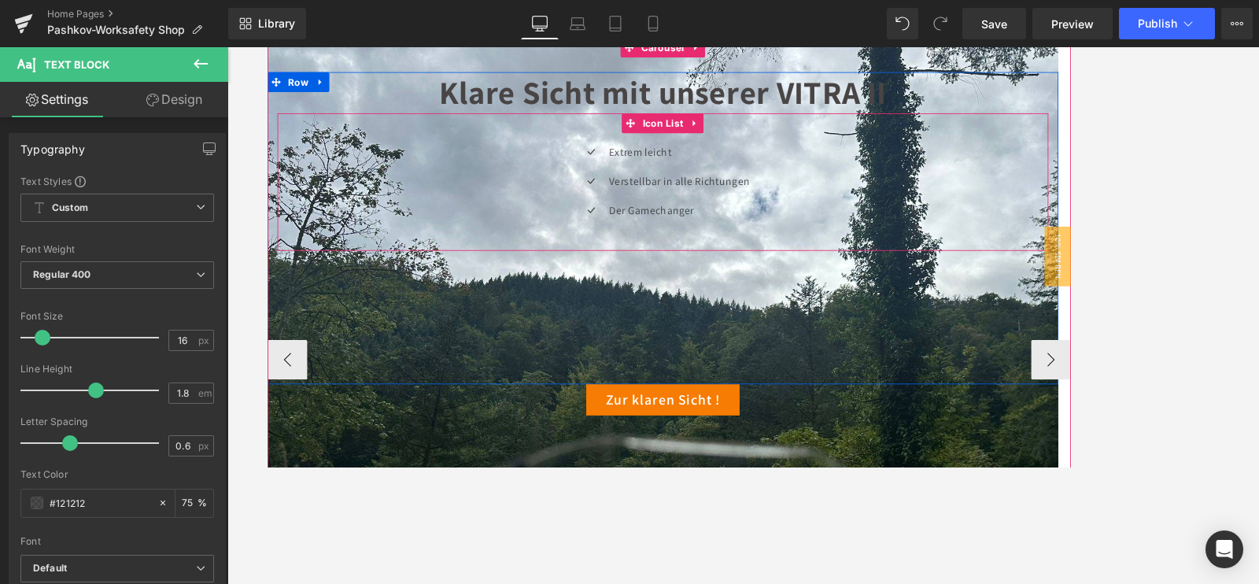
click at [267, 46] on div at bounding box center [267, 46] width 0 height 0
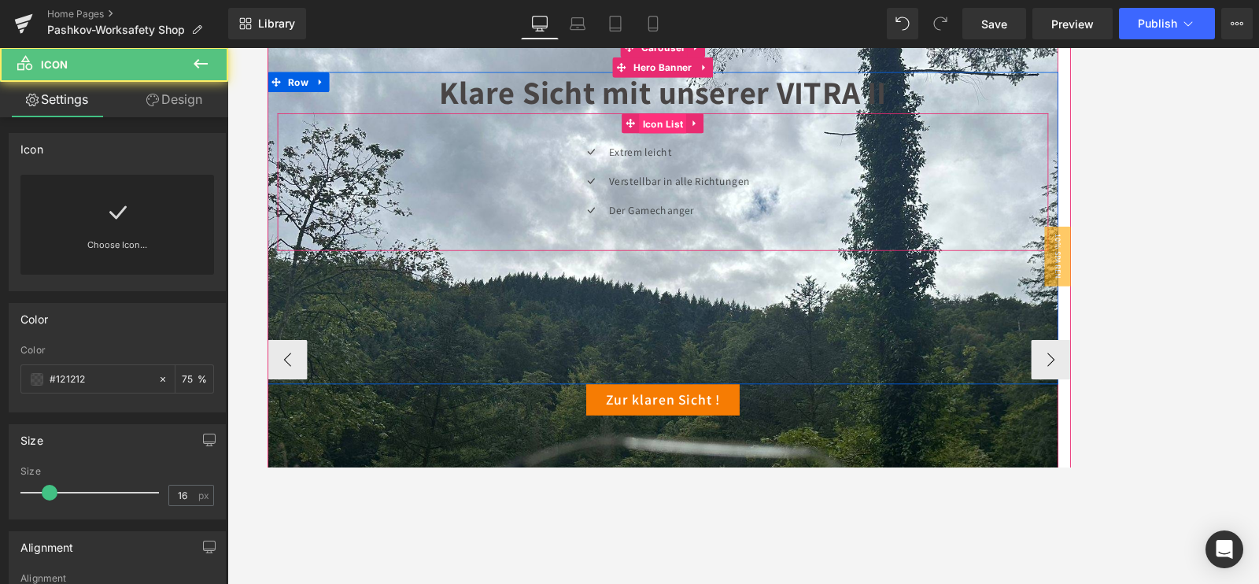
click at [728, 137] on span "Icon List" at bounding box center [736, 137] width 56 height 24
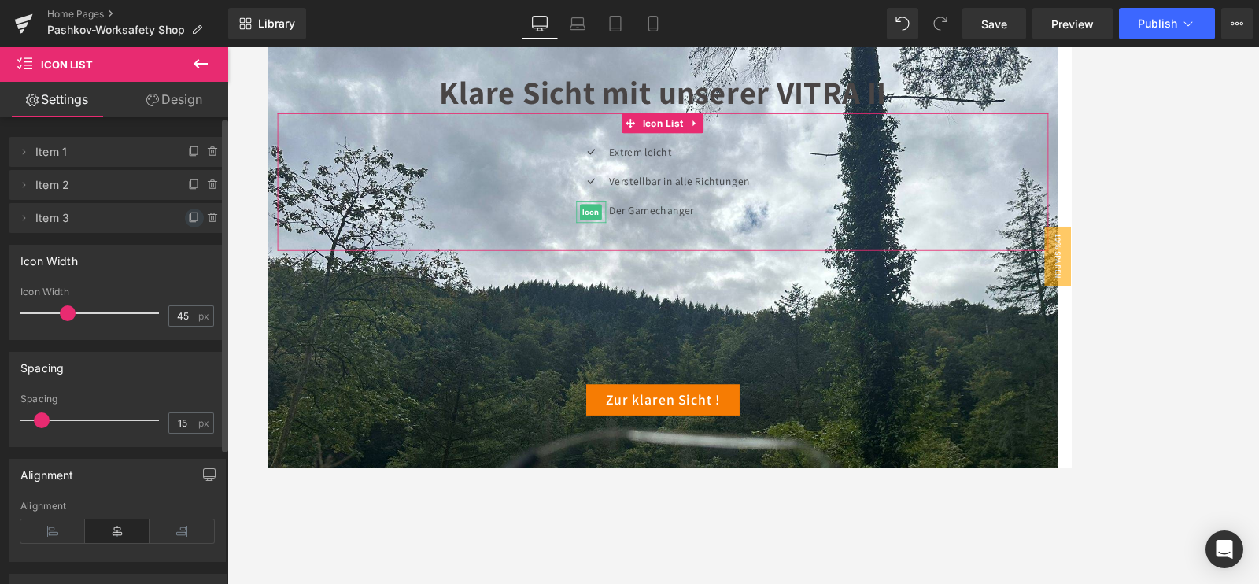
click at [193, 220] on icon at bounding box center [194, 218] width 13 height 13
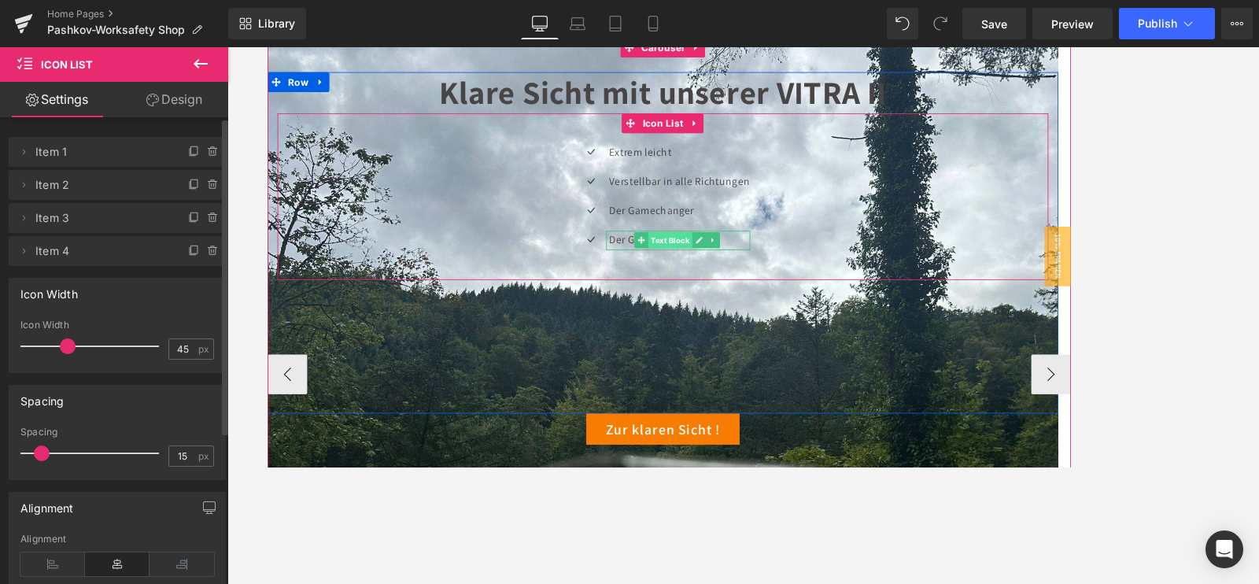
click at [755, 274] on span "Text Block" at bounding box center [745, 274] width 52 height 19
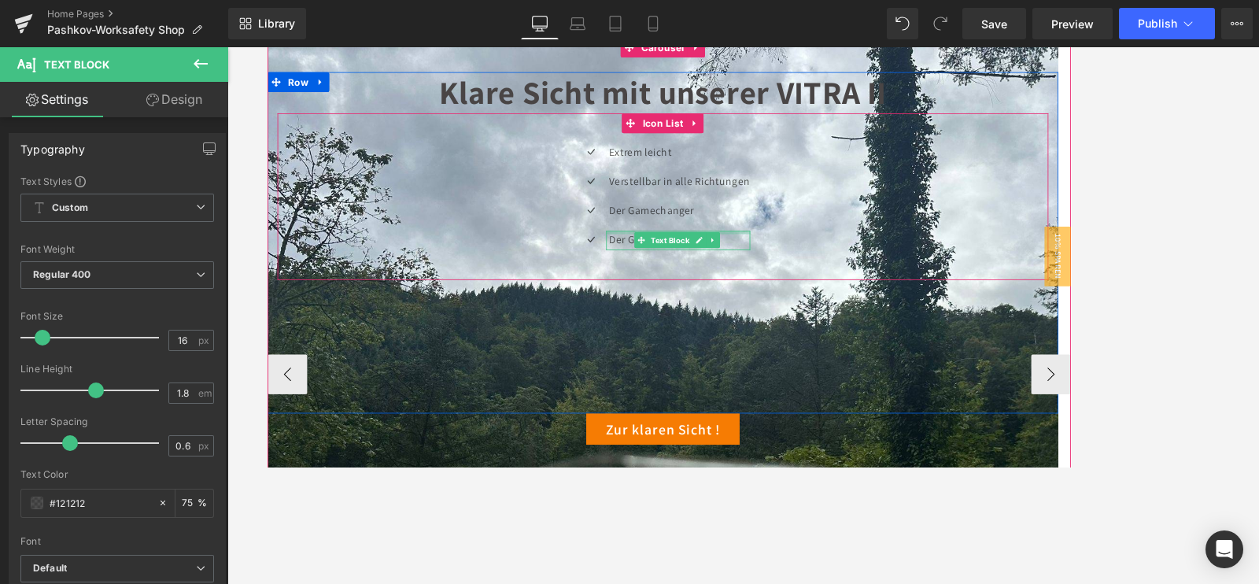
click at [816, 273] on p "Der Gamechanger" at bounding box center [755, 275] width 167 height 23
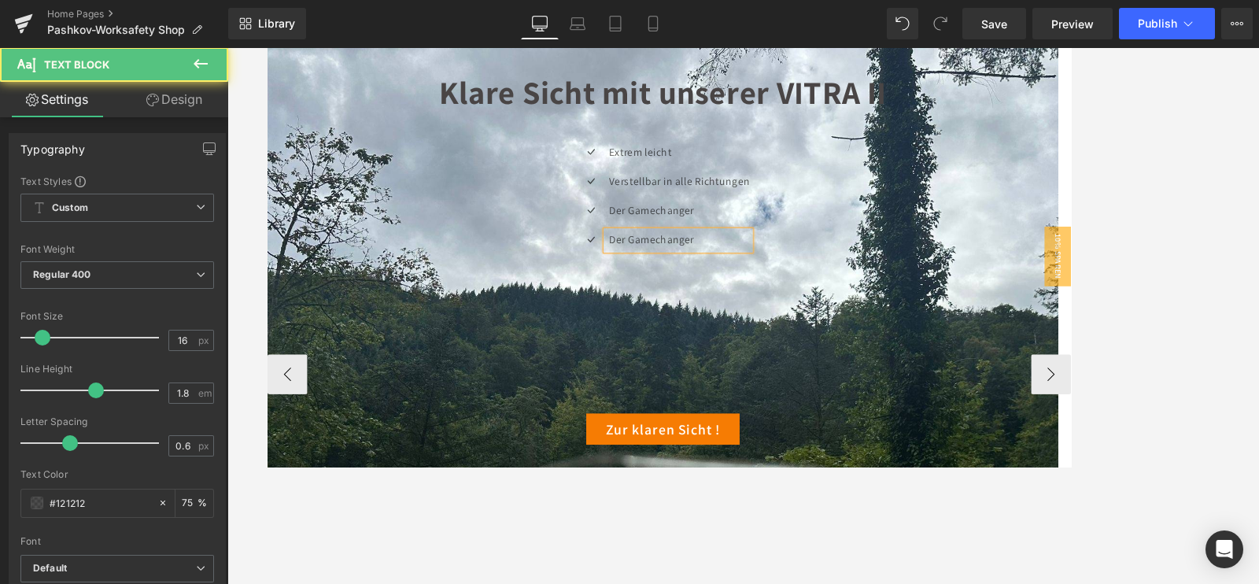
click at [809, 272] on p "Der Gamechanger" at bounding box center [755, 275] width 167 height 23
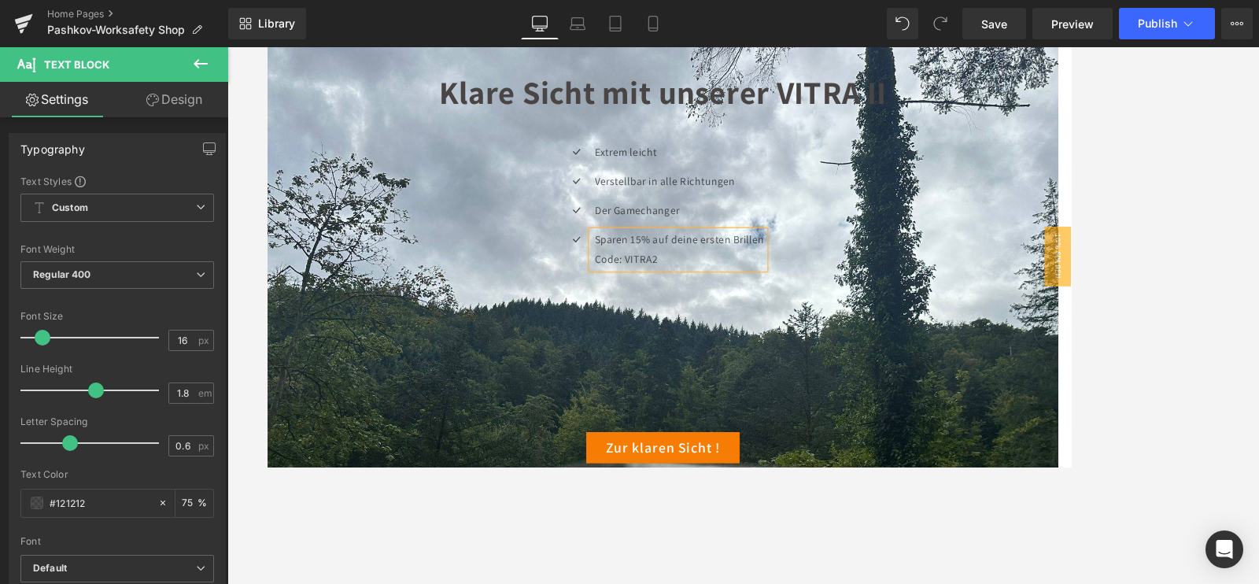
click at [1177, 188] on div at bounding box center [743, 315] width 1032 height 537
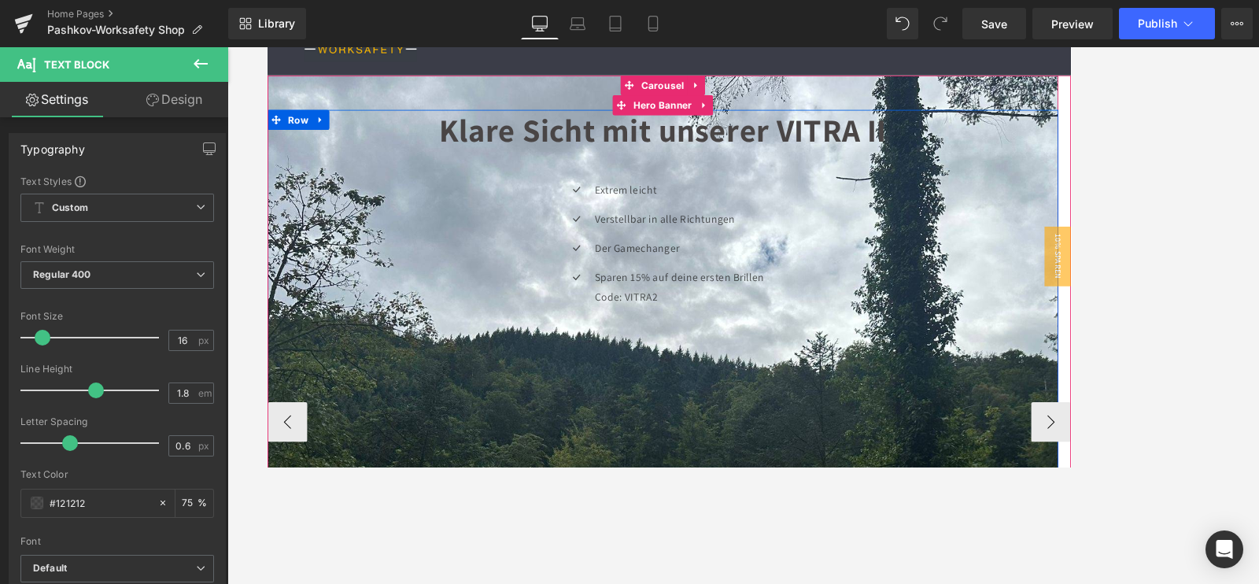
scroll to position [98, 0]
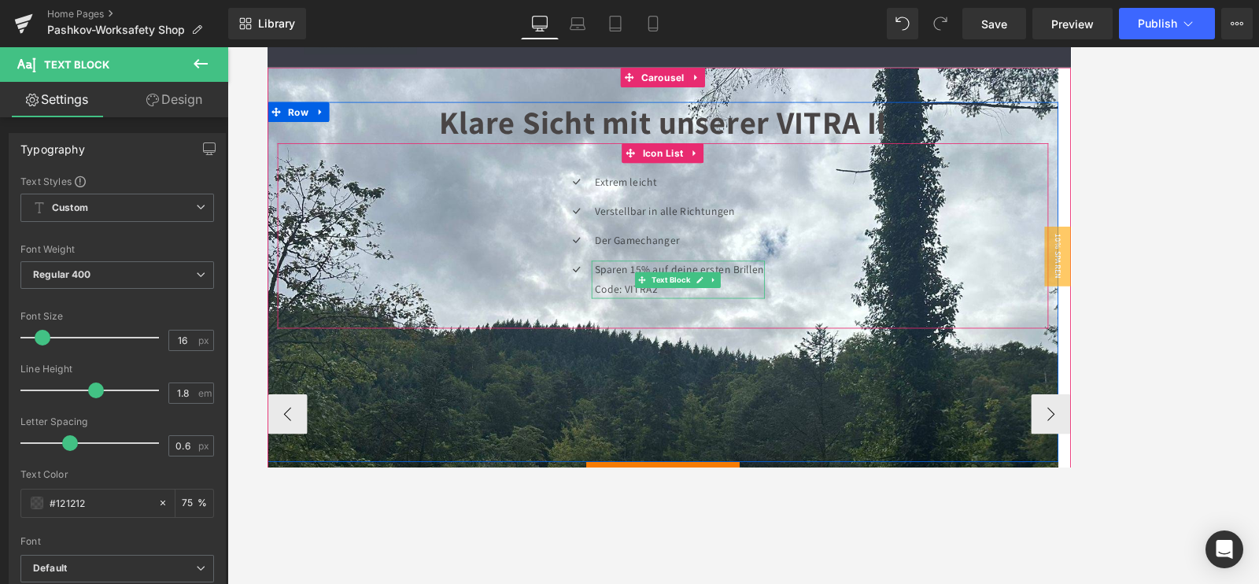
click at [689, 309] on p "Sparen 15% auf deine ersten Brillen Code: VITRA2" at bounding box center [755, 323] width 201 height 46
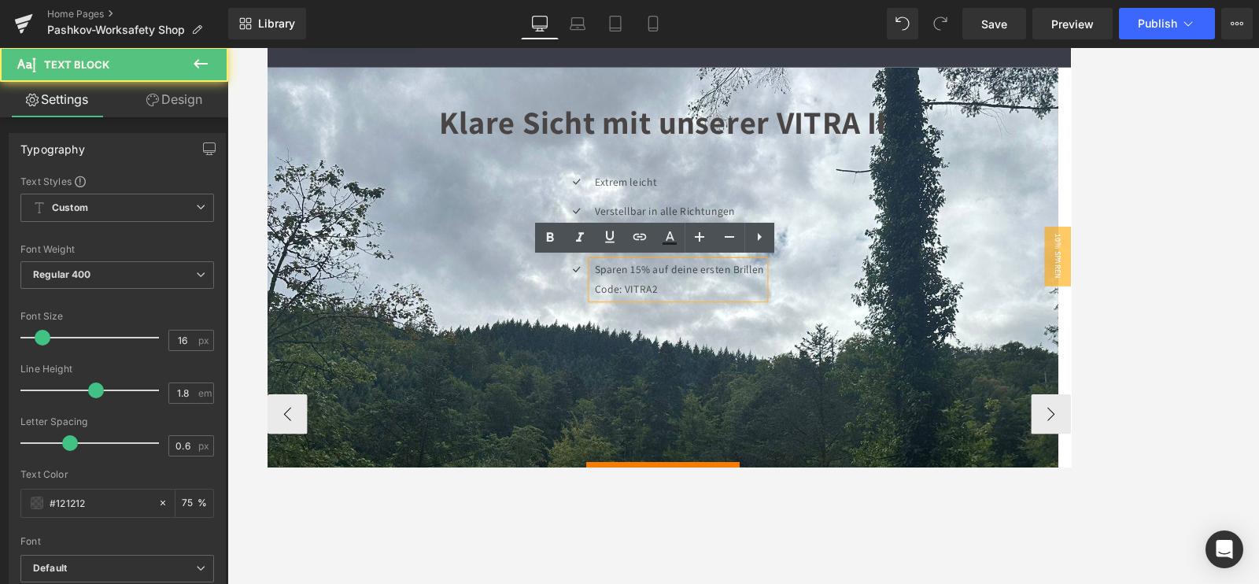
click at [693, 312] on p "Sparen 15% auf deine ersten Brillen Code: VITRA2" at bounding box center [755, 323] width 201 height 46
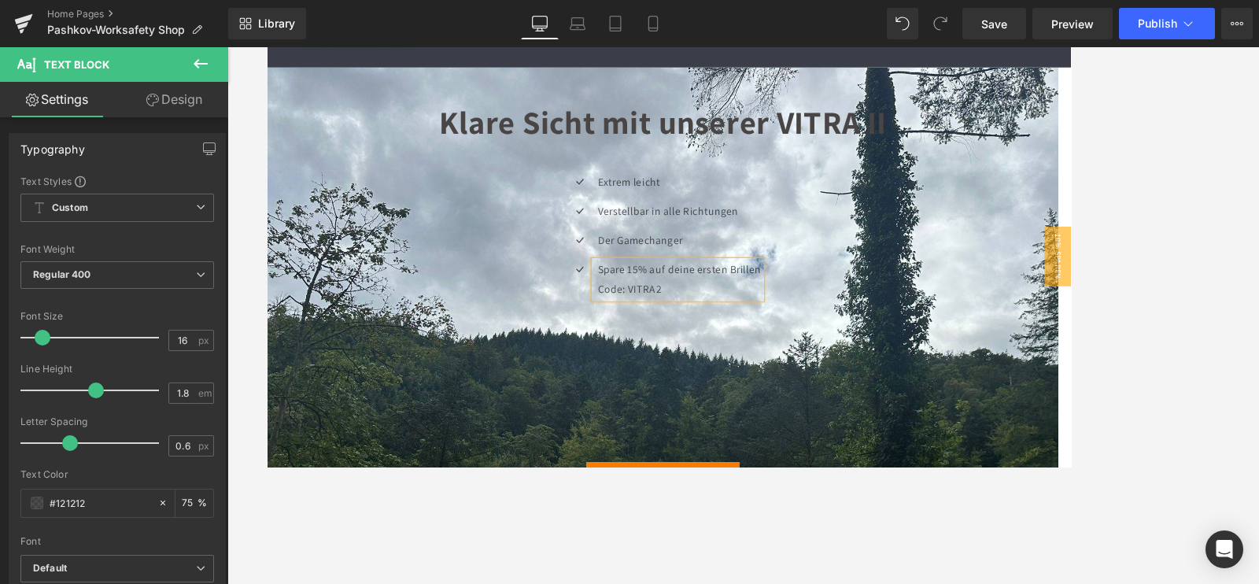
click at [1230, 154] on div at bounding box center [743, 315] width 1032 height 537
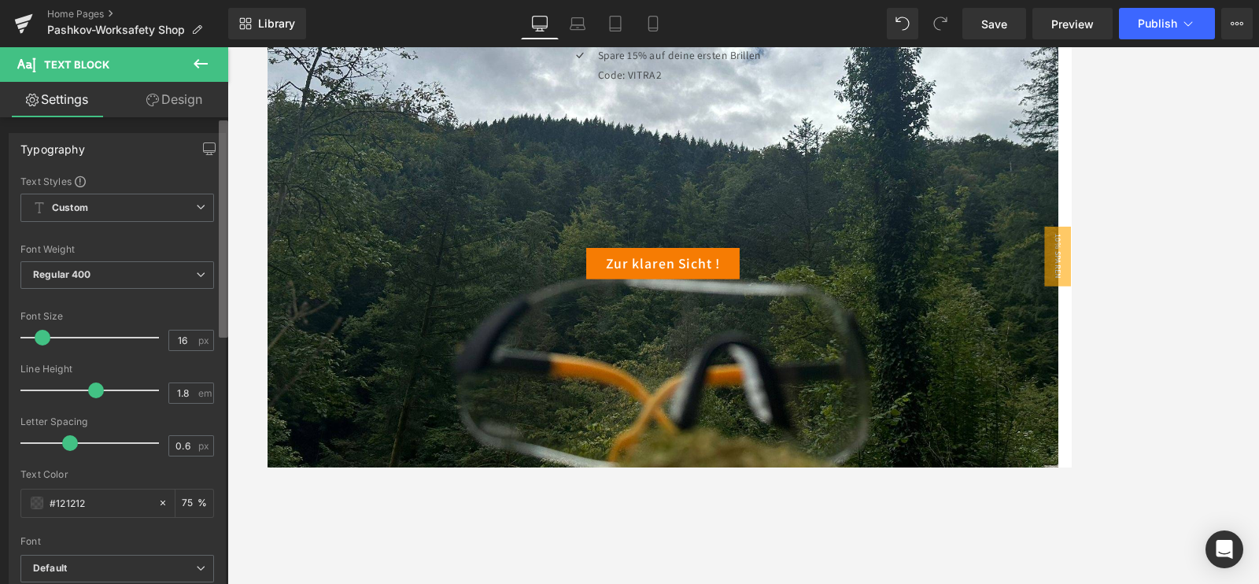
scroll to position [295, 0]
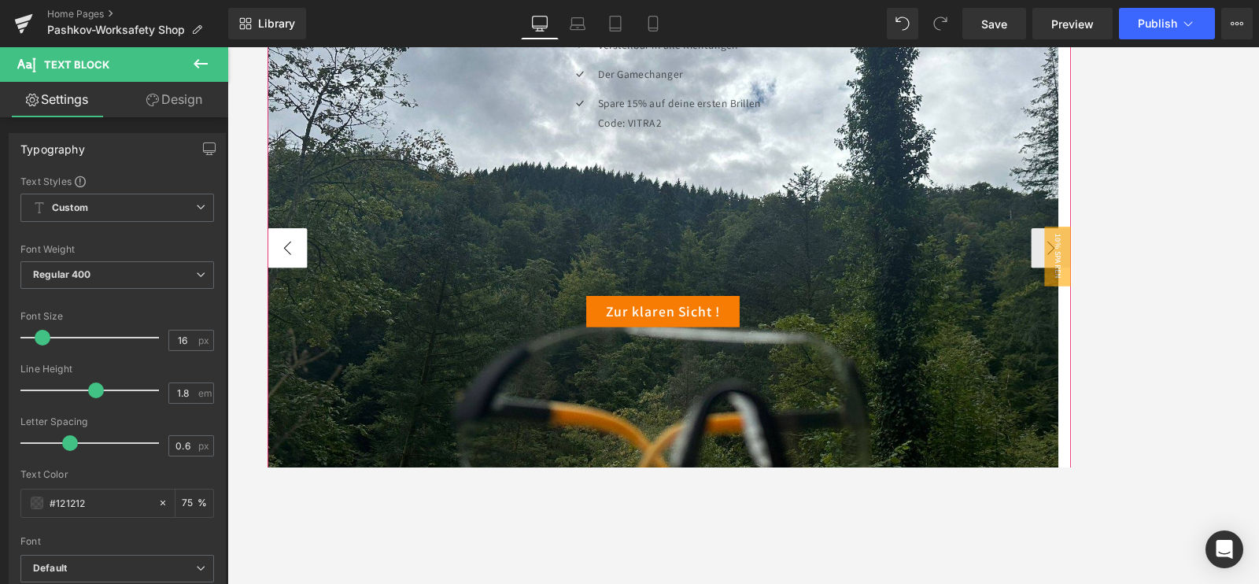
click at [279, 272] on button "‹" at bounding box center [290, 284] width 47 height 47
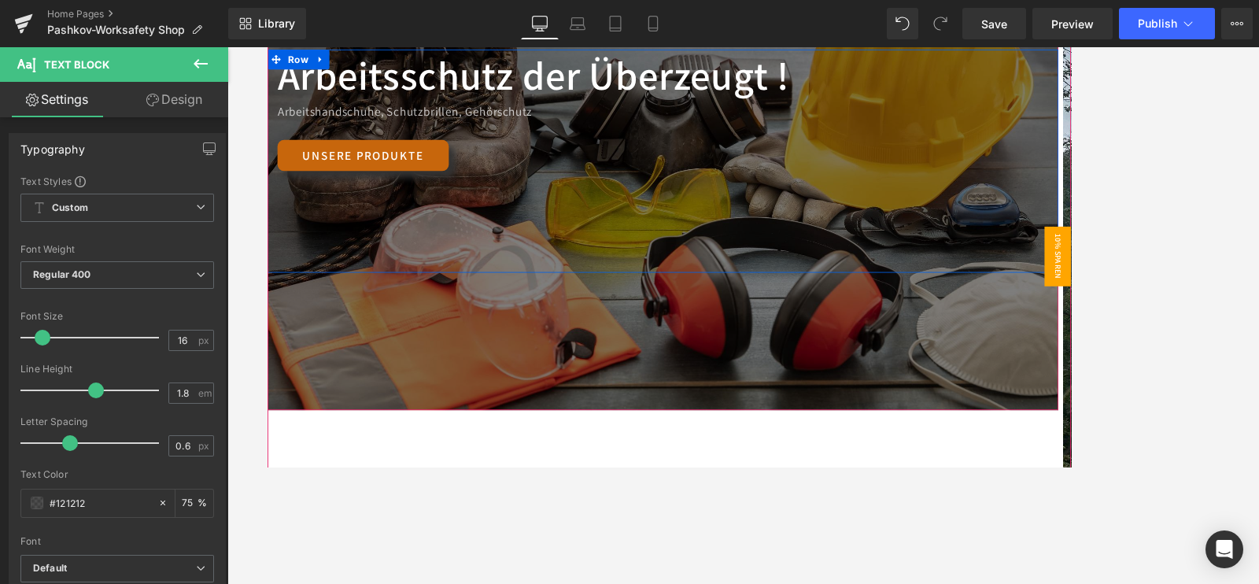
click at [1188, 276] on span "10% Sparen" at bounding box center [1203, 294] width 31 height 71
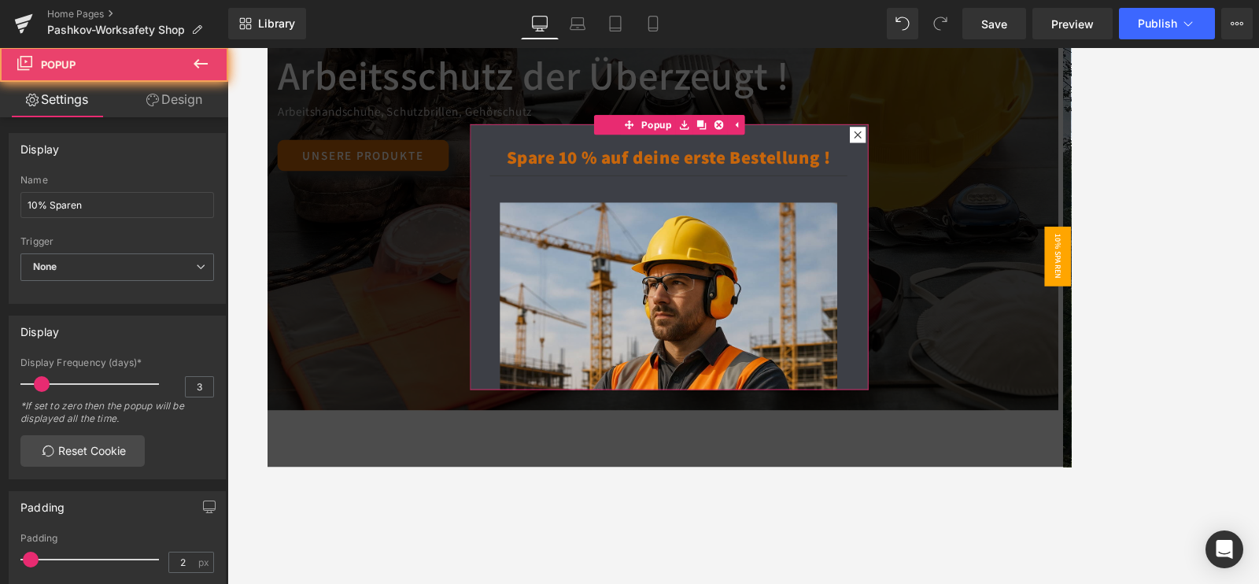
click at [935, 150] on div "Spare 10 % auf deine erste Bestellung ! Heading Separator Image Row Icon Produk…" at bounding box center [742, 295] width 471 height 315
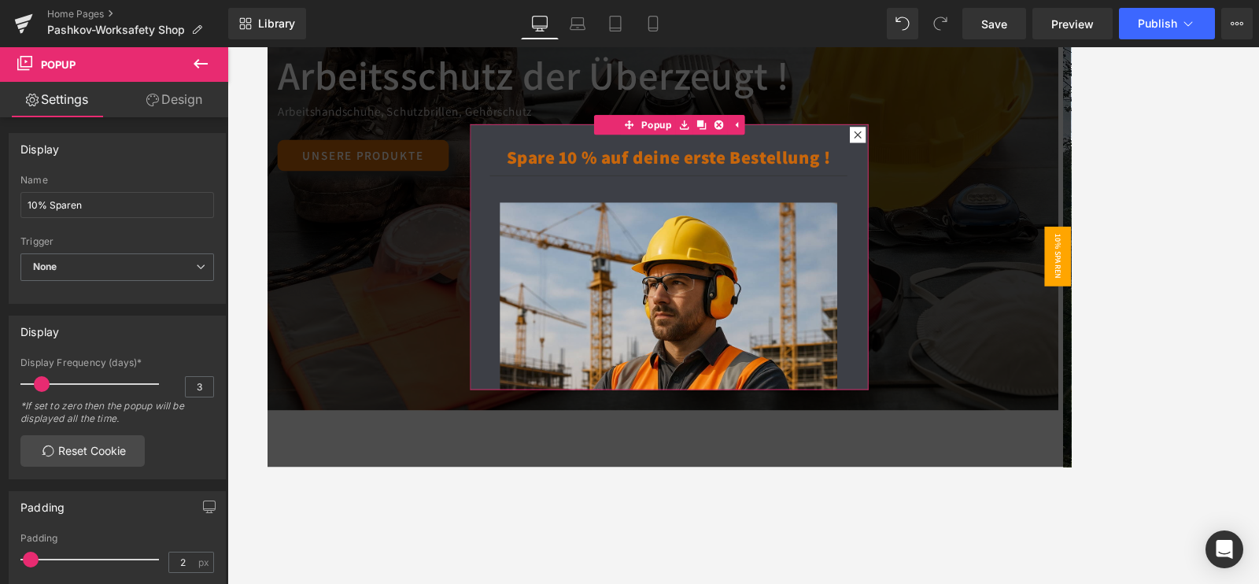
click at [957, 142] on div at bounding box center [966, 150] width 19 height 19
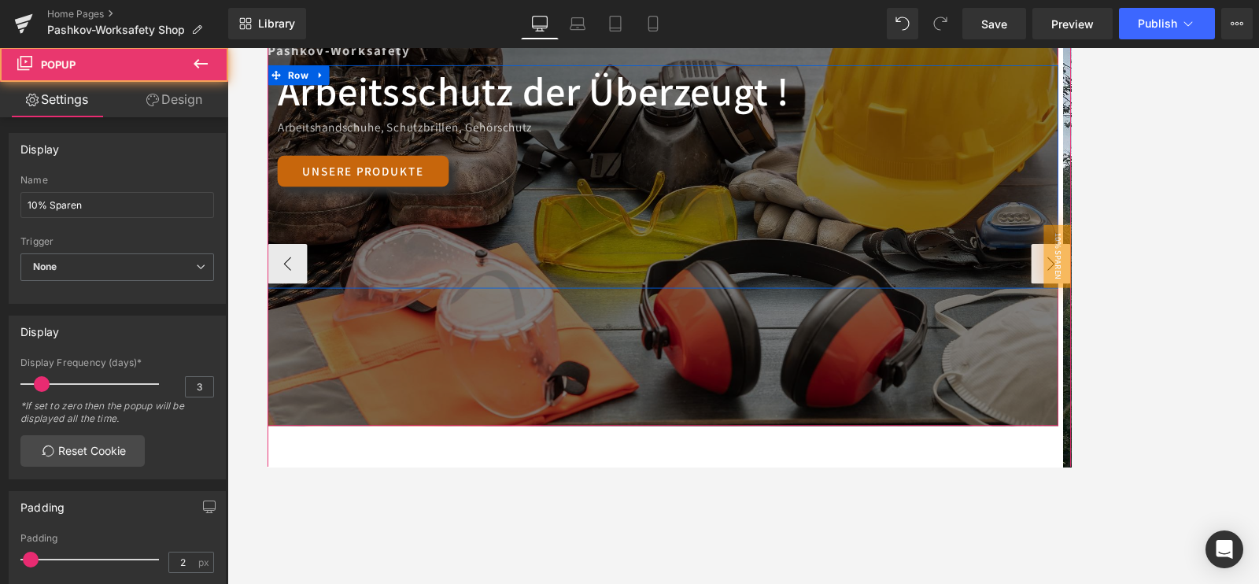
scroll to position [98, 0]
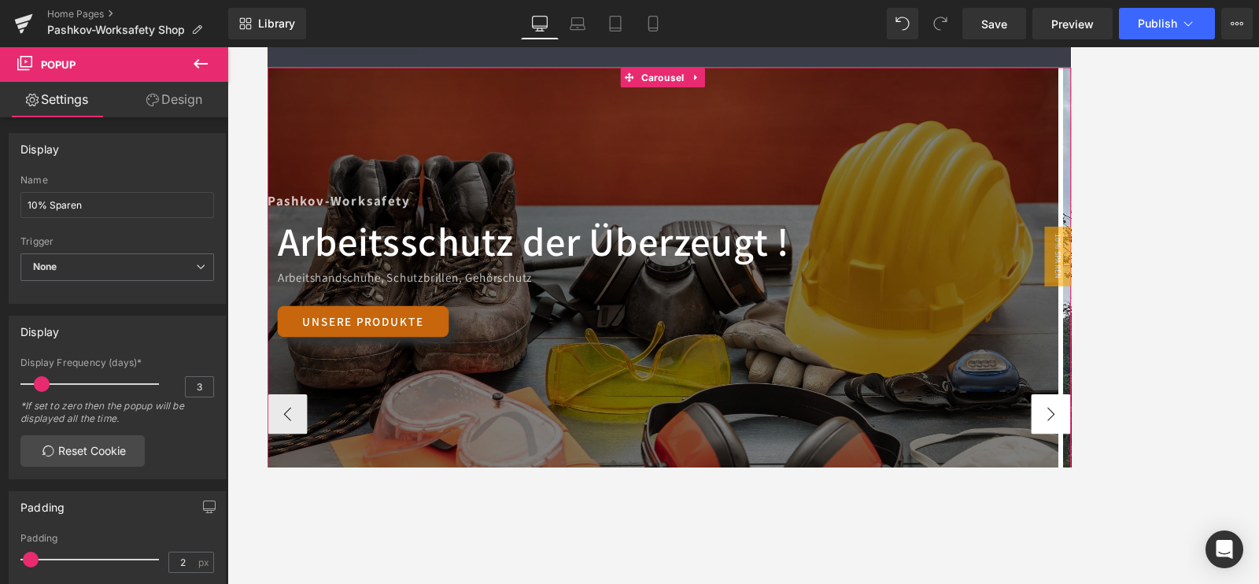
click at [1189, 464] on button "›" at bounding box center [1195, 481] width 47 height 47
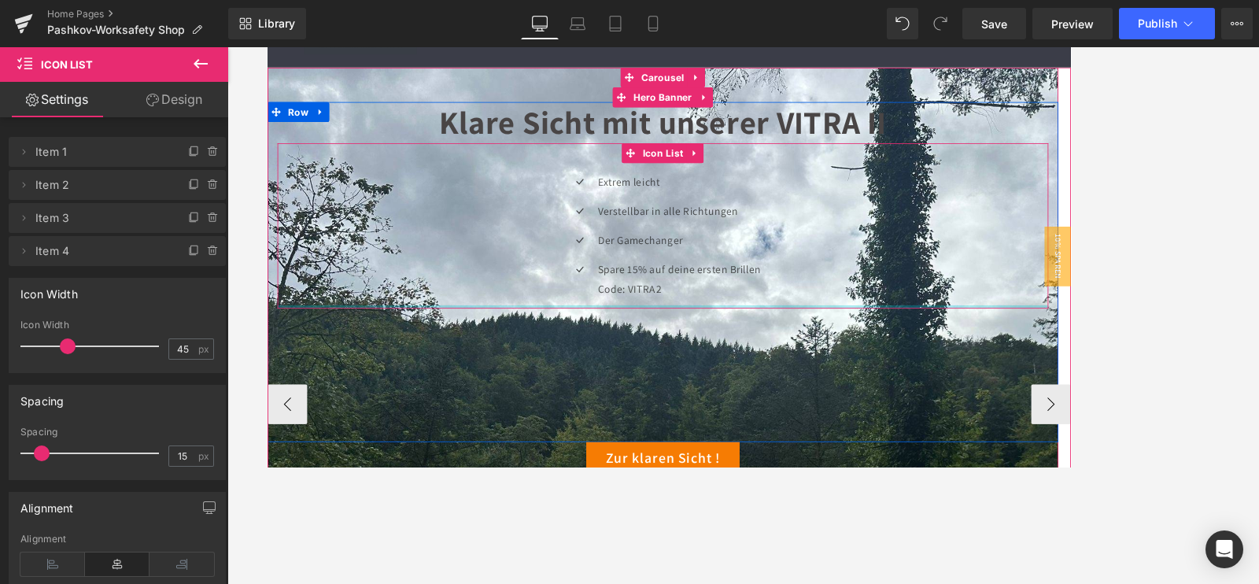
drag, startPoint x: 764, startPoint y: 372, endPoint x: 764, endPoint y: 347, distance: 25.2
click at [764, 347] on div "Icon Extrem leicht Text Block Icon Verstellbar in alle Richtungen Text Block Ic…" at bounding box center [736, 259] width 914 height 196
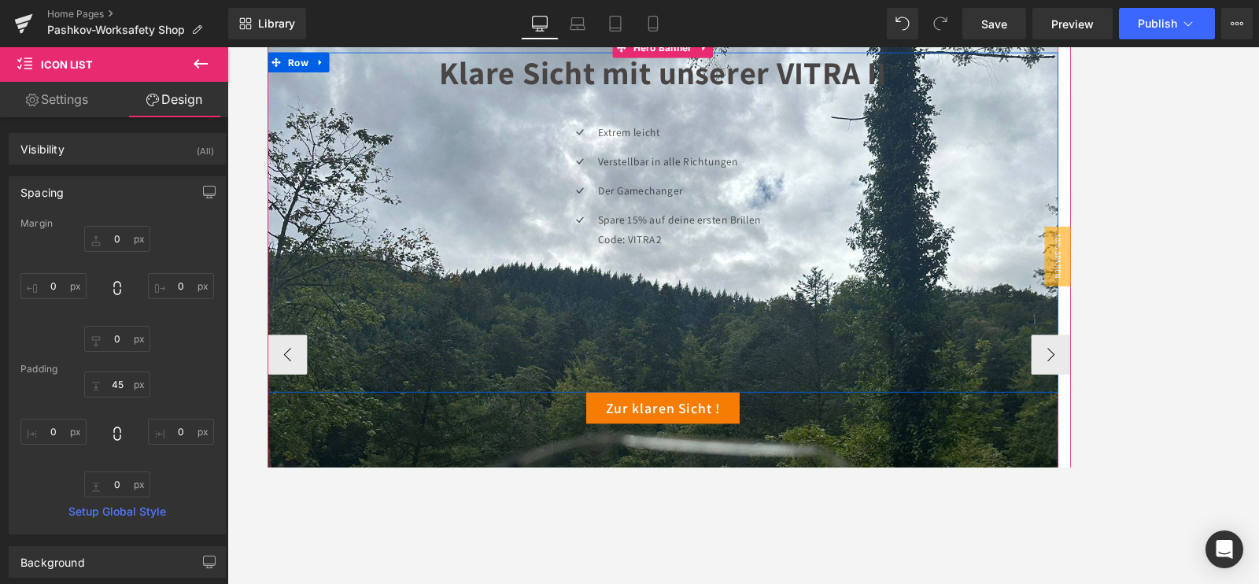
scroll to position [295, 0]
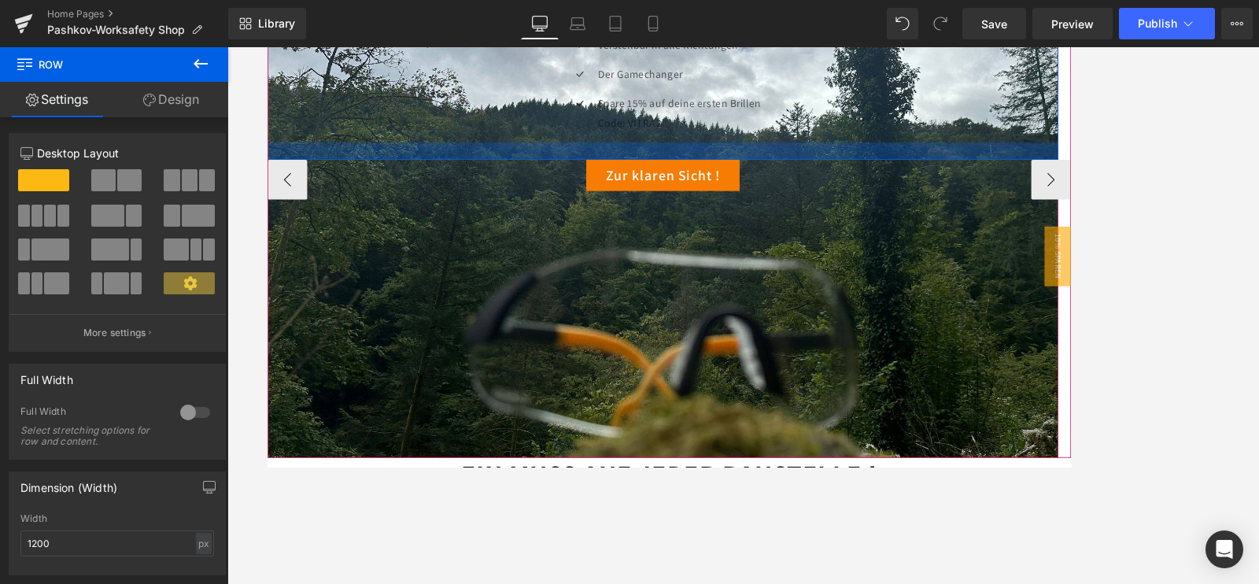
drag, startPoint x: 867, startPoint y: 313, endPoint x: 837, endPoint y: 176, distance: 140.0
click at [837, 176] on div at bounding box center [735, 169] width 937 height 20
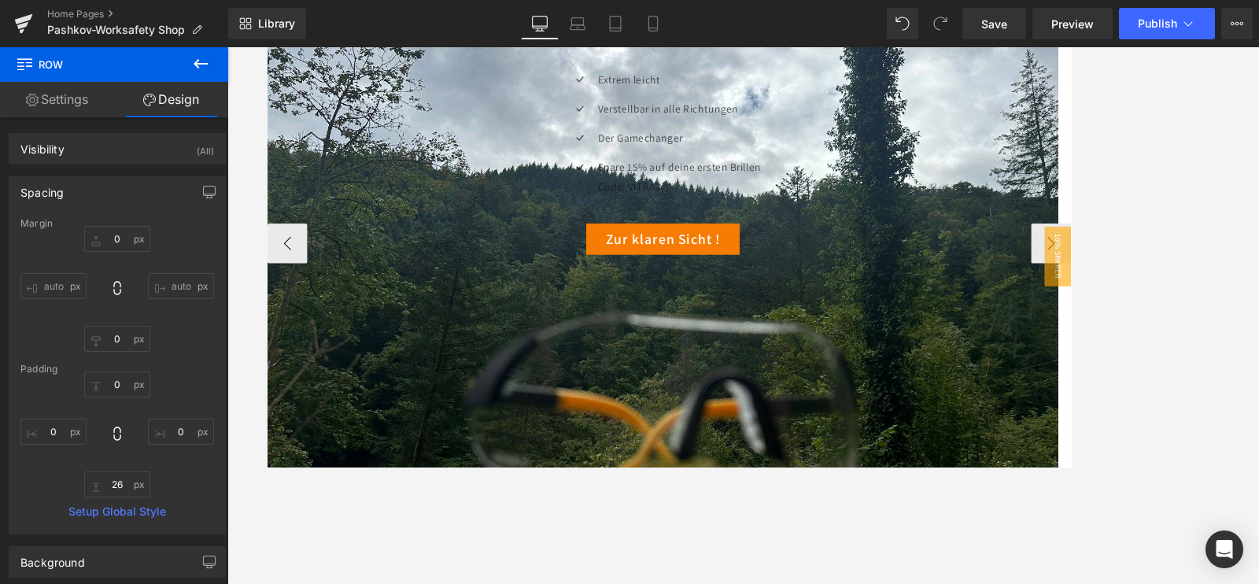
scroll to position [196, 0]
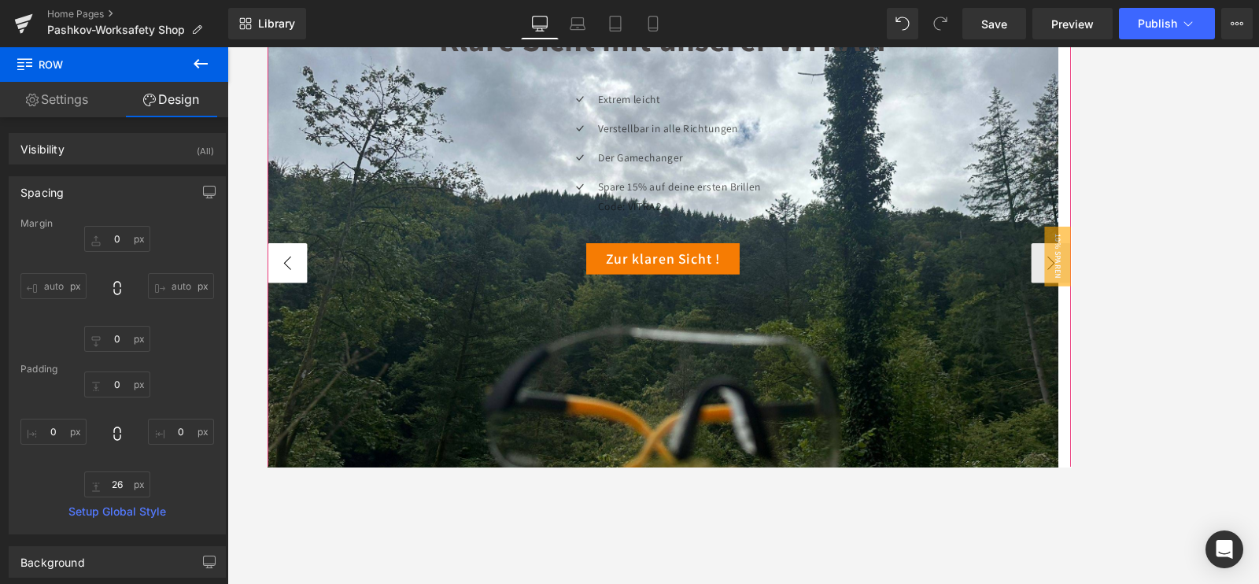
click at [305, 309] on button "‹" at bounding box center [290, 302] width 47 height 47
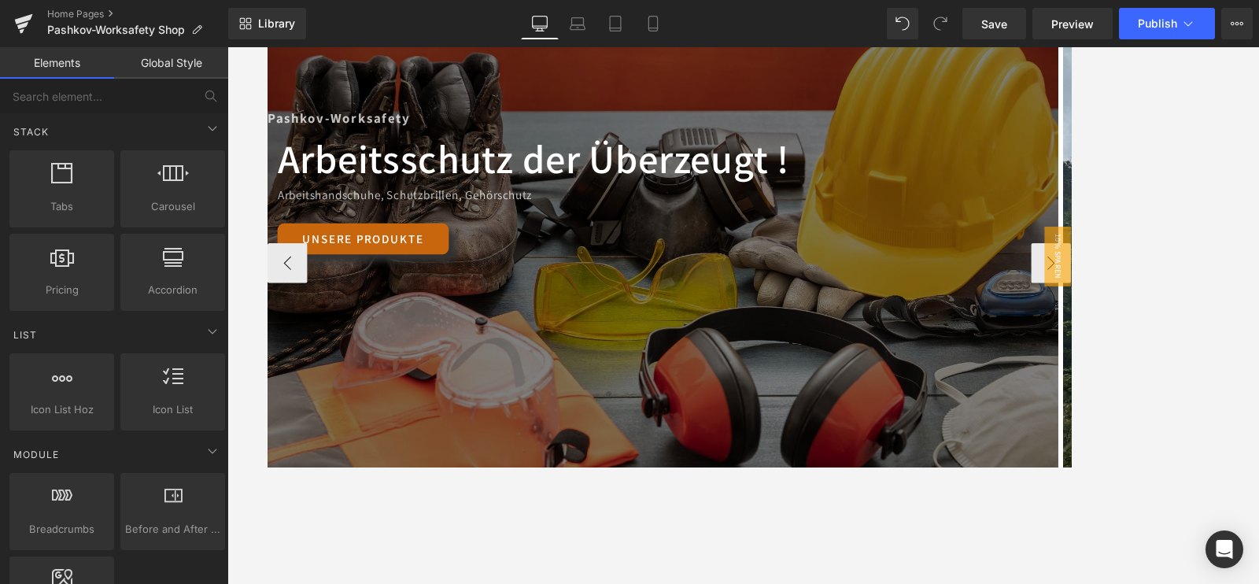
drag, startPoint x: 1185, startPoint y: 275, endPoint x: 1169, endPoint y: 172, distance: 103.6
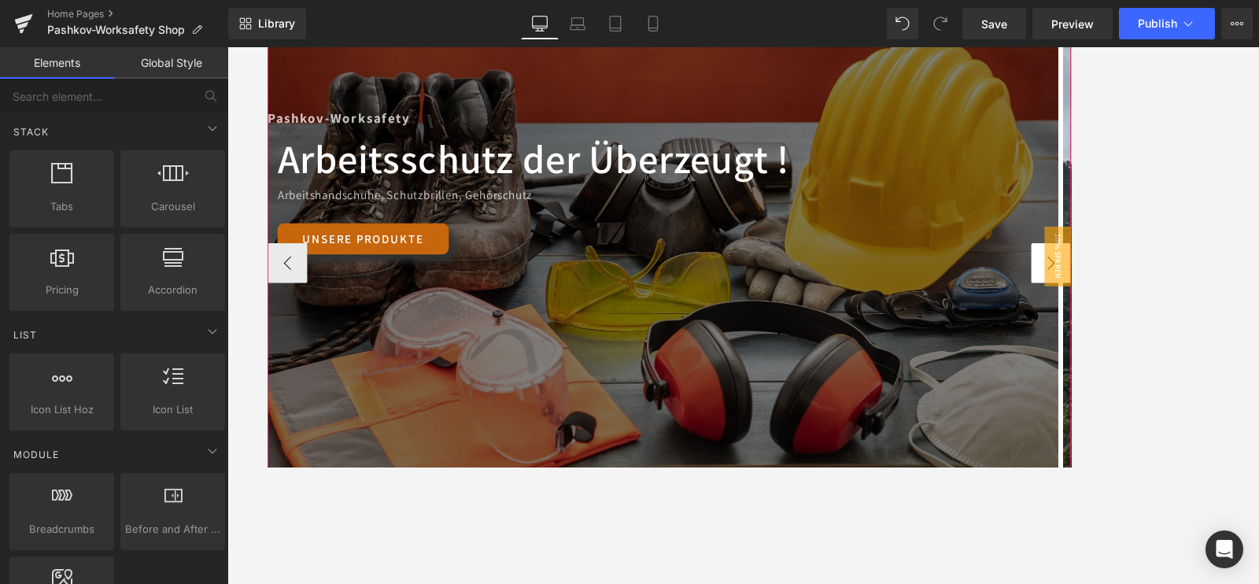
click at [1172, 299] on button "›" at bounding box center [1195, 302] width 47 height 47
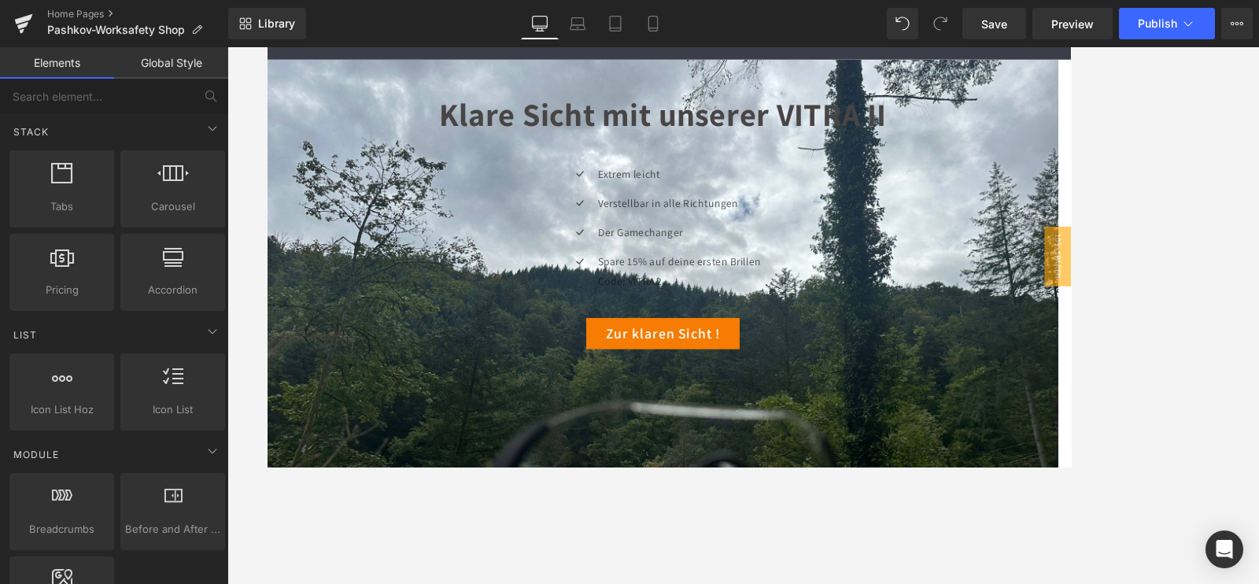
scroll to position [98, 0]
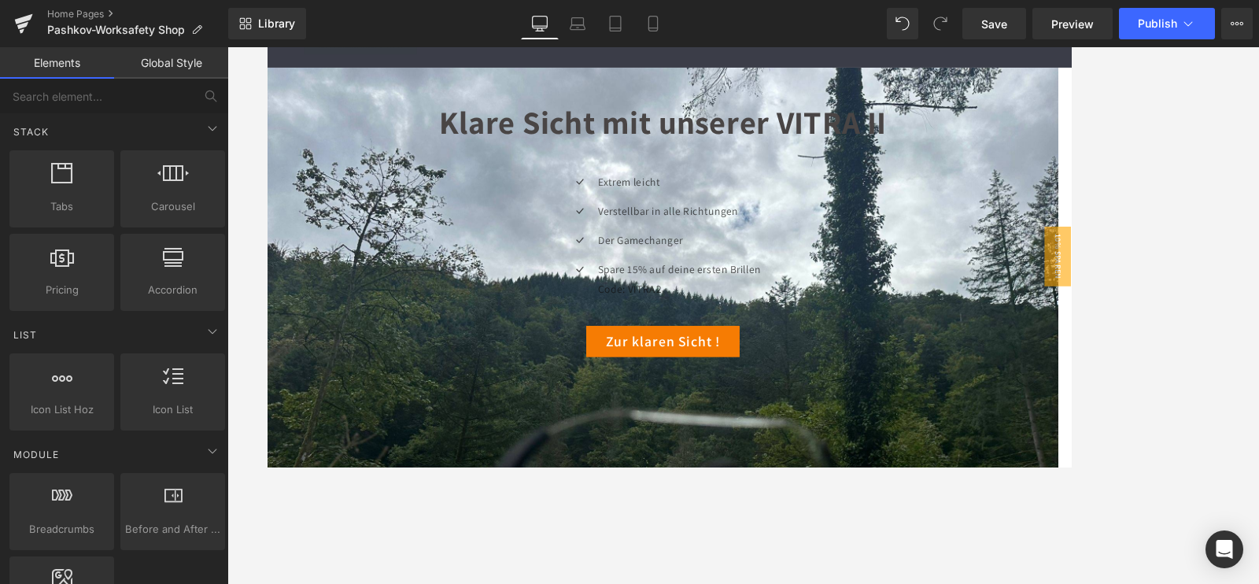
click at [1200, 153] on div at bounding box center [743, 315] width 1032 height 537
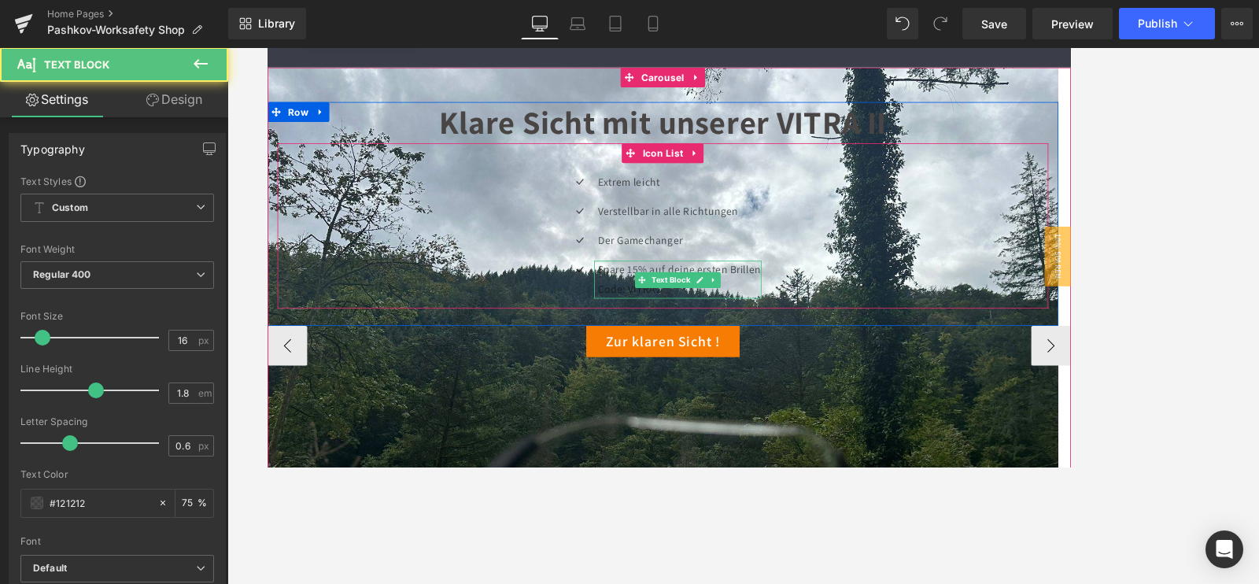
click at [717, 301] on div at bounding box center [753, 302] width 198 height 4
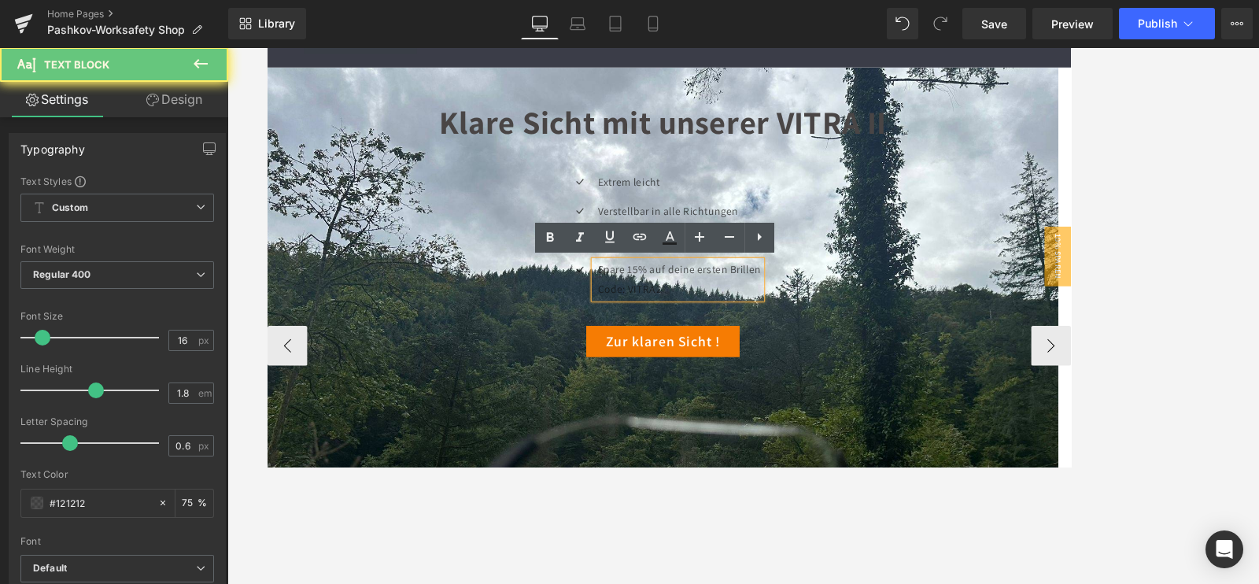
click at [676, 320] on p "Spare 15% auf deine ersten Brillen Code: VITRA2" at bounding box center [755, 323] width 194 height 46
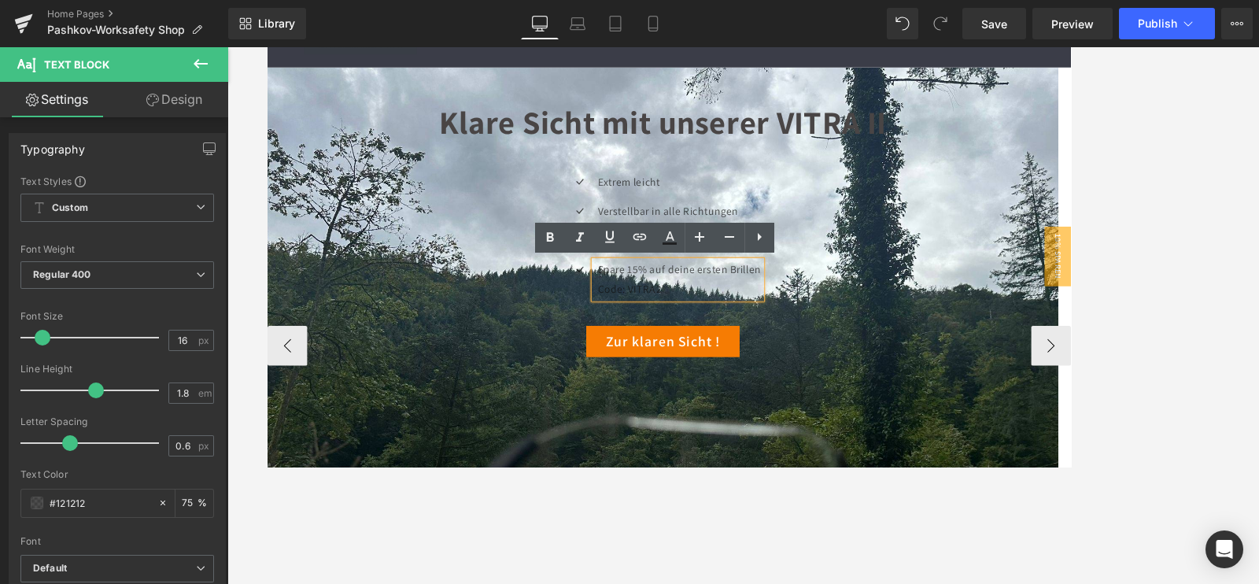
click at [1081, 284] on div "Icon Extrem leicht Text Block Icon Verstellbar in alle Richtungen Text Block Ic…" at bounding box center [736, 276] width 914 height 161
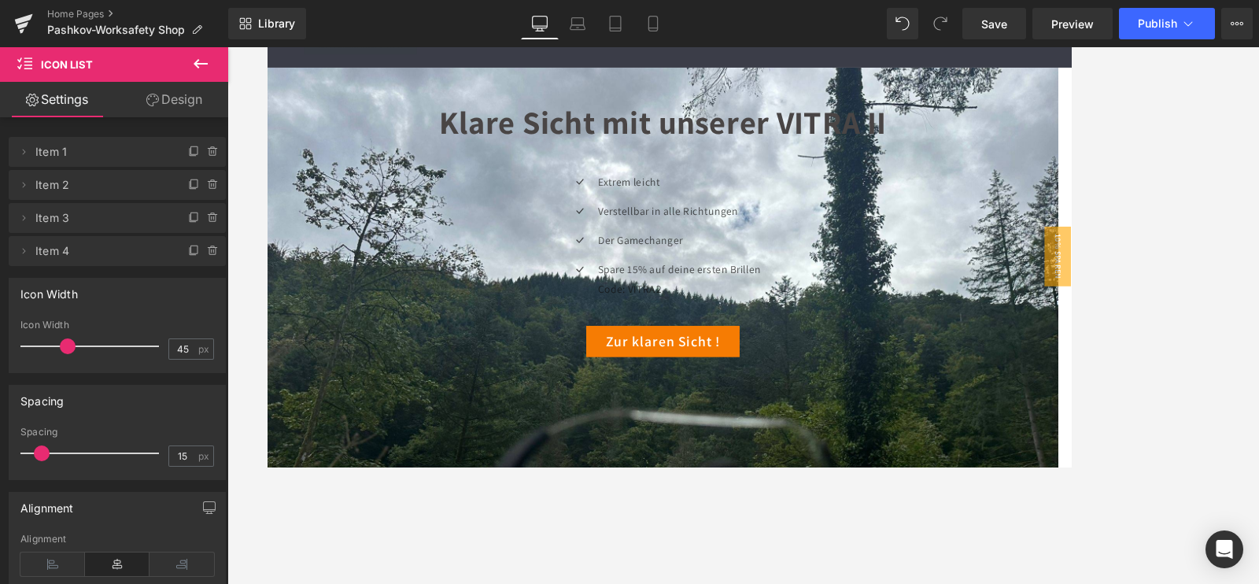
click at [1199, 184] on div at bounding box center [743, 315] width 1032 height 537
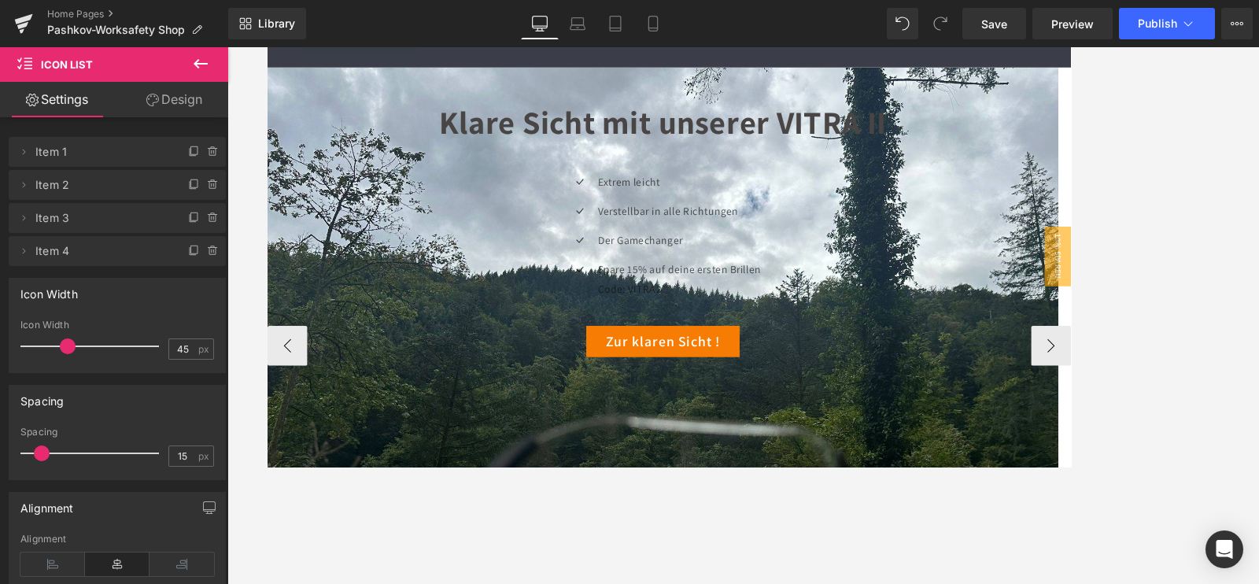
click at [666, 314] on p "Spare 15% auf deine ersten Brillen Code: VITRA2" at bounding box center [755, 323] width 194 height 46
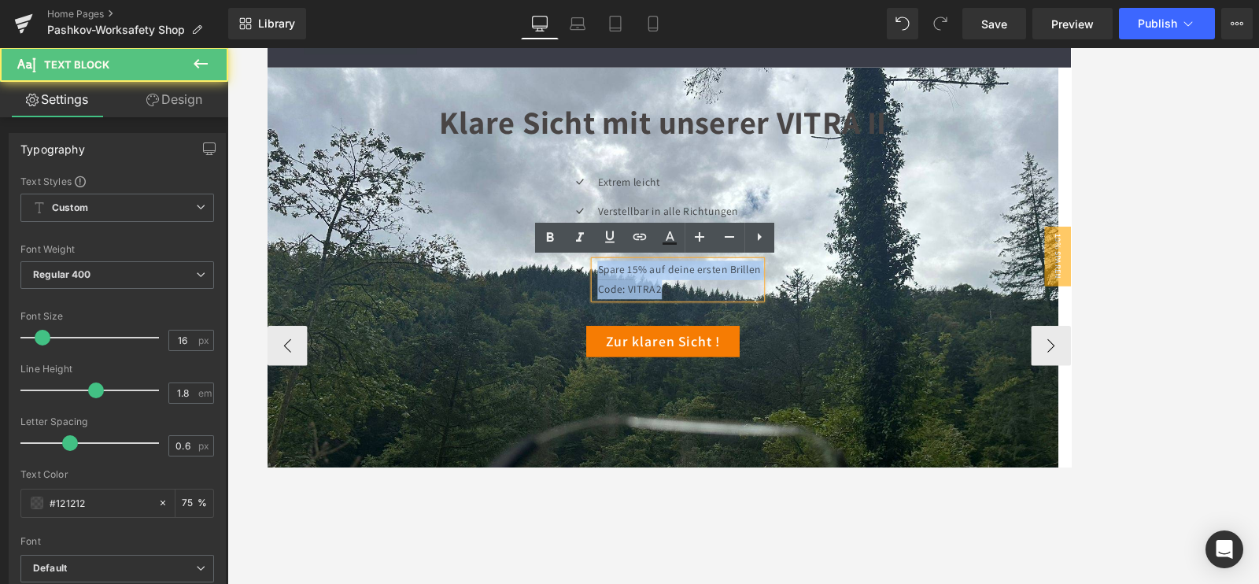
drag, startPoint x: 656, startPoint y: 312, endPoint x: 786, endPoint y: 329, distance: 131.7
click at [786, 329] on div "Spare 15% auf deine ersten Brillen Code: VITRA2" at bounding box center [753, 323] width 198 height 46
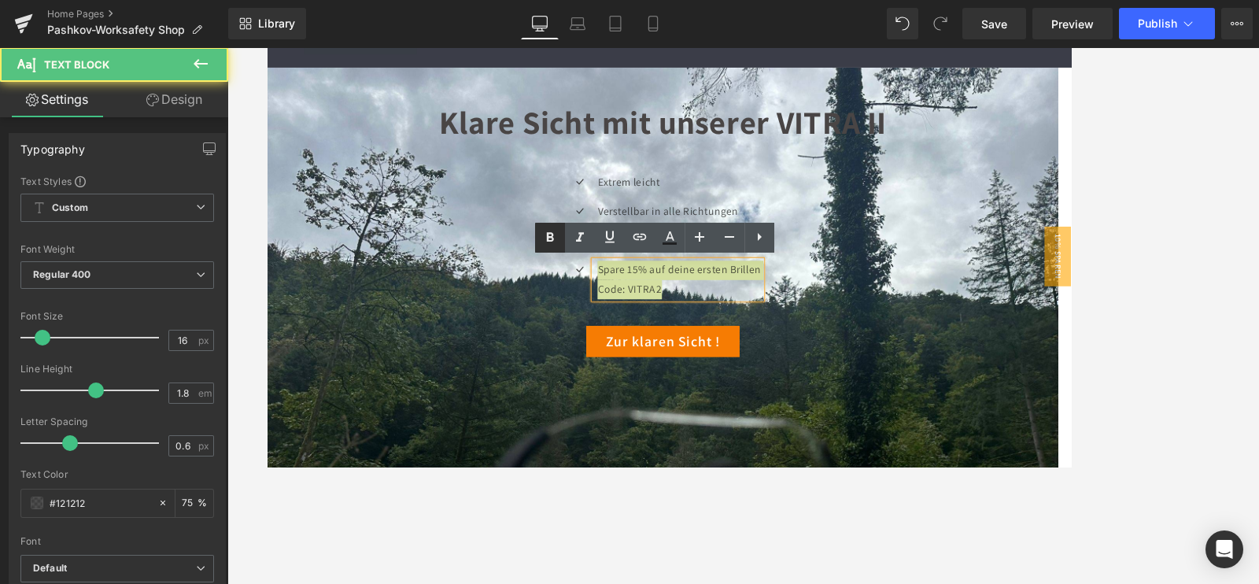
click at [555, 229] on icon at bounding box center [550, 237] width 19 height 19
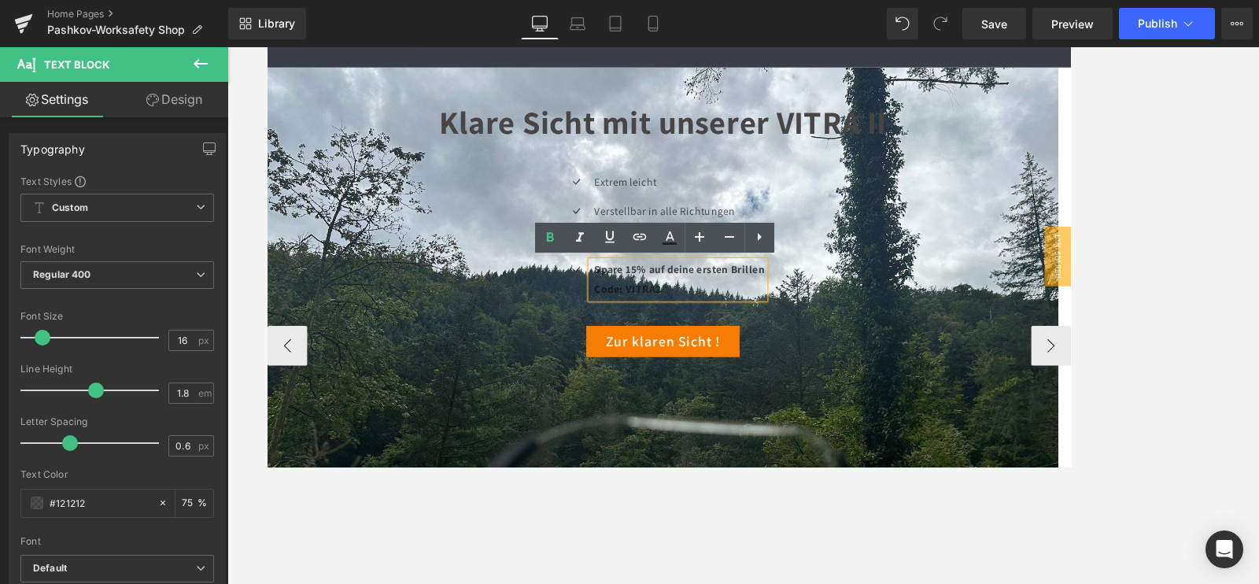
click at [982, 259] on div "Icon Extrem leicht Text Block Icon Verstellbar in alle Richtungen Text Block Ic…" at bounding box center [736, 276] width 914 height 161
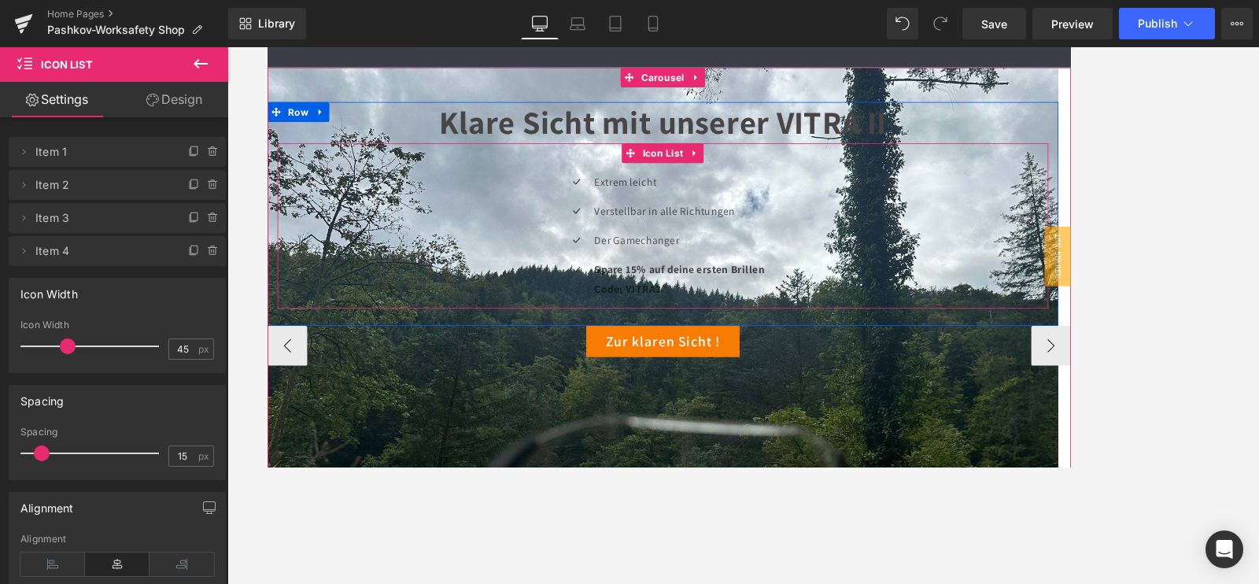
click at [663, 205] on p "Extrem leicht" at bounding box center [754, 207] width 201 height 23
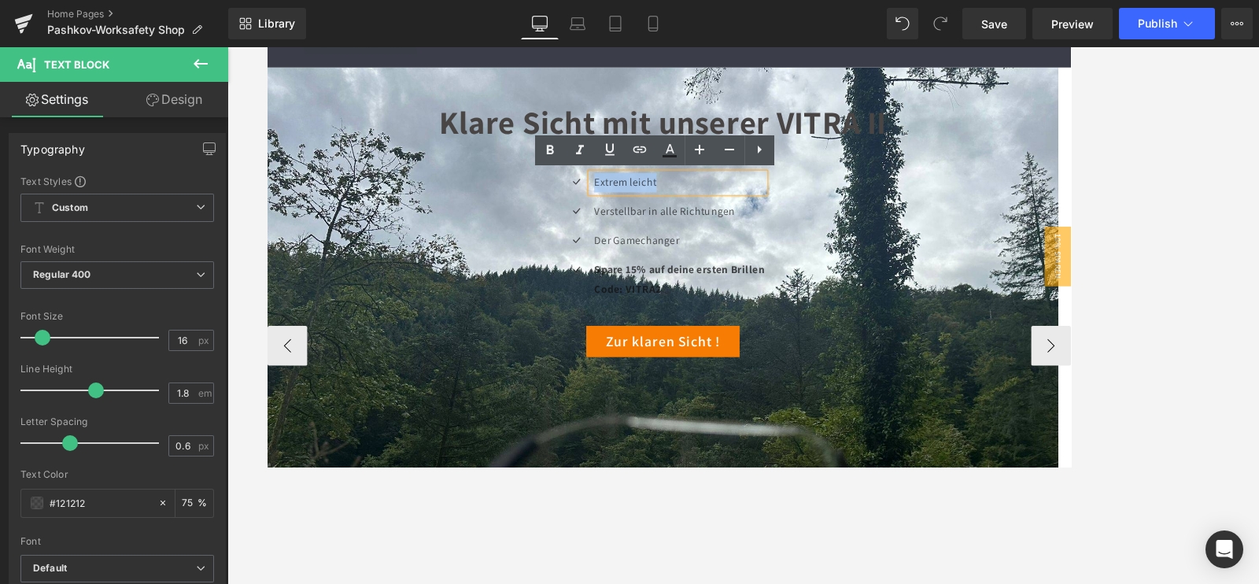
drag, startPoint x: 652, startPoint y: 210, endPoint x: 800, endPoint y: 214, distance: 147.2
click at [800, 214] on div "Extrem leicht" at bounding box center [752, 207] width 205 height 23
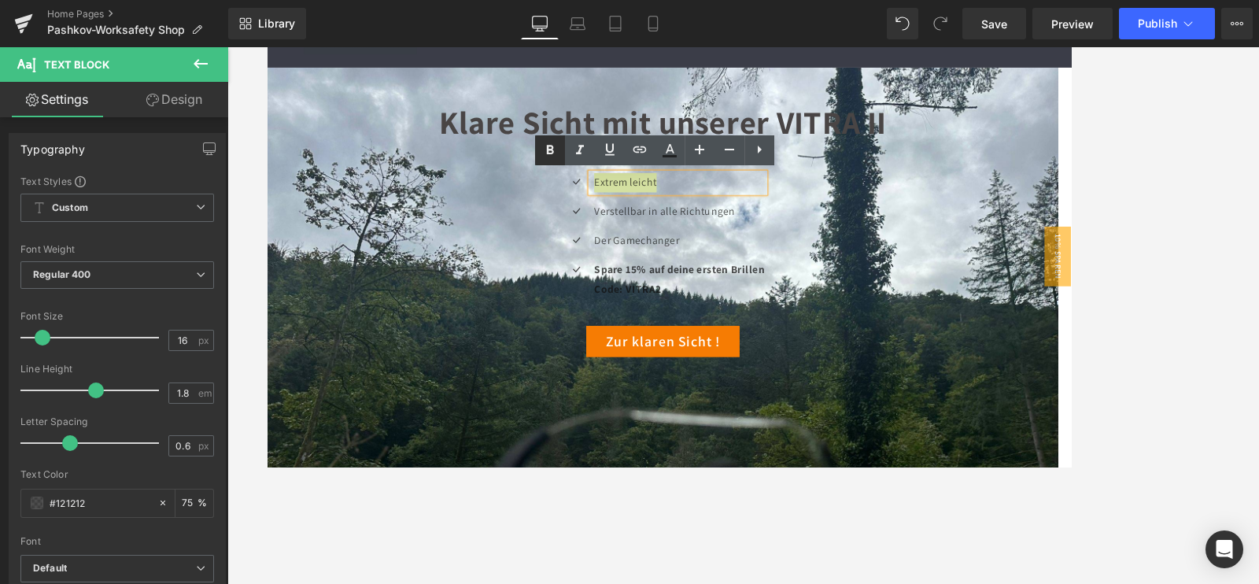
click at [555, 153] on icon at bounding box center [550, 150] width 19 height 19
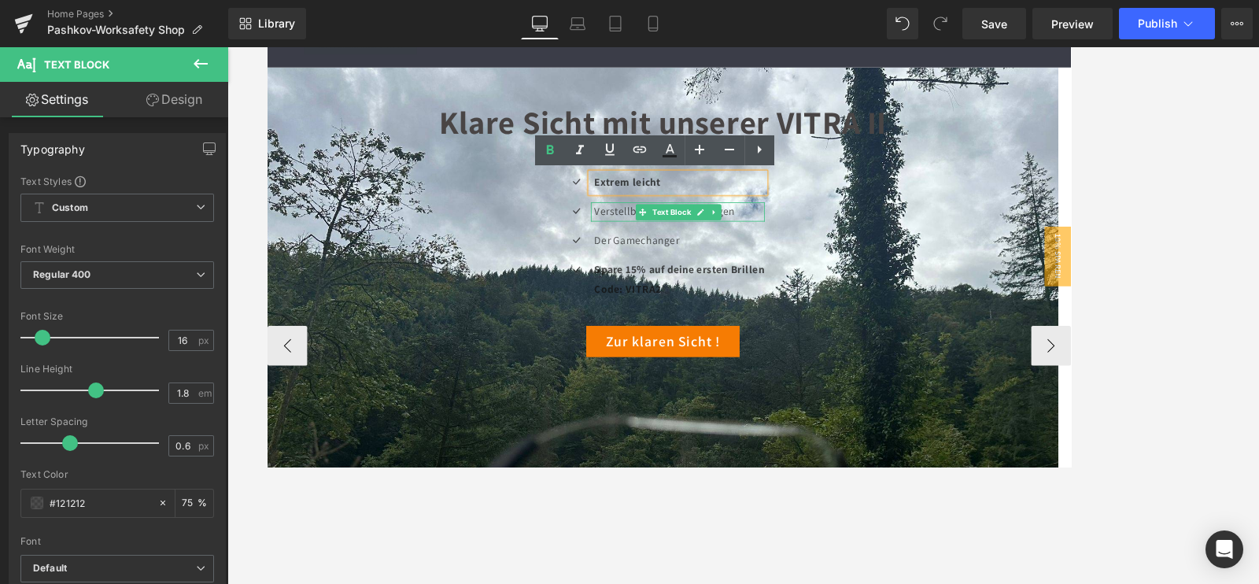
click at [661, 246] on p "Verstellbar in alle Richtungen" at bounding box center [754, 242] width 201 height 23
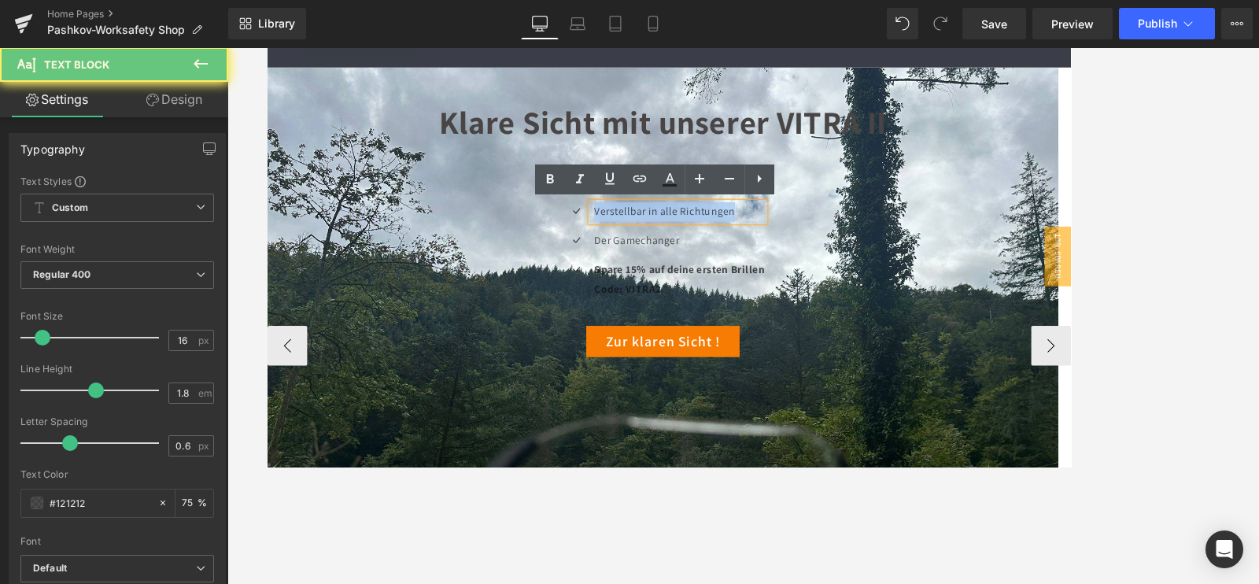
drag, startPoint x: 653, startPoint y: 242, endPoint x: 821, endPoint y: 237, distance: 167.7
click at [821, 237] on p "Verstellbar in alle Richtungen" at bounding box center [754, 242] width 201 height 23
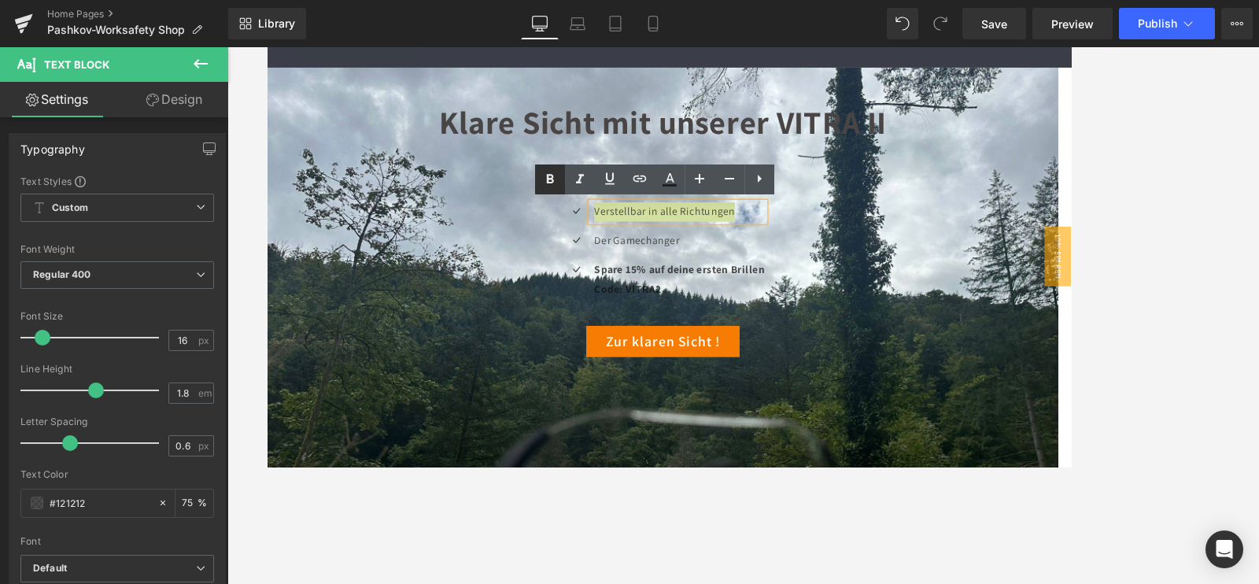
click at [541, 179] on icon at bounding box center [550, 179] width 19 height 19
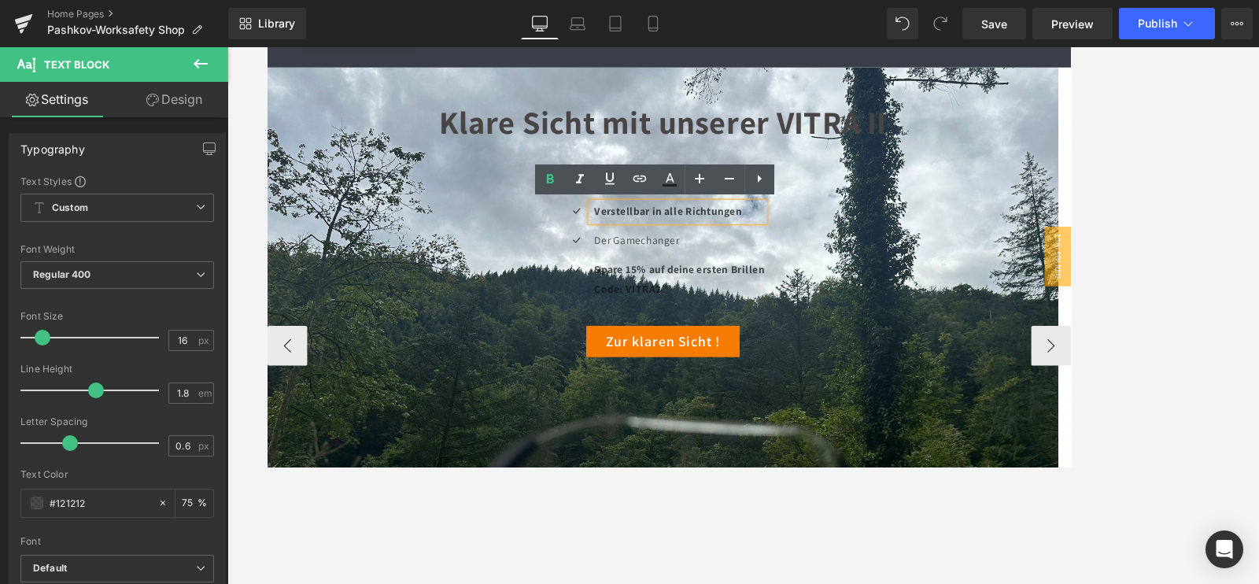
click at [663, 280] on p "Der Gamechanger" at bounding box center [754, 276] width 201 height 23
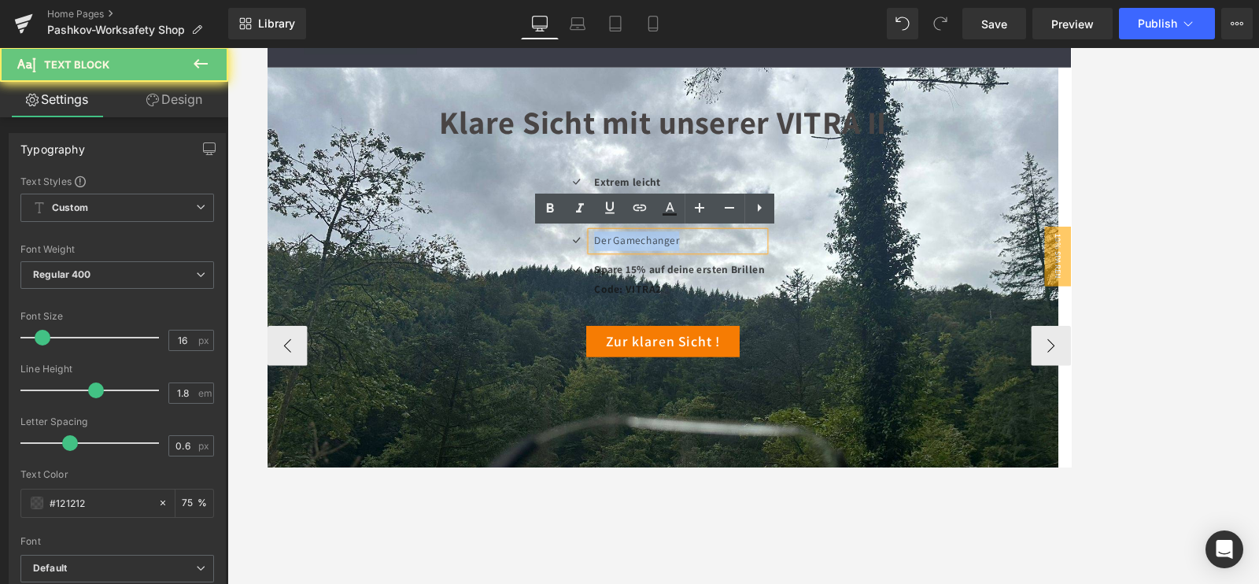
drag, startPoint x: 650, startPoint y: 274, endPoint x: 770, endPoint y: 268, distance: 119.8
click at [770, 268] on div "Der Gamechanger" at bounding box center [752, 276] width 205 height 23
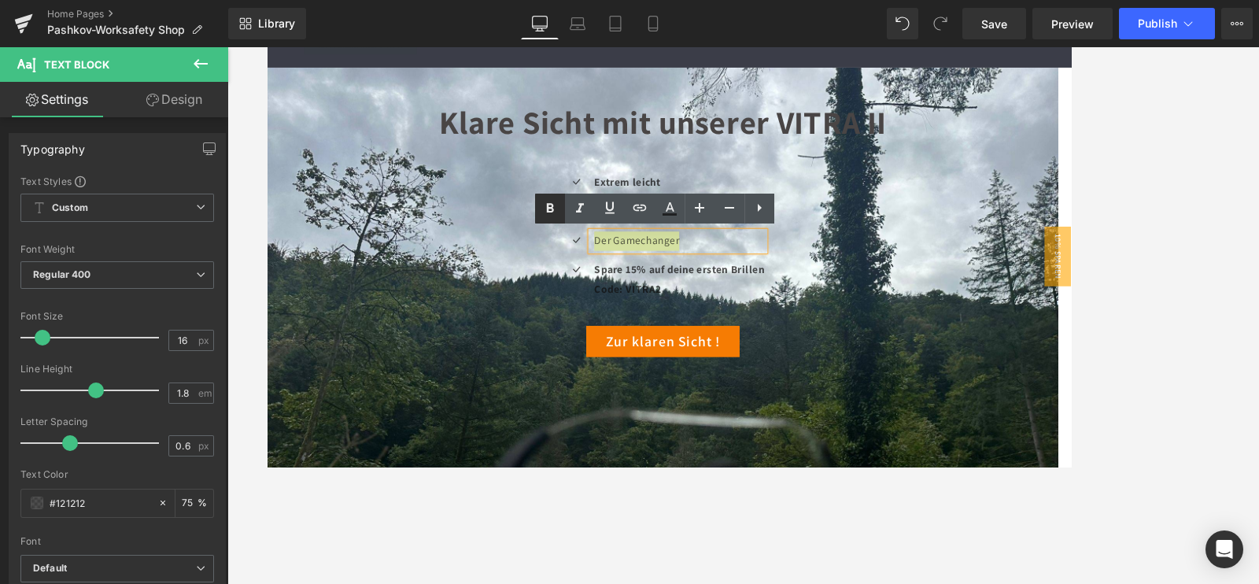
click at [548, 206] on icon at bounding box center [550, 207] width 7 height 9
click at [1177, 174] on div at bounding box center [743, 315] width 1032 height 537
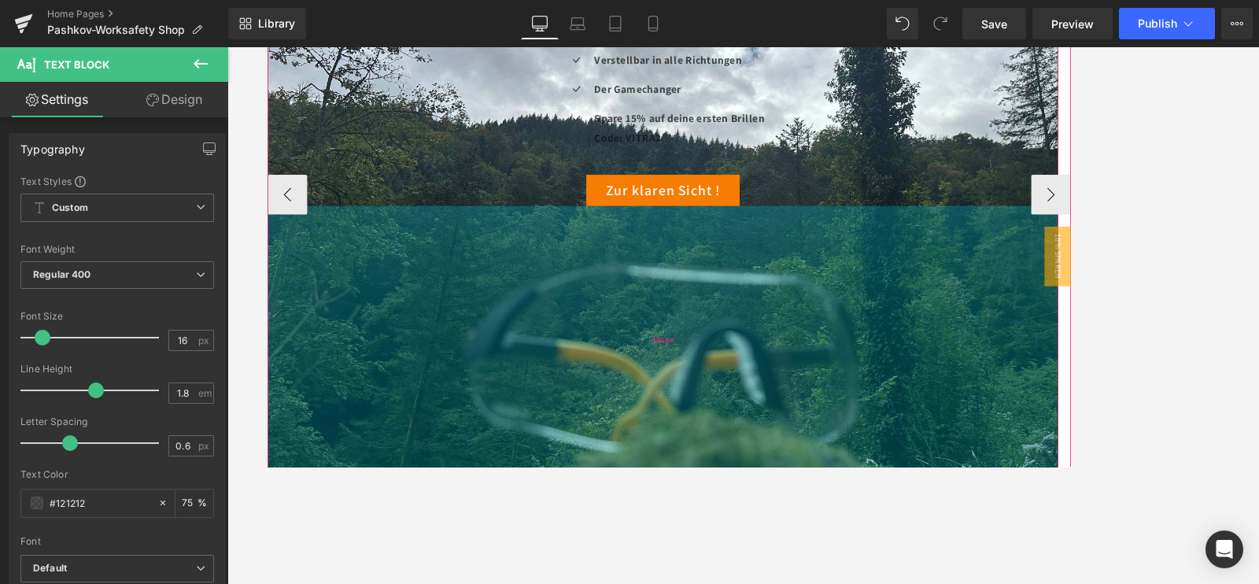
scroll to position [295, 0]
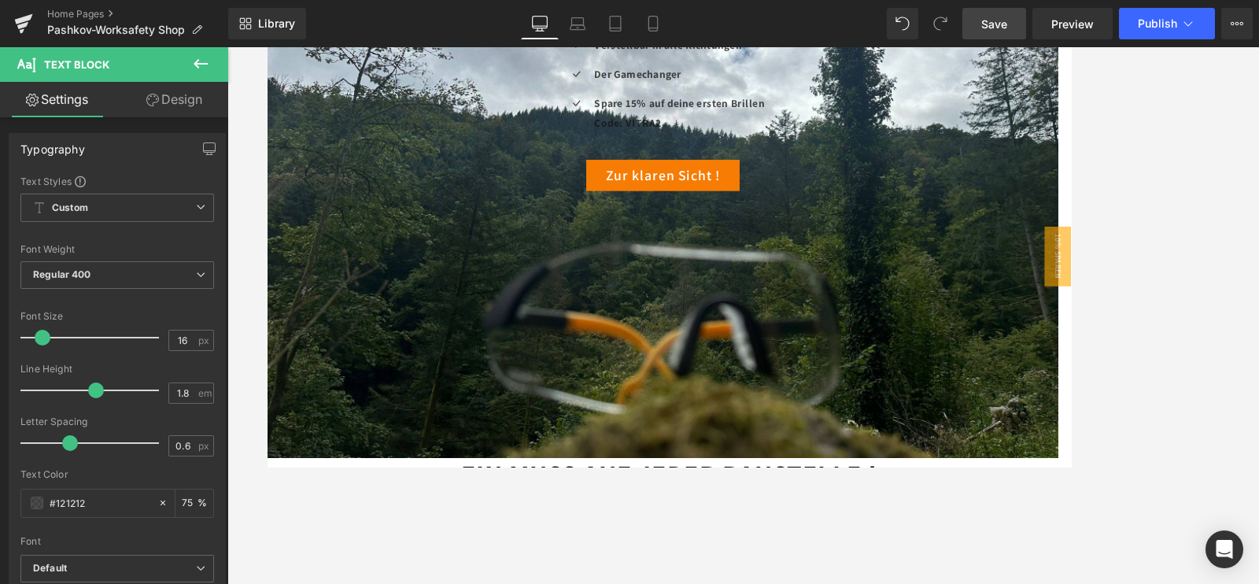
click at [1001, 24] on span "Save" at bounding box center [994, 24] width 26 height 17
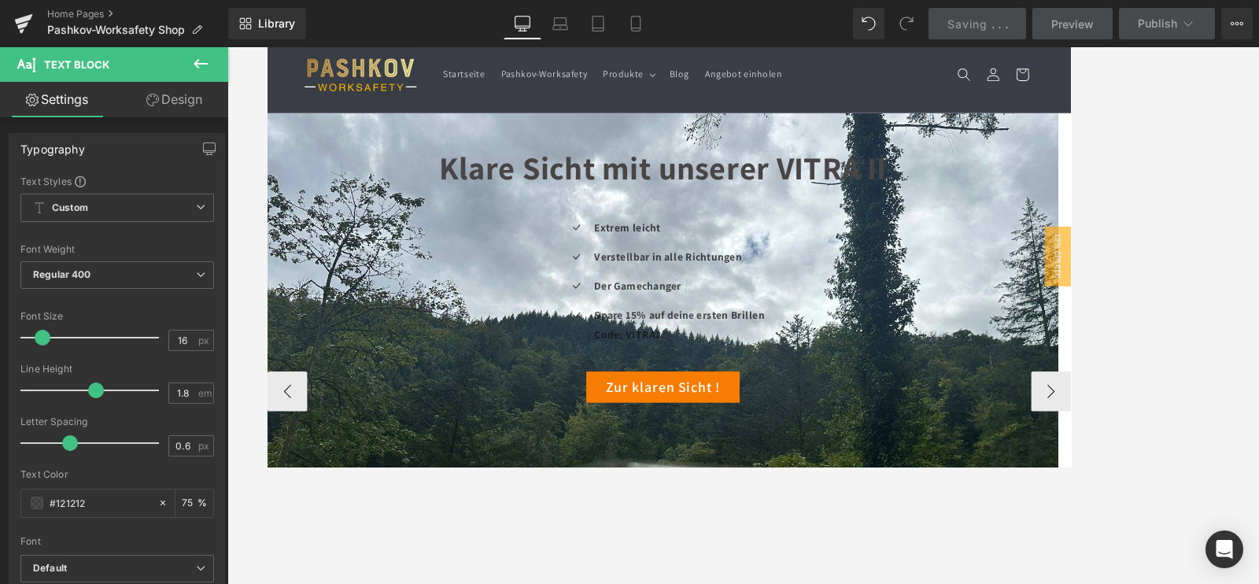
scroll to position [98, 0]
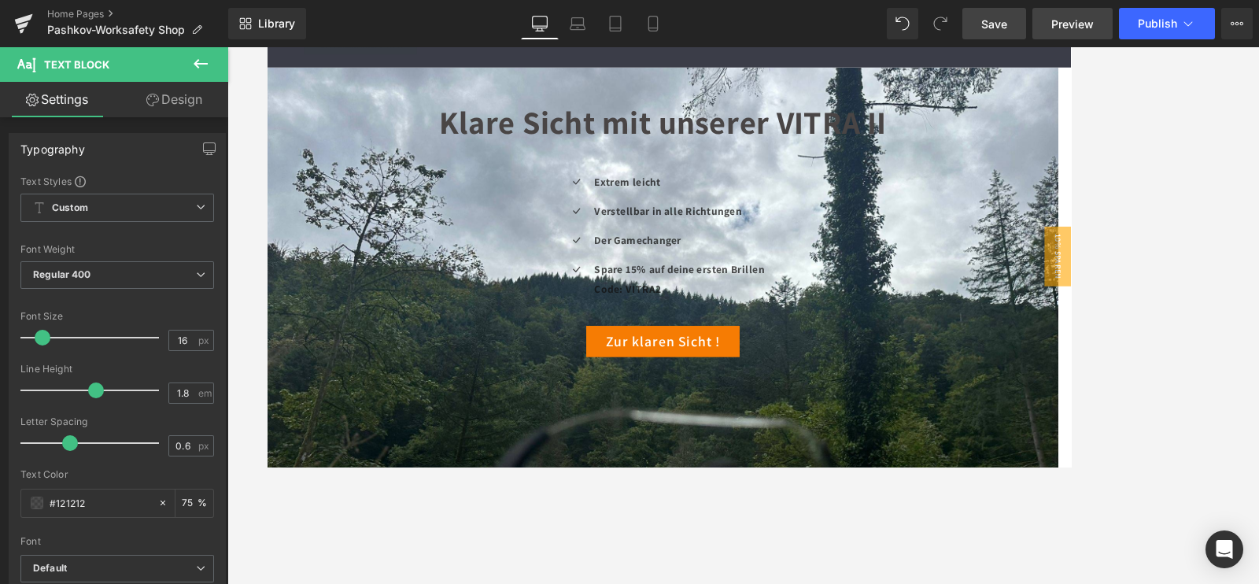
click at [1103, 17] on link "Preview" at bounding box center [1073, 23] width 80 height 31
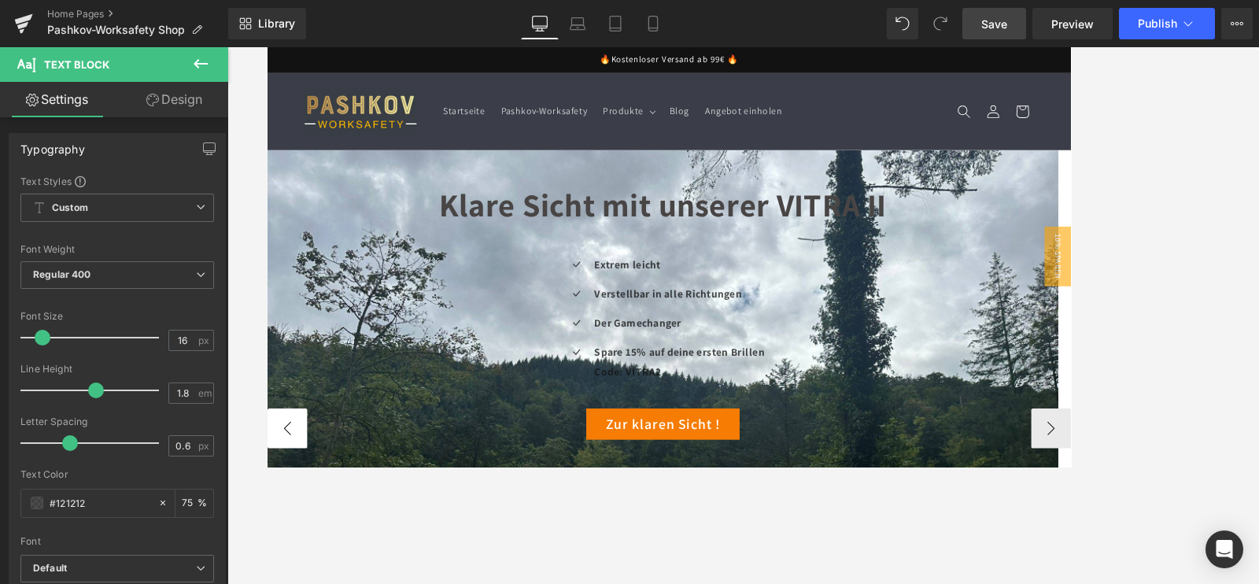
click at [286, 490] on button "‹" at bounding box center [290, 498] width 47 height 47
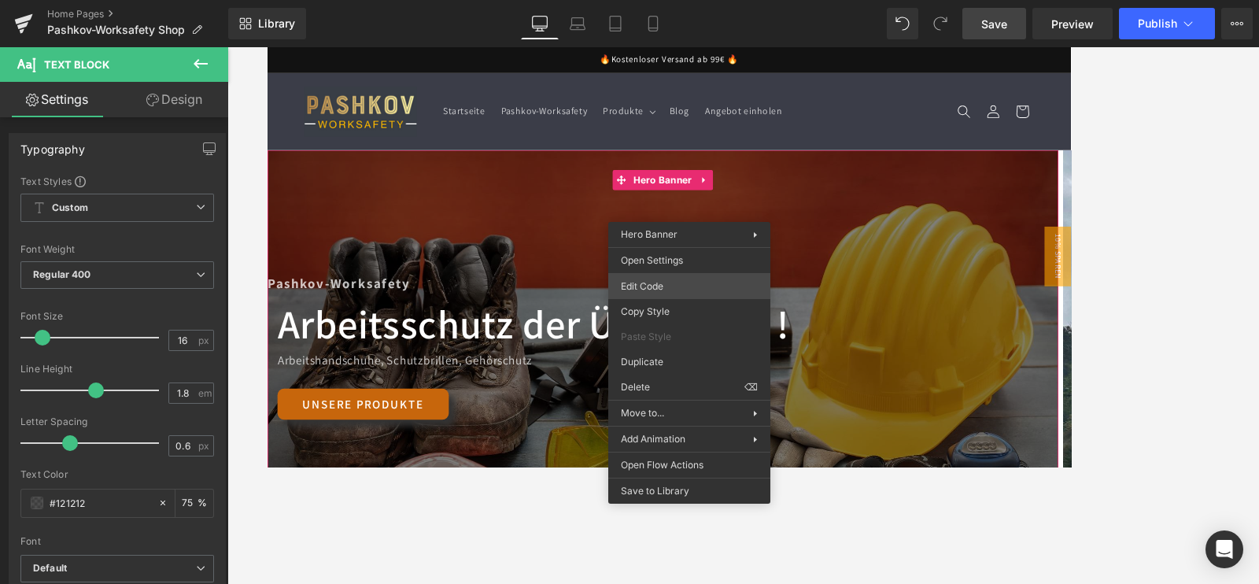
click at [665, 0] on div "Text Block You are previewing how the Live Preset 0 will restyle your page. You…" at bounding box center [629, 0] width 1259 height 0
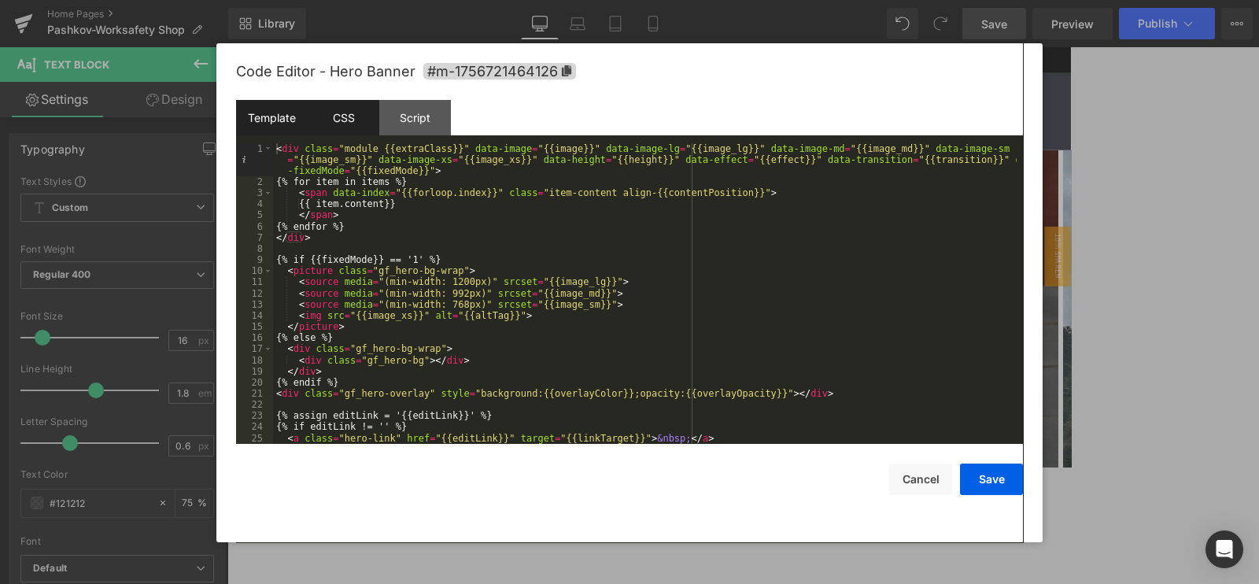
click at [349, 116] on div "CSS" at bounding box center [344, 117] width 72 height 35
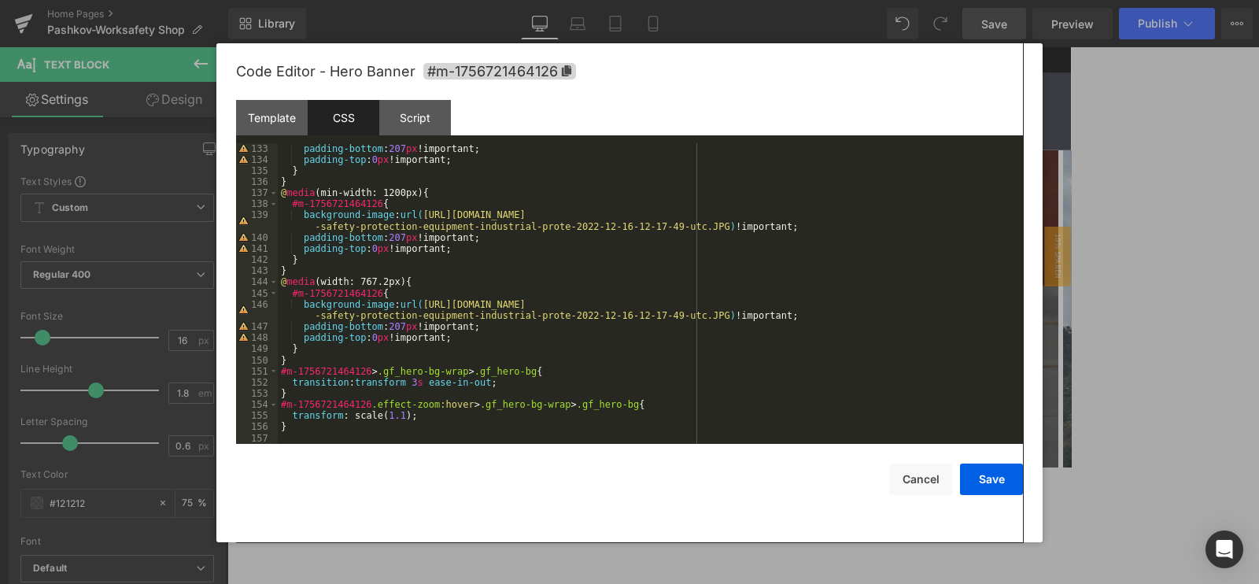
scroll to position [1505, 0]
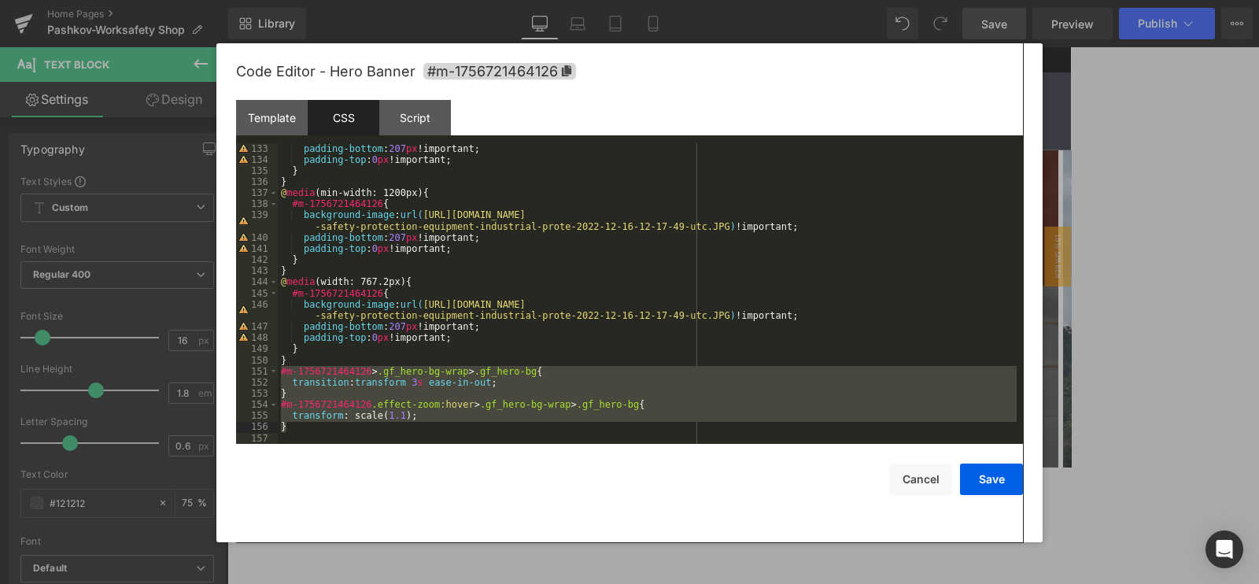
drag, startPoint x: 279, startPoint y: 371, endPoint x: 545, endPoint y: 429, distance: 271.4
click at [545, 429] on div "padding-bottom : 207 px !important; padding-top : 0 px !important; } } @ media …" at bounding box center [647, 304] width 739 height 323
click at [176, 54] on div at bounding box center [629, 292] width 1259 height 584
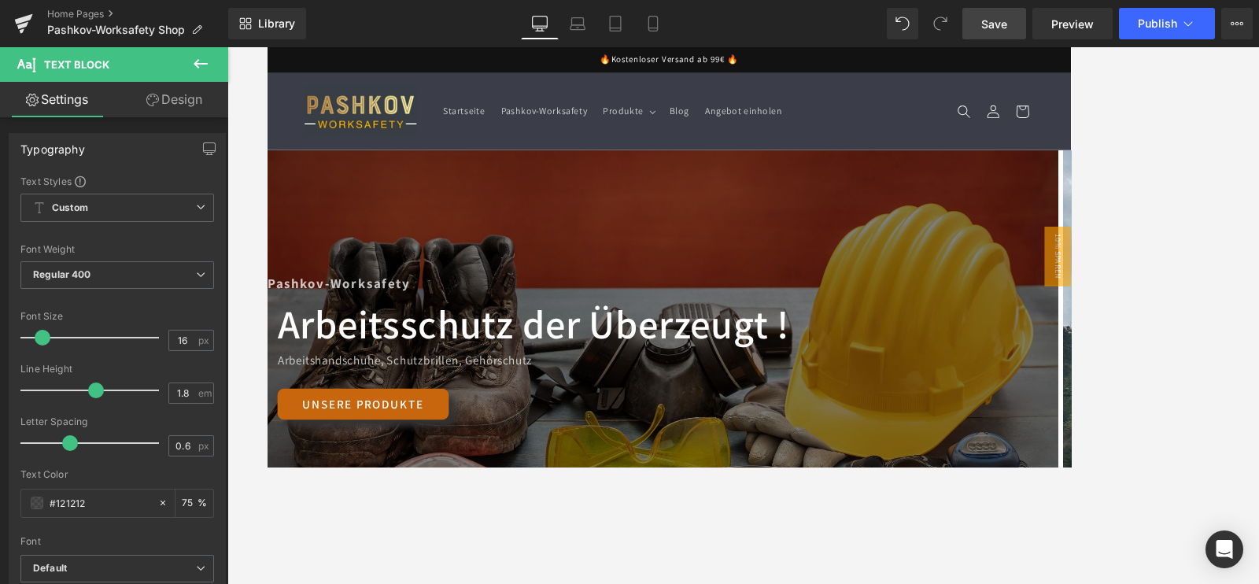
click at [199, 57] on icon at bounding box center [200, 63] width 19 height 19
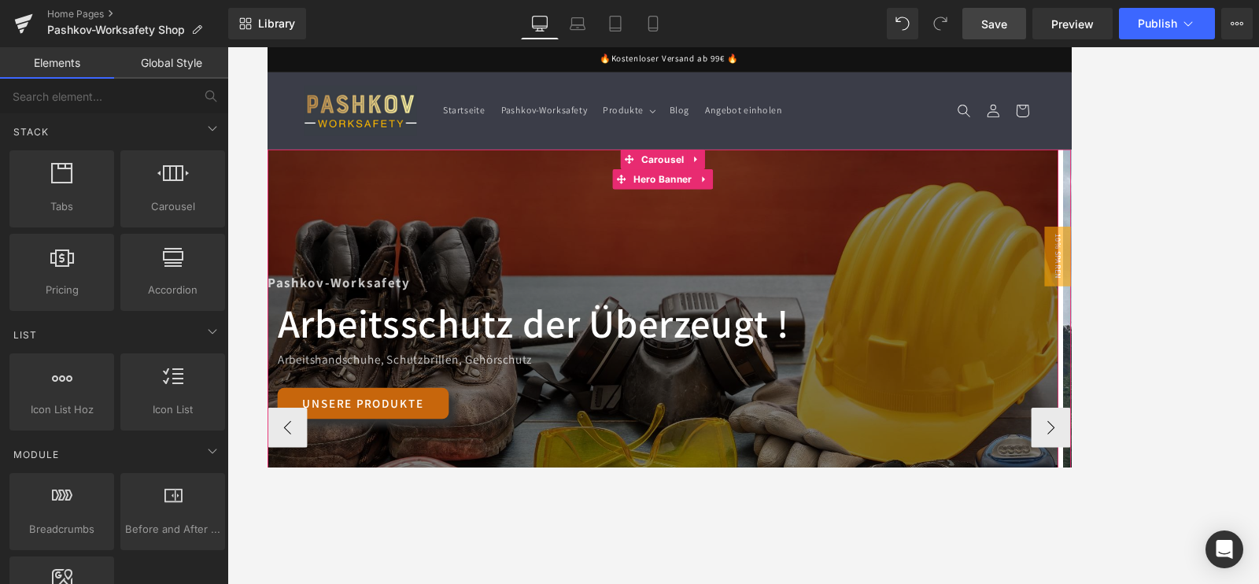
scroll to position [295, 0]
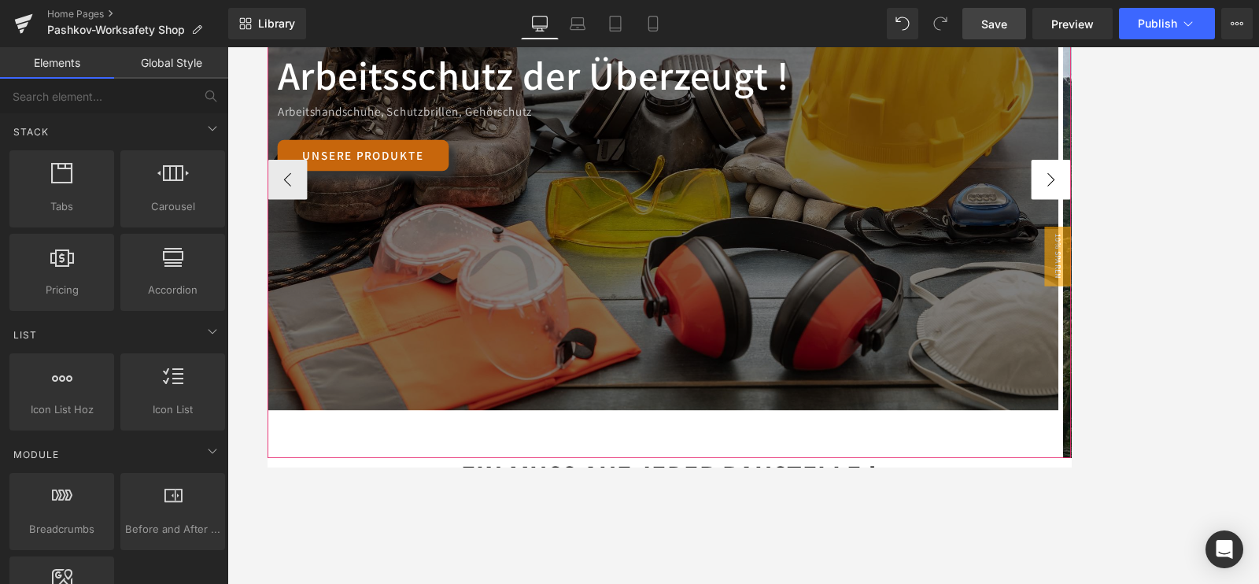
click at [1172, 201] on button "›" at bounding box center [1195, 202] width 47 height 47
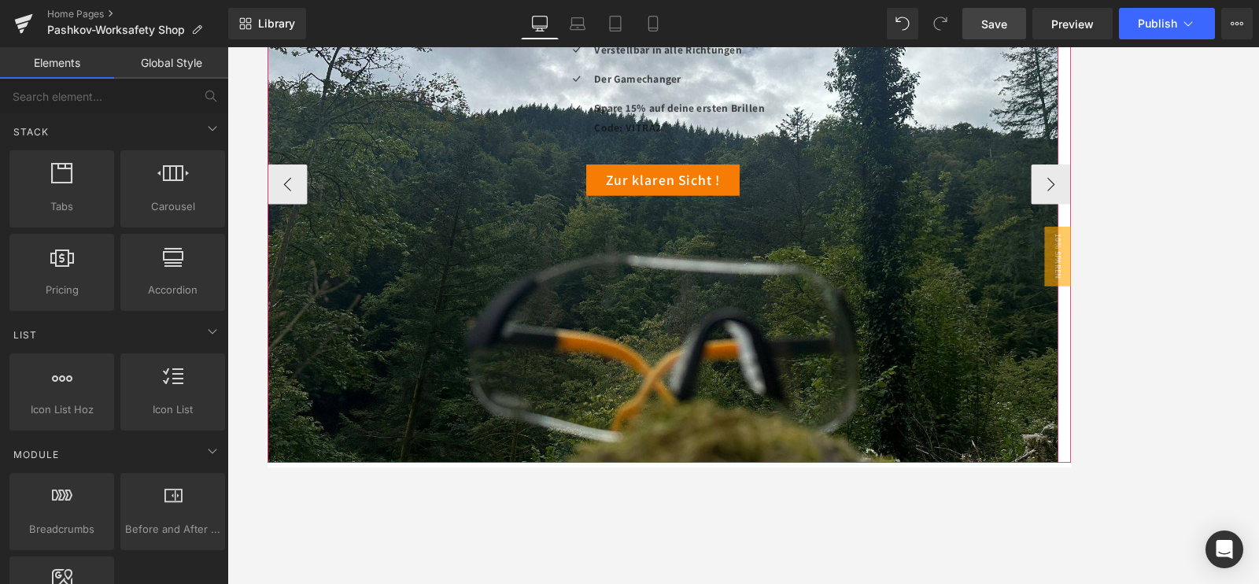
scroll to position [98, 0]
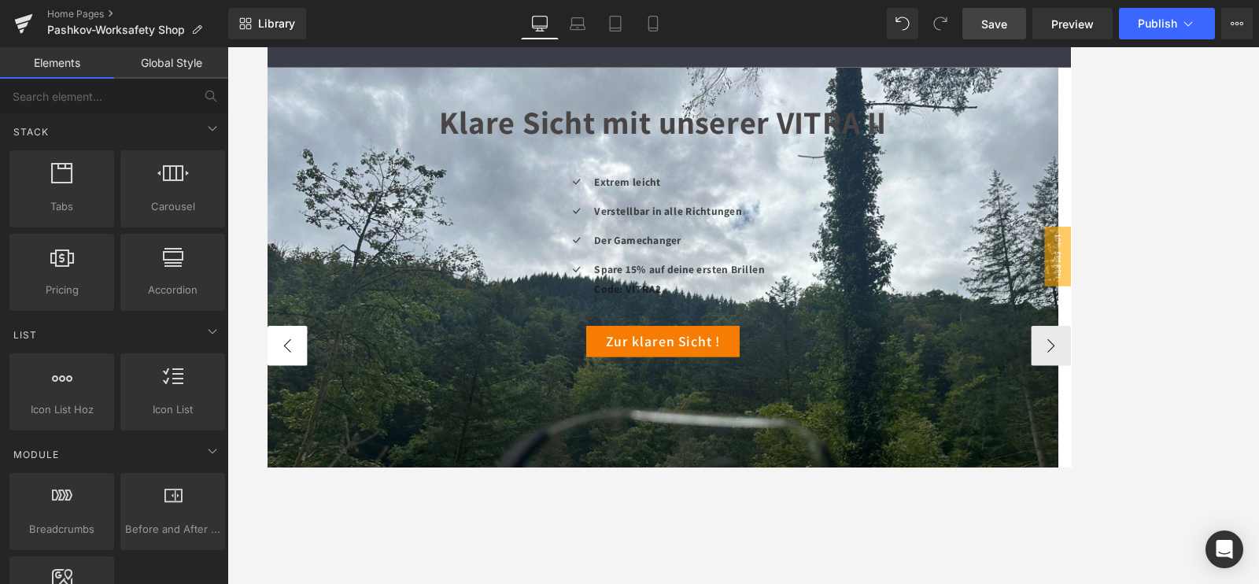
click at [305, 394] on button "‹" at bounding box center [290, 400] width 47 height 47
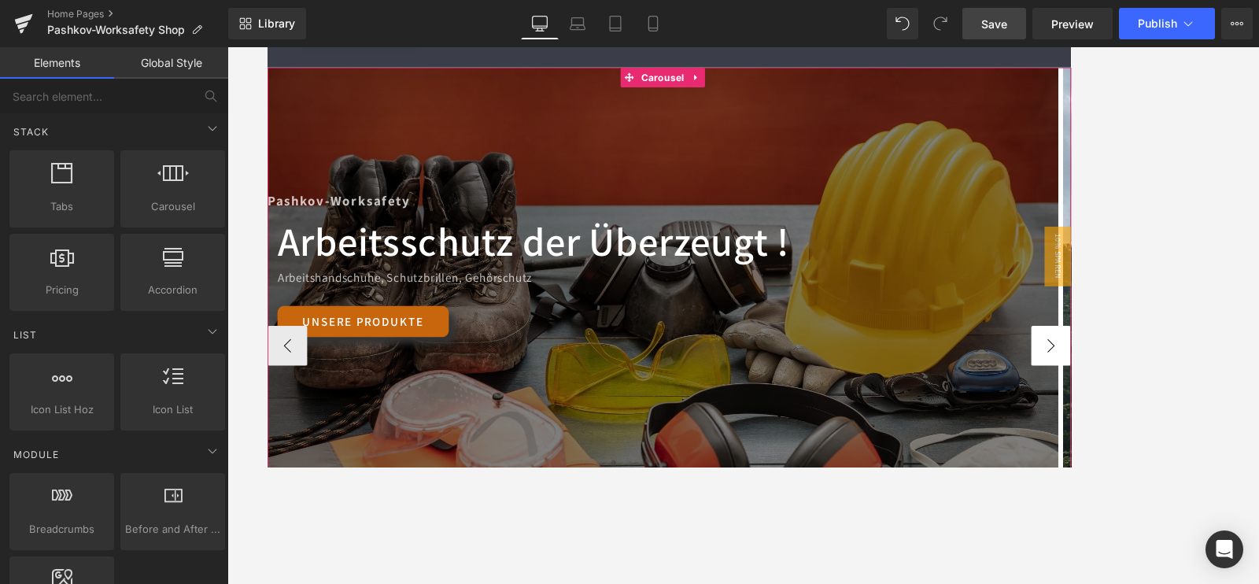
click at [1191, 404] on button "›" at bounding box center [1195, 400] width 47 height 47
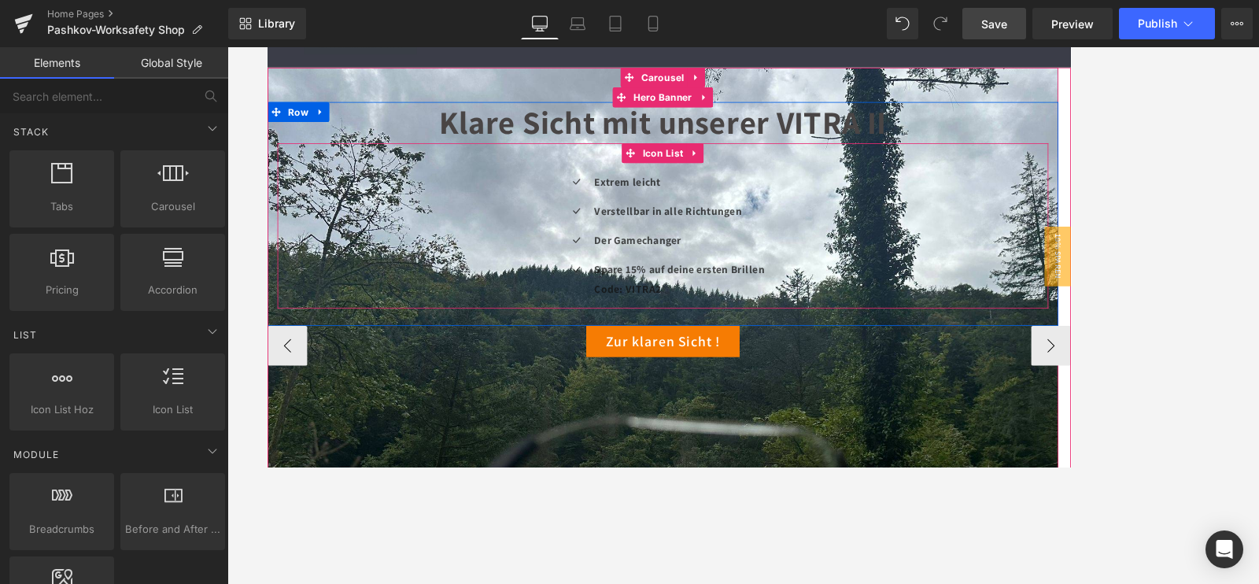
click at [1150, 183] on div "Icon Extrem leicht Text Block Icon Verstellbar in alle Richtungen Text Block Ic…" at bounding box center [736, 259] width 914 height 196
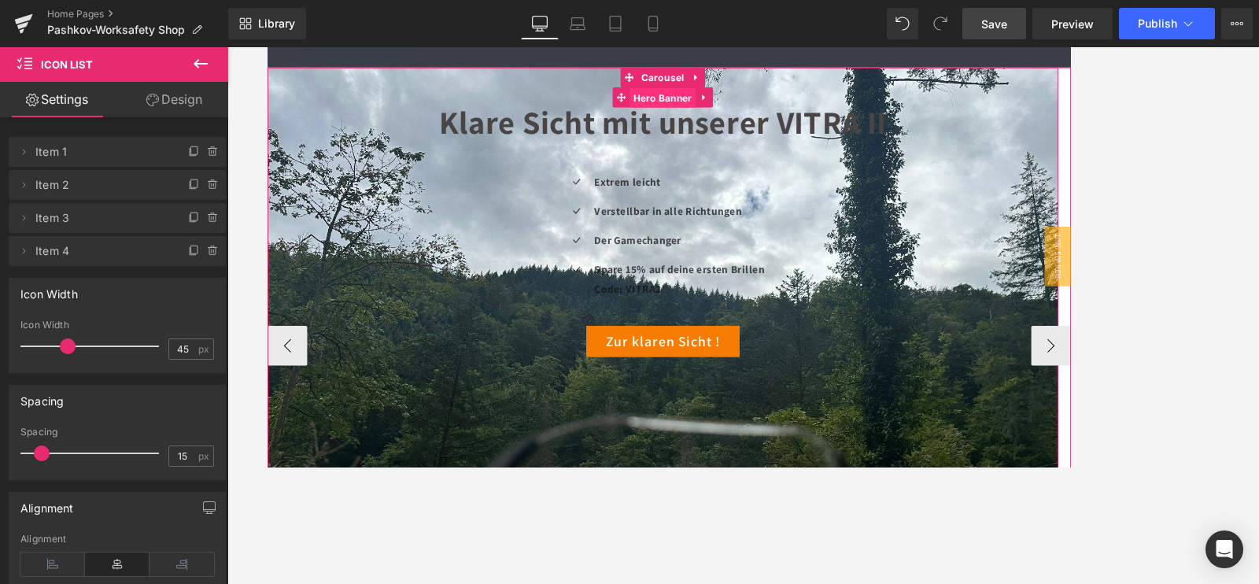
click at [740, 112] on span "Hero Banner" at bounding box center [735, 107] width 77 height 24
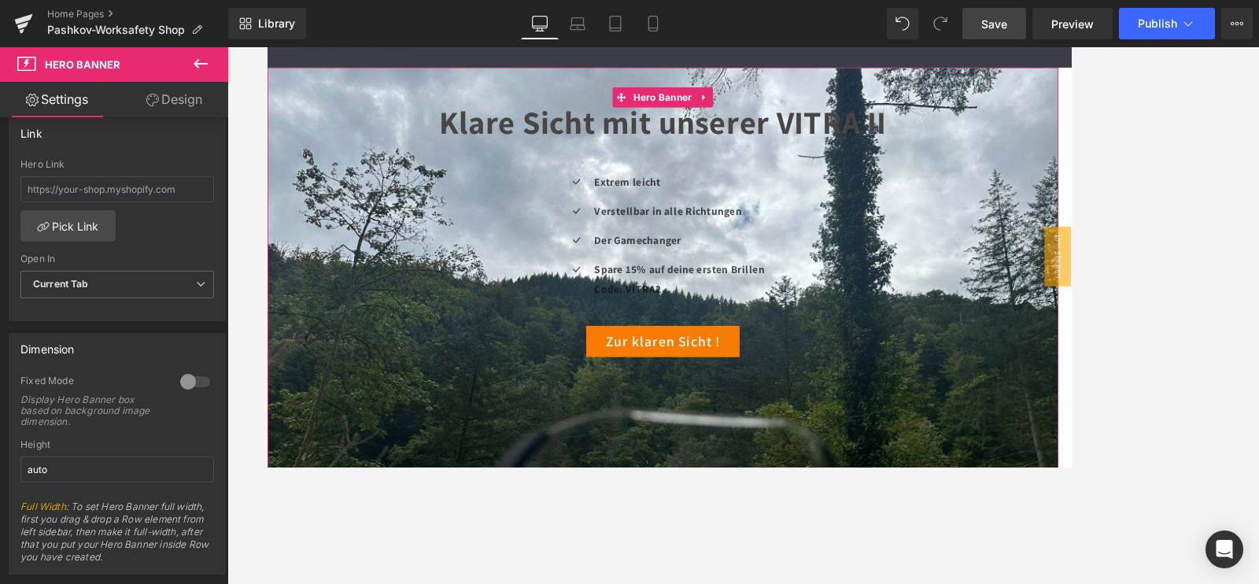
scroll to position [0, 0]
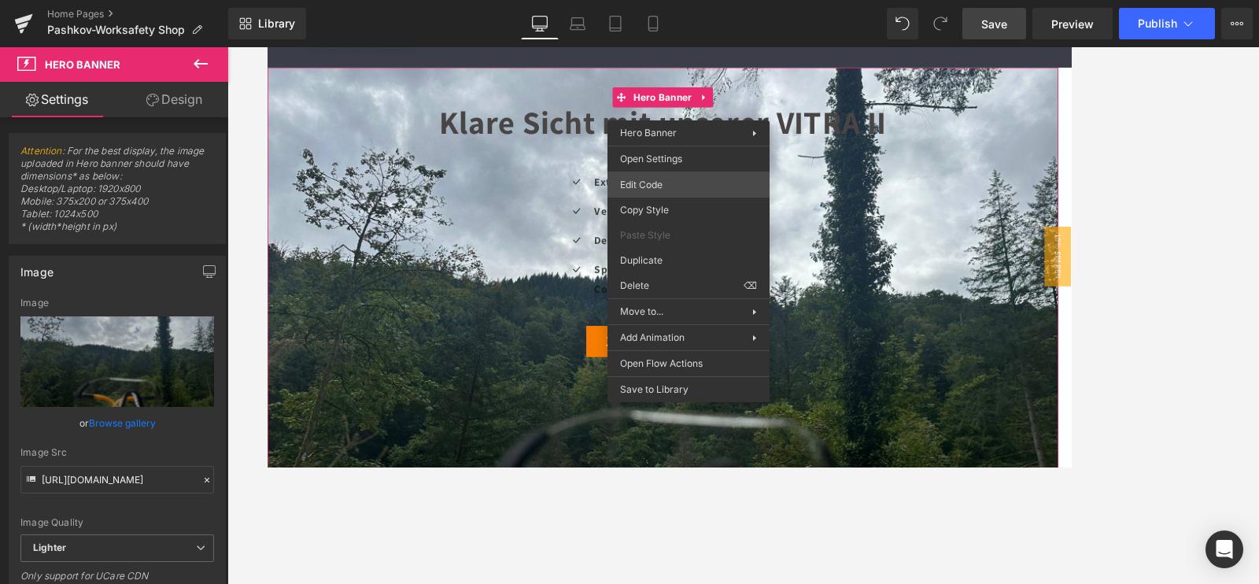
click at [652, 0] on div "Hero Banner You are previewing how the Live Preset 0 will restyle your page. Yo…" at bounding box center [629, 0] width 1259 height 0
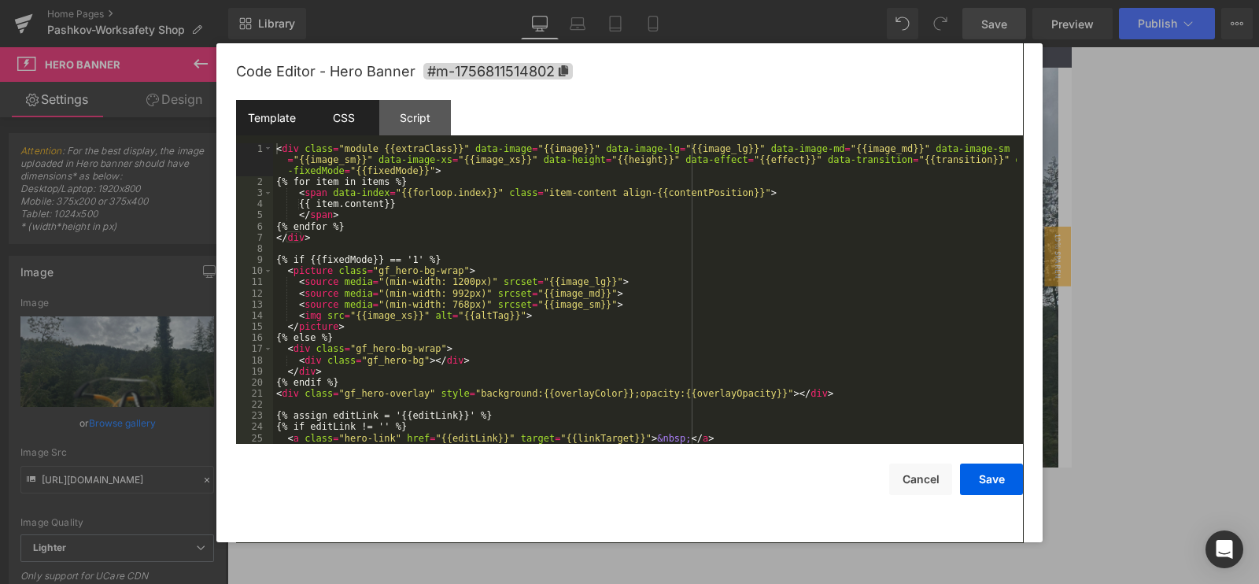
click at [361, 108] on div "CSS" at bounding box center [344, 117] width 72 height 35
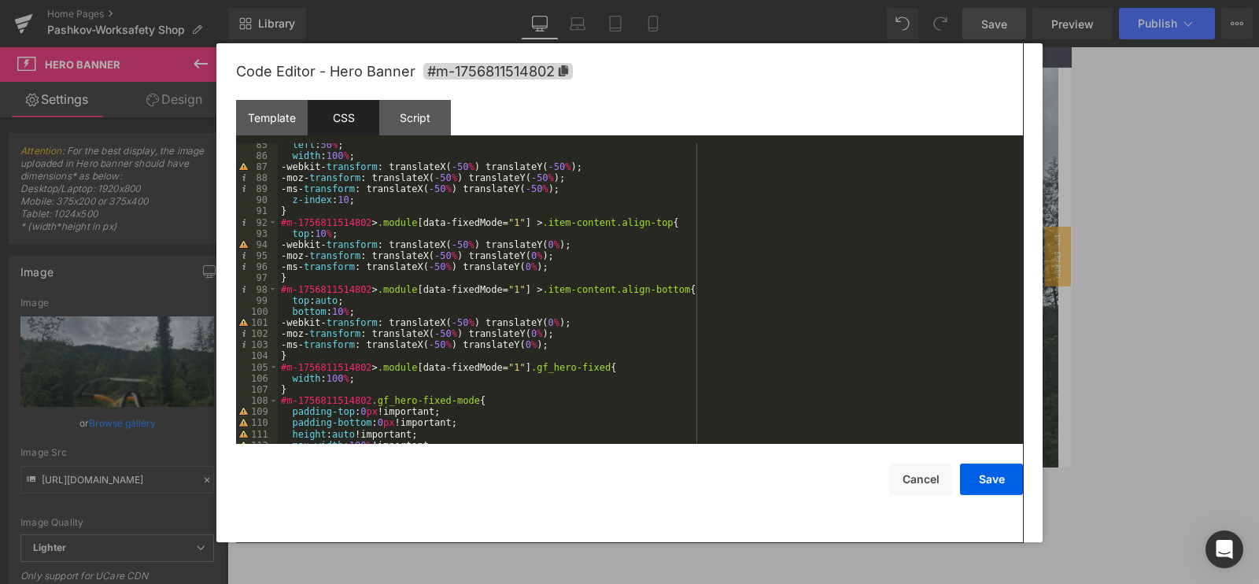
scroll to position [1438, 0]
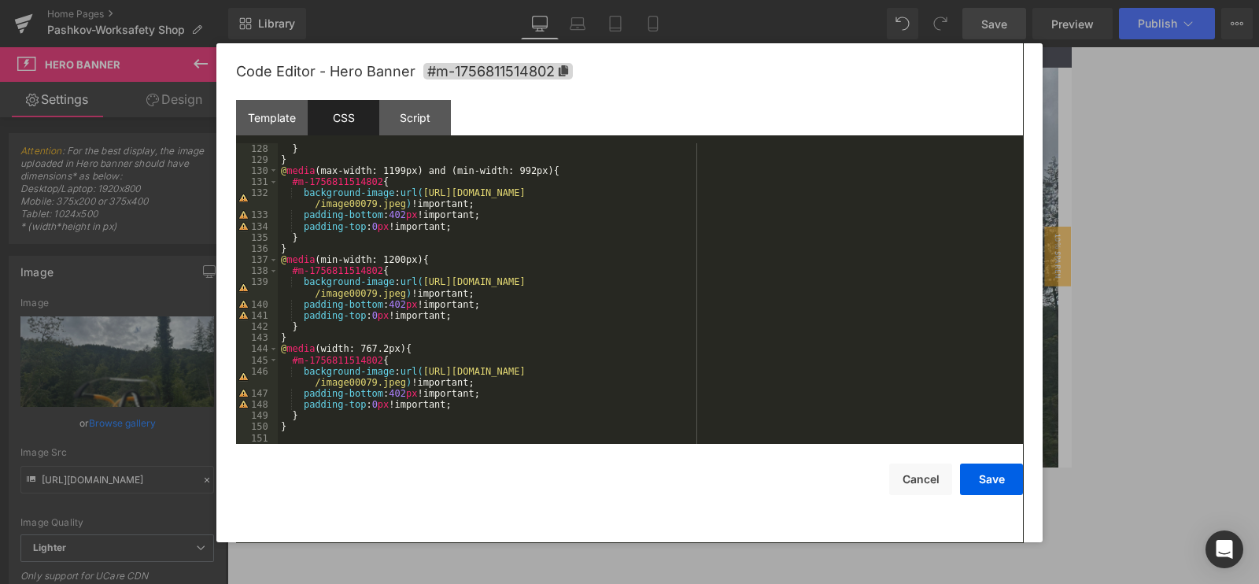
click at [426, 421] on div "} } @ media (max-width: 1199px) and (min-width: 992px) { #m-1756811514802 { bac…" at bounding box center [647, 304] width 739 height 323
click at [425, 423] on div "} } @ media (max-width: 1199px) and (min-width: 992px) { #m-1756811514802 { bac…" at bounding box center [647, 304] width 739 height 323
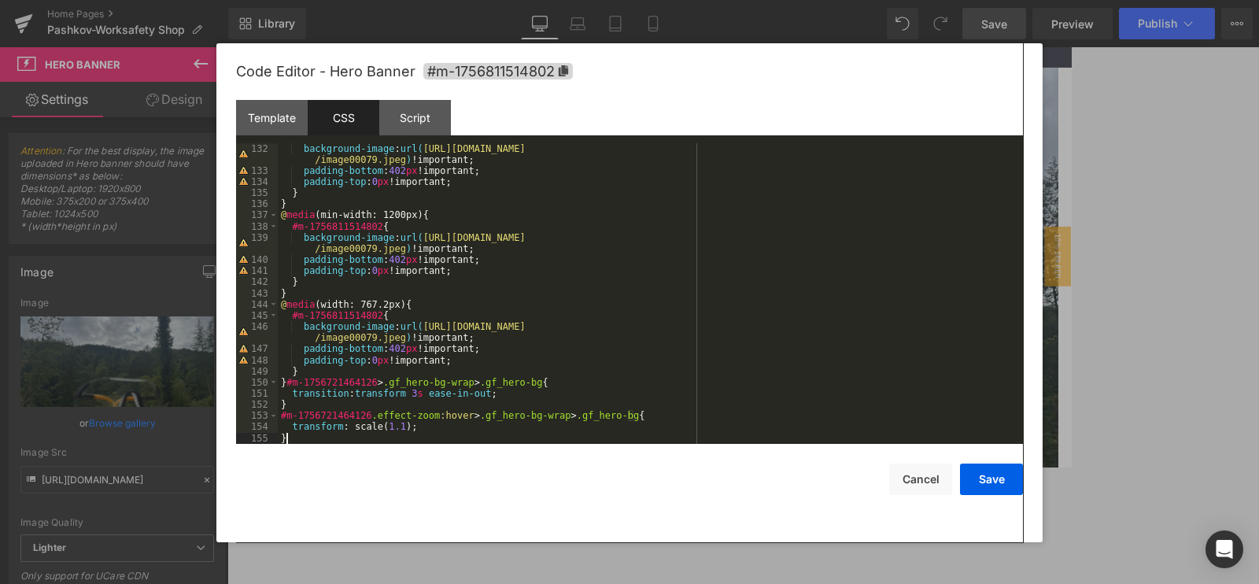
scroll to position [1483, 0]
click at [987, 478] on button "Save" at bounding box center [991, 479] width 63 height 31
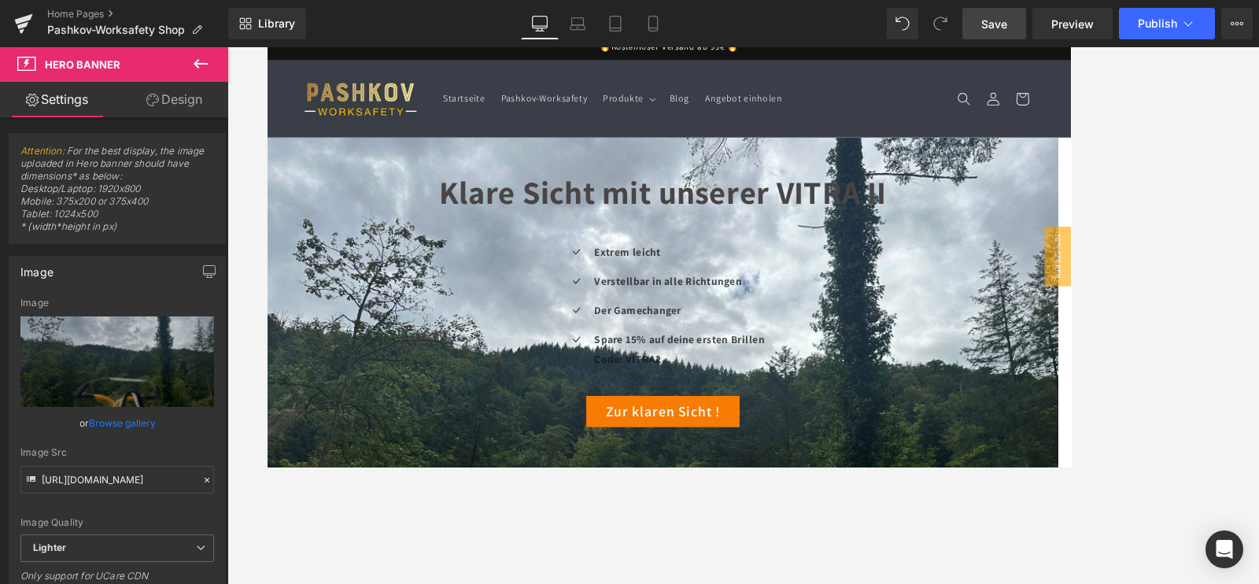
scroll to position [0, 0]
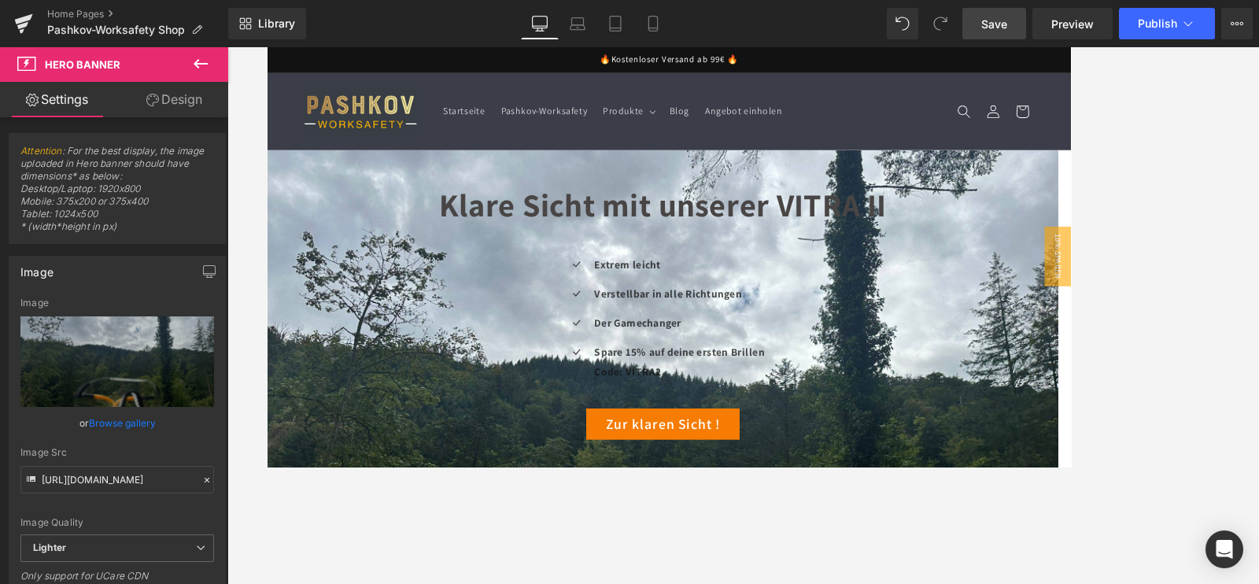
click at [1018, 24] on link "Save" at bounding box center [995, 23] width 64 height 31
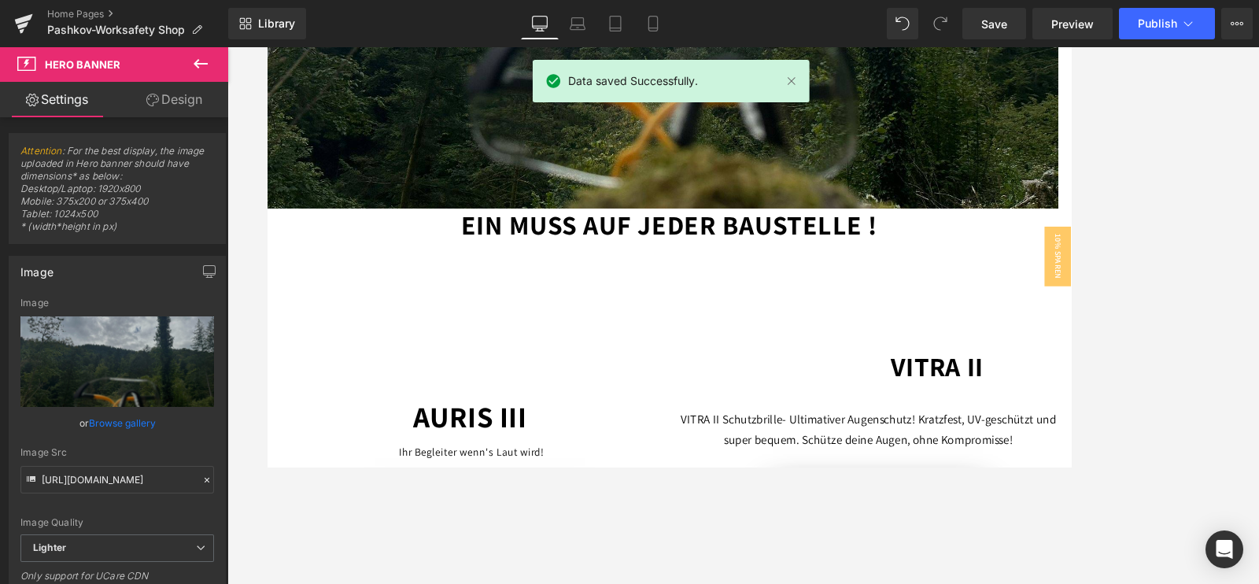
scroll to position [295, 0]
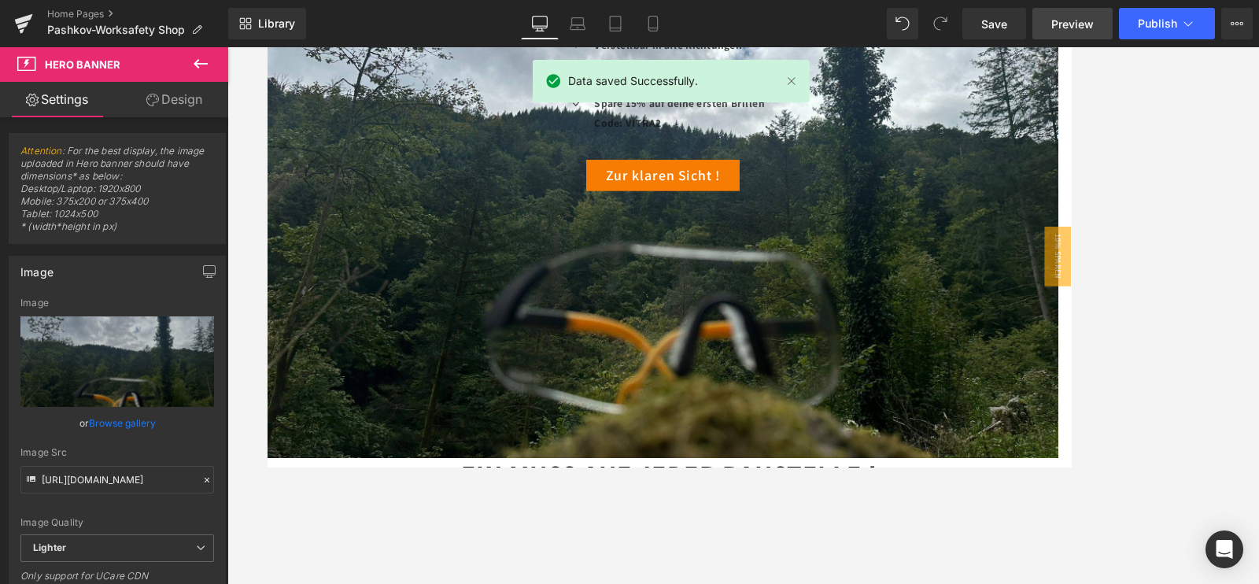
click at [1057, 25] on span "Preview" at bounding box center [1072, 24] width 43 height 17
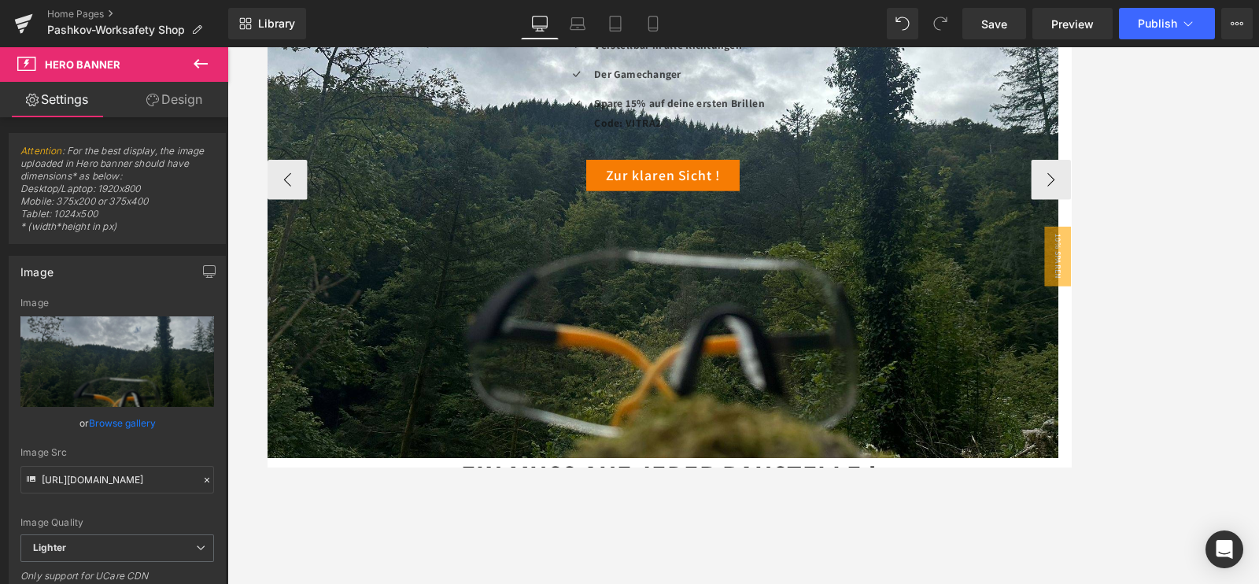
scroll to position [98, 0]
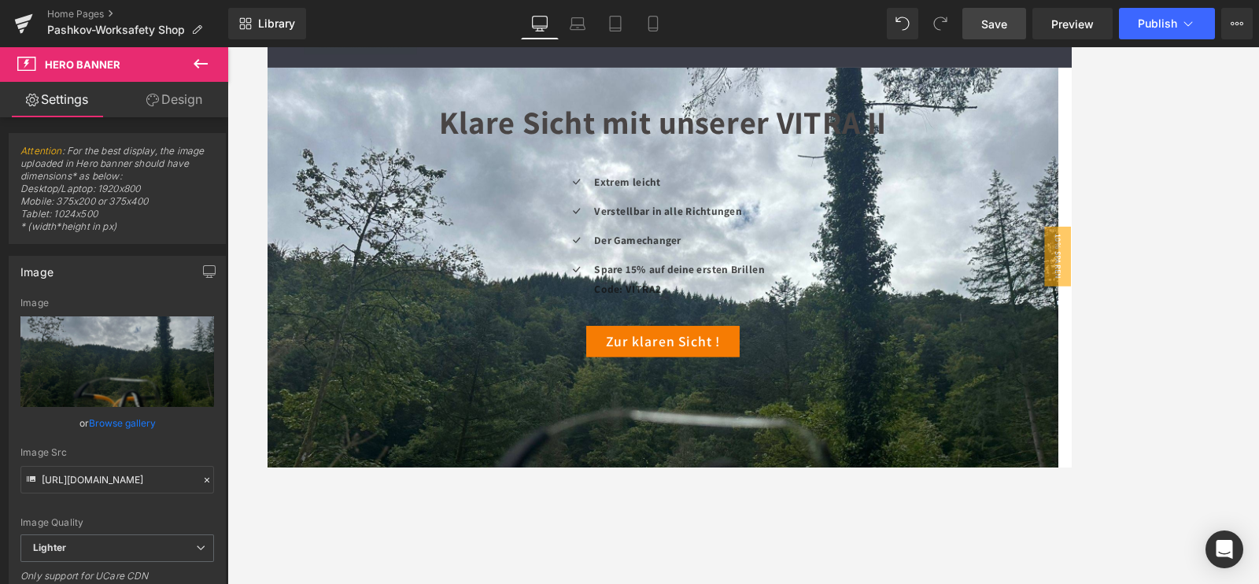
click at [976, 20] on link "Save" at bounding box center [995, 23] width 64 height 31
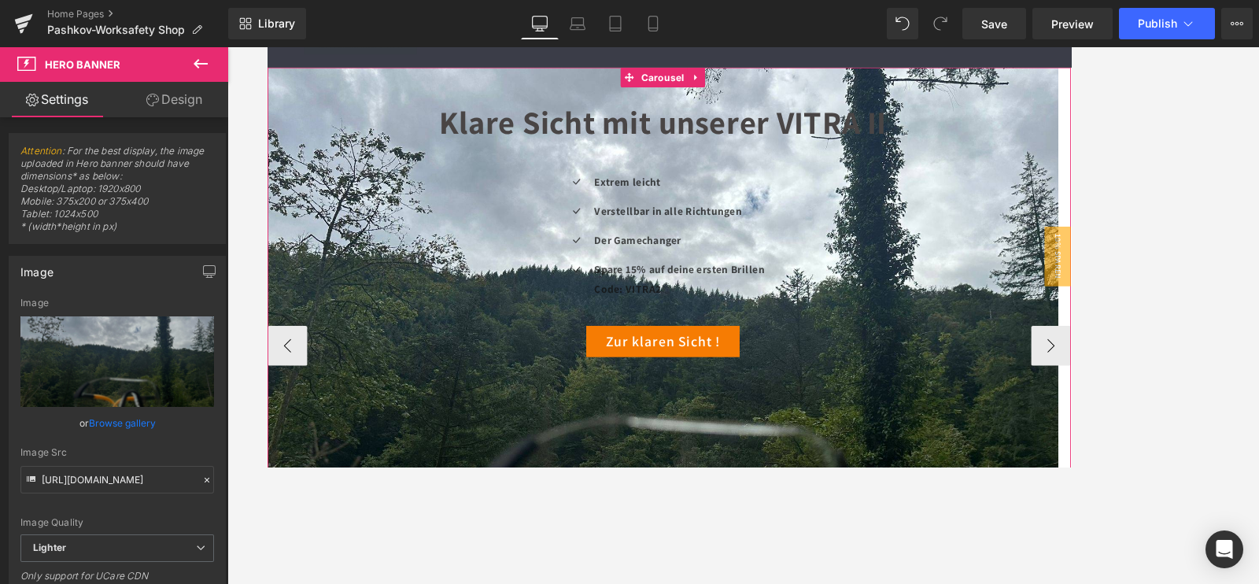
click at [723, 83] on span "Carousel" at bounding box center [735, 83] width 58 height 24
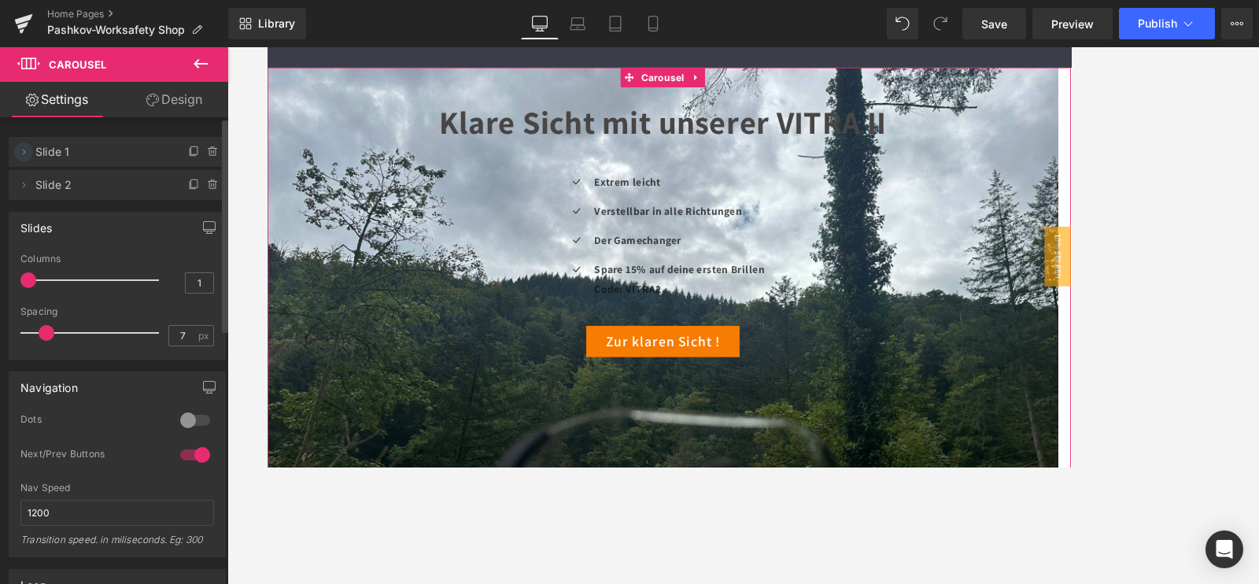
drag, startPoint x: 24, startPoint y: 182, endPoint x: 24, endPoint y: 145, distance: 37.0
click at [24, 134] on ul "Delete Cancel Slide 1 Slide 1 Name Slide 1 Delete Cancel Slide 2 Slide 2 Name S…" at bounding box center [117, 134] width 217 height 0
click at [24, 155] on icon at bounding box center [23, 152] width 13 height 13
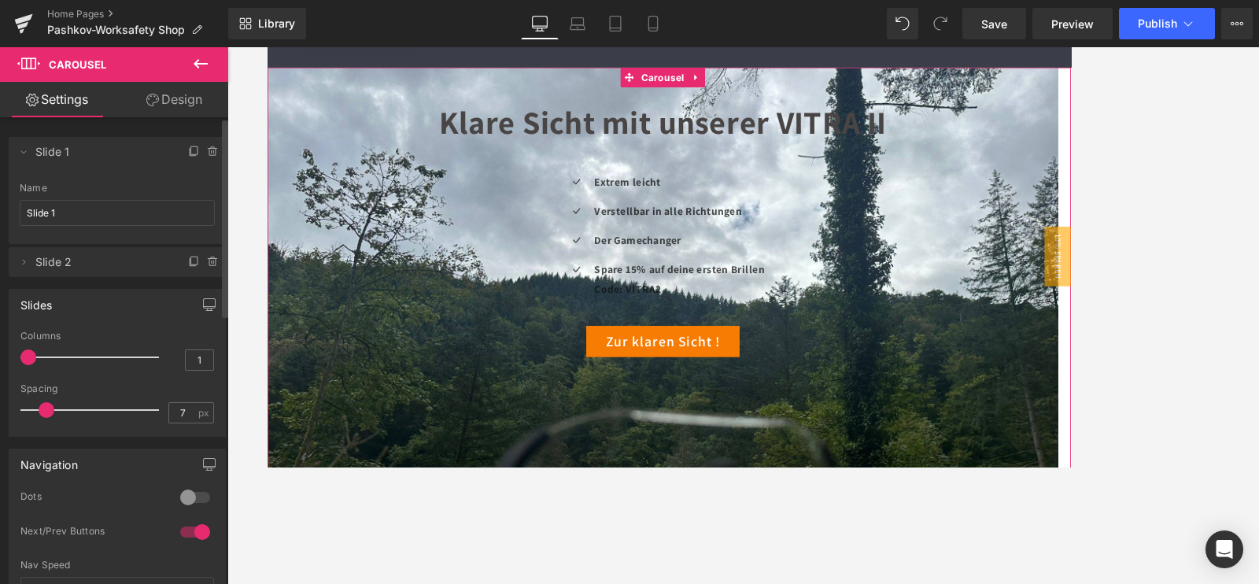
click at [108, 141] on span "Slide 1" at bounding box center [101, 152] width 132 height 30
click at [24, 159] on span at bounding box center [23, 151] width 19 height 19
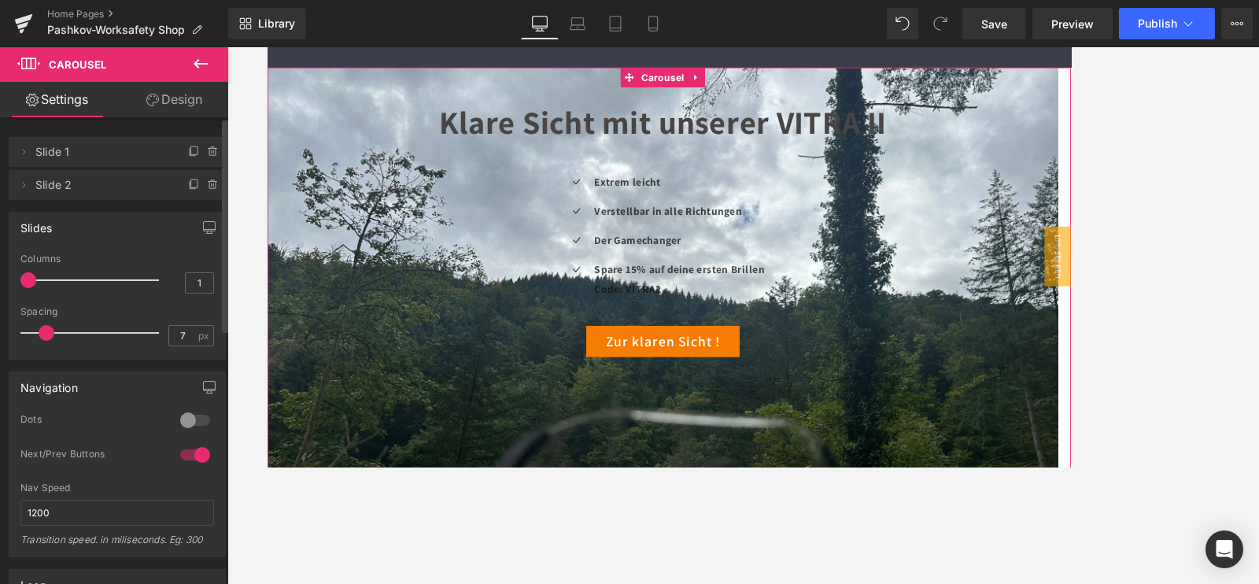
drag, startPoint x: 21, startPoint y: 189, endPoint x: 116, endPoint y: 234, distance: 105.3
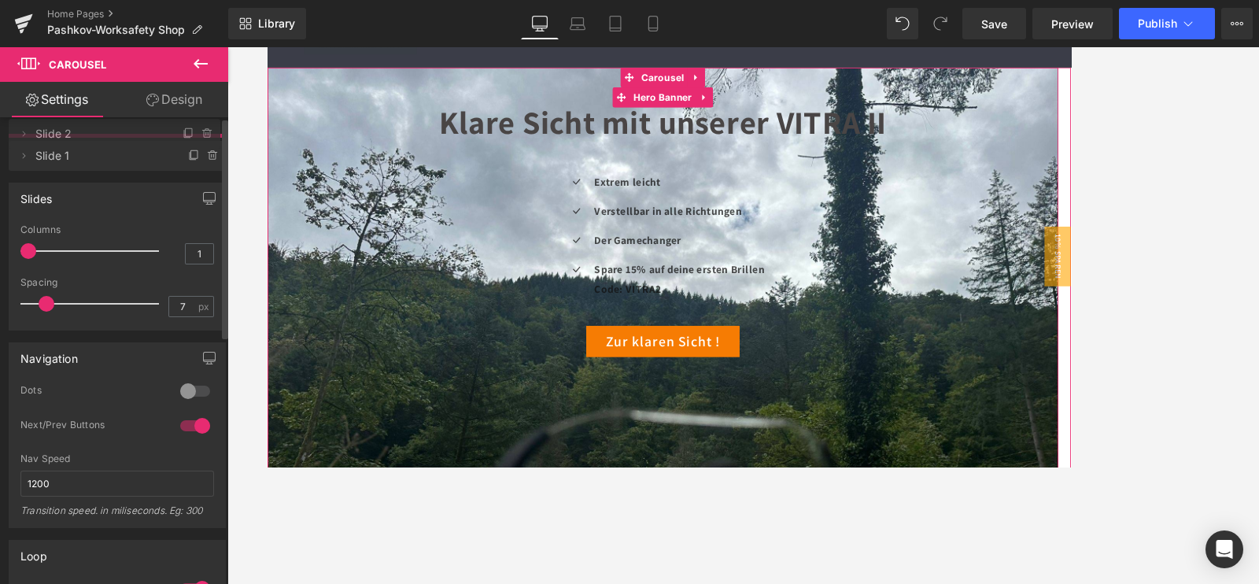
drag, startPoint x: 109, startPoint y: 196, endPoint x: 106, endPoint y: 145, distance: 51.3
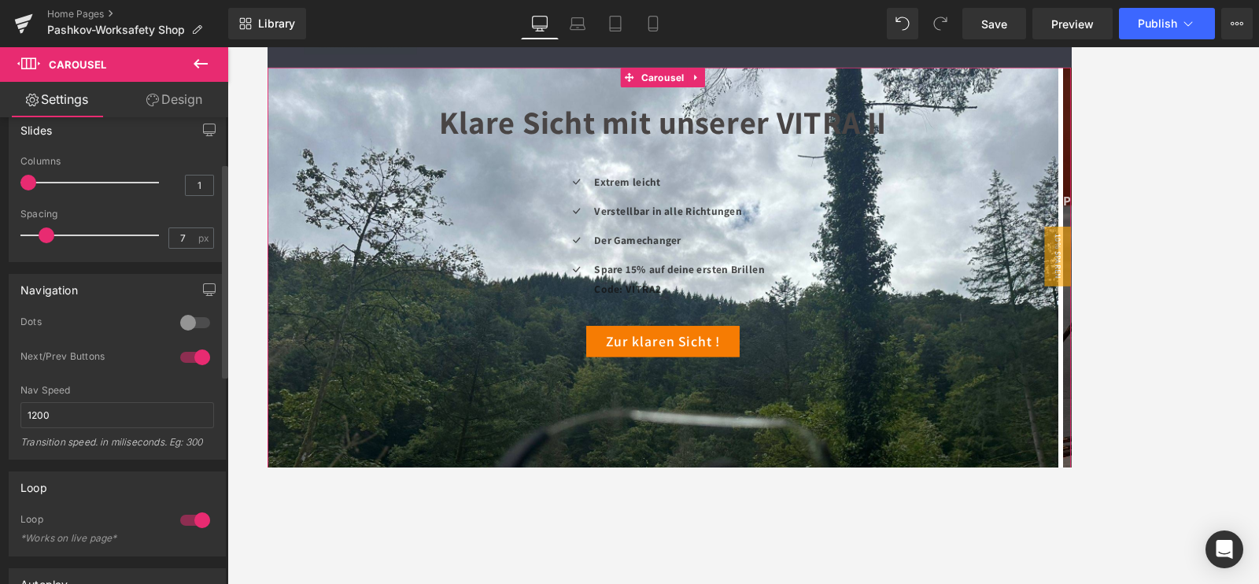
click at [193, 320] on div at bounding box center [195, 322] width 38 height 25
click at [193, 319] on div at bounding box center [195, 322] width 38 height 25
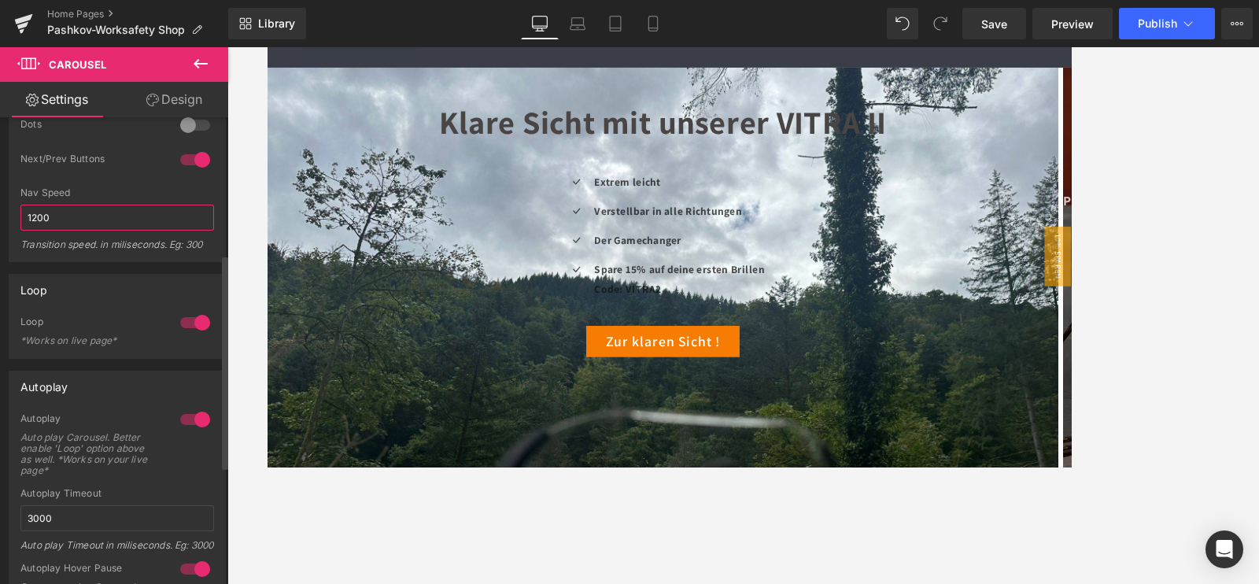
click at [76, 209] on input "1200" at bounding box center [117, 218] width 194 height 26
type input "1"
type input "300"
drag, startPoint x: 1172, startPoint y: 183, endPoint x: 1160, endPoint y: 163, distance: 22.9
click at [1169, 176] on div at bounding box center [743, 315] width 1032 height 537
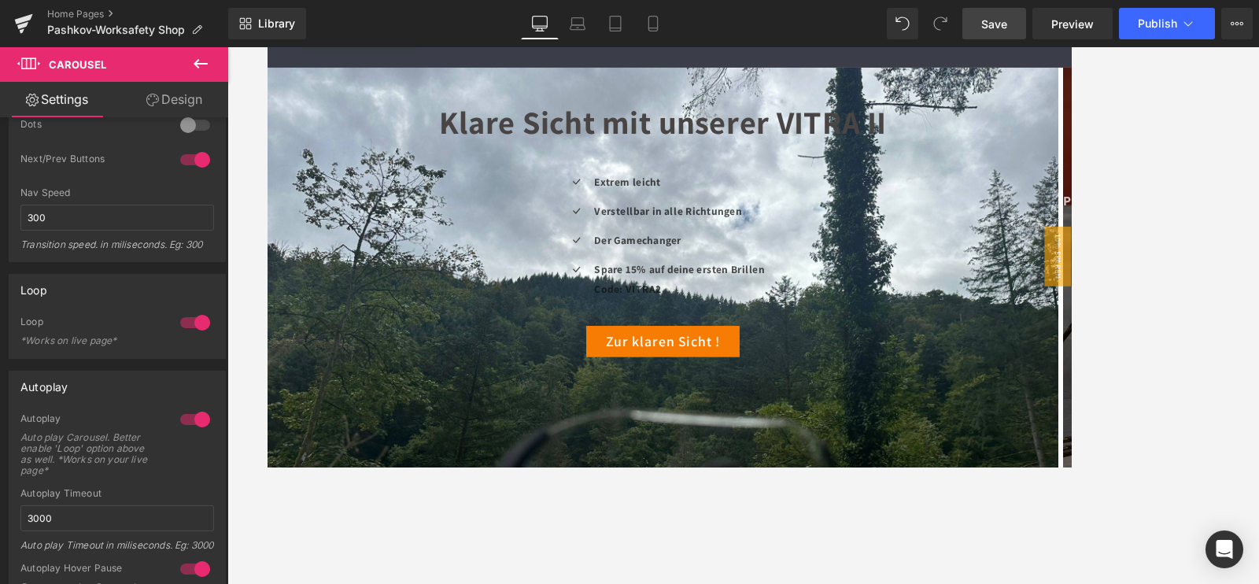
click at [1003, 25] on span "Save" at bounding box center [994, 24] width 26 height 17
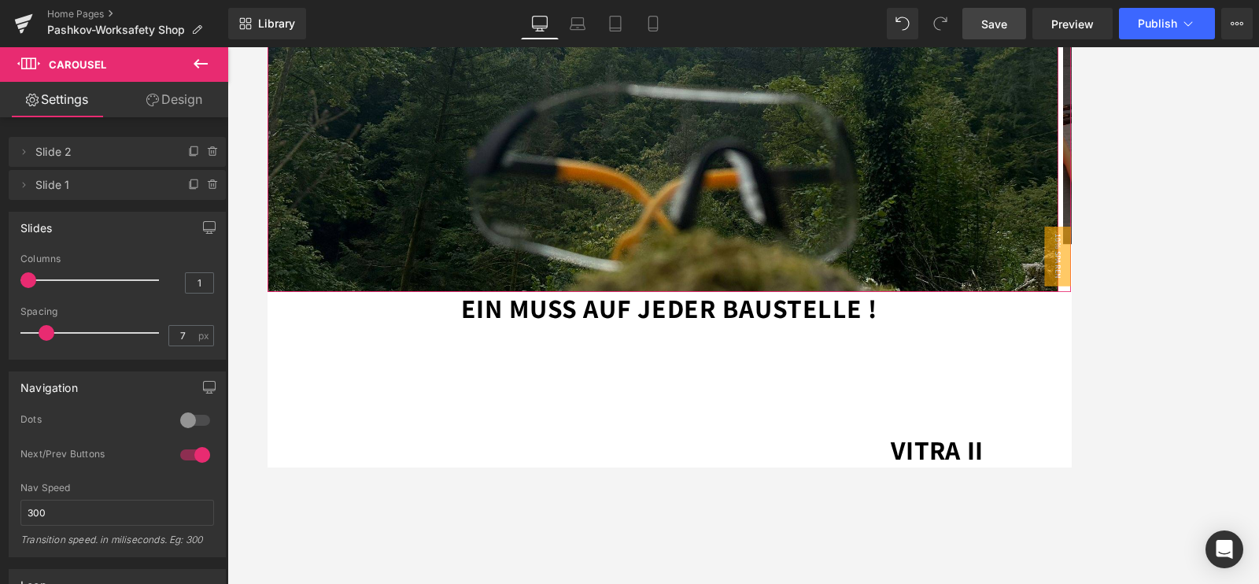
scroll to position [98, 0]
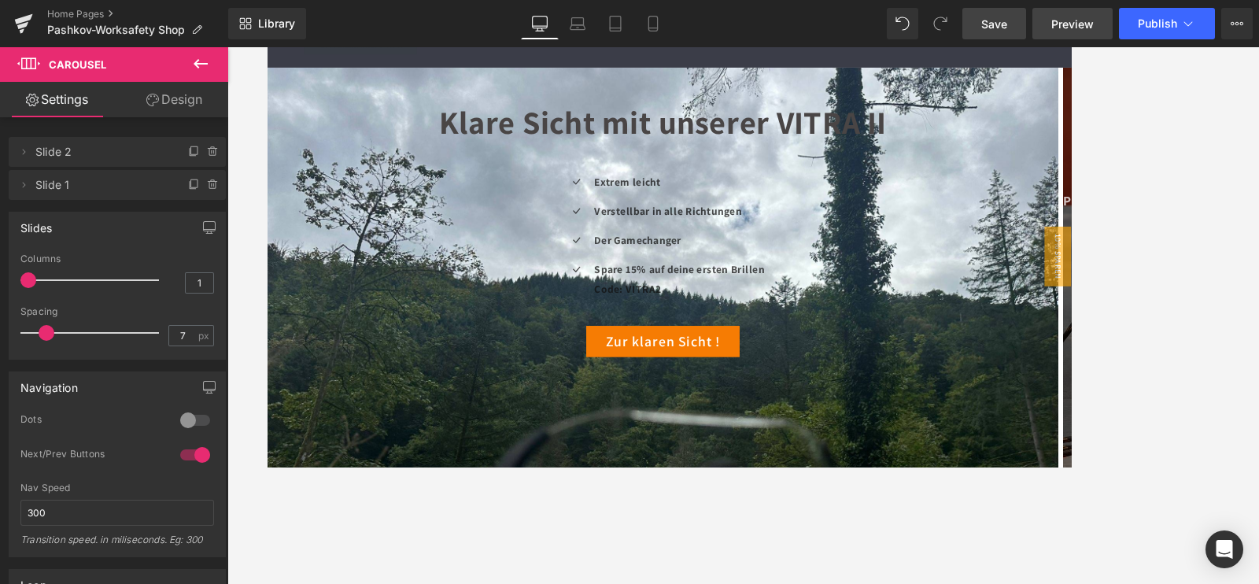
click at [1058, 24] on span "Preview" at bounding box center [1072, 24] width 43 height 17
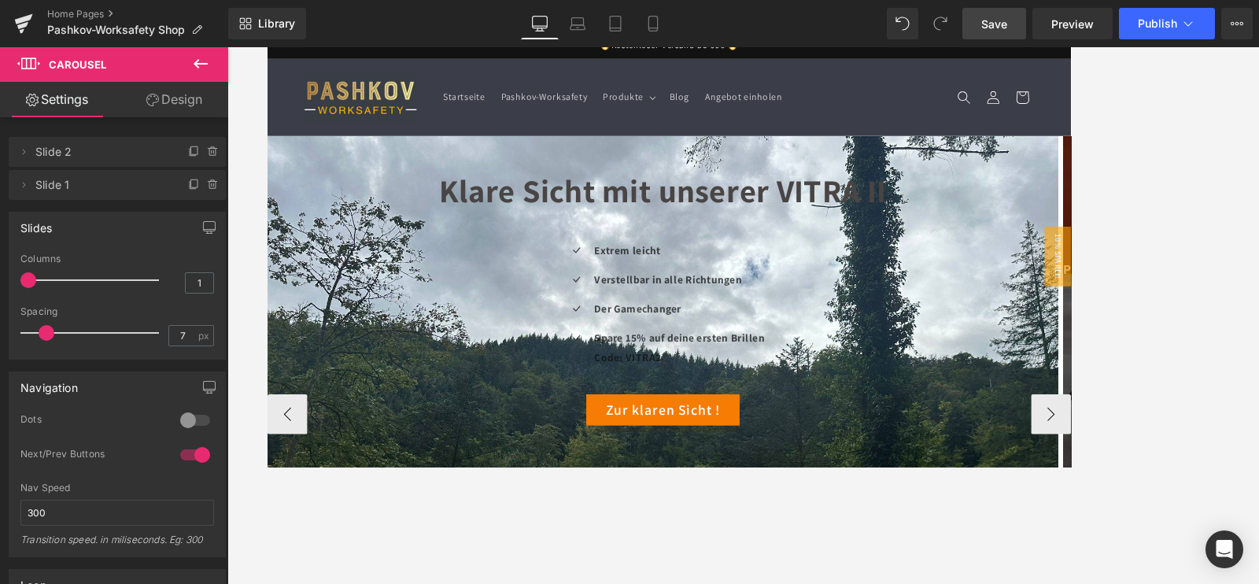
scroll to position [0, 0]
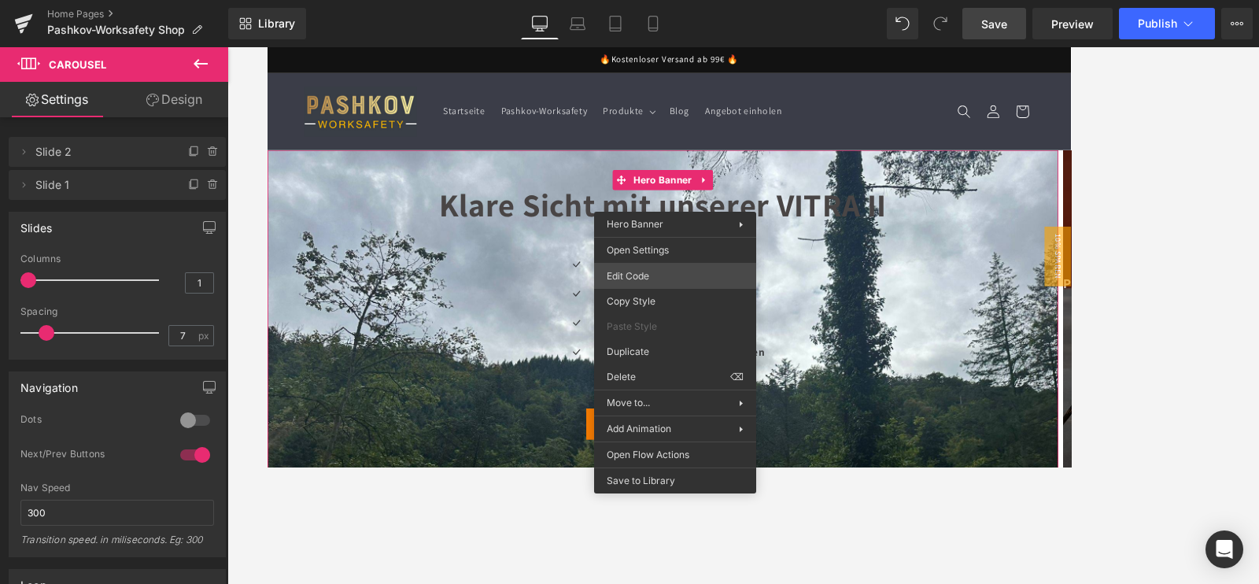
click at [632, 0] on div "Carousel You are previewing how the Live Preset 0 will restyle your page. You c…" at bounding box center [629, 0] width 1259 height 0
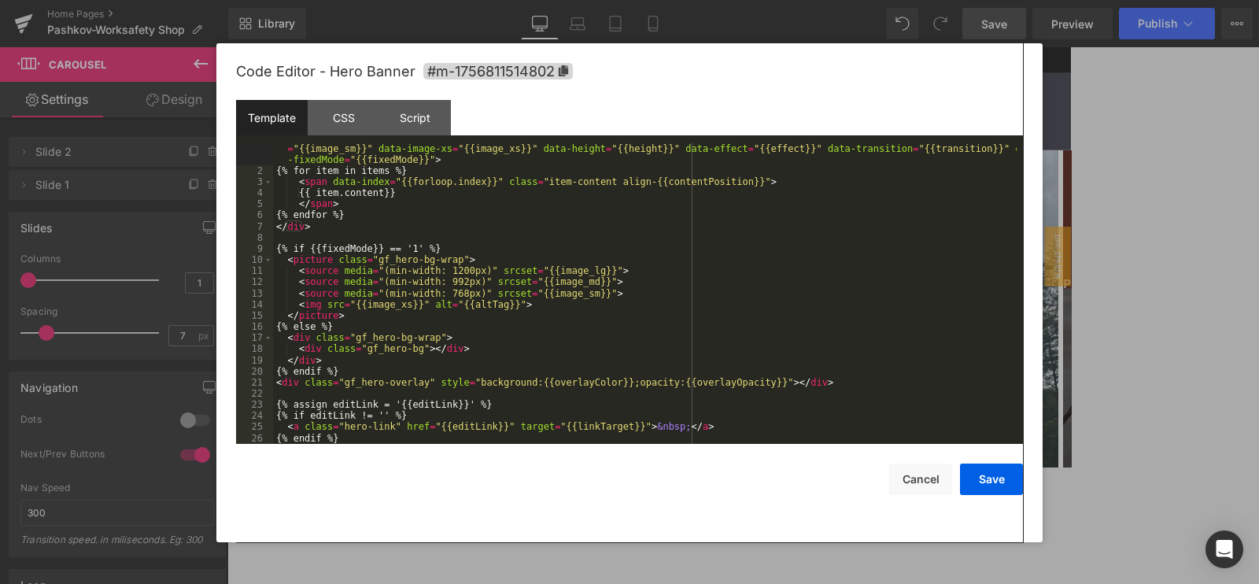
scroll to position [11, 0]
click at [356, 120] on div "CSS" at bounding box center [344, 117] width 72 height 35
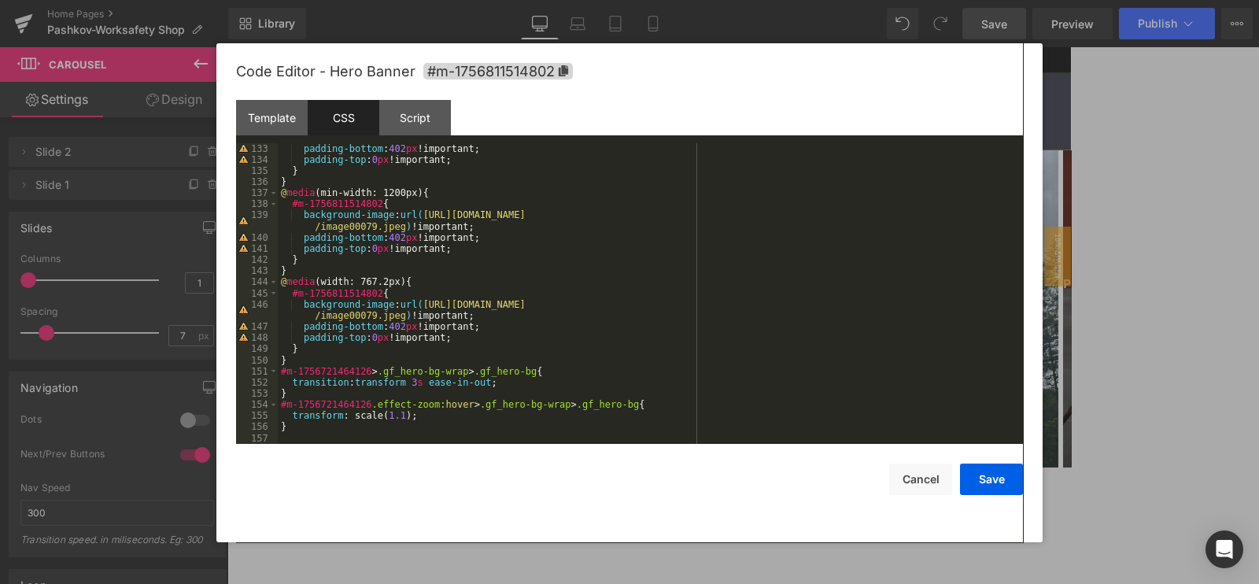
scroll to position [1505, 0]
click at [412, 389] on div "padding-bottom : 402 px !important; padding-top : 0 px !important; } } @ media …" at bounding box center [647, 304] width 739 height 323
click at [409, 386] on div "padding-bottom : 402 px !important; padding-top : 0 px !important; } } @ media …" at bounding box center [647, 304] width 739 height 323
click at [982, 479] on button "Save" at bounding box center [991, 479] width 63 height 31
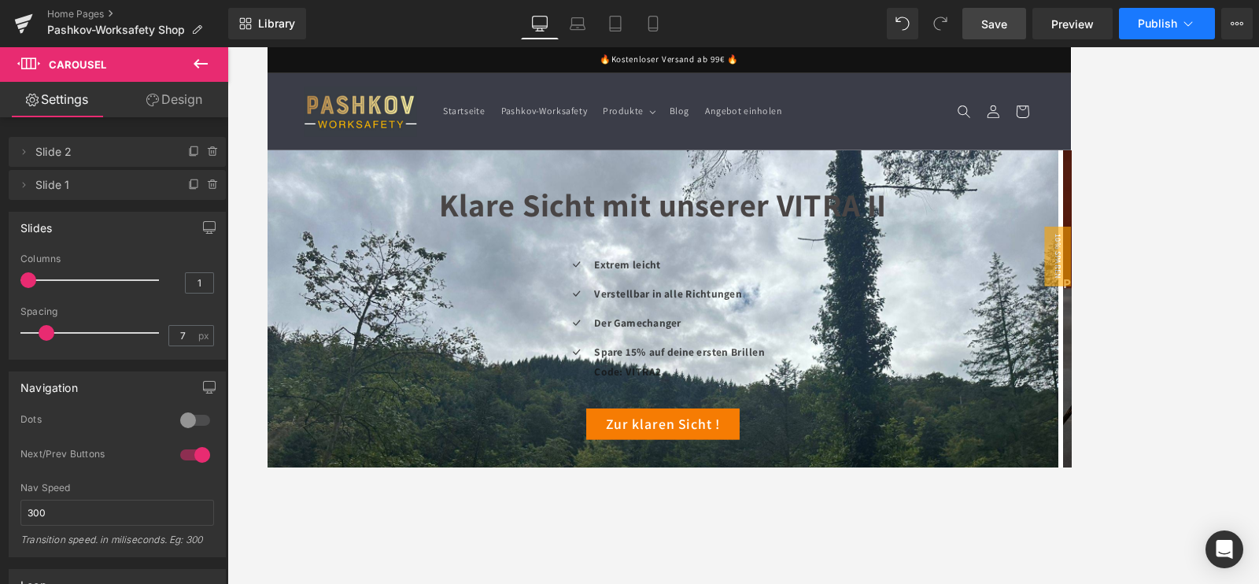
click at [1166, 25] on span "Publish" at bounding box center [1157, 23] width 39 height 13
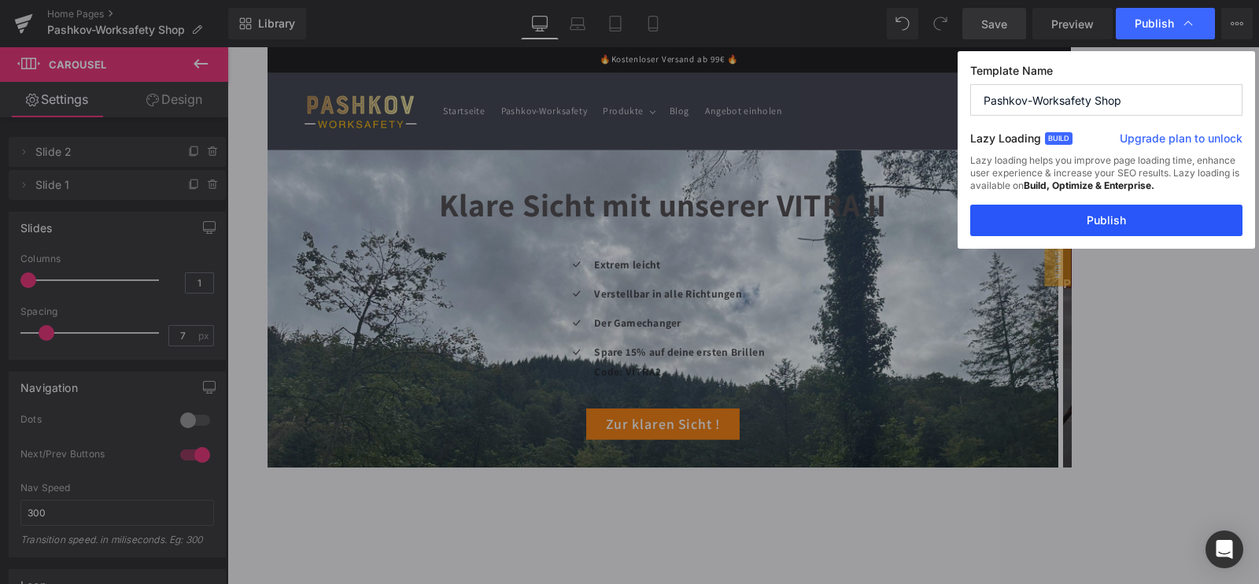
click at [1100, 226] on button "Publish" at bounding box center [1106, 220] width 272 height 31
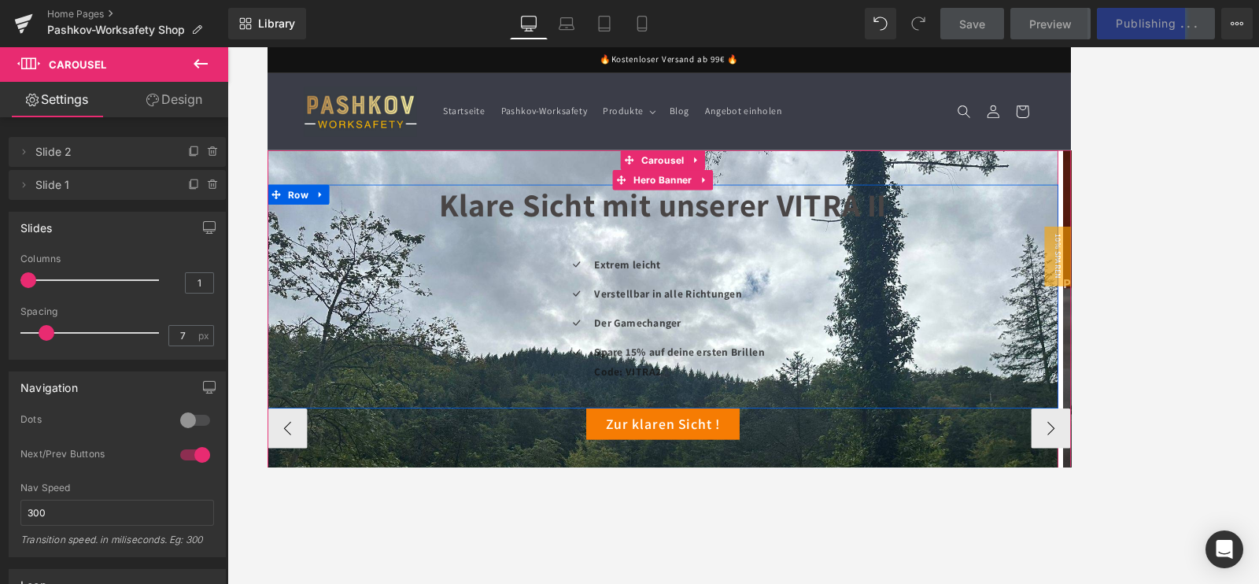
click at [534, 242] on span "Klare Sicht mit unserer VITRA II" at bounding box center [736, 234] width 530 height 50
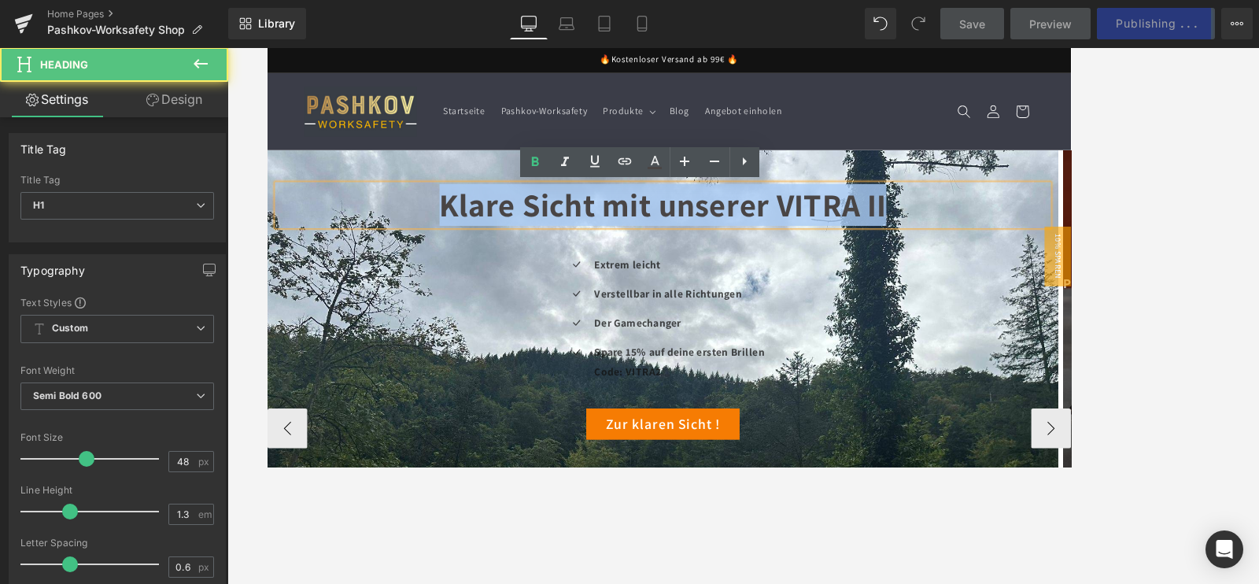
drag, startPoint x: 430, startPoint y: 245, endPoint x: 1049, endPoint y: 215, distance: 620.1
click at [1049, 215] on h1 "Klare Sicht mit unserer VITRA II" at bounding box center [736, 233] width 914 height 49
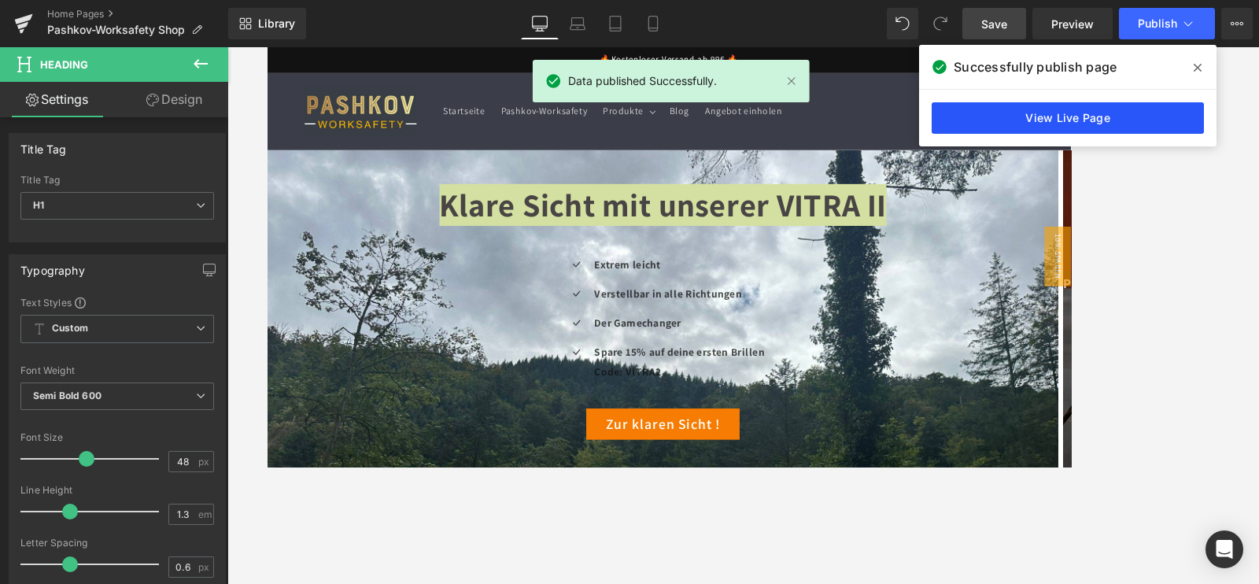
click at [1133, 120] on link "View Live Page" at bounding box center [1068, 117] width 272 height 31
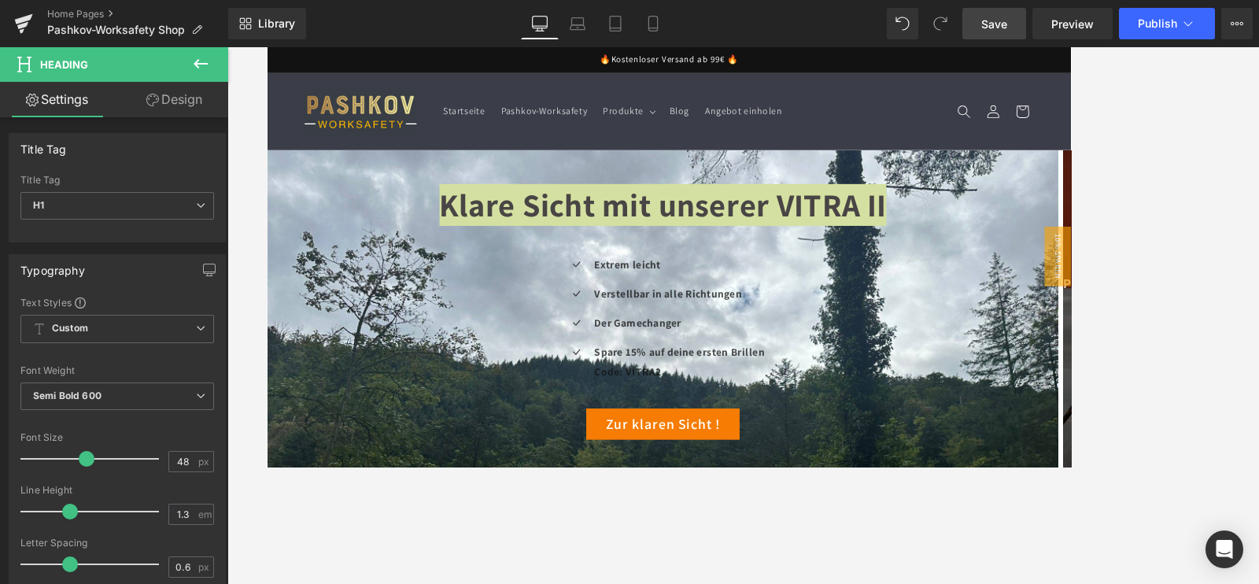
click at [1076, 196] on div at bounding box center [743, 315] width 1032 height 537
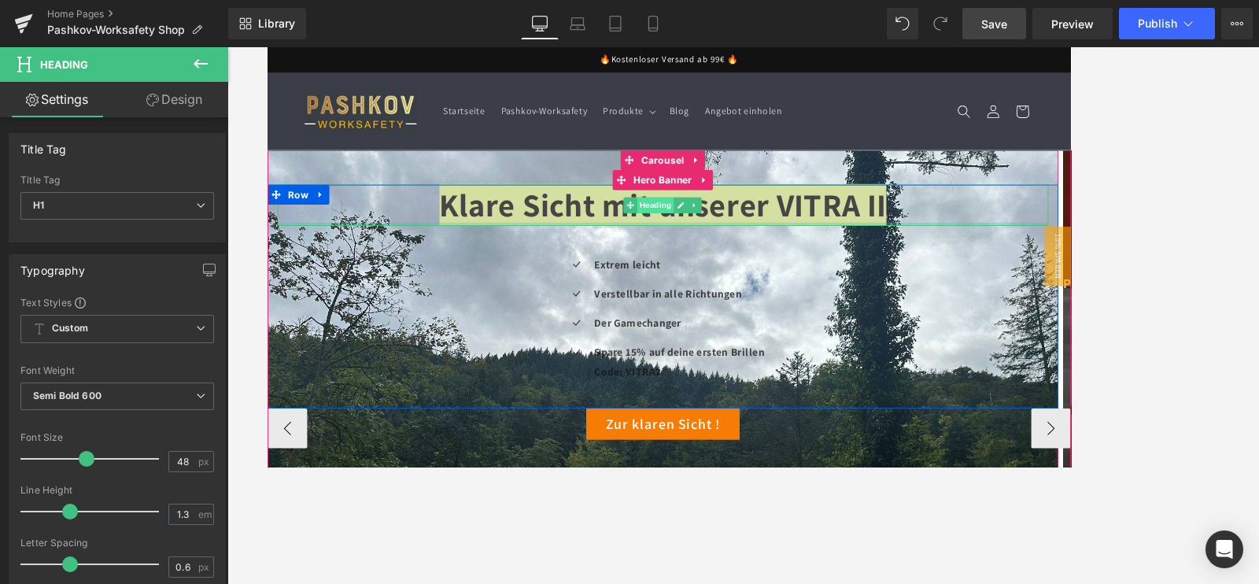
click at [725, 227] on span "Heading" at bounding box center [726, 233] width 43 height 19
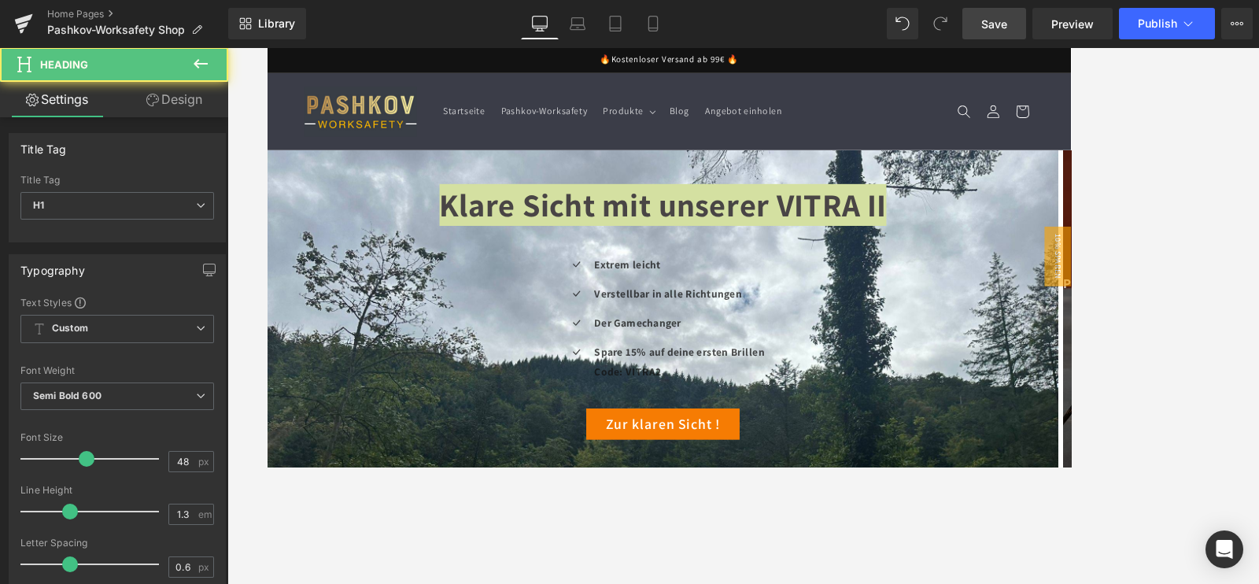
click at [1240, 257] on div at bounding box center [743, 315] width 1032 height 537
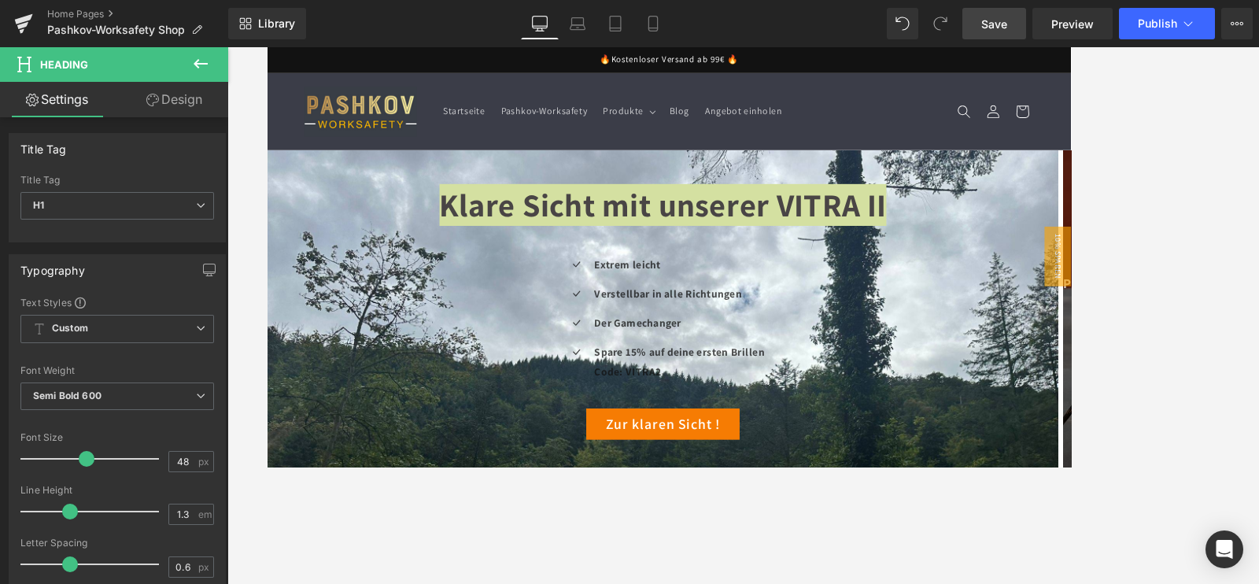
click at [197, 65] on icon at bounding box center [201, 63] width 14 height 9
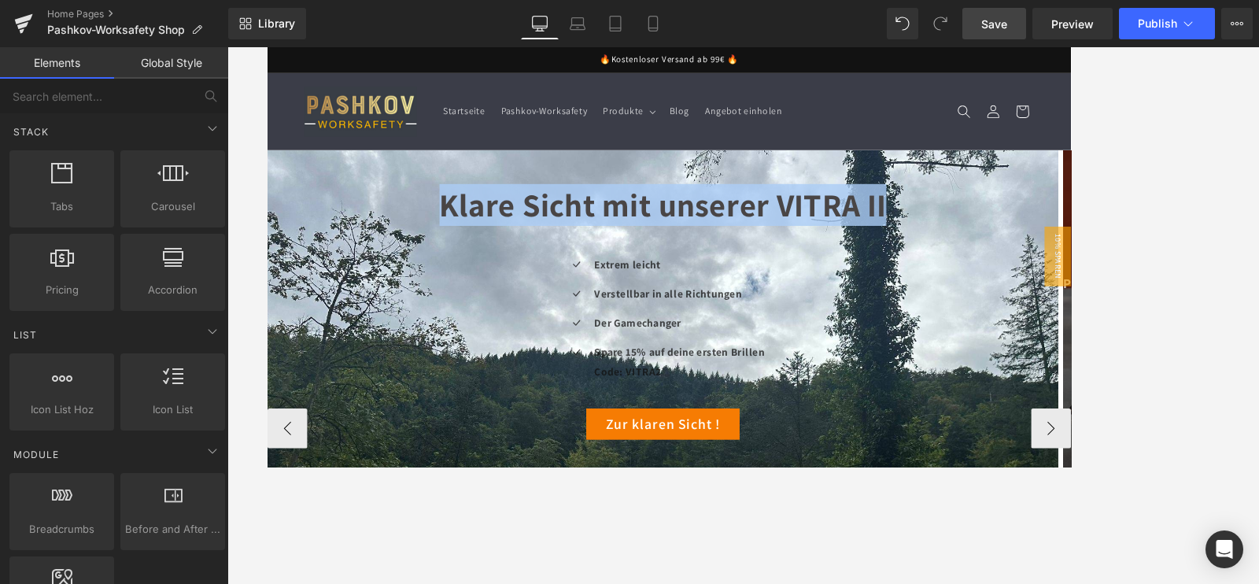
click at [646, 246] on span "Klare Sicht mit unserer VITRA II" at bounding box center [736, 234] width 530 height 50
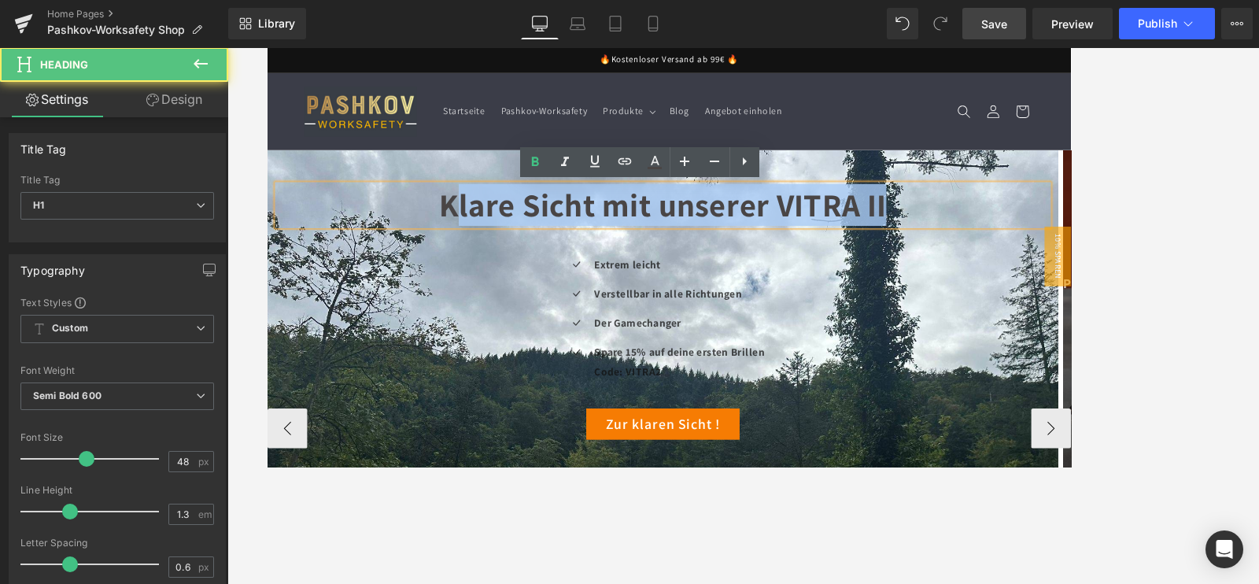
drag, startPoint x: 486, startPoint y: 241, endPoint x: 1044, endPoint y: 231, distance: 558.9
click at [1044, 231] on h1 "Klare Sicht mit unserer VITRA II" at bounding box center [736, 233] width 914 height 49
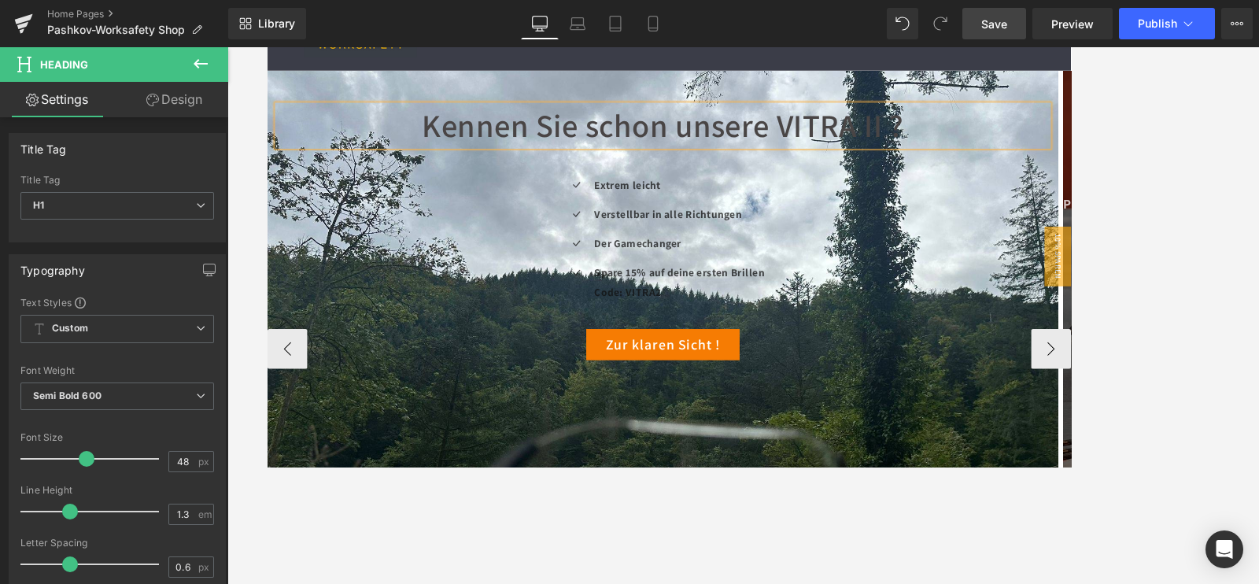
scroll to position [98, 0]
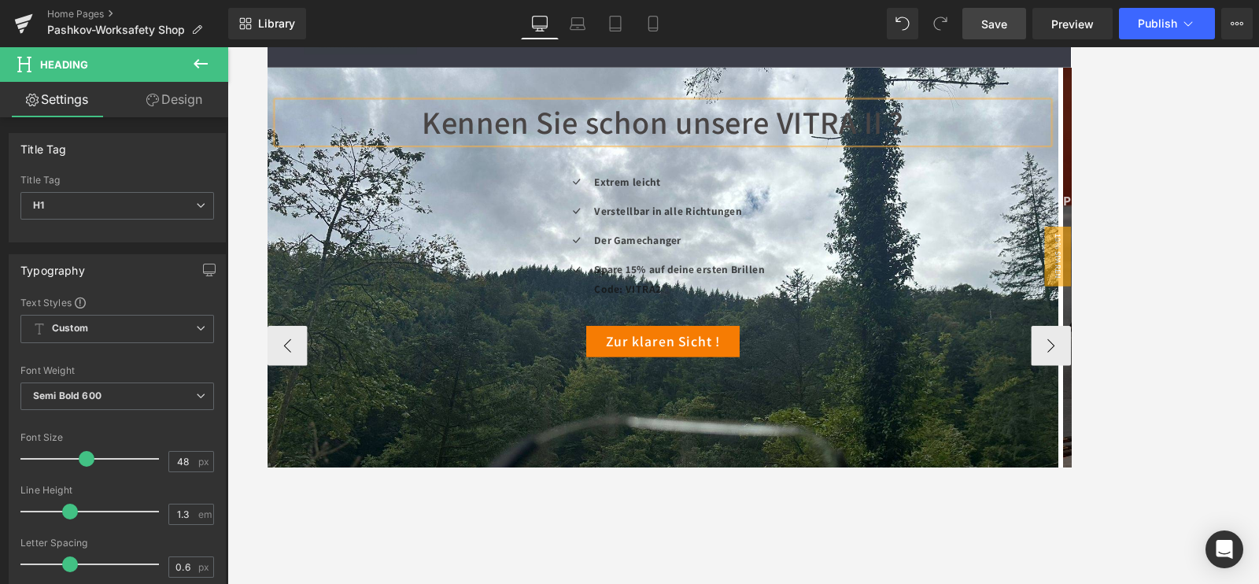
click at [733, 400] on div "Zur klaren Sicht ! Button" at bounding box center [735, 395] width 937 height 37
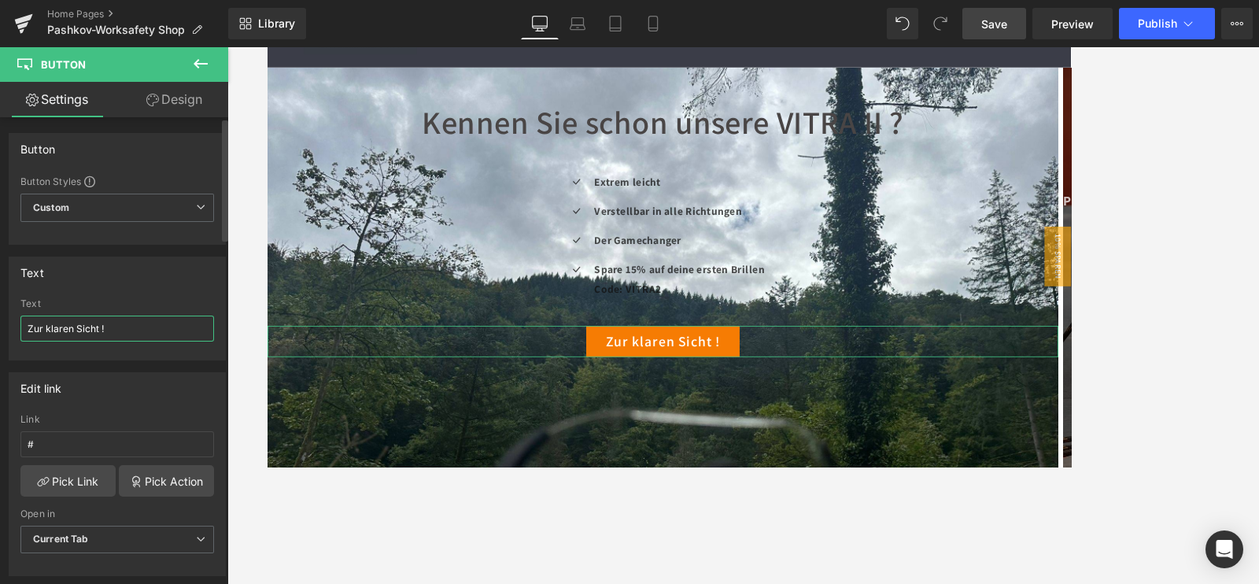
drag, startPoint x: 100, startPoint y: 327, endPoint x: 0, endPoint y: 316, distance: 100.6
click at [0, 316] on div "Text Zur klaren Sicht ! Text Zur klaren Sicht !" at bounding box center [117, 303] width 235 height 116
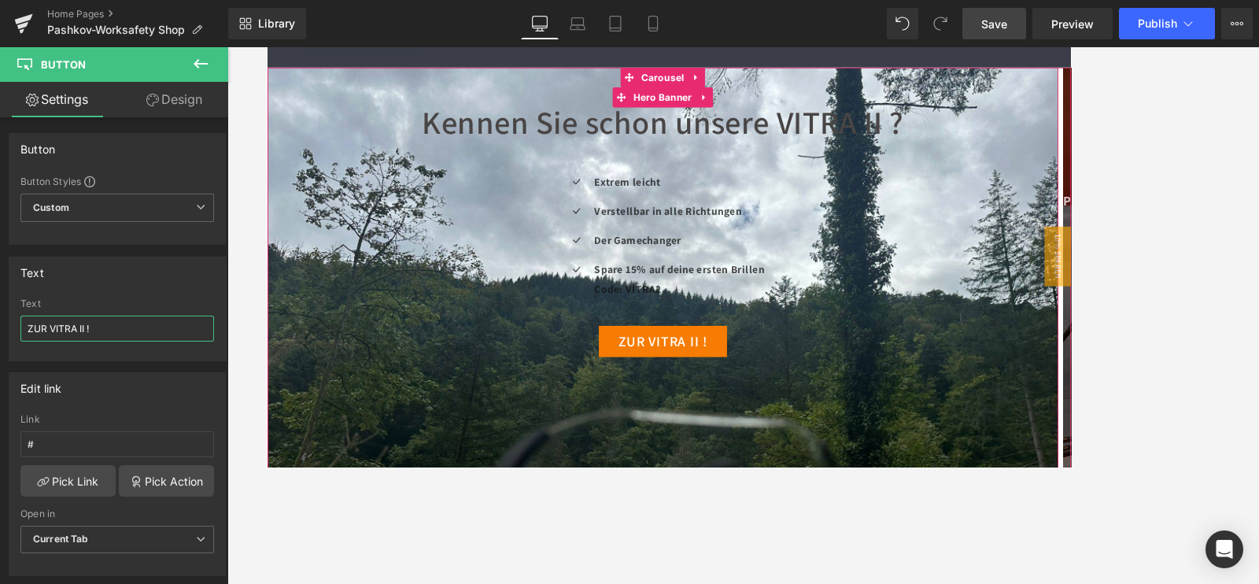
type input "ZUR VITRA II !"
click at [1118, 222] on div at bounding box center [743, 315] width 1032 height 537
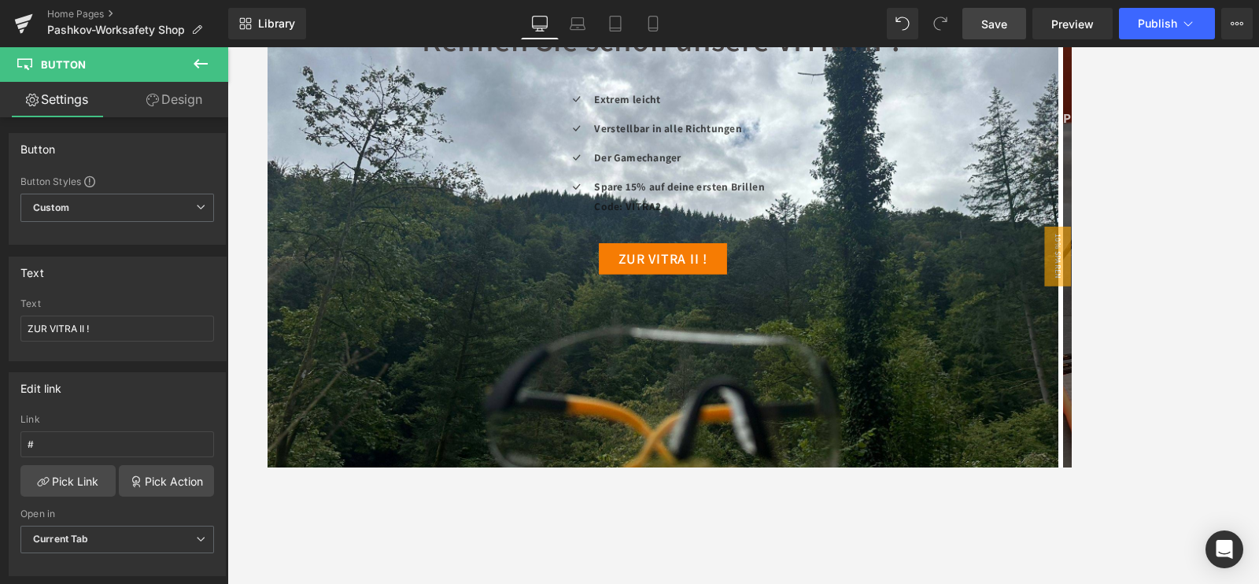
scroll to position [0, 0]
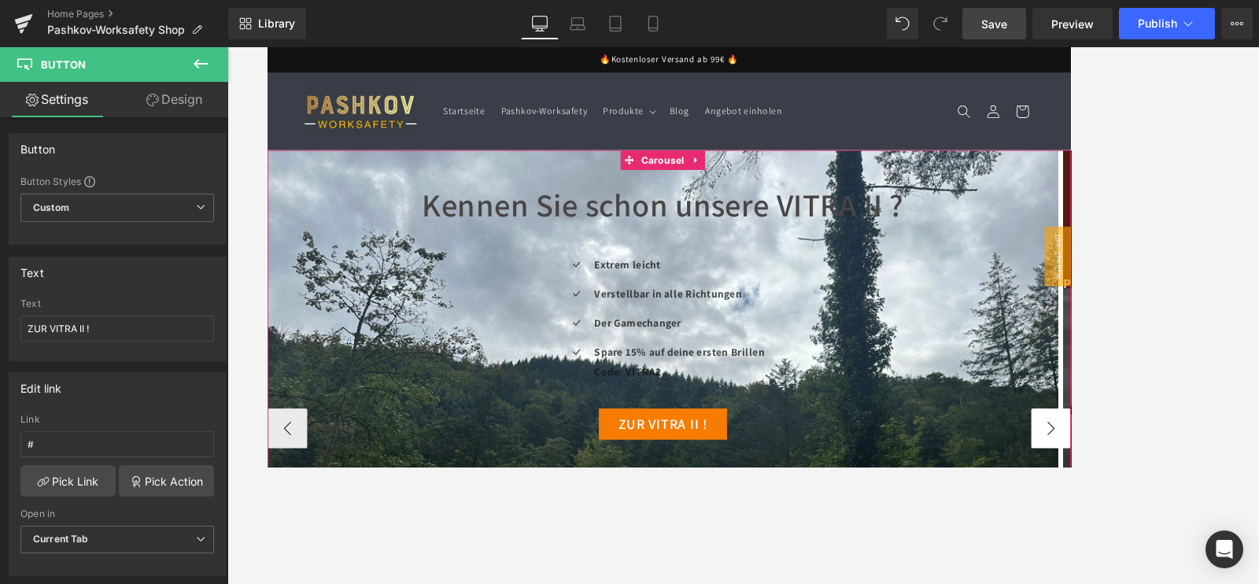
click at [1188, 508] on button "›" at bounding box center [1195, 498] width 47 height 47
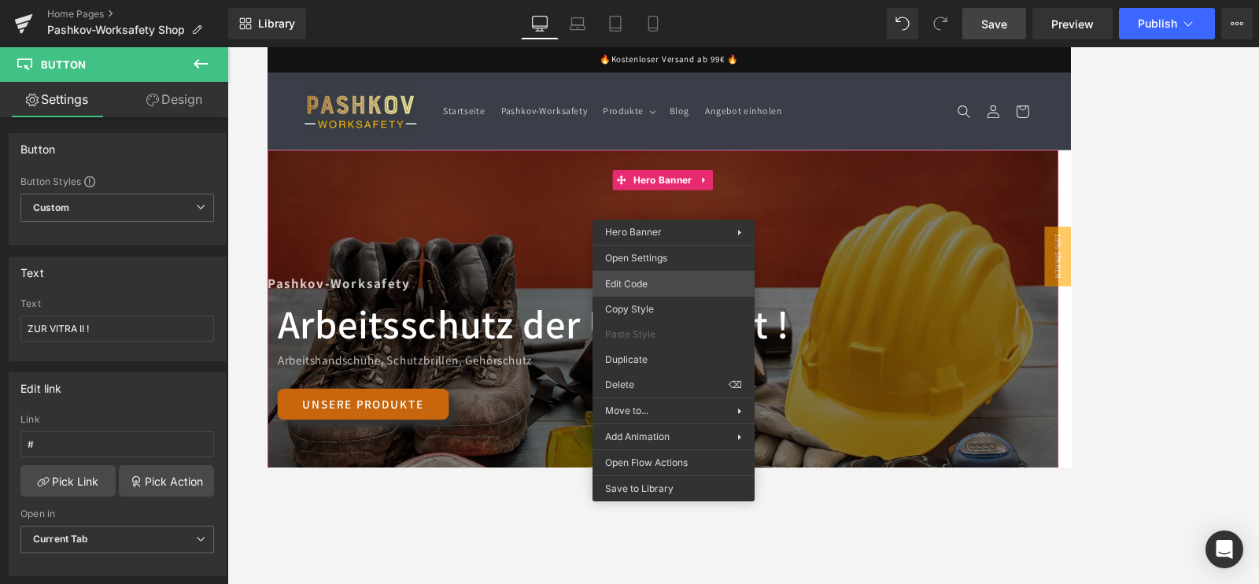
click at [634, 0] on div "Heading You are previewing how the Live Preset 0 will restyle your page. You ca…" at bounding box center [629, 0] width 1259 height 0
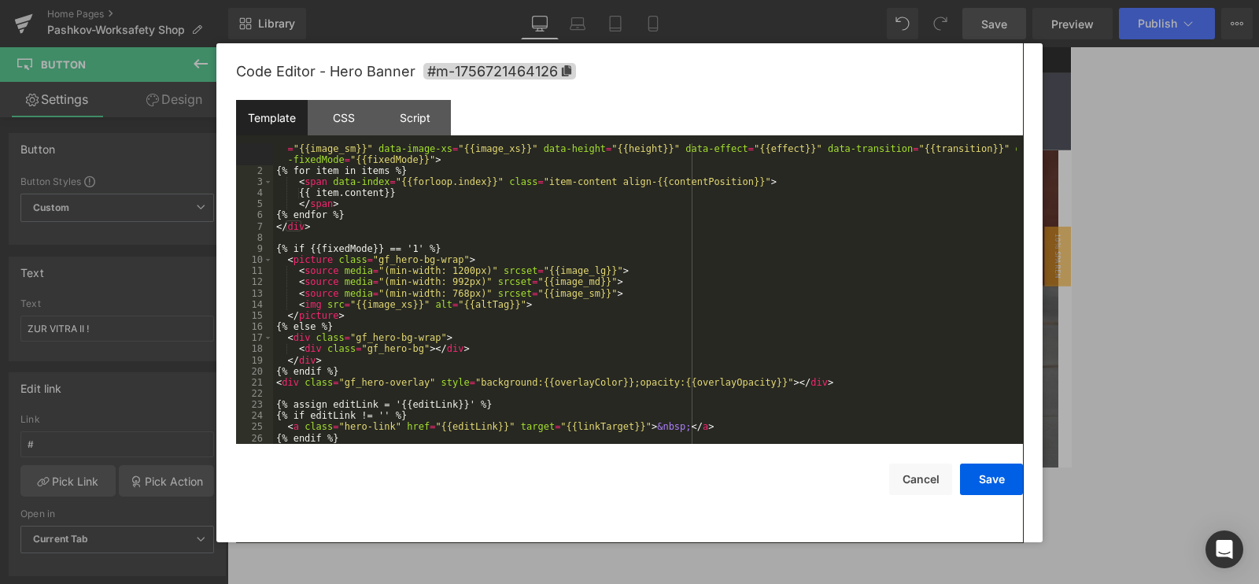
scroll to position [11, 0]
click at [329, 114] on div "CSS" at bounding box center [344, 117] width 72 height 35
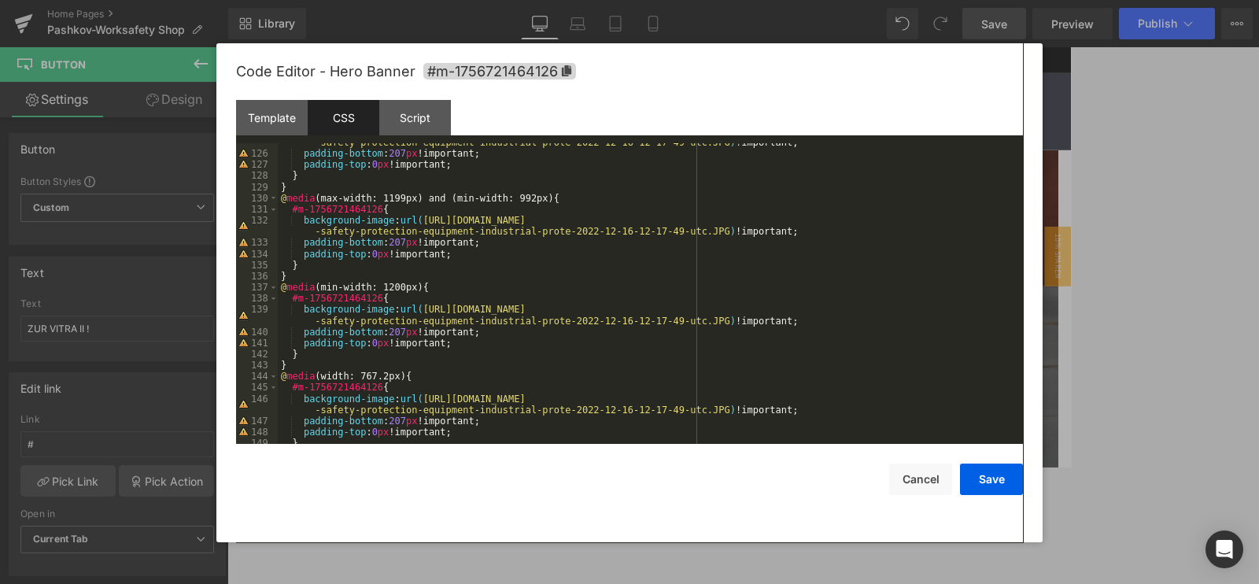
scroll to position [1505, 0]
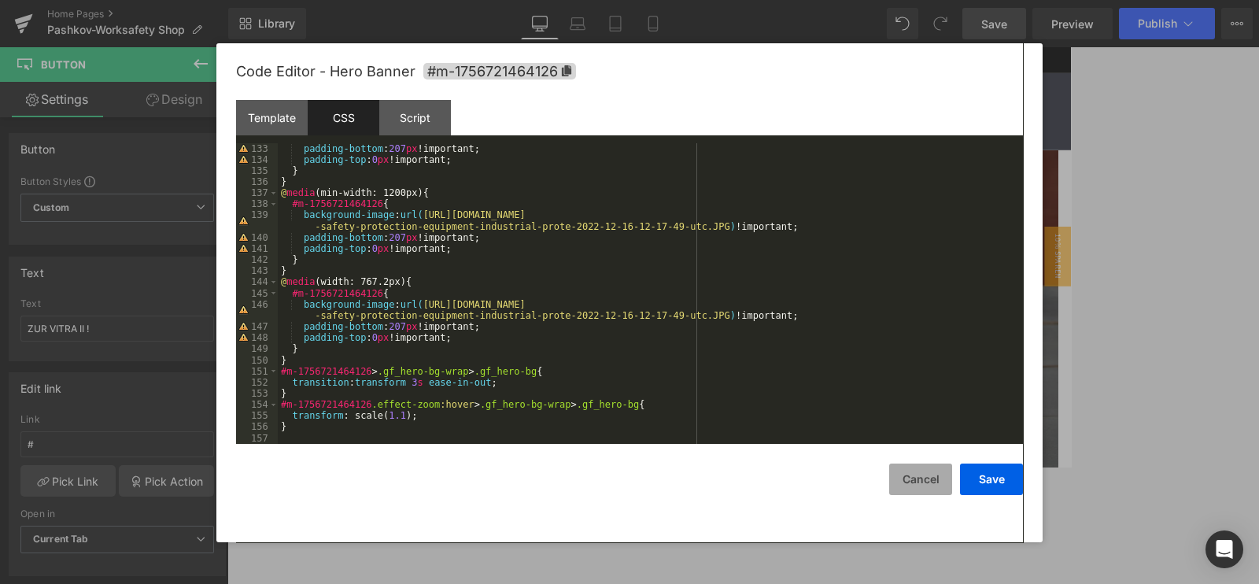
click at [921, 479] on button "Cancel" at bounding box center [920, 479] width 63 height 31
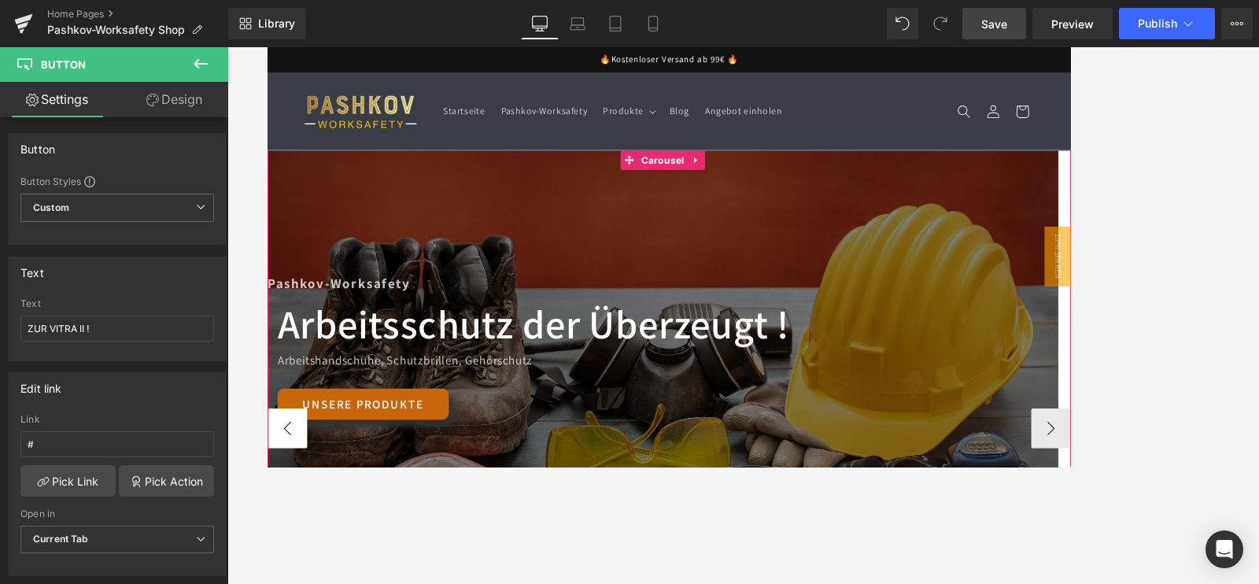
click at [301, 490] on button "‹" at bounding box center [290, 498] width 47 height 47
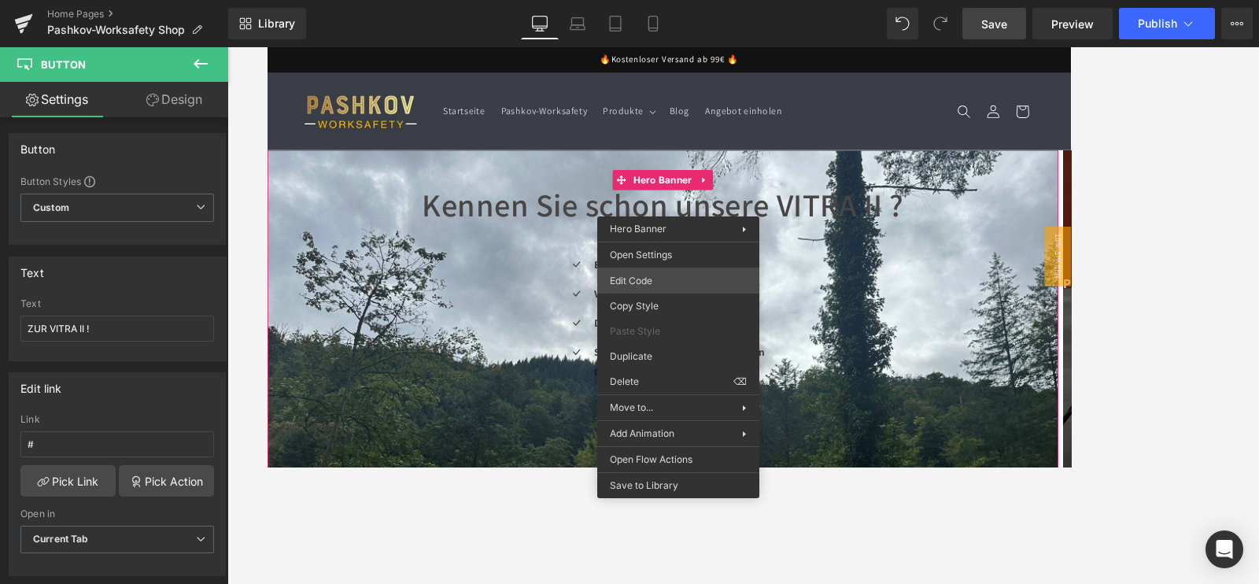
click at [649, 0] on div "Heading You are previewing how the Live Preset 0 will restyle your page. You ca…" at bounding box center [629, 0] width 1259 height 0
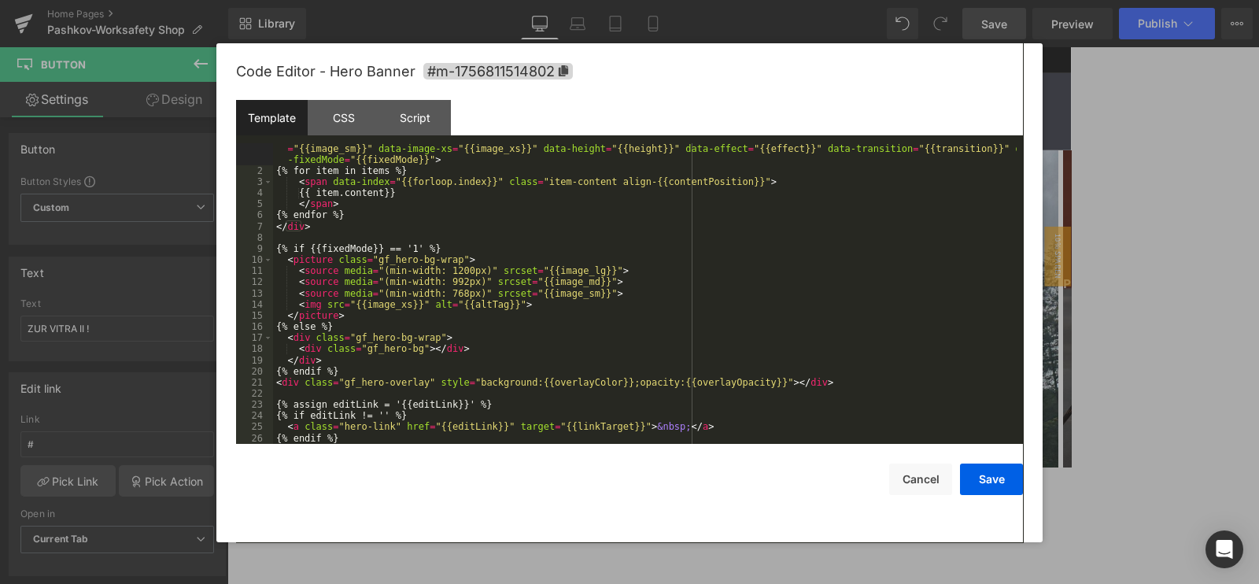
scroll to position [11, 0]
click at [359, 121] on div "CSS" at bounding box center [344, 117] width 72 height 35
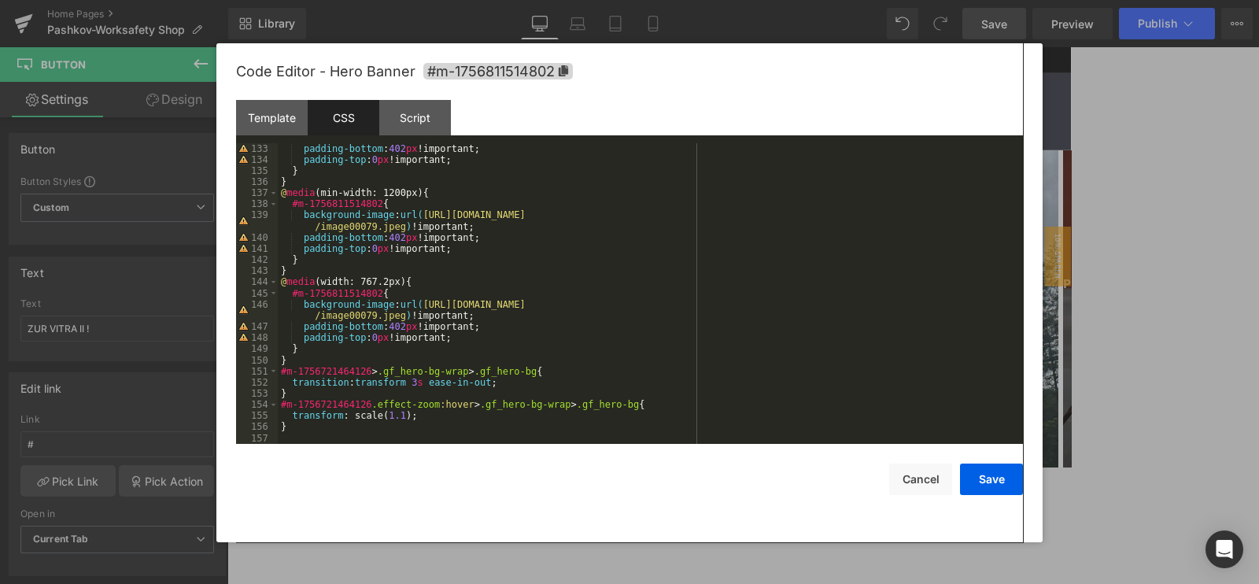
scroll to position [1505, 0]
click at [418, 416] on div "padding-bottom : 402 px !important; padding-top : 0 px !important; } } @ media …" at bounding box center [647, 304] width 739 height 323
click at [292, 428] on div "padding-bottom : 402 px !important; padding-top : 0 px !important; } } @ media …" at bounding box center [647, 304] width 739 height 323
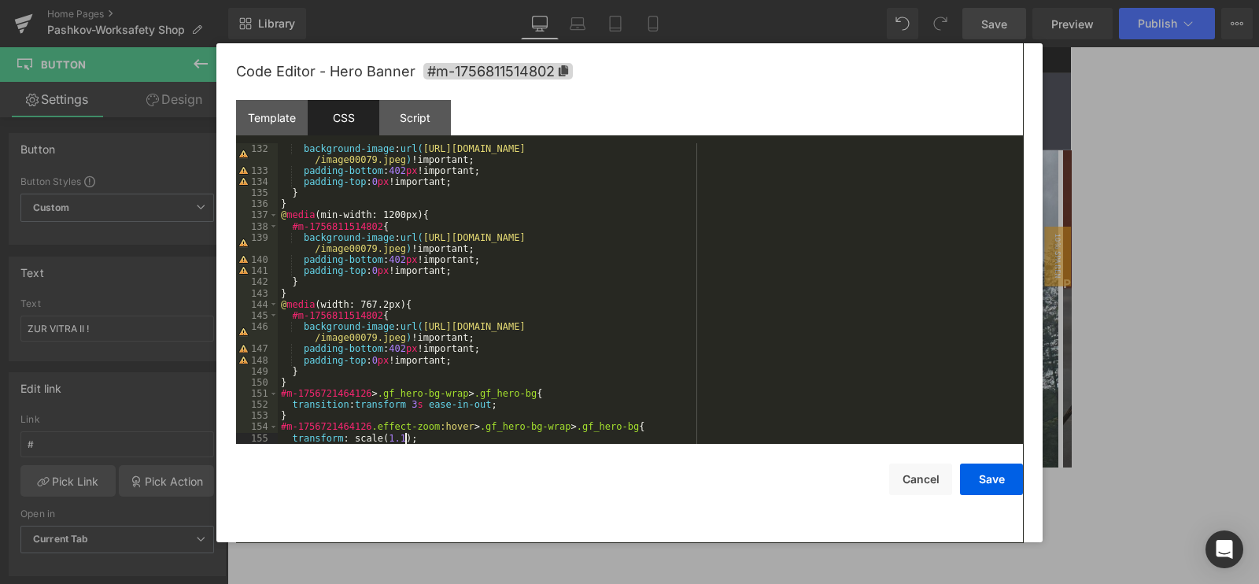
scroll to position [1483, 0]
click at [930, 492] on button "Cancel" at bounding box center [920, 479] width 63 height 31
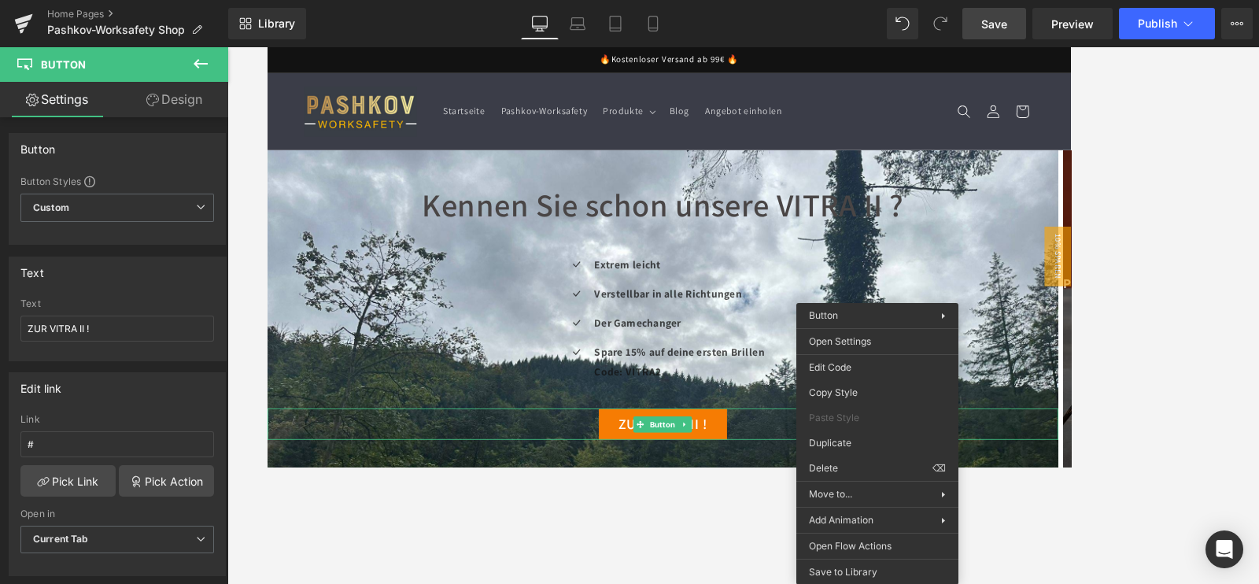
click at [1142, 191] on div at bounding box center [743, 315] width 1032 height 537
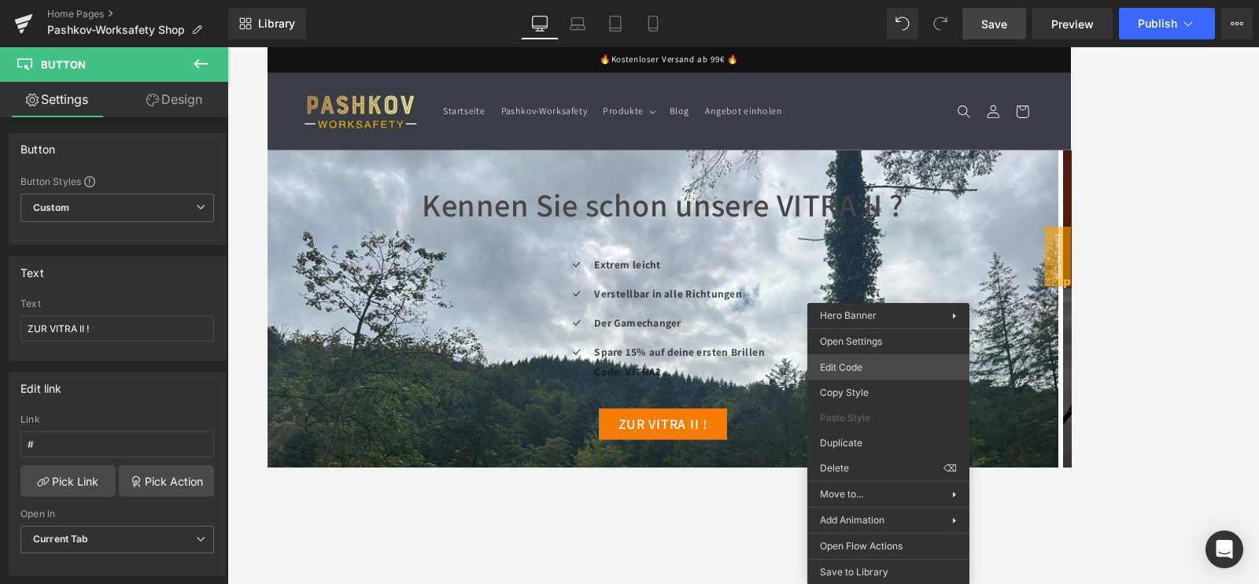
click at [853, 0] on div "Heading You are previewing how the Live Preset 0 will restyle your page. You ca…" at bounding box center [629, 0] width 1259 height 0
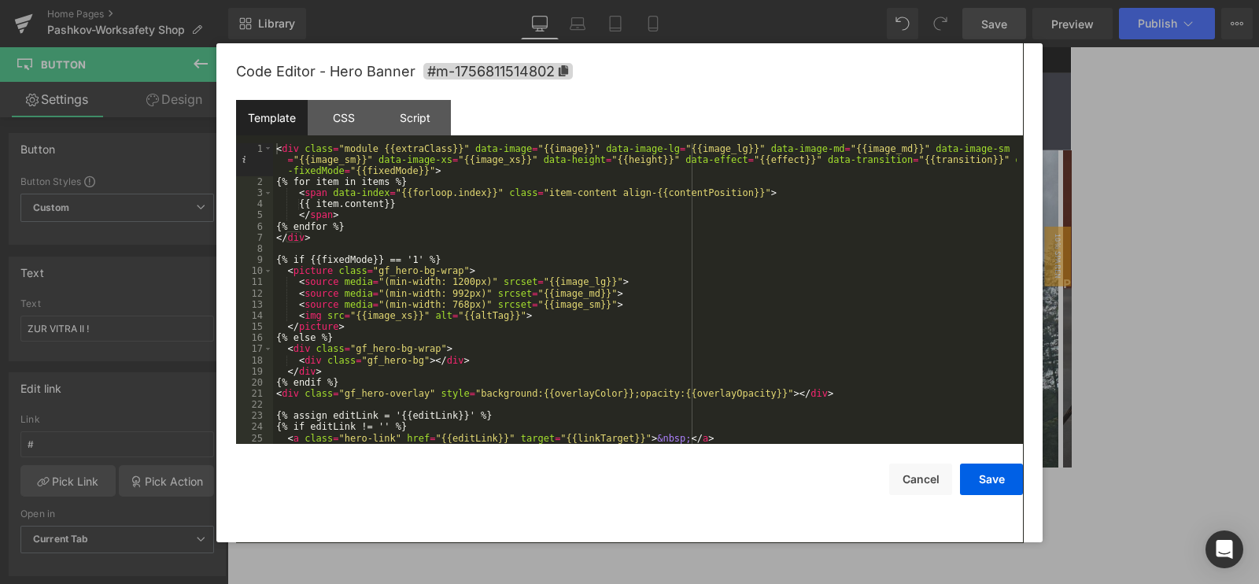
click at [327, 95] on div "Code Editor - Hero Banner #m-1756811514802" at bounding box center [629, 71] width 787 height 57
click at [342, 108] on div "CSS" at bounding box center [344, 117] width 72 height 35
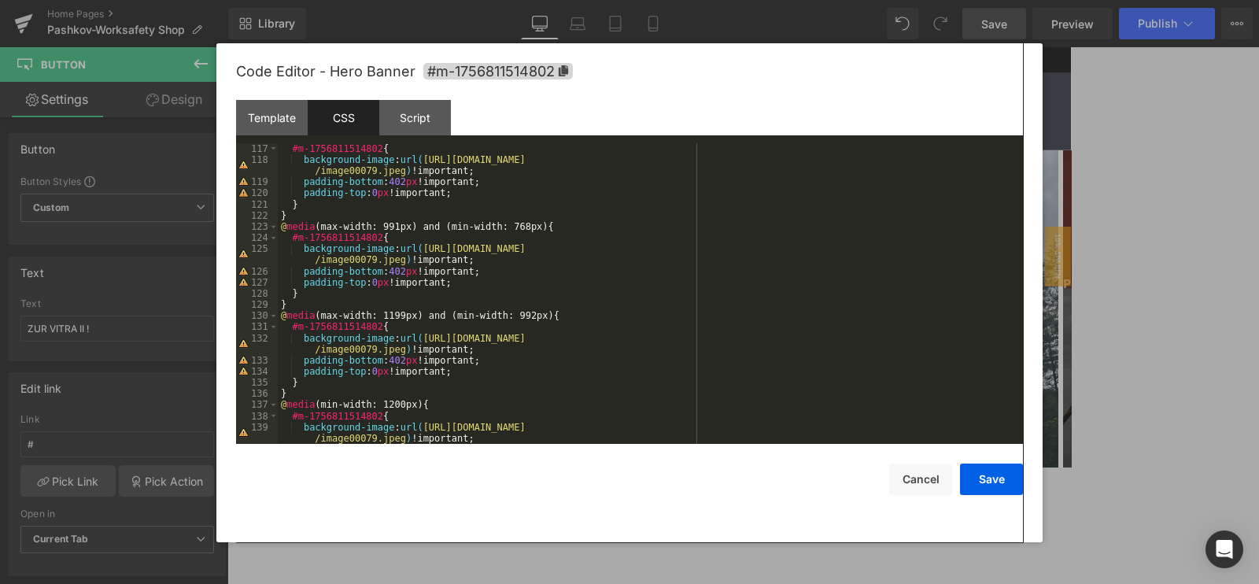
scroll to position [1505, 0]
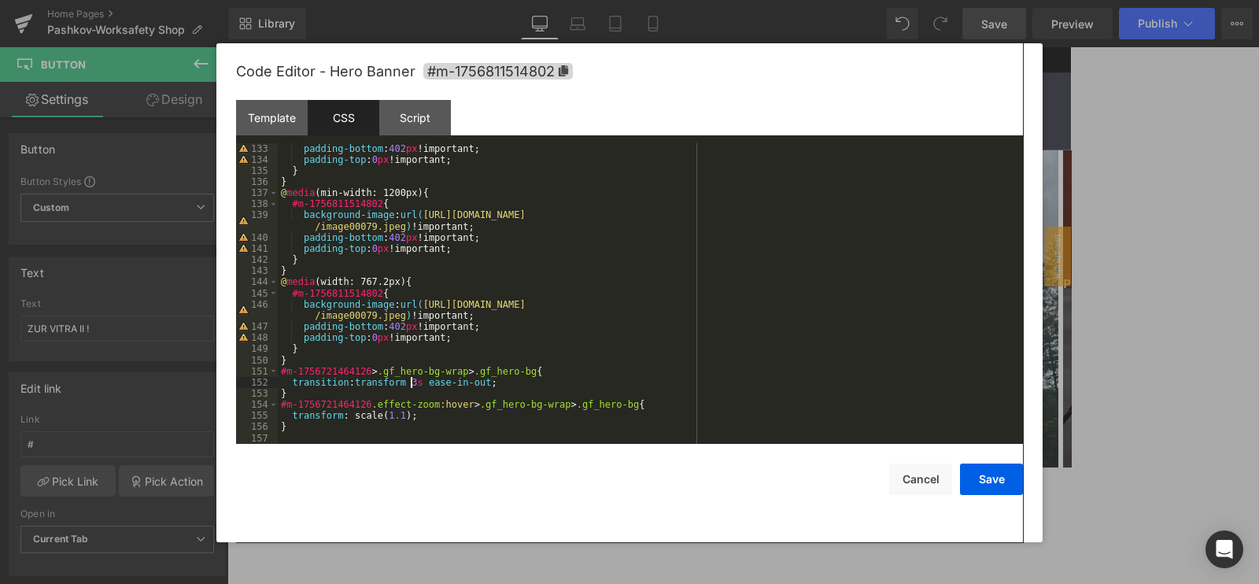
click at [410, 383] on div "padding-bottom : 402 px !important; padding-top : 0 px !important; } } @ media …" at bounding box center [647, 304] width 739 height 323
drag, startPoint x: 993, startPoint y: 485, endPoint x: 941, endPoint y: 456, distance: 60.2
click at [993, 485] on button "Save" at bounding box center [991, 479] width 63 height 31
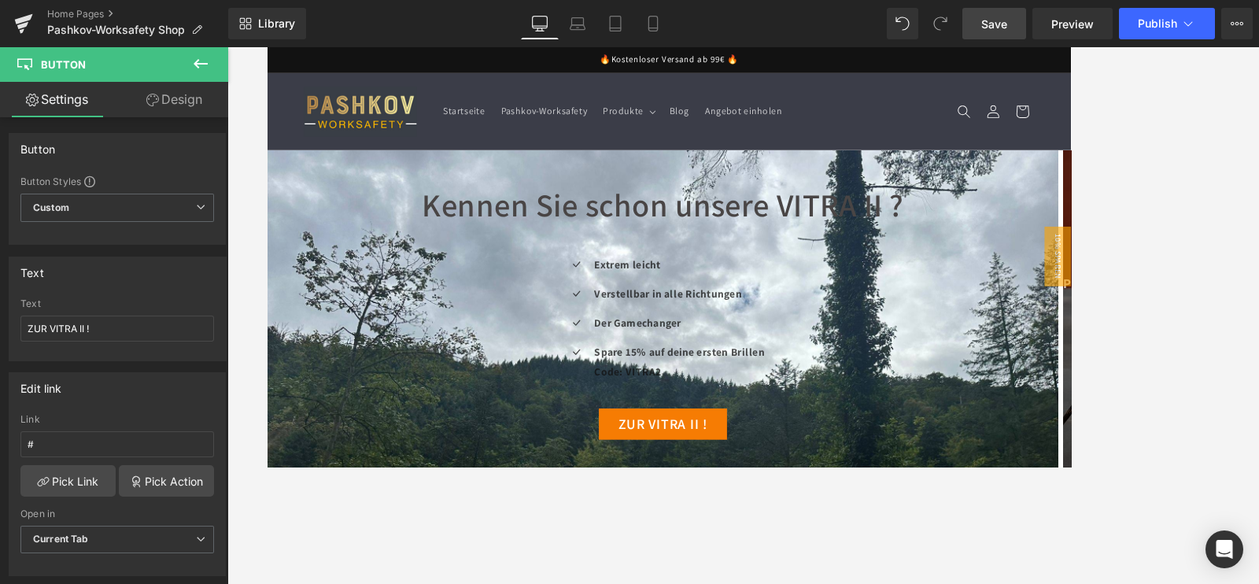
click at [1000, 25] on span "Save" at bounding box center [994, 24] width 26 height 17
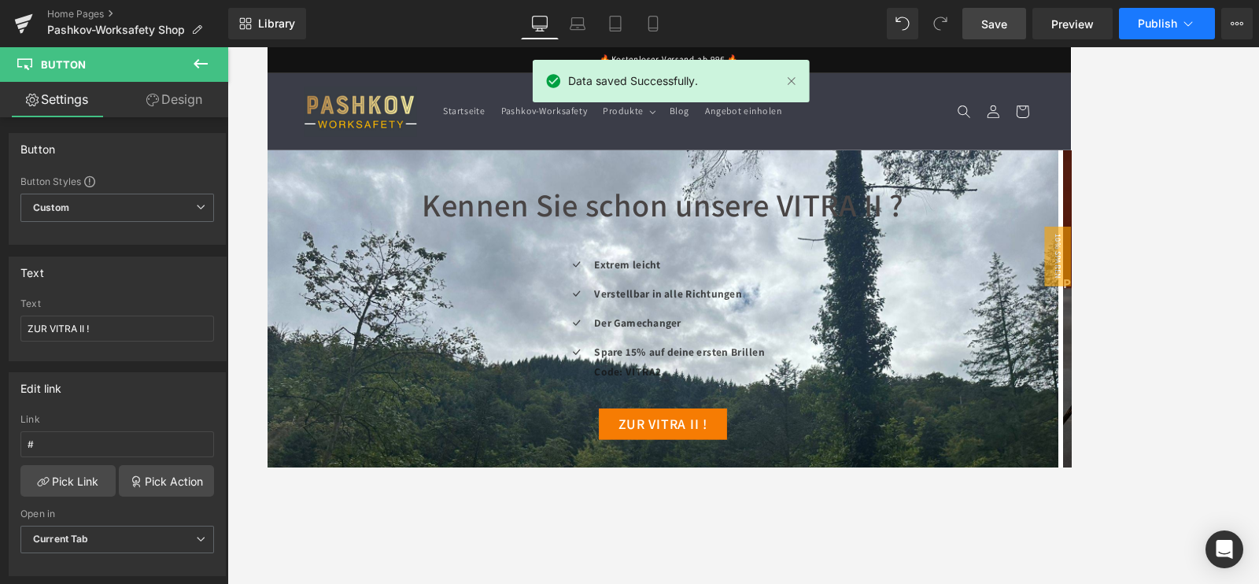
click at [1168, 21] on span "Publish" at bounding box center [1157, 23] width 39 height 13
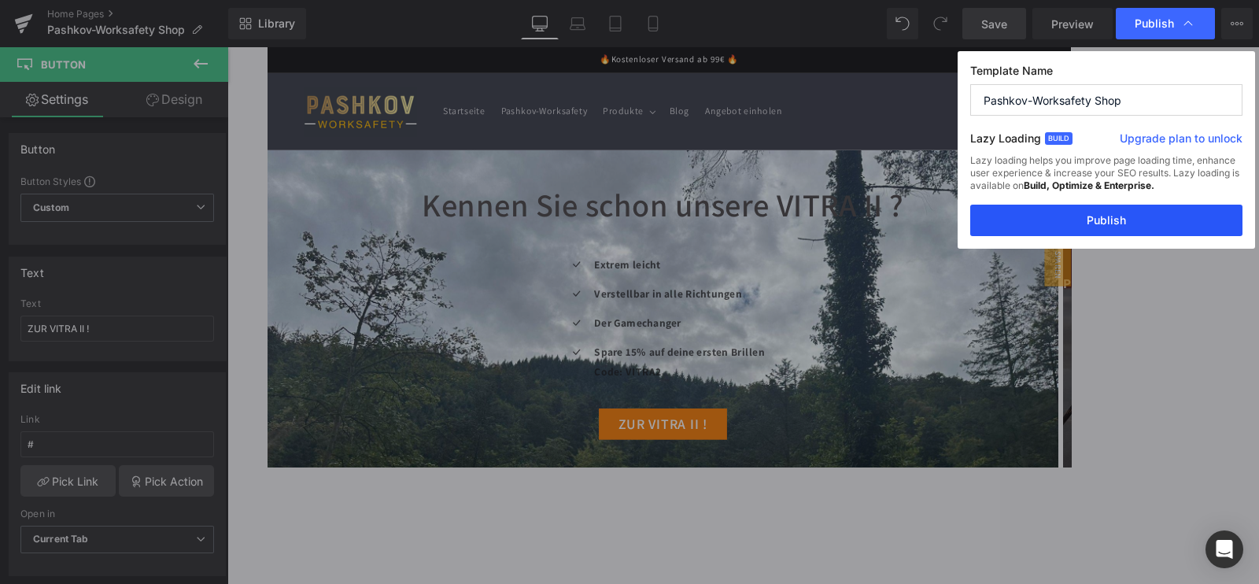
click at [1107, 221] on button "Publish" at bounding box center [1106, 220] width 272 height 31
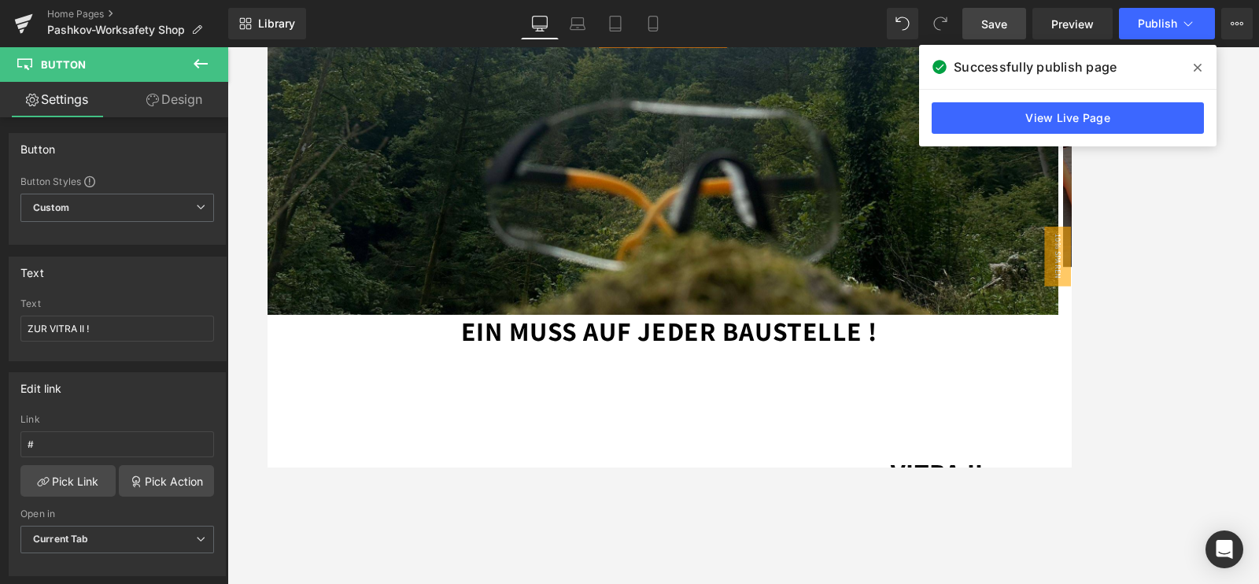
scroll to position [492, 0]
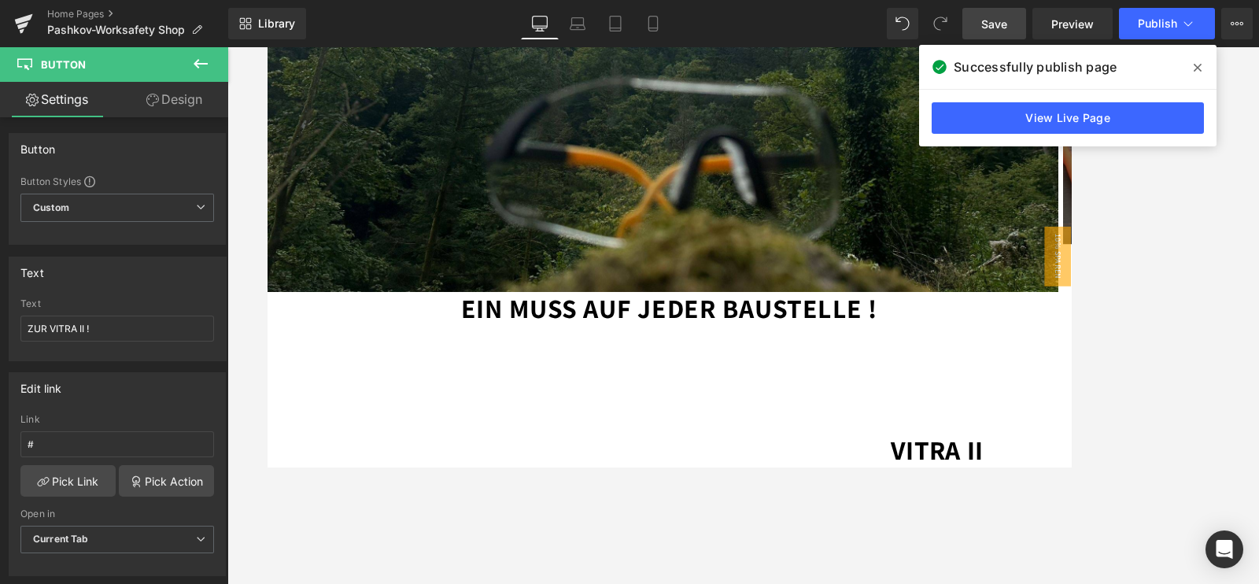
click at [1137, 326] on div at bounding box center [735, 7] width 937 height 660
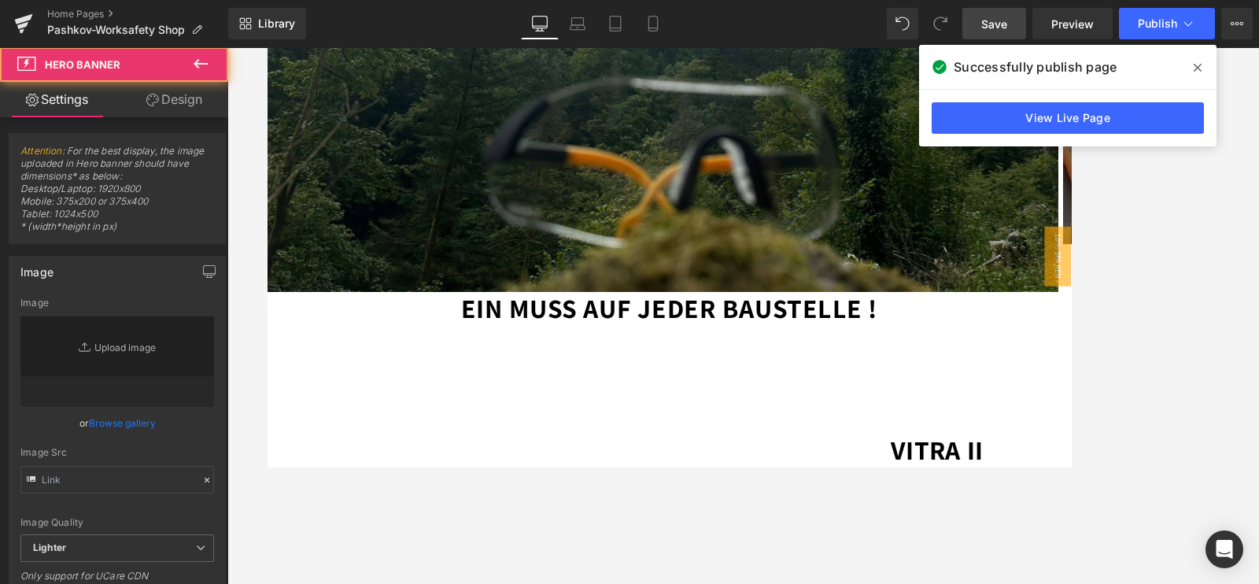
type input "[URL][DOMAIN_NAME]"
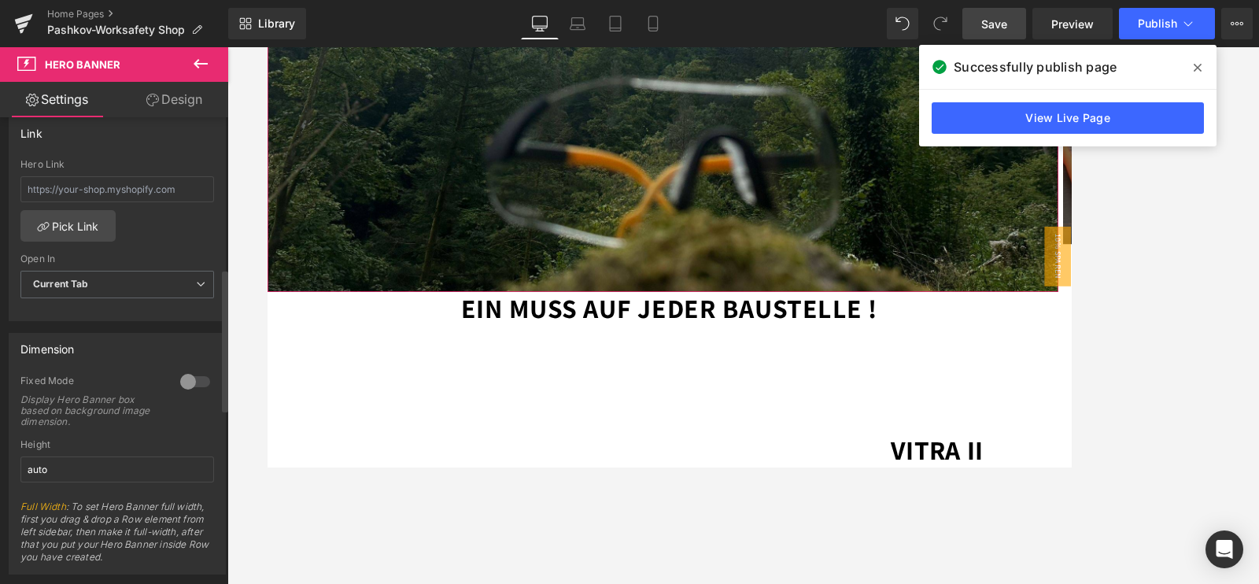
drag, startPoint x: 482, startPoint y: 385, endPoint x: 174, endPoint y: 379, distance: 308.6
click at [176, 379] on div at bounding box center [195, 381] width 38 height 25
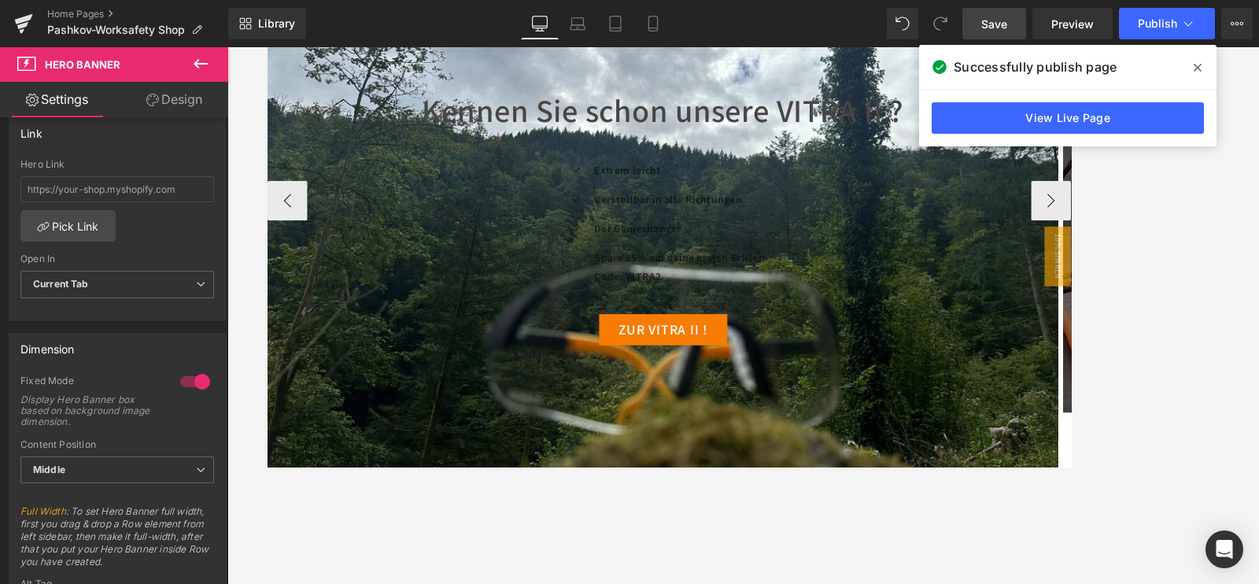
scroll to position [295, 0]
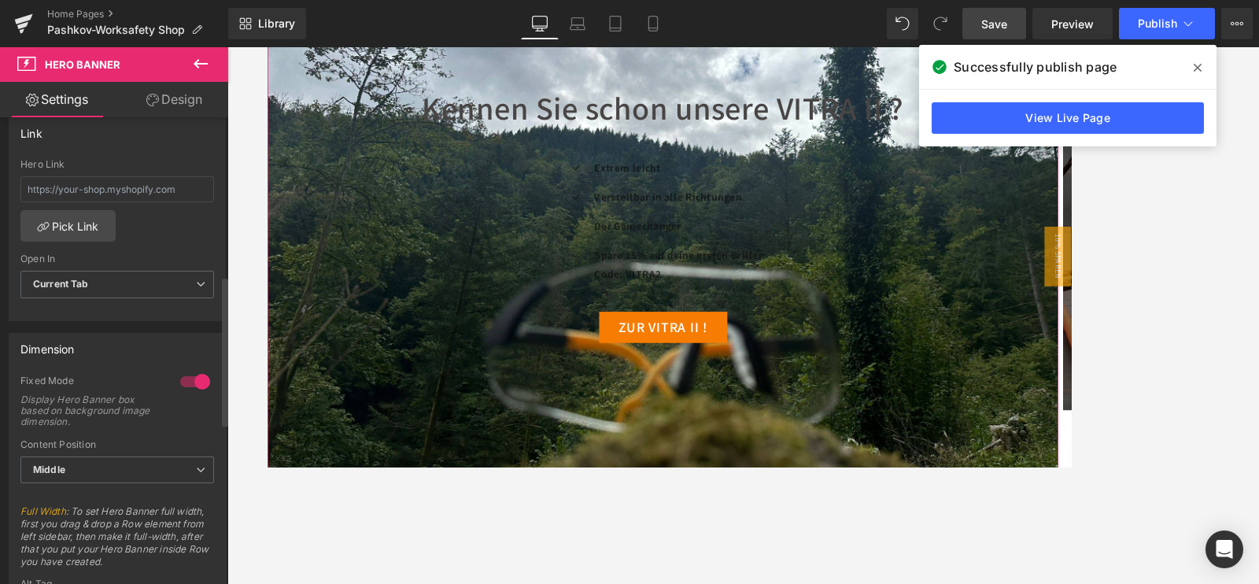
click at [192, 375] on div at bounding box center [195, 381] width 38 height 25
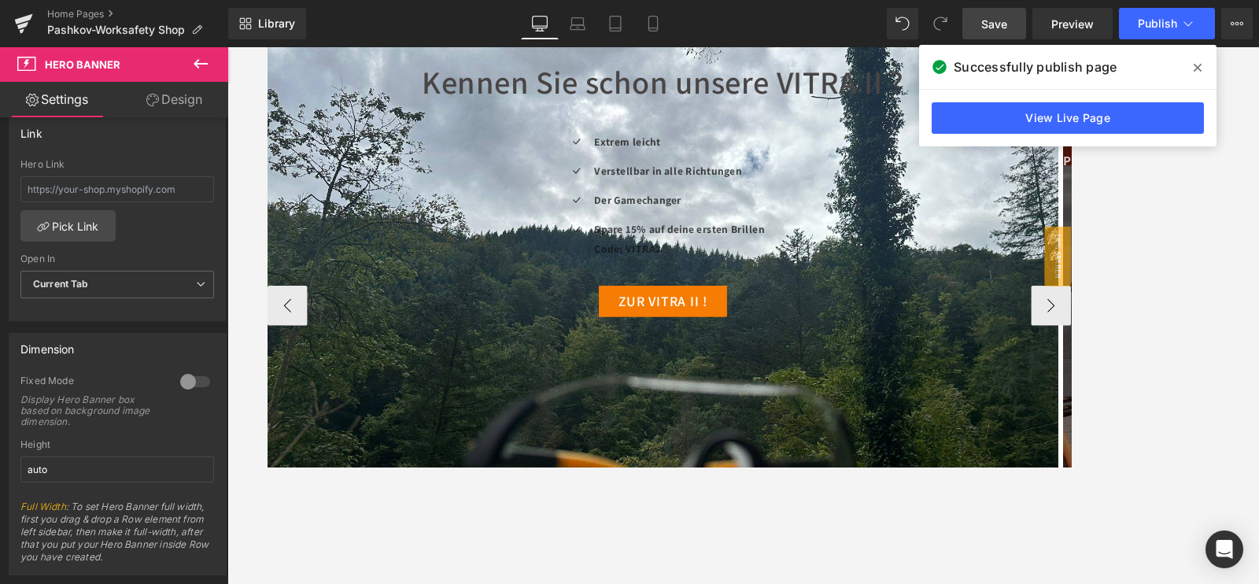
scroll to position [0, 0]
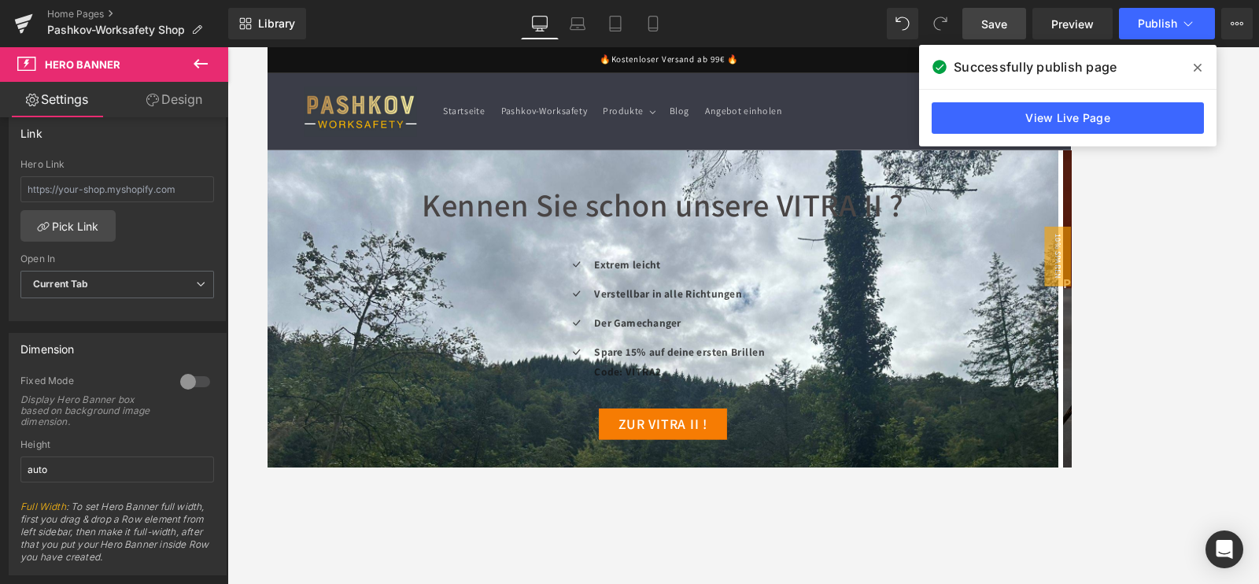
click at [1122, 253] on div at bounding box center [743, 315] width 1032 height 537
click at [1192, 62] on span at bounding box center [1197, 67] width 25 height 25
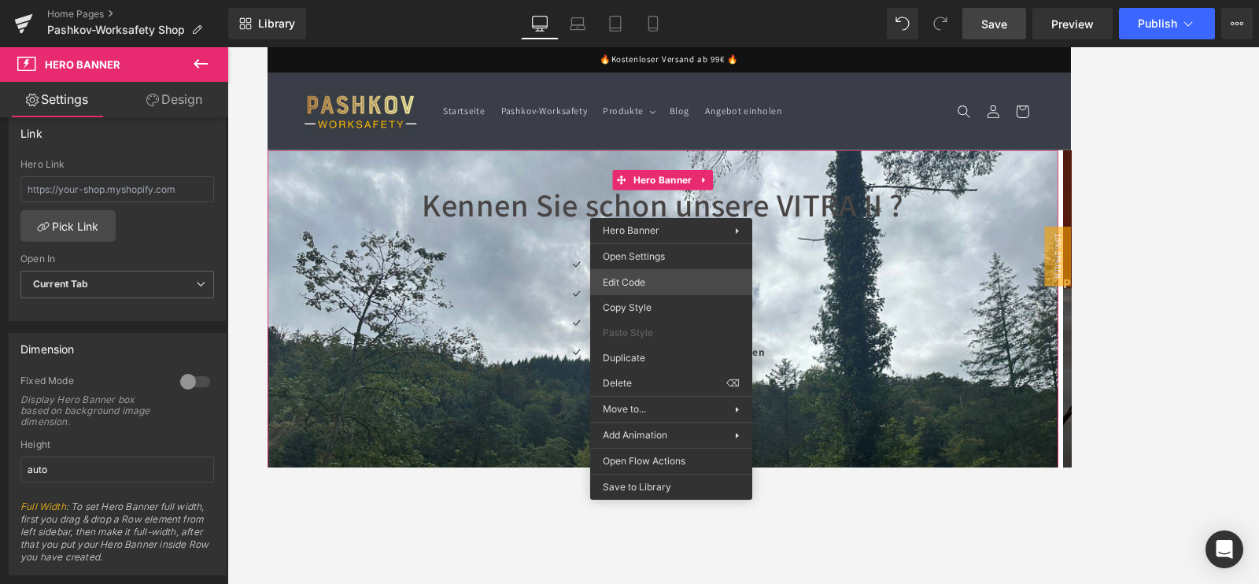
click at [623, 0] on div "Heading You are previewing how the Live Preset 0 will restyle your page. You ca…" at bounding box center [629, 0] width 1259 height 0
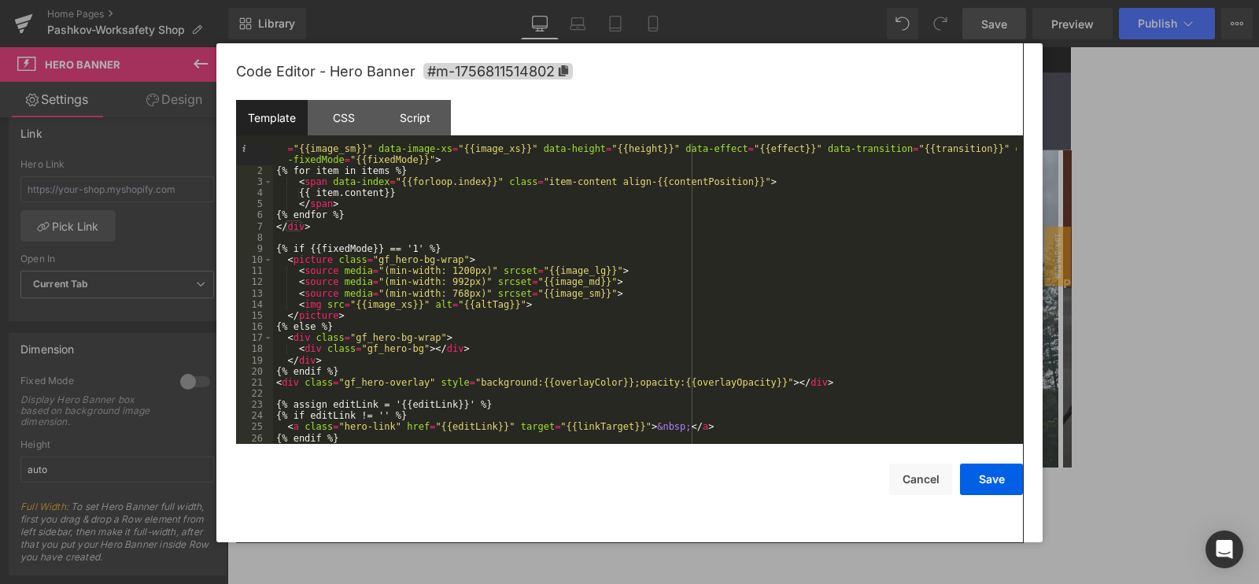
scroll to position [11, 0]
click at [350, 109] on div "CSS" at bounding box center [344, 117] width 72 height 35
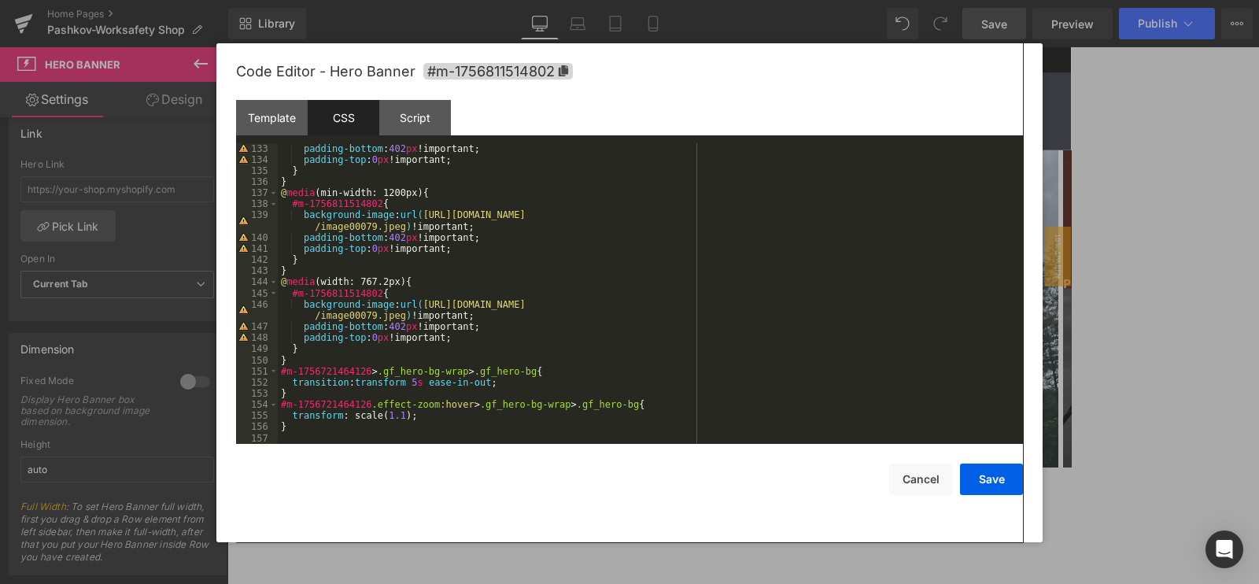
scroll to position [1505, 0]
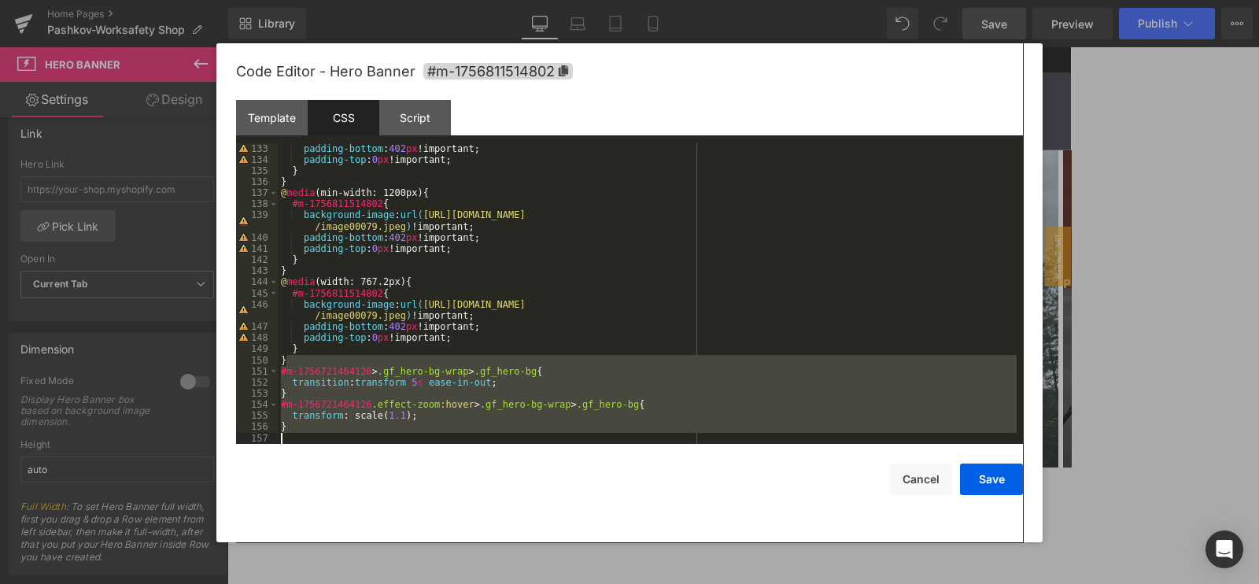
drag, startPoint x: 289, startPoint y: 362, endPoint x: 659, endPoint y: 442, distance: 378.5
click at [659, 442] on div "padding-bottom : 402 px !important; padding-top : 0 px !important; } } @ media …" at bounding box center [647, 304] width 739 height 323
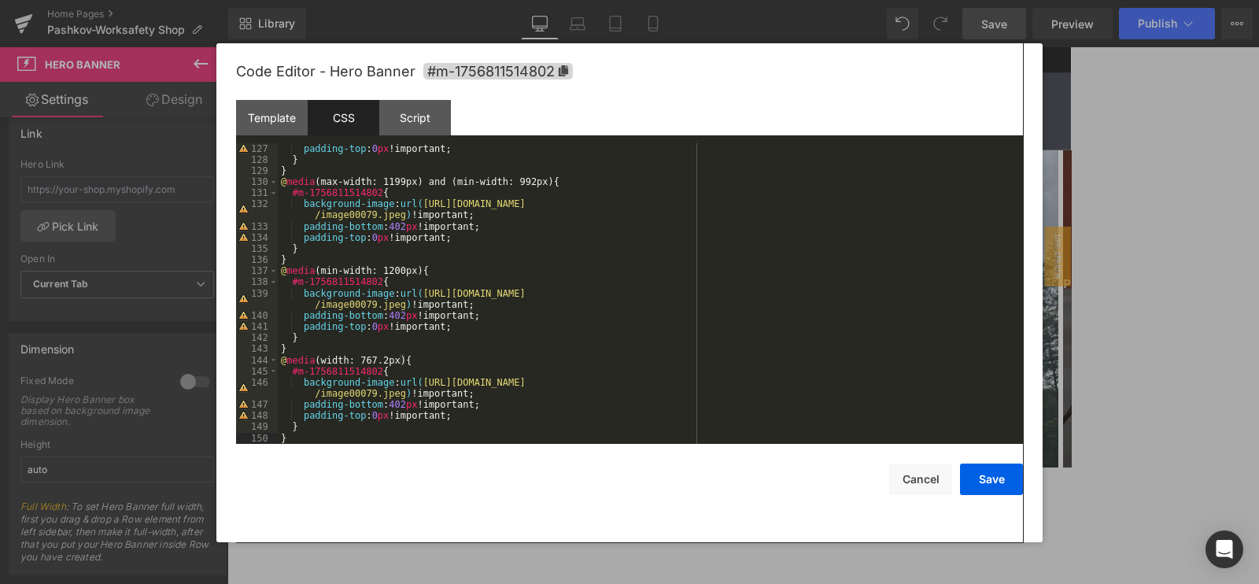
paste textarea
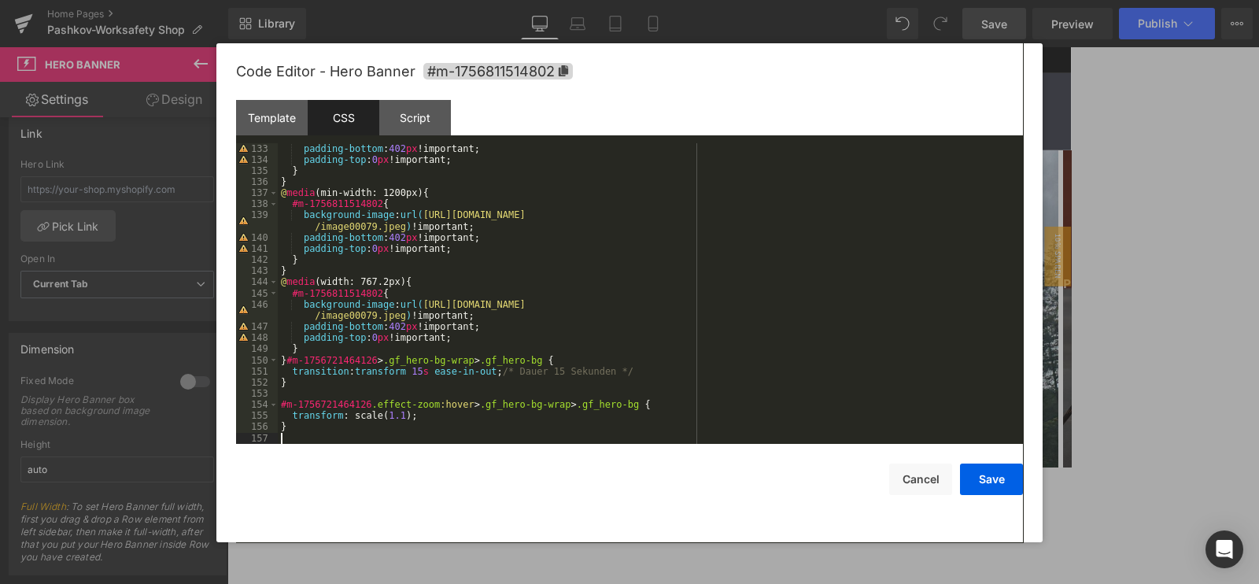
scroll to position [1505, 0]
click at [516, 521] on div "Code Editor - Hero Banner #m-1756811514802 Template CSS Script Data 1 2 3 4 5 6…" at bounding box center [629, 292] width 787 height 499
drag, startPoint x: 414, startPoint y: 374, endPoint x: 481, endPoint y: 336, distance: 76.8
click at [417, 373] on div "padding-bottom : 402 px !important; padding-top : 0 px !important; } } @ media …" at bounding box center [647, 304] width 739 height 323
click at [988, 476] on button "Save" at bounding box center [991, 479] width 63 height 31
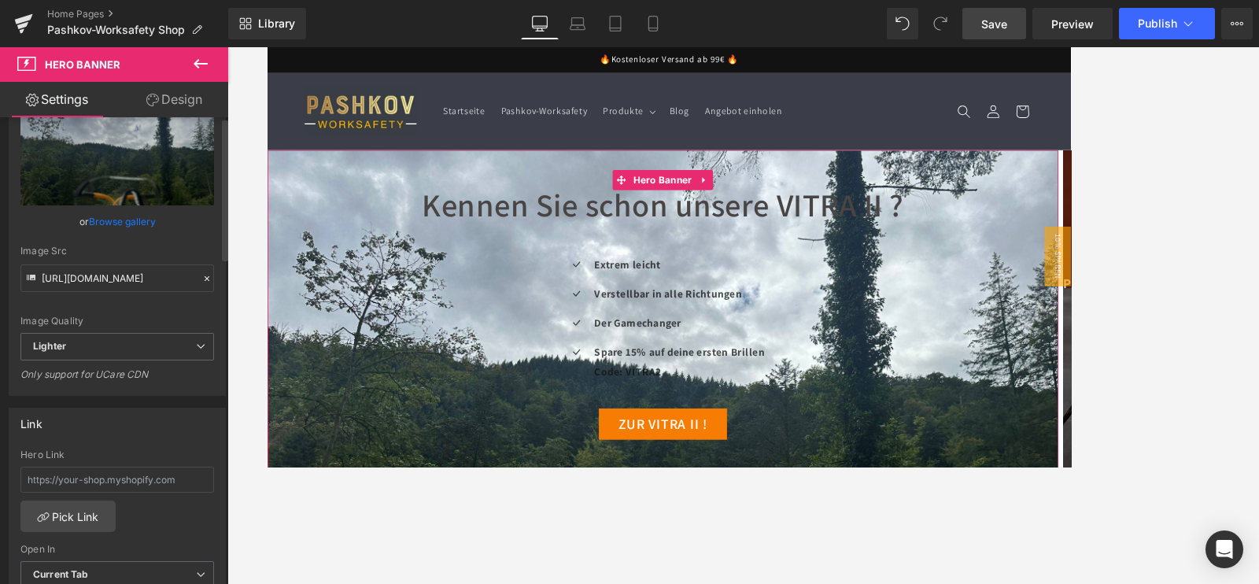
scroll to position [0, 0]
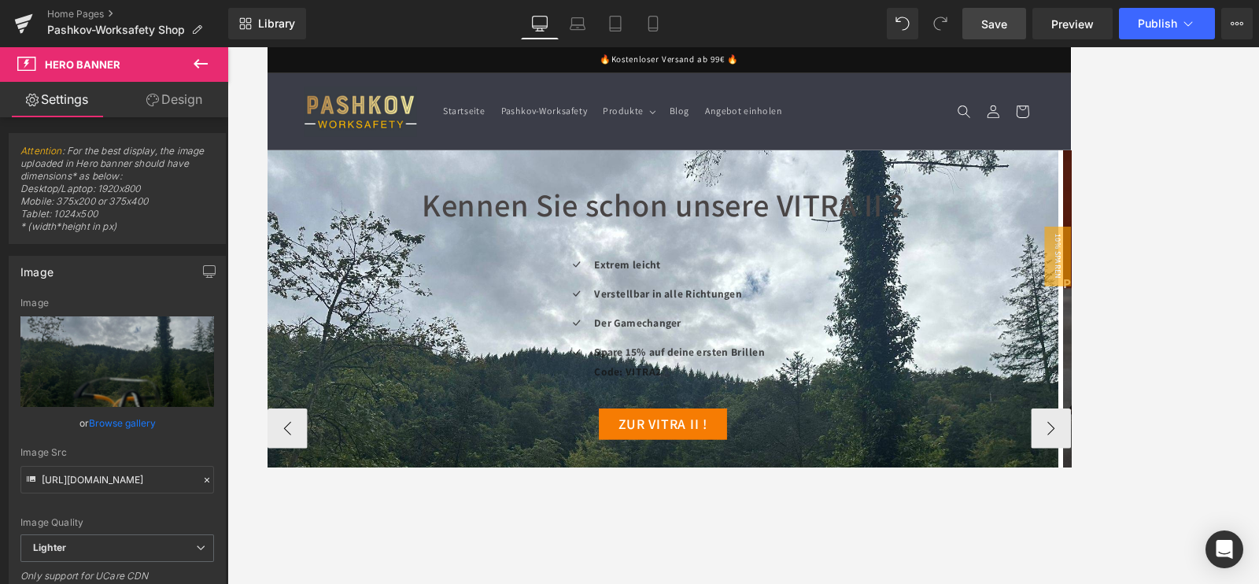
click at [733, 176] on span "Carousel" at bounding box center [735, 180] width 47 height 19
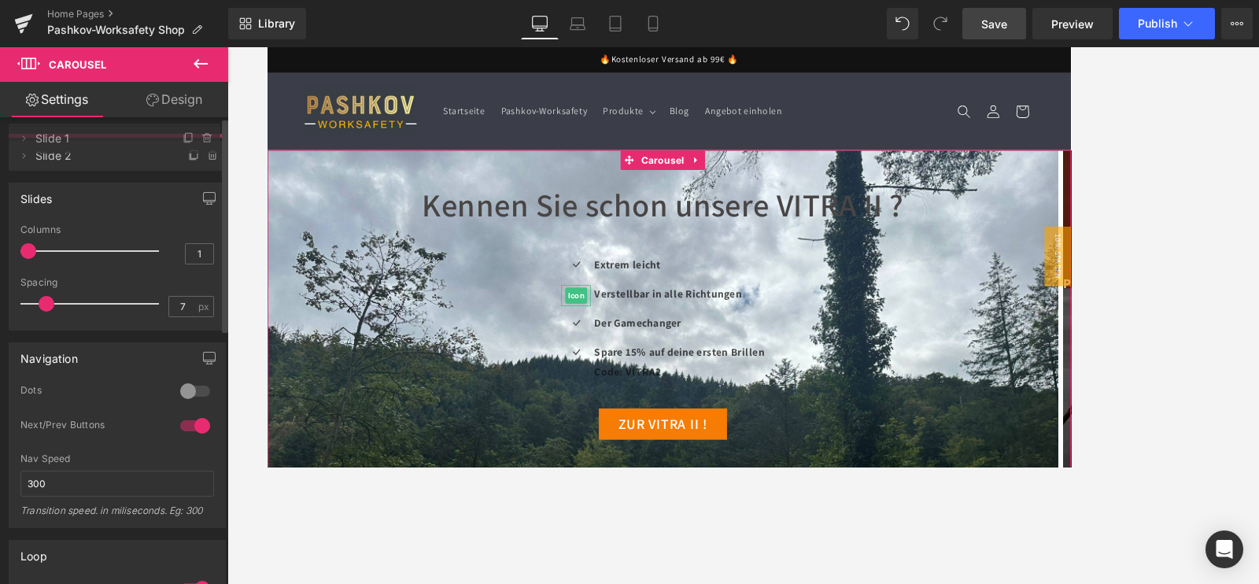
drag, startPoint x: 67, startPoint y: 191, endPoint x: 142, endPoint y: 152, distance: 85.2
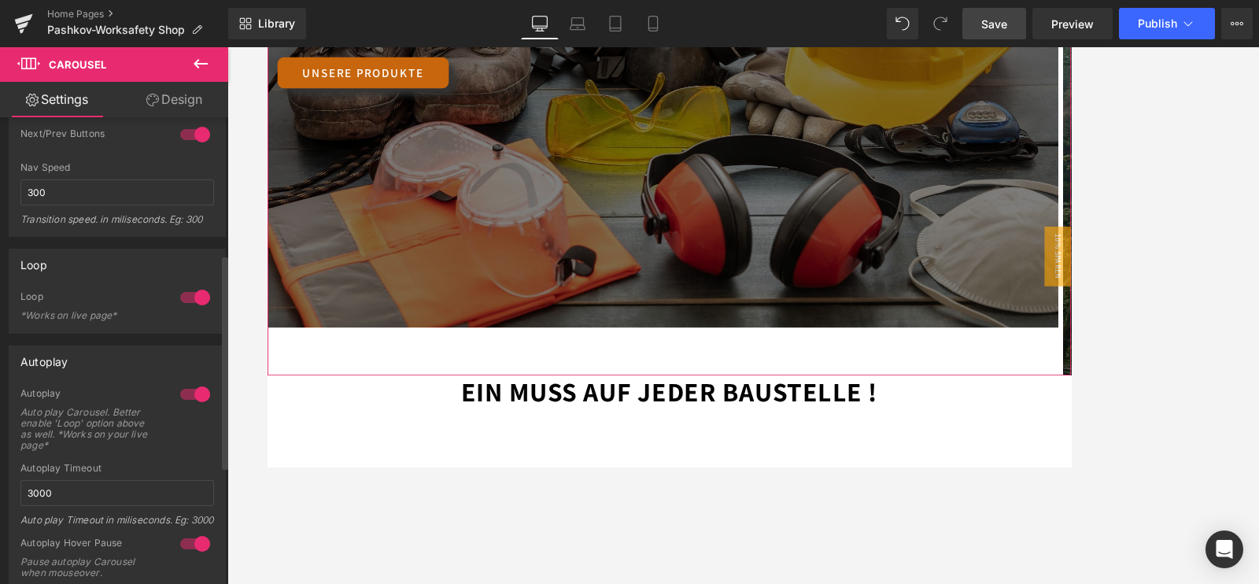
scroll to position [295, 0]
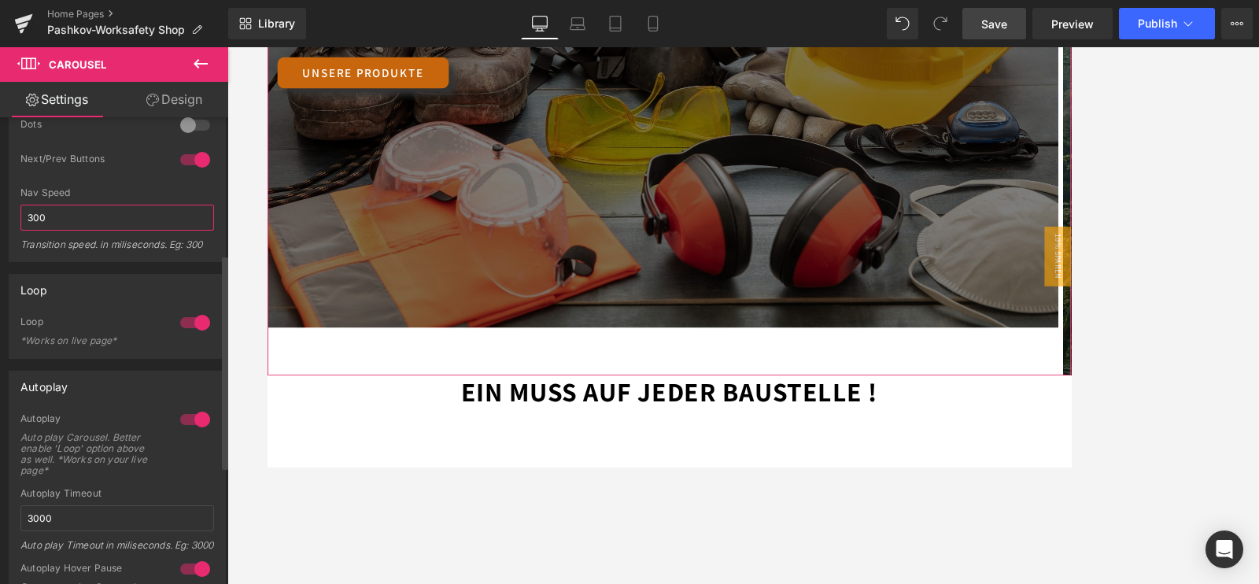
click at [0, 210] on div "Navigation 0 Dots 1 Dots 1 Dots 1 Dots 1 Next/Prev Buttons 1 Next/Prev Buttons …" at bounding box center [117, 164] width 235 height 198
type input "1200"
click at [387, 470] on div at bounding box center [743, 315] width 1032 height 537
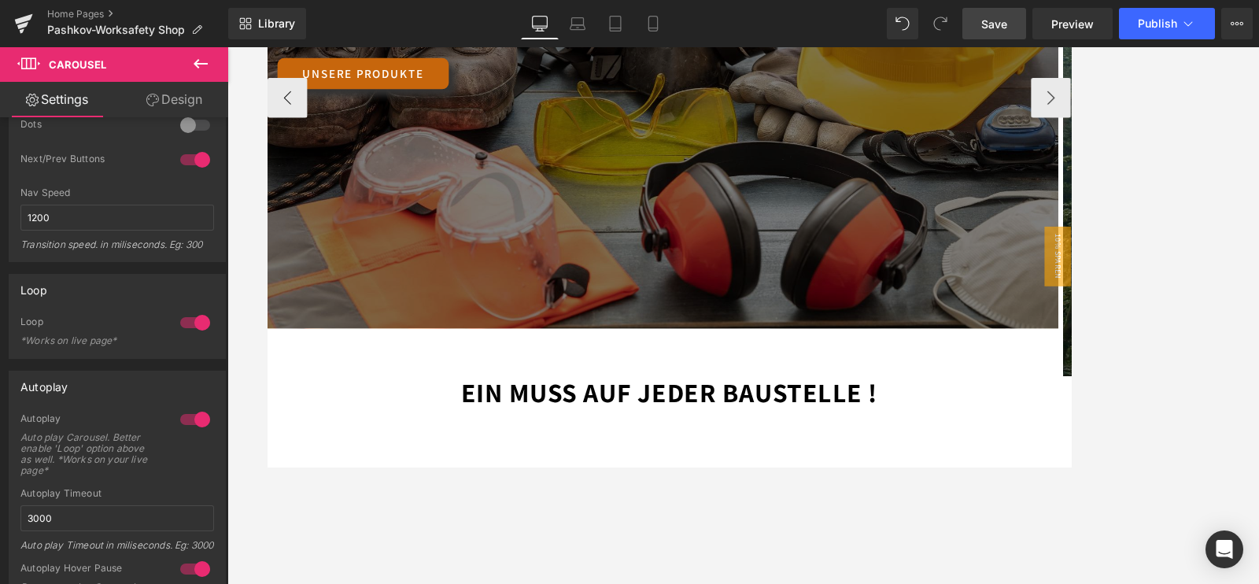
scroll to position [0, 0]
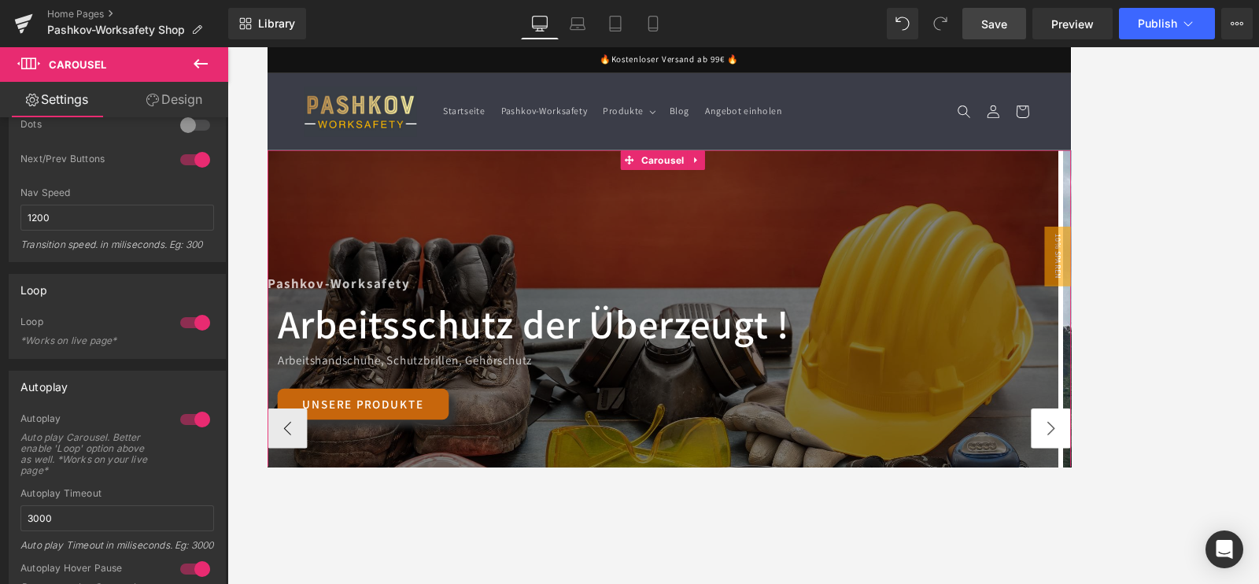
click at [1172, 506] on button "›" at bounding box center [1195, 498] width 47 height 47
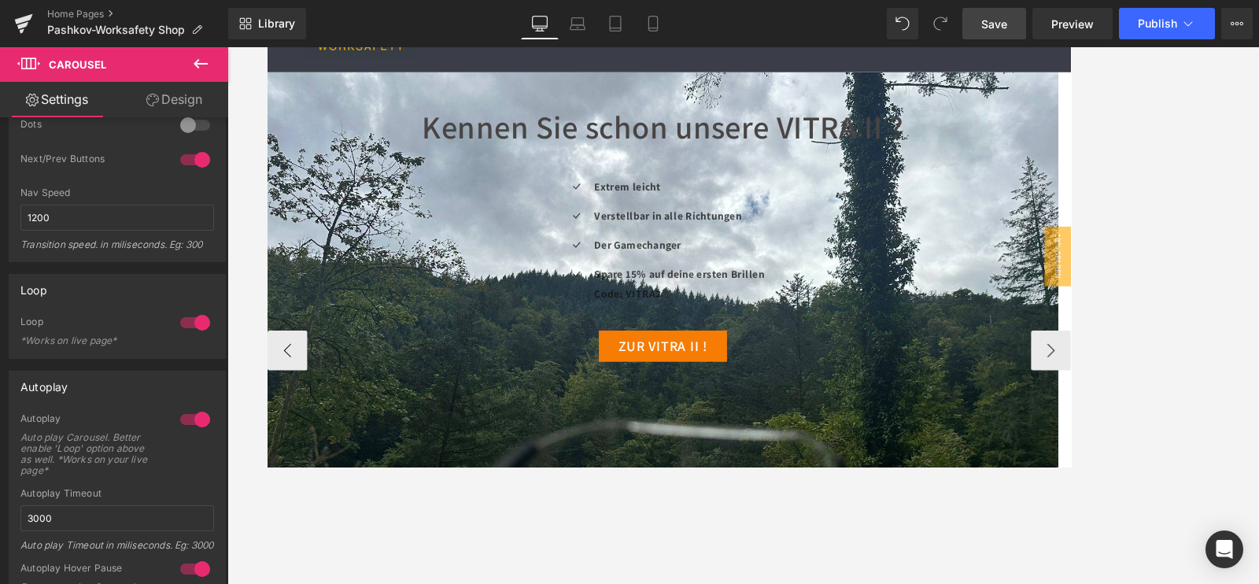
scroll to position [98, 0]
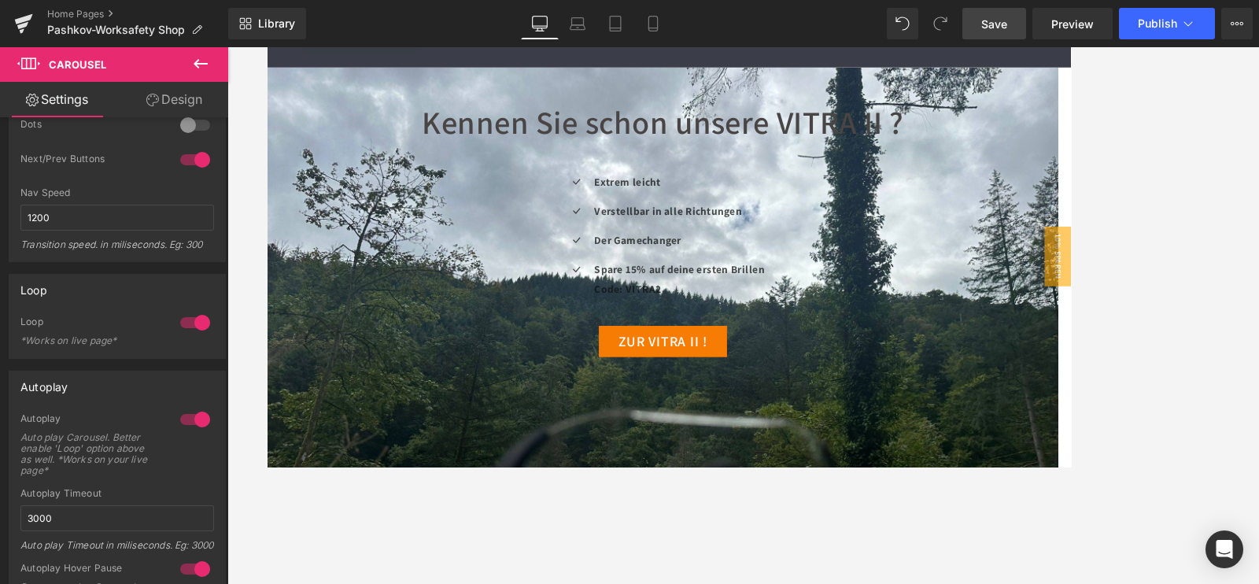
click at [201, 76] on button at bounding box center [200, 64] width 55 height 35
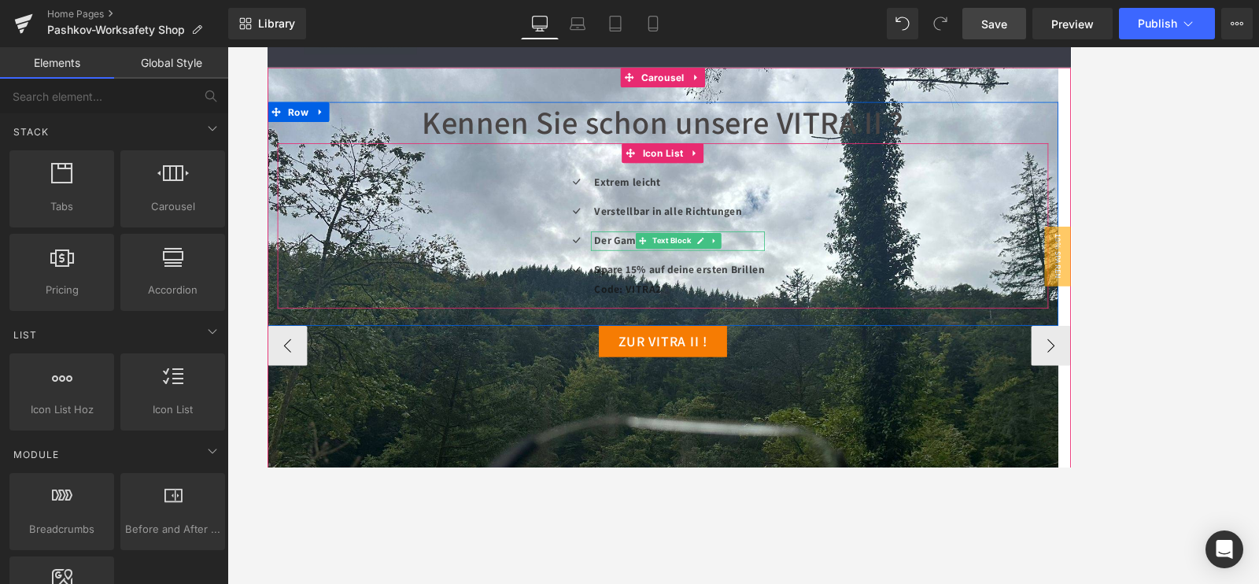
scroll to position [0, 0]
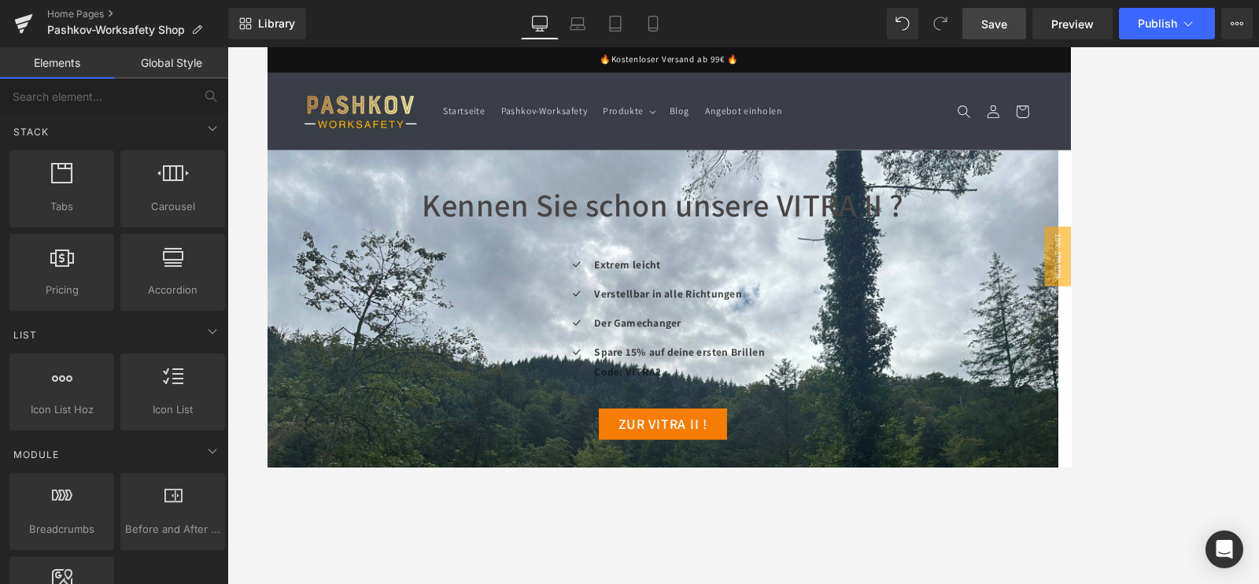
click at [1145, 122] on div at bounding box center [743, 315] width 1032 height 537
click at [1163, 28] on span "Publish" at bounding box center [1157, 23] width 39 height 13
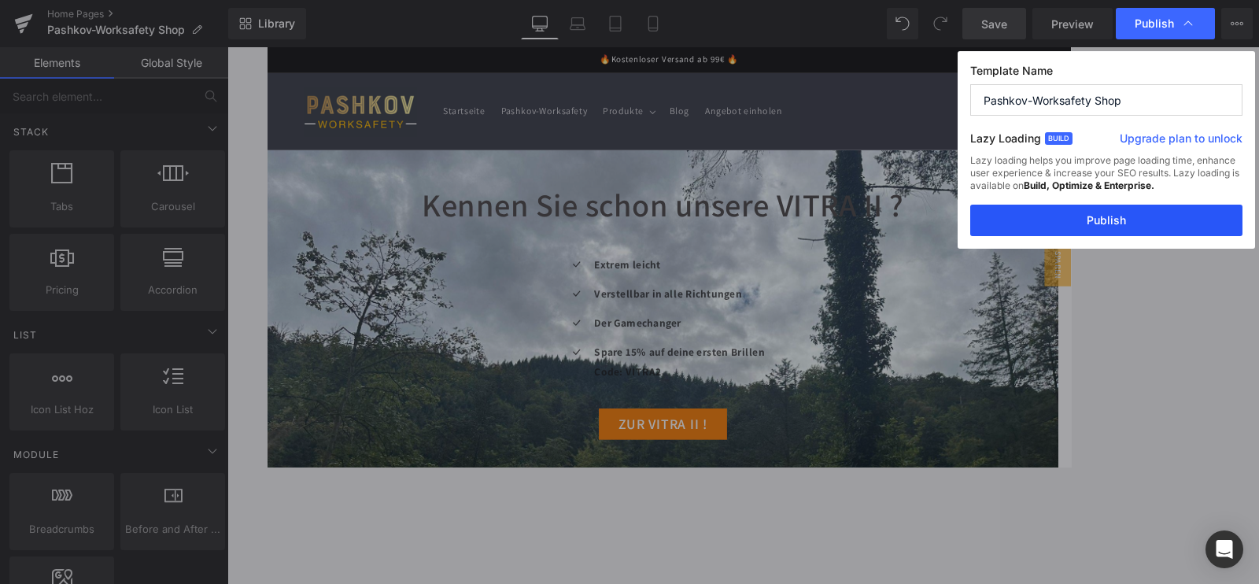
click at [1094, 218] on button "Publish" at bounding box center [1106, 220] width 272 height 31
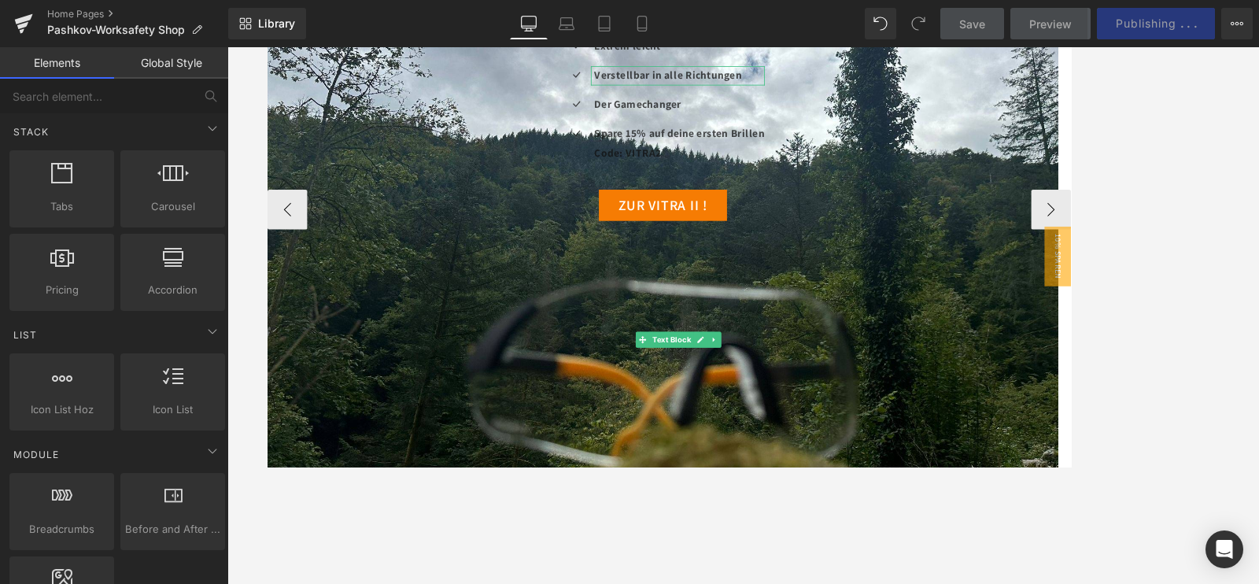
scroll to position [98, 0]
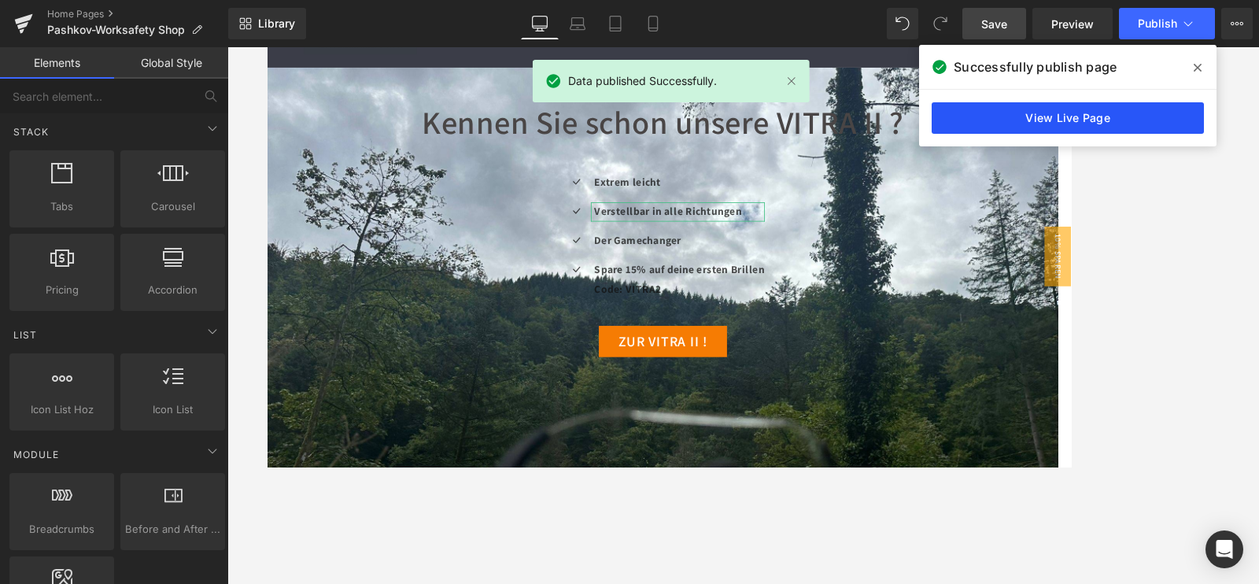
click at [1039, 105] on link "View Live Page" at bounding box center [1068, 117] width 272 height 31
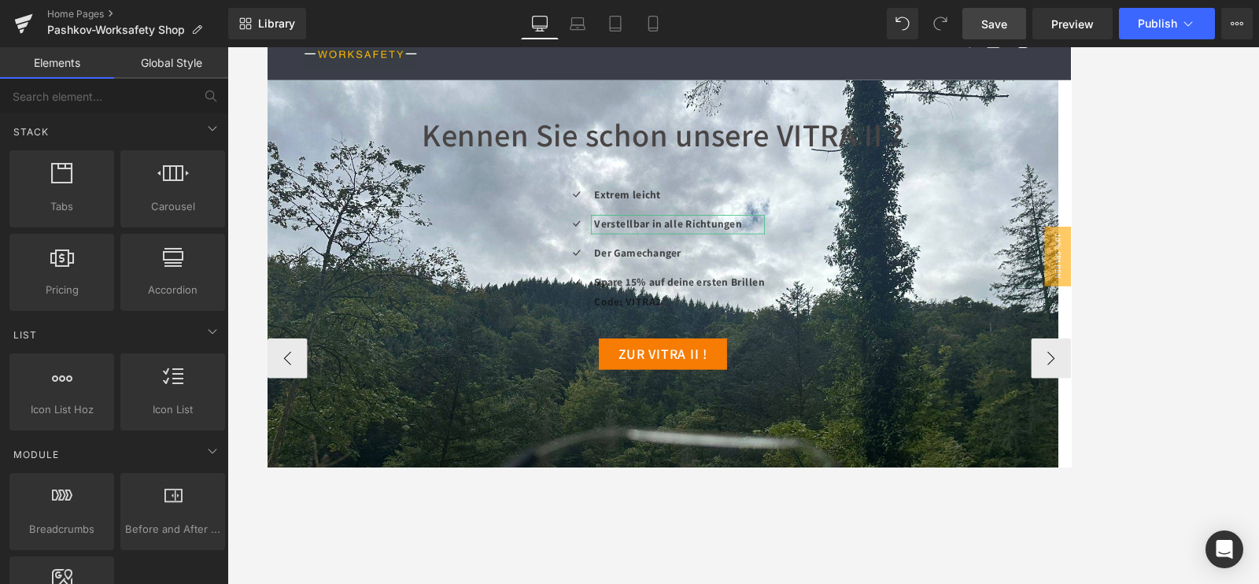
scroll to position [0, 0]
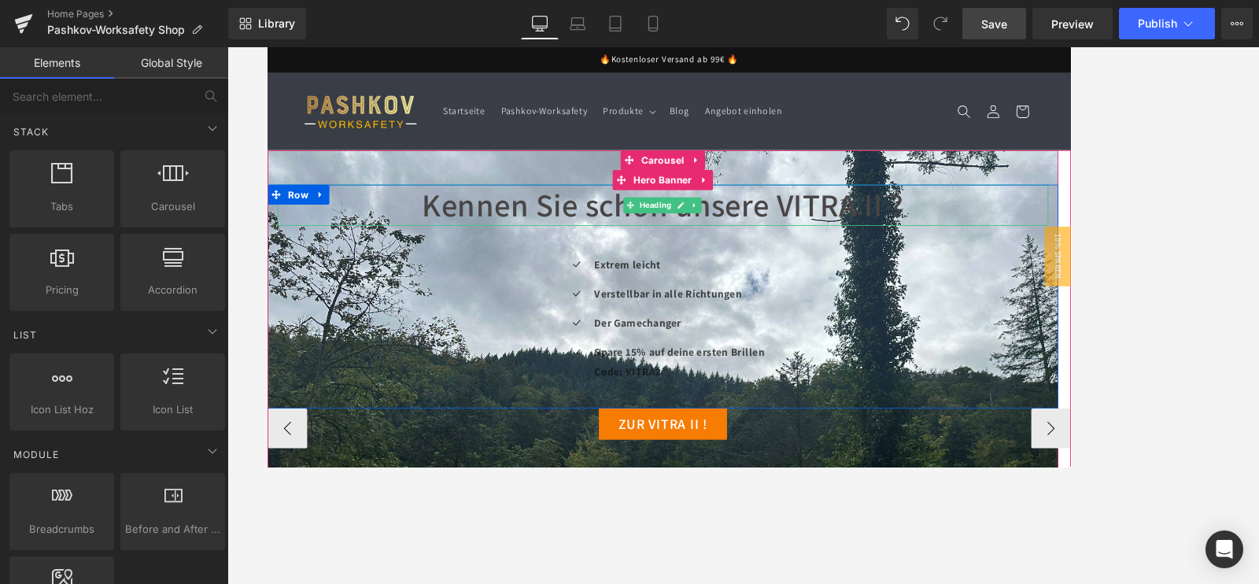
click at [454, 233] on span "Kennen Sie schon unsere VITRA II ?" at bounding box center [735, 234] width 571 height 50
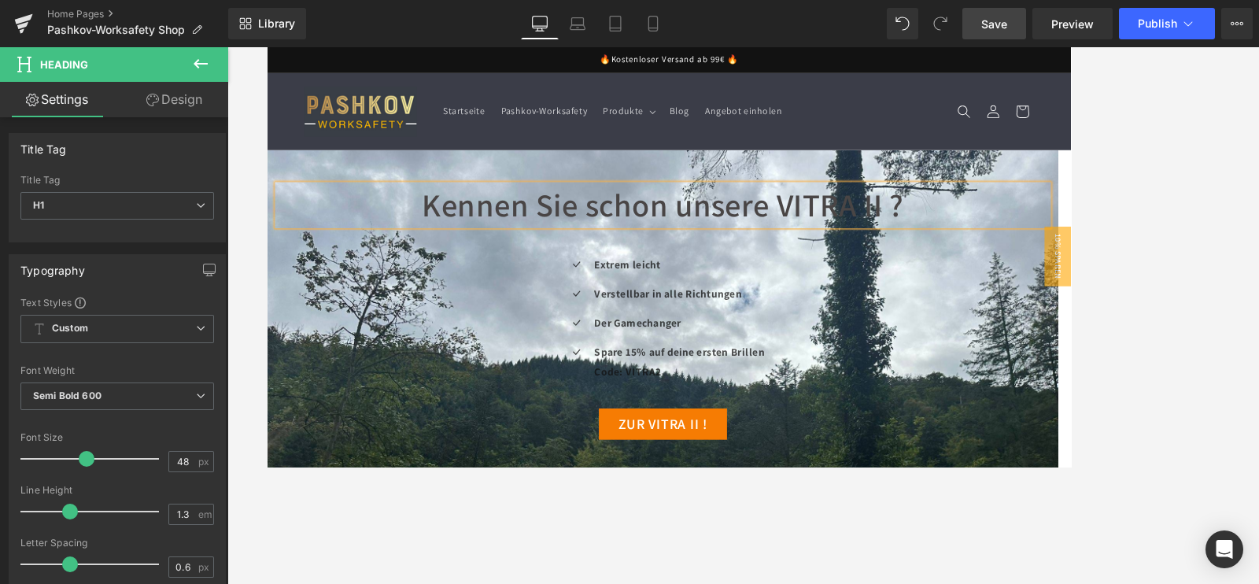
click at [1212, 152] on div at bounding box center [743, 315] width 1032 height 537
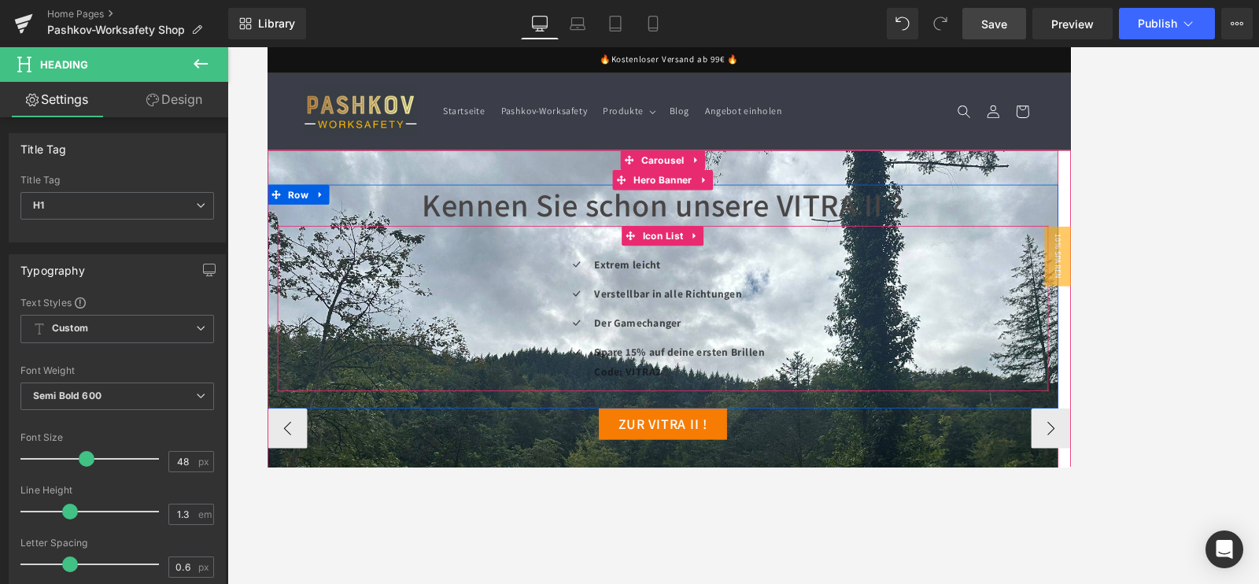
click at [1125, 416] on div "Icon Extrem leicht Text Block Icon Verstellbar in alle Richtungen Text Block Ic…" at bounding box center [736, 374] width 914 height 161
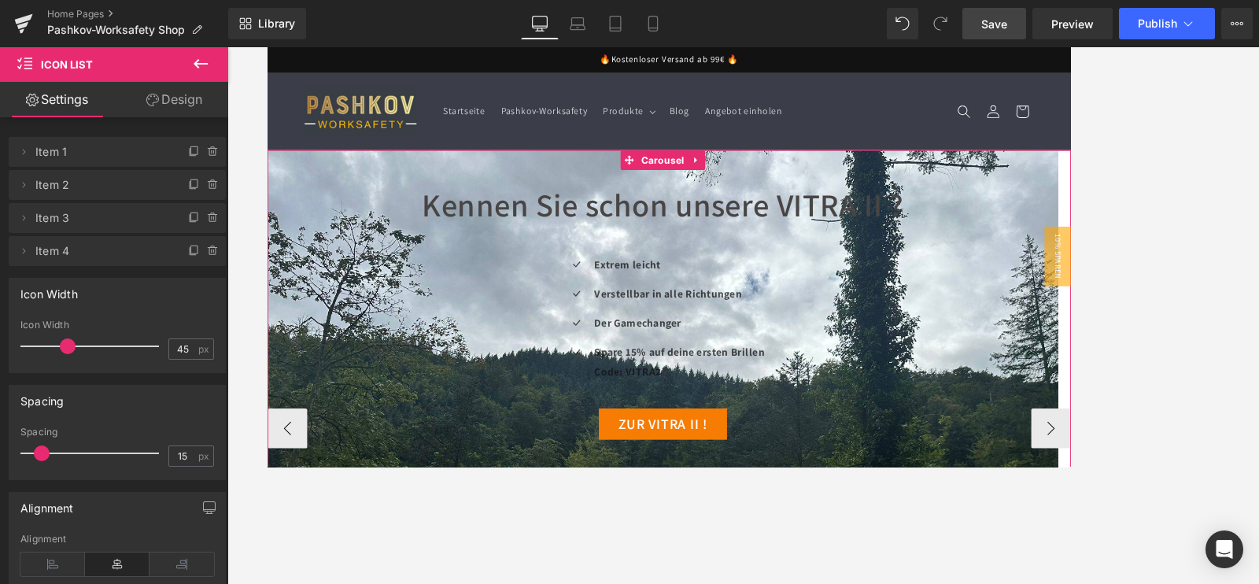
click at [742, 180] on span "Carousel" at bounding box center [735, 180] width 58 height 24
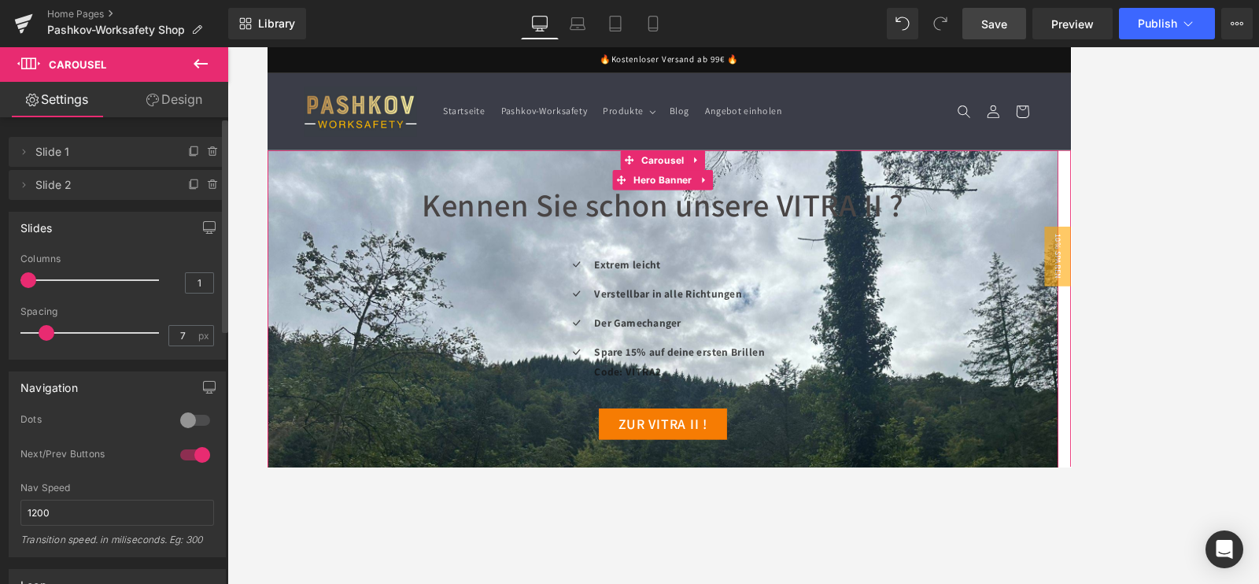
click at [155, 181] on span "Slide 2" at bounding box center [101, 185] width 132 height 30
click at [213, 186] on icon at bounding box center [213, 184] width 0 height 3
click at [199, 183] on button "Delete" at bounding box center [197, 186] width 50 height 20
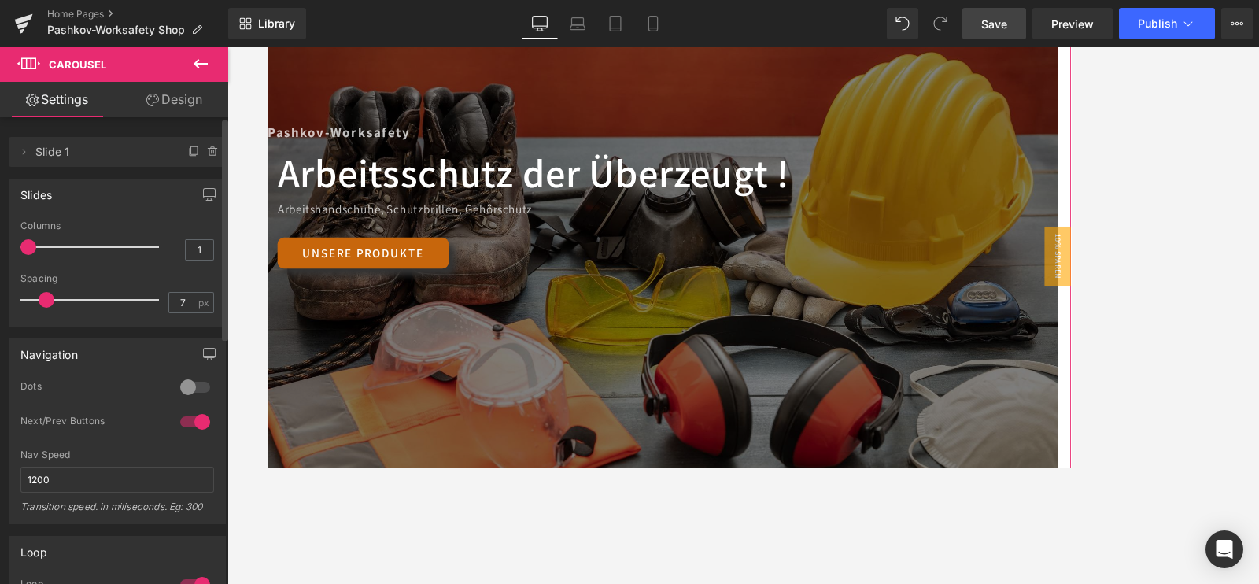
scroll to position [196, 0]
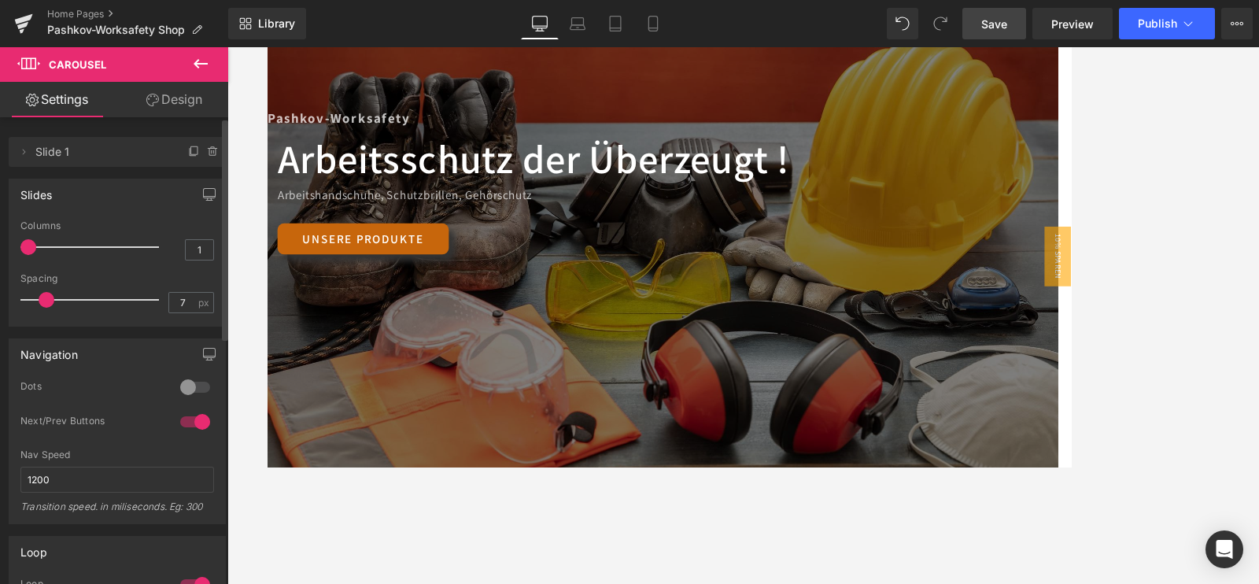
click at [1192, 198] on div at bounding box center [743, 315] width 1032 height 537
click at [1173, 28] on span "Publish" at bounding box center [1157, 23] width 39 height 13
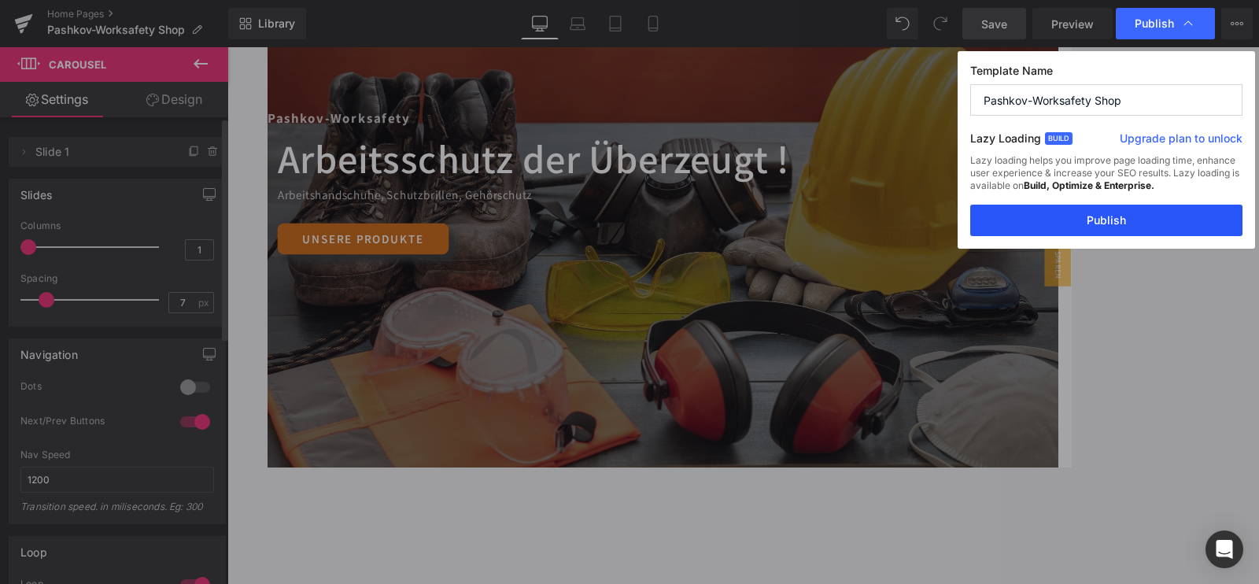
click at [1073, 227] on button "Publish" at bounding box center [1106, 220] width 272 height 31
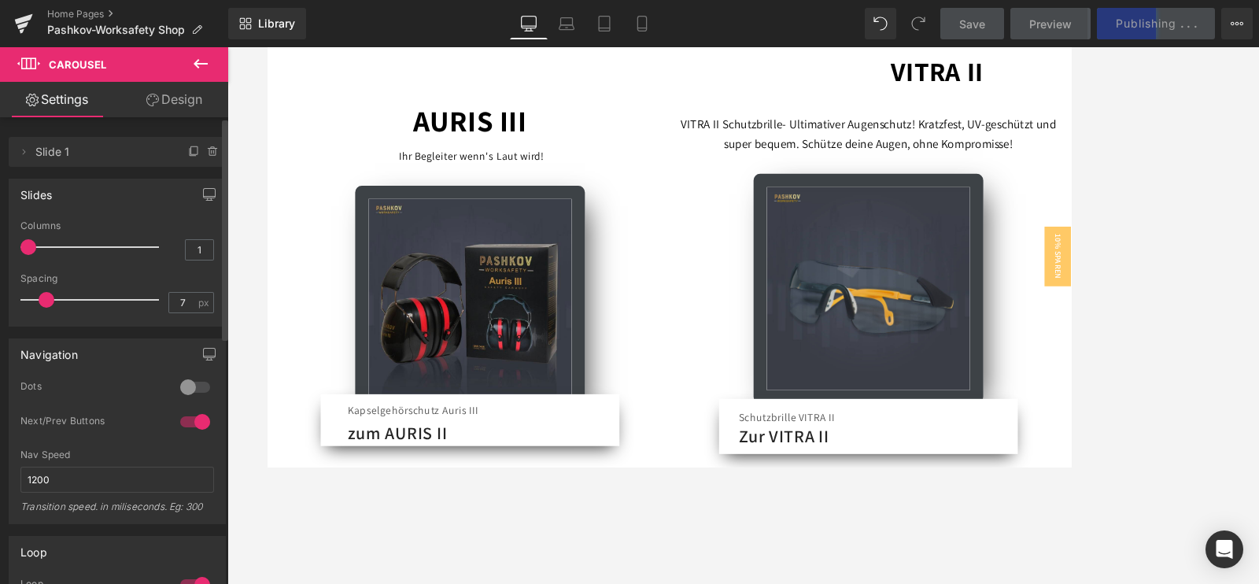
scroll to position [98, 0]
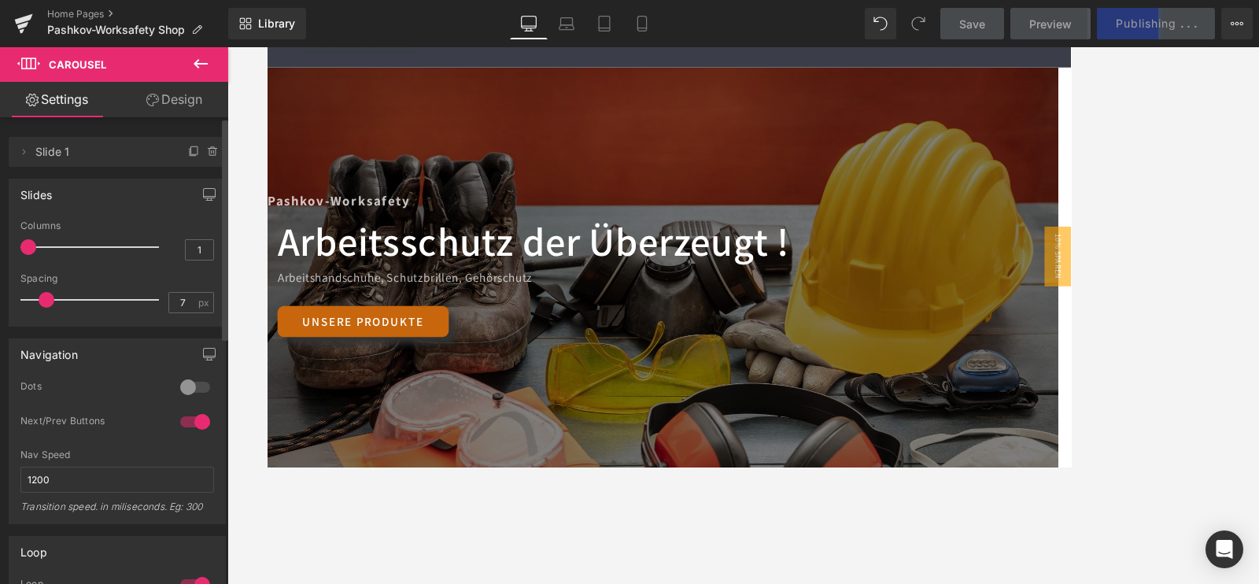
click at [1106, 179] on div at bounding box center [743, 315] width 1032 height 537
click at [205, 53] on button at bounding box center [200, 64] width 55 height 35
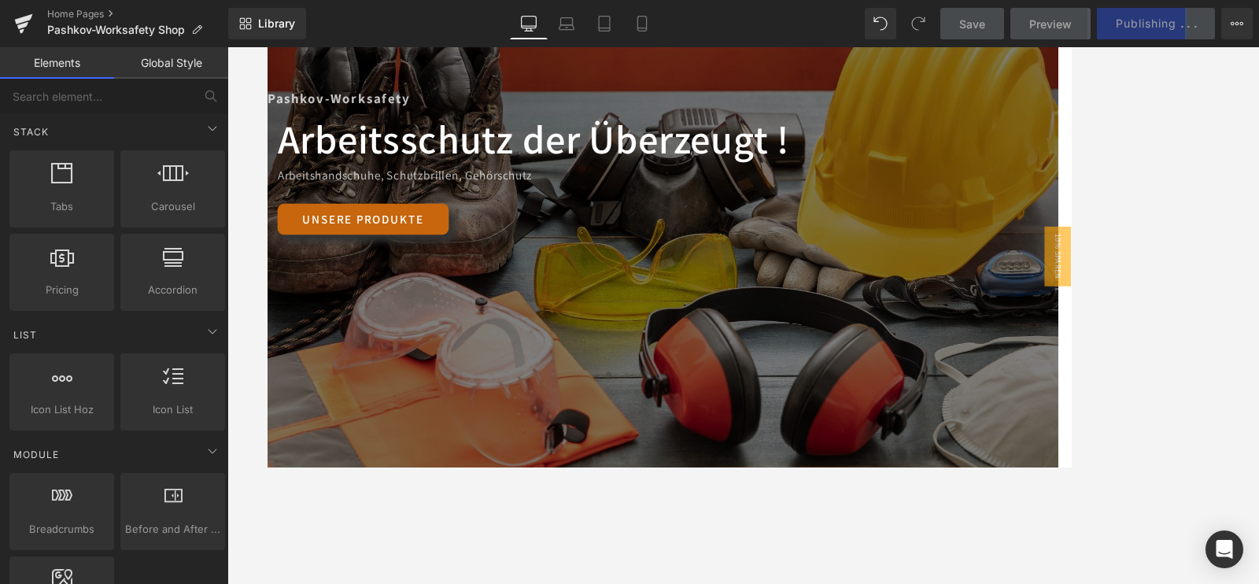
scroll to position [295, 0]
